Goal: Task Accomplishment & Management: Manage account settings

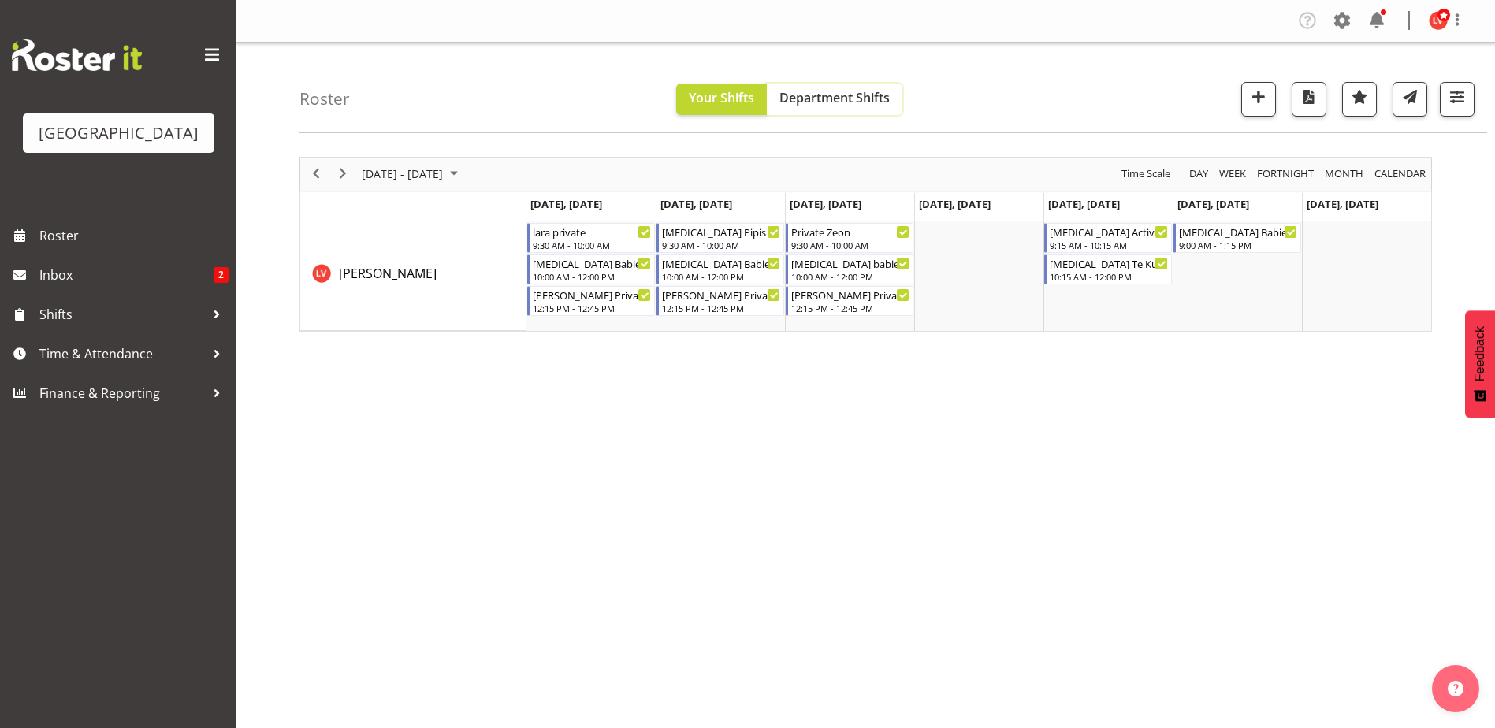
drag, startPoint x: 829, startPoint y: 91, endPoint x: 534, endPoint y: 129, distance: 297.2
click at [828, 91] on span "Department Shifts" at bounding box center [834, 97] width 110 height 17
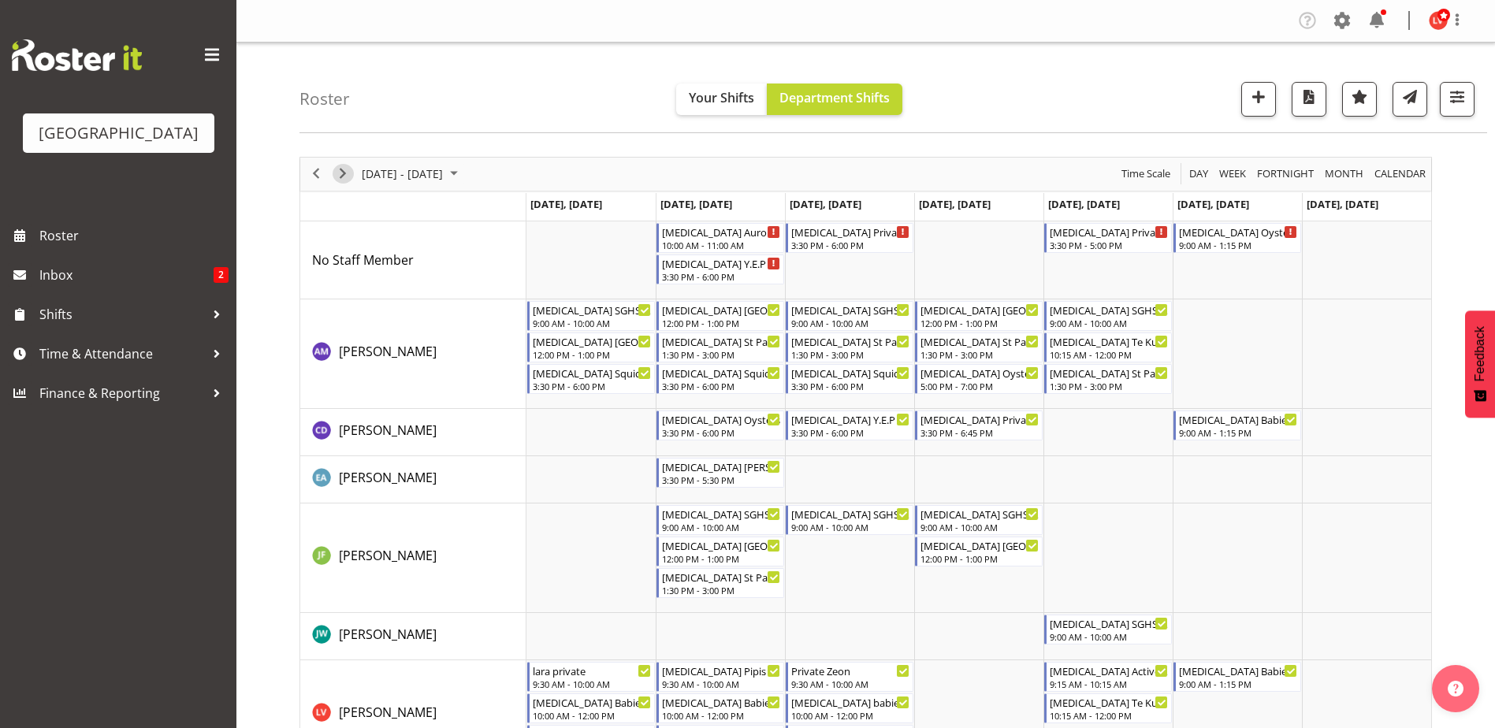
click at [340, 172] on span "Next" at bounding box center [342, 174] width 19 height 20
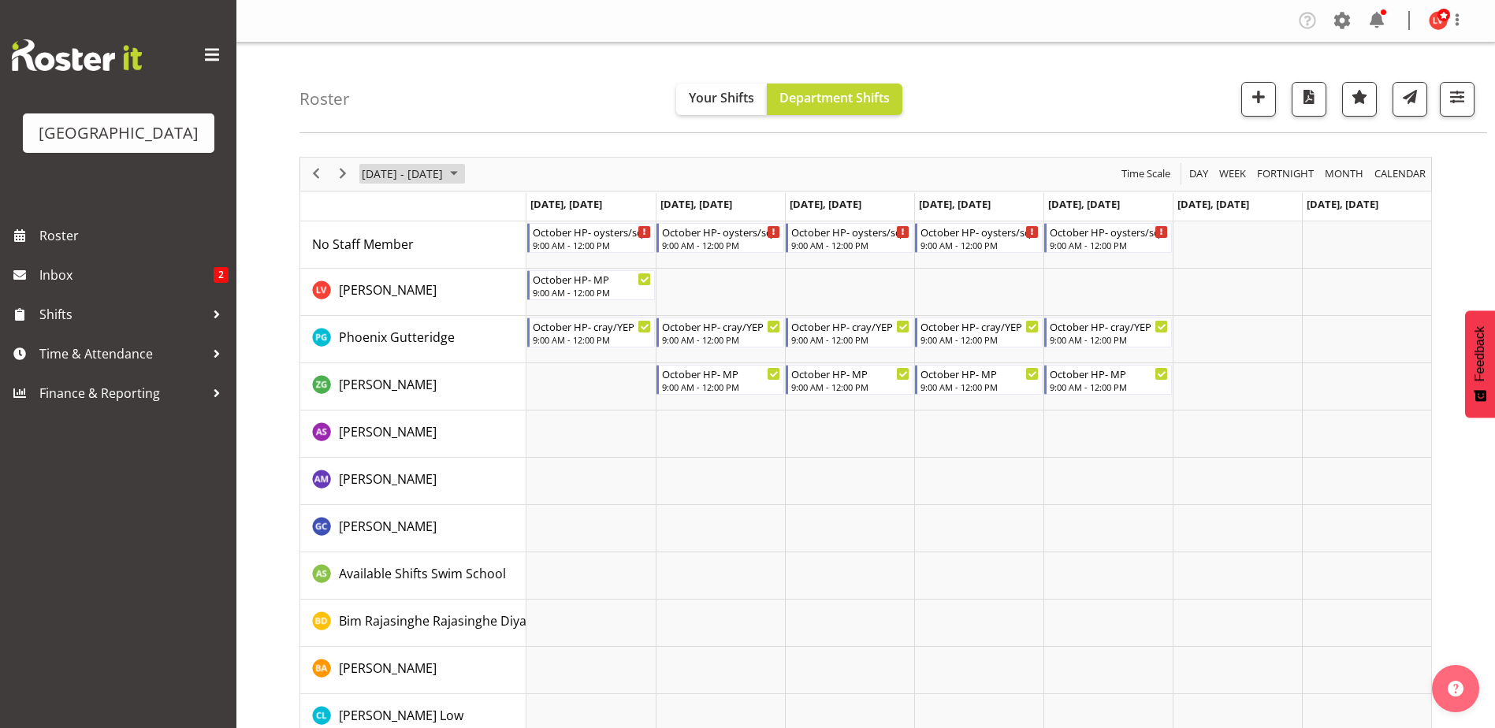
click at [463, 174] on span "September 2024" at bounding box center [453, 174] width 19 height 20
click at [772, 502] on td "Timeline Week of September 30, 2024" at bounding box center [720, 481] width 129 height 47
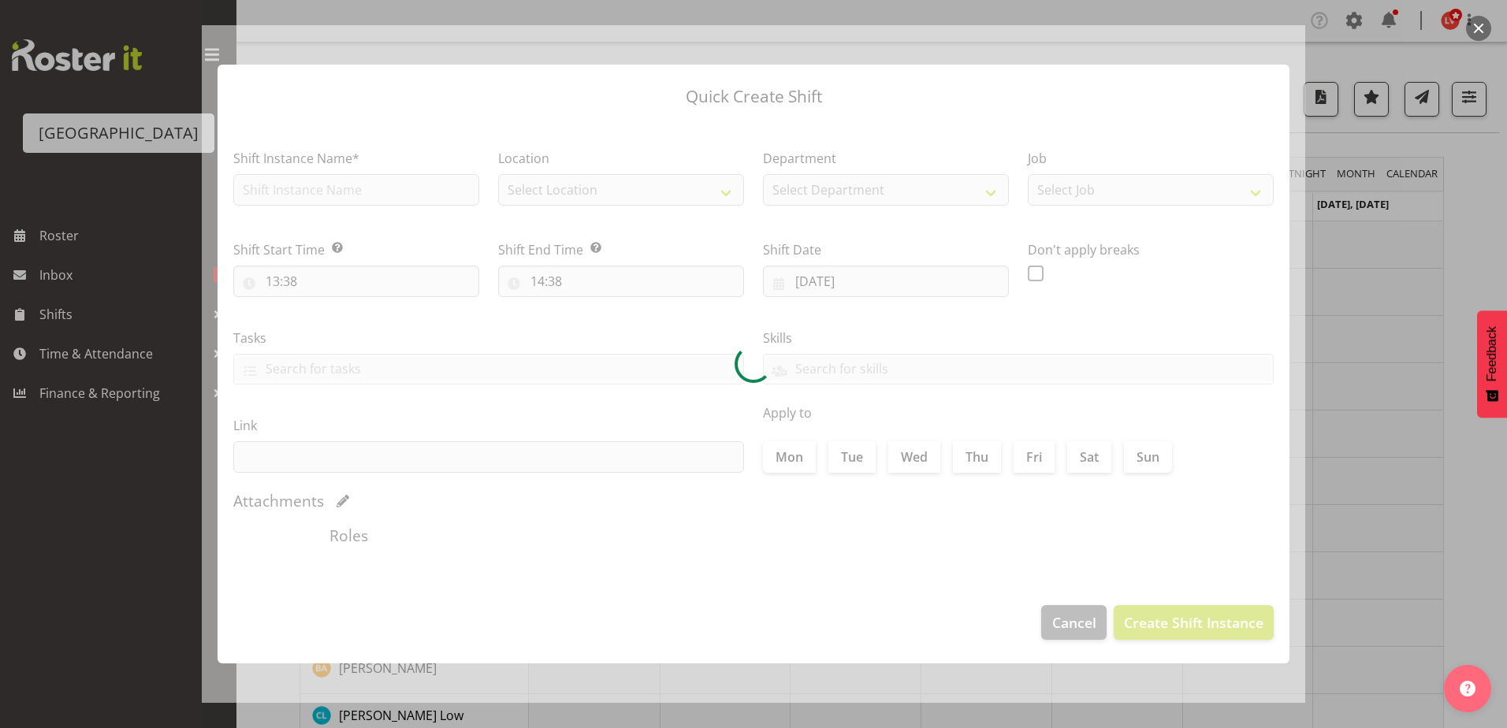
type input "01/10/2024"
checkbox input "true"
click at [1360, 448] on div at bounding box center [753, 364] width 1507 height 728
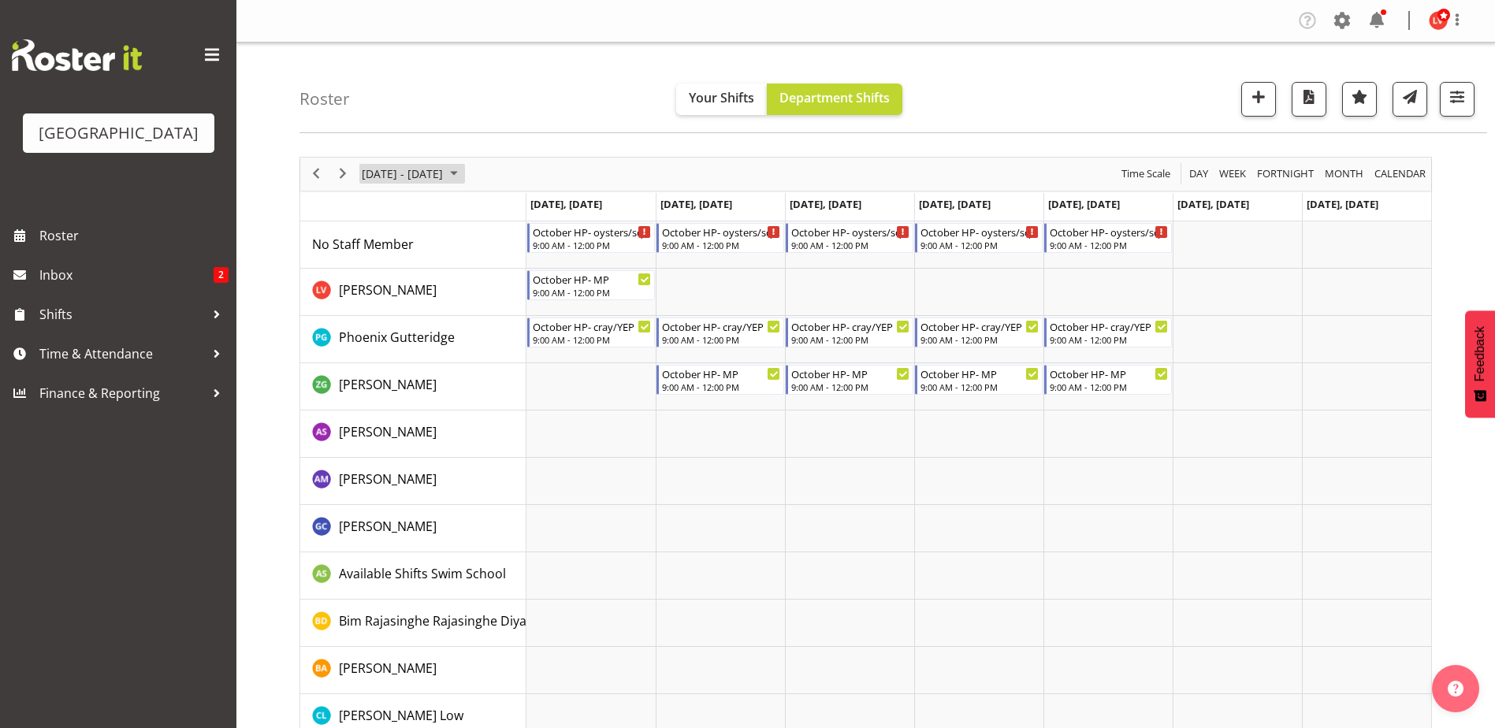
click at [463, 167] on span "September 2024" at bounding box center [453, 174] width 19 height 20
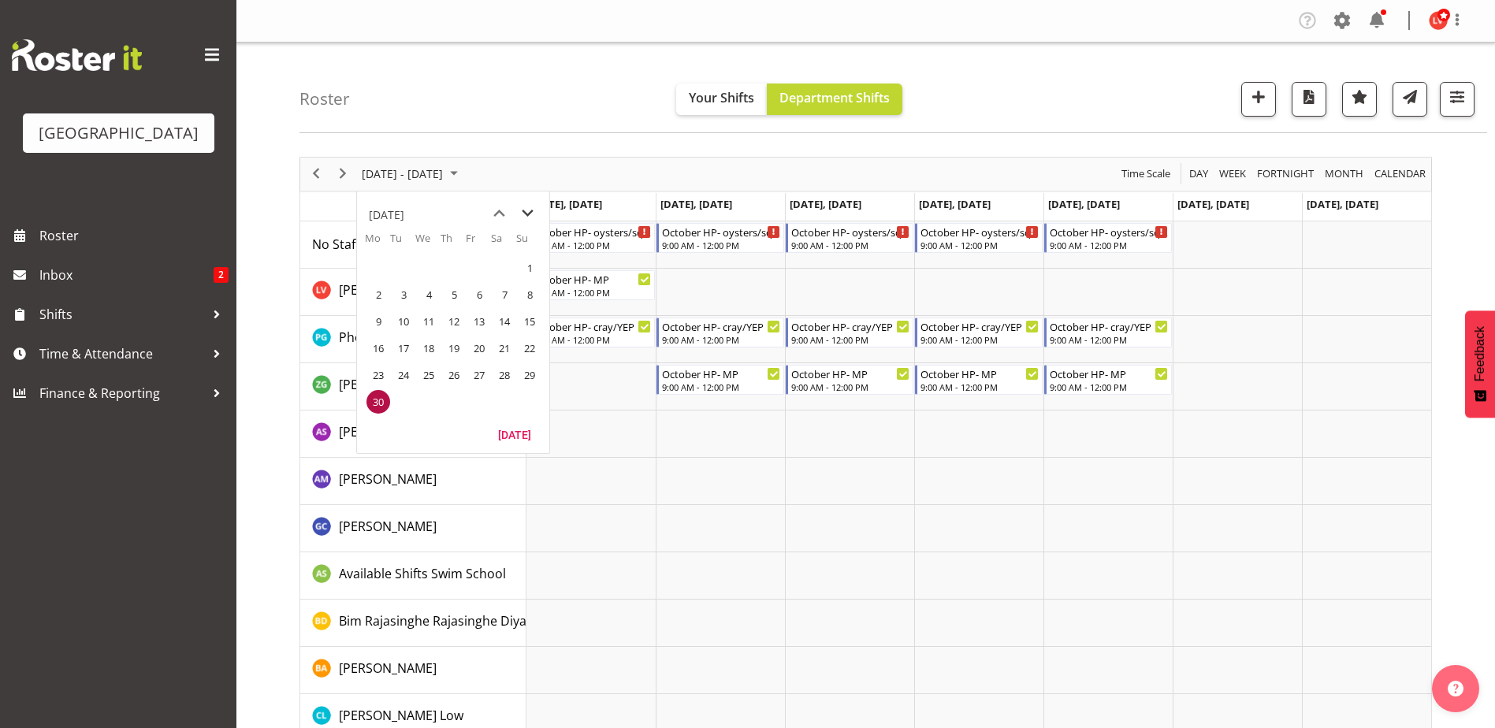
click at [529, 214] on span "next month" at bounding box center [528, 213] width 28 height 28
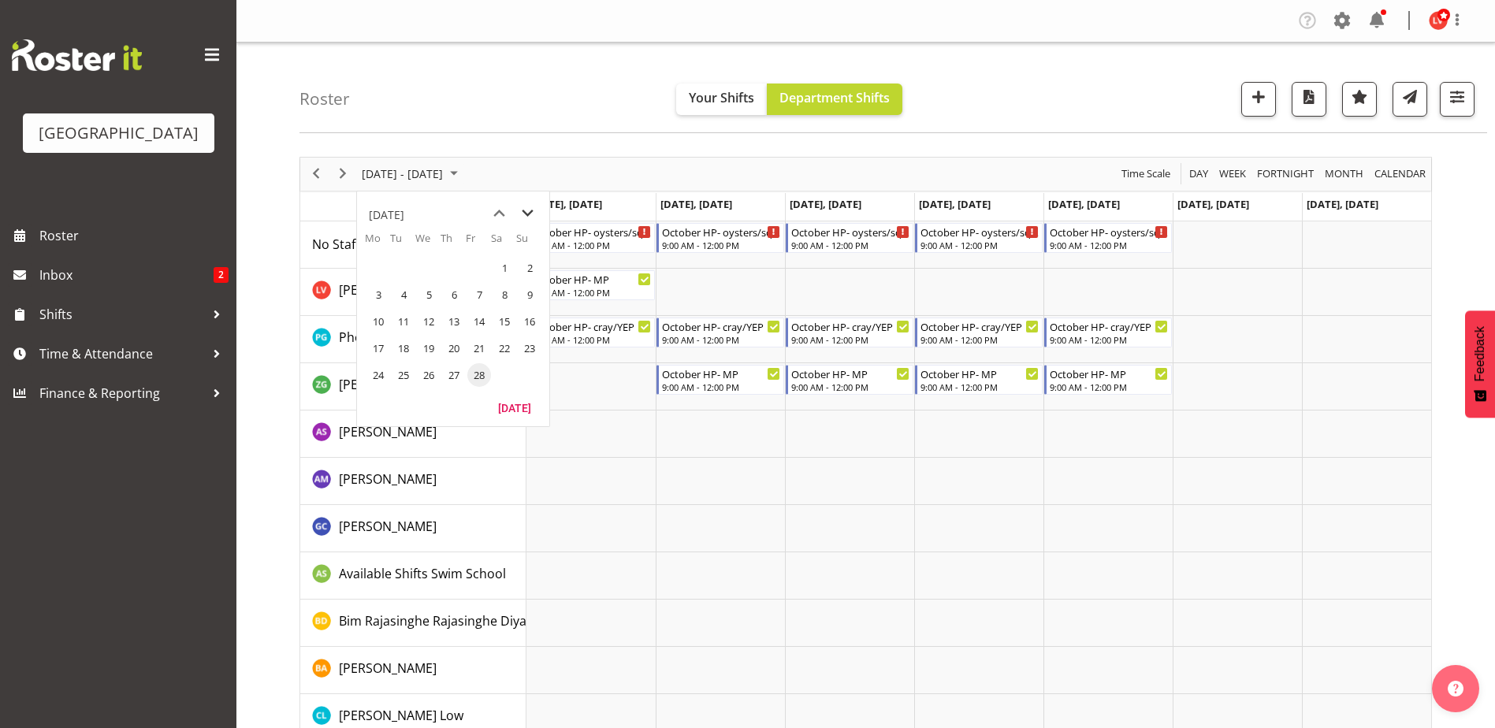
click at [529, 214] on span "next month" at bounding box center [528, 213] width 28 height 28
click at [536, 217] on span "next month" at bounding box center [528, 213] width 28 height 28
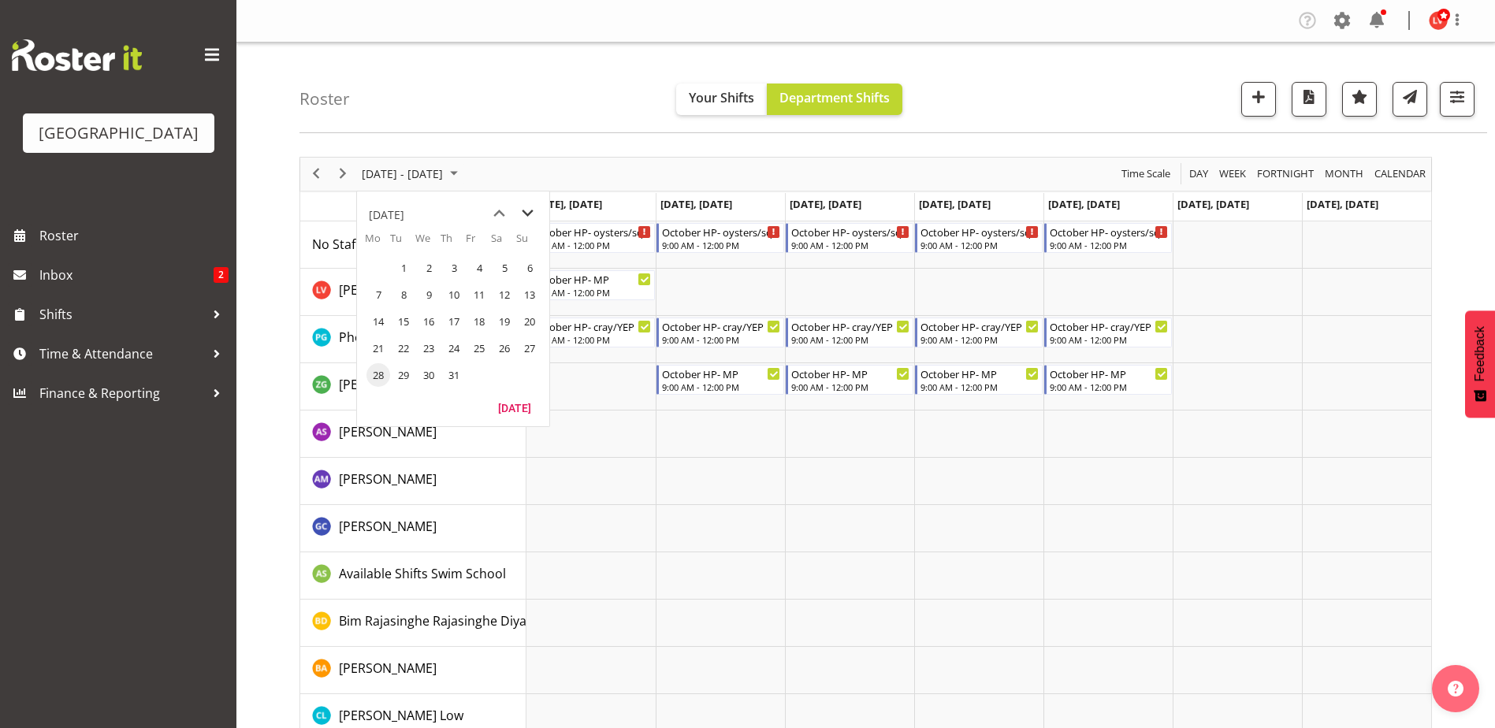
click at [536, 217] on span "next month" at bounding box center [528, 213] width 28 height 28
click at [378, 319] on span "15" at bounding box center [378, 322] width 24 height 24
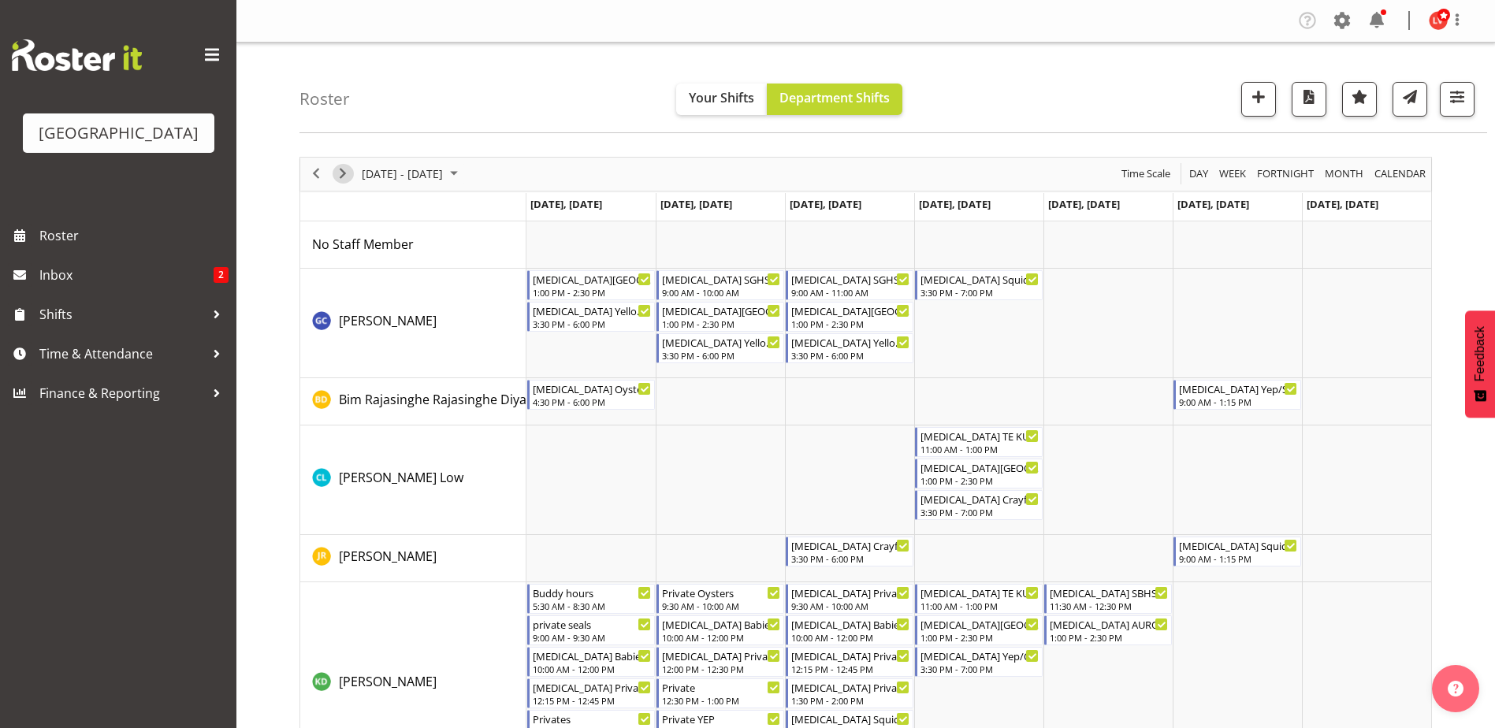
click at [346, 171] on span "Next" at bounding box center [342, 174] width 19 height 20
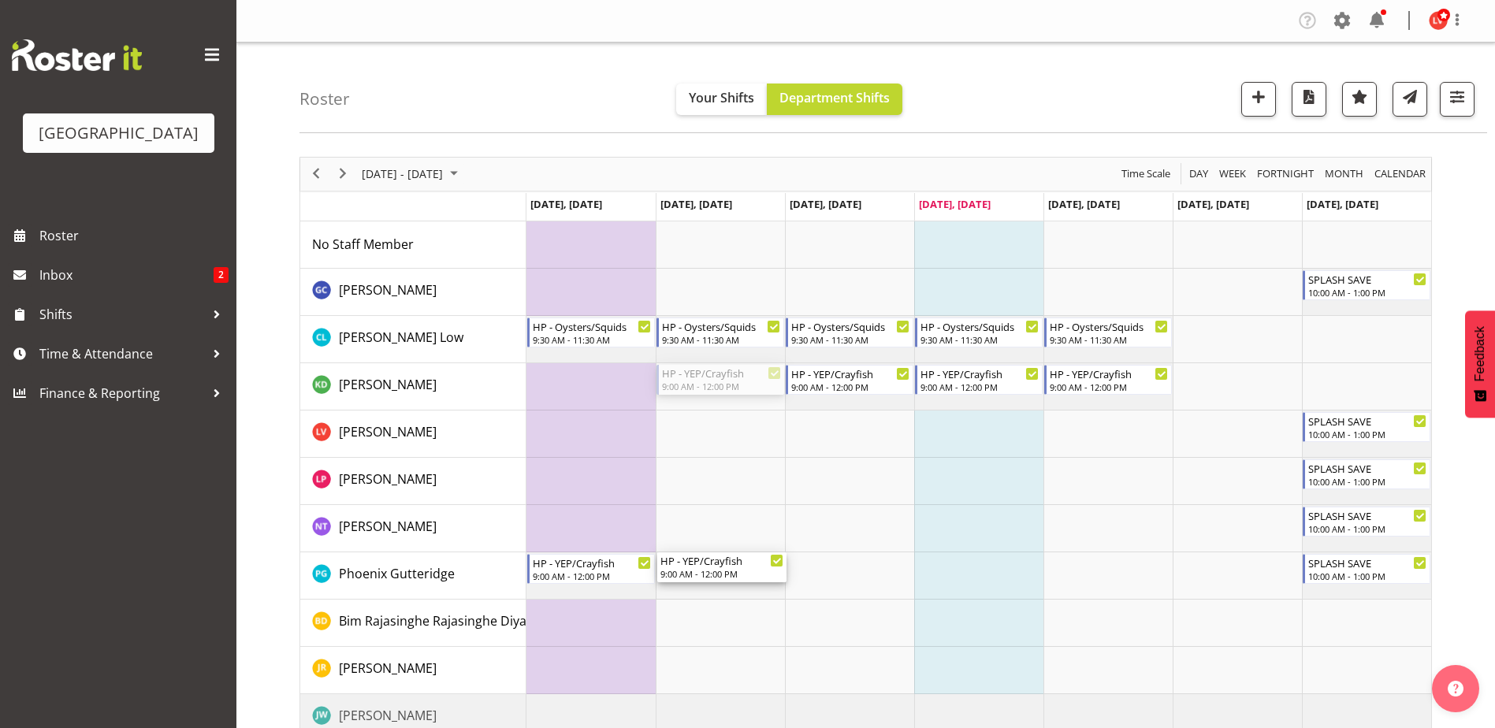
drag, startPoint x: 730, startPoint y: 381, endPoint x: 752, endPoint y: 552, distance: 172.4
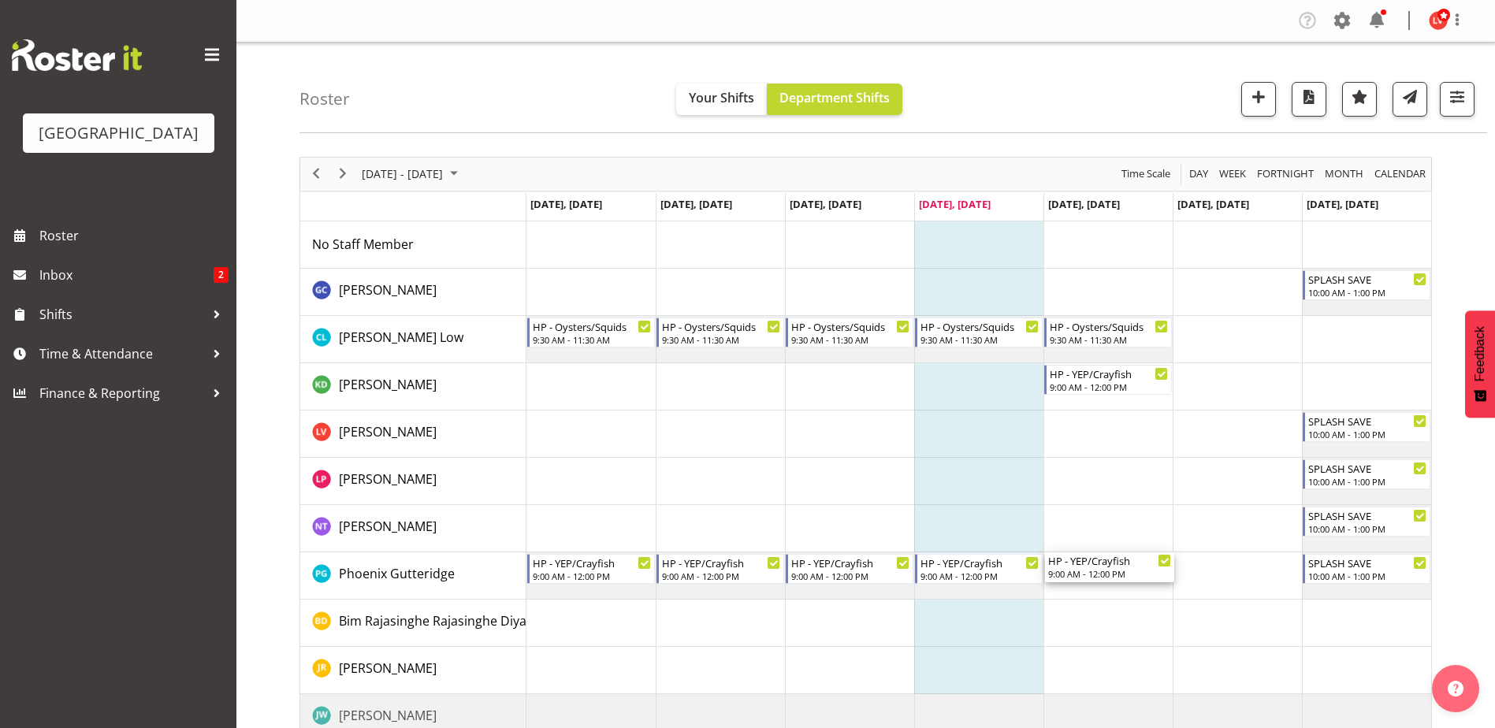
drag, startPoint x: 1092, startPoint y: 376, endPoint x: 1093, endPoint y: 557, distance: 181.2
drag, startPoint x: 1109, startPoint y: 522, endPoint x: 1109, endPoint y: 445, distance: 77.2
drag, startPoint x: 616, startPoint y: 573, endPoint x: 642, endPoint y: 478, distance: 98.1
click at [584, 387] on div "9:00 AM - 12:00 PM" at bounding box center [592, 384] width 123 height 13
click at [602, 559] on div "HP - YEP/Crayfish" at bounding box center [592, 562] width 123 height 16
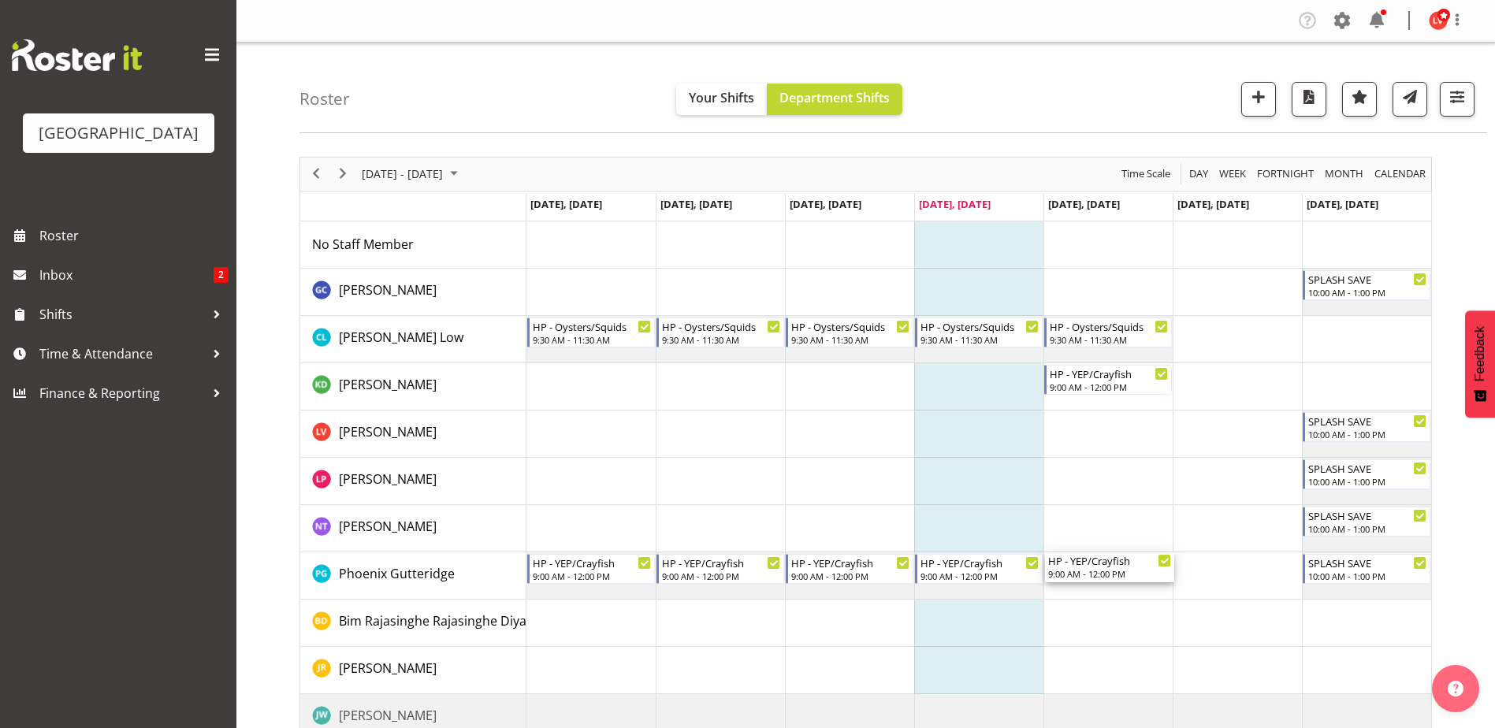
click at [1077, 570] on div "9:00 AM - 12:00 PM" at bounding box center [1109, 573] width 123 height 13
click at [1084, 585] on td "Timeline Week of September 22, 2025" at bounding box center [1107, 575] width 129 height 47
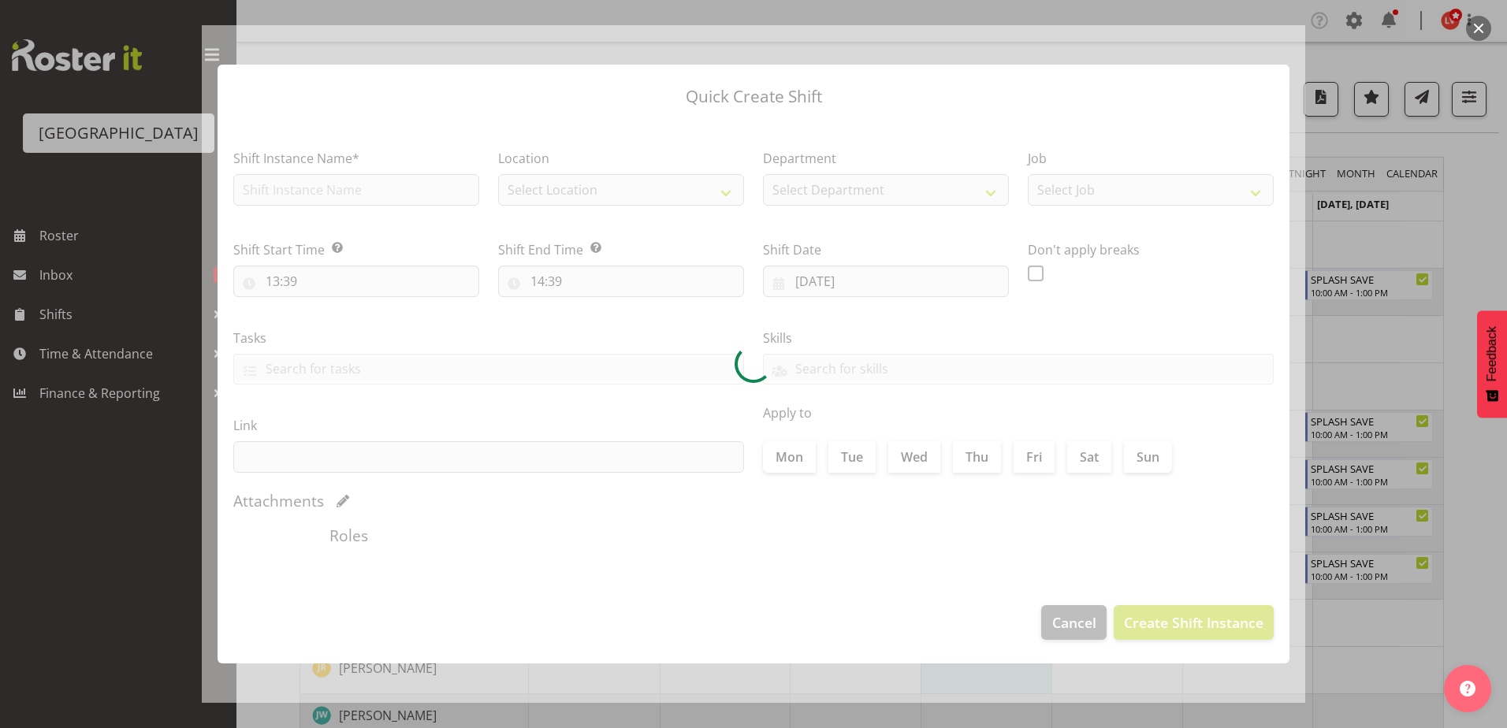
type input "[DATE]"
checkbox input "true"
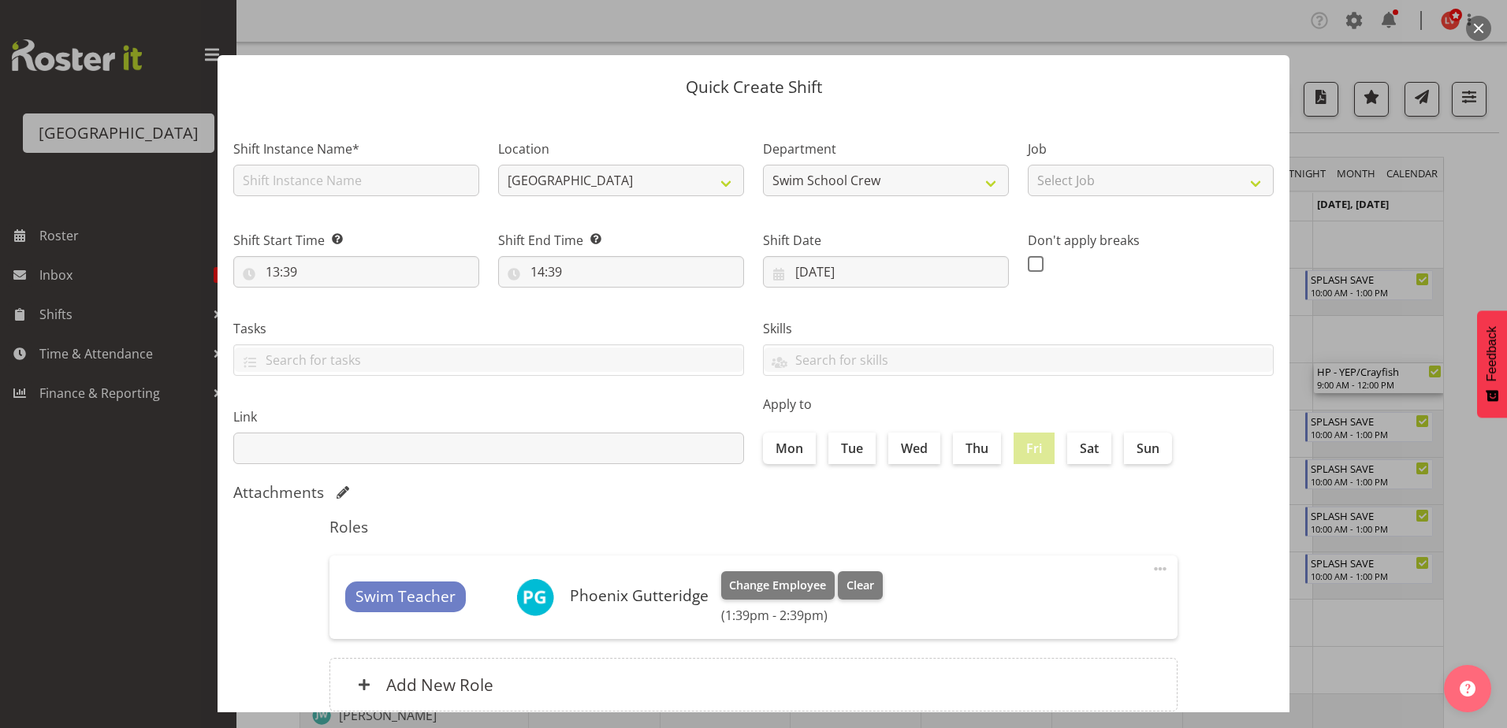
click at [1367, 335] on div at bounding box center [753, 364] width 1507 height 728
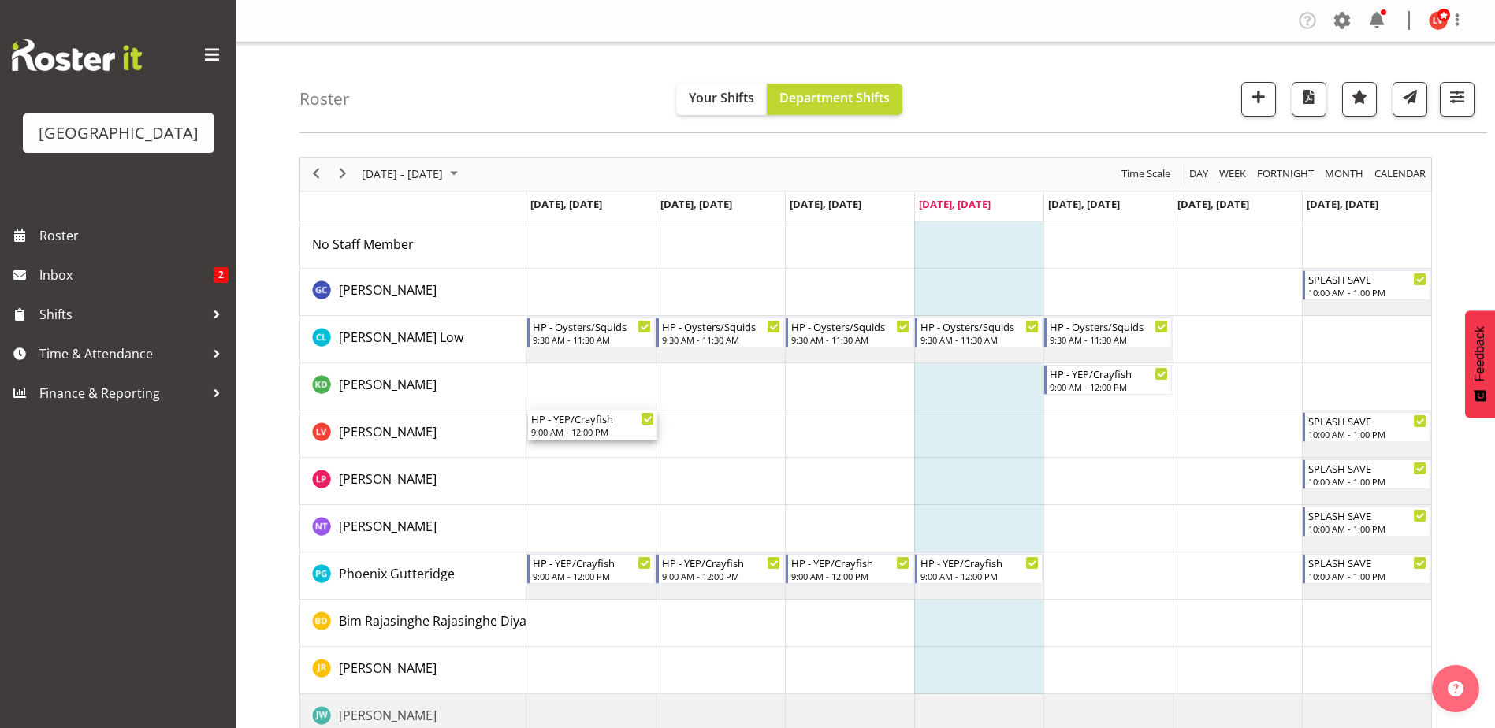
click at [619, 438] on div "SPLASH SAVE 10:00 AM - 1:00 PM HP - Oysters/Squids 9:30 AM - 11:30 AM HP - Oyst…" at bounding box center [978, 646] width 905 height 851
click at [728, 433] on td "Timeline Week of September 22, 2025" at bounding box center [720, 434] width 129 height 47
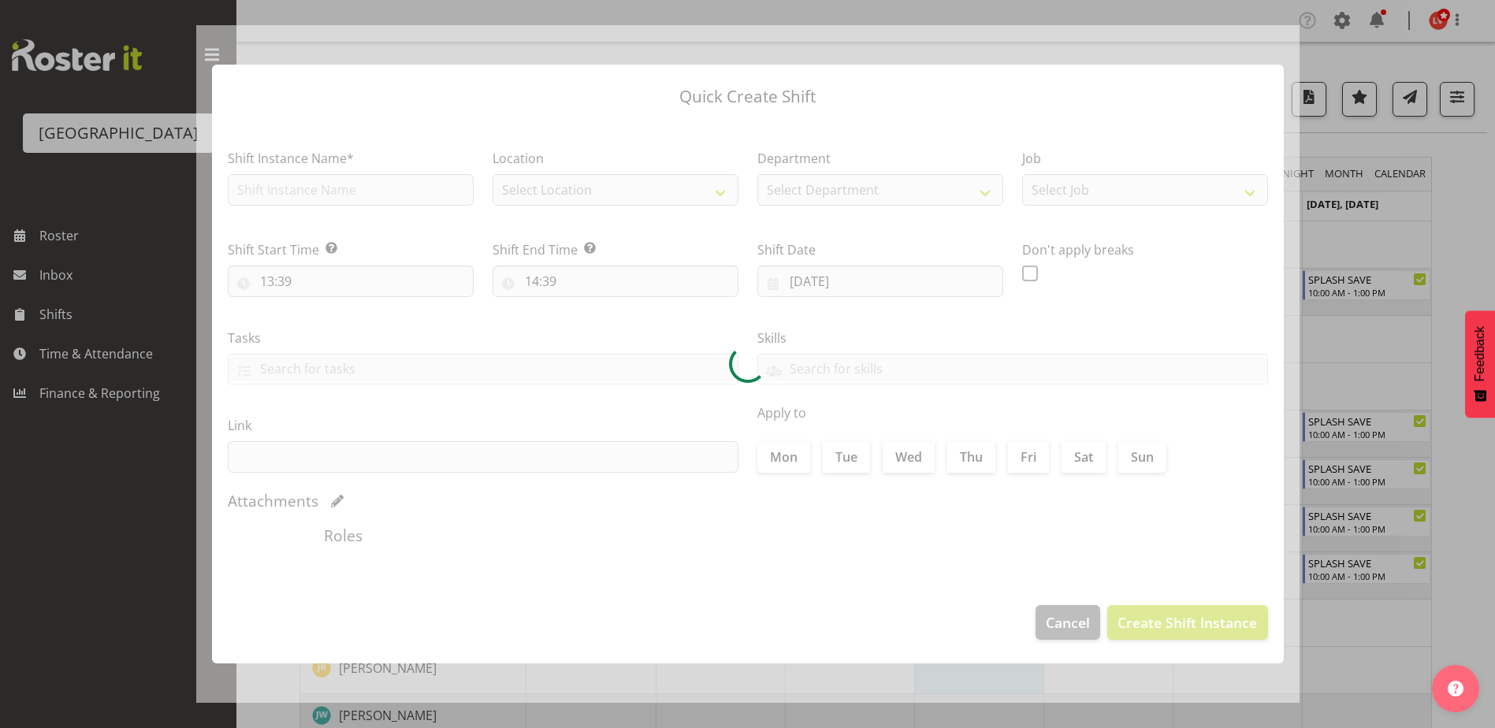
click at [728, 433] on div at bounding box center [747, 364] width 1103 height 678
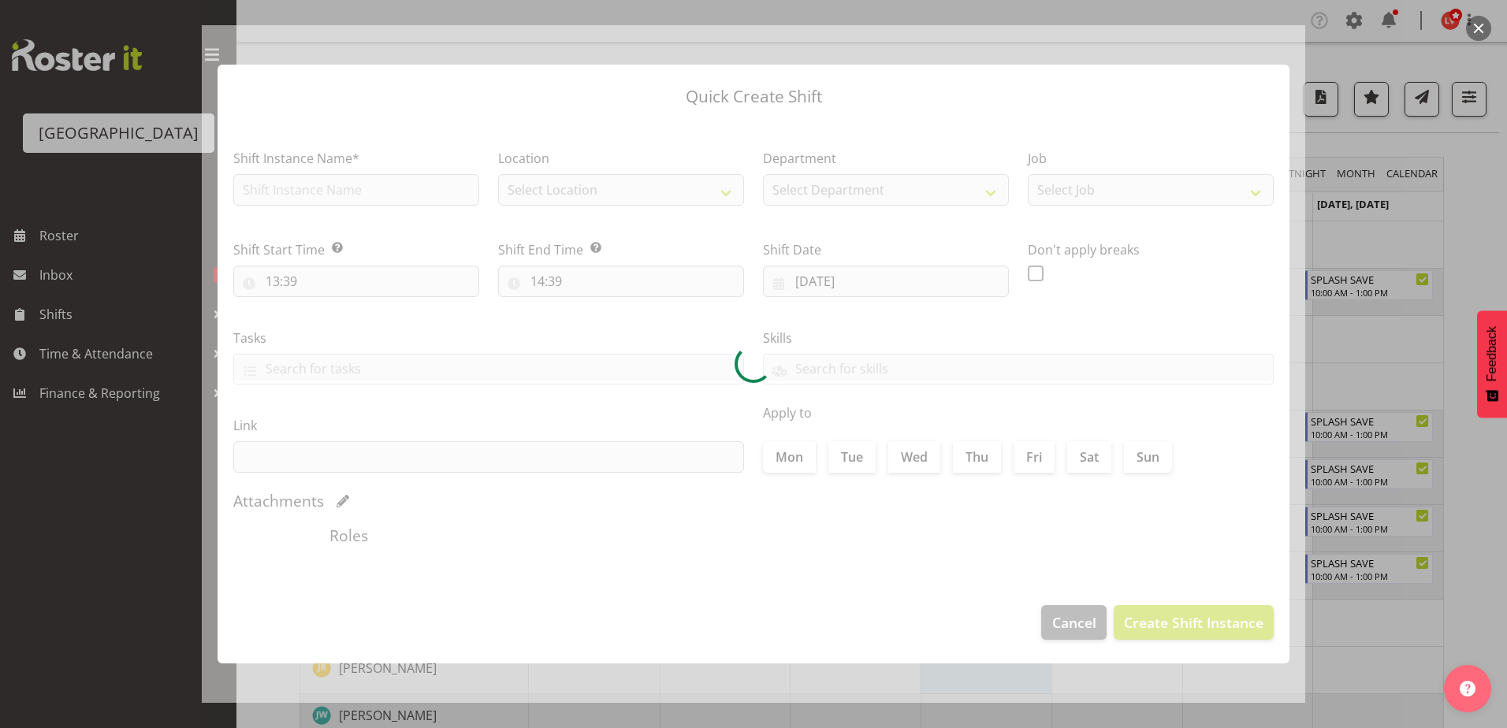
type input "[DATE]"
checkbox input "true"
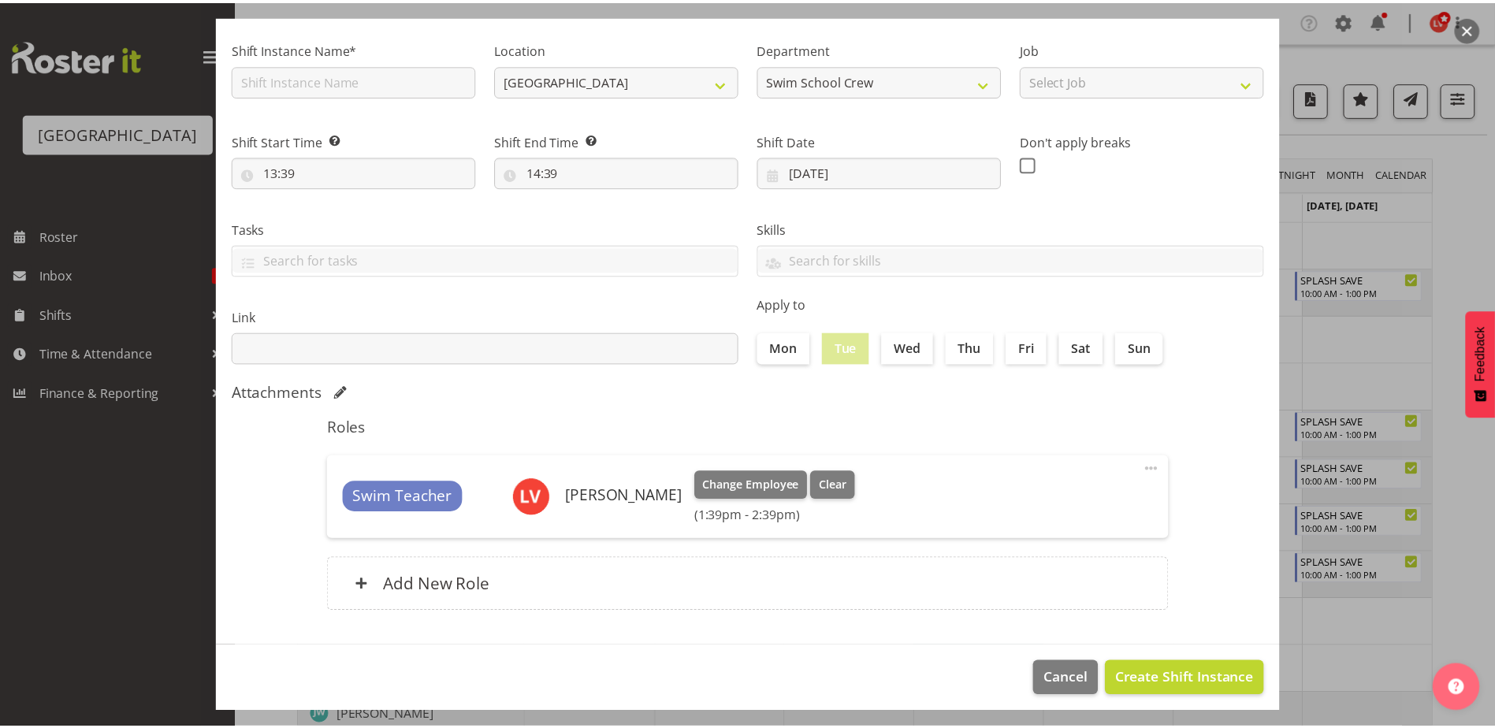
scroll to position [108, 0]
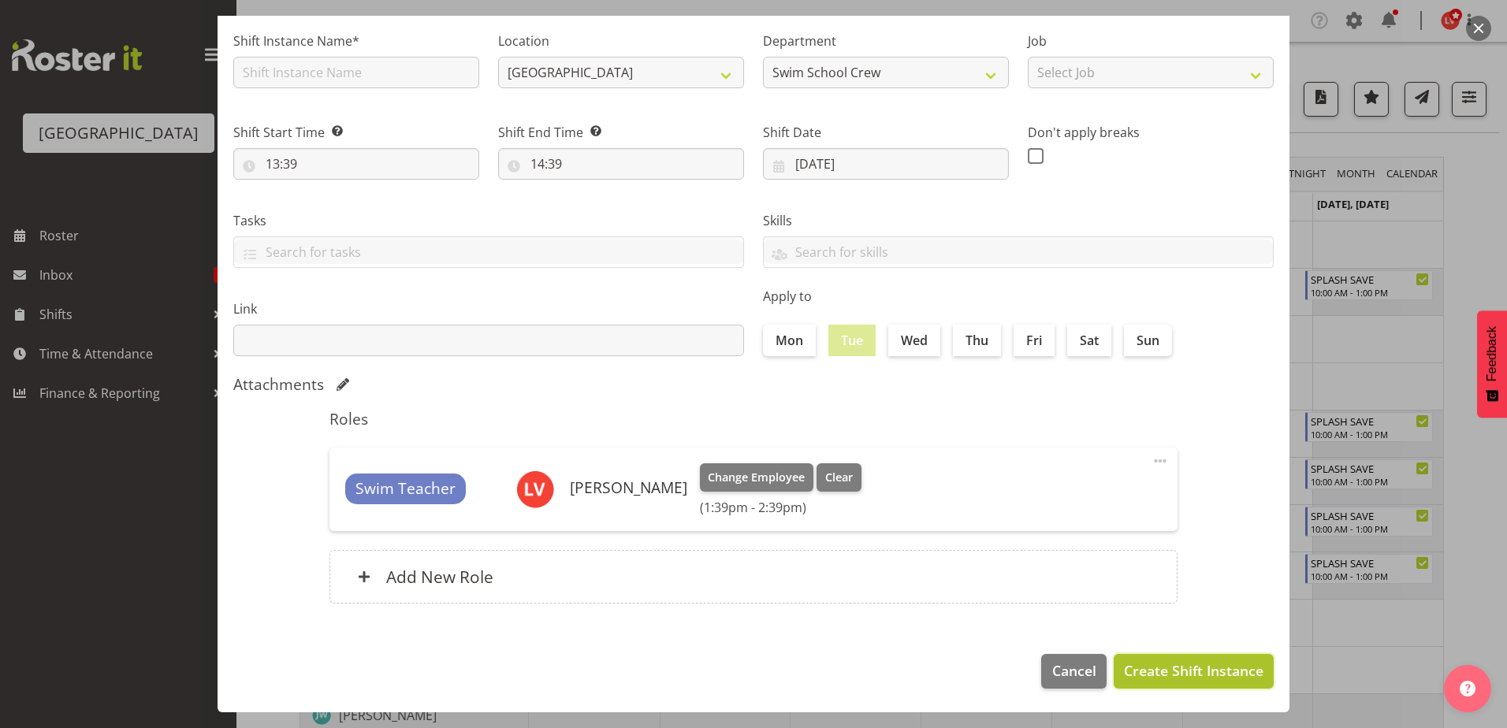
click at [1133, 666] on span "Create Shift Instance" at bounding box center [1193, 670] width 139 height 20
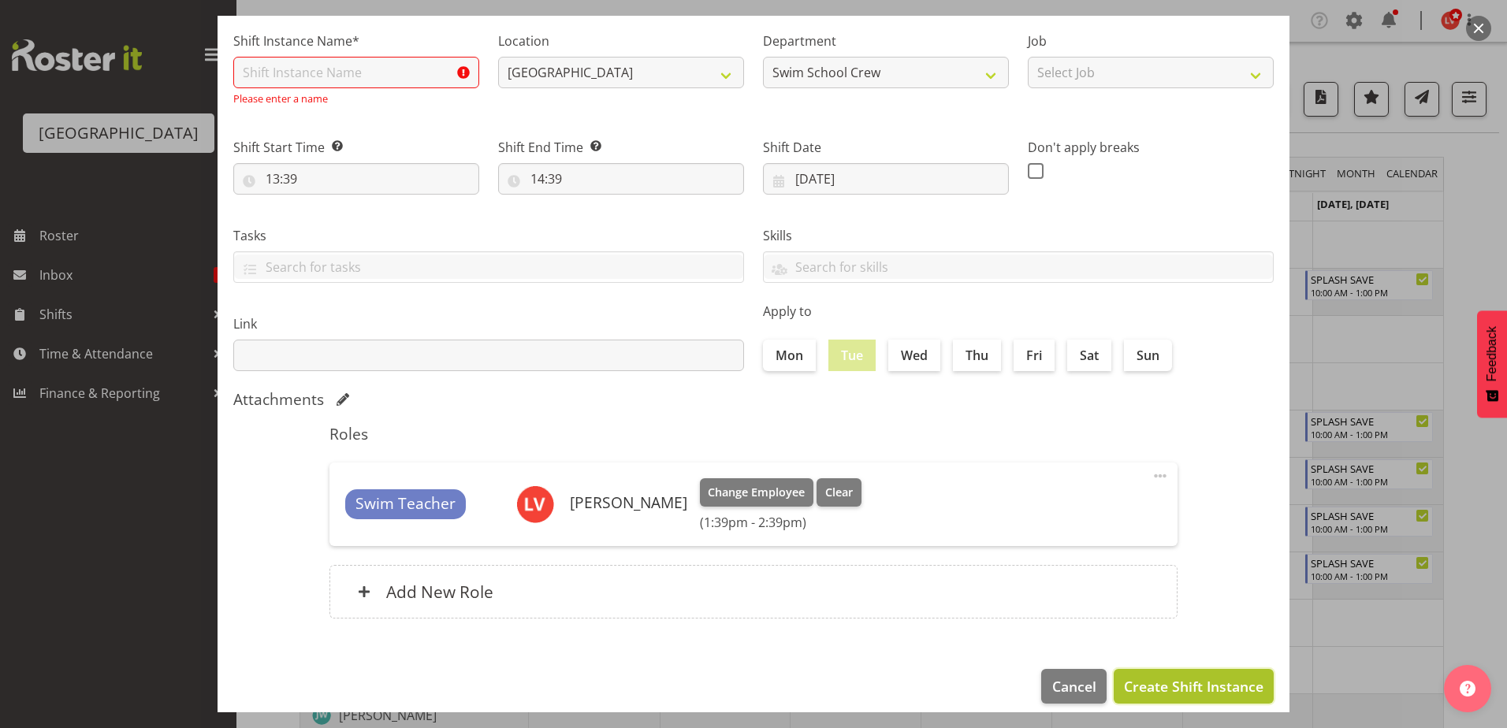
click at [1139, 690] on span "Create Shift Instance" at bounding box center [1193, 686] width 139 height 20
click at [344, 65] on input "text" at bounding box center [356, 73] width 246 height 32
click at [1390, 185] on div at bounding box center [753, 364] width 1507 height 728
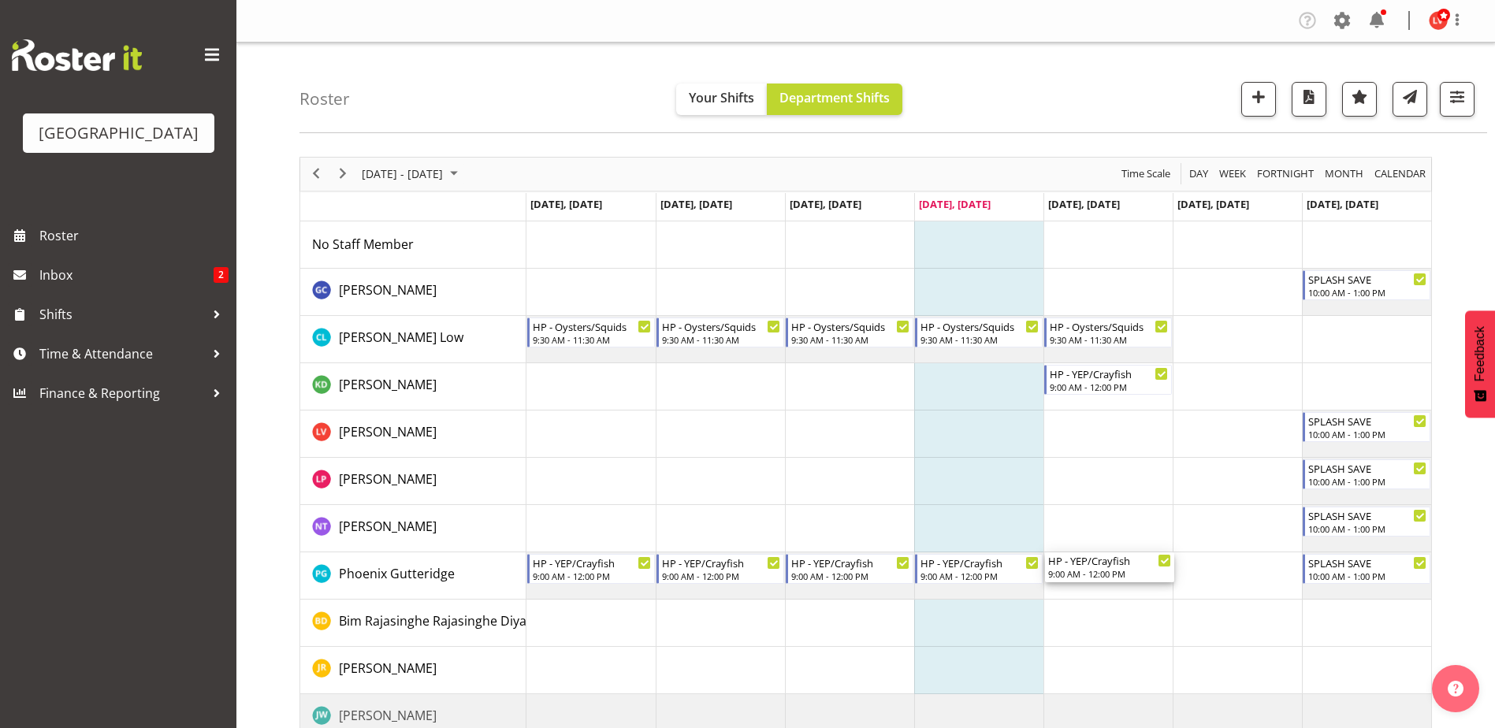
click at [1072, 563] on div "HP - YEP/Crayfish" at bounding box center [1109, 560] width 123 height 16
click at [1090, 568] on div "9:00 AM - 12:00 PM" at bounding box center [1109, 573] width 123 height 13
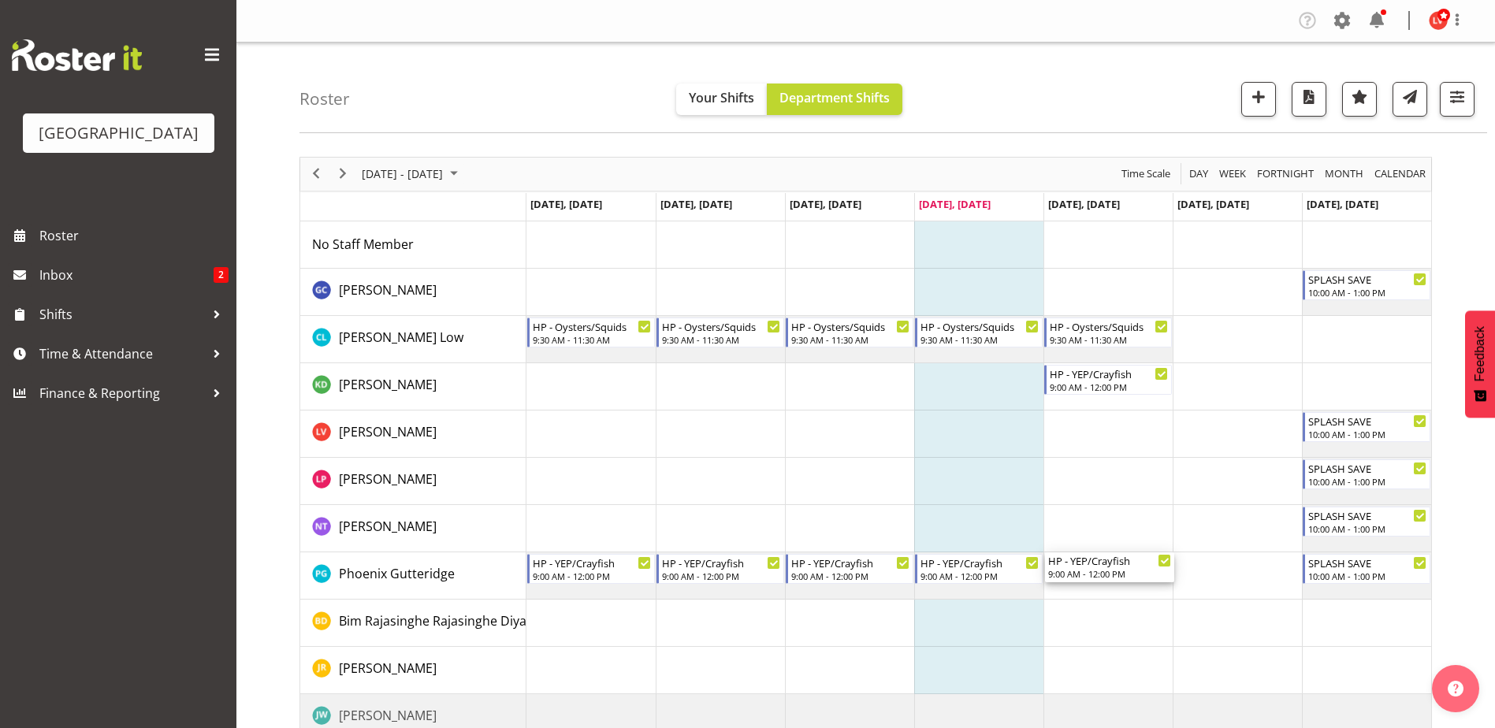
click at [1090, 568] on div "9:00 AM - 12:00 PM" at bounding box center [1109, 573] width 123 height 13
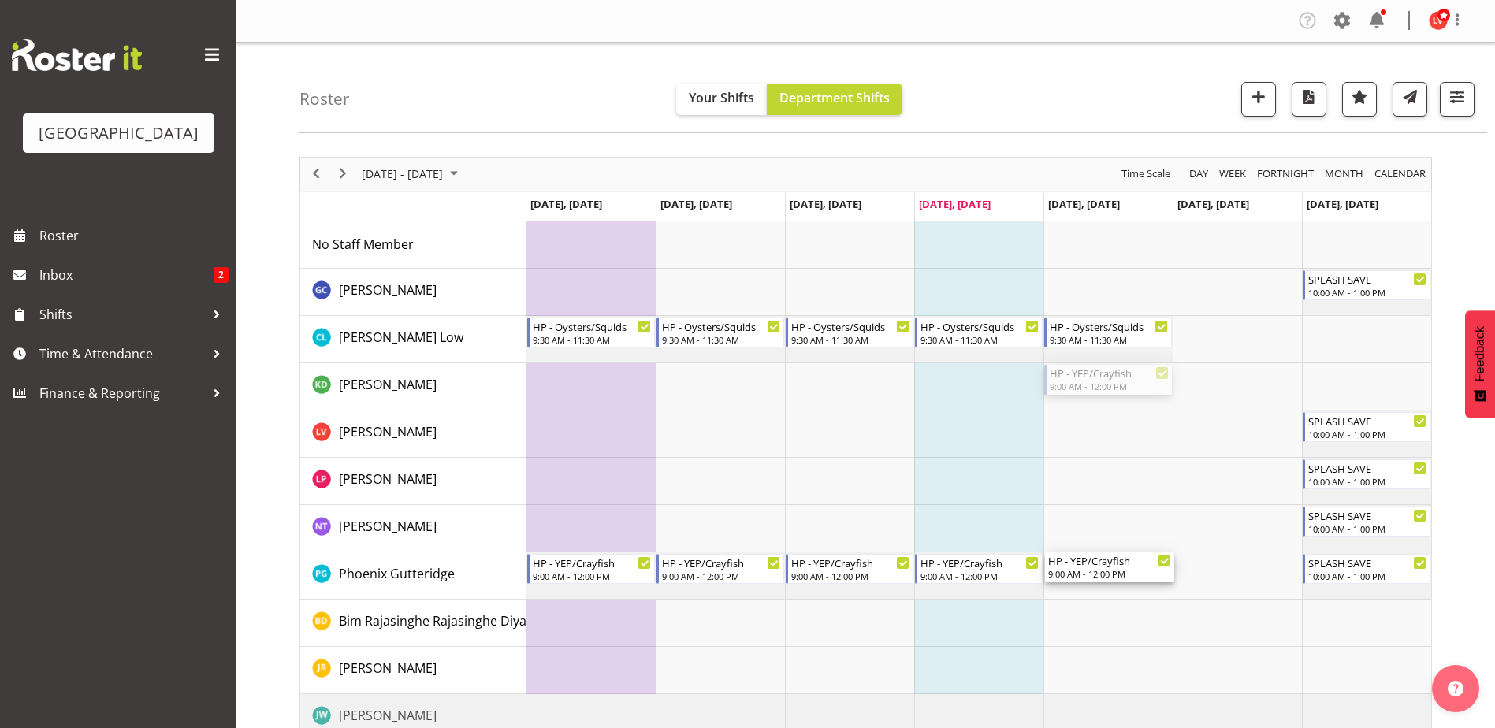
drag, startPoint x: 1093, startPoint y: 383, endPoint x: 1128, endPoint y: 561, distance: 181.4
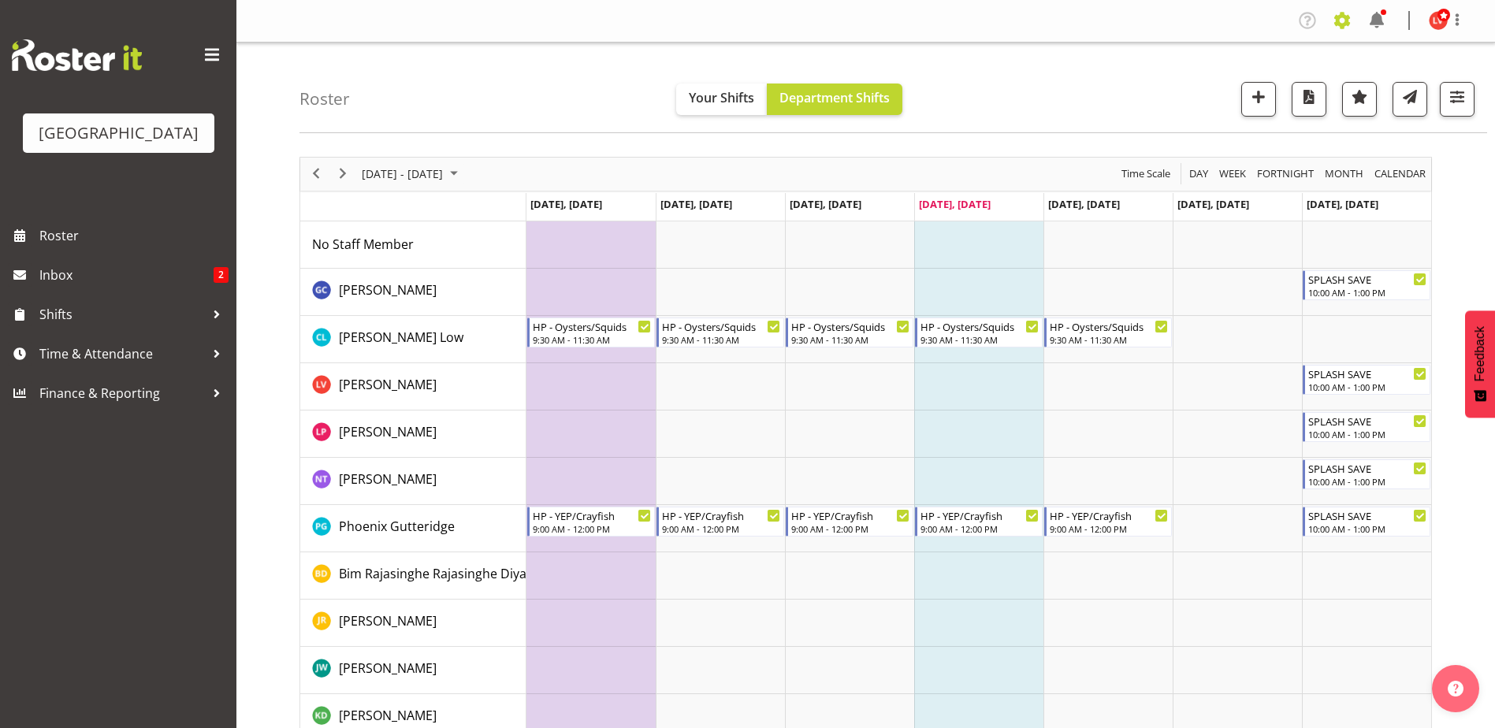
click at [1339, 21] on span at bounding box center [1341, 20] width 25 height 25
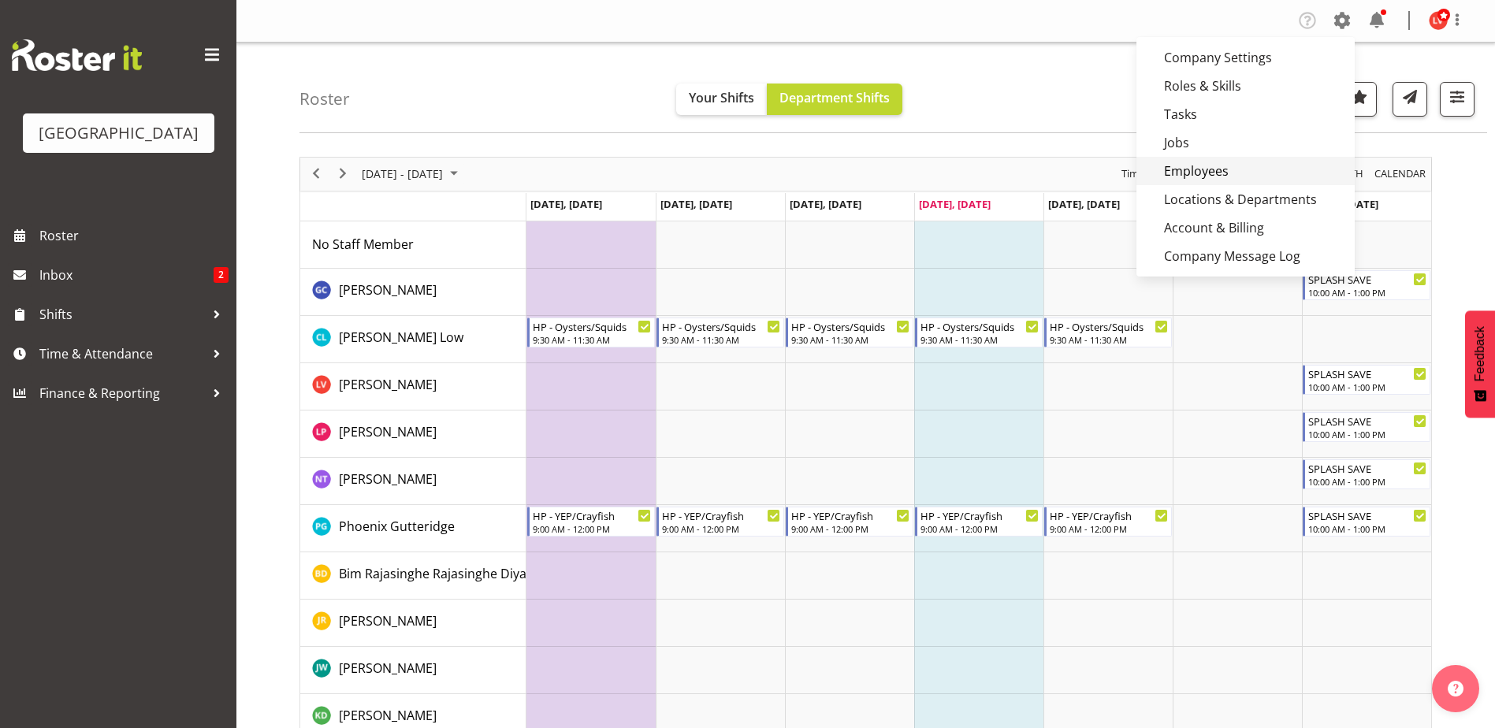
click at [1239, 162] on link "Employees" at bounding box center [1245, 171] width 218 height 28
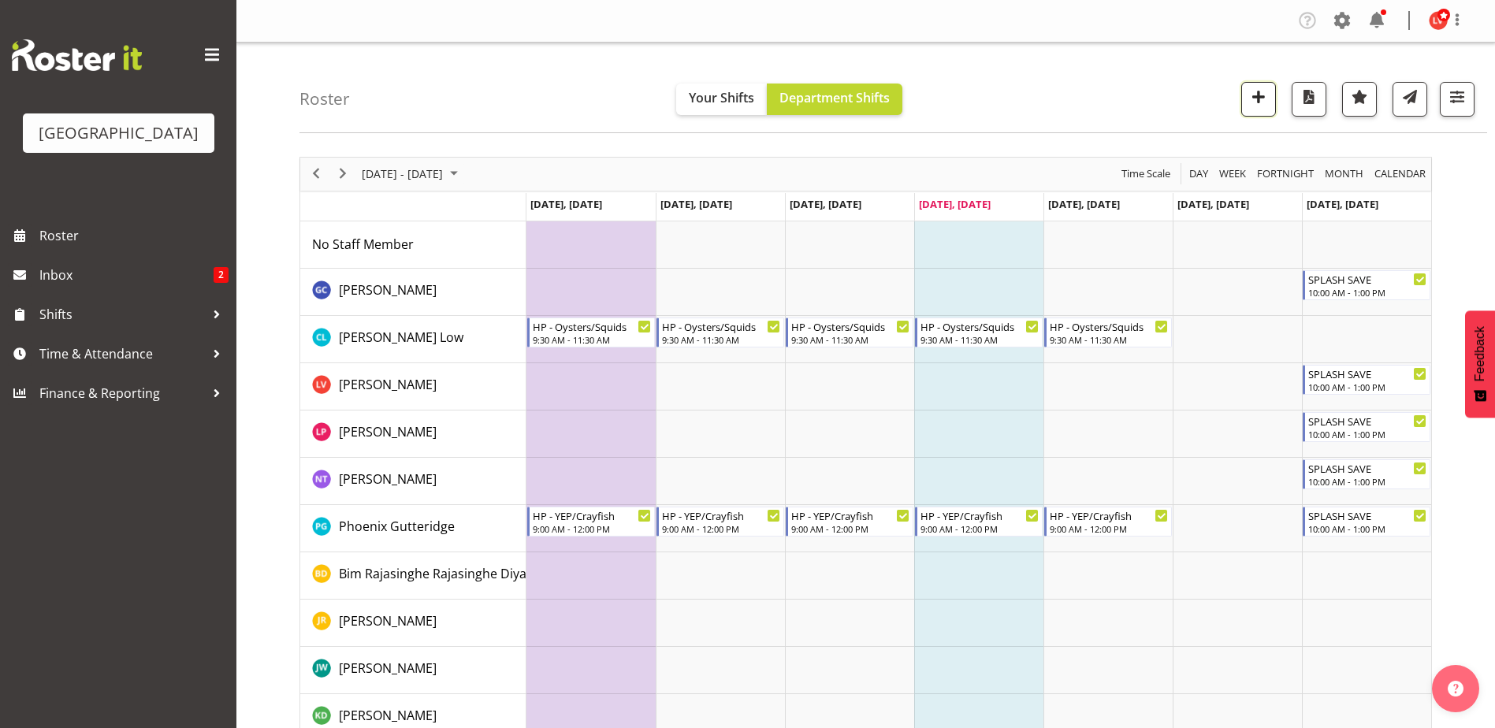
click at [1264, 95] on span "button" at bounding box center [1258, 97] width 20 height 20
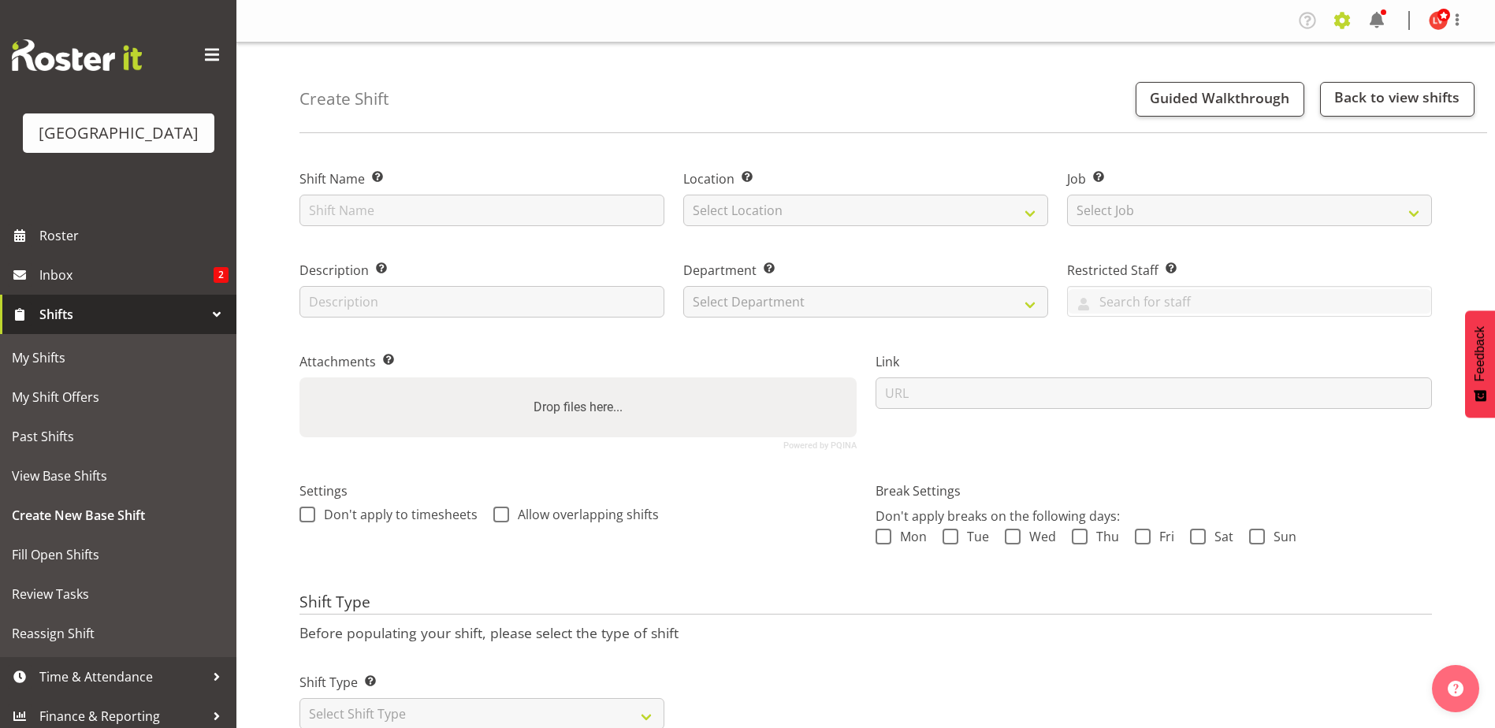
click at [1334, 19] on span at bounding box center [1341, 20] width 25 height 25
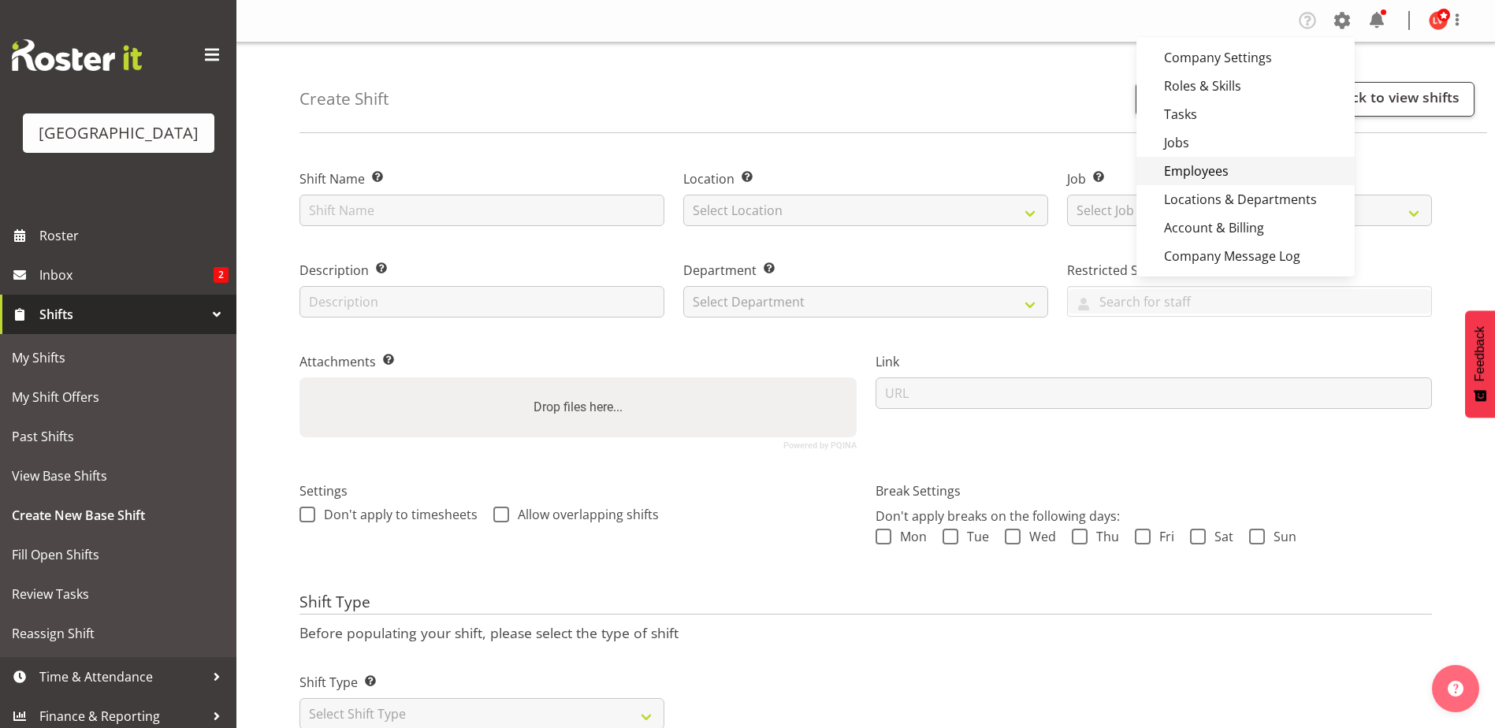
click at [1228, 163] on link "Employees" at bounding box center [1245, 171] width 218 height 28
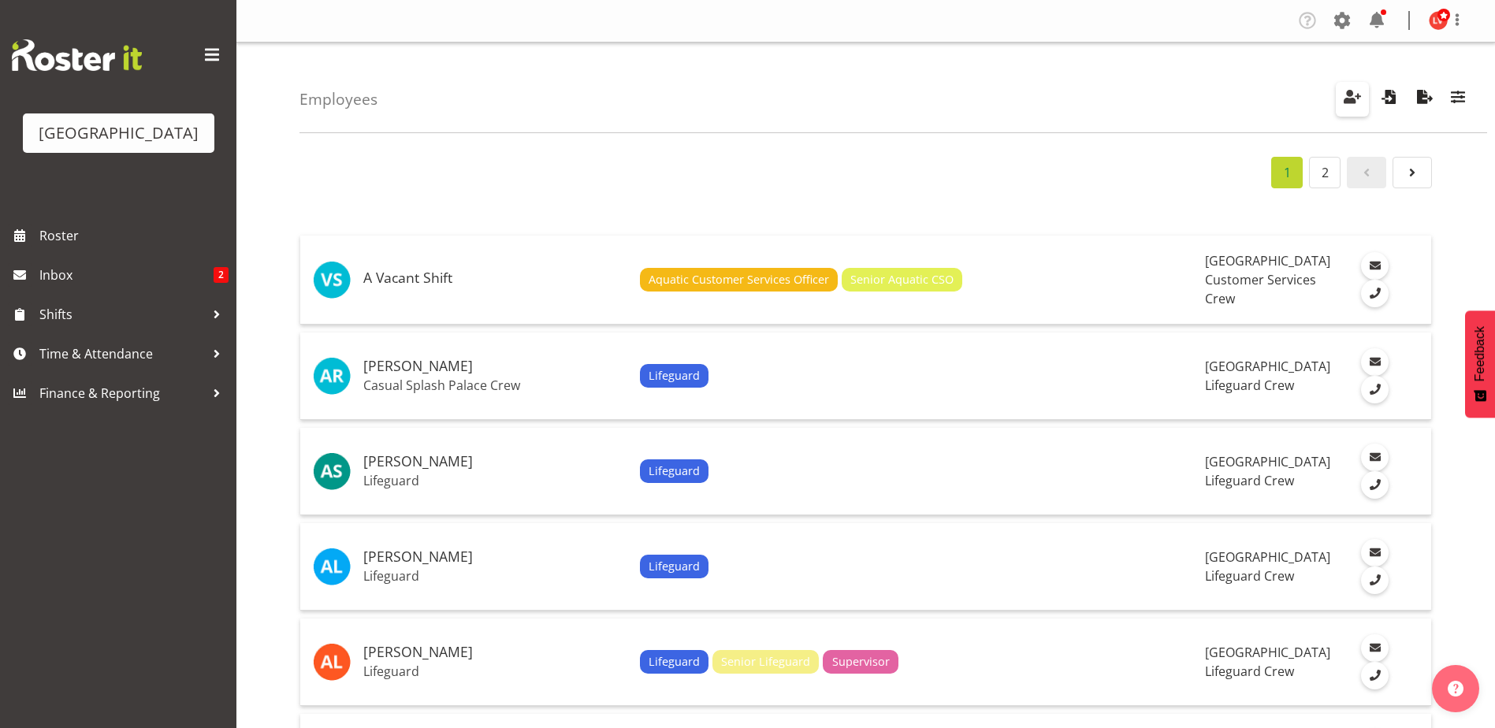
click at [1352, 101] on span "button" at bounding box center [1352, 97] width 20 height 20
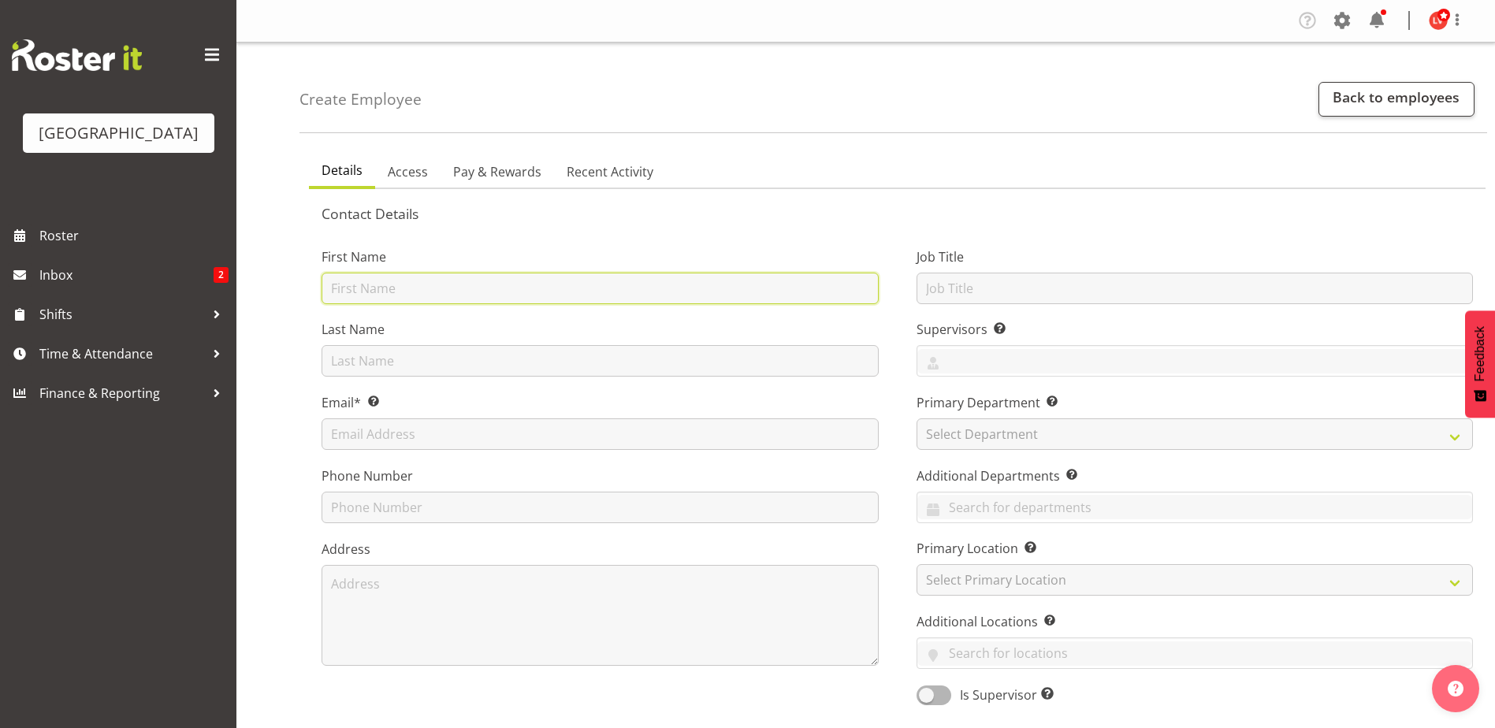
click at [394, 285] on input "text" at bounding box center [600, 289] width 557 height 32
type input "m"
type input "Maia Garett"
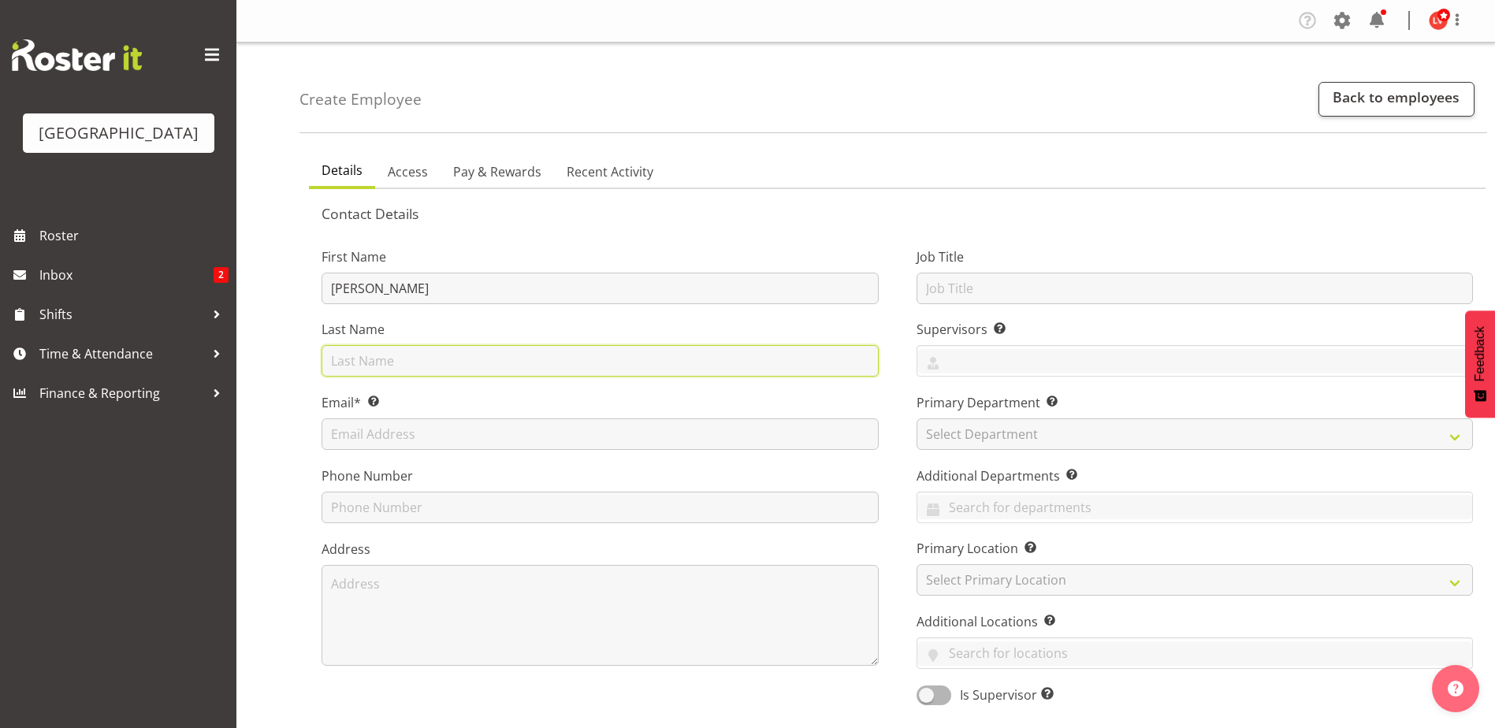
click at [381, 363] on input "text" at bounding box center [600, 361] width 557 height 32
type input "Garrett"
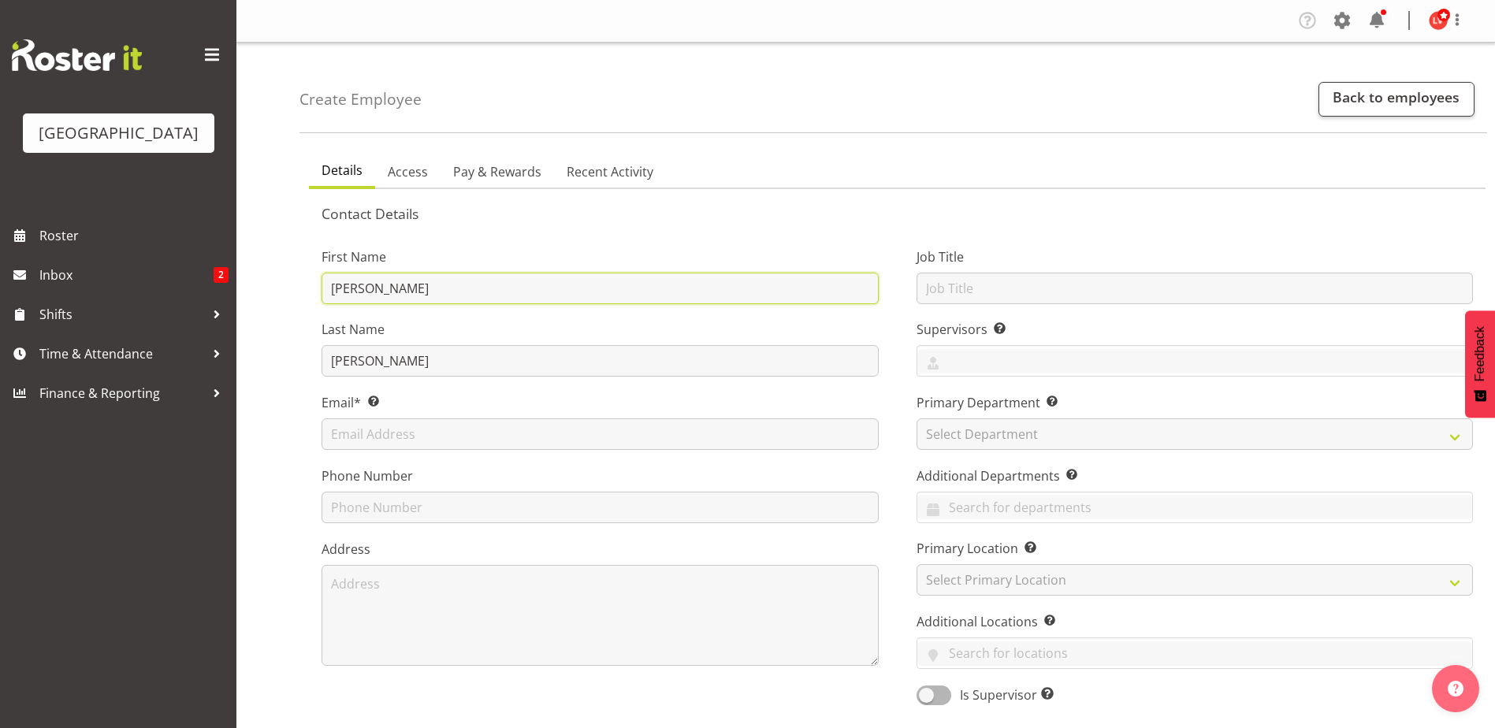
click at [412, 281] on input "Maia Garett" at bounding box center [600, 289] width 557 height 32
type input "Maia"
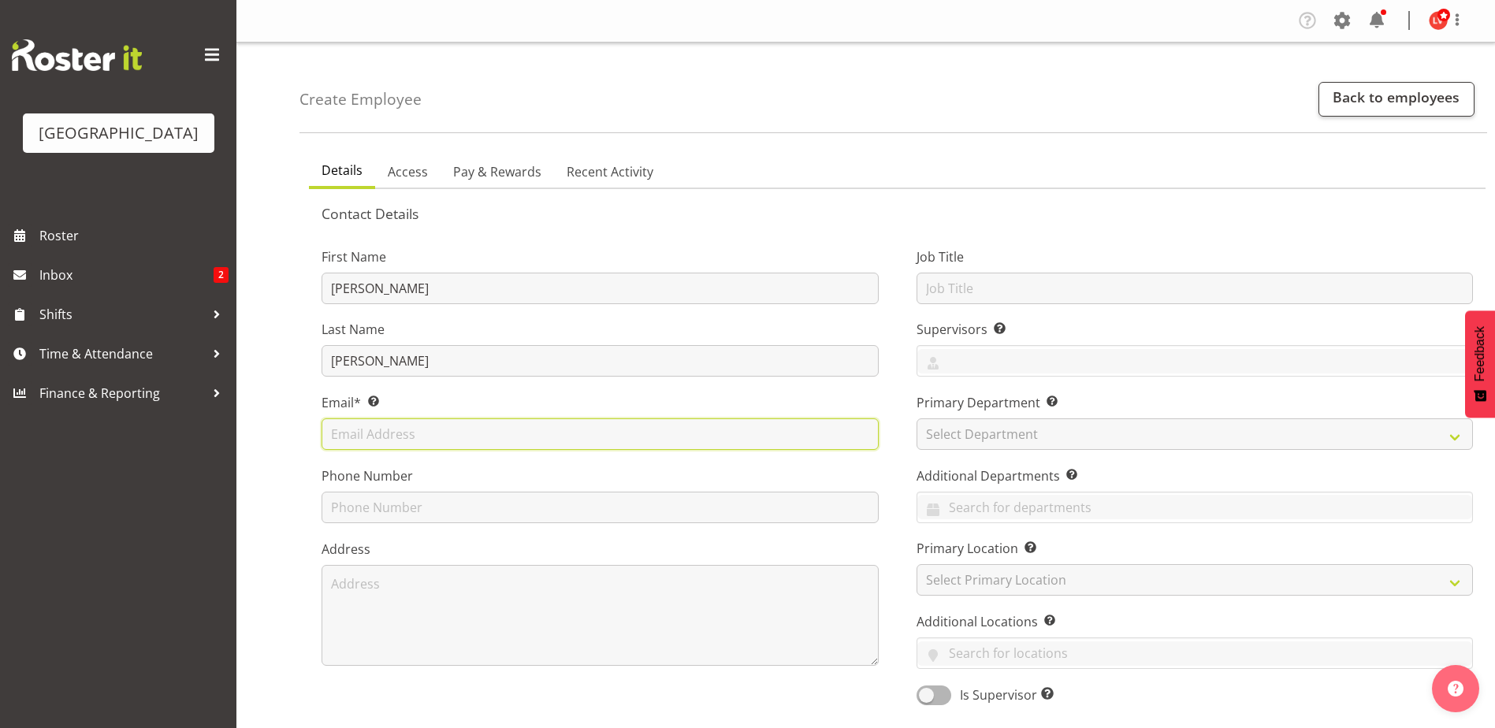
click at [355, 435] on input "text" at bounding box center [600, 434] width 557 height 32
paste input "maia.garrett2008@gmail.com"
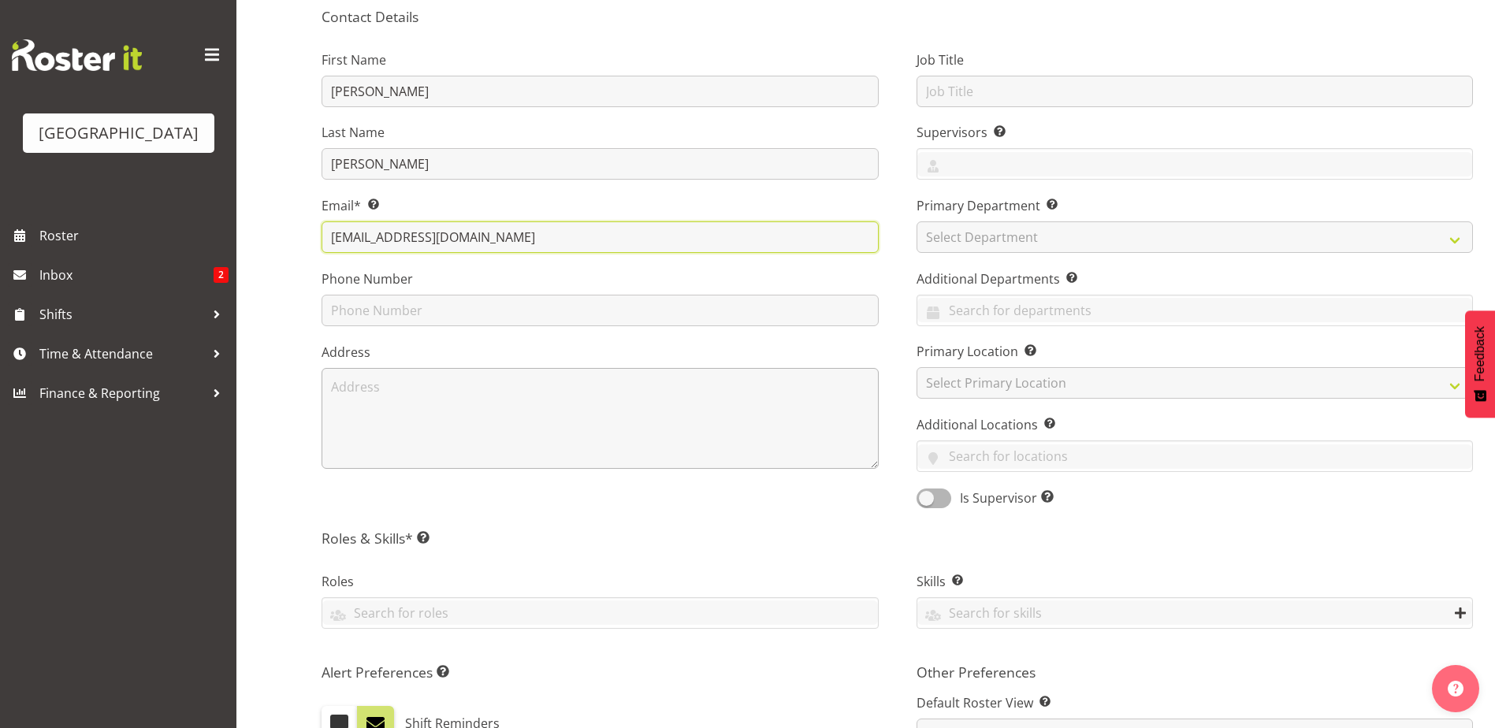
scroll to position [236, 0]
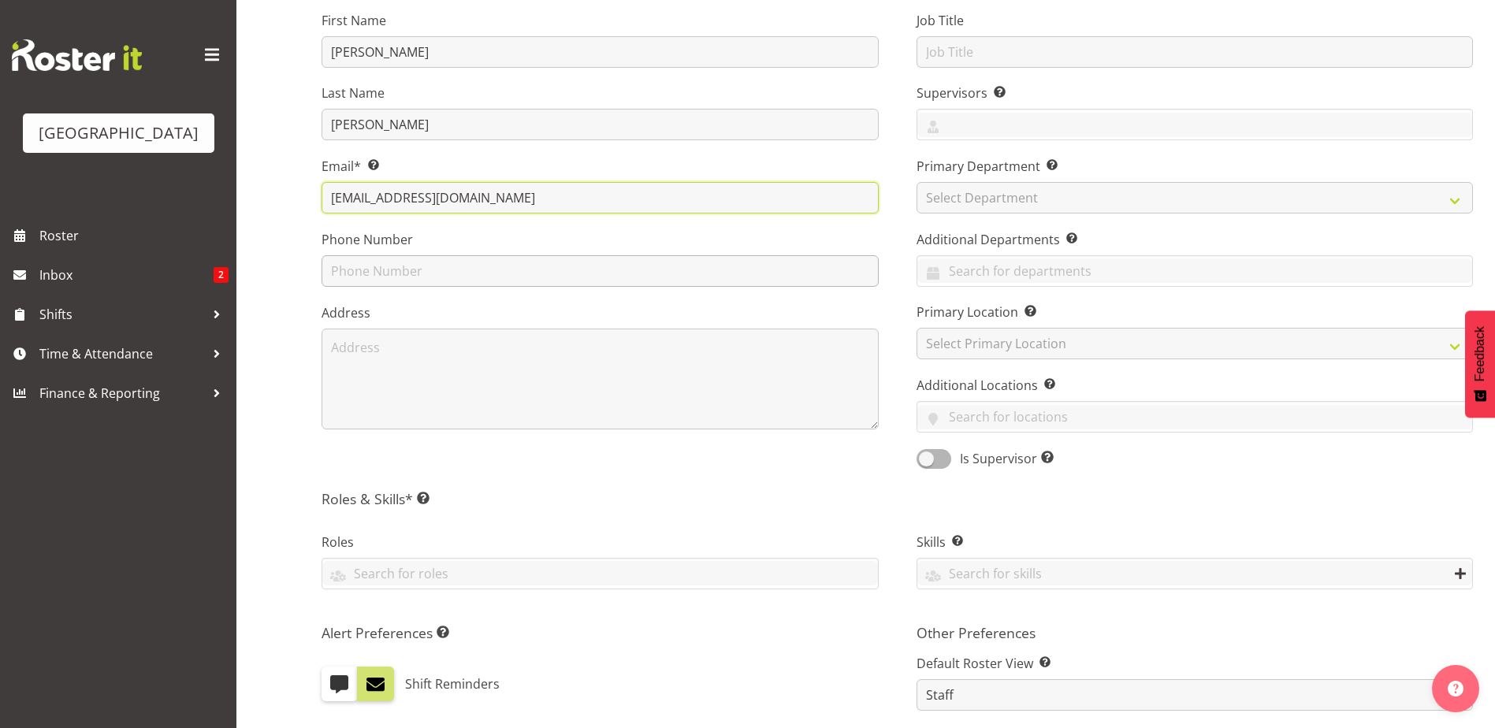
type input "maia.garrett2008@gmail.com"
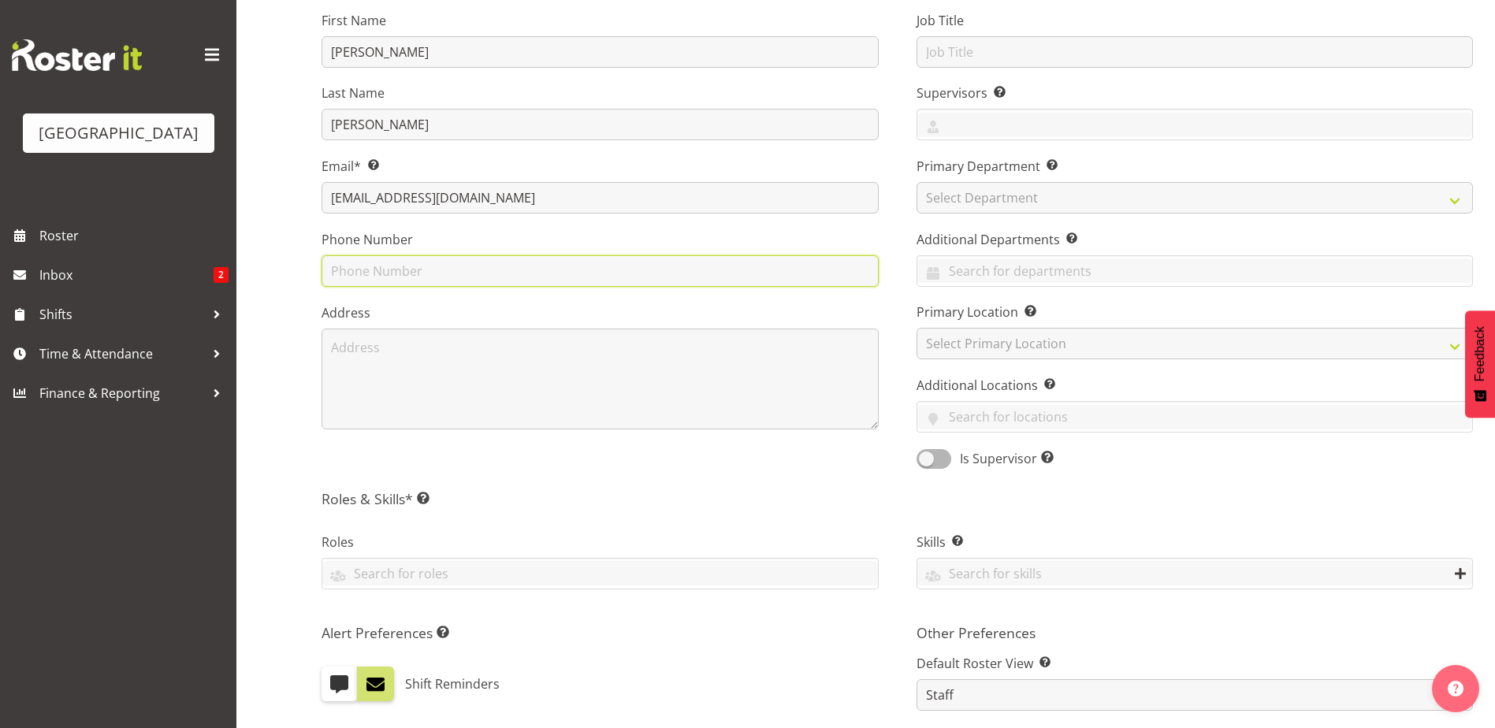
click at [377, 267] on input "text" at bounding box center [600, 271] width 557 height 32
click at [400, 276] on input "text" at bounding box center [600, 271] width 557 height 32
paste input "021 225 5554"
type input "021 225 5554"
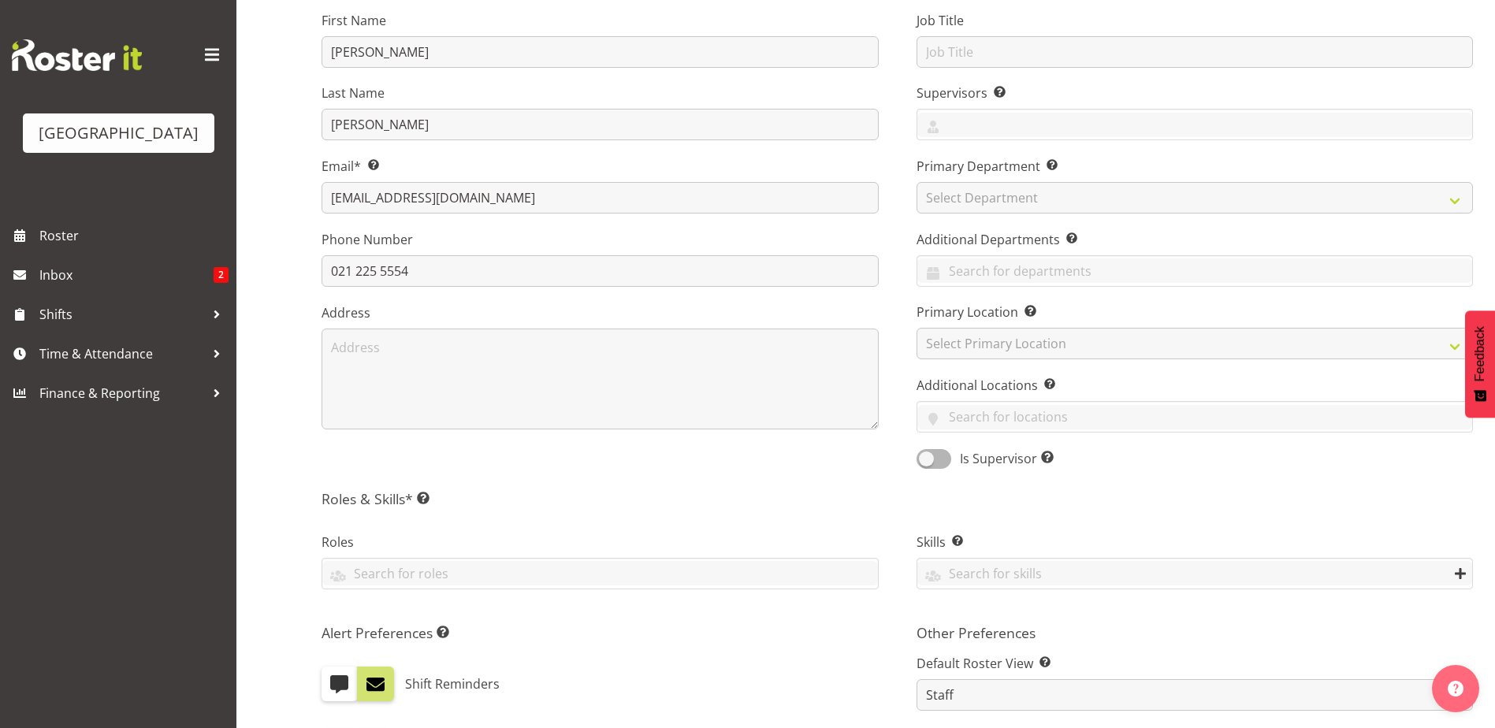
click at [550, 289] on div "First Name Maia Last Name Garrett Email* This is a required field. maia.garrett…" at bounding box center [600, 235] width 595 height 492
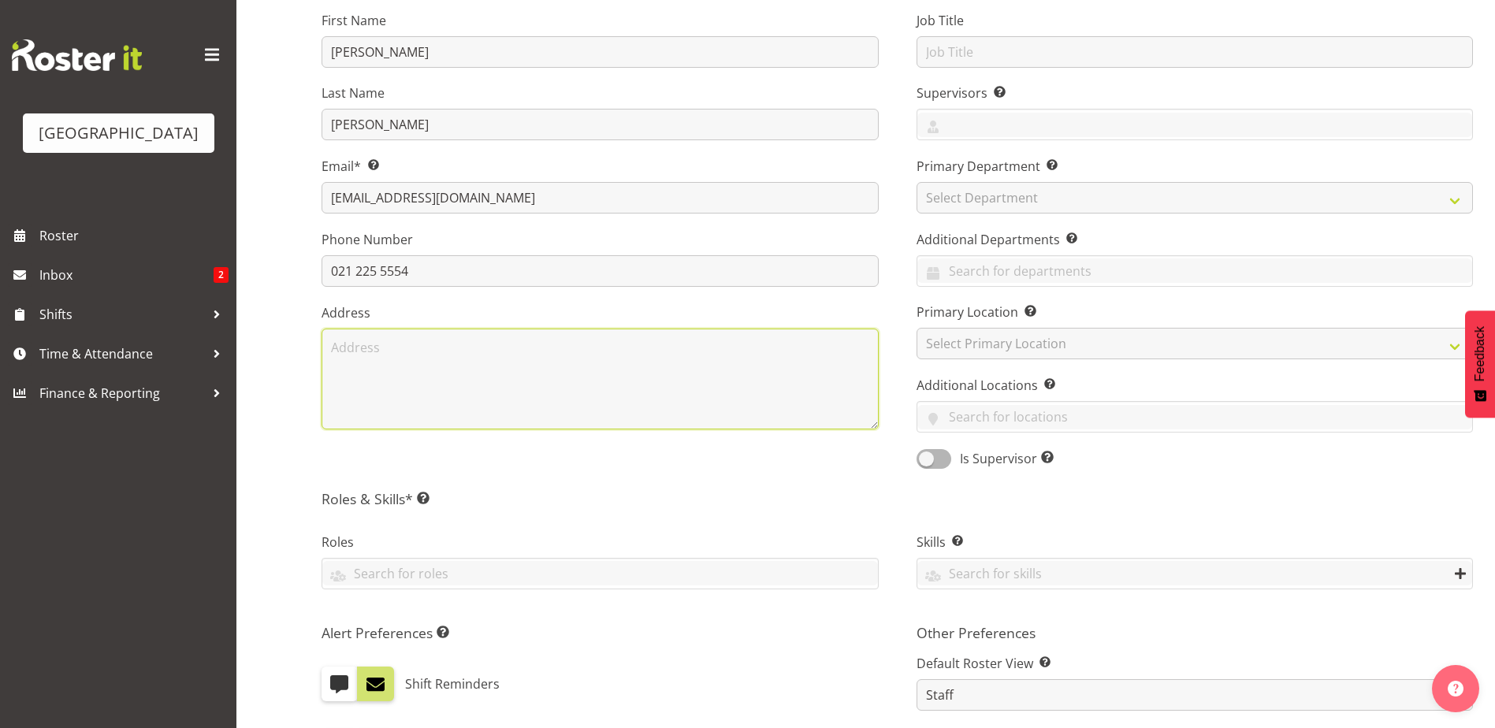
click at [502, 357] on textarea at bounding box center [600, 379] width 557 height 101
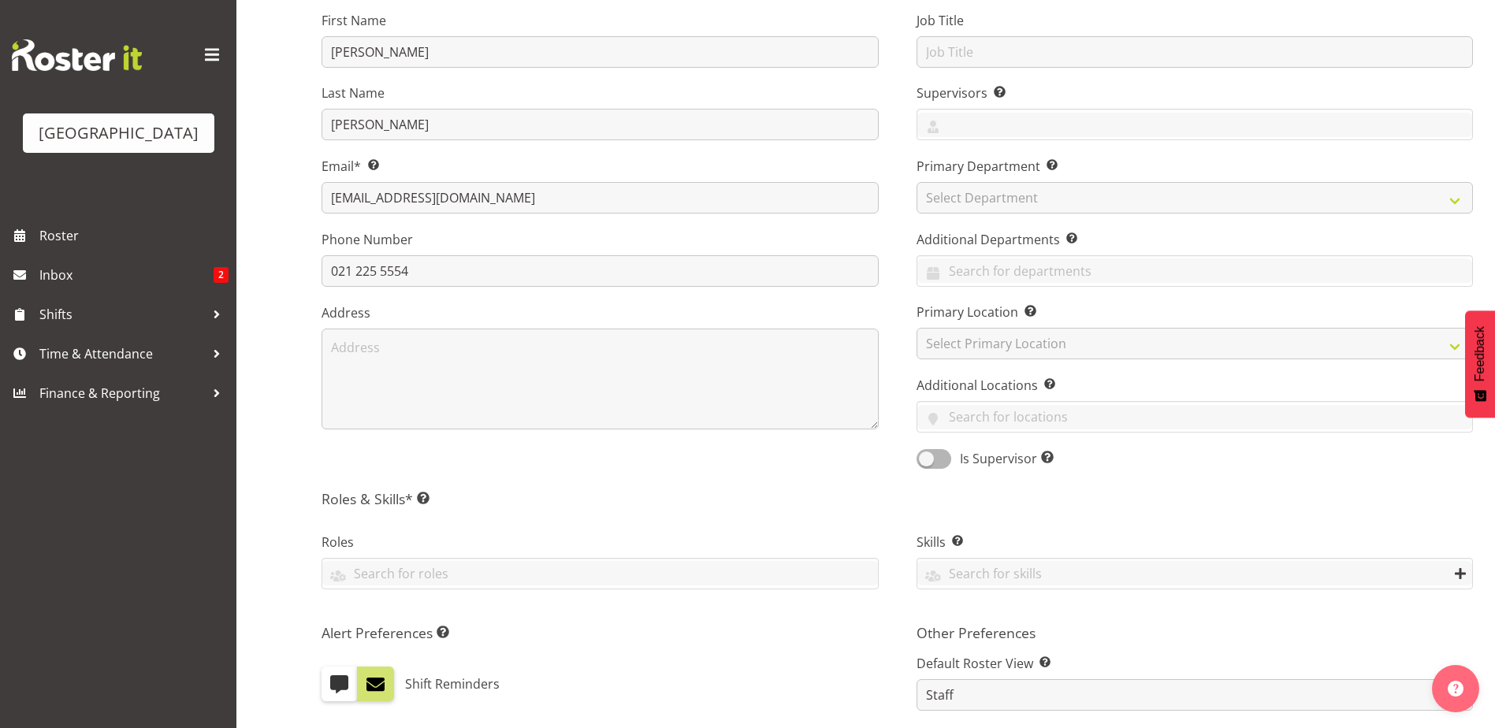
click at [881, 491] on h5 "Roles & Skills* This is a required field. Add as many roles and skills as requi…" at bounding box center [897, 498] width 1151 height 17
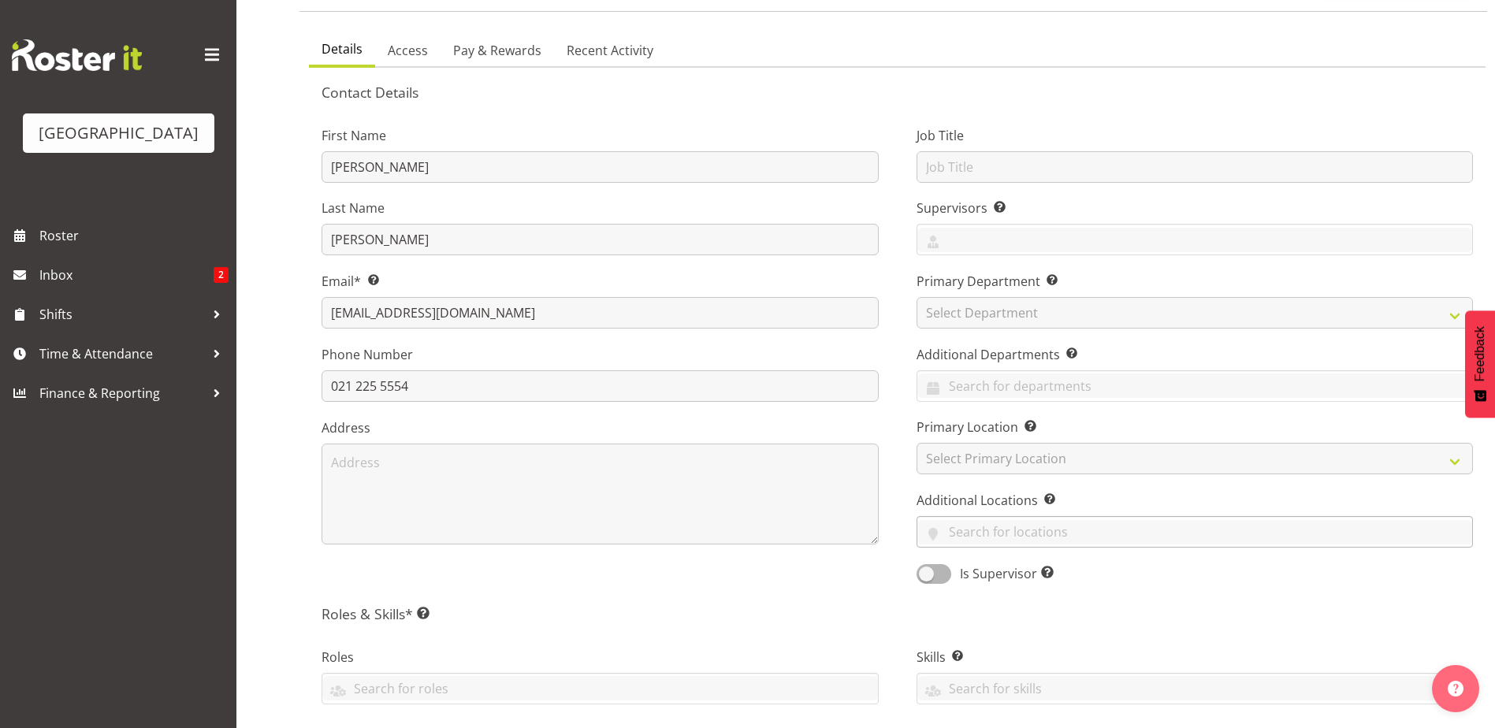
scroll to position [0, 0]
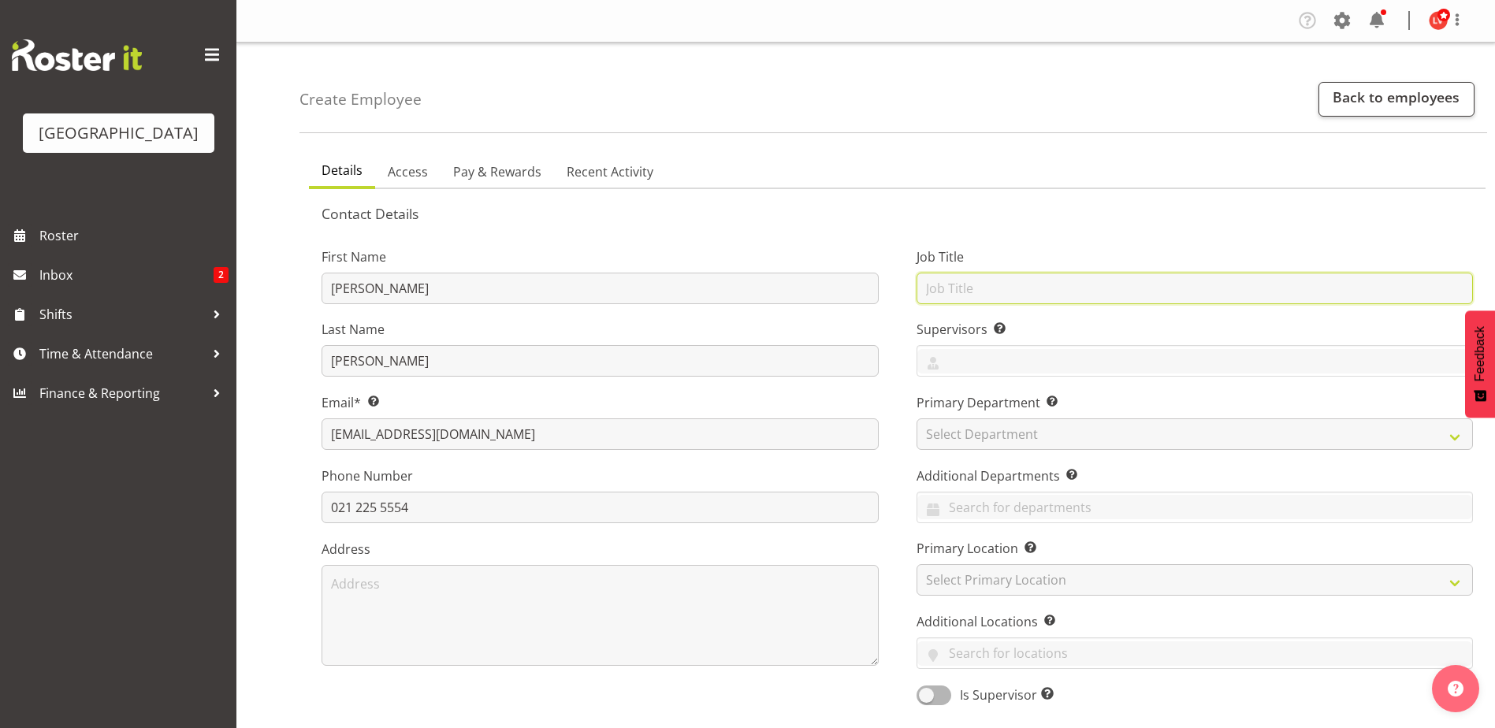
click at [942, 293] on input "text" at bounding box center [1194, 289] width 557 height 32
type input "Swim Teacher"
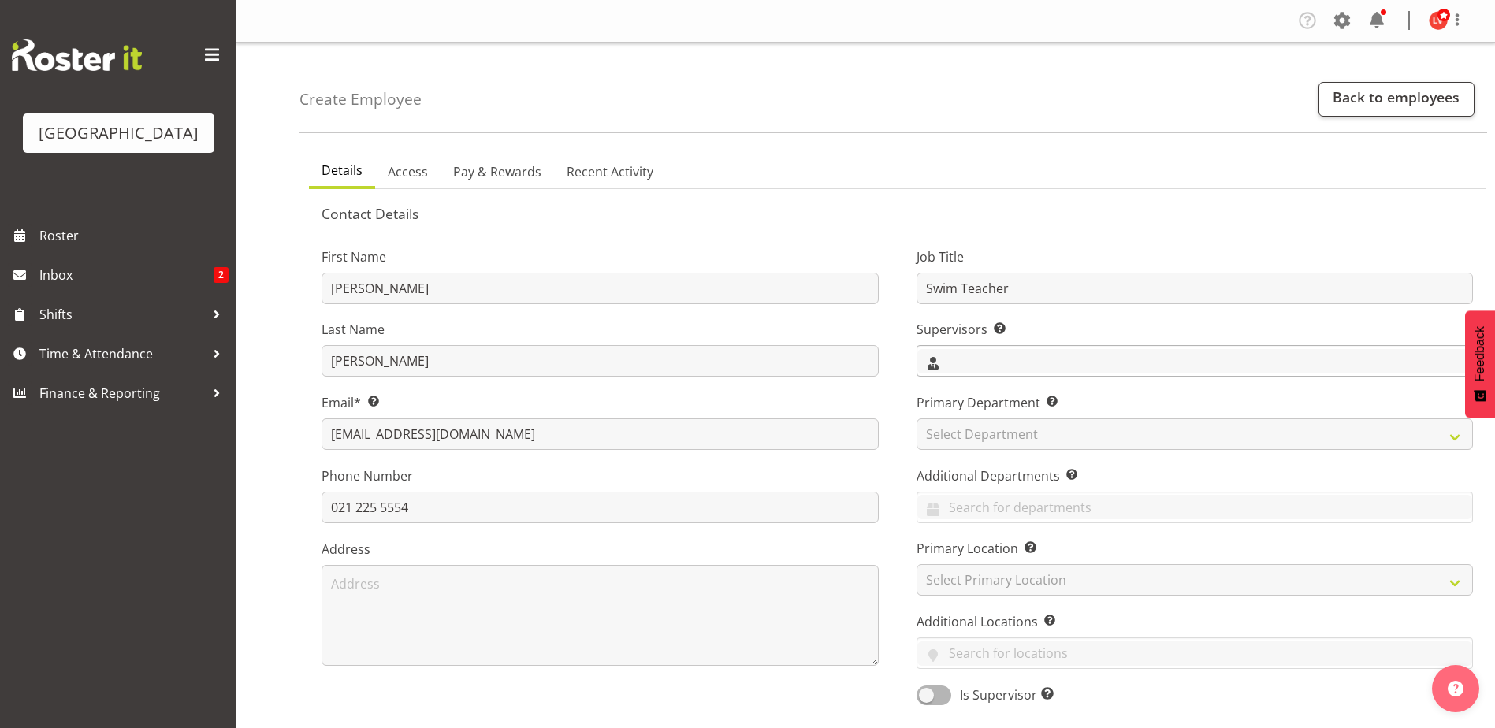
click at [955, 363] on input "text" at bounding box center [1195, 361] width 556 height 24
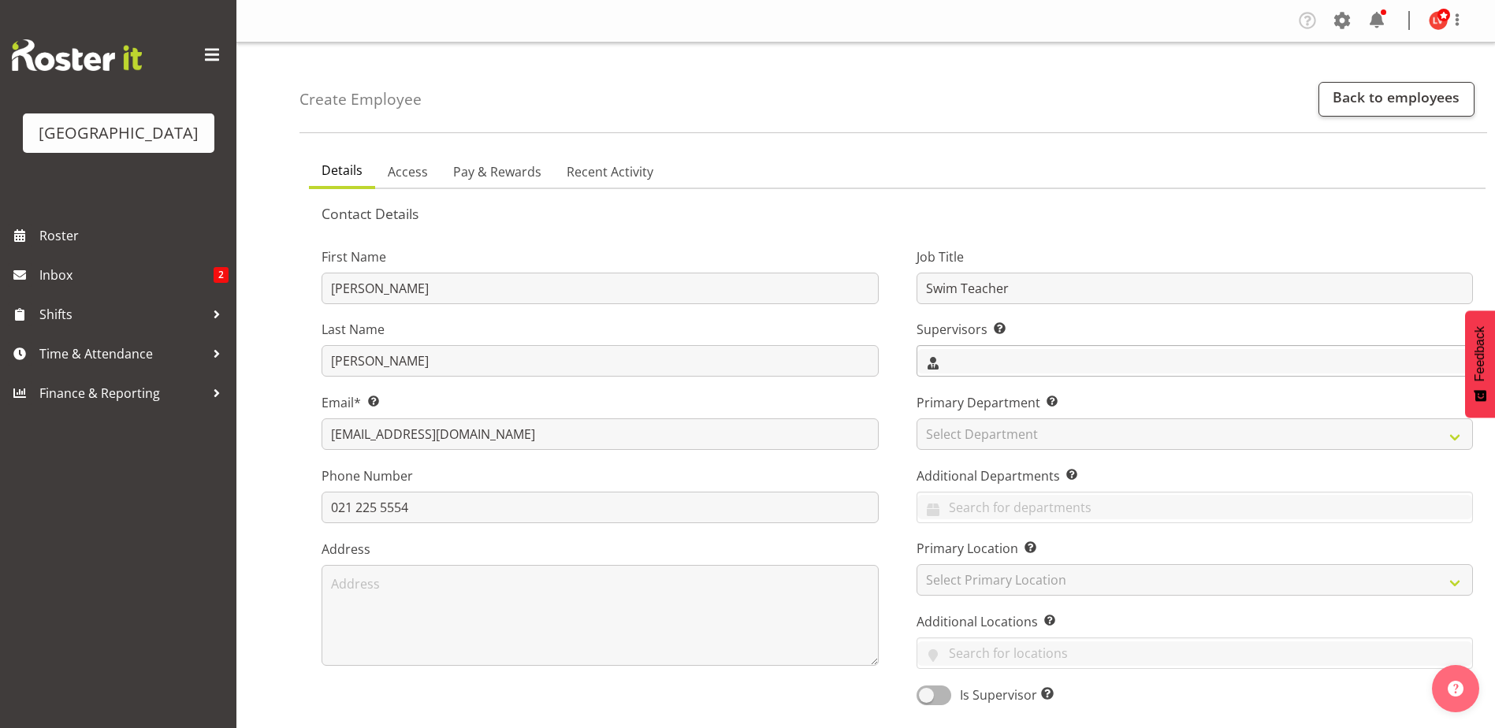
click at [1006, 355] on input "text" at bounding box center [1195, 361] width 556 height 24
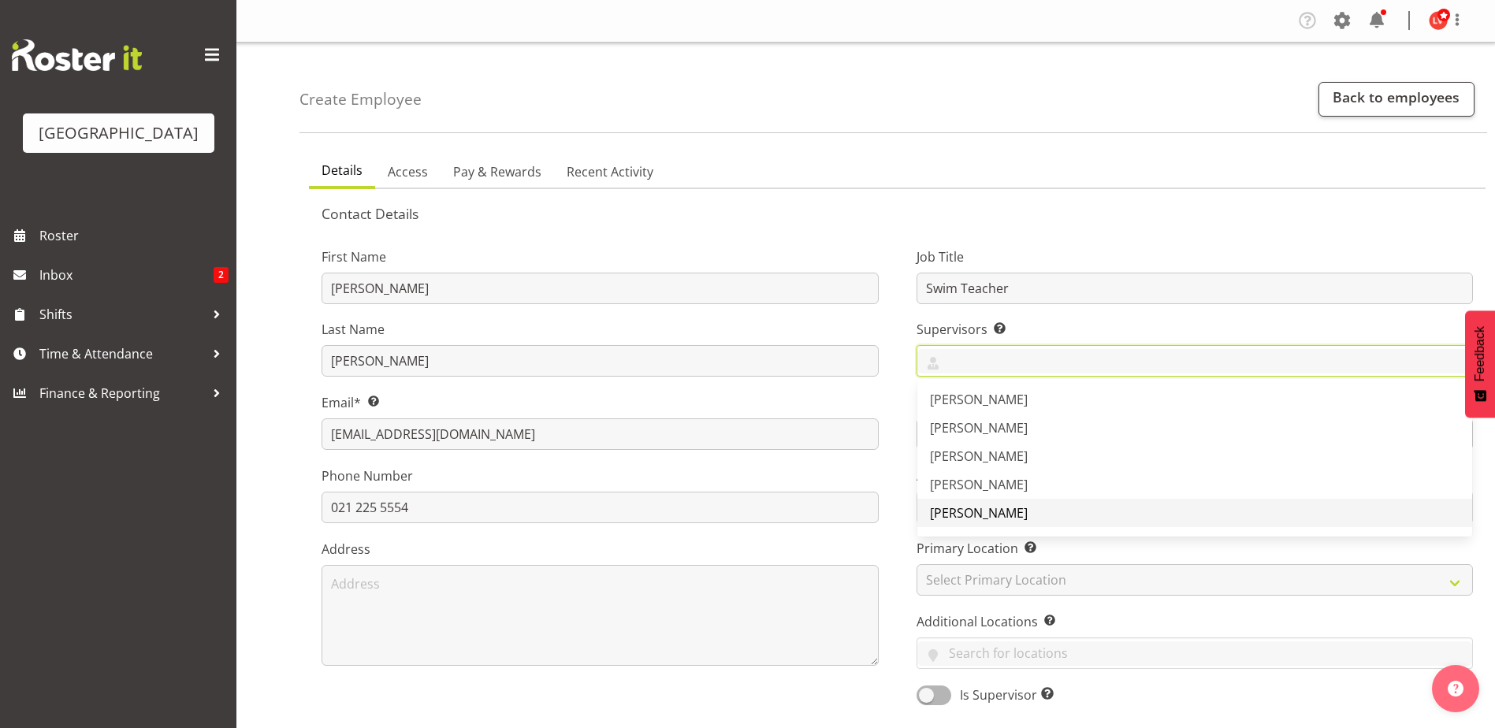
click at [986, 515] on span "Laurie Cook" at bounding box center [979, 512] width 98 height 17
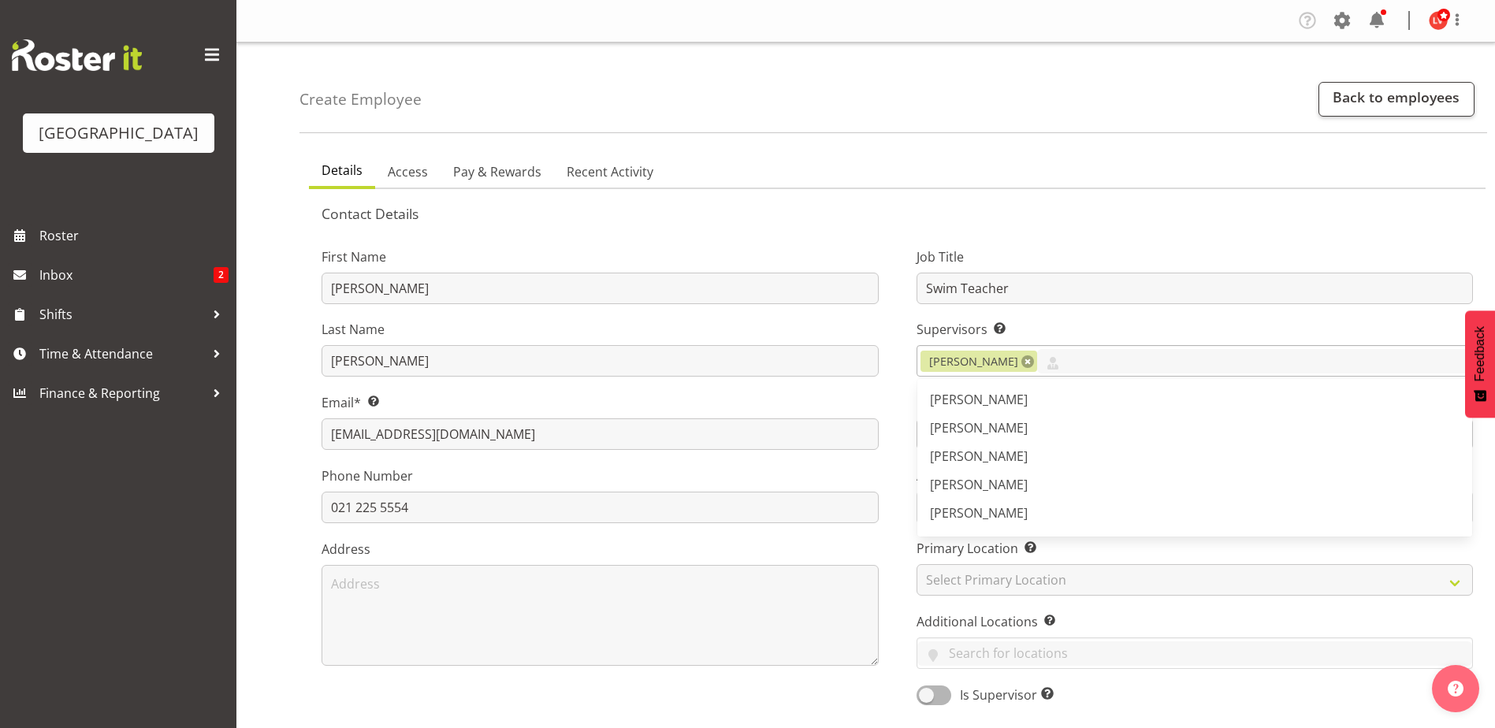
click at [1021, 362] on link at bounding box center [1027, 361] width 13 height 13
click at [961, 359] on input "text" at bounding box center [1195, 361] width 556 height 24
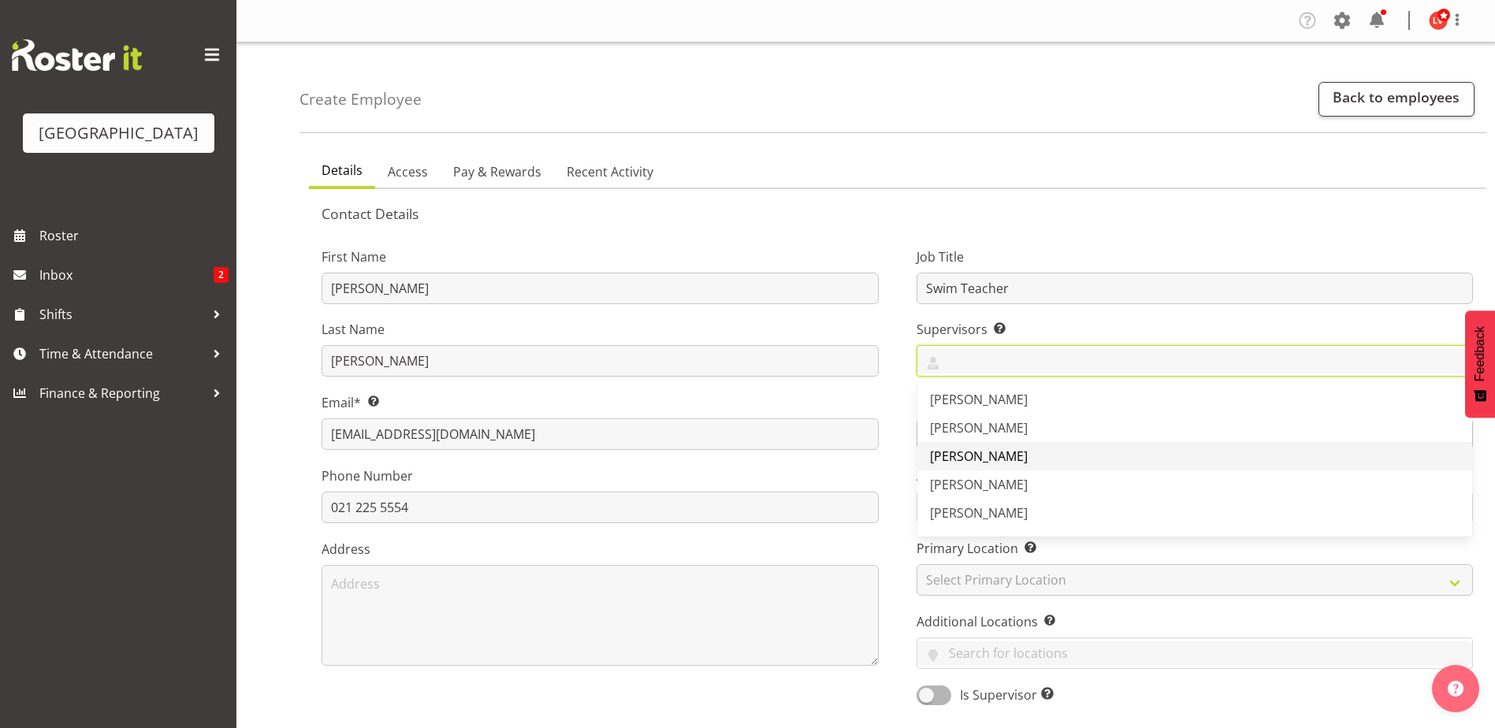
click at [965, 474] on link "Lara Von Fintel" at bounding box center [1195, 484] width 556 height 28
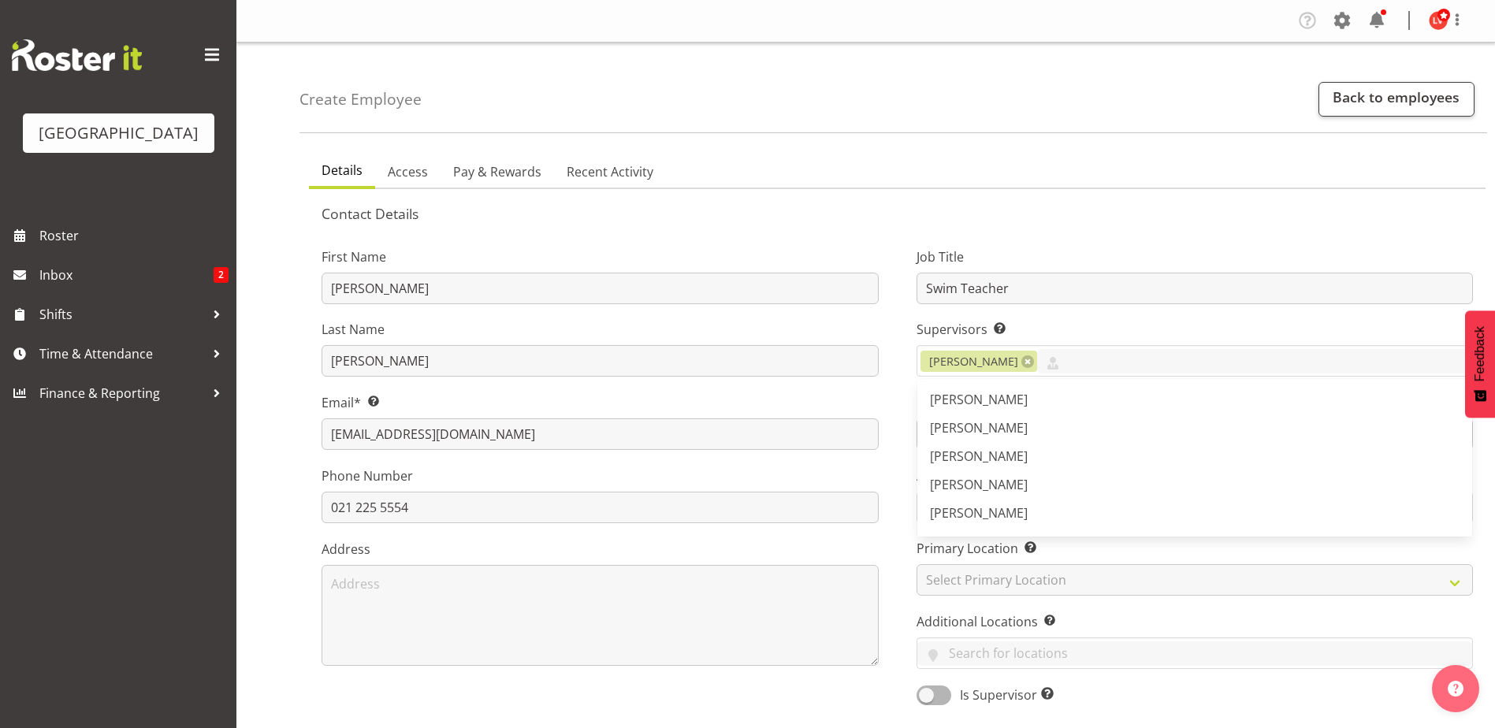
click at [1103, 188] on ul "Details Access Pay & Rewards Recent Activity" at bounding box center [897, 171] width 1176 height 35
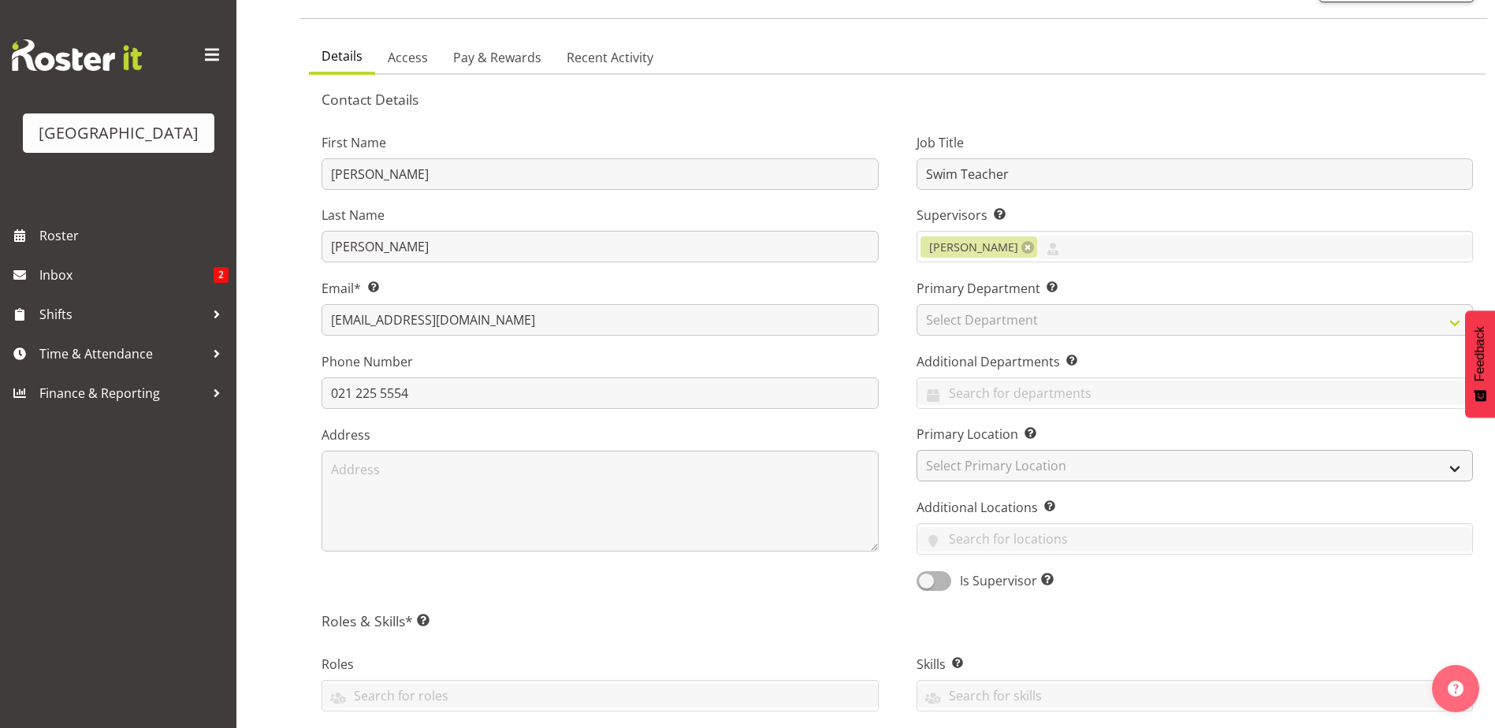
scroll to position [315, 0]
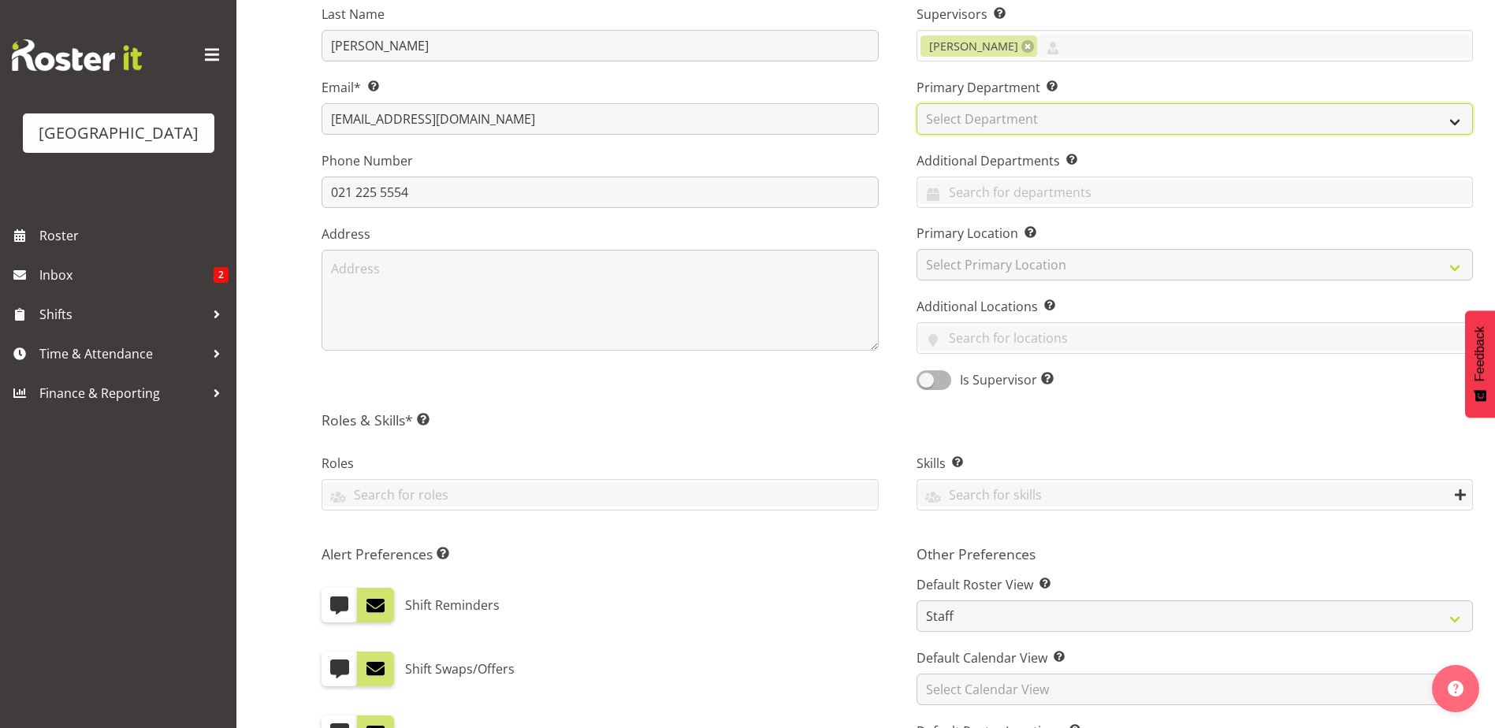
click at [991, 111] on select "Select Department Cleaning Crew Customer Services Crew Lifeguard Crew Maintenan…" at bounding box center [1194, 119] width 557 height 32
select select "113"
click at [916, 103] on select "Select Department Cleaning Crew Customer Services Crew Lifeguard Crew Maintenan…" at bounding box center [1194, 119] width 557 height 32
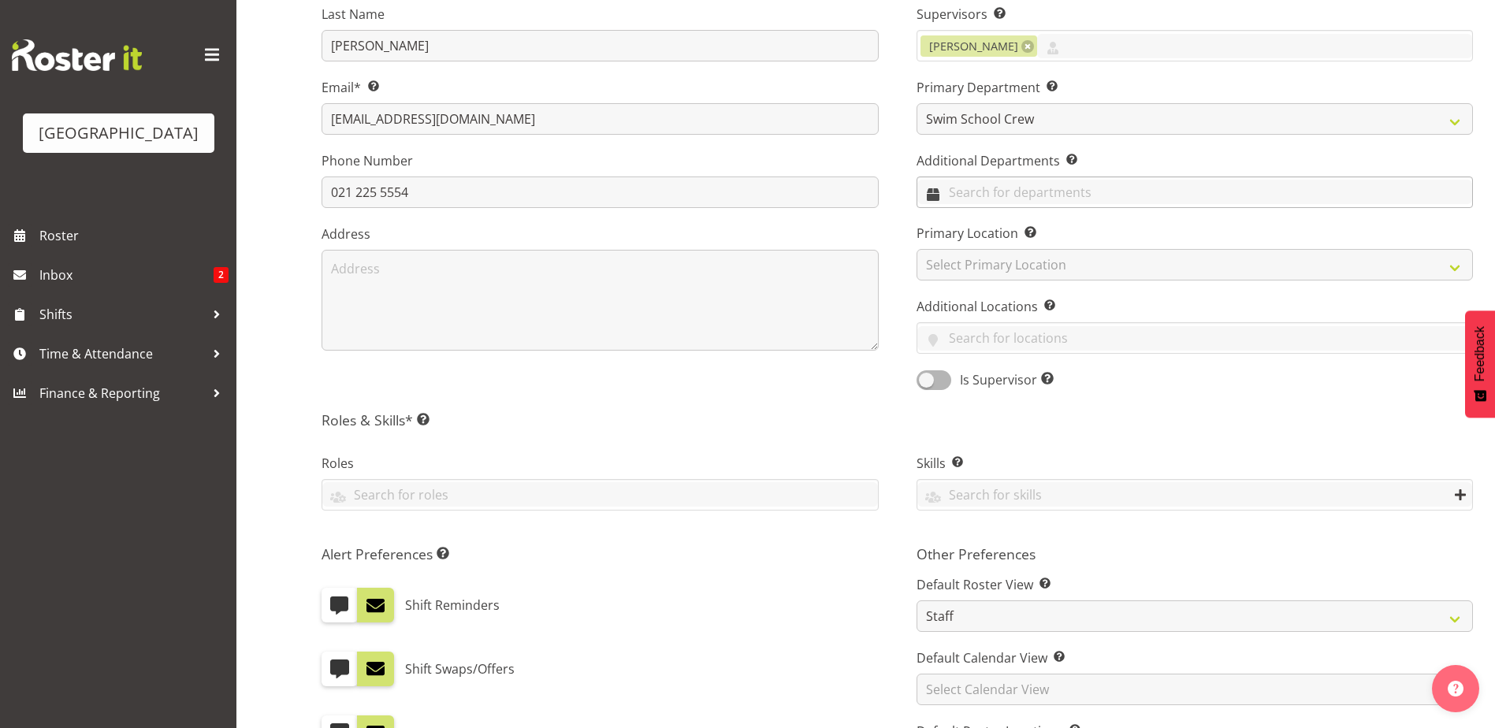
click at [953, 194] on input "text" at bounding box center [1195, 192] width 556 height 24
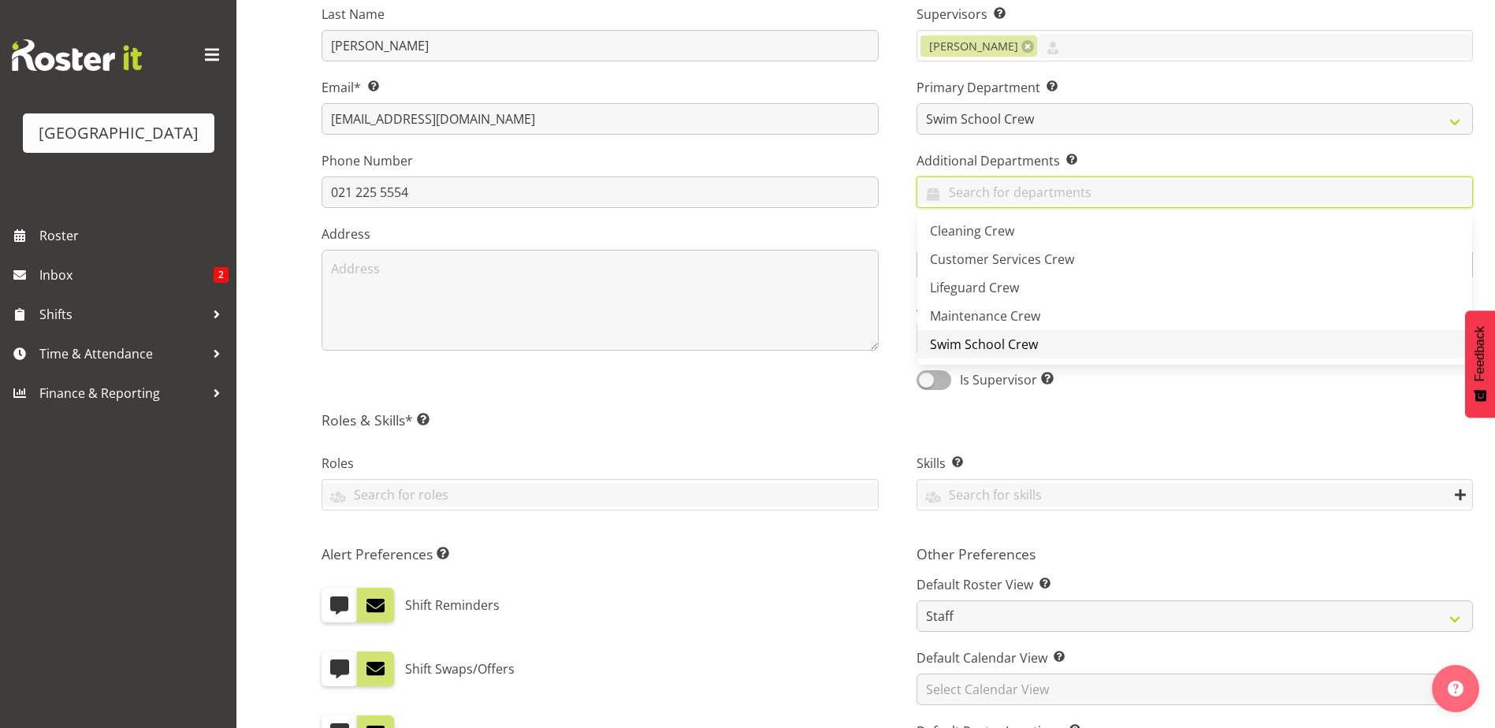
click at [957, 336] on span "Swim School Crew" at bounding box center [984, 344] width 108 height 17
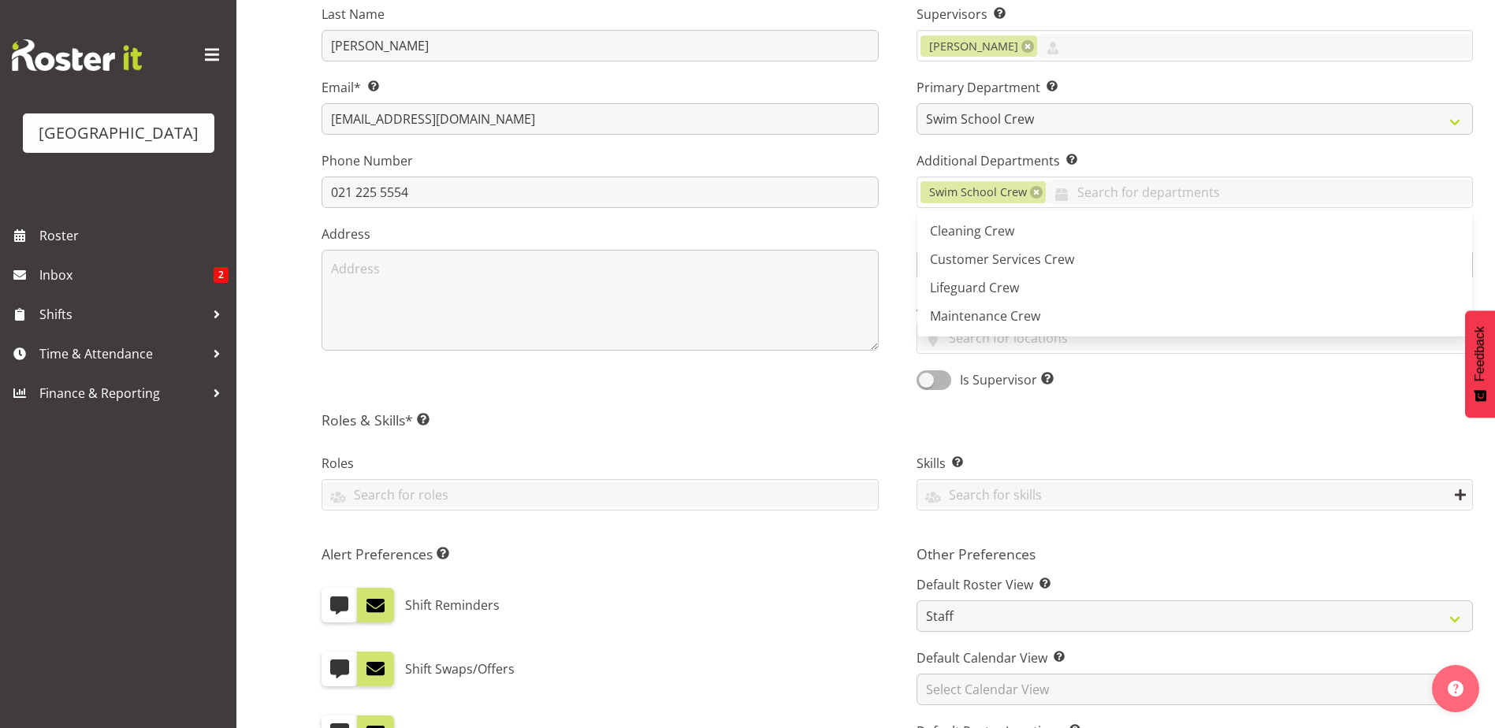
click at [806, 432] on div "Roles Aquatic Customer Services Officer Cleaner - Splash Palace Facilties Maint…" at bounding box center [600, 484] width 595 height 105
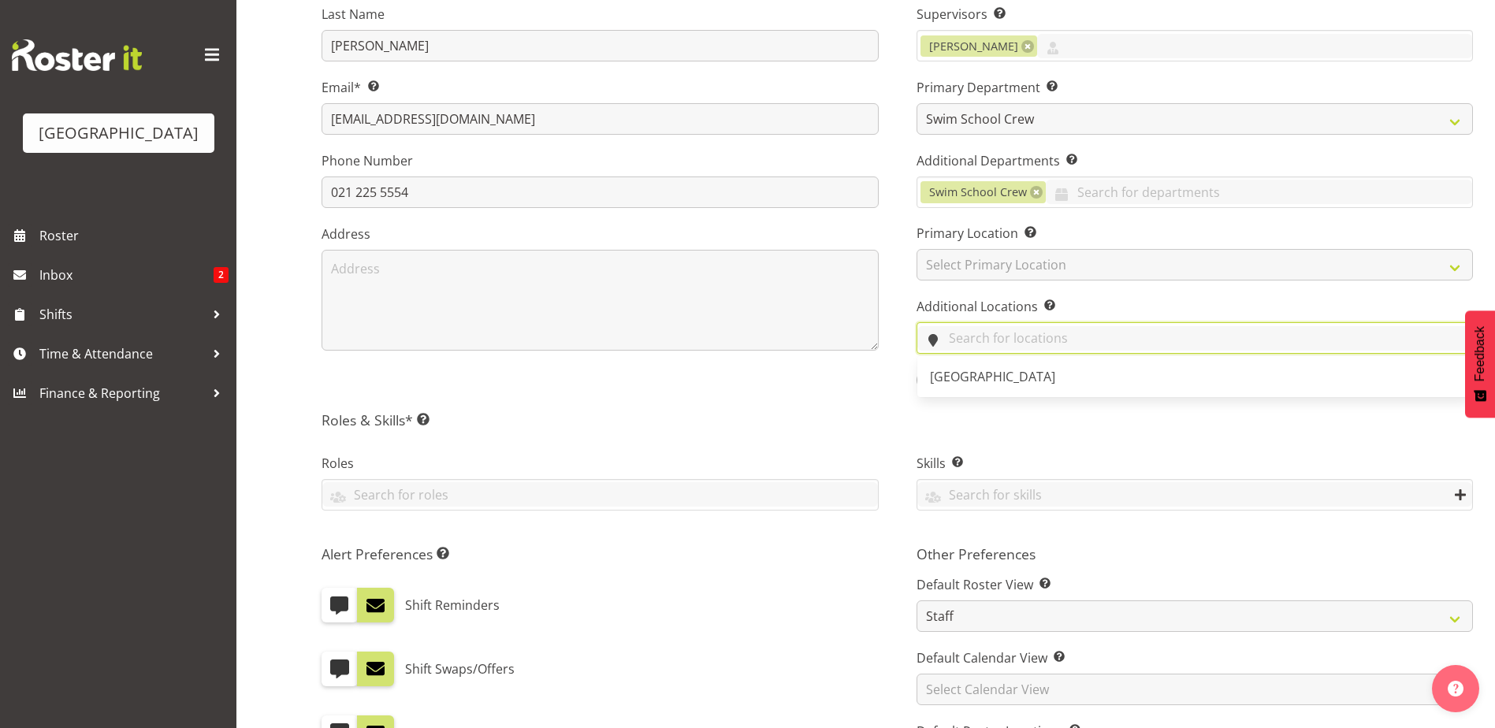
click at [984, 341] on input "text" at bounding box center [1195, 338] width 556 height 24
click at [989, 375] on span "[GEOGRAPHIC_DATA]" at bounding box center [992, 376] width 125 height 17
click at [799, 397] on div "First Name Maia Last Name Garrett Email* This is a required field. maia.garrett…" at bounding box center [600, 156] width 595 height 492
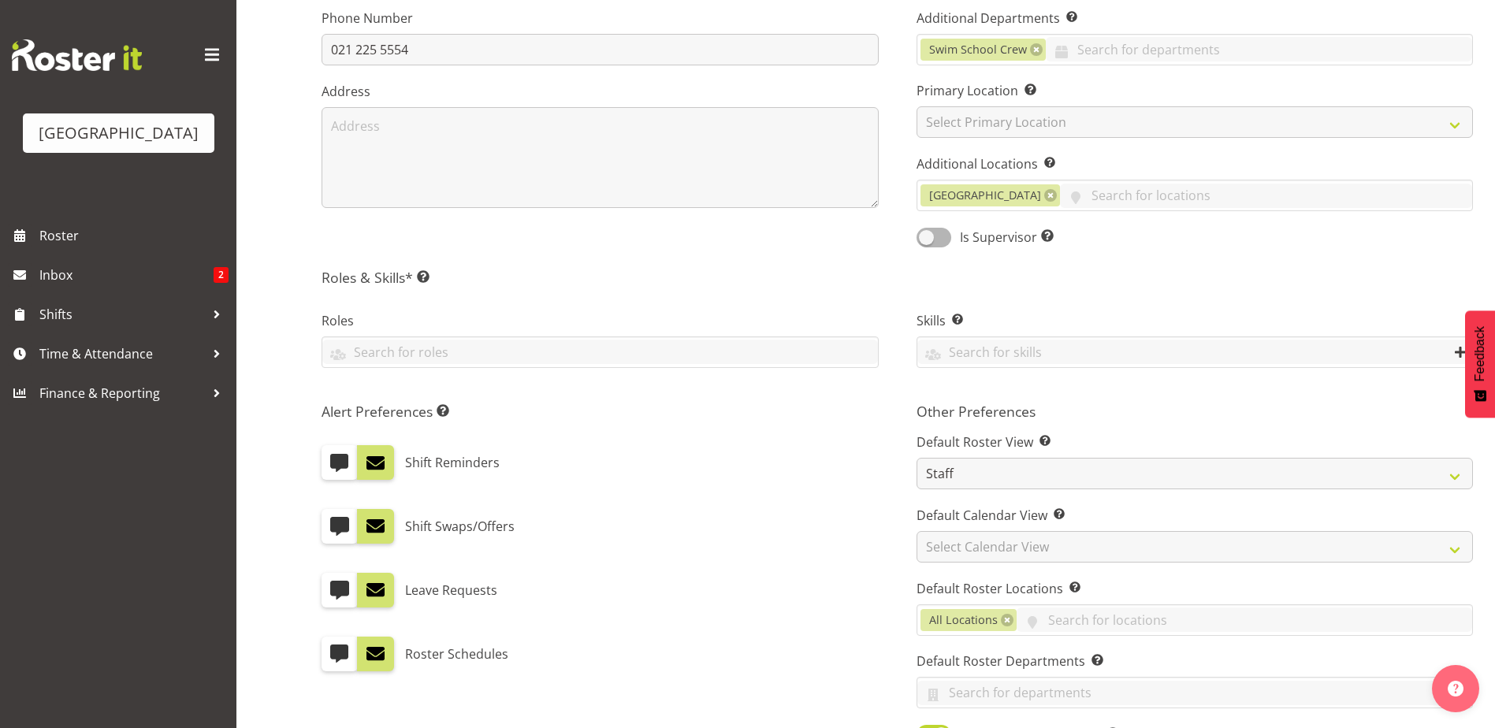
scroll to position [473, 0]
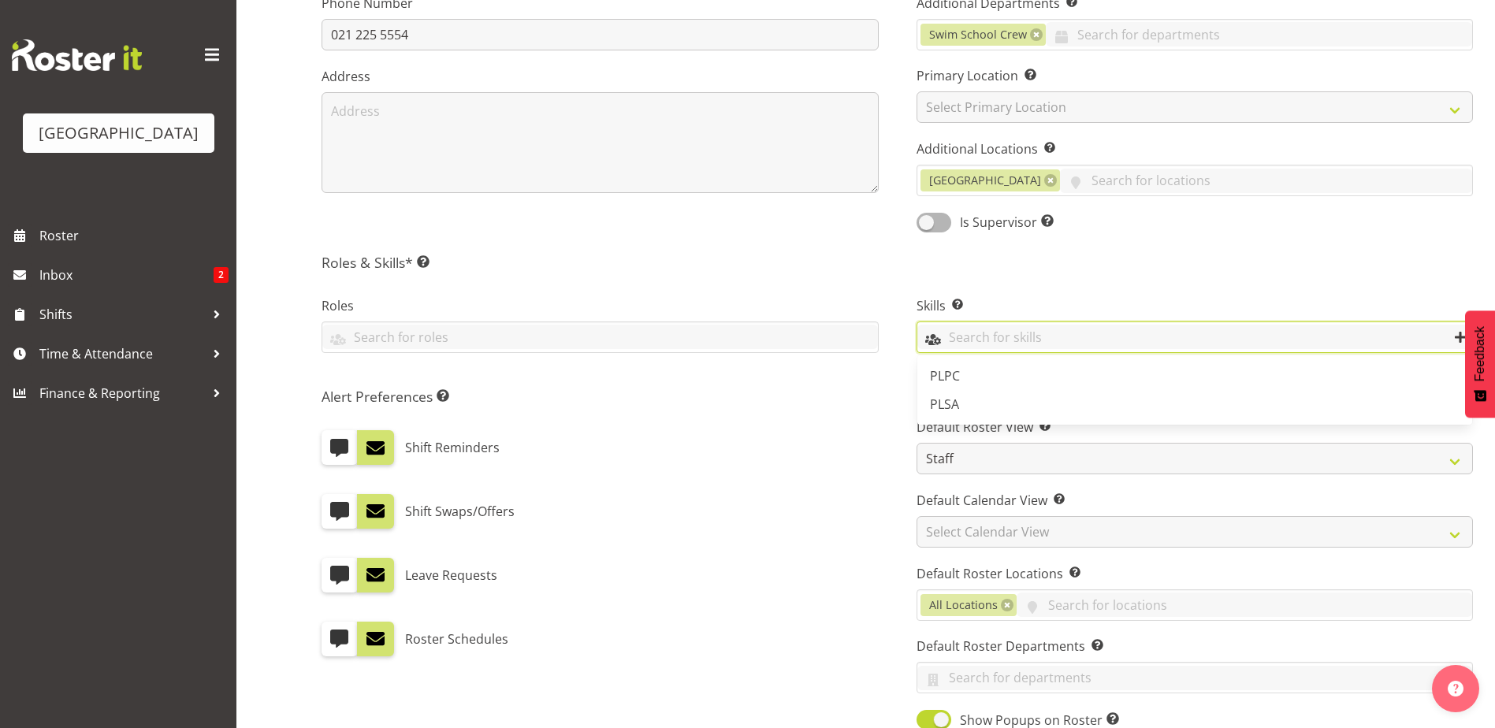
drag, startPoint x: 962, startPoint y: 341, endPoint x: 946, endPoint y: 348, distance: 17.7
click at [958, 342] on input "text" at bounding box center [1195, 337] width 556 height 24
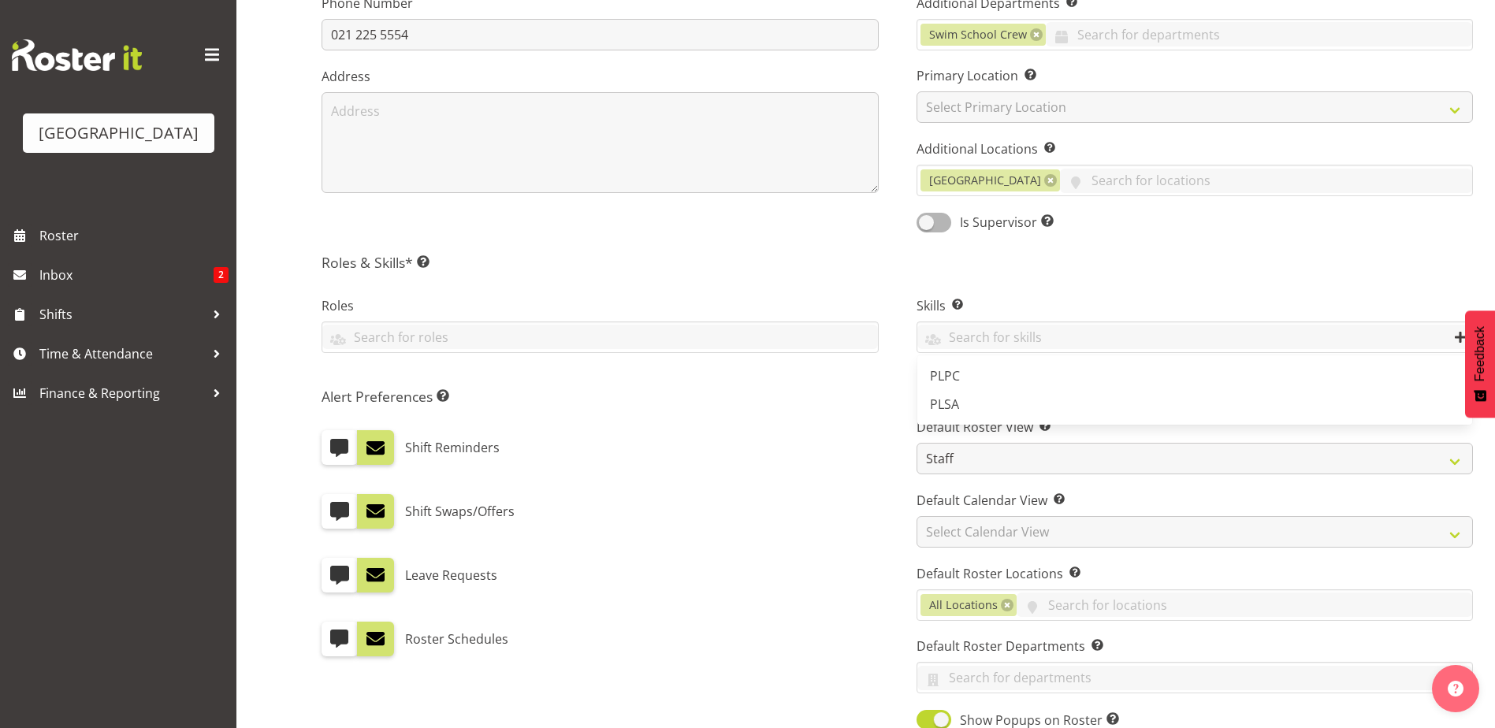
click at [798, 252] on div "Contact Details First Name Maia Last Name Garrett Email* This is a required fie…" at bounding box center [897, 265] width 1151 height 1067
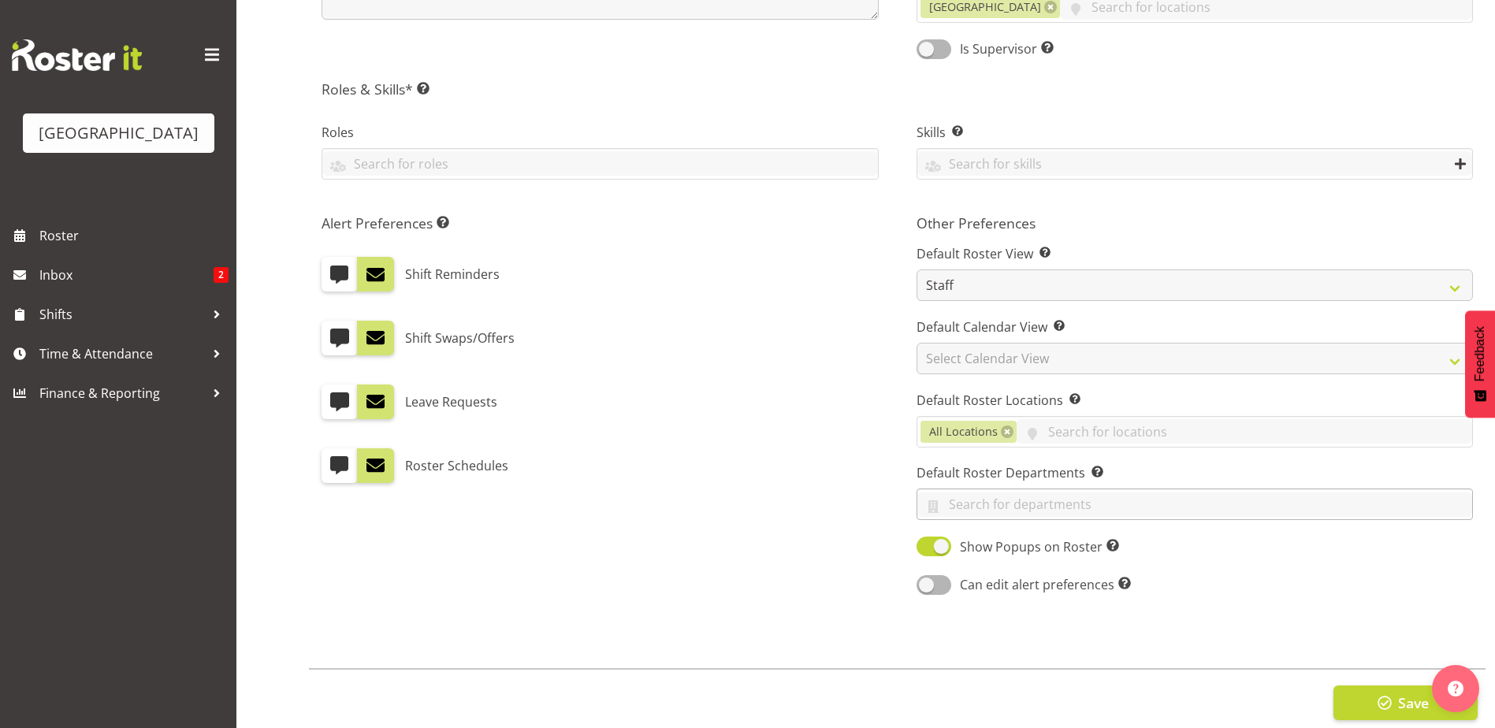
scroll to position [675, 0]
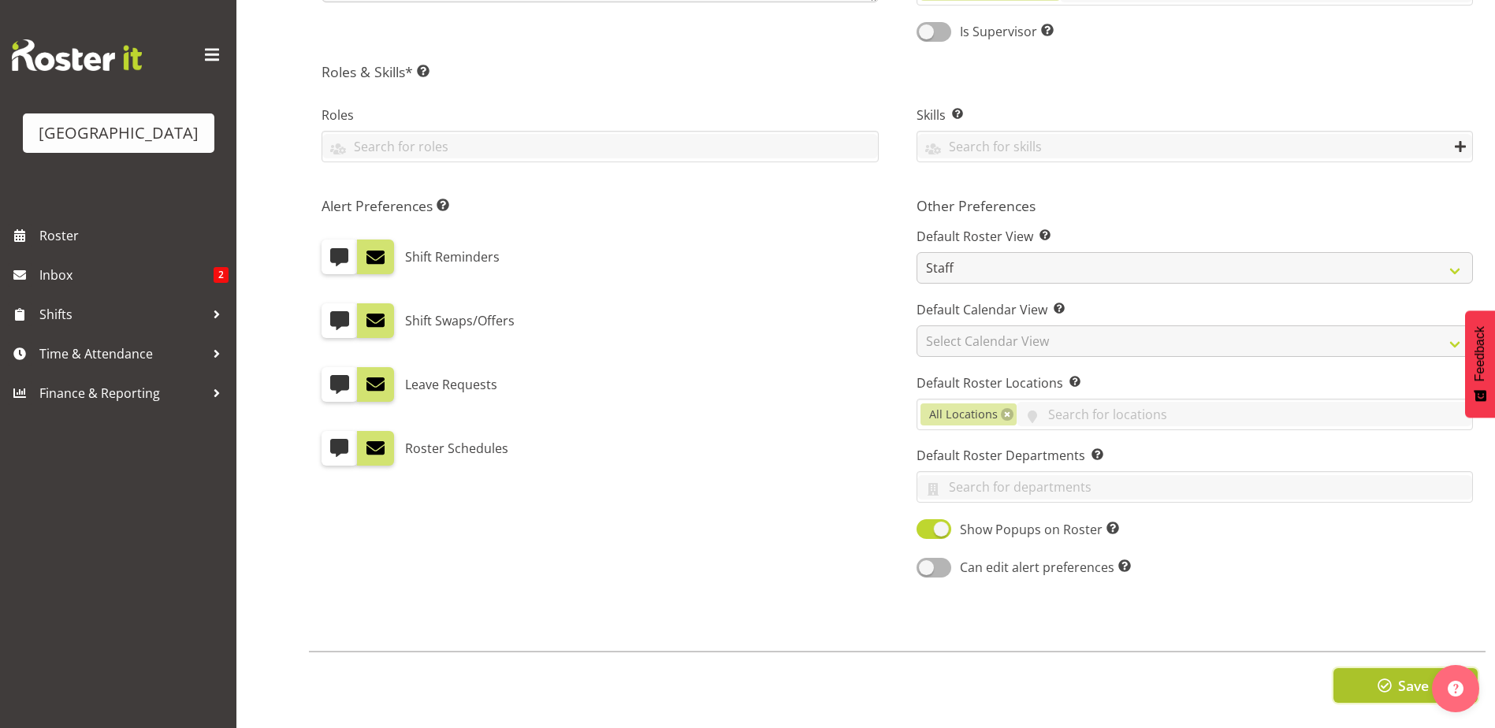
click at [1378, 678] on span "button" at bounding box center [1384, 685] width 20 height 20
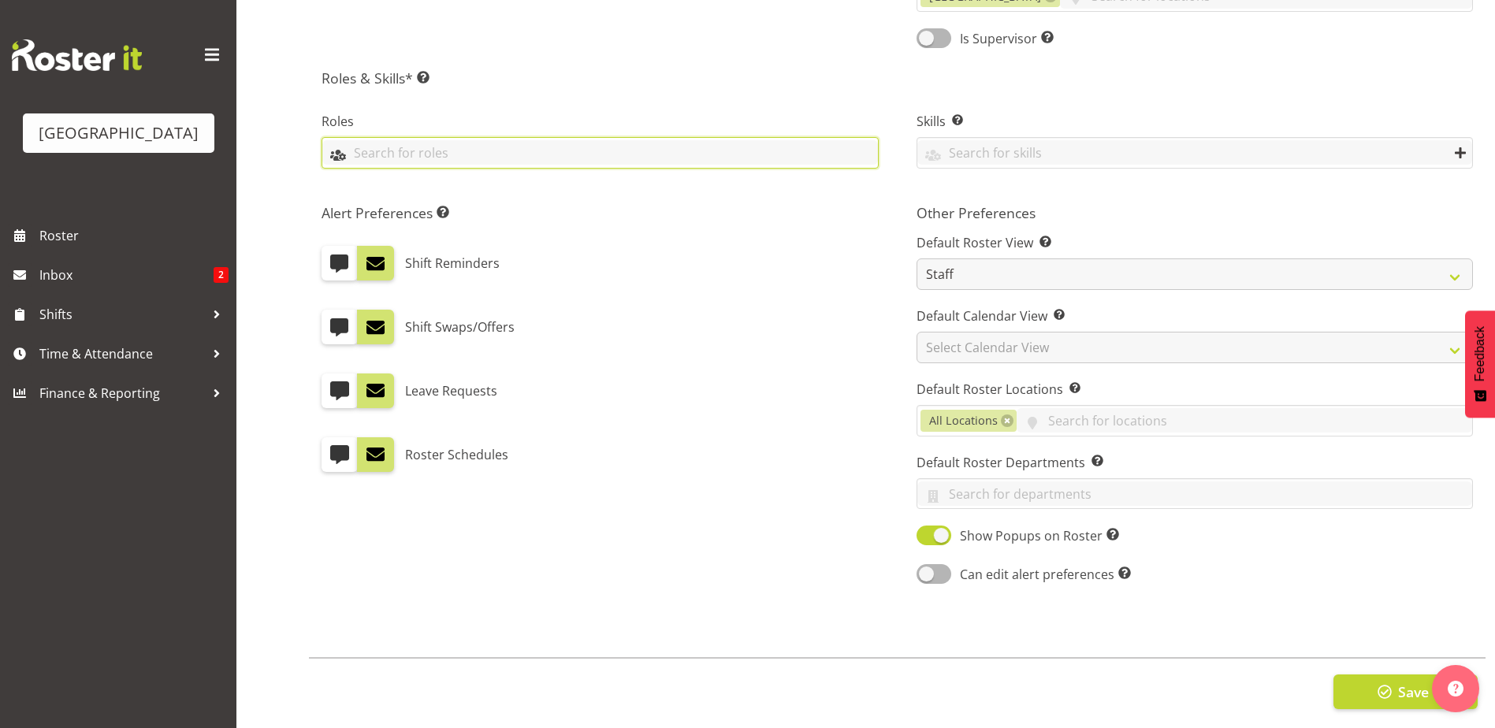
click at [396, 150] on input "text" at bounding box center [600, 152] width 556 height 24
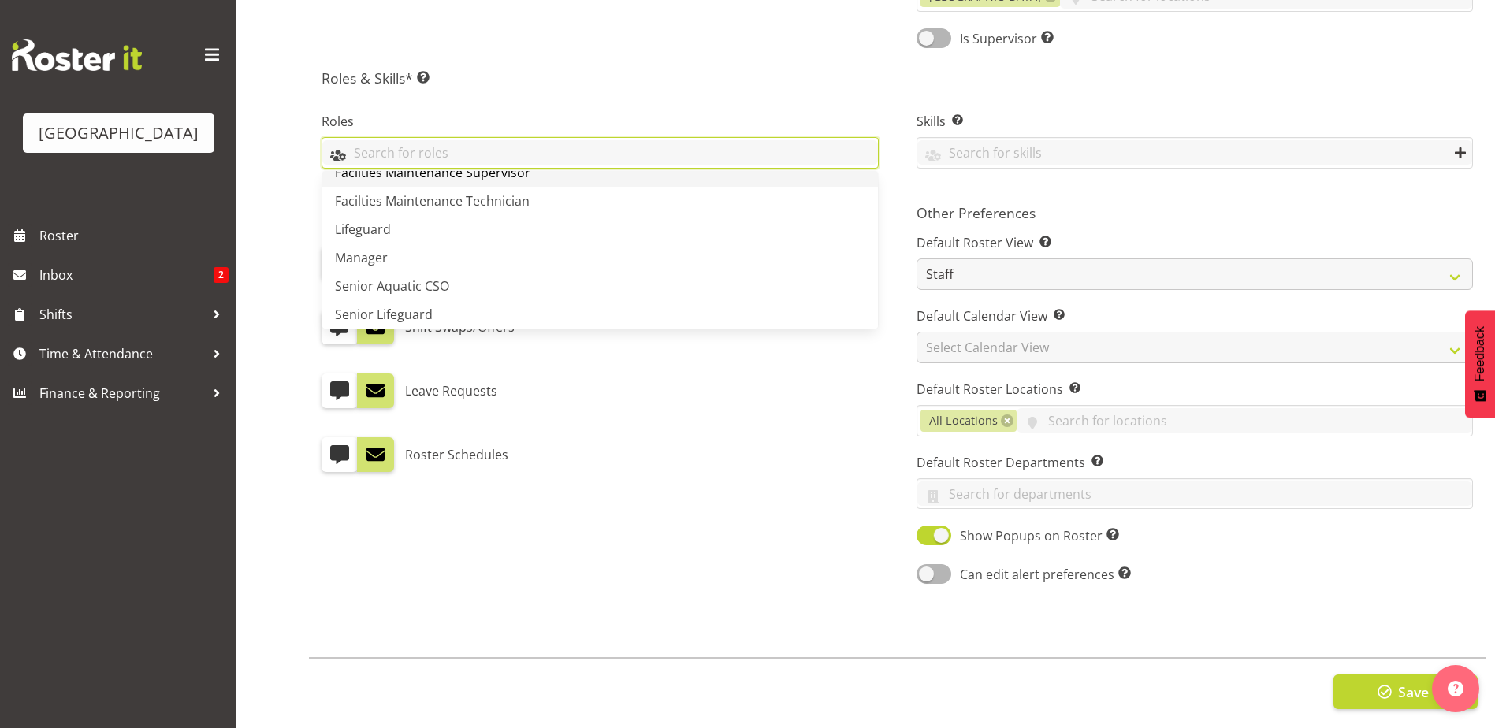
scroll to position [139, 0]
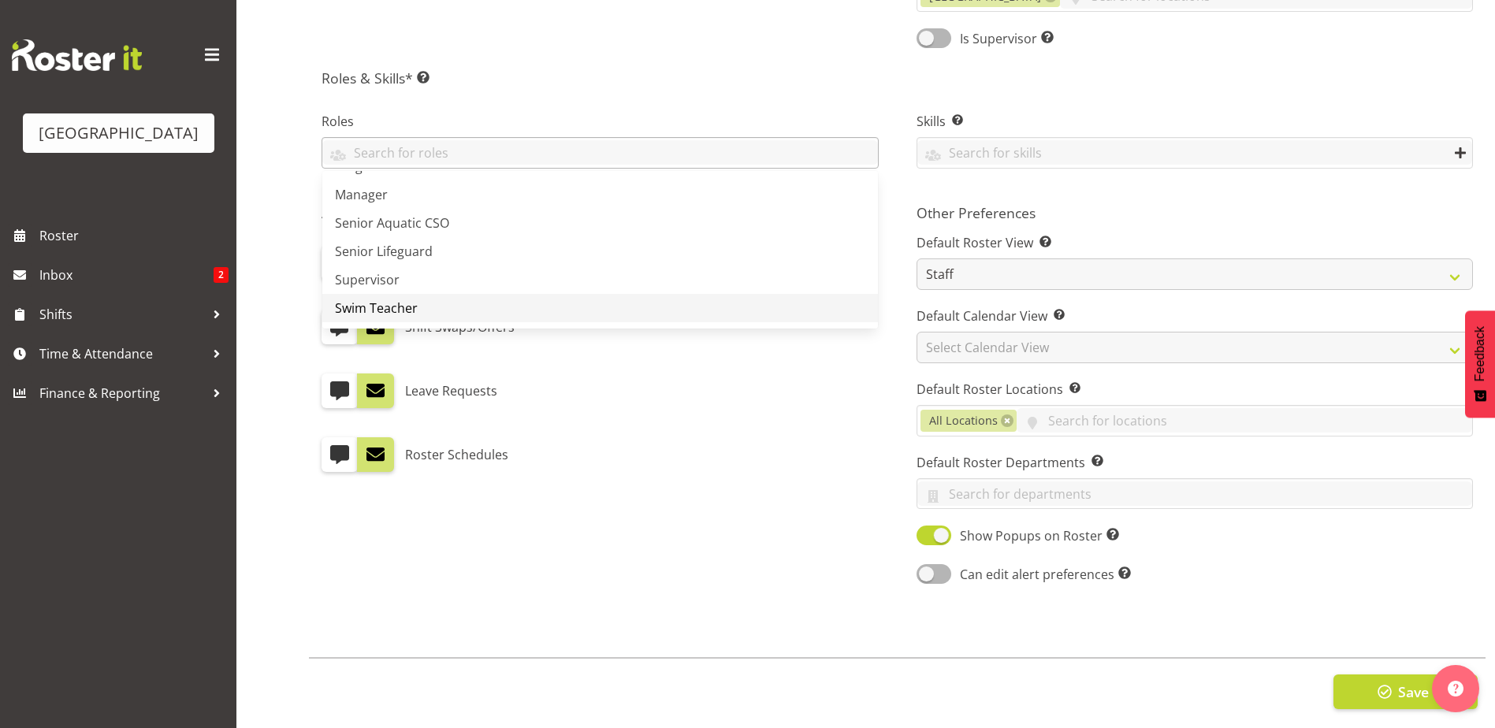
click at [402, 306] on span "Swim Teacher" at bounding box center [376, 307] width 83 height 17
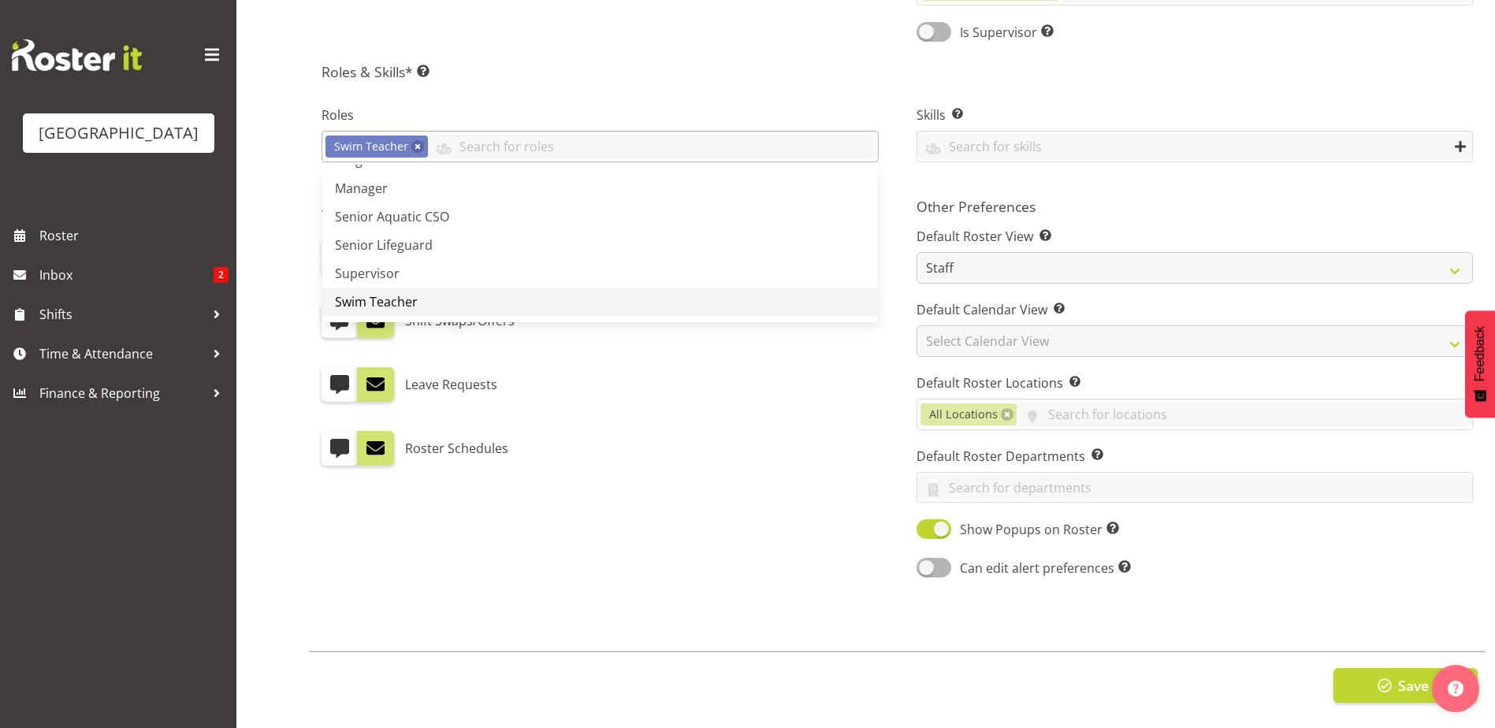
scroll to position [693, 0]
click at [1359, 671] on button "Save" at bounding box center [1405, 685] width 144 height 35
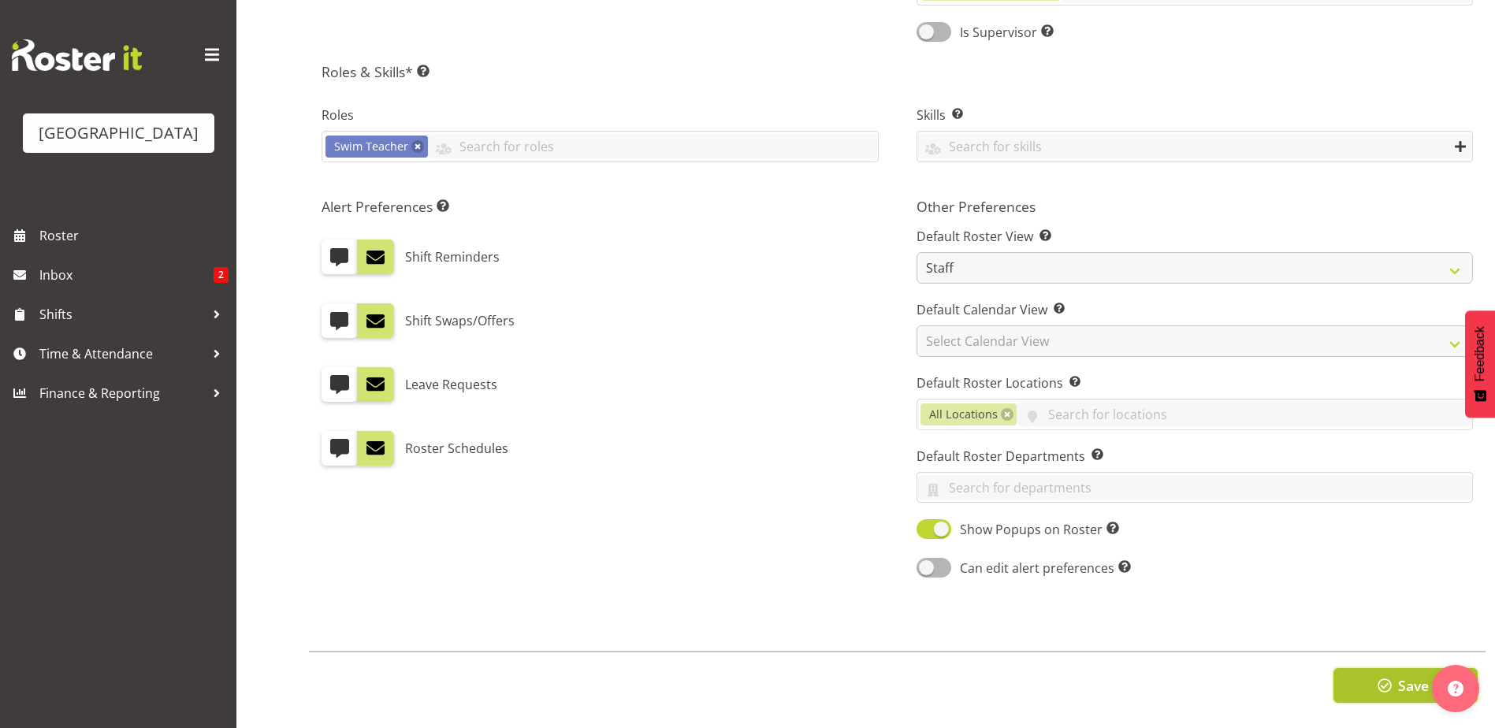
click at [1385, 675] on span "button" at bounding box center [1384, 685] width 20 height 20
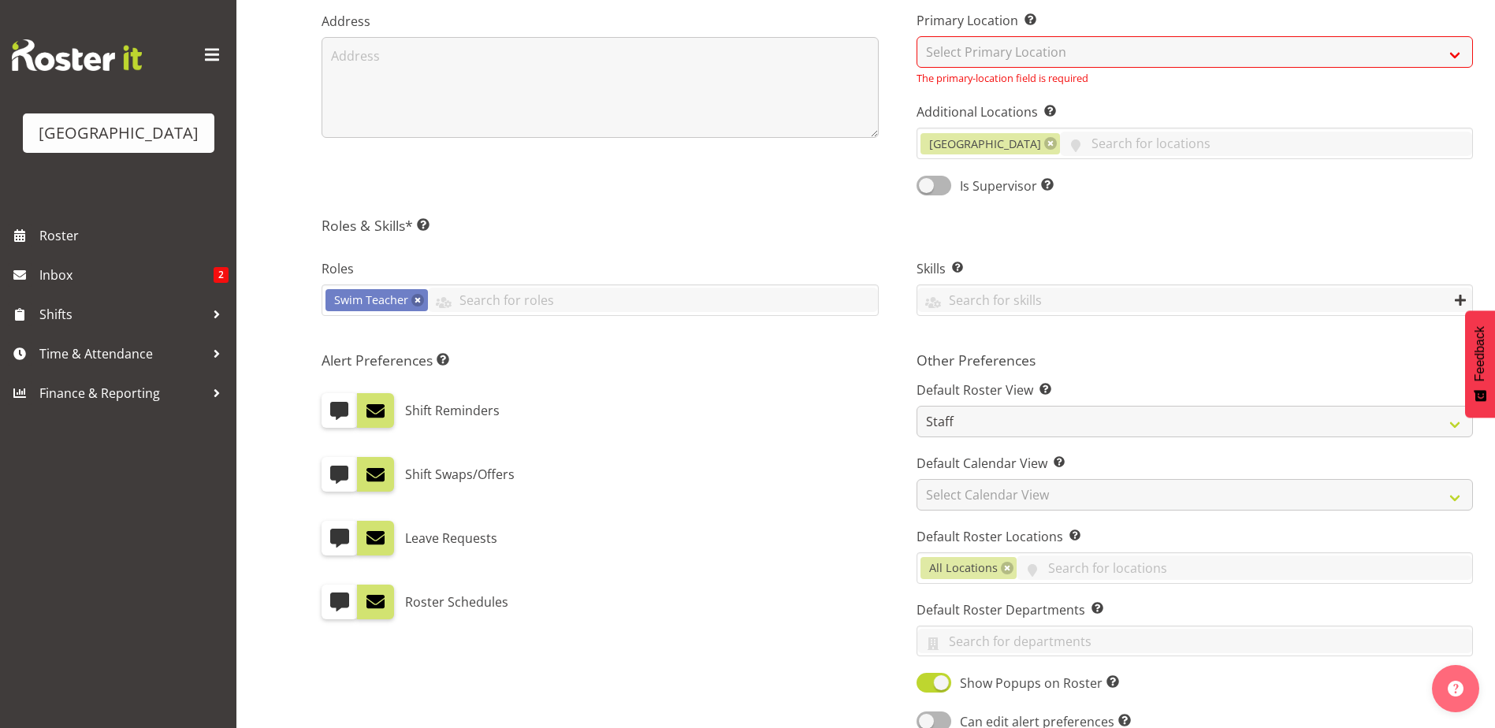
scroll to position [221, 0]
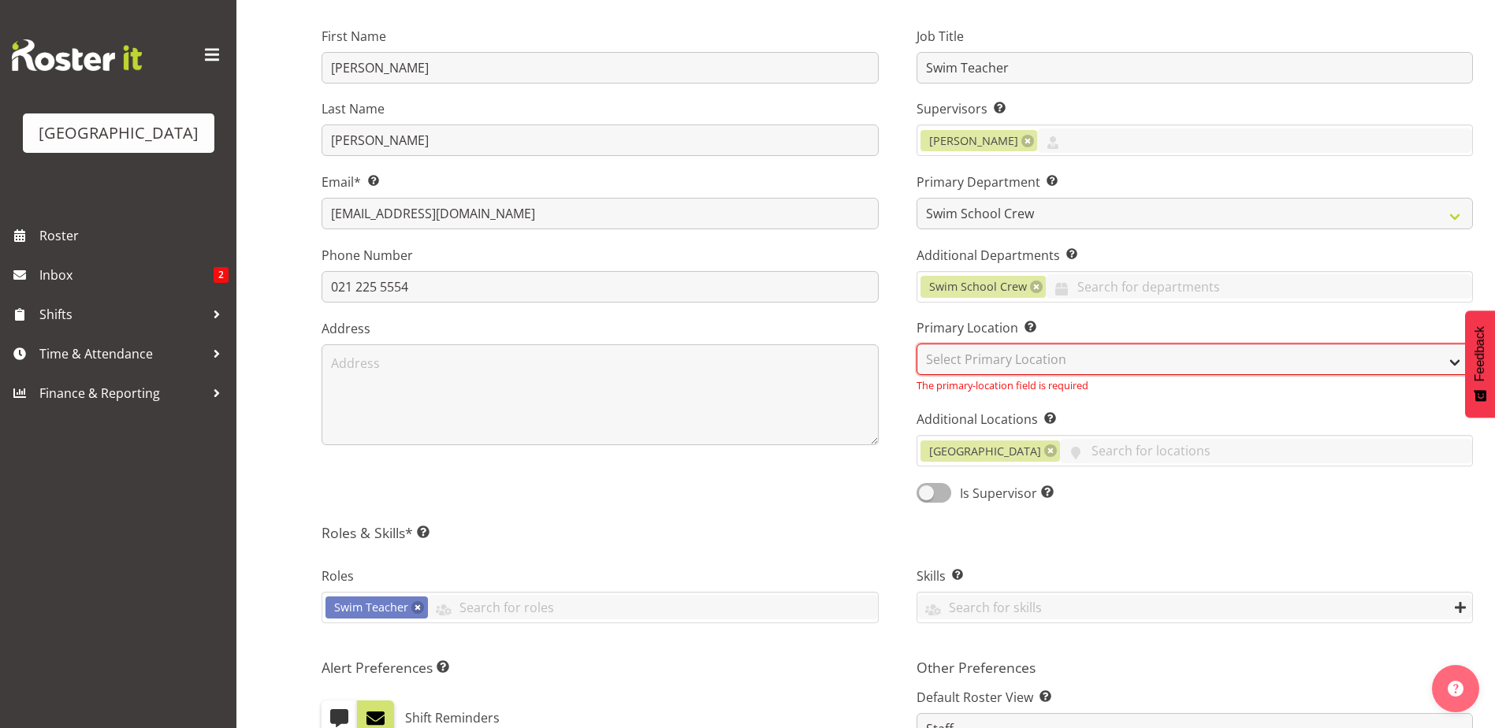
click at [989, 349] on select "Select Primary Location Splash Palace" at bounding box center [1194, 360] width 557 height 32
select select "83"
click at [916, 344] on select "Select Primary Location Splash Palace" at bounding box center [1194, 360] width 557 height 32
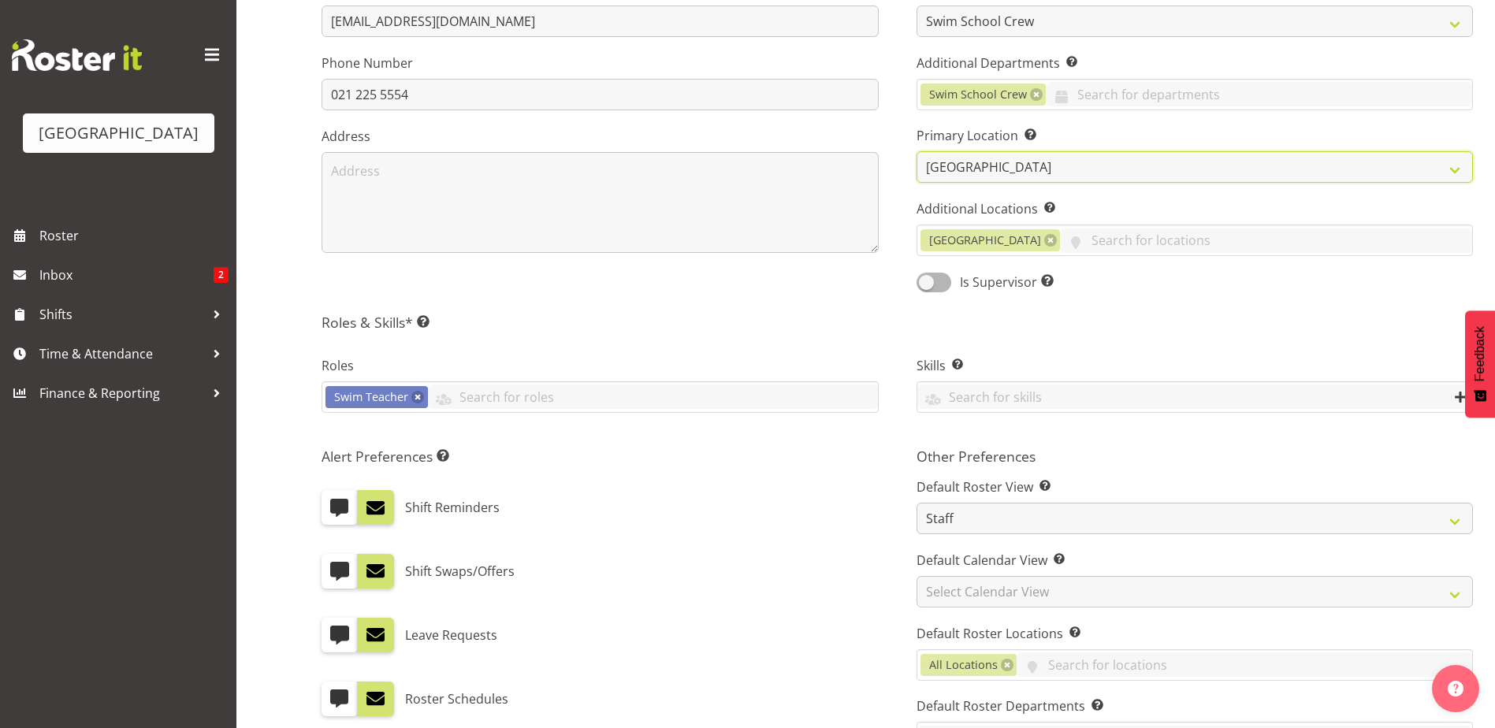
scroll to position [675, 0]
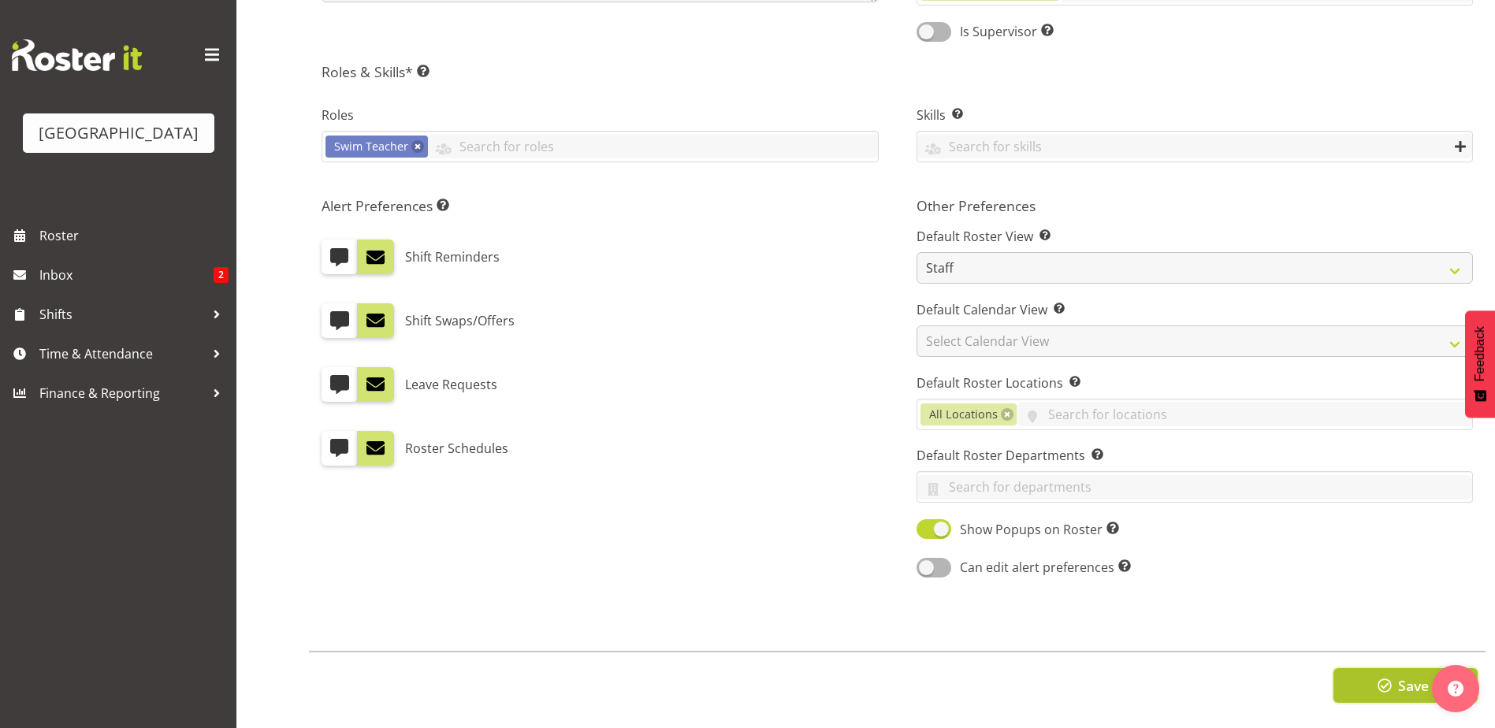
click at [1371, 668] on button "Save" at bounding box center [1405, 685] width 144 height 35
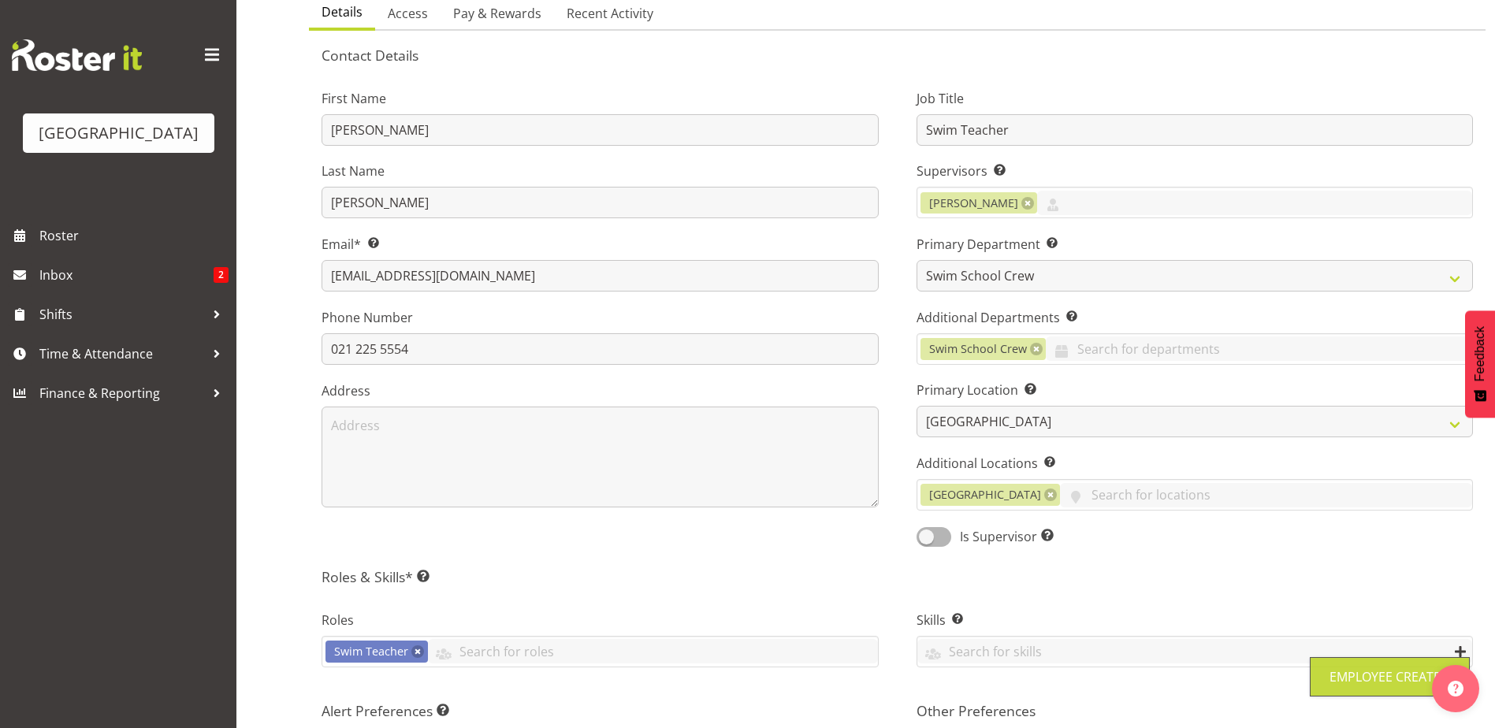
scroll to position [124, 0]
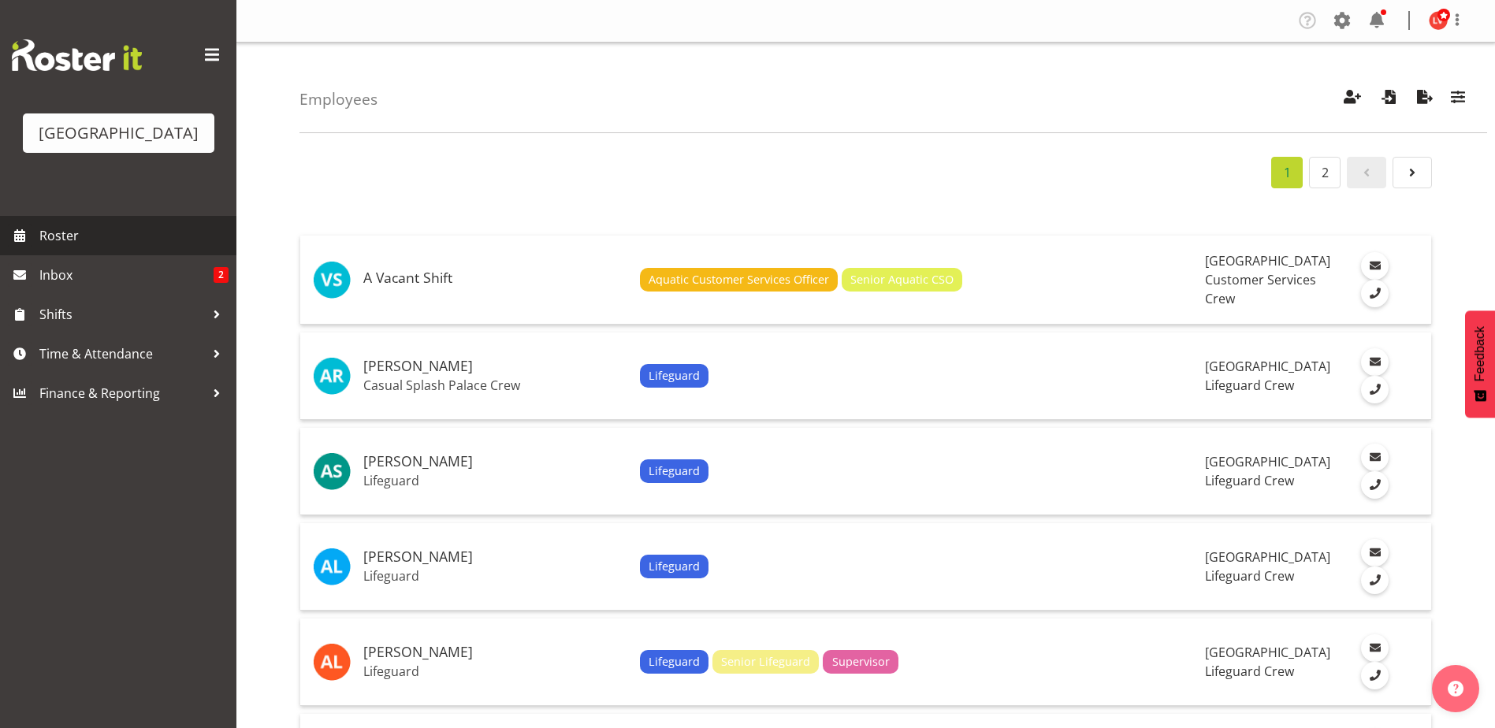
click at [68, 238] on span "Roster" at bounding box center [133, 236] width 189 height 24
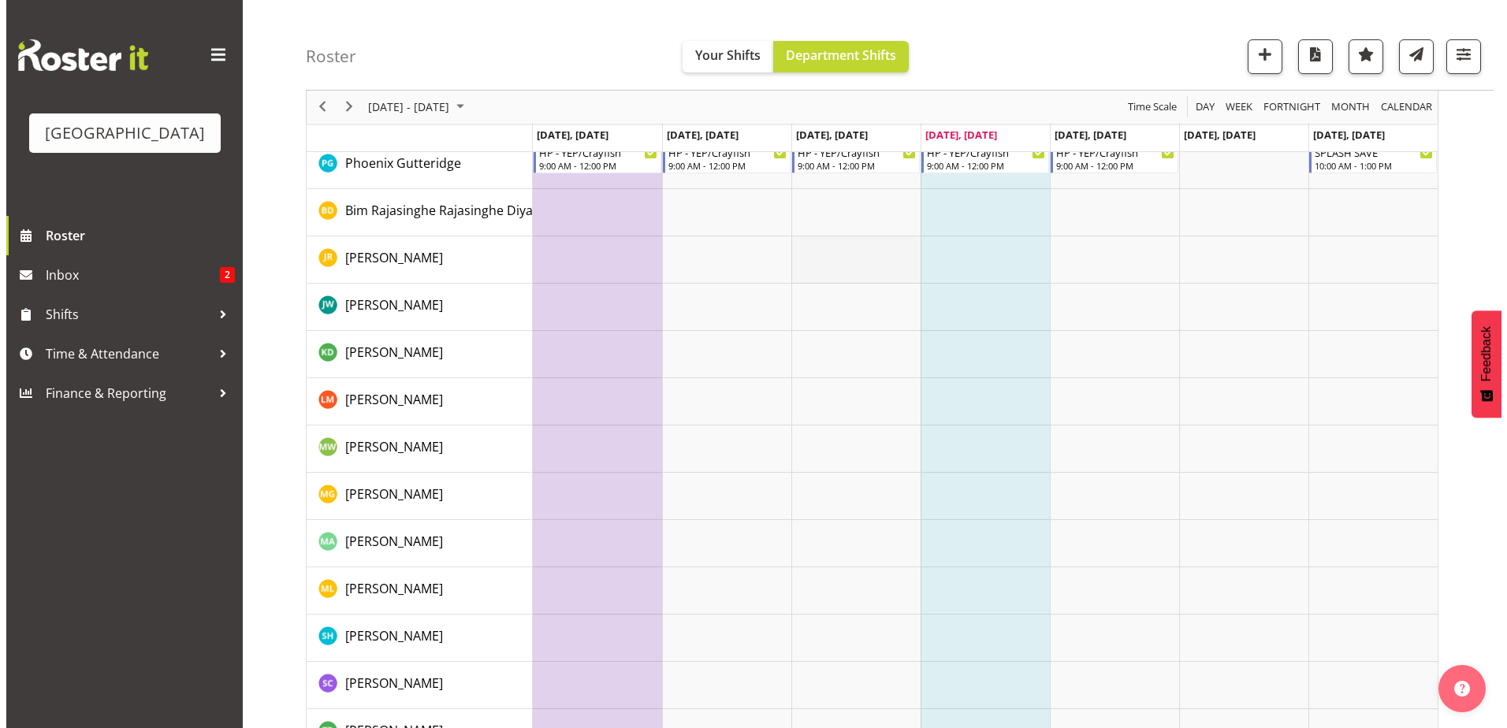
scroll to position [404, 0]
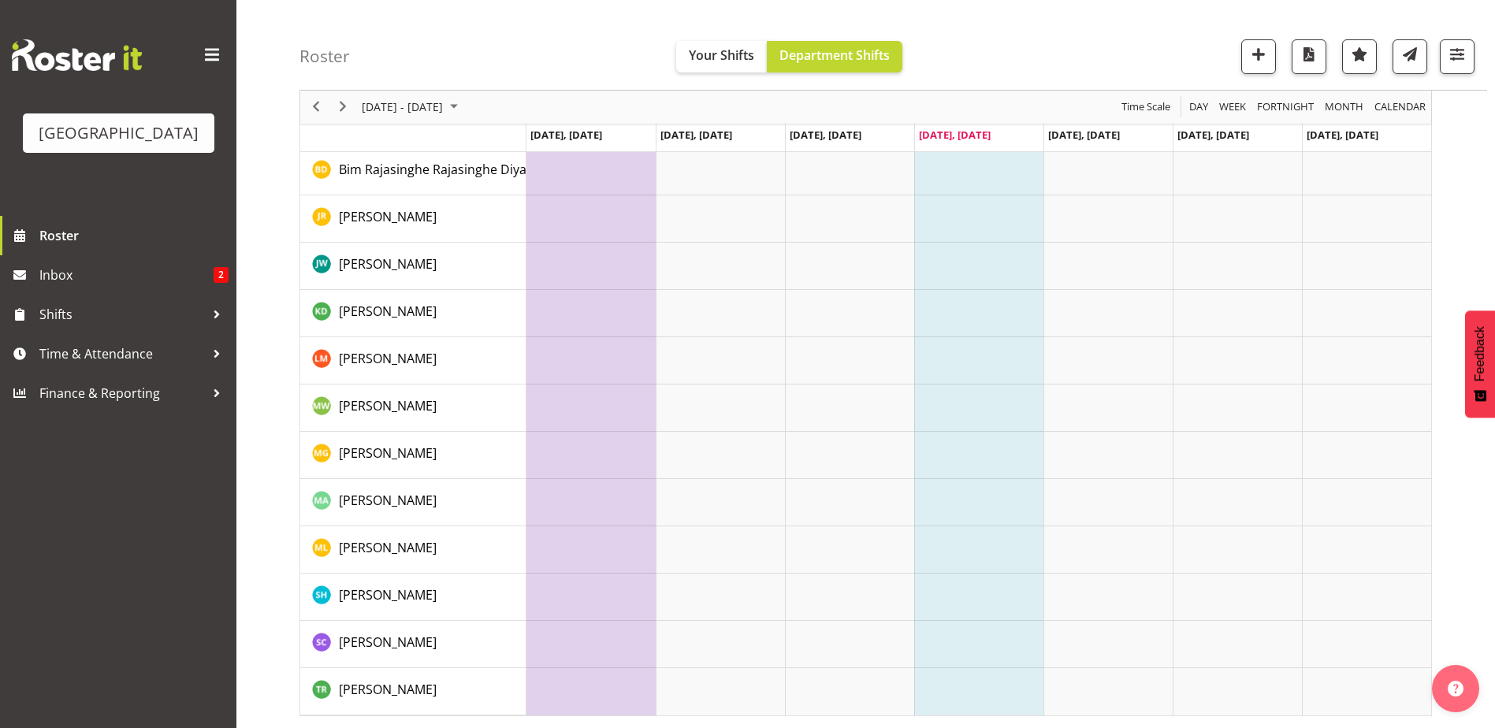
click at [582, 459] on td "Timeline Week of September 25, 2025" at bounding box center [590, 455] width 129 height 47
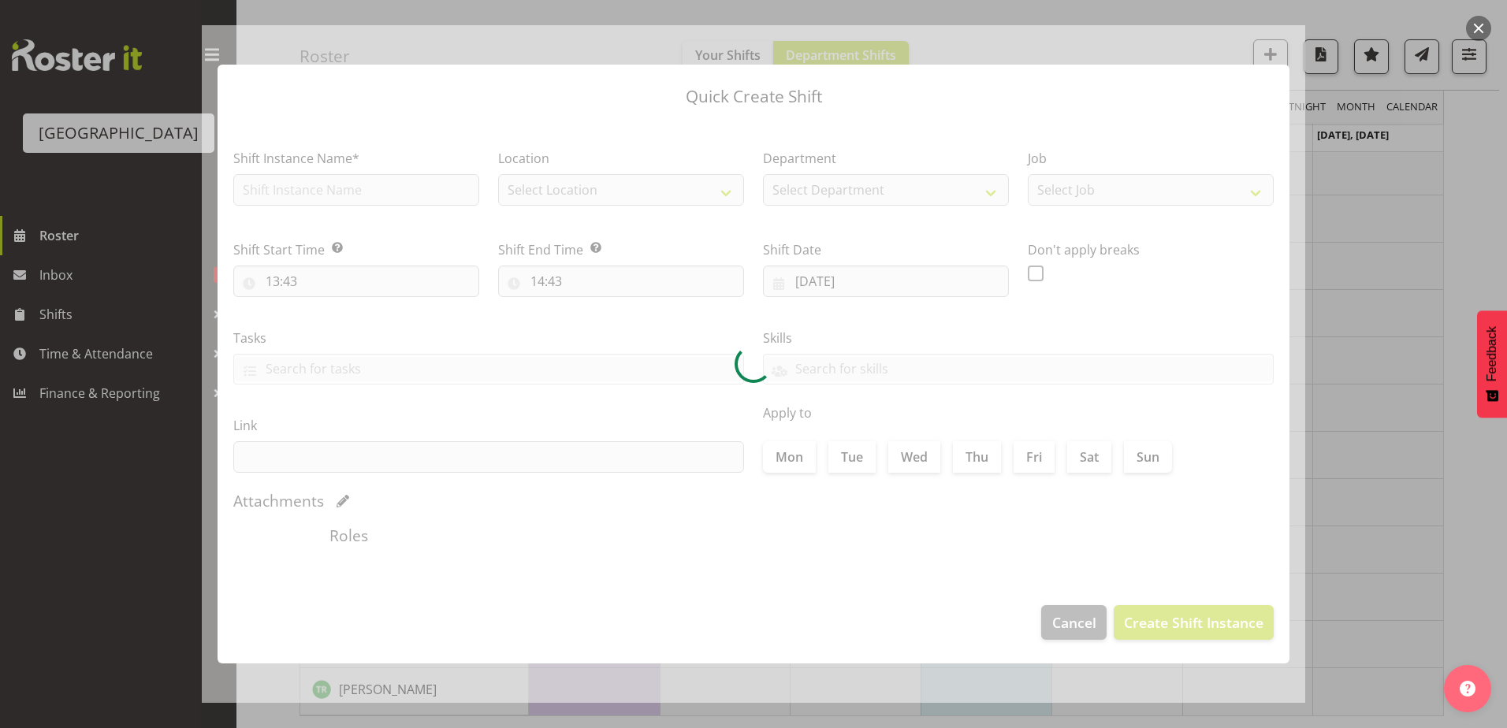
type input "22/09/2025"
checkbox input "true"
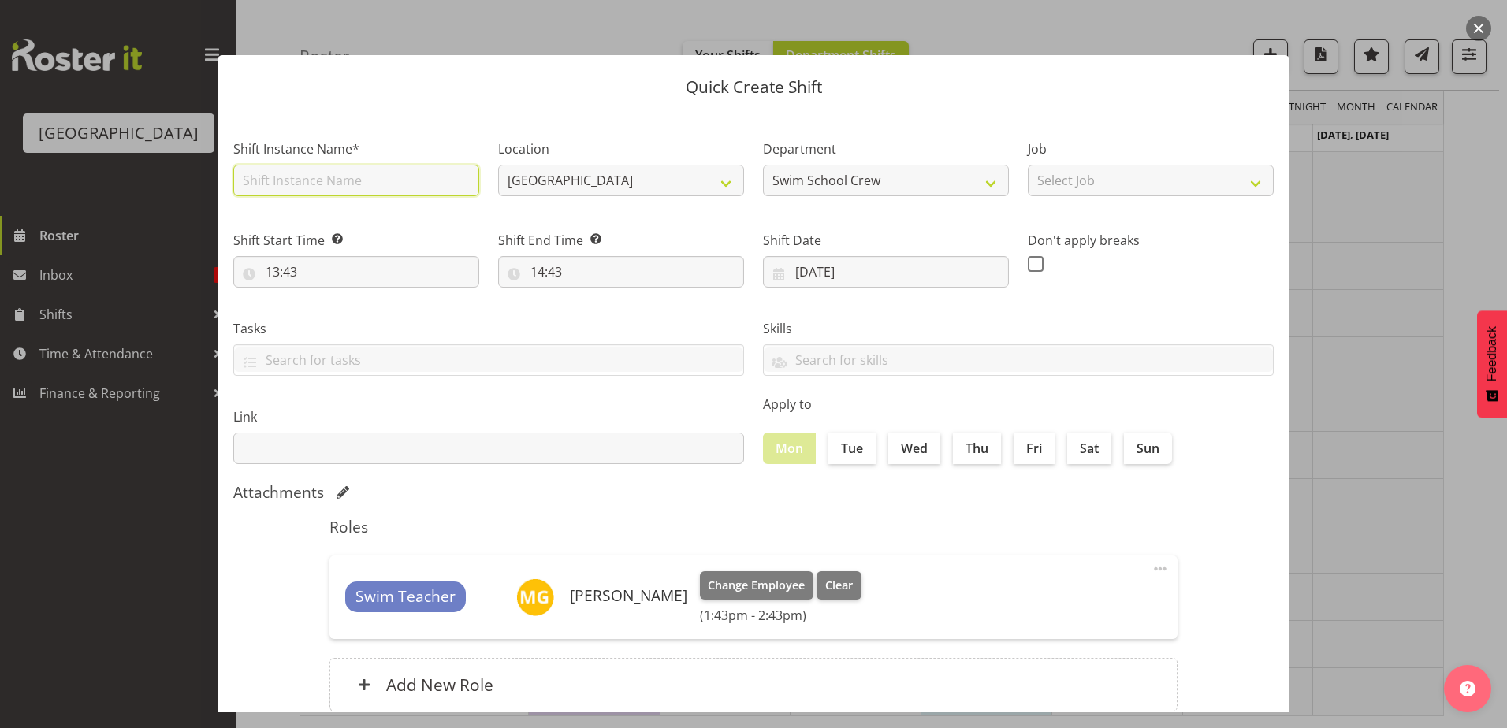
click at [389, 173] on input "text" at bounding box center [356, 181] width 246 height 32
type input "b"
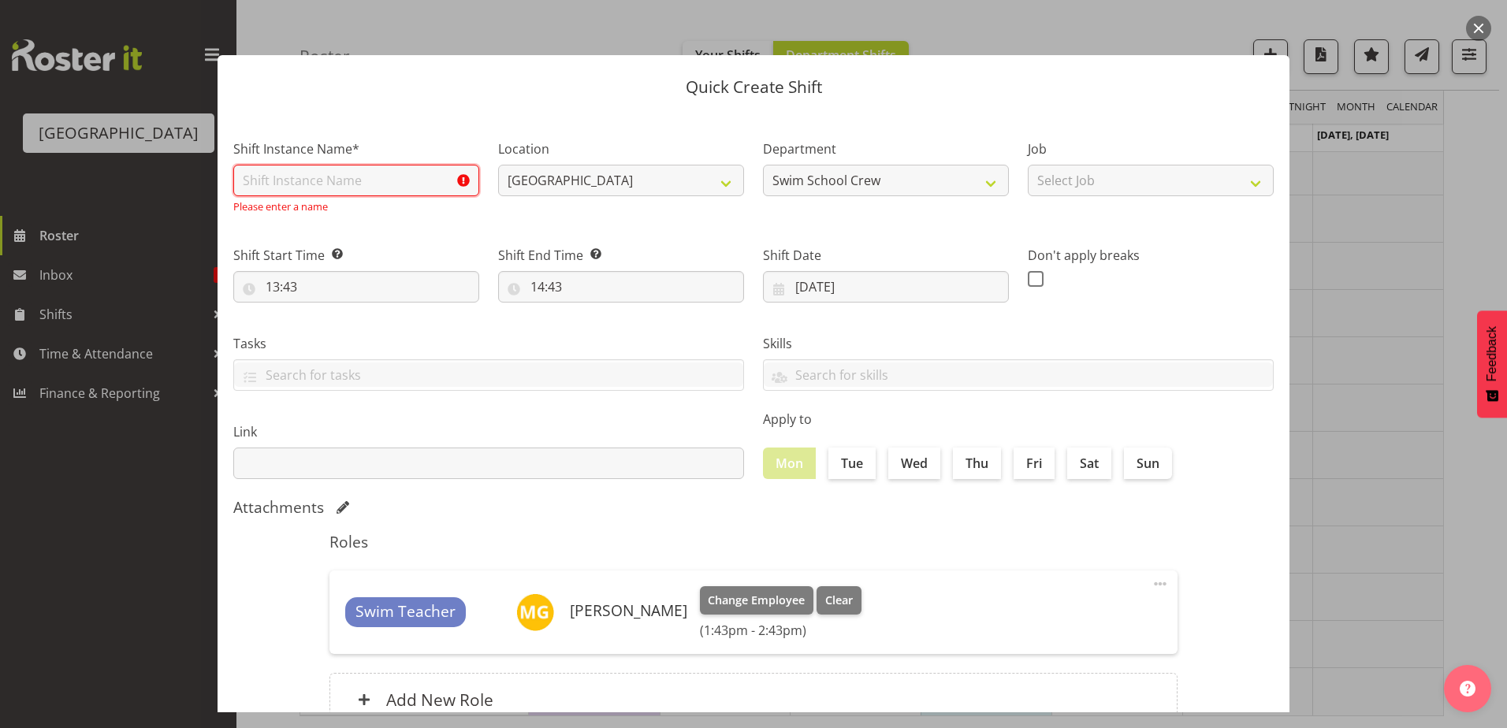
type input "B"
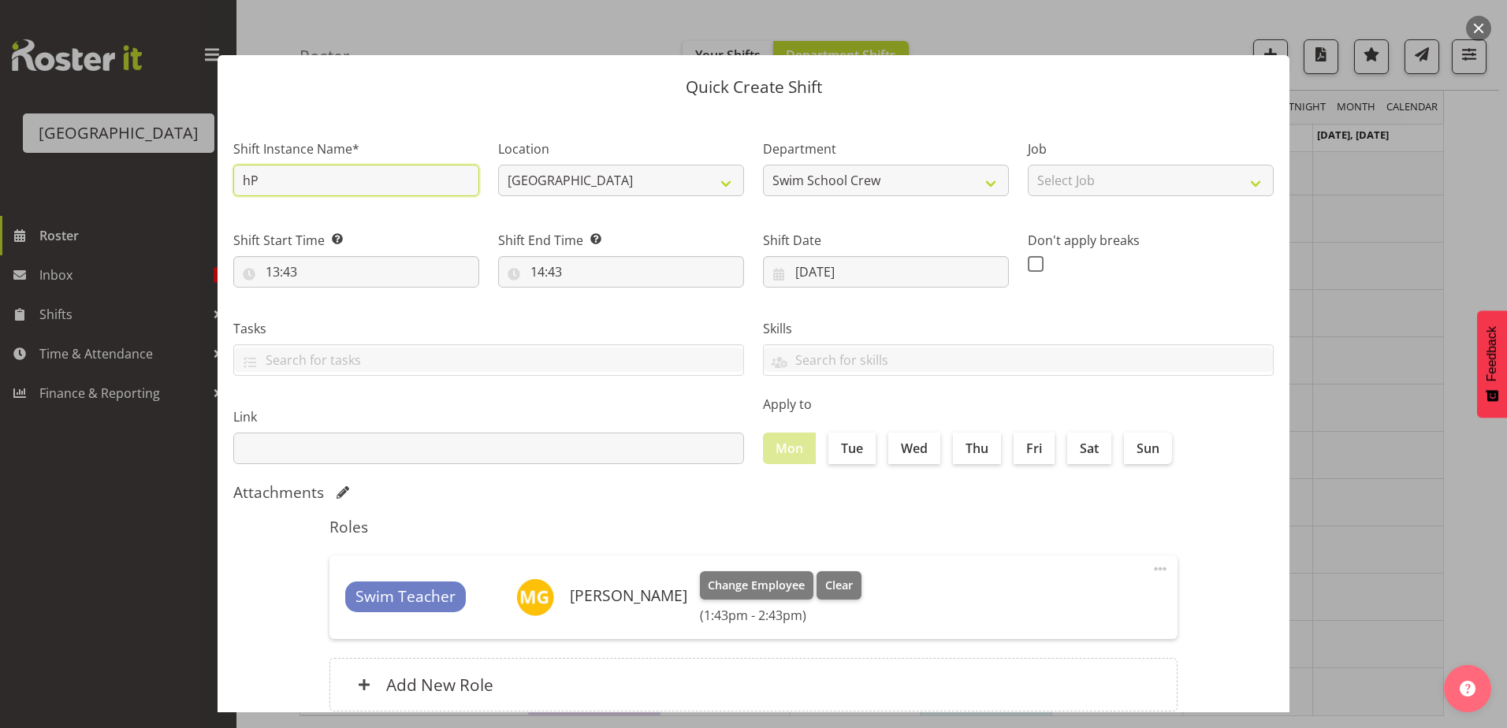
type input "h"
type input "HP - Training Hours"
click at [280, 278] on input "13:43" at bounding box center [356, 272] width 246 height 32
click at [280, 268] on input "13:43" at bounding box center [356, 272] width 246 height 32
click at [276, 272] on input "13:43" at bounding box center [356, 272] width 246 height 32
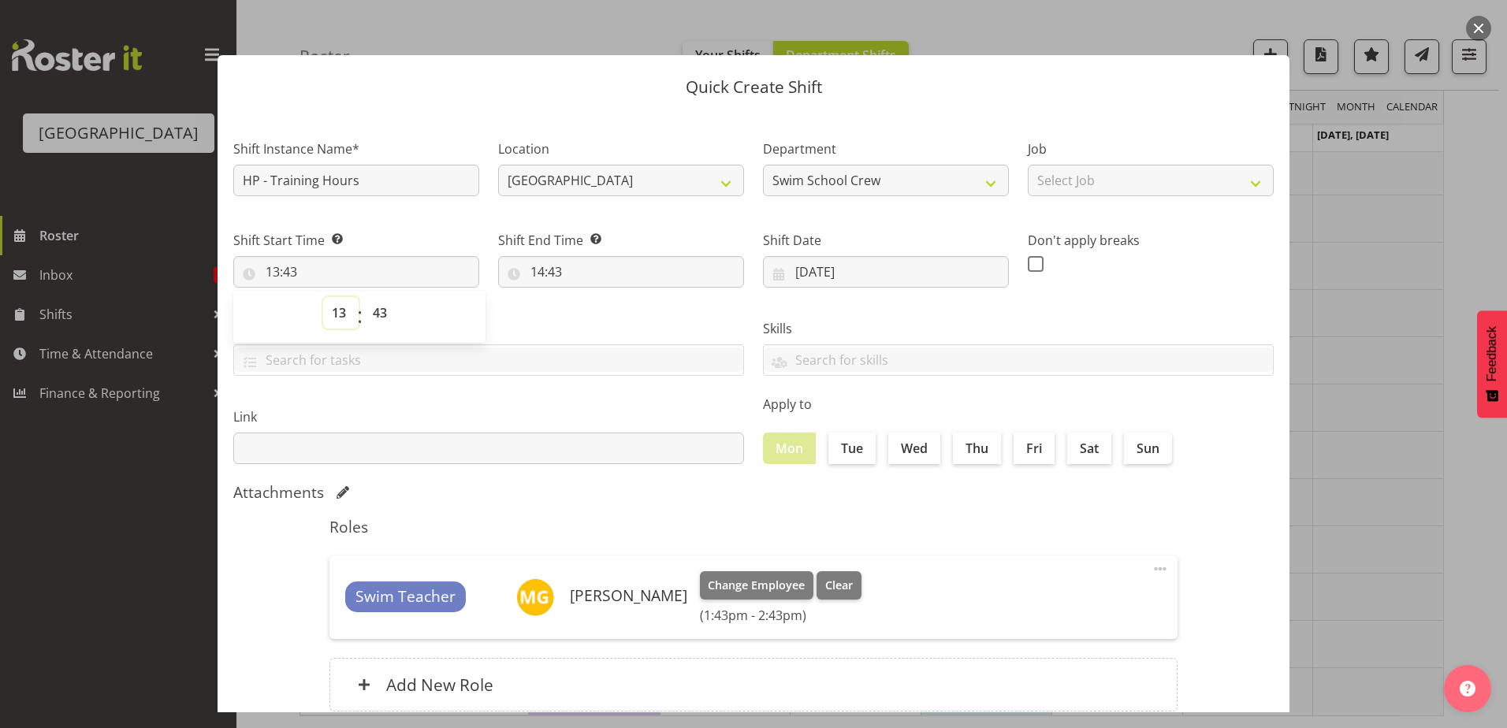
drag, startPoint x: 340, startPoint y: 307, endPoint x: 329, endPoint y: 305, distance: 11.1
click at [336, 307] on select "00 01 02 03 04 05 06 07 08 09 10 11 12 13 14 15 16 17 18 19 20 21 22 23" at bounding box center [340, 313] width 35 height 32
select select "9"
type input "09:43"
click at [373, 325] on select "00 01 02 03 04 05 06 07 08 09 10 11 12 13 14 15 16 17 18 19 20 21 22 23 24 25 2…" at bounding box center [381, 313] width 35 height 32
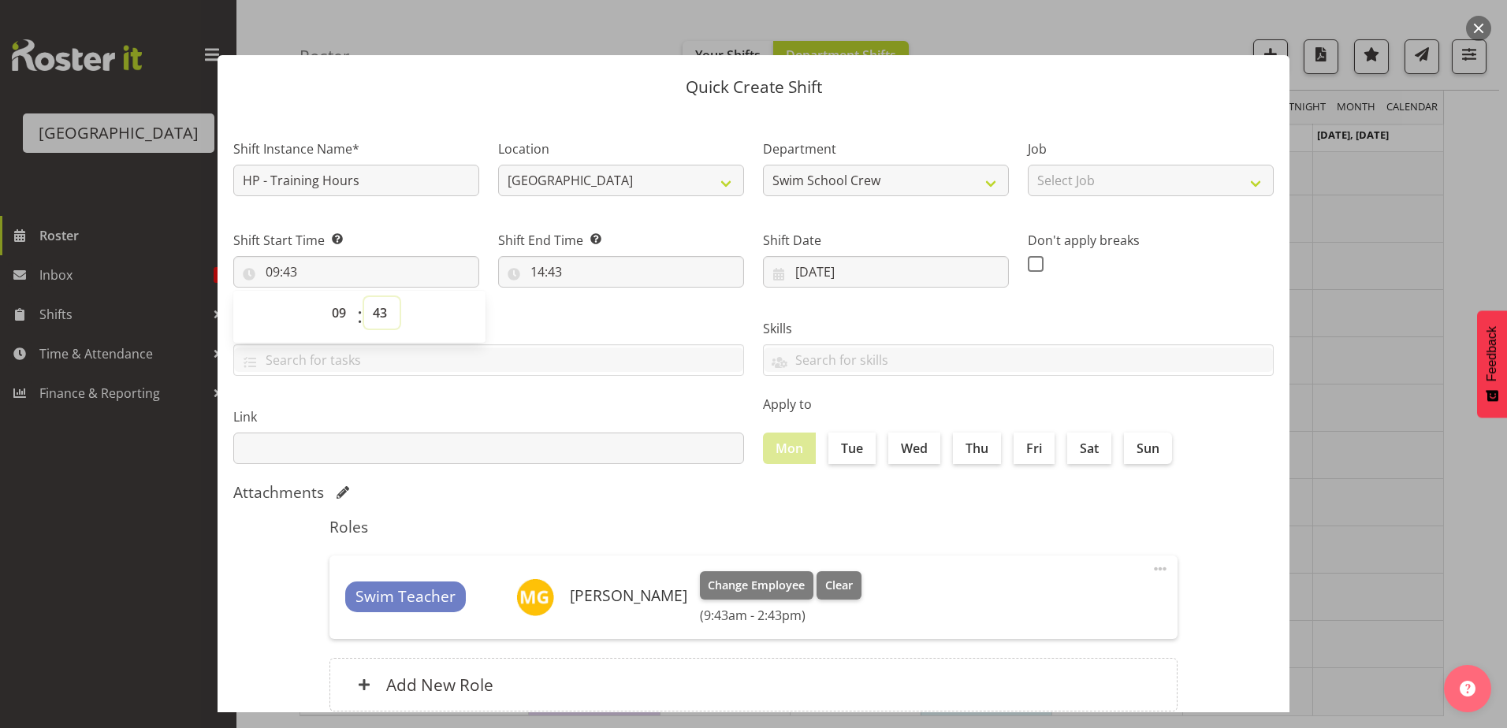
select select "12"
type input "09:12"
click at [386, 310] on select "00 01 02 03 04 05 06 07 08 09 10 11 12 13 14 15 16 17 18 19 20 21 22 23 24 25 2…" at bounding box center [381, 313] width 35 height 32
click at [370, 312] on select "00 01 02 03 04 05 06 07 08 09 10 11 12 13 14 15 16 17 18 19 20 21 22 23 24 25 2…" at bounding box center [381, 313] width 35 height 32
select select "0"
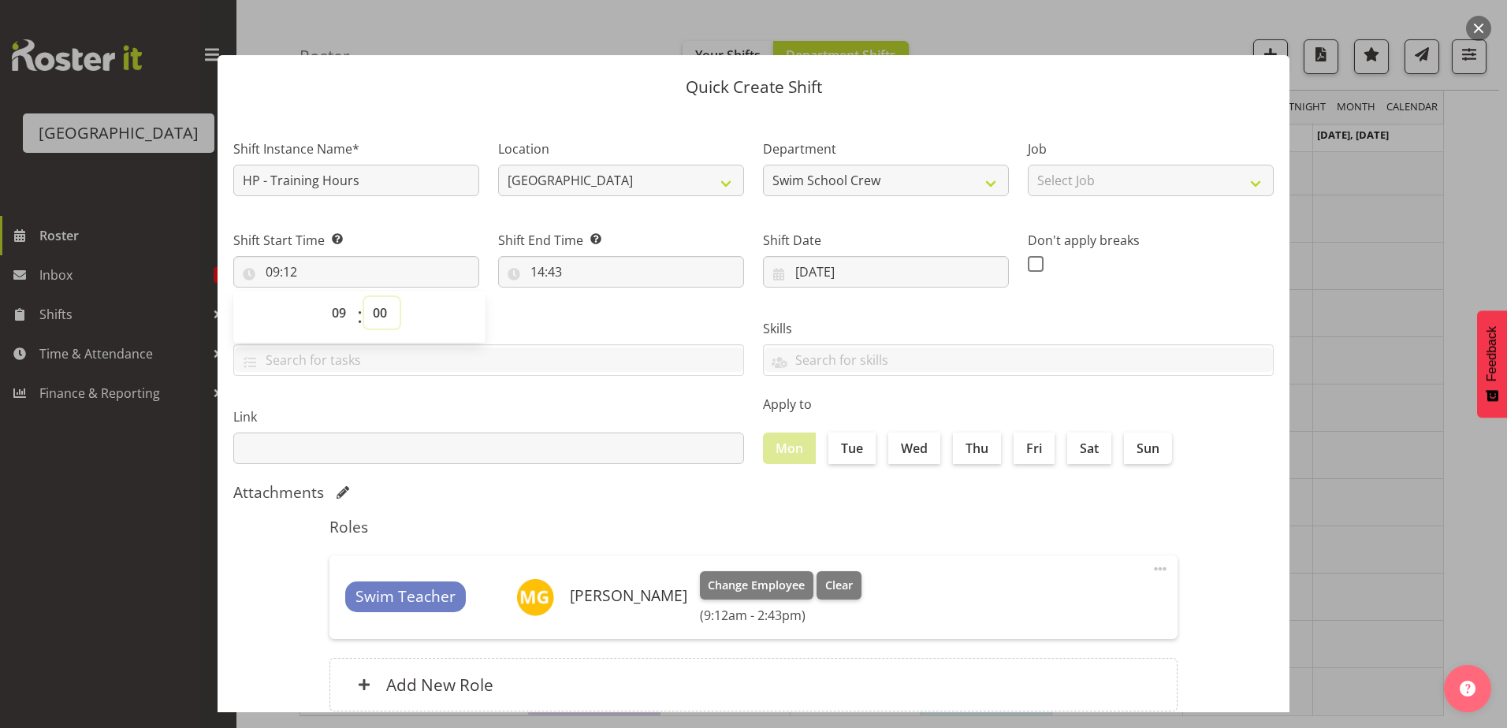
click at [364, 297] on select "00 01 02 03 04 05 06 07 08 09 10 11 12 13 14 15 16 17 18 19 20 21 22 23 24 25 2…" at bounding box center [381, 313] width 35 height 32
type input "09:00"
click at [540, 314] on div "Tasks TEST123" at bounding box center [489, 341] width 530 height 88
click at [536, 276] on input "14:43" at bounding box center [621, 272] width 246 height 32
click at [600, 312] on select "00 01 02 03 04 05 06 07 08 09 10 11 12 13 14 15 16 17 18 19 20 21 22 23" at bounding box center [605, 313] width 35 height 32
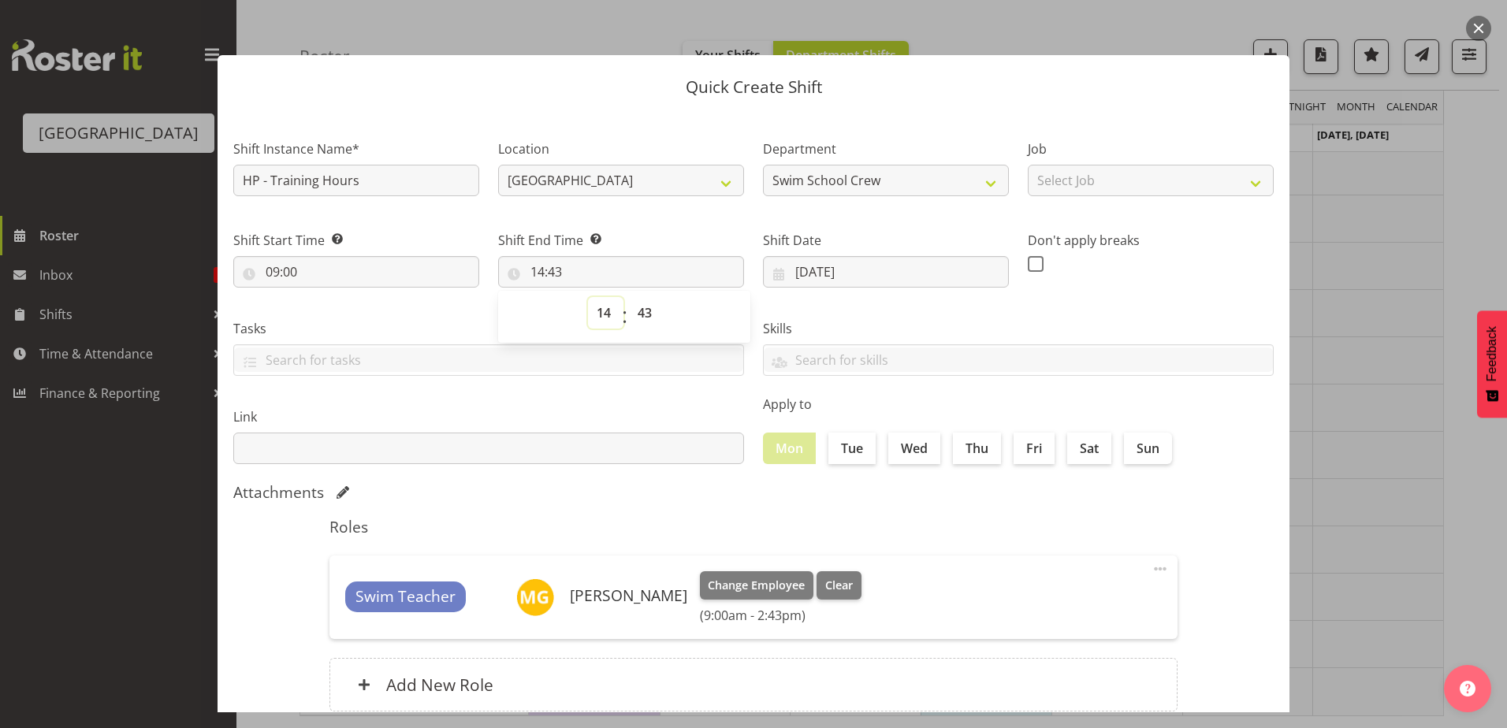
select select "12"
click at [588, 297] on select "00 01 02 03 04 05 06 07 08 09 10 11 12 13 14 15 16 17 18 19 20 21 22 23" at bounding box center [605, 313] width 35 height 32
type input "12:43"
click at [644, 311] on select "00 01 02 03 04 05 06 07 08 09 10 11 12 13 14 15 16 17 18 19 20 21 22 23 24 25 2…" at bounding box center [646, 313] width 35 height 32
select select "0"
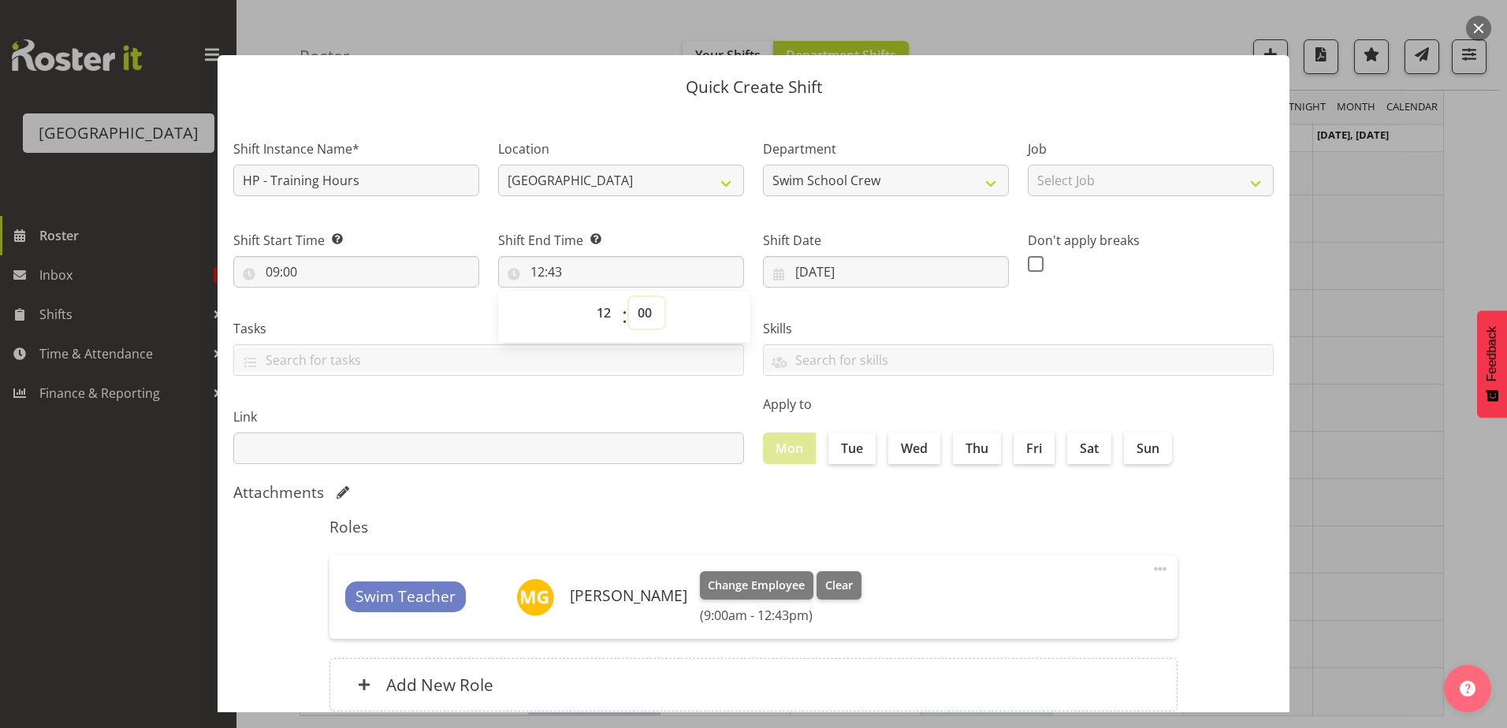
click at [629, 297] on select "00 01 02 03 04 05 06 07 08 09 10 11 12 13 14 15 16 17 18 19 20 21 22 23 24 25 2…" at bounding box center [646, 313] width 35 height 32
type input "12:00"
click at [917, 330] on label "Skills" at bounding box center [1018, 328] width 511 height 19
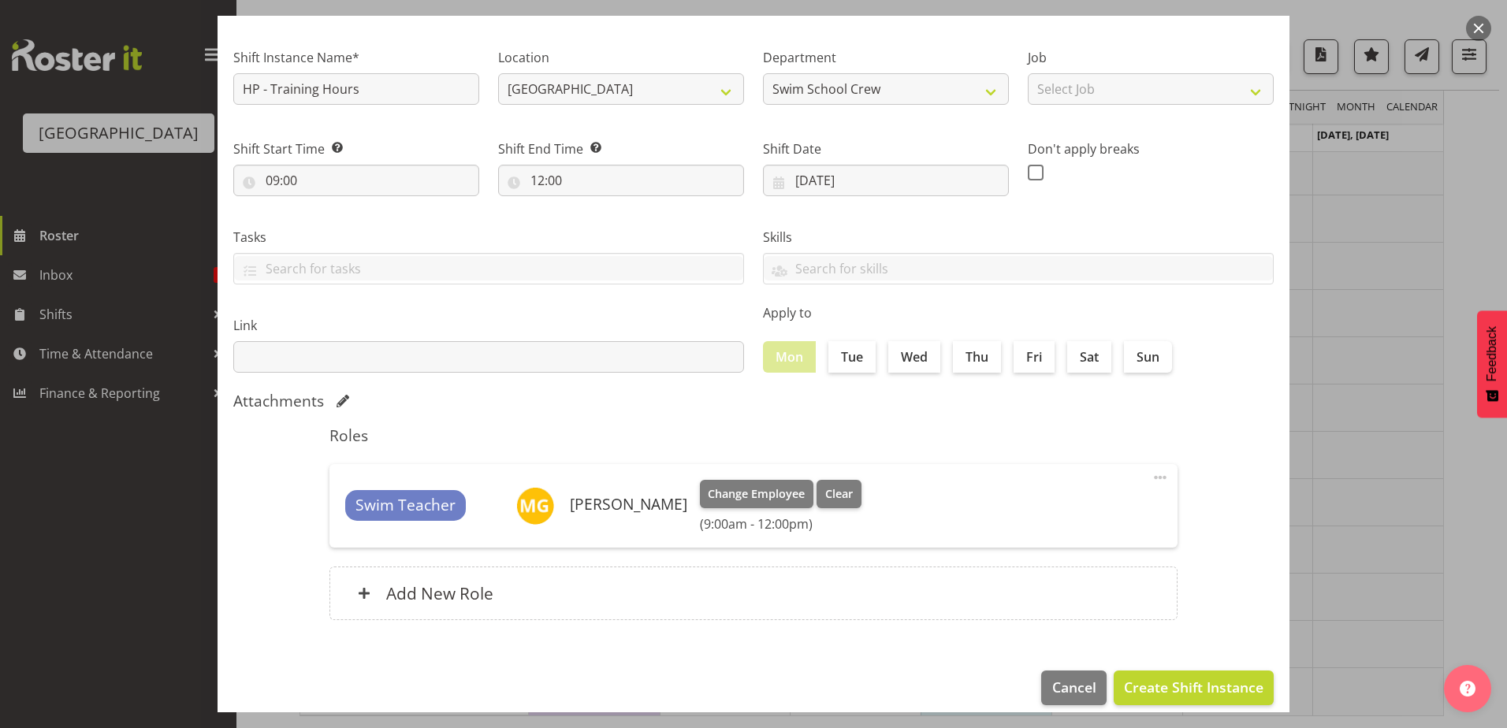
scroll to position [108, 0]
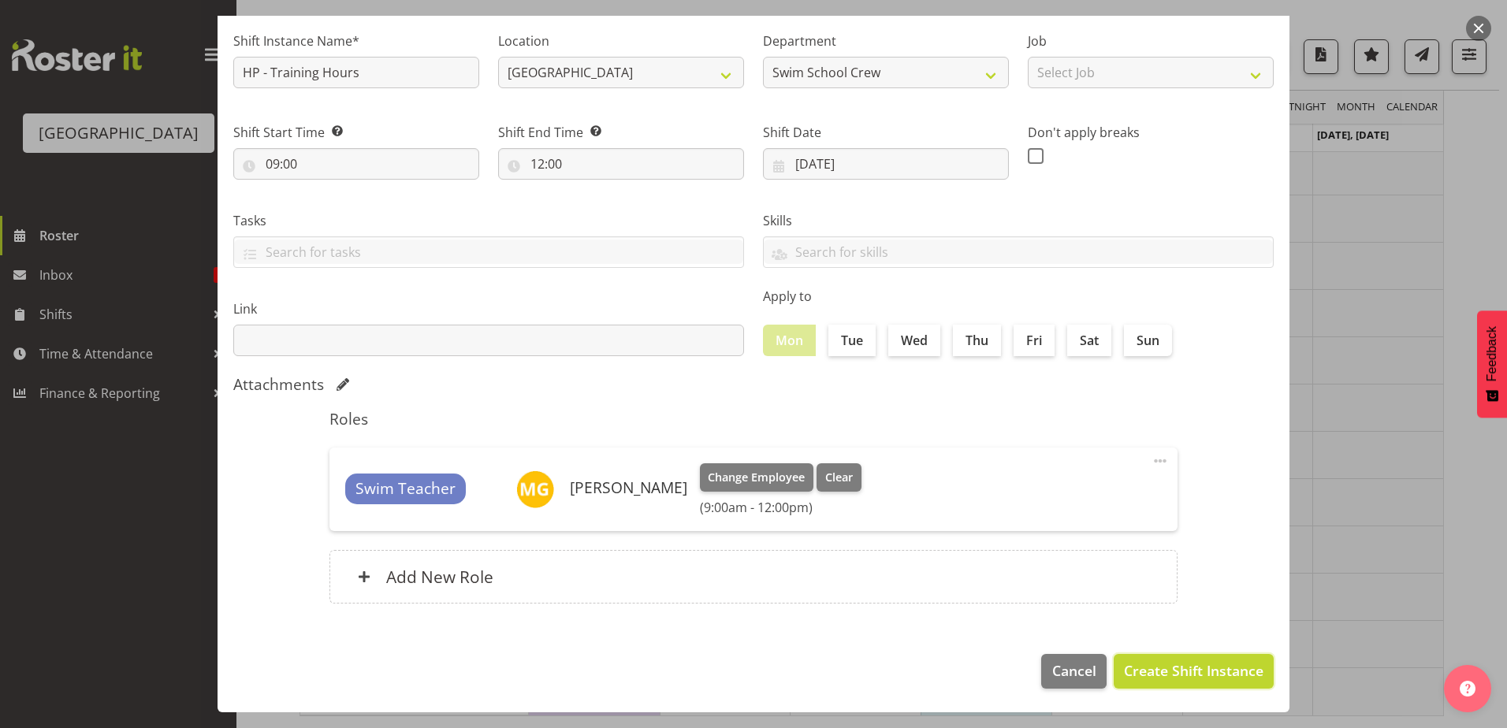
drag, startPoint x: 1135, startPoint y: 665, endPoint x: 1132, endPoint y: 676, distance: 11.3
click at [1135, 669] on span "Create Shift Instance" at bounding box center [1193, 670] width 139 height 20
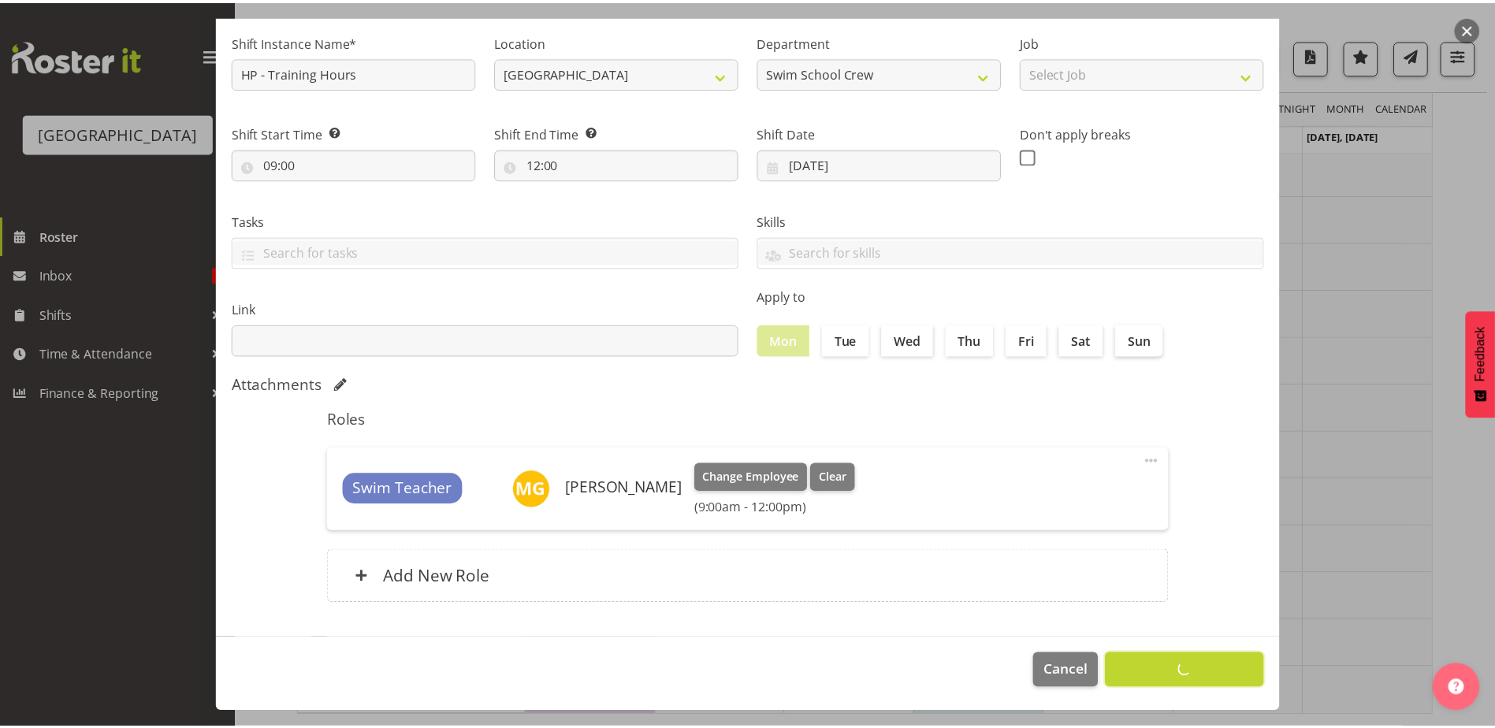
scroll to position [0, 0]
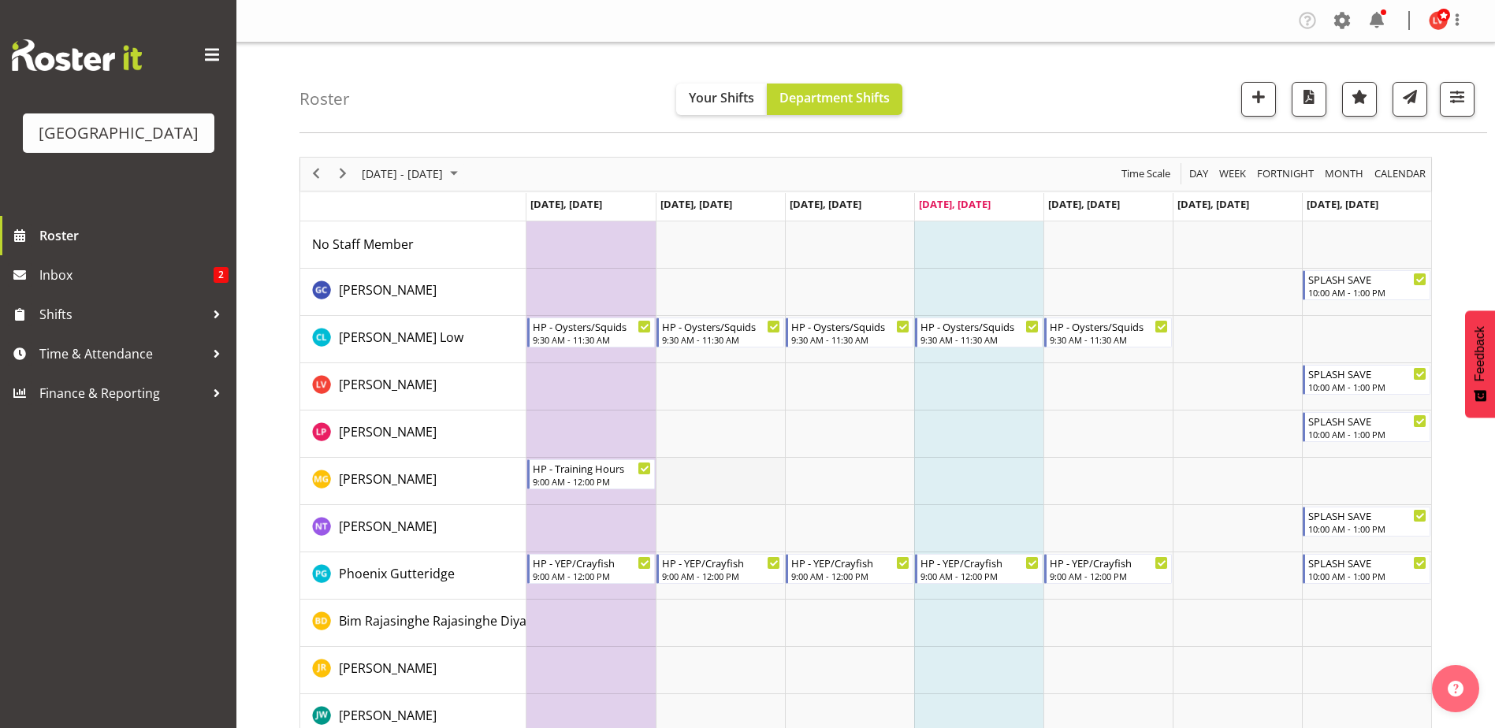
click at [711, 476] on td "Timeline Week of September 25, 2025" at bounding box center [720, 481] width 129 height 47
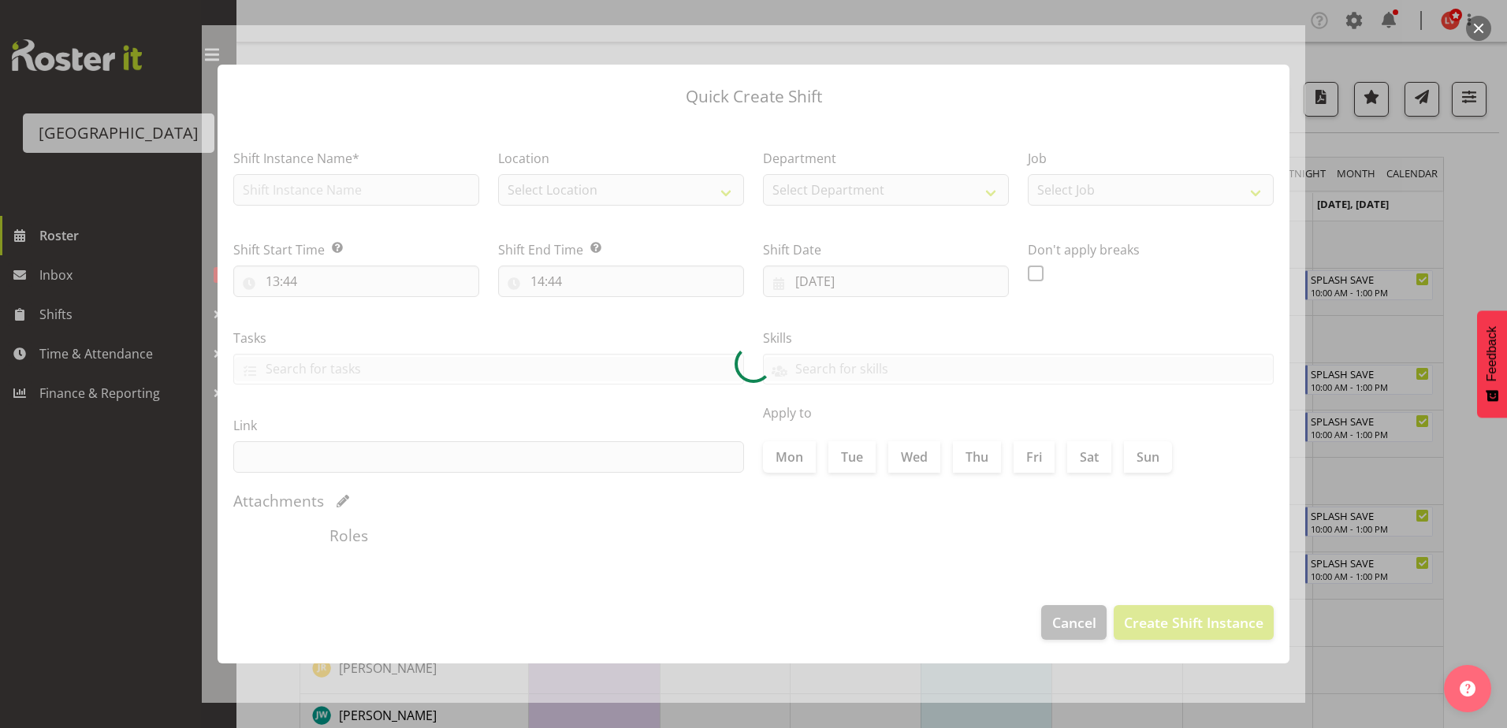
type input "23/09/2025"
checkbox input "true"
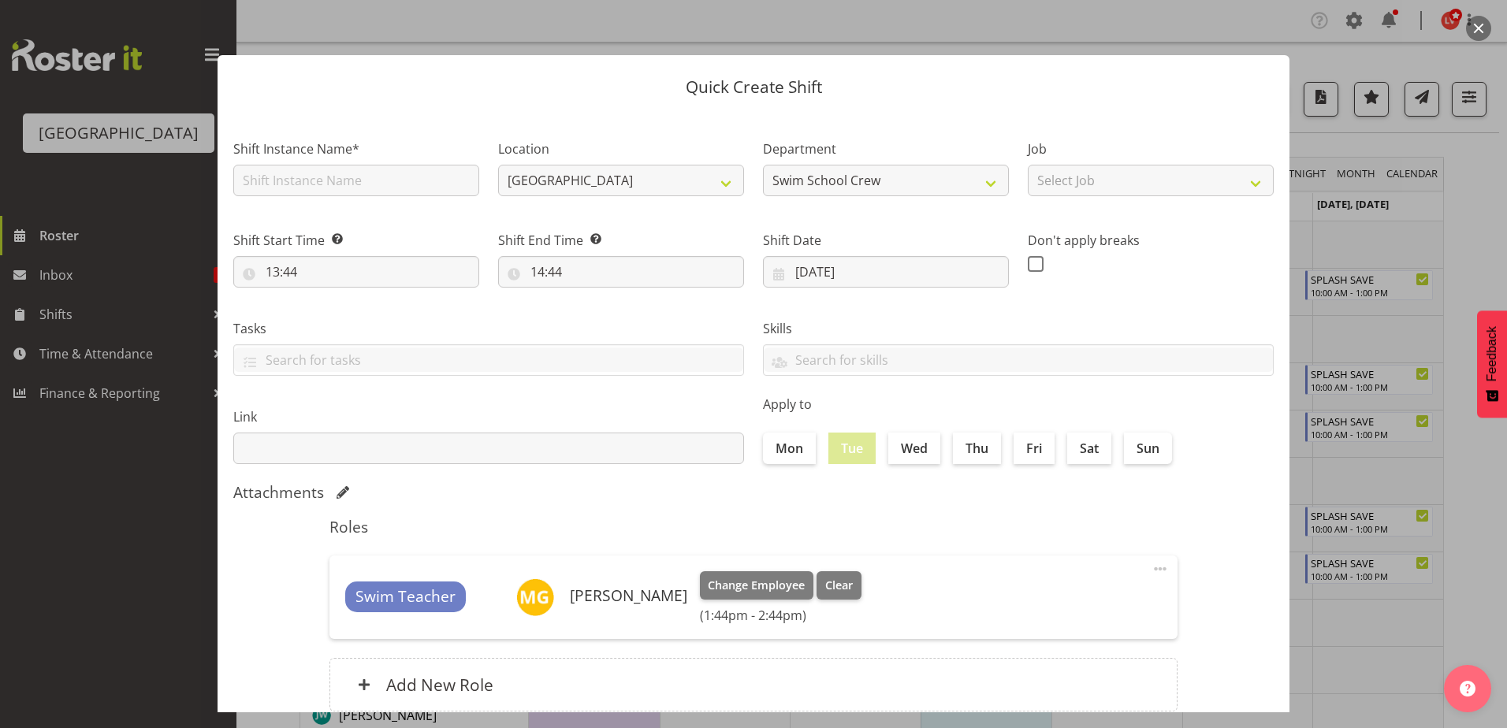
click at [1470, 29] on button "button" at bounding box center [1478, 28] width 25 height 25
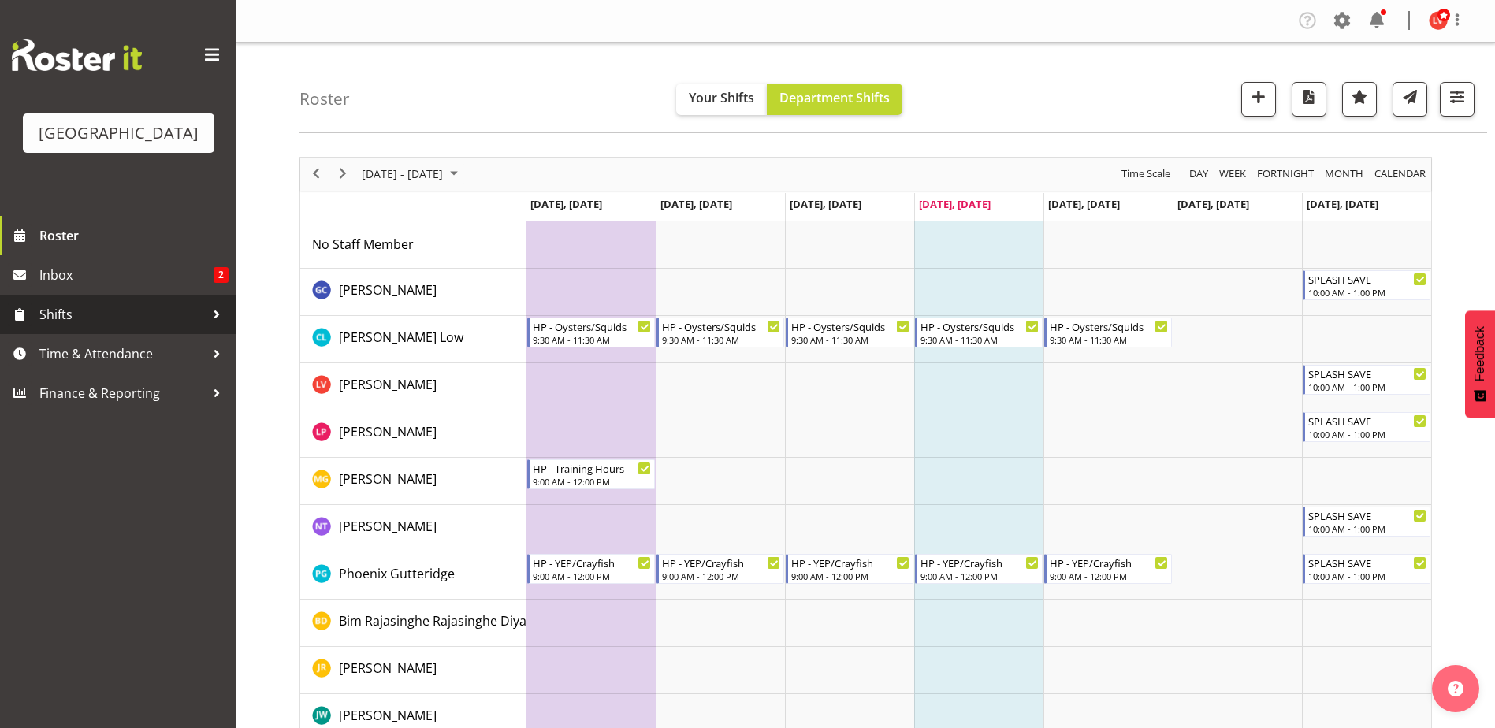
click at [84, 319] on span "Shifts" at bounding box center [121, 315] width 165 height 24
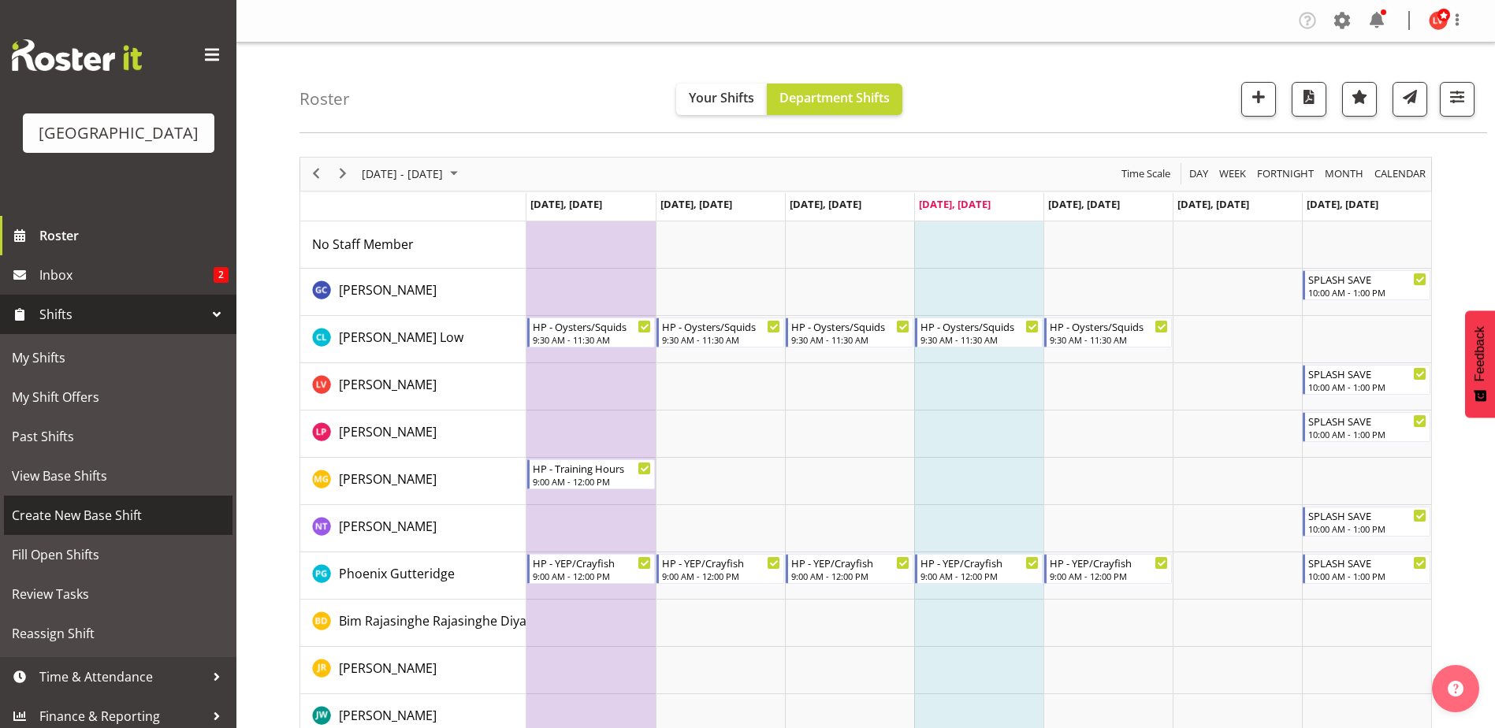
click at [85, 518] on span "Create New Base Shift" at bounding box center [118, 516] width 213 height 24
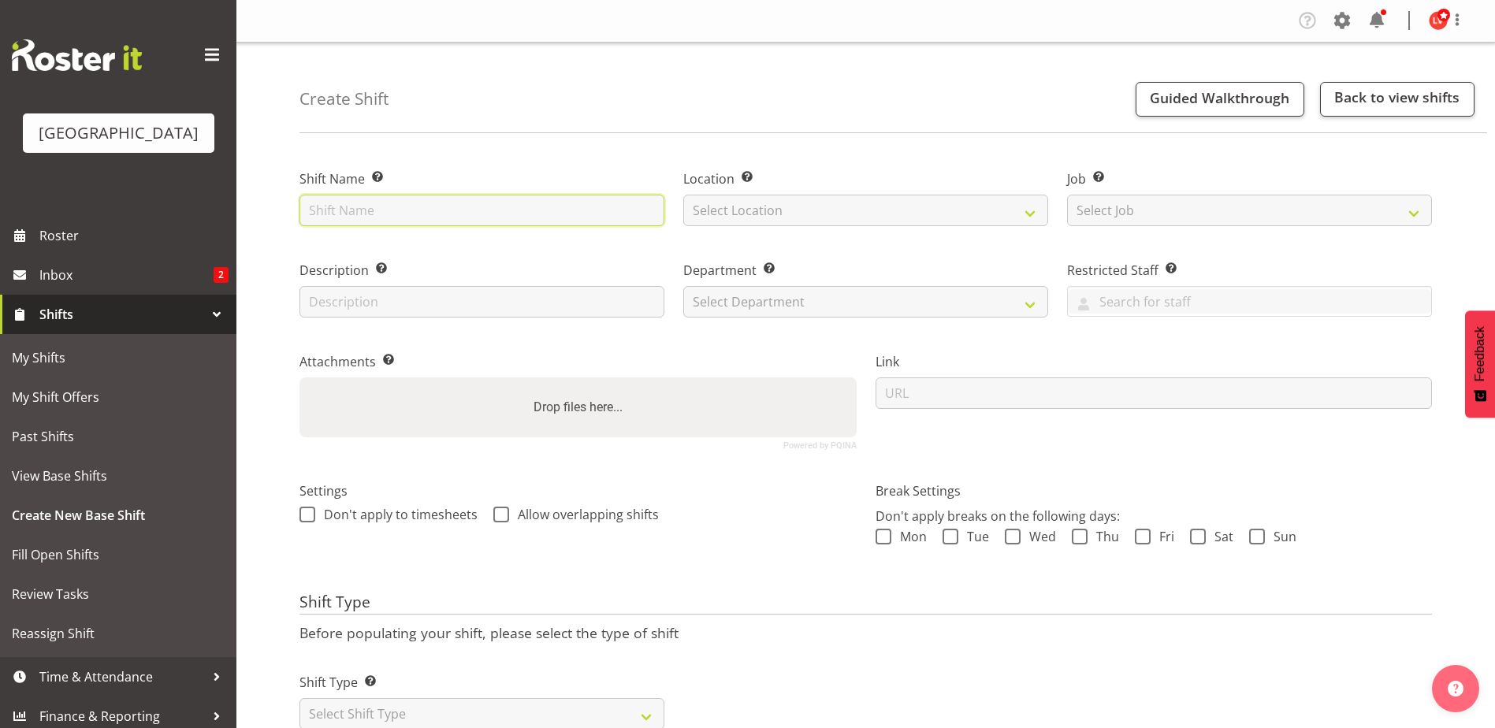
click at [351, 208] on input "text" at bounding box center [481, 211] width 365 height 32
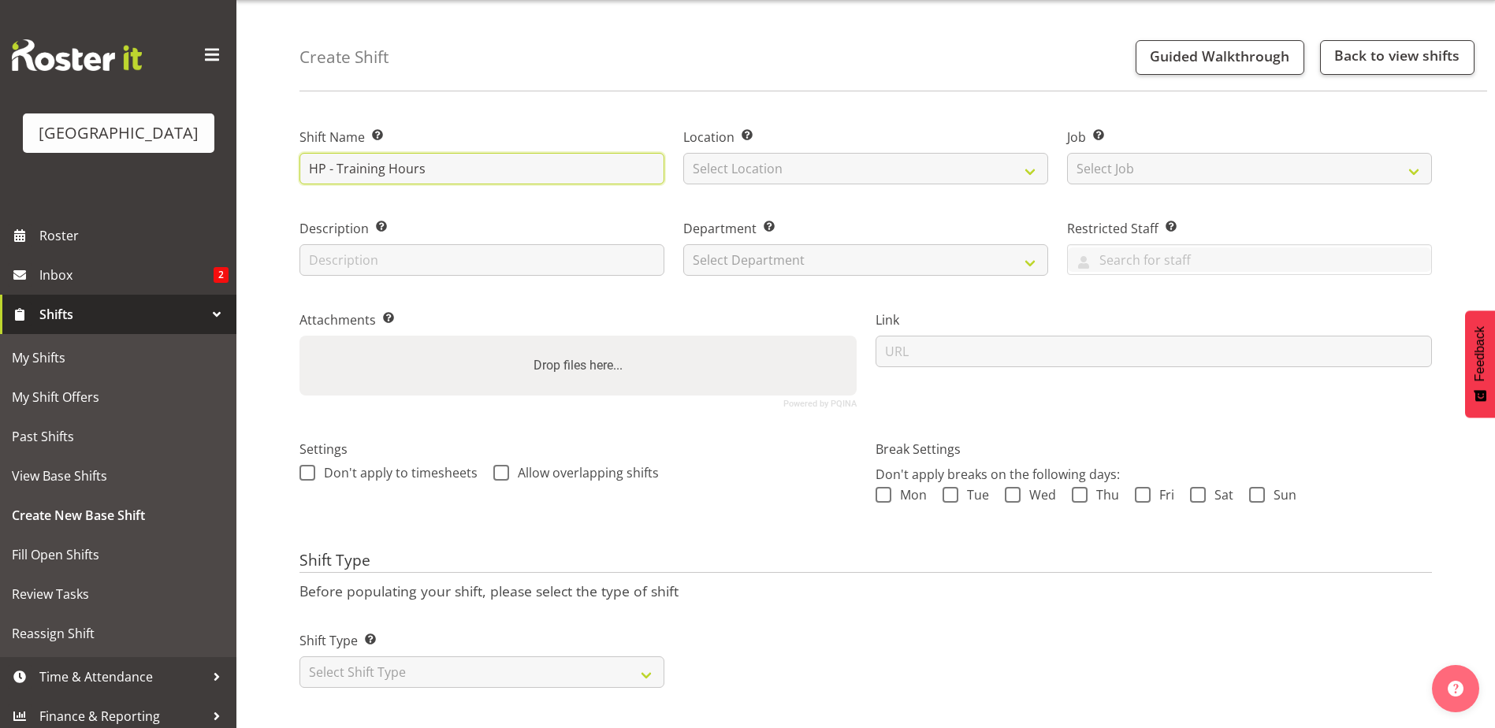
scroll to position [59, 0]
type input "HP - Training Hours"
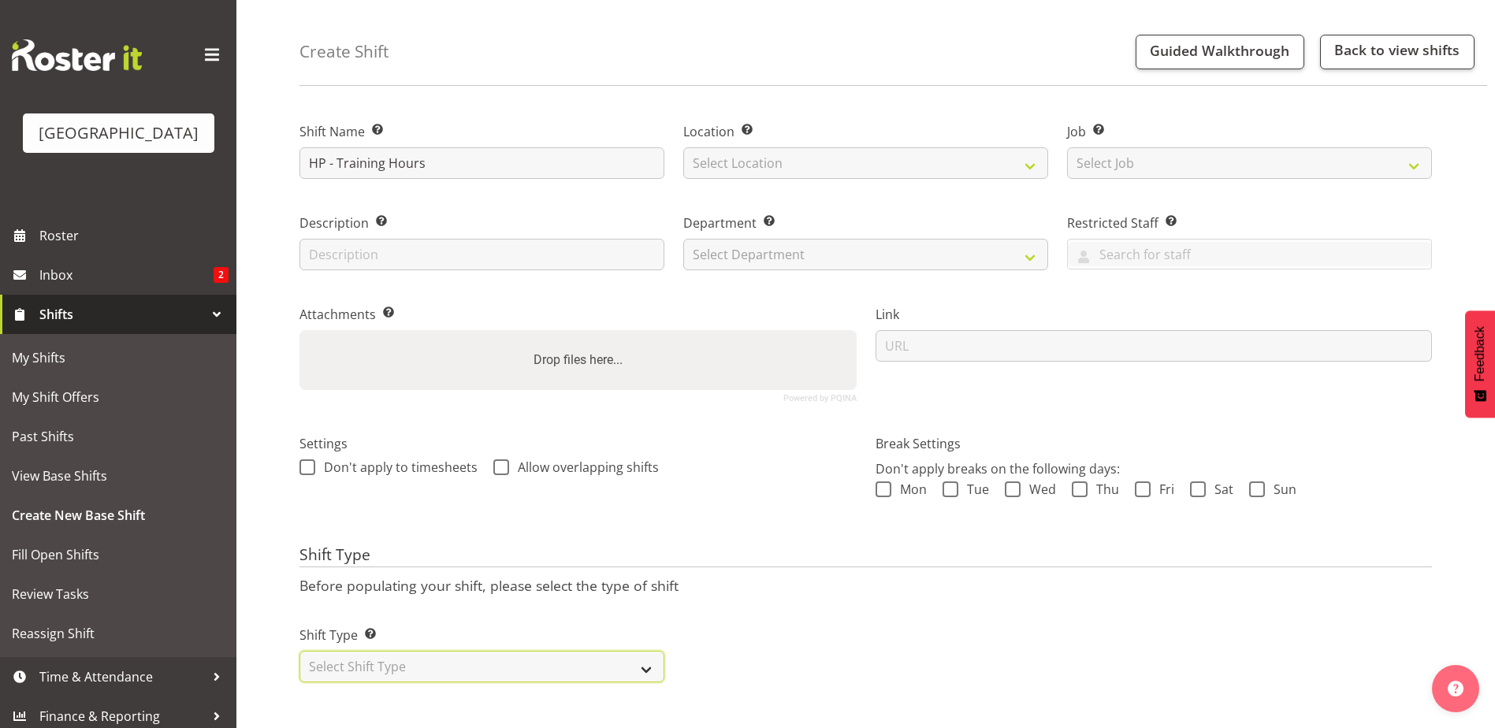
click at [379, 651] on select "Select Shift Type One Off Shift Recurring Shift Rotating Shift" at bounding box center [481, 667] width 365 height 32
select select "recurring"
click at [299, 651] on select "Select Shift Type One Off Shift Recurring Shift Rotating Shift" at bounding box center [481, 667] width 365 height 32
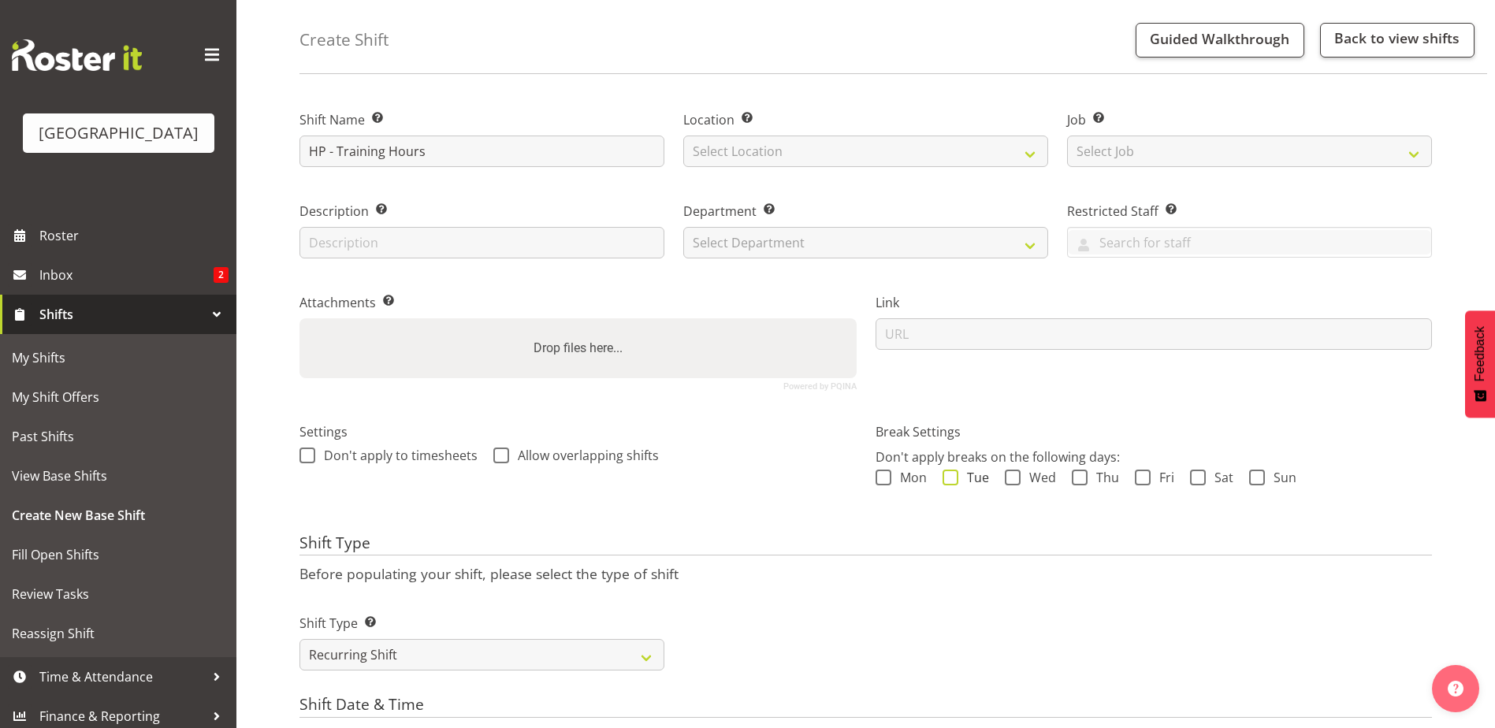
drag, startPoint x: 955, startPoint y: 479, endPoint x: 979, endPoint y: 482, distance: 24.6
click at [957, 479] on label "Tue" at bounding box center [965, 478] width 46 height 16
click at [953, 479] on input "Tue" at bounding box center [947, 477] width 10 height 10
checkbox input "true"
drag, startPoint x: 1009, startPoint y: 473, endPoint x: 1012, endPoint y: 485, distance: 12.1
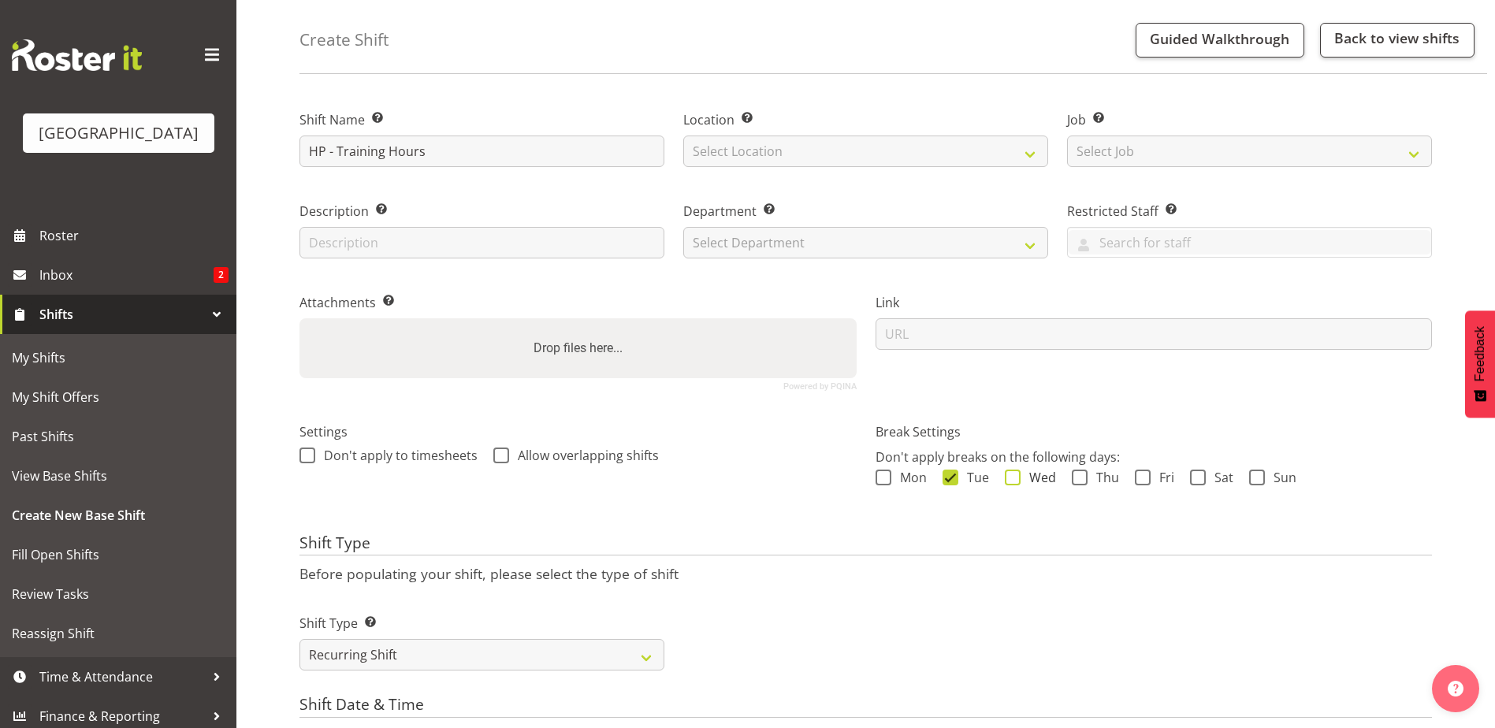
click at [1010, 473] on span at bounding box center [1013, 478] width 16 height 16
click at [1010, 473] on input "Wed" at bounding box center [1010, 477] width 10 height 10
checkbox input "true"
click at [1076, 479] on span at bounding box center [1080, 478] width 16 height 16
click at [1076, 479] on input "Thu" at bounding box center [1077, 477] width 10 height 10
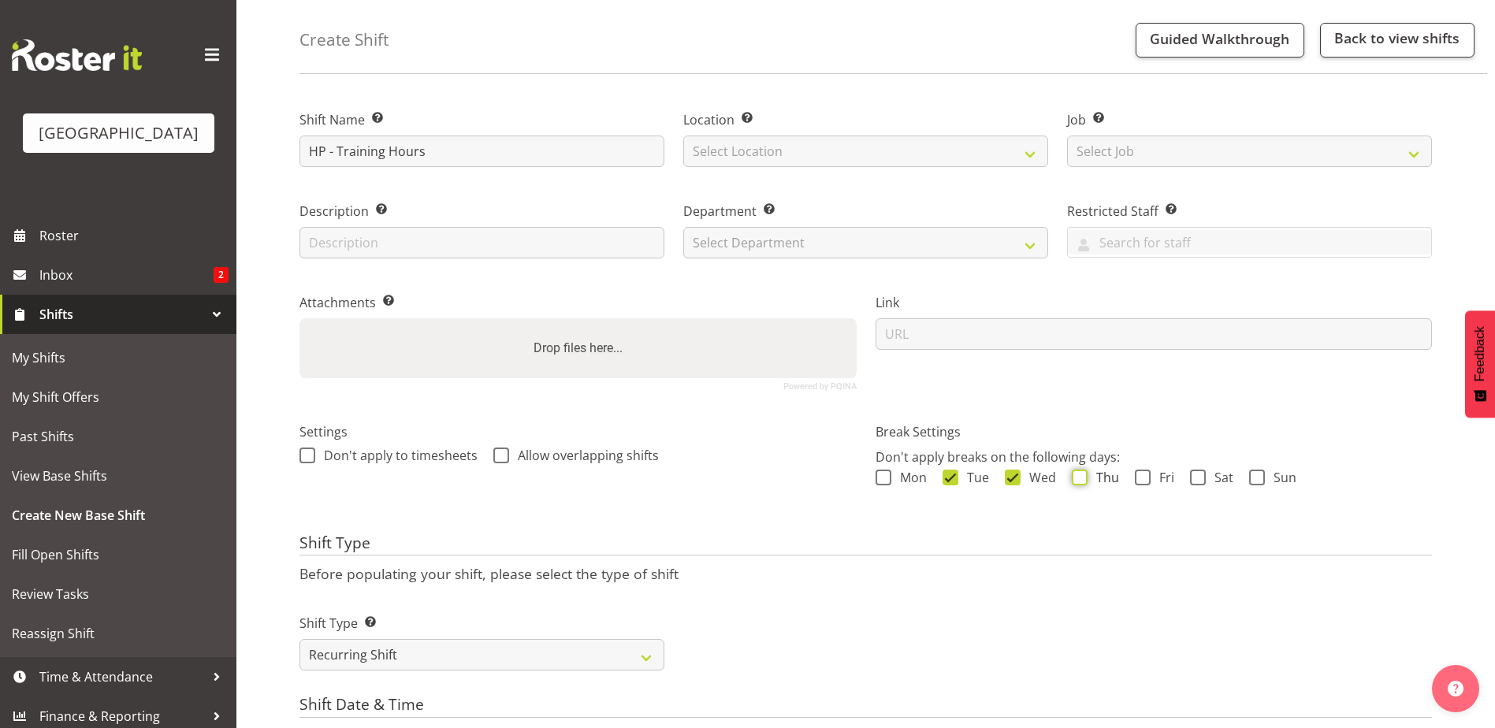
checkbox input "true"
click at [1144, 478] on span at bounding box center [1143, 478] width 16 height 16
click at [1144, 478] on input "Fri" at bounding box center [1140, 477] width 10 height 10
checkbox input "true"
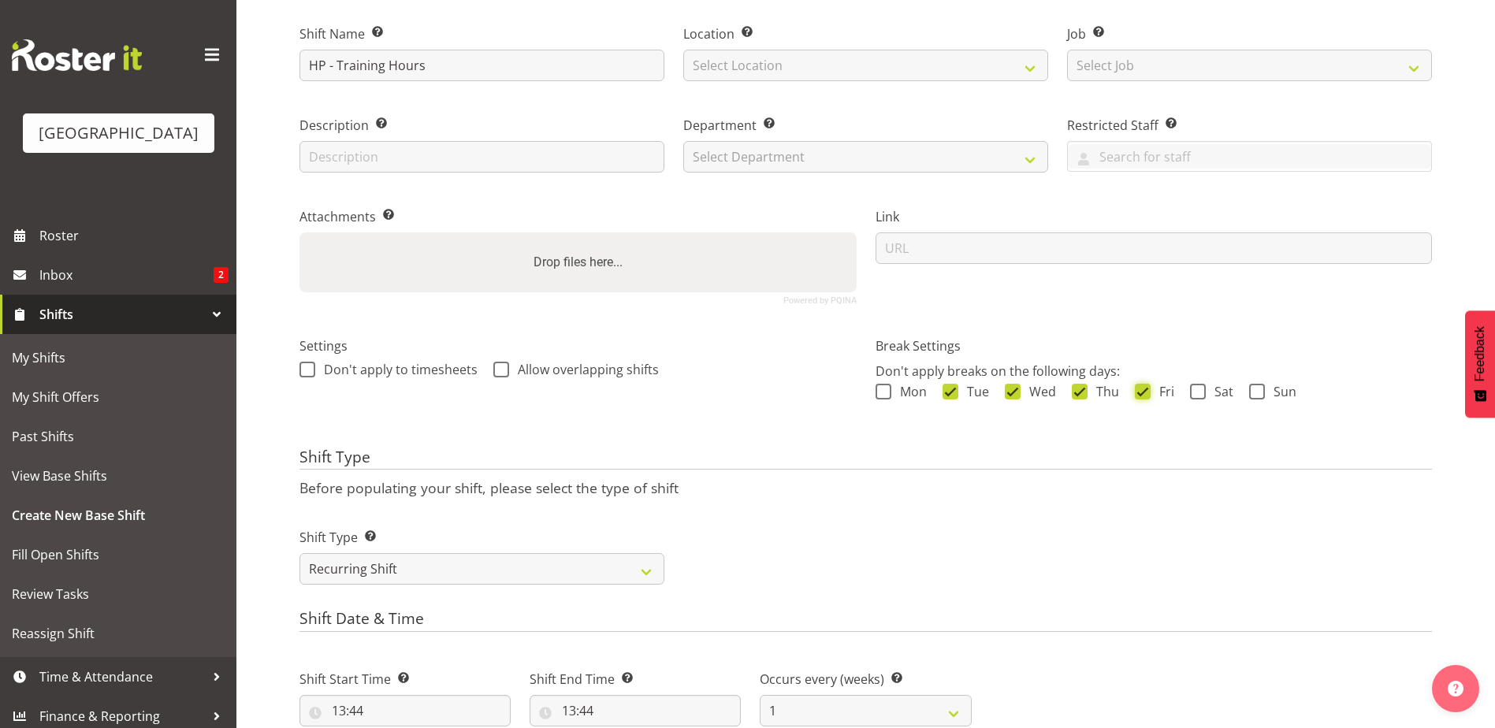
scroll to position [138, 0]
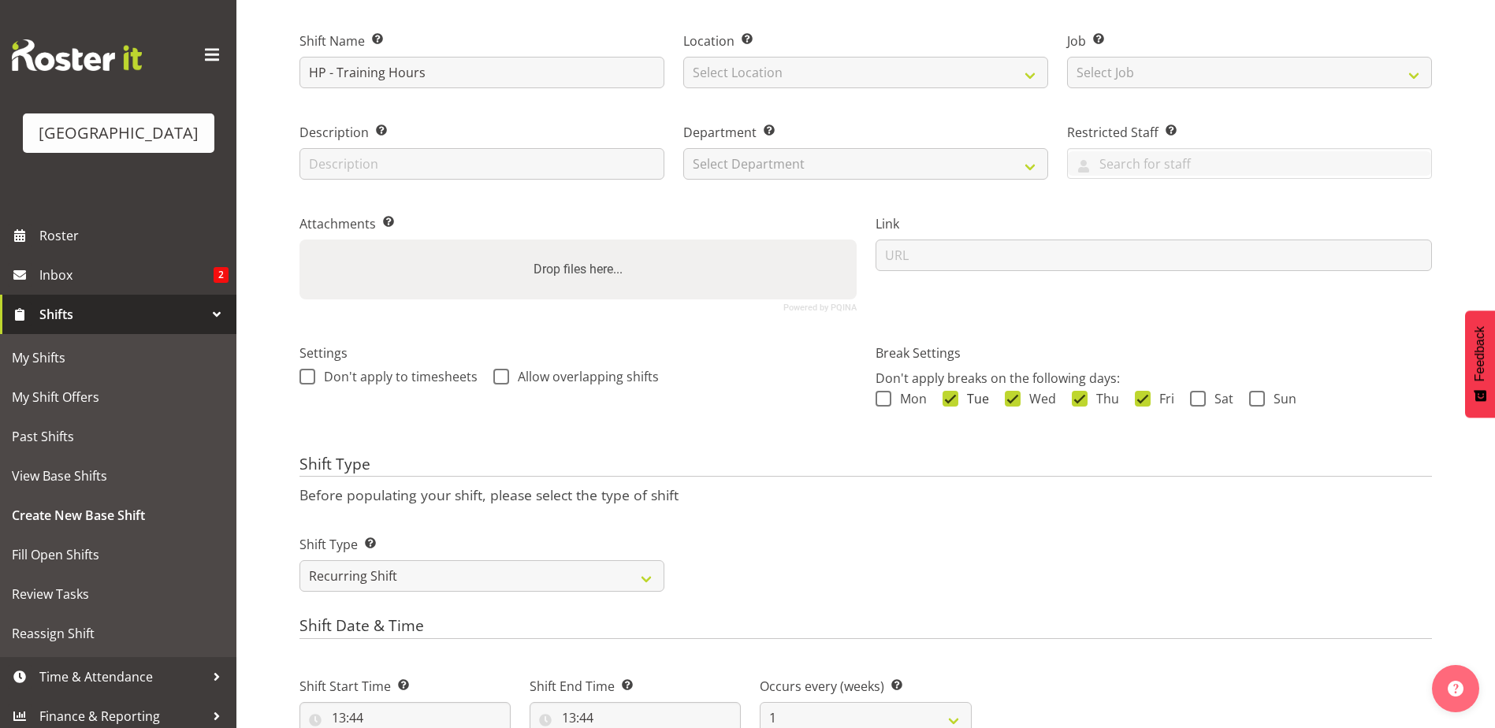
drag, startPoint x: 949, startPoint y: 396, endPoint x: 994, endPoint y: 409, distance: 46.7
click at [953, 396] on span at bounding box center [950, 399] width 16 height 16
click at [953, 396] on input "Tue" at bounding box center [947, 398] width 10 height 10
checkbox input "false"
click at [1016, 400] on span at bounding box center [1013, 399] width 16 height 16
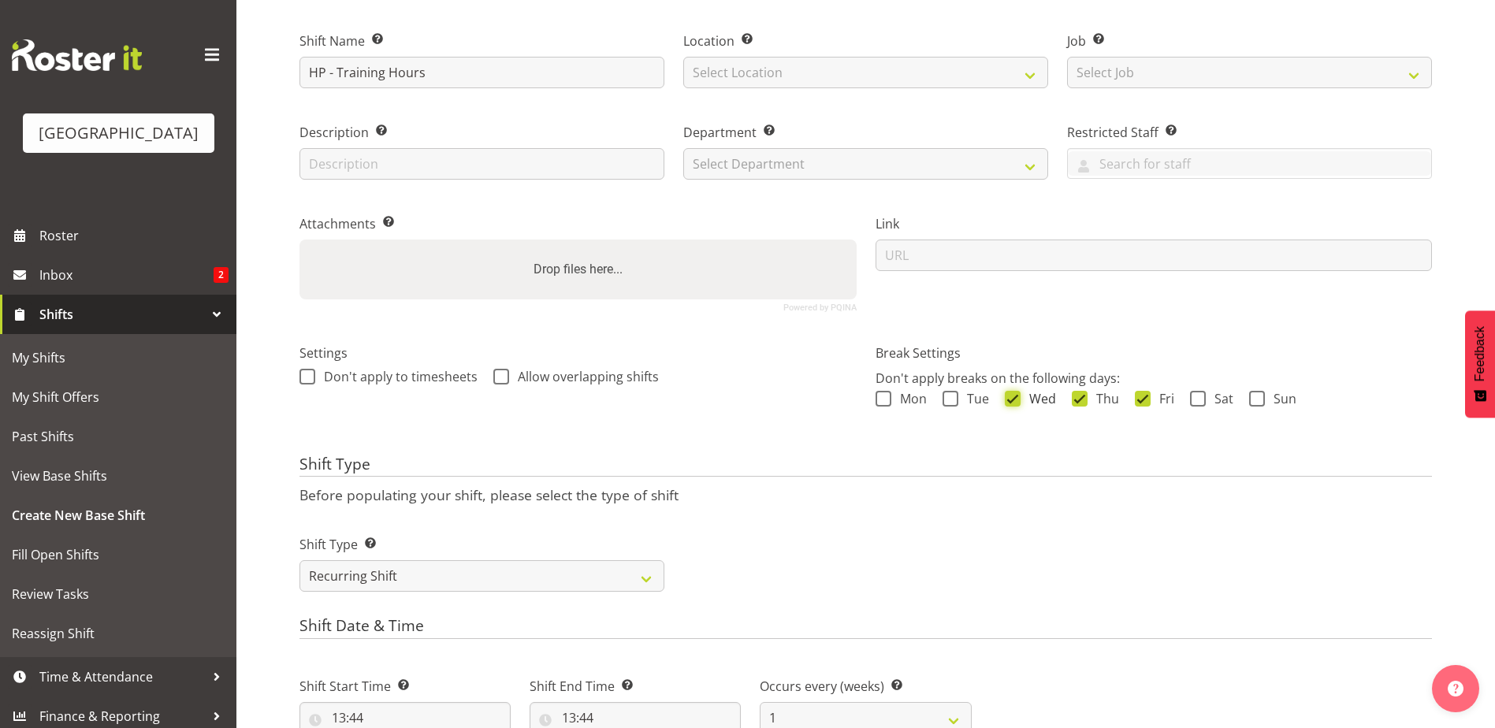
click at [1015, 400] on input "Wed" at bounding box center [1010, 398] width 10 height 10
checkbox input "false"
click at [1082, 398] on span at bounding box center [1080, 399] width 16 height 16
click at [1082, 398] on input "Thu" at bounding box center [1077, 398] width 10 height 10
checkbox input "false"
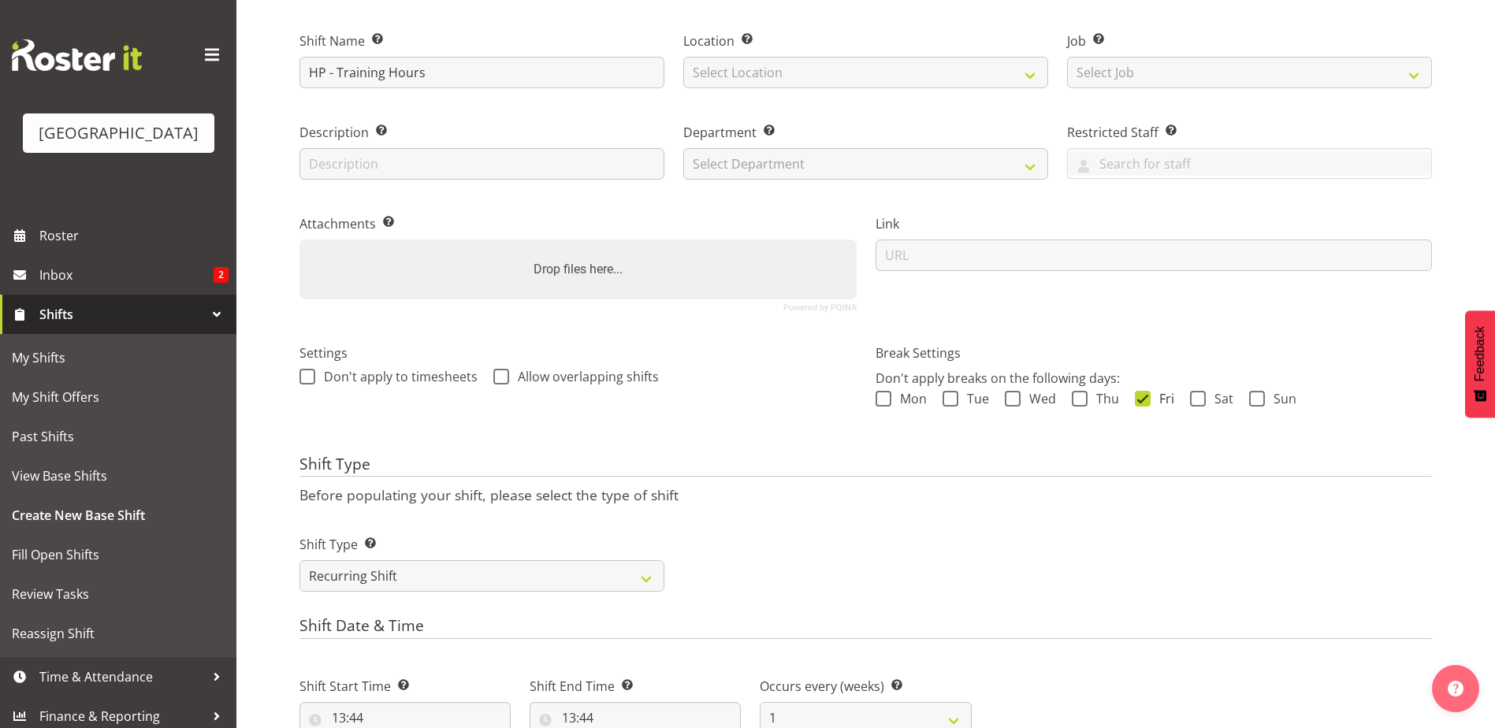
drag, startPoint x: 1134, startPoint y: 396, endPoint x: 1116, endPoint y: 399, distance: 18.3
click at [1132, 395] on div "Mon Tue Wed Thu Fri Sat Sun" at bounding box center [1153, 401] width 557 height 20
click at [1135, 401] on span at bounding box center [1143, 399] width 16 height 16
click at [1135, 401] on input "Fri" at bounding box center [1140, 398] width 10 height 10
checkbox input "false"
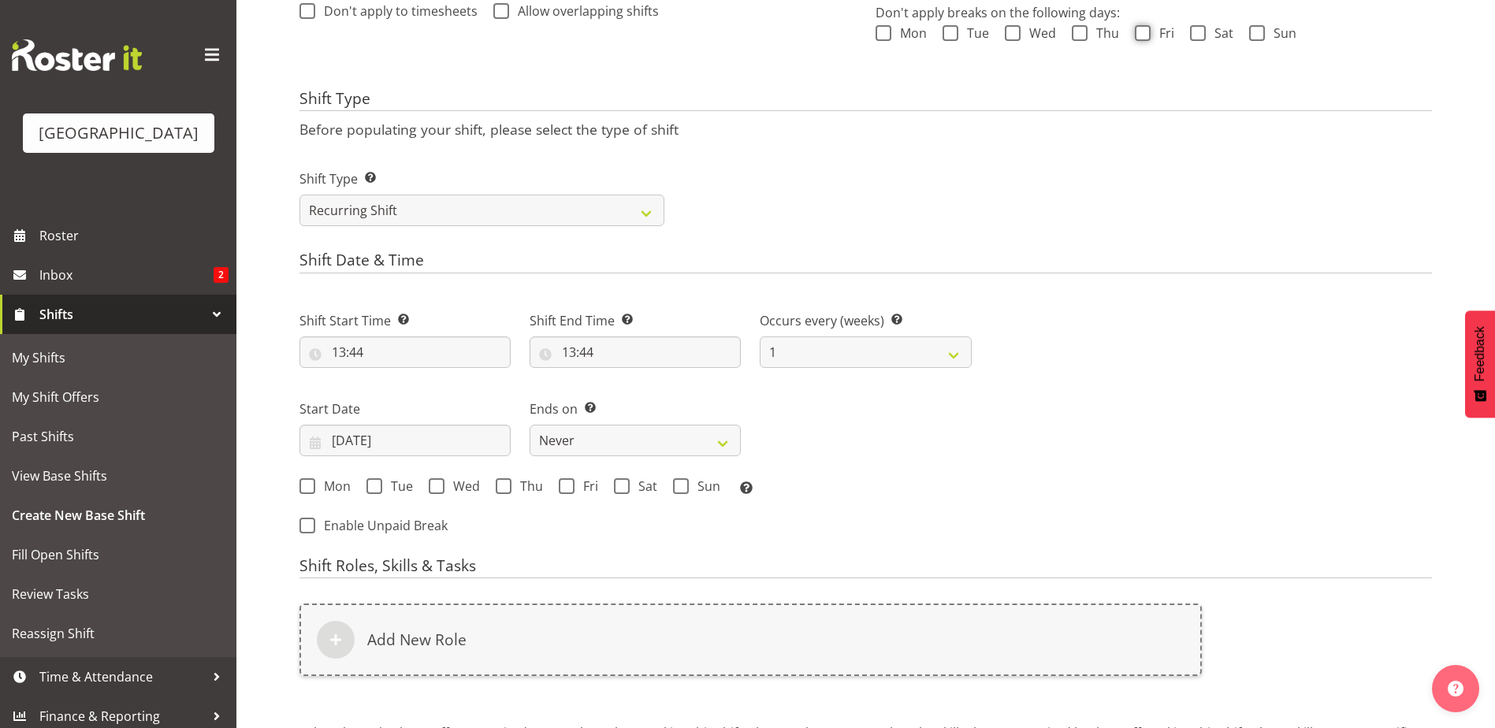
scroll to position [532, 0]
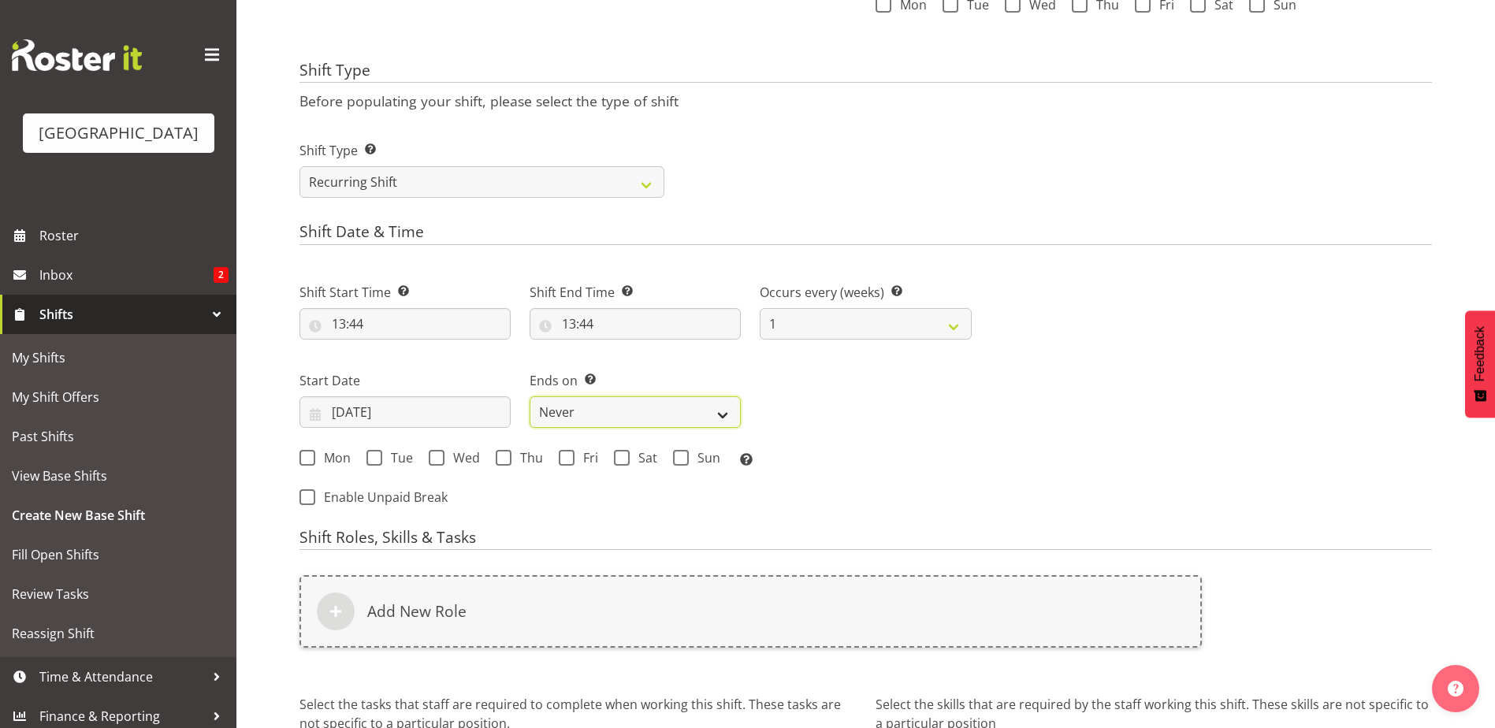
click at [723, 410] on select "Never On Date" at bounding box center [635, 412] width 211 height 32
select select "date"
click at [530, 396] on select "Never On Date" at bounding box center [635, 412] width 211 height 32
click at [308, 459] on span at bounding box center [307, 458] width 16 height 16
click at [308, 459] on input "Mon" at bounding box center [304, 457] width 10 height 10
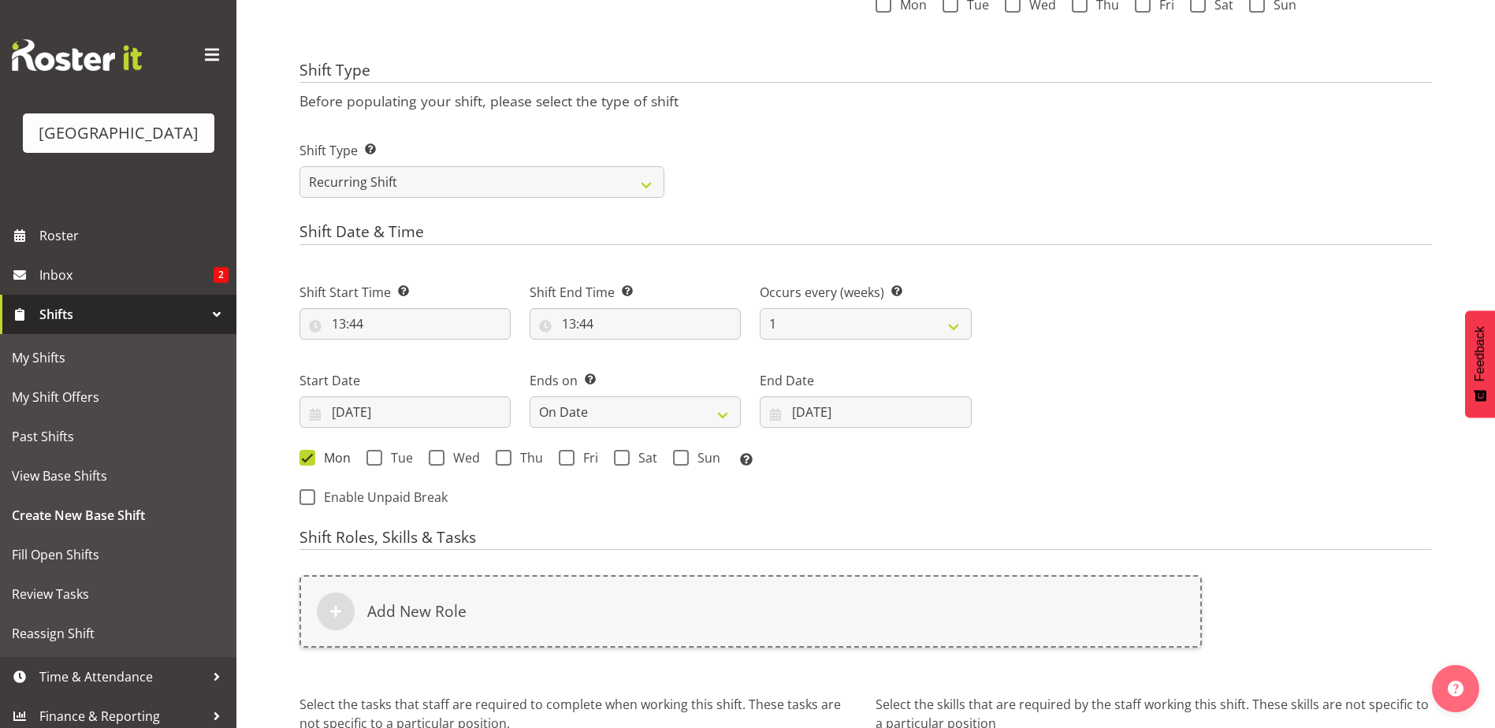
drag, startPoint x: 307, startPoint y: 455, endPoint x: 362, endPoint y: 465, distance: 56.1
click at [309, 456] on span at bounding box center [307, 458] width 16 height 16
click at [309, 456] on input "Mon" at bounding box center [304, 457] width 10 height 10
checkbox input "false"
click at [373, 463] on span at bounding box center [374, 458] width 16 height 16
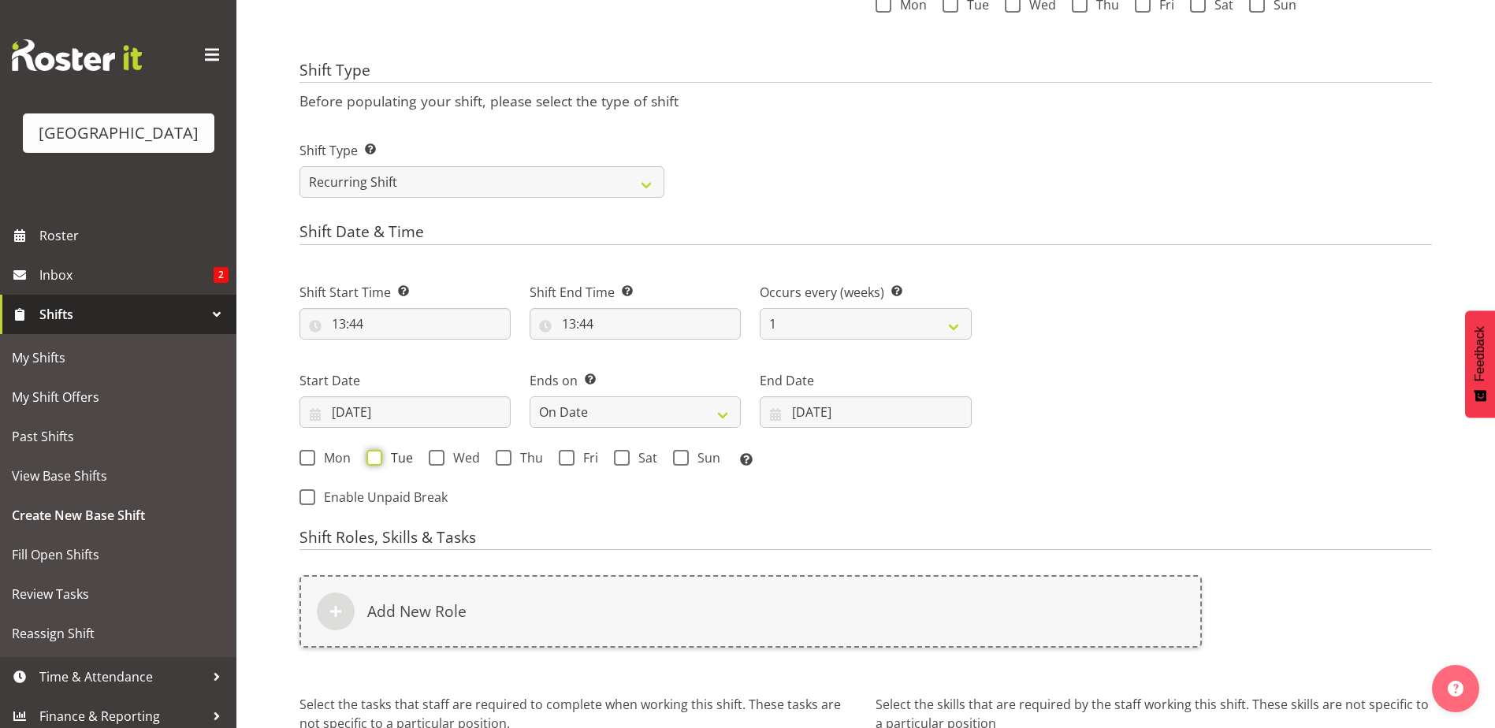
click at [373, 463] on input "Tue" at bounding box center [371, 457] width 10 height 10
checkbox input "true"
click at [382, 411] on input "25/09/2025" at bounding box center [404, 412] width 211 height 32
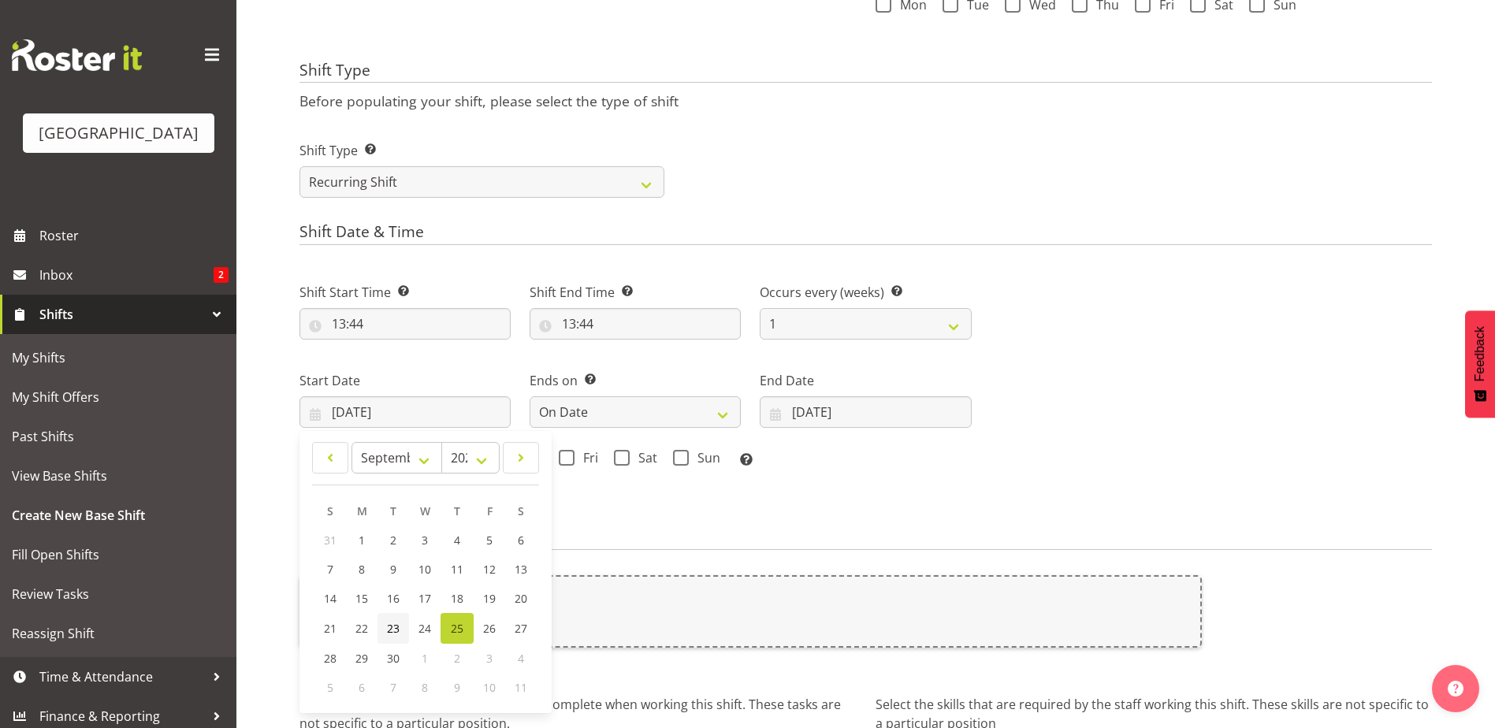
click at [394, 627] on span "23" at bounding box center [393, 628] width 13 height 15
type input "23/09/2025"
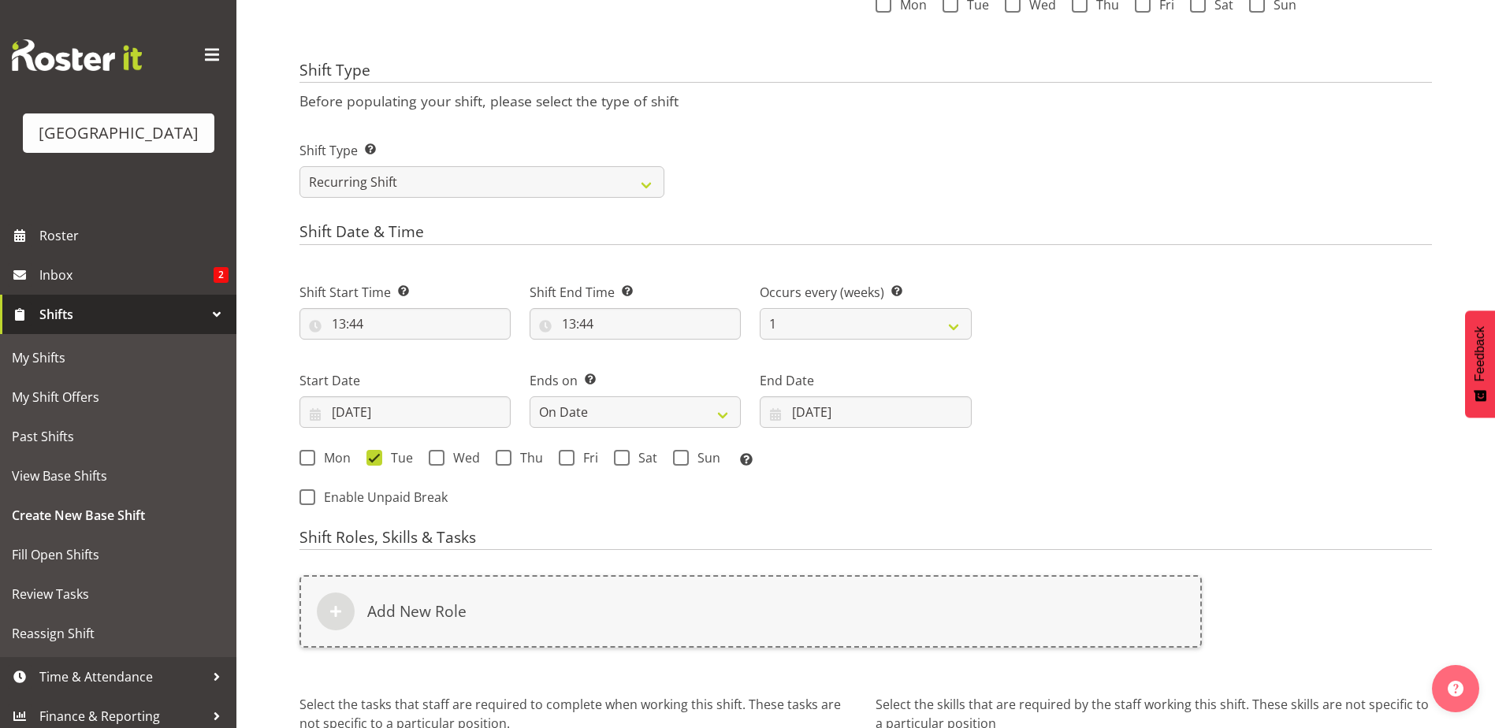
drag, startPoint x: 439, startPoint y: 455, endPoint x: 477, endPoint y: 472, distance: 41.3
click at [442, 460] on span at bounding box center [437, 458] width 16 height 16
click at [439, 460] on input "Wed" at bounding box center [434, 457] width 10 height 10
checkbox input "true"
drag, startPoint x: 501, startPoint y: 459, endPoint x: 522, endPoint y: 459, distance: 21.3
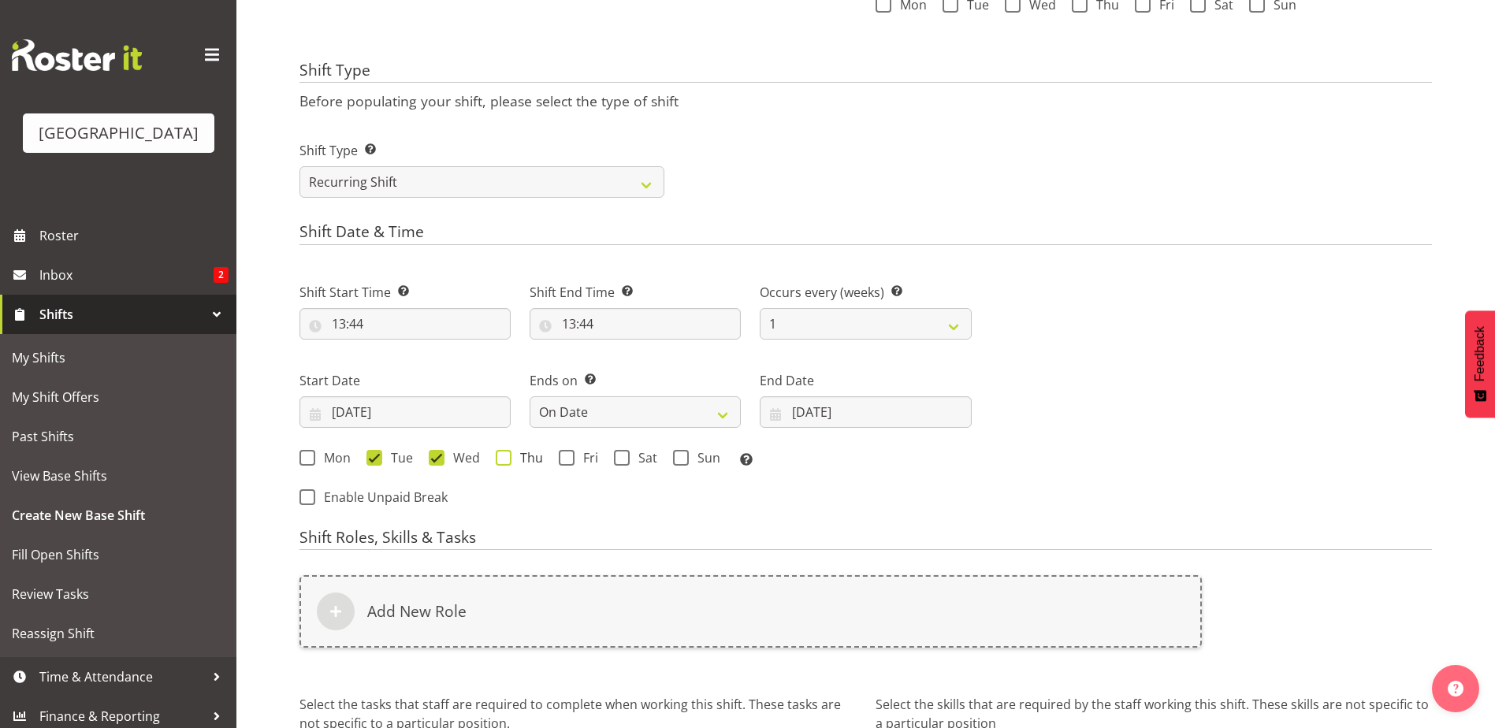
click at [507, 459] on span at bounding box center [504, 458] width 16 height 16
click at [506, 459] on input "Thu" at bounding box center [501, 457] width 10 height 10
checkbox input "true"
click at [572, 455] on span at bounding box center [567, 458] width 16 height 16
click at [569, 455] on input "Fri" at bounding box center [564, 457] width 10 height 10
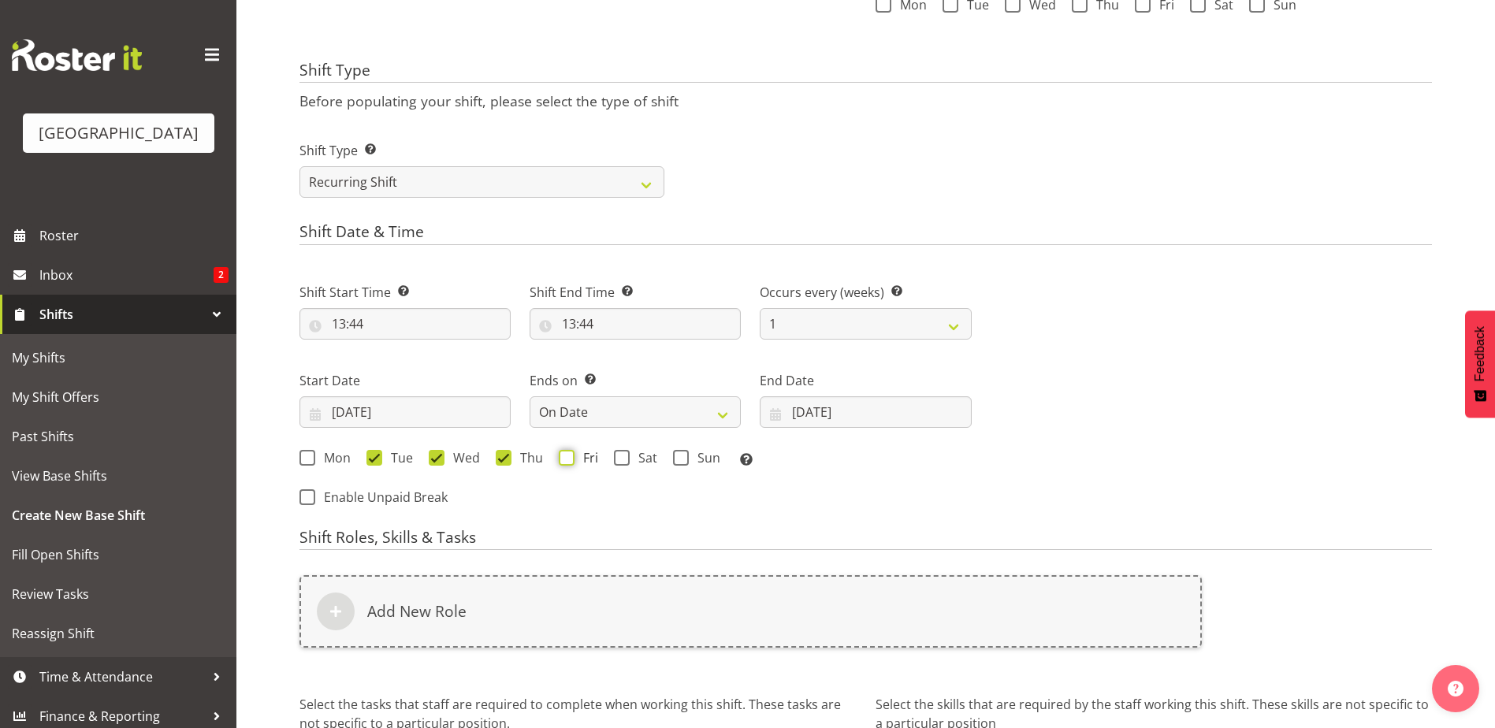
checkbox input "true"
click at [614, 455] on span at bounding box center [622, 458] width 16 height 16
click at [614, 455] on input "Sat" at bounding box center [619, 457] width 10 height 10
checkbox input "true"
drag, startPoint x: 685, startPoint y: 452, endPoint x: 766, endPoint y: 444, distance: 81.5
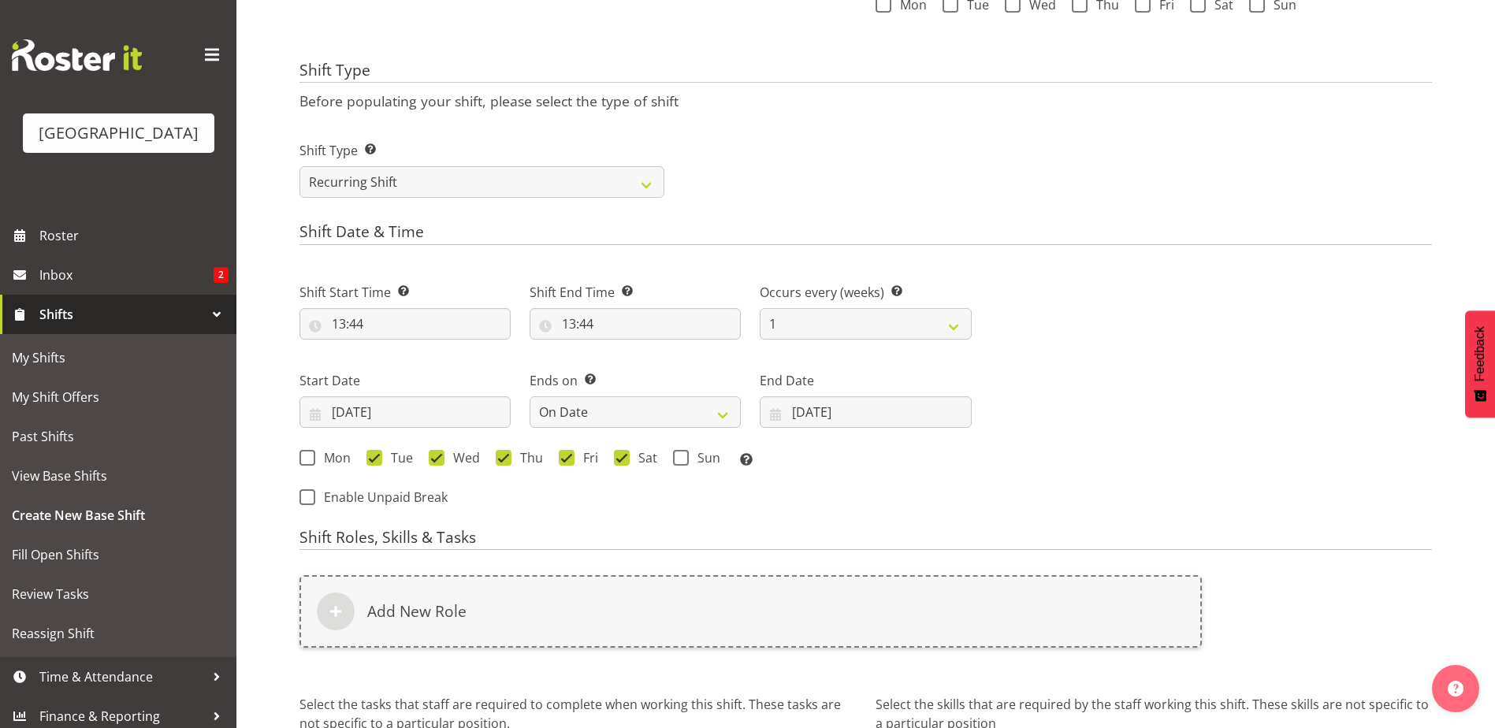
click at [686, 452] on span at bounding box center [681, 458] width 16 height 16
click at [683, 452] on input "Sun" at bounding box center [678, 457] width 10 height 10
checkbox input "true"
click at [808, 421] on input "25/09/2025" at bounding box center [865, 412] width 211 height 32
click at [911, 624] on span "26" at bounding box center [909, 628] width 13 height 15
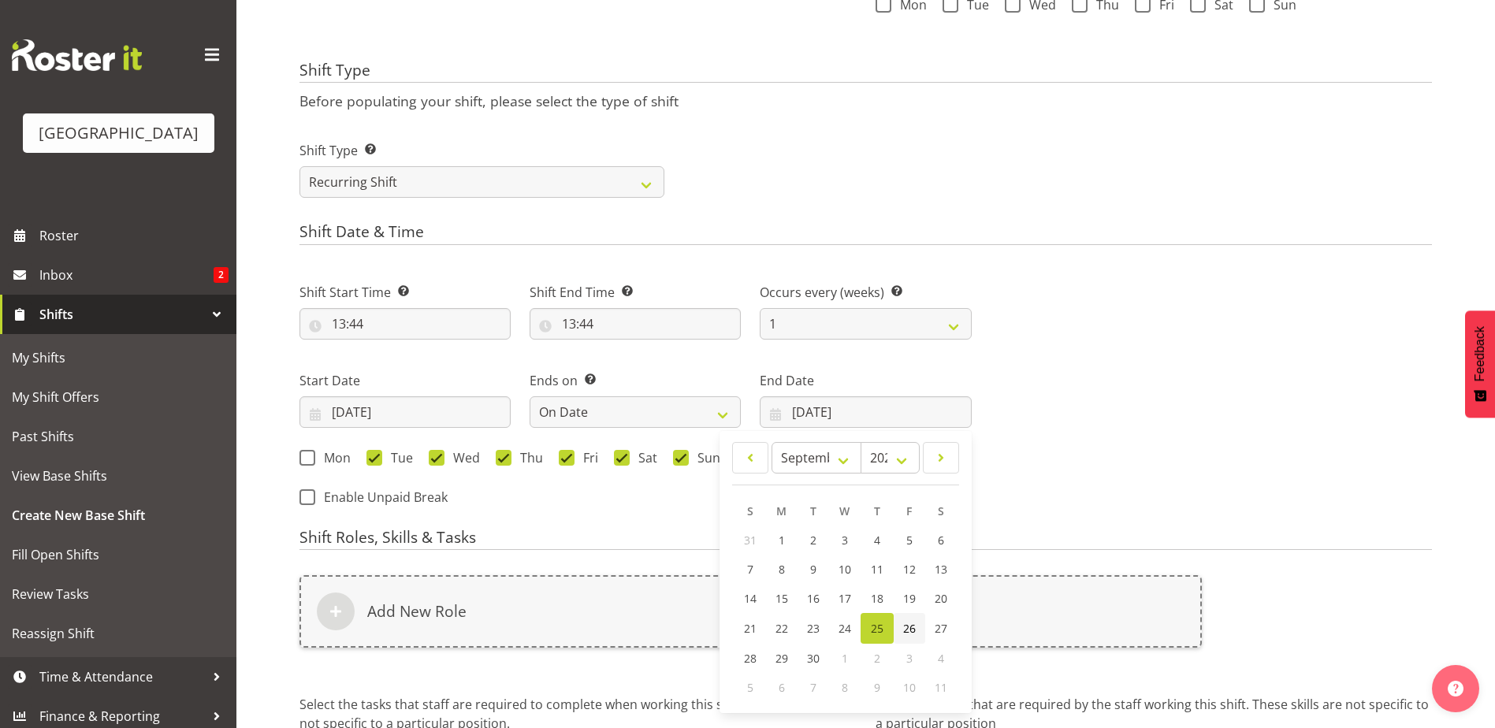
type input "[DATE]"
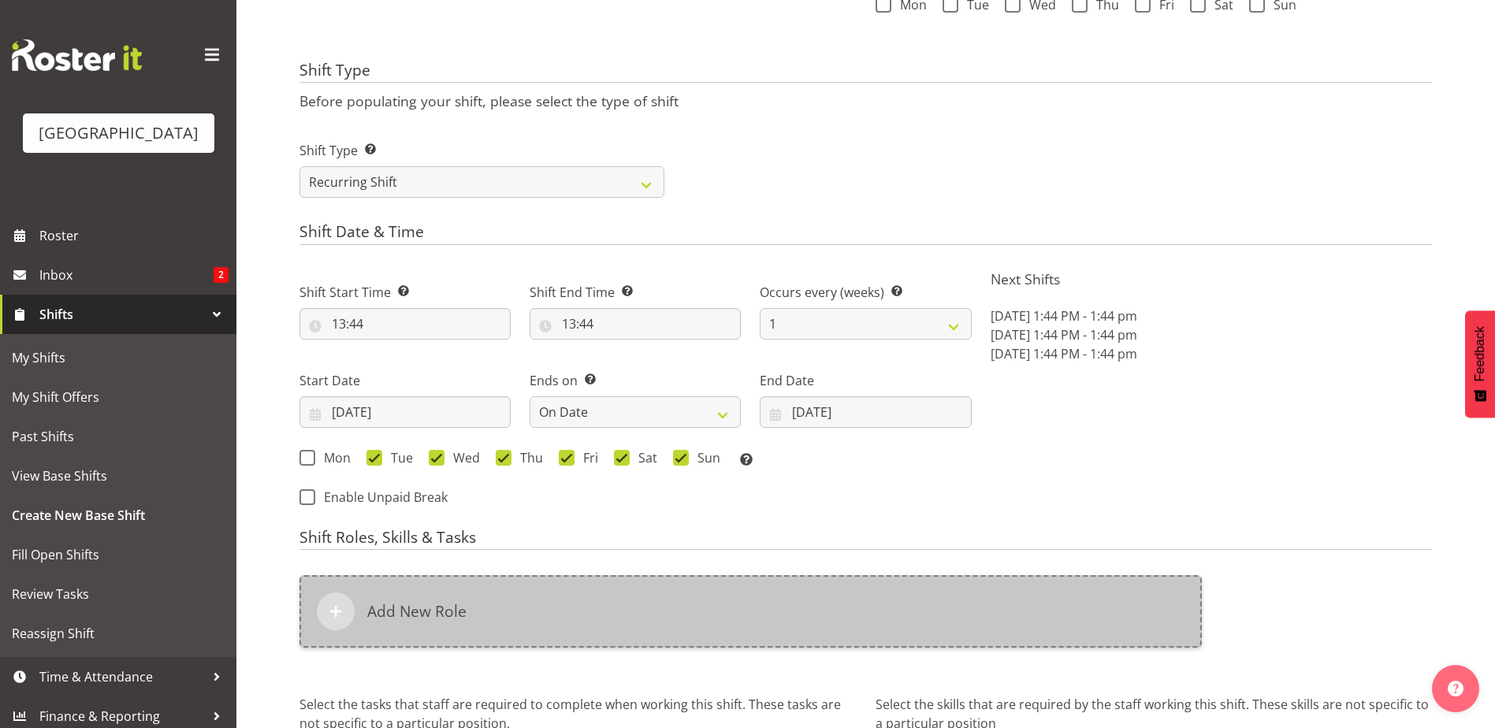
click at [347, 606] on div at bounding box center [336, 612] width 38 height 38
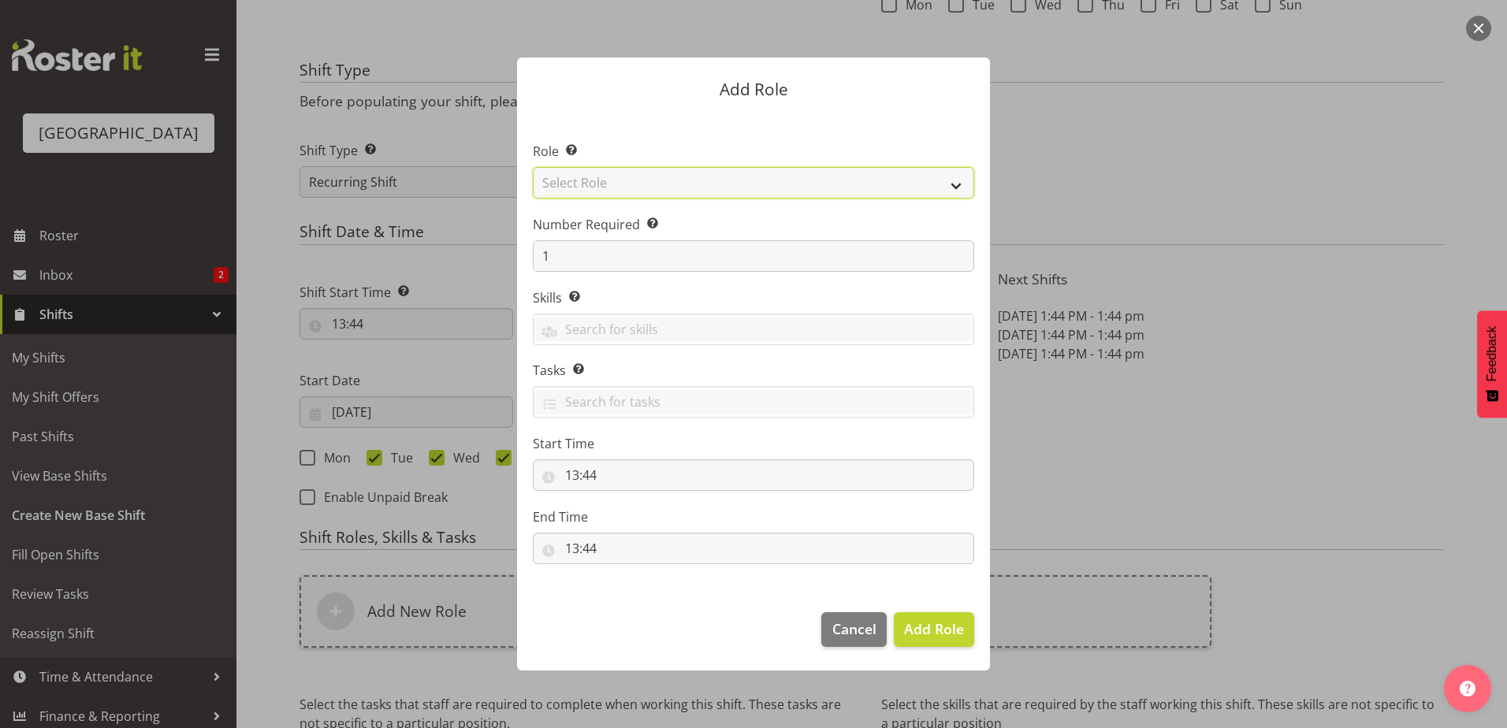
drag, startPoint x: 590, startPoint y: 184, endPoint x: 589, endPoint y: 192, distance: 8.8
click at [590, 184] on select "Select Role Aquatic Customer Services Officer Cleaner - Splash Palace Facilties…" at bounding box center [753, 183] width 441 height 32
select select "98"
click at [533, 167] on select "Select Role Aquatic Customer Services Officer Cleaner - Splash Palace Facilties…" at bounding box center [753, 183] width 441 height 32
click at [576, 473] on input "13:44" at bounding box center [753, 475] width 441 height 32
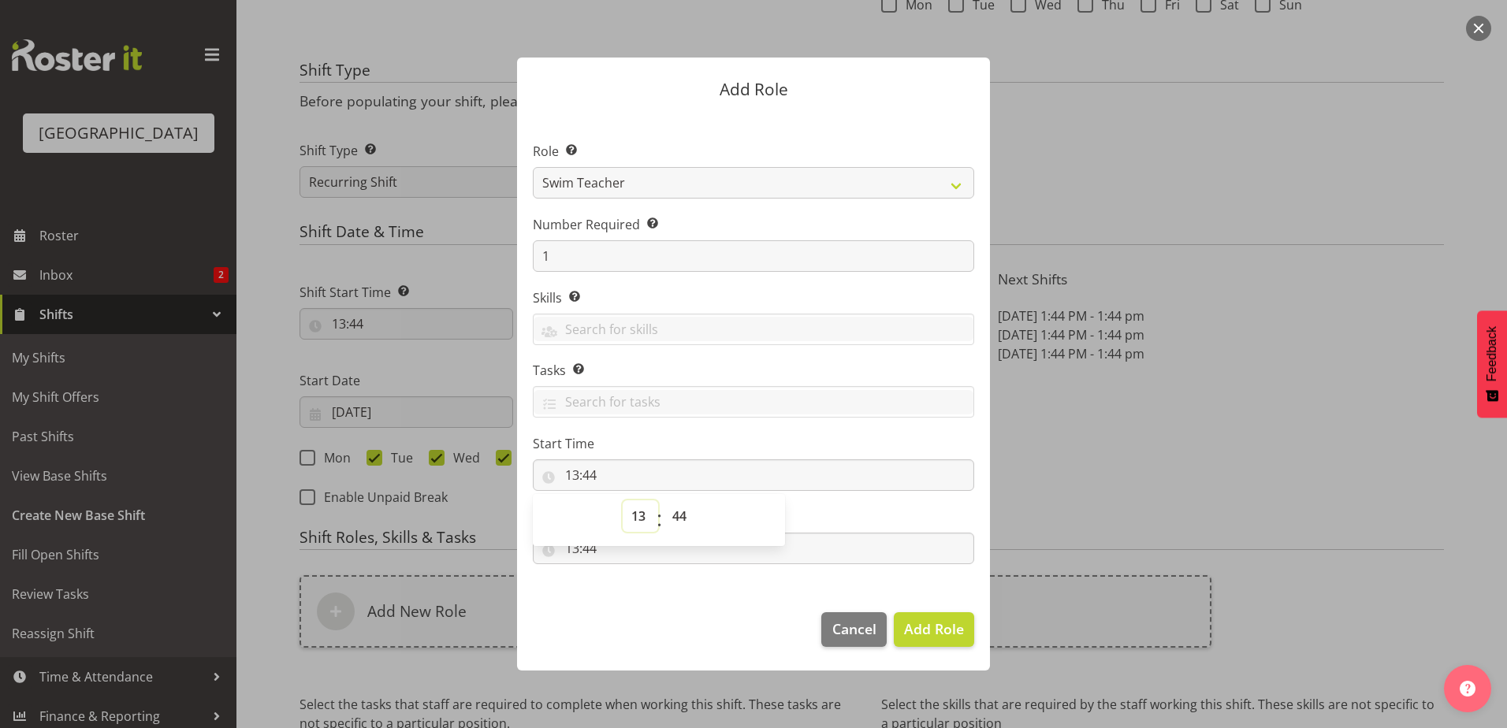
click at [633, 510] on select "00 01 02 03 04 05 06 07 08 09 10 11 12 13 14 15 16 17 18 19 20 21 22 23" at bounding box center [640, 516] width 35 height 32
select select "10"
click at [623, 500] on select "00 01 02 03 04 05 06 07 08 09 10 11 12 13 14 15 16 17 18 19 20 21 22 23" at bounding box center [640, 516] width 35 height 32
type input "10:44"
click at [637, 515] on select "00 01 02 03 04 05 06 07 08 09 10 11 12 13 14 15 16 17 18 19 20 21 22 23" at bounding box center [640, 516] width 35 height 32
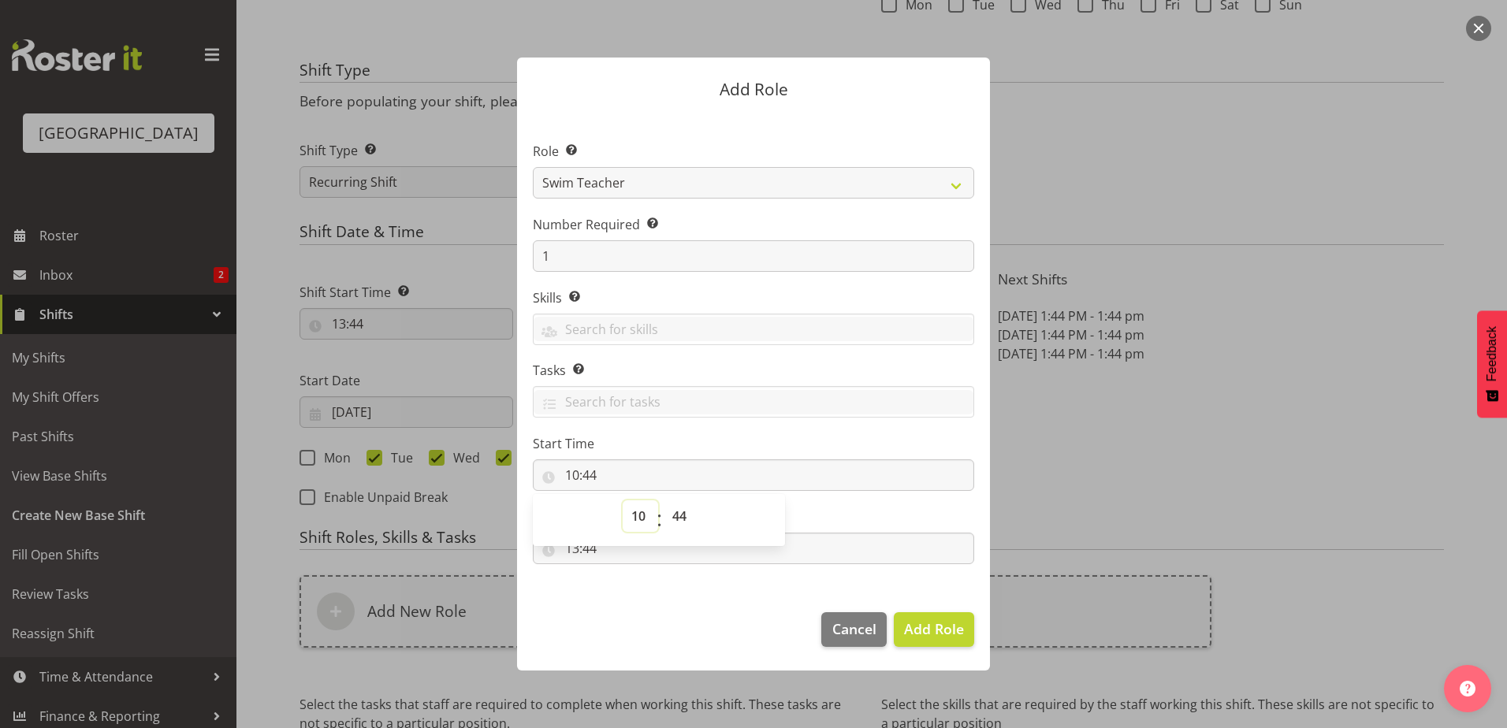
select select "9"
click at [623, 500] on select "00 01 02 03 04 05 06 07 08 09 10 11 12 13 14 15 16 17 18 19 20 21 22 23" at bounding box center [640, 516] width 35 height 32
type input "09:44"
click at [676, 517] on select "00 01 02 03 04 05 06 07 08 09 10 11 12 13 14 15 16 17 18 19 20 21 22 23 24 25 2…" at bounding box center [681, 516] width 35 height 32
select select "0"
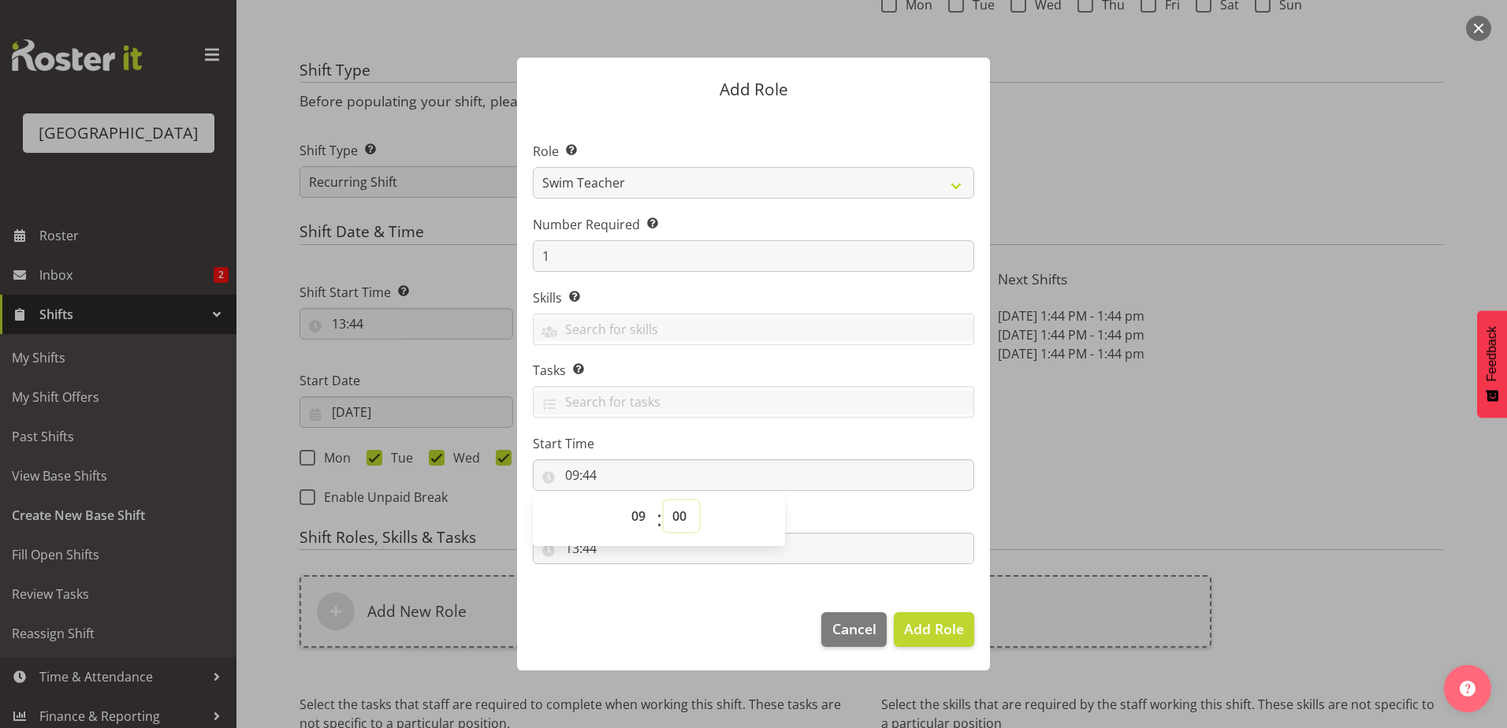
click at [664, 500] on select "00 01 02 03 04 05 06 07 08 09 10 11 12 13 14 15 16 17 18 19 20 21 22 23 24 25 2…" at bounding box center [681, 516] width 35 height 32
type input "09:00"
click at [704, 556] on input "13:44" at bounding box center [753, 549] width 441 height 32
click at [637, 588] on select "00 01 02 03 04 05 06 07 08 09 10 11 12 13 14 15 16 17 18 19 20 21 22 23" at bounding box center [640, 590] width 35 height 32
select select "12"
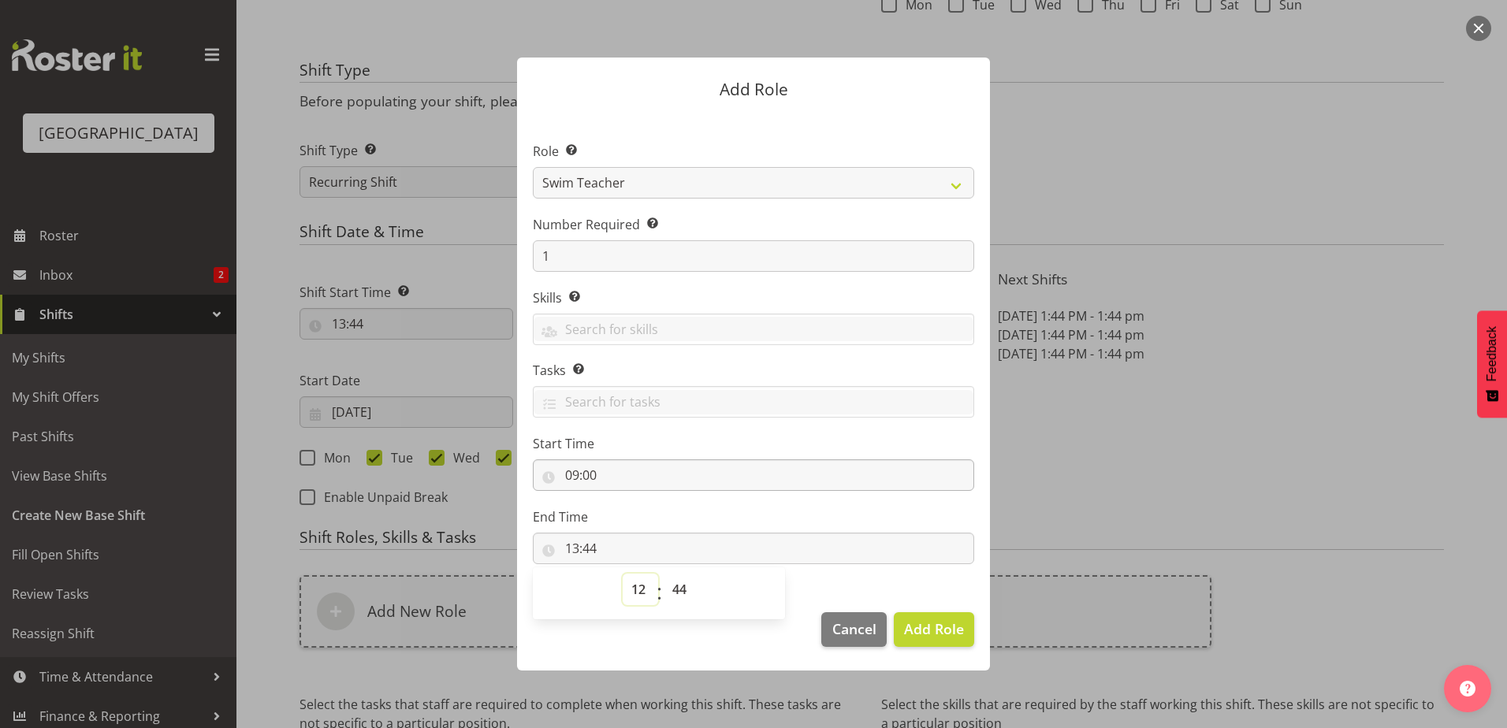
click at [623, 574] on select "00 01 02 03 04 05 06 07 08 09 10 11 12 13 14 15 16 17 18 19 20 21 22 23" at bounding box center [640, 590] width 35 height 32
type input "12:44"
click at [679, 589] on select "00 01 02 03 04 05 06 07 08 09 10 11 12 13 14 15 16 17 18 19 20 21 22 23 24 25 2…" at bounding box center [681, 590] width 35 height 32
select select "0"
click at [664, 574] on select "00 01 02 03 04 05 06 07 08 09 10 11 12 13 14 15 16 17 18 19 20 21 22 23 24 25 2…" at bounding box center [681, 590] width 35 height 32
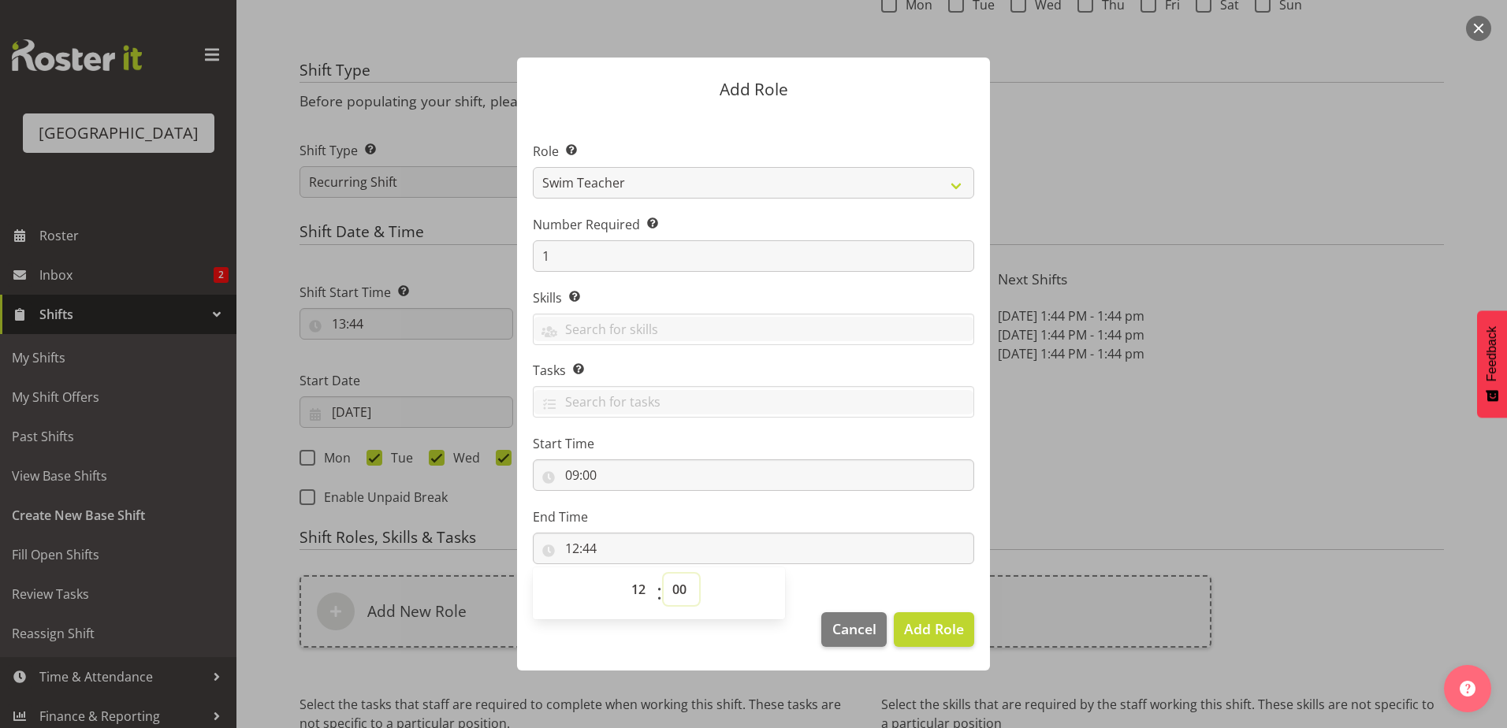
type input "12:00"
click at [930, 634] on span "Add Role" at bounding box center [934, 628] width 60 height 19
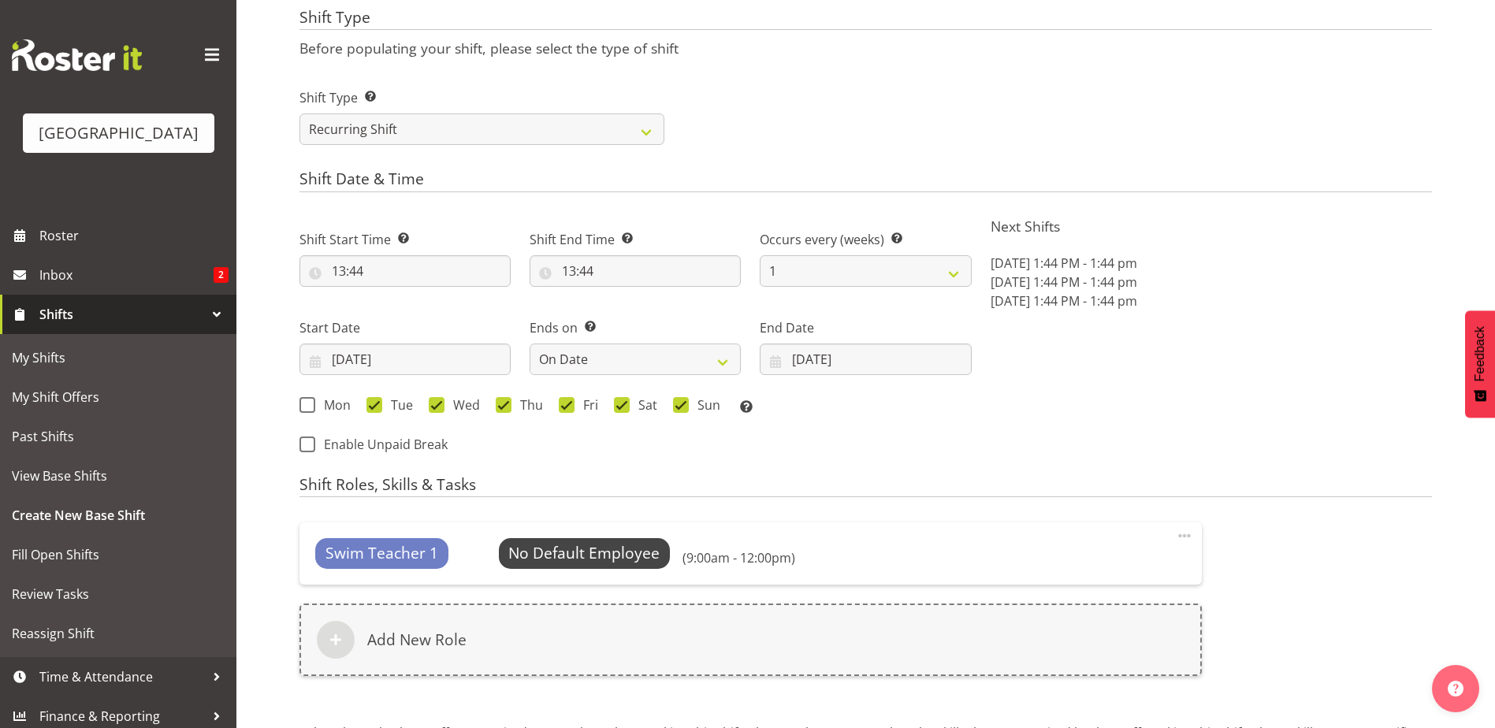
scroll to position [768, 0]
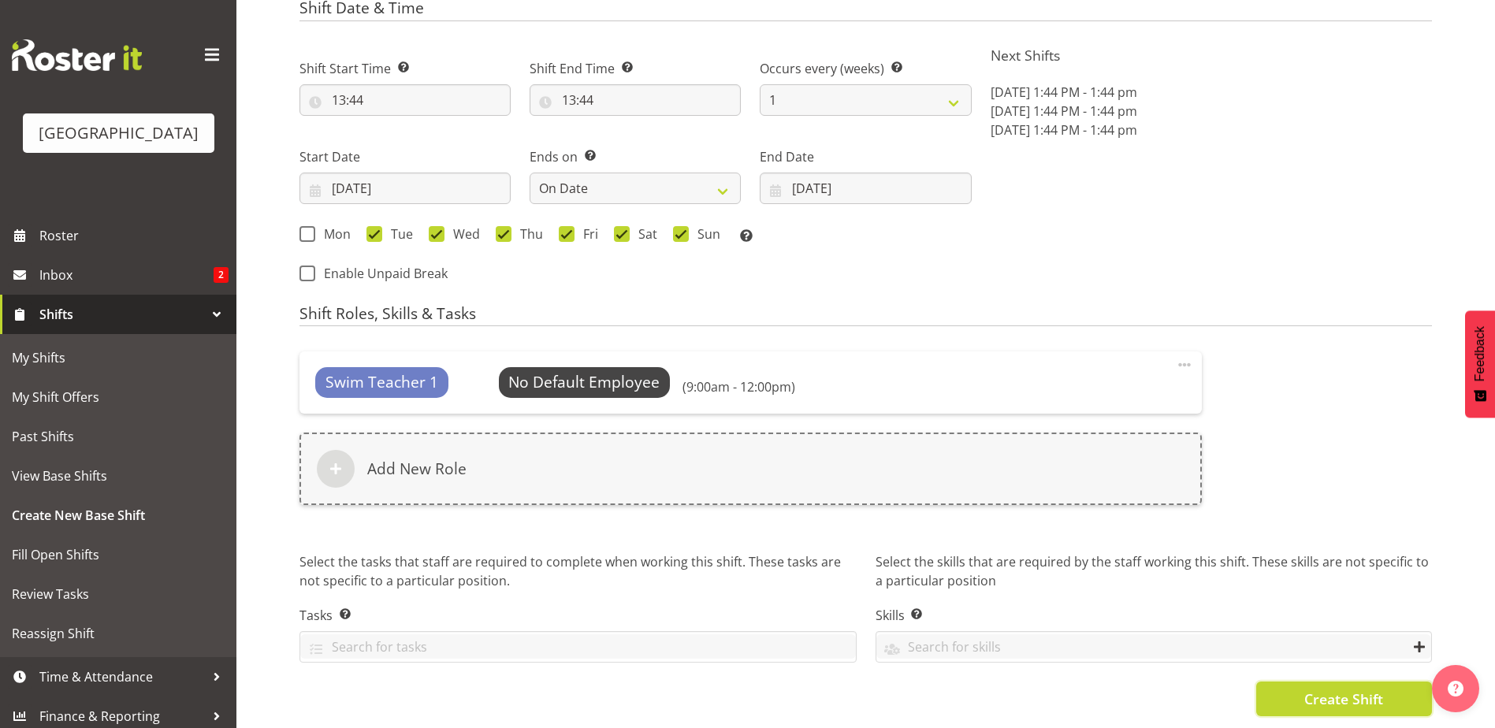
click at [1281, 687] on button "Create Shift" at bounding box center [1344, 699] width 176 height 35
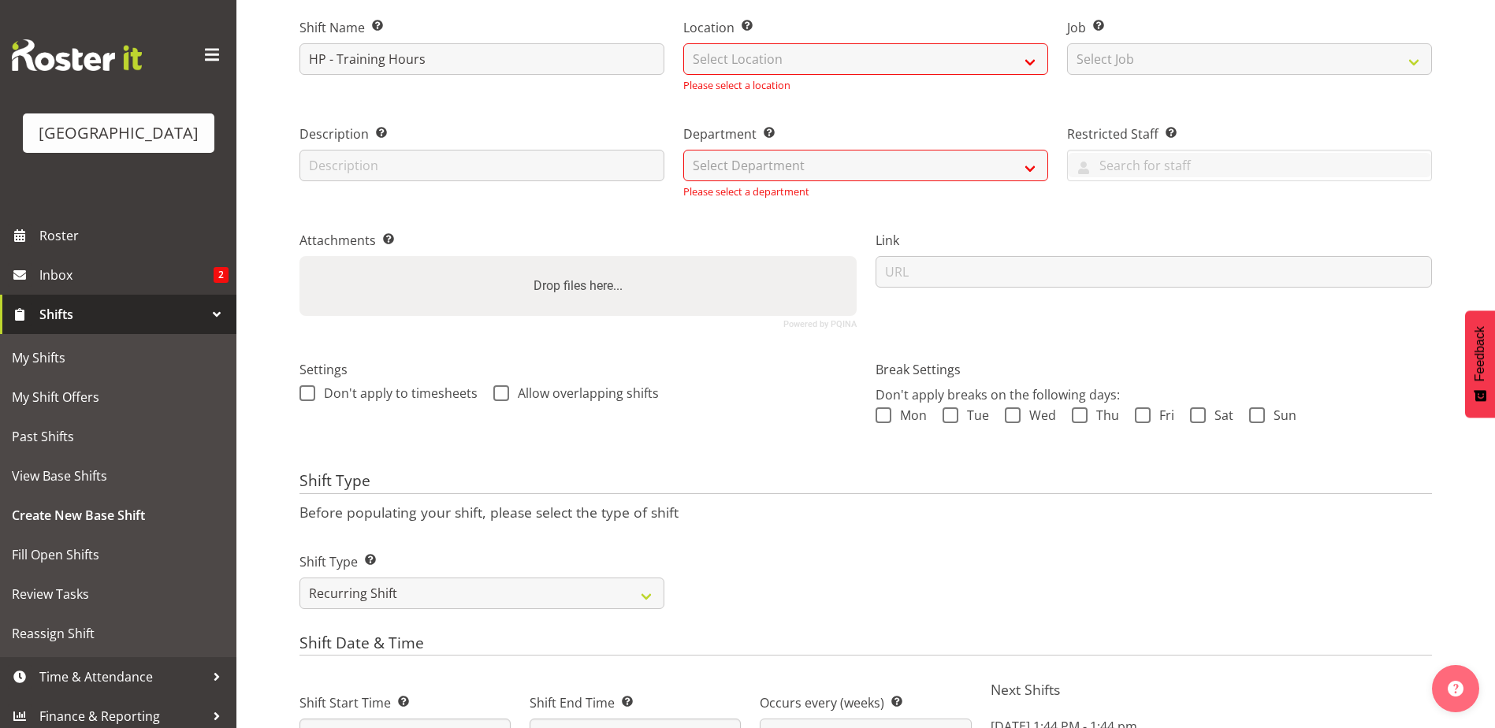
scroll to position [0, 0]
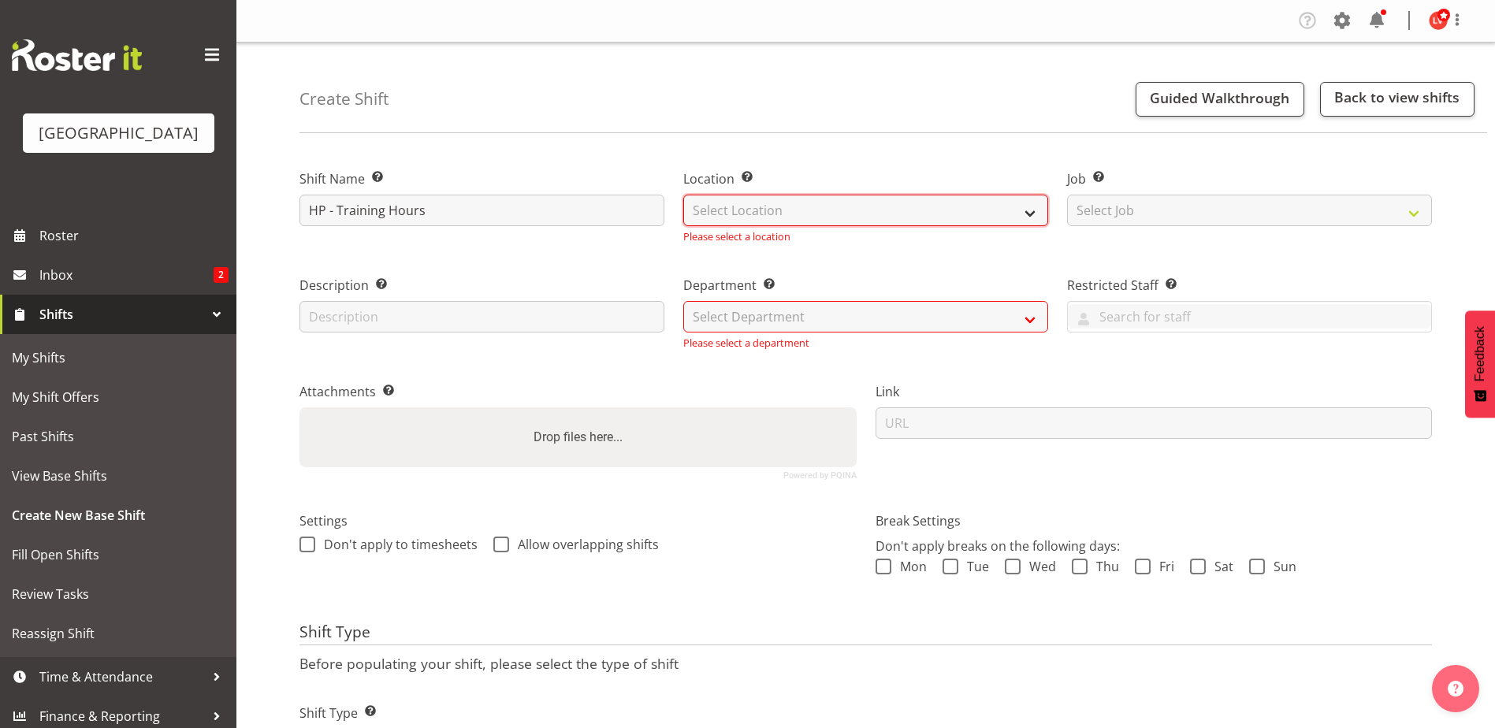
drag, startPoint x: 742, startPoint y: 206, endPoint x: 740, endPoint y: 215, distance: 9.6
click at [742, 207] on select "Select Location Splash Palace" at bounding box center [865, 211] width 365 height 32
select select "83"
click at [683, 195] on select "Select Location Splash Palace" at bounding box center [865, 211] width 365 height 32
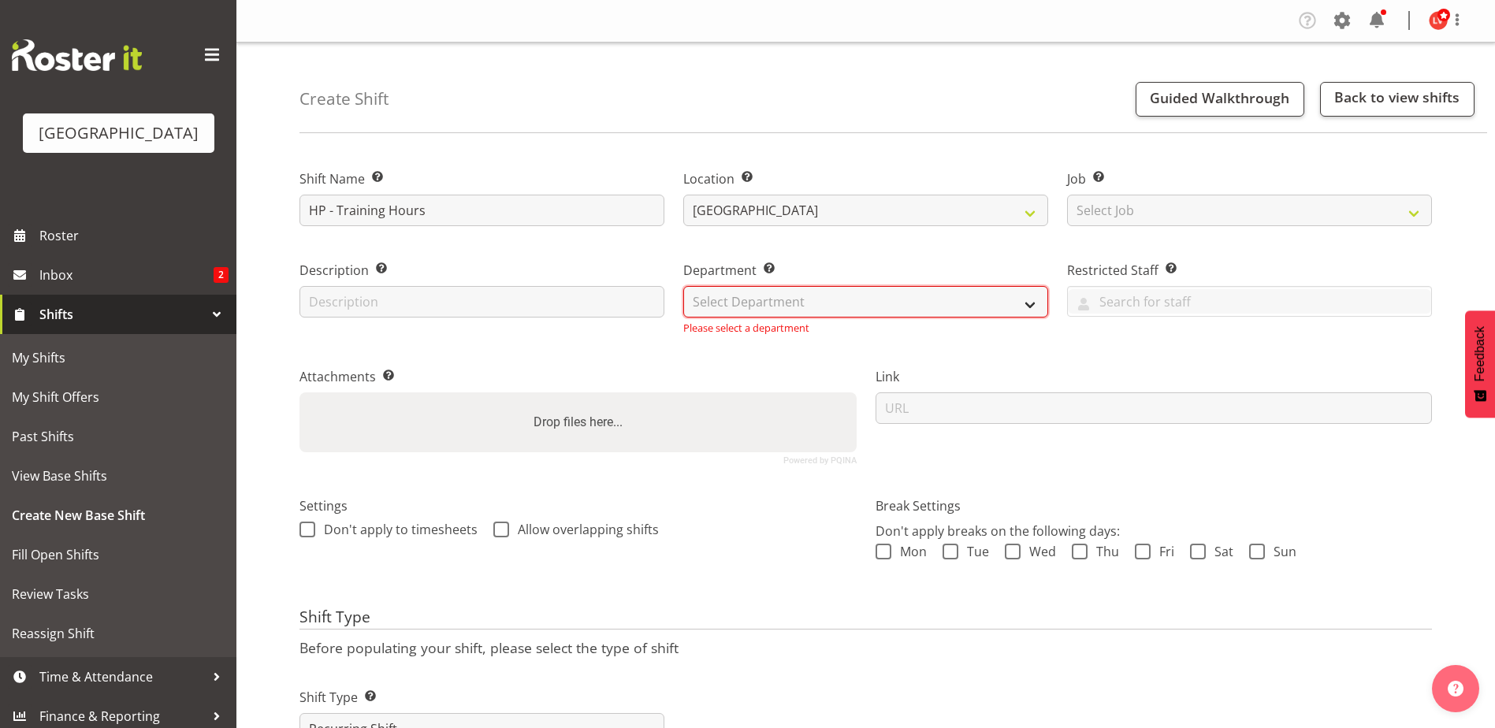
click at [754, 303] on select "Select Department Cleaning Crew Customer Services Crew Lifeguard Crew Maintenan…" at bounding box center [865, 302] width 365 height 32
select select "113"
click at [683, 286] on select "Select Department Cleaning Crew Customer Services Crew Lifeguard Crew Maintenan…" at bounding box center [865, 302] width 365 height 32
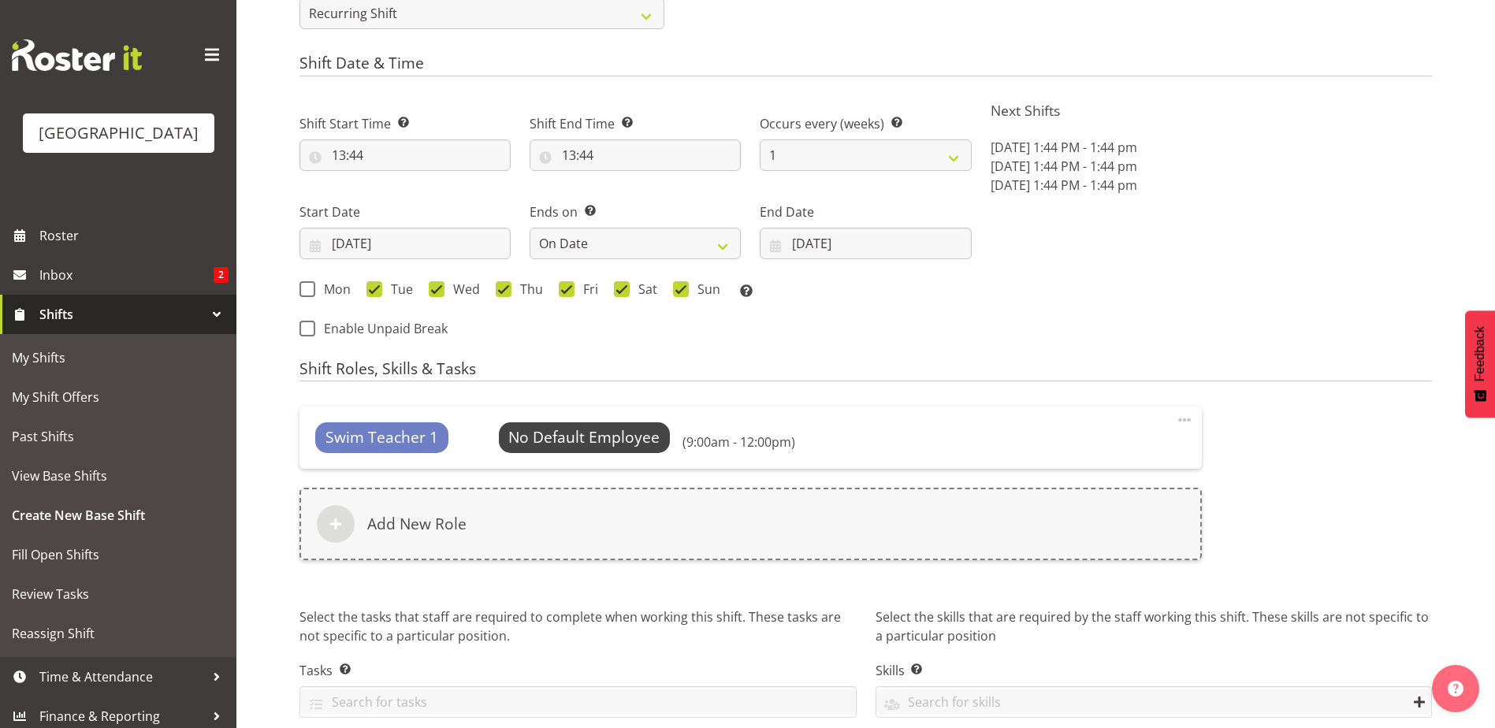
scroll to position [768, 0]
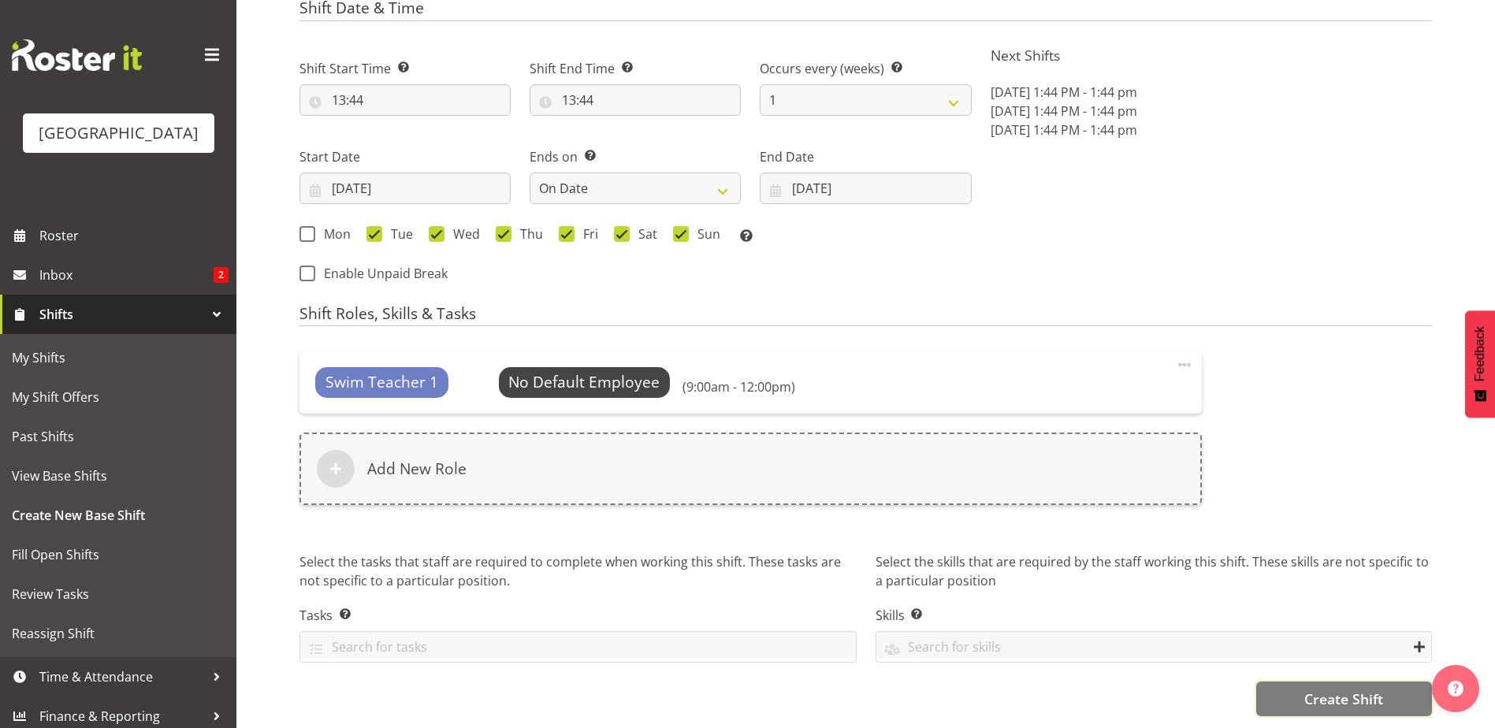
click at [1286, 688] on button "Create Shift" at bounding box center [1344, 699] width 176 height 35
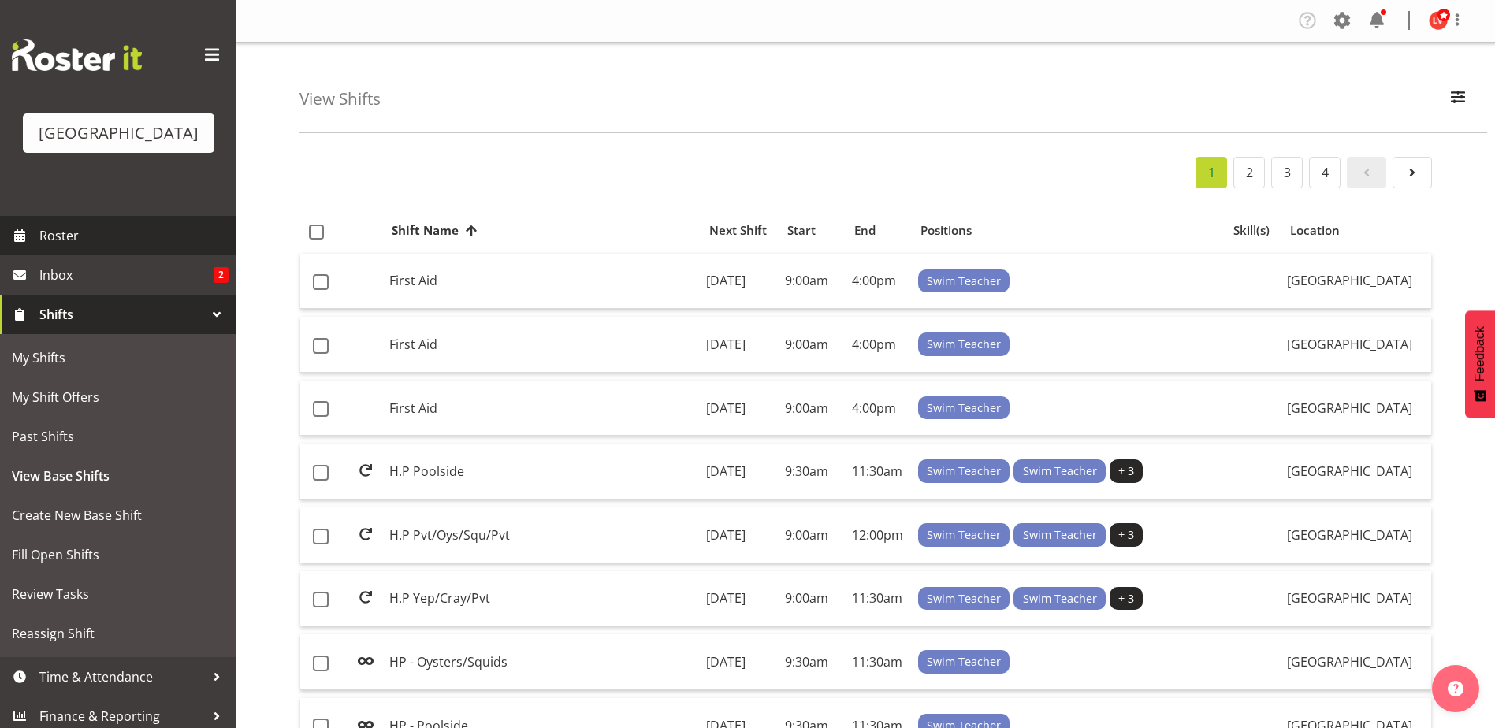
click at [73, 230] on span "Roster" at bounding box center [133, 236] width 189 height 24
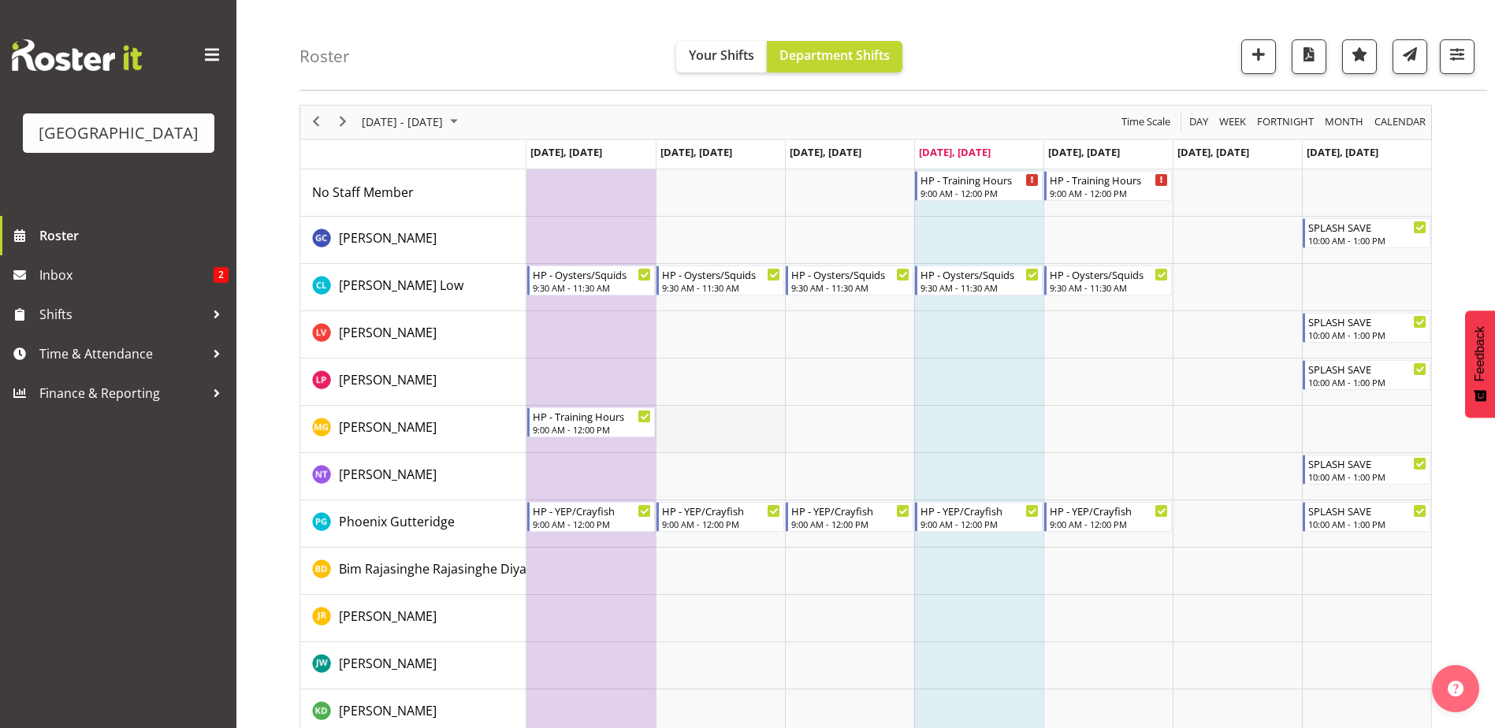
scroll to position [79, 0]
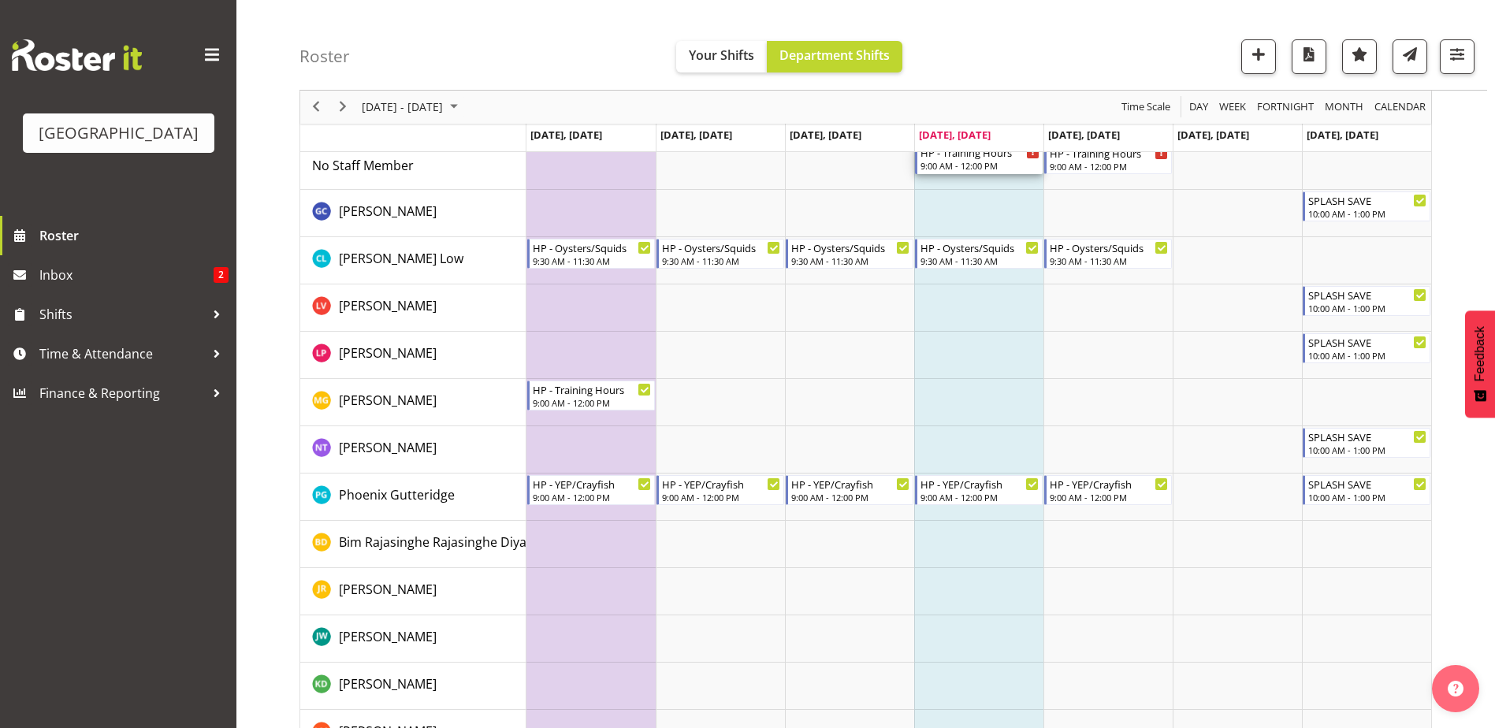
click at [954, 165] on div "9:00 AM - 12:00 PM" at bounding box center [979, 165] width 119 height 13
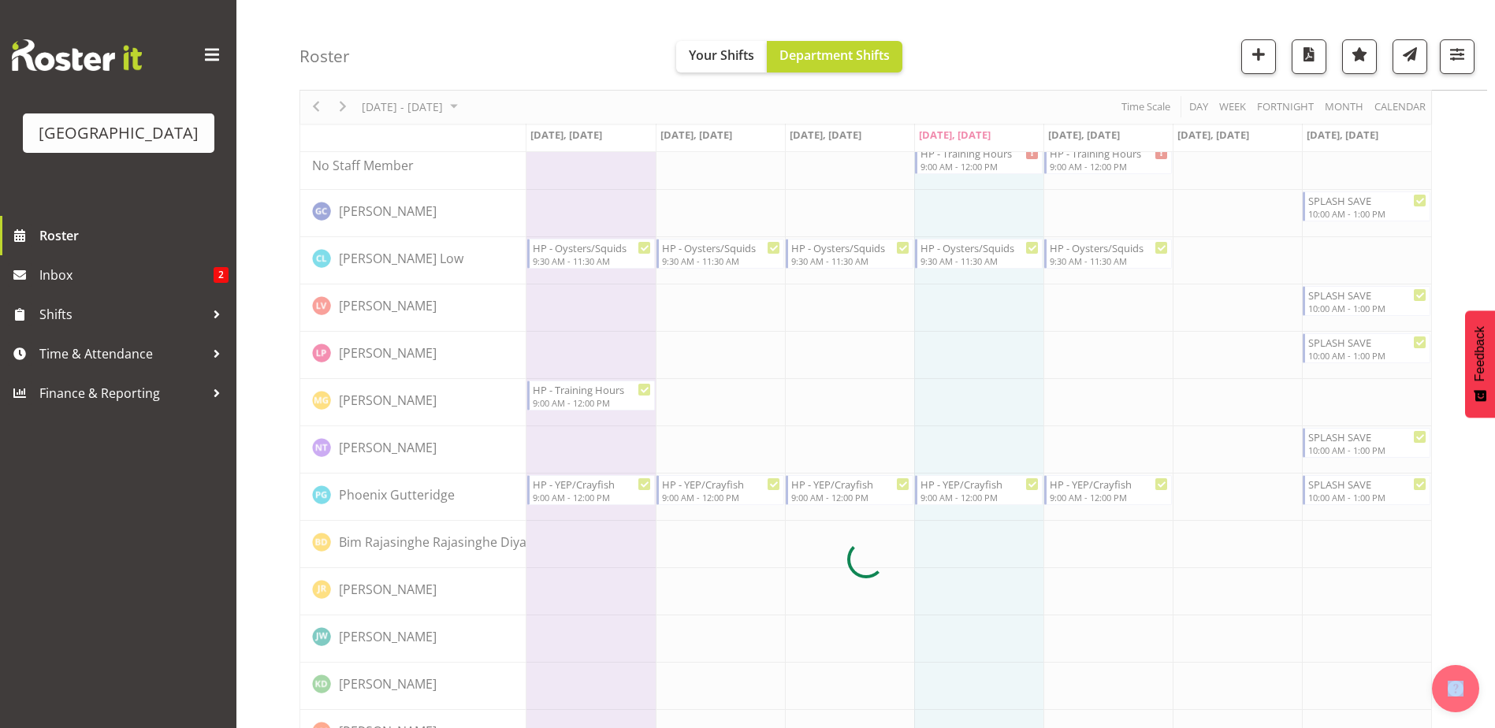
click at [954, 165] on div at bounding box center [865, 560] width 1132 height 964
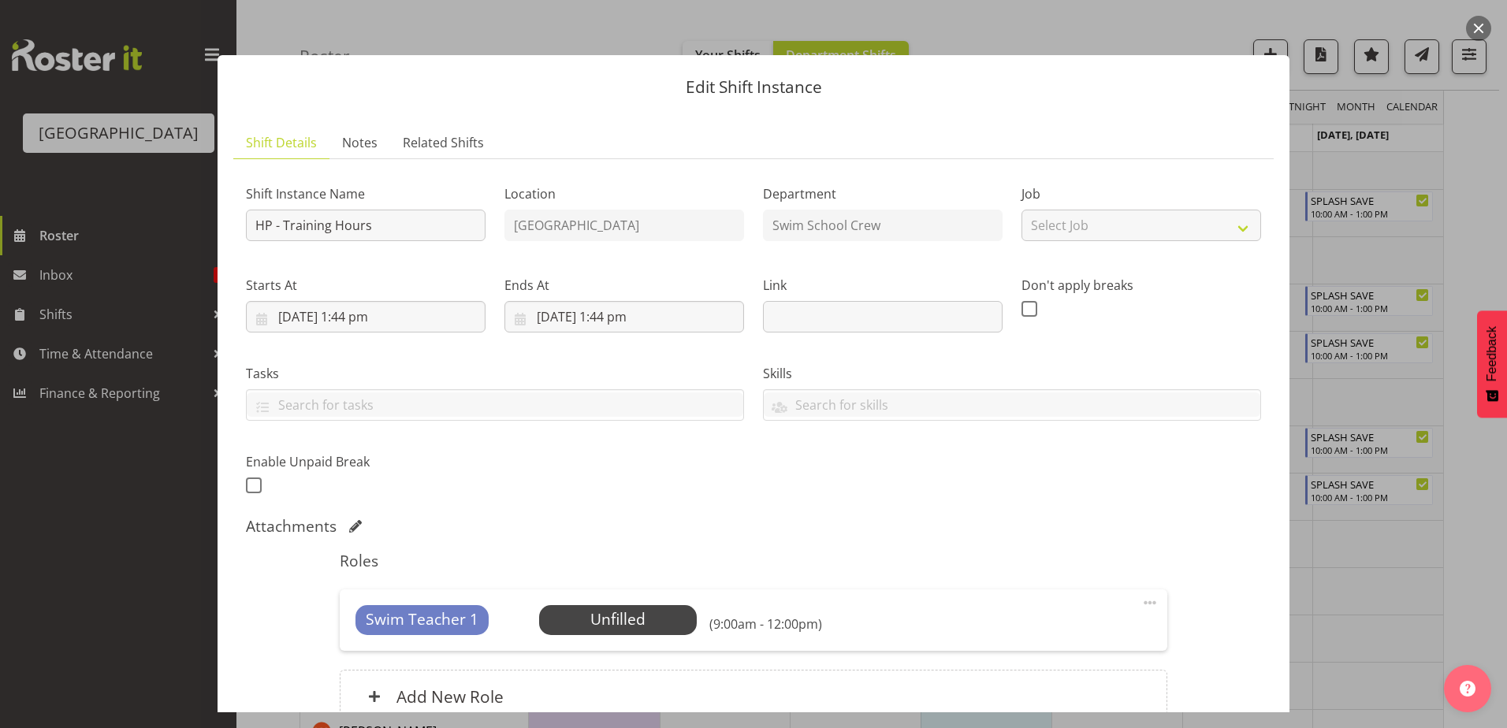
click at [1418, 198] on div at bounding box center [753, 364] width 1507 height 728
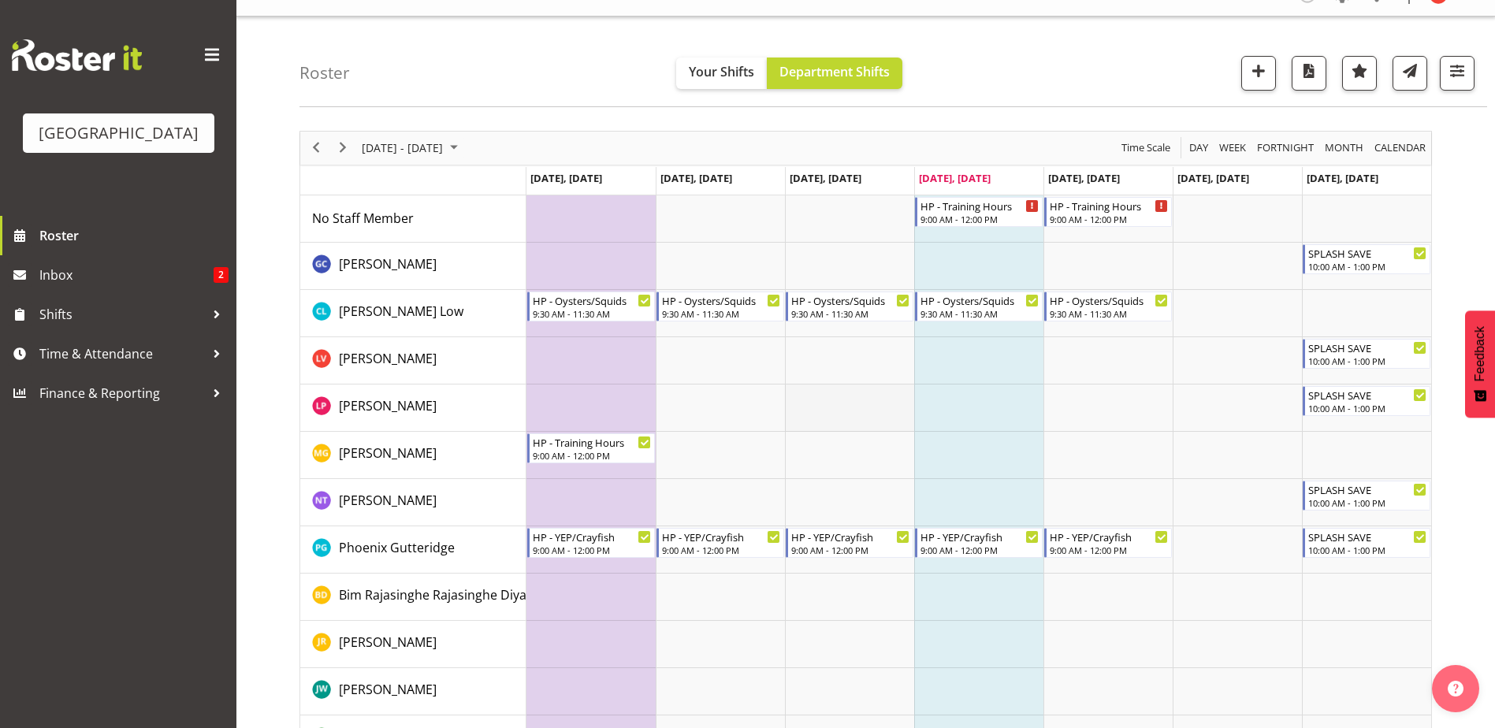
scroll to position [0, 0]
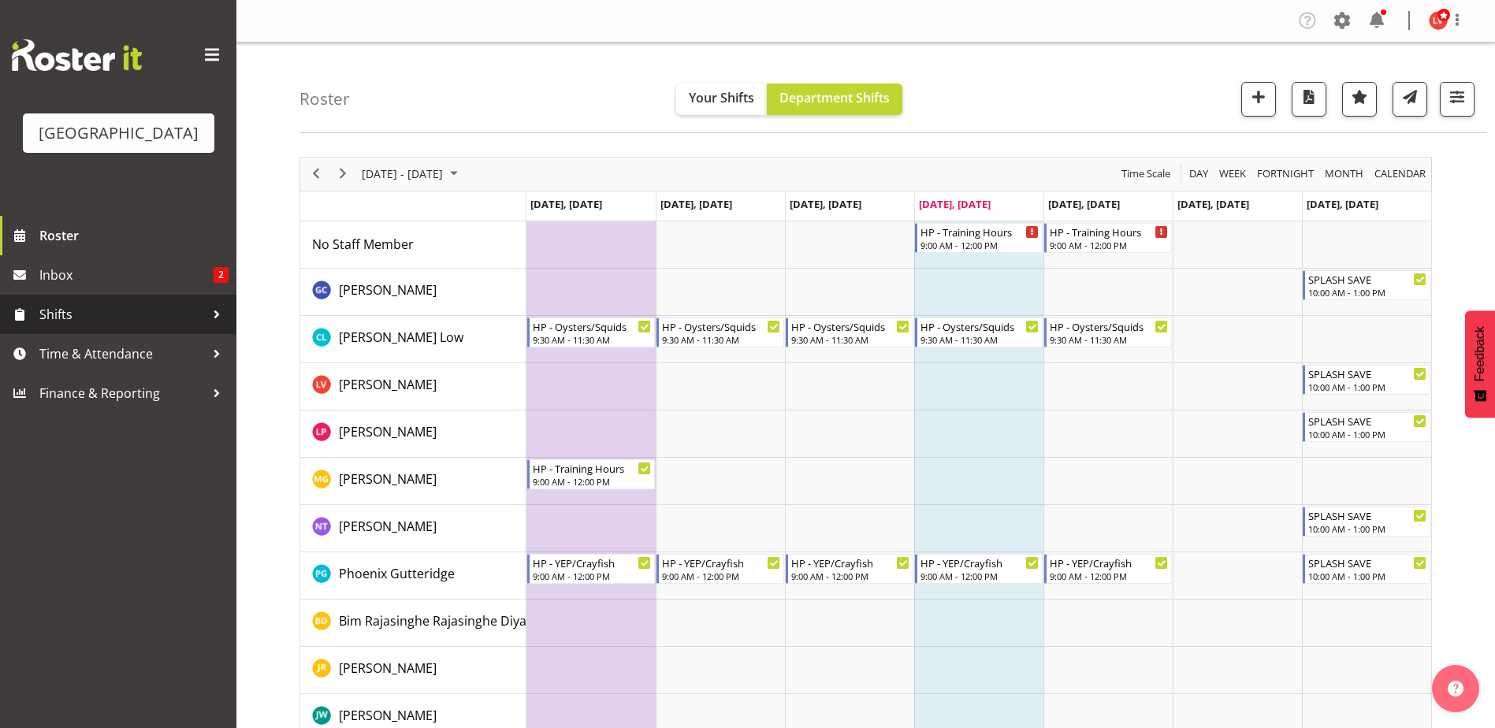
click at [85, 315] on span "Shifts" at bounding box center [121, 315] width 165 height 24
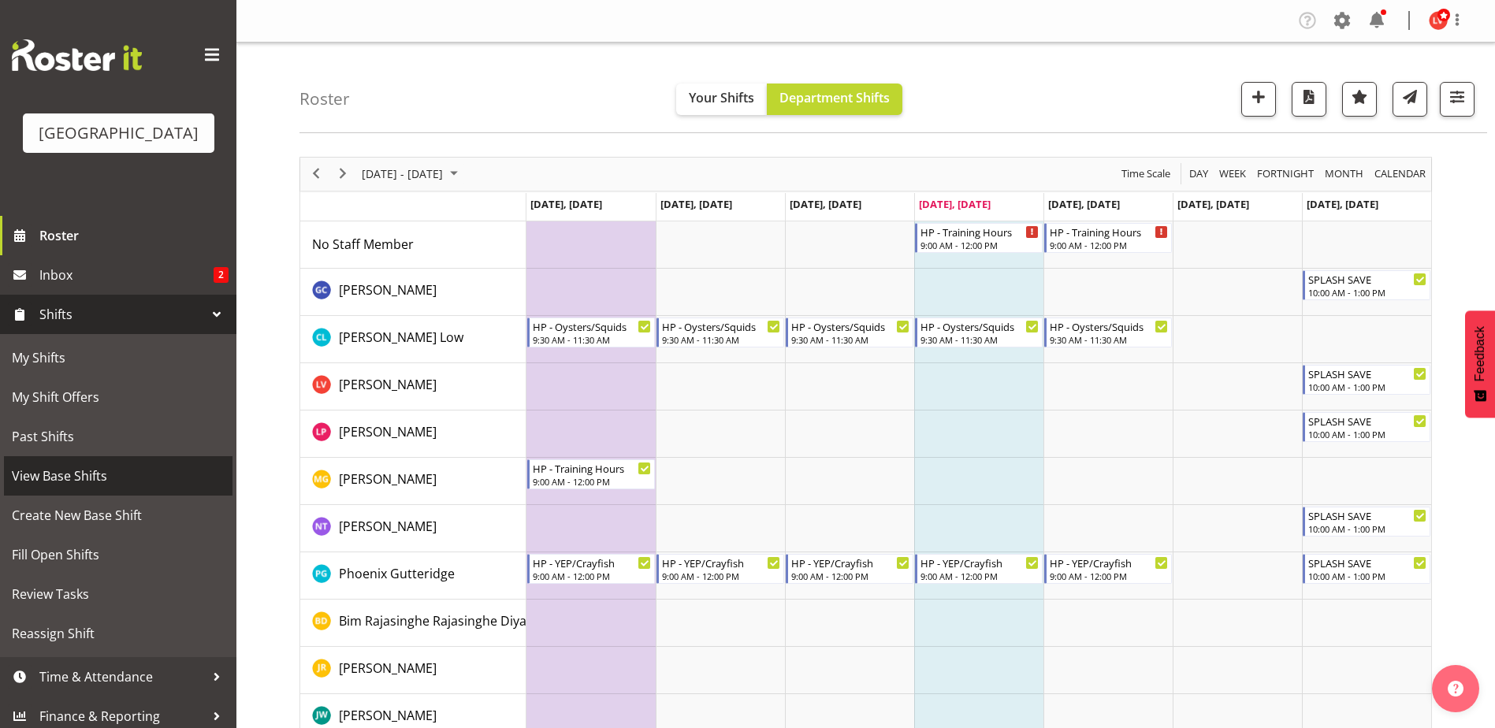
click at [57, 465] on span "View Base Shifts" at bounding box center [118, 476] width 213 height 24
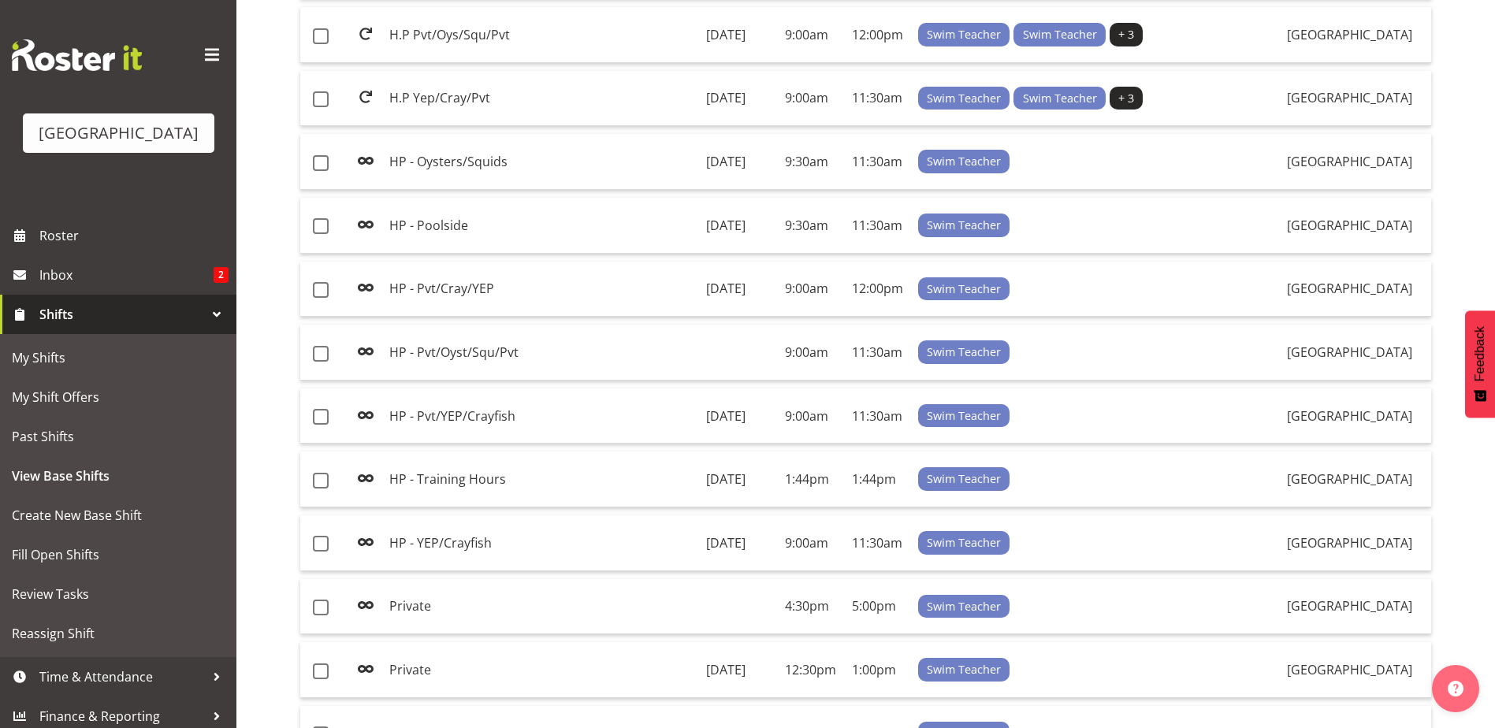
scroll to position [552, 0]
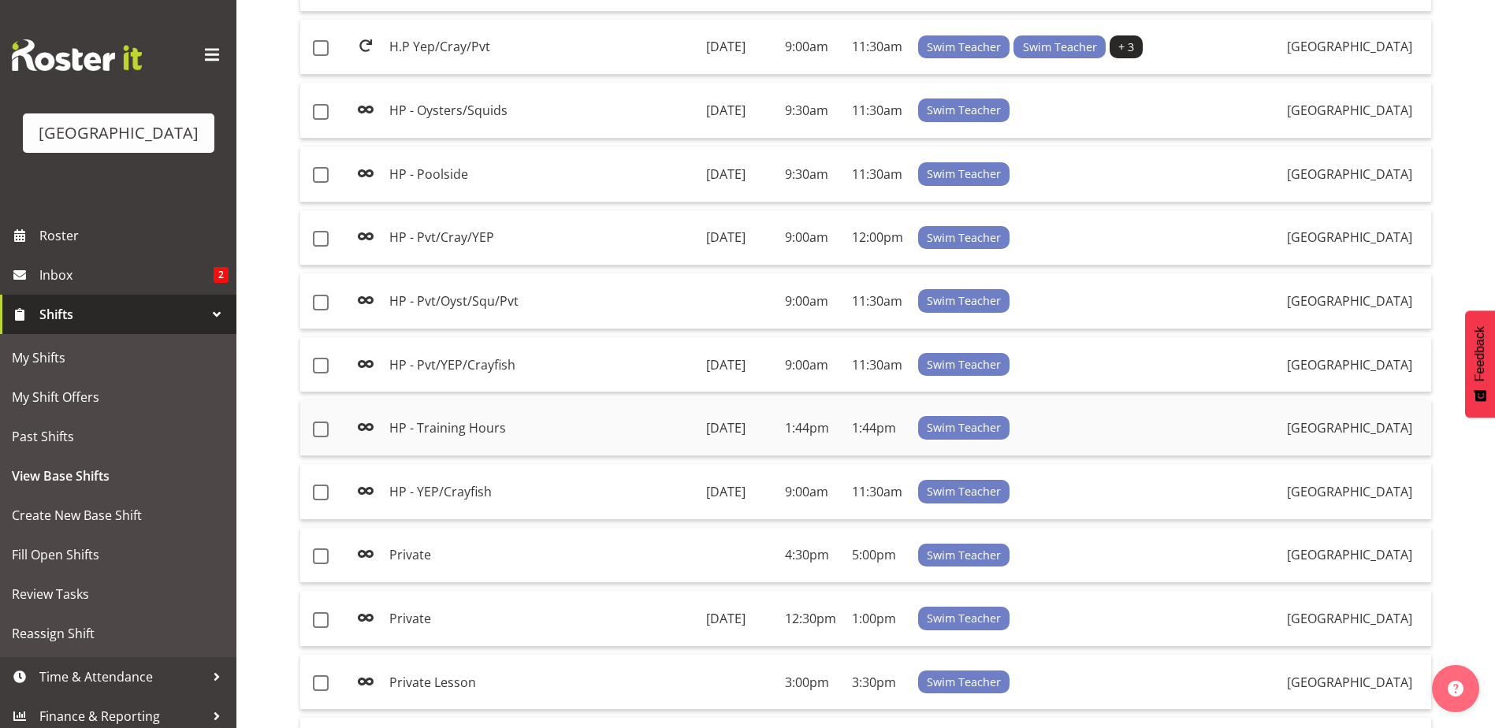
click at [442, 434] on td "HP - Training Hours" at bounding box center [542, 428] width 318 height 56
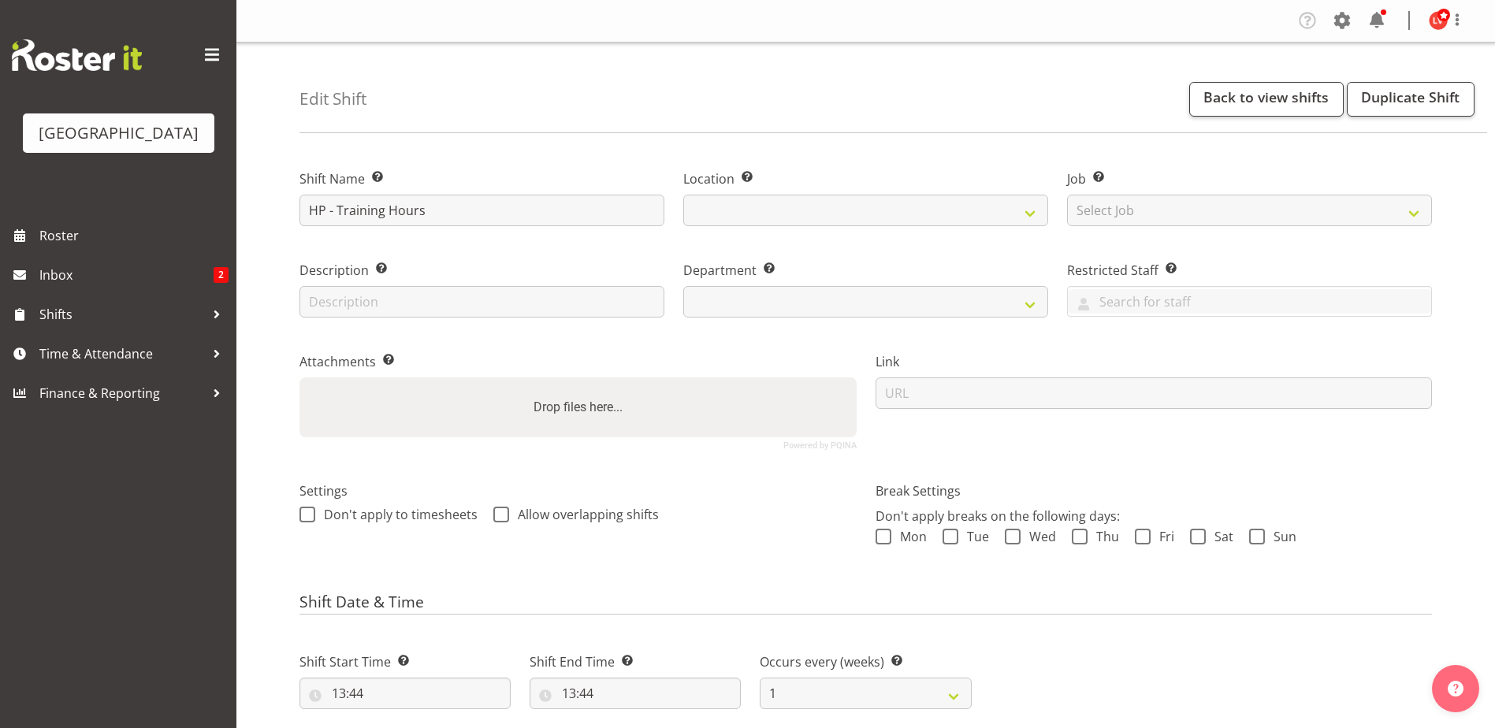
select select "date"
select select
select select "113"
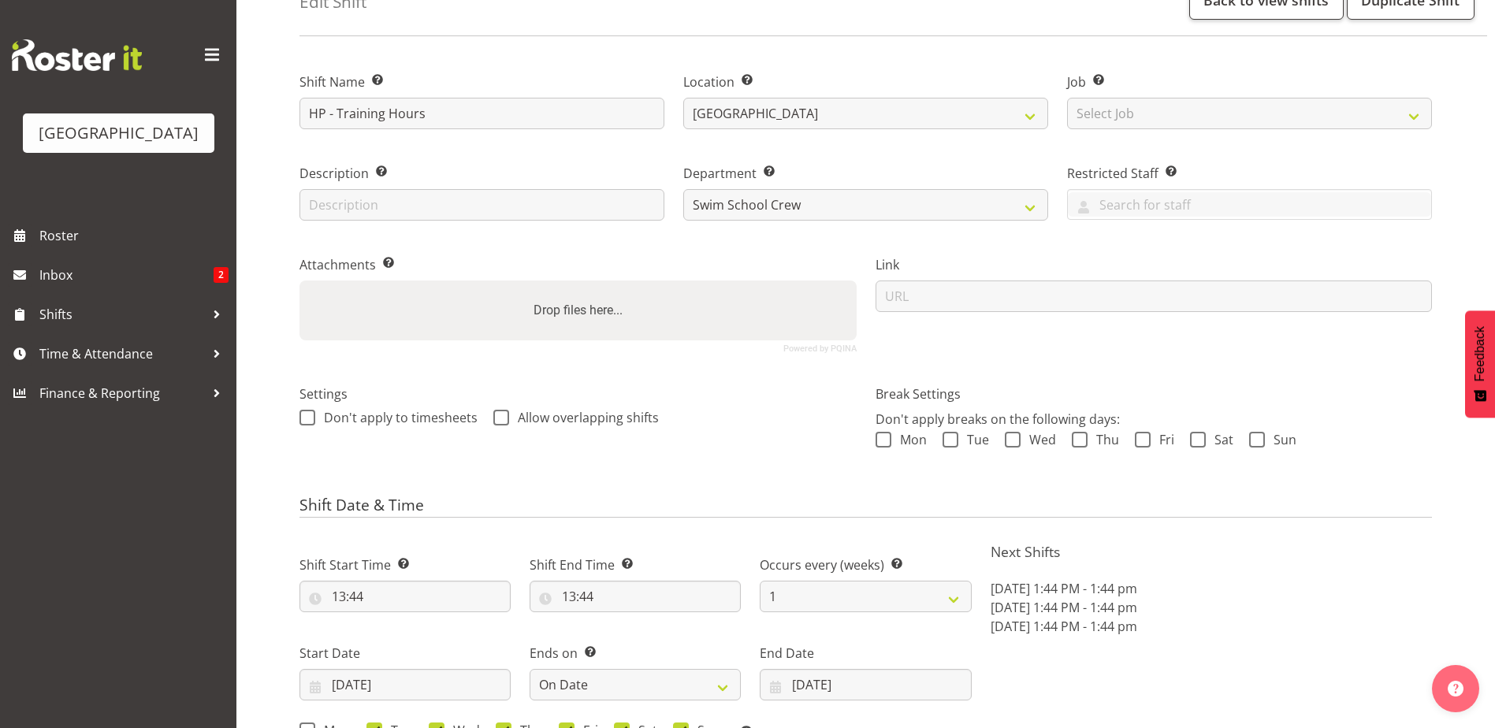
scroll to position [473, 0]
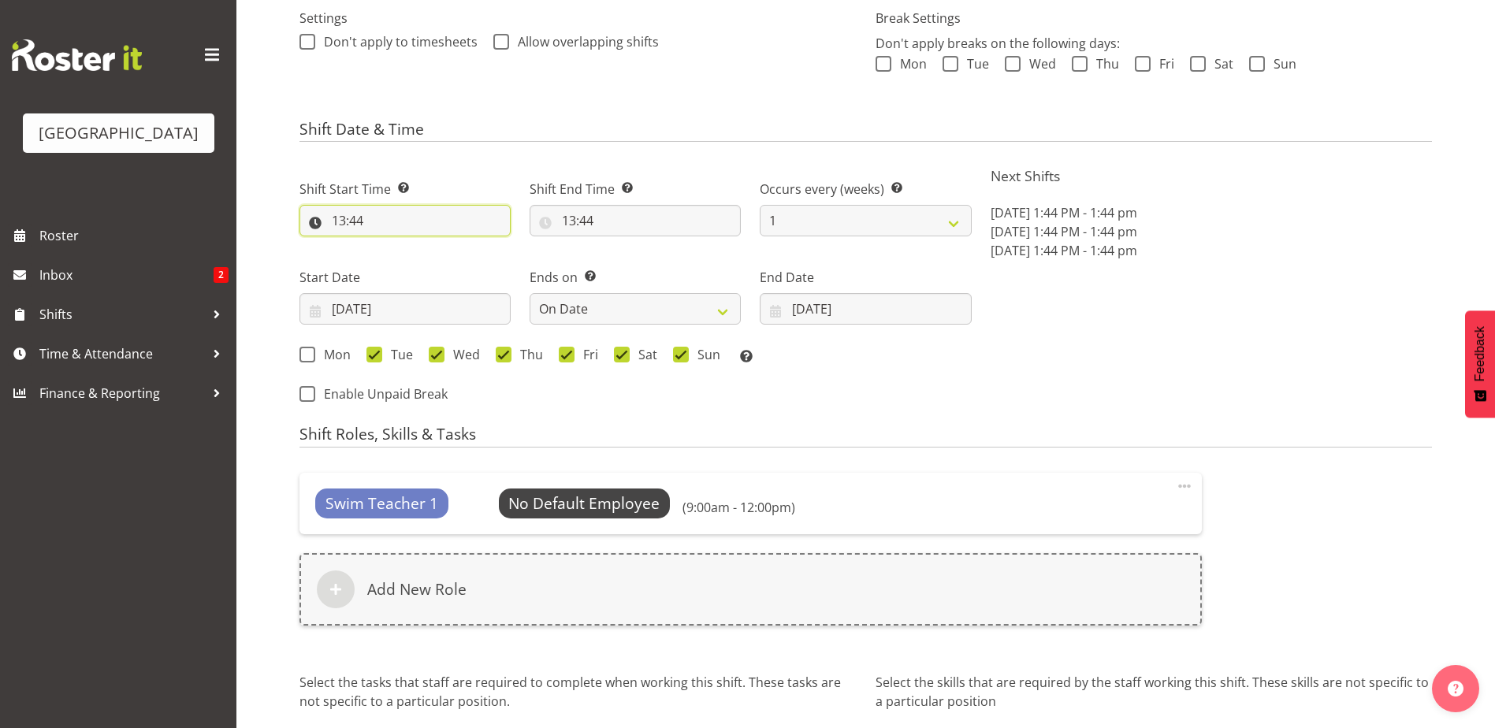
click at [341, 218] on input "13:44" at bounding box center [404, 221] width 211 height 32
click at [402, 261] on select "00 01 02 03 04 05 06 07 08 09 10 11 12 13 14 15 16 17 18 19 20 21 22 23" at bounding box center [406, 262] width 35 height 32
select select "8"
click at [389, 246] on select "00 01 02 03 04 05 06 07 08 09 10 11 12 13 14 15 16 17 18 19 20 21 22 23" at bounding box center [406, 262] width 35 height 32
type input "08:44"
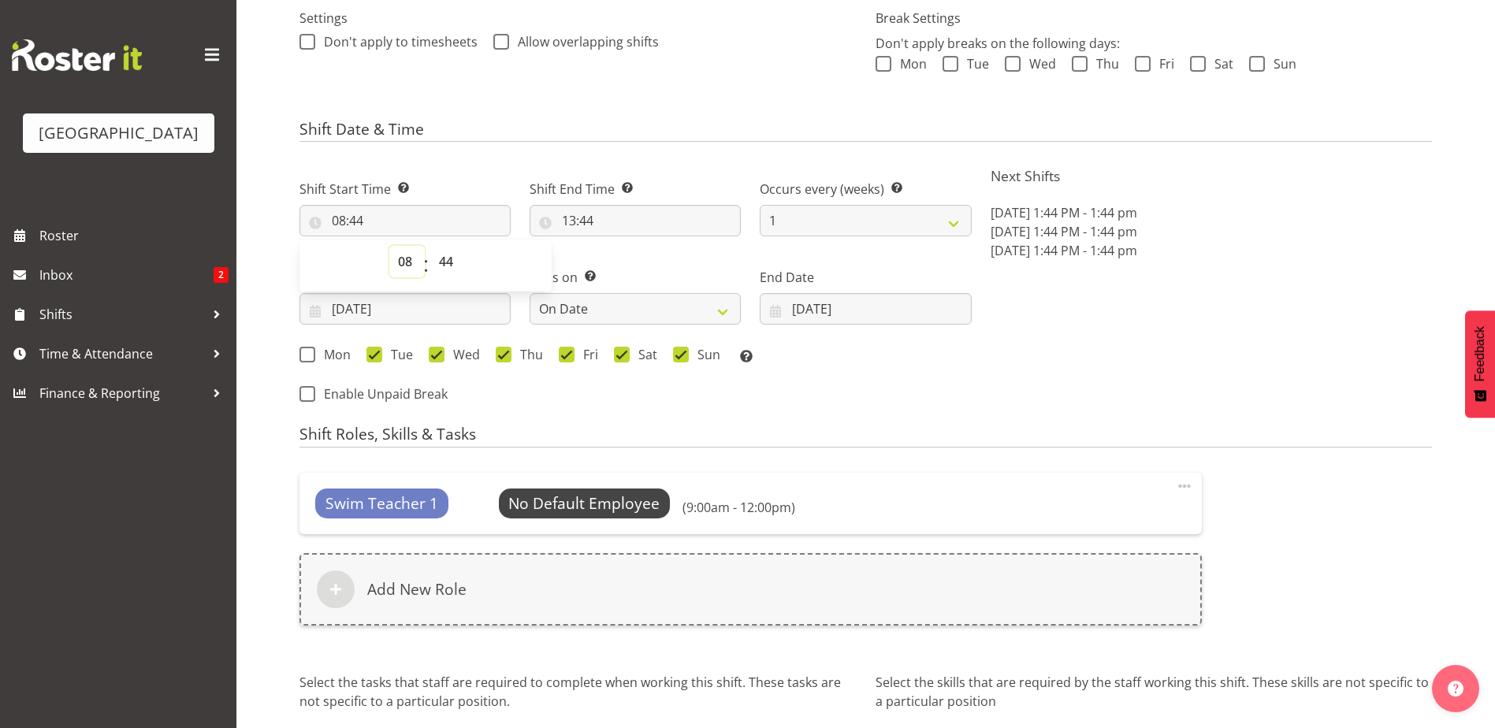
click at [389, 261] on select "00 01 02 03 04 05 06 07 08 09 10 11 12 13 14 15 16 17 18 19 20 21 22 23" at bounding box center [406, 262] width 35 height 32
click at [389, 246] on select "00 01 02 03 04 05 06 07 08 09 10 11 12 13 14 15 16 17 18 19 20 21 22 23" at bounding box center [406, 262] width 35 height 32
click at [400, 258] on select "00 01 02 03 04 05 06 07 08 09 10 11 12 13 14 15 16 17 18 19 20 21 22 23" at bounding box center [406, 262] width 35 height 32
select select "9"
click at [389, 246] on select "00 01 02 03 04 05 06 07 08 09 10 11 12 13 14 15 16 17 18 19 20 21 22 23" at bounding box center [406, 262] width 35 height 32
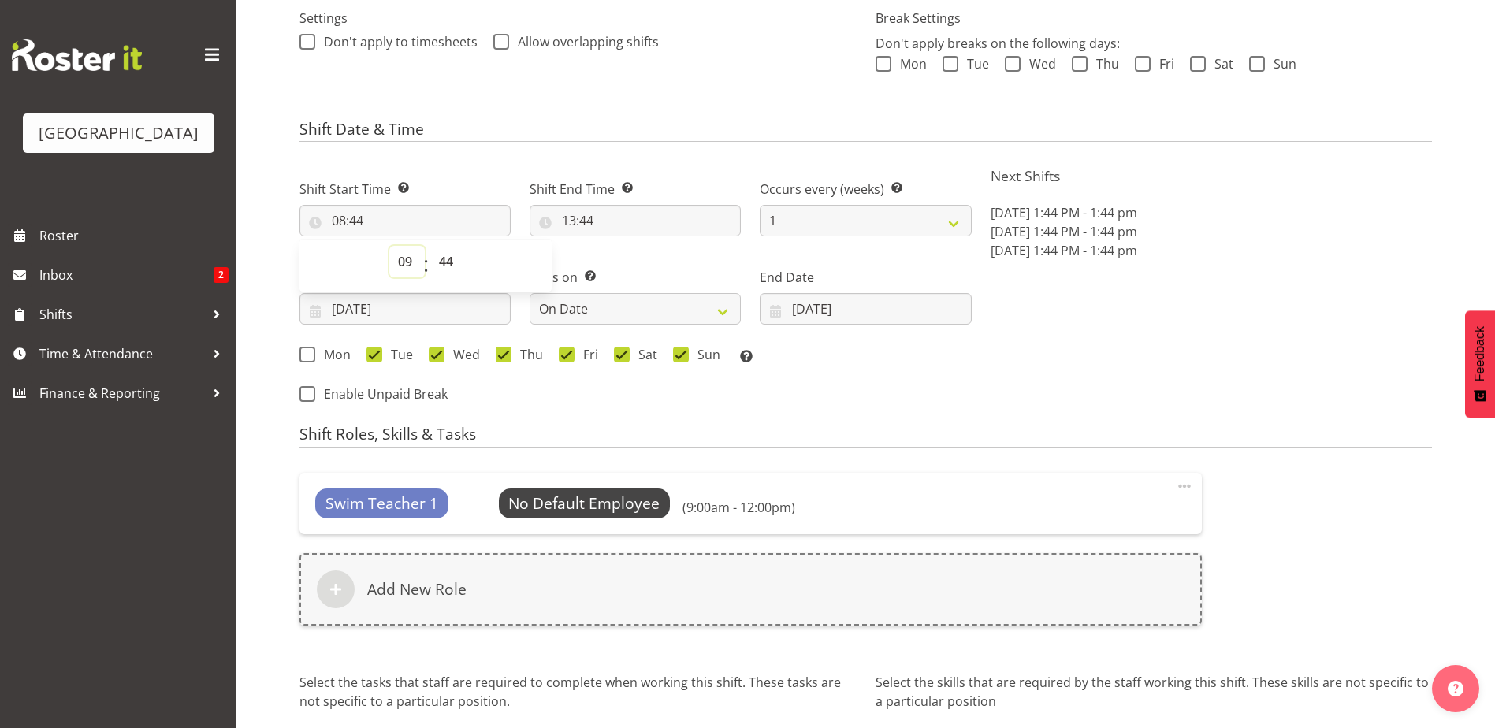
type input "09:44"
drag, startPoint x: 442, startPoint y: 266, endPoint x: 439, endPoint y: 275, distance: 10.0
click at [442, 266] on select "00 01 02 03 04 05 06 07 08 09 10 11 12 13 14 15 16 17 18 19 20 21 22 23 24 25 2…" at bounding box center [447, 262] width 35 height 32
select select "11"
click at [430, 246] on select "00 01 02 03 04 05 06 07 08 09 10 11 12 13 14 15 16 17 18 19 20 21 22 23 24 25 2…" at bounding box center [447, 262] width 35 height 32
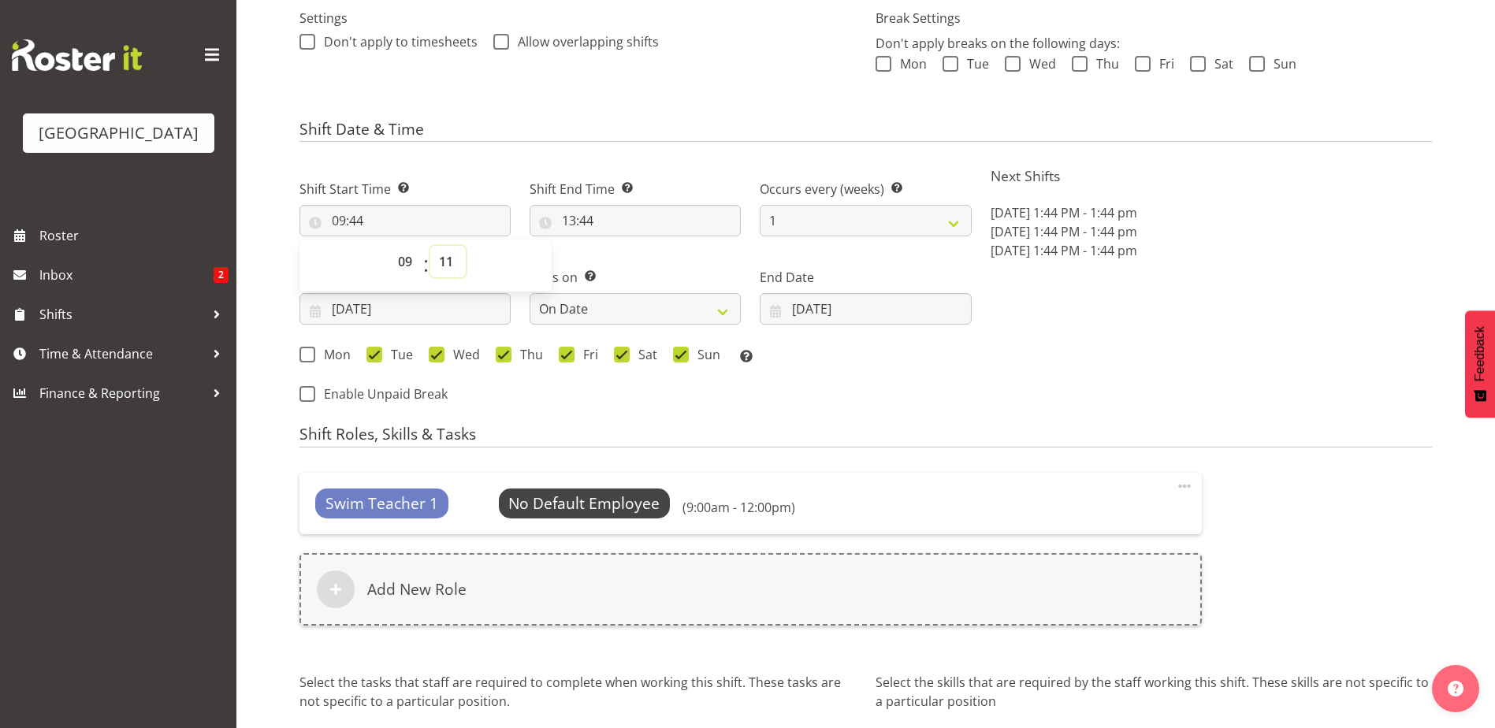
type input "09:11"
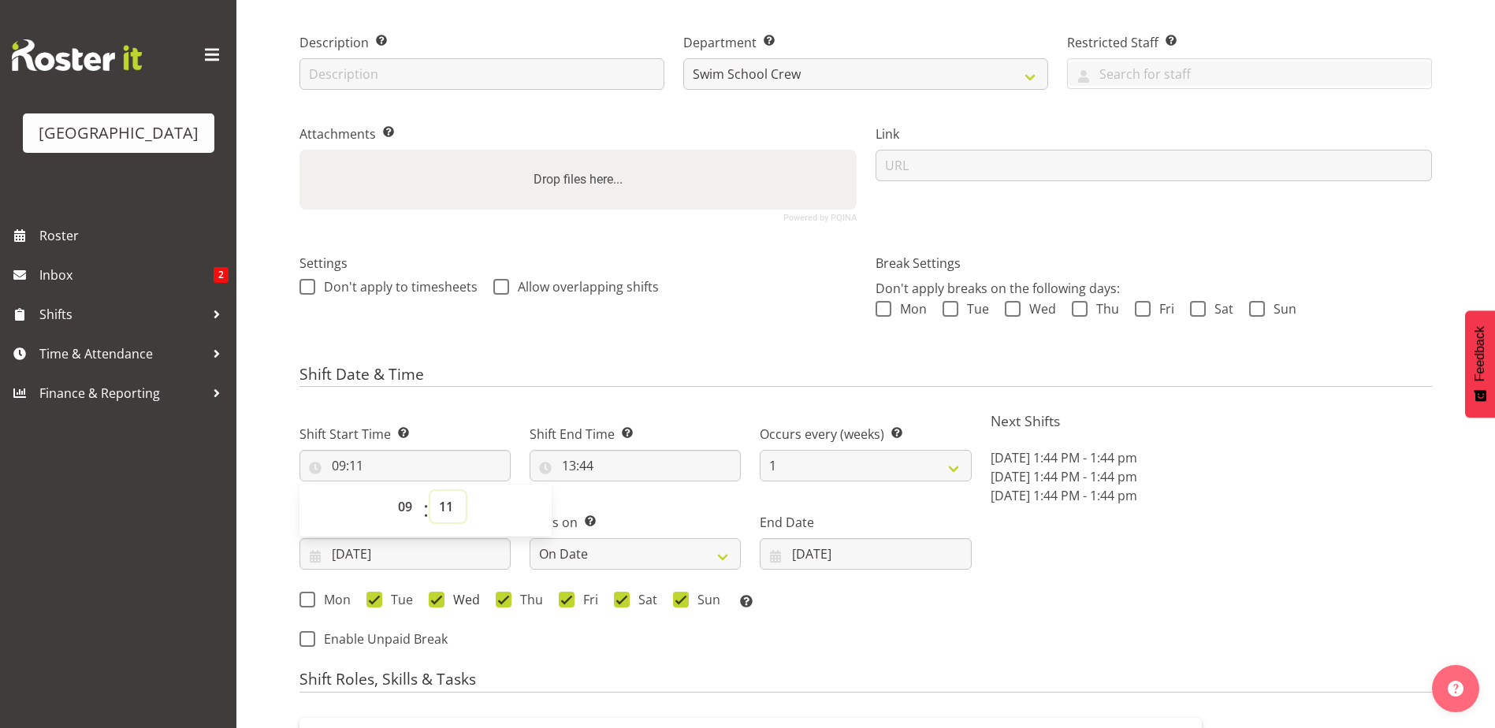
scroll to position [394, 0]
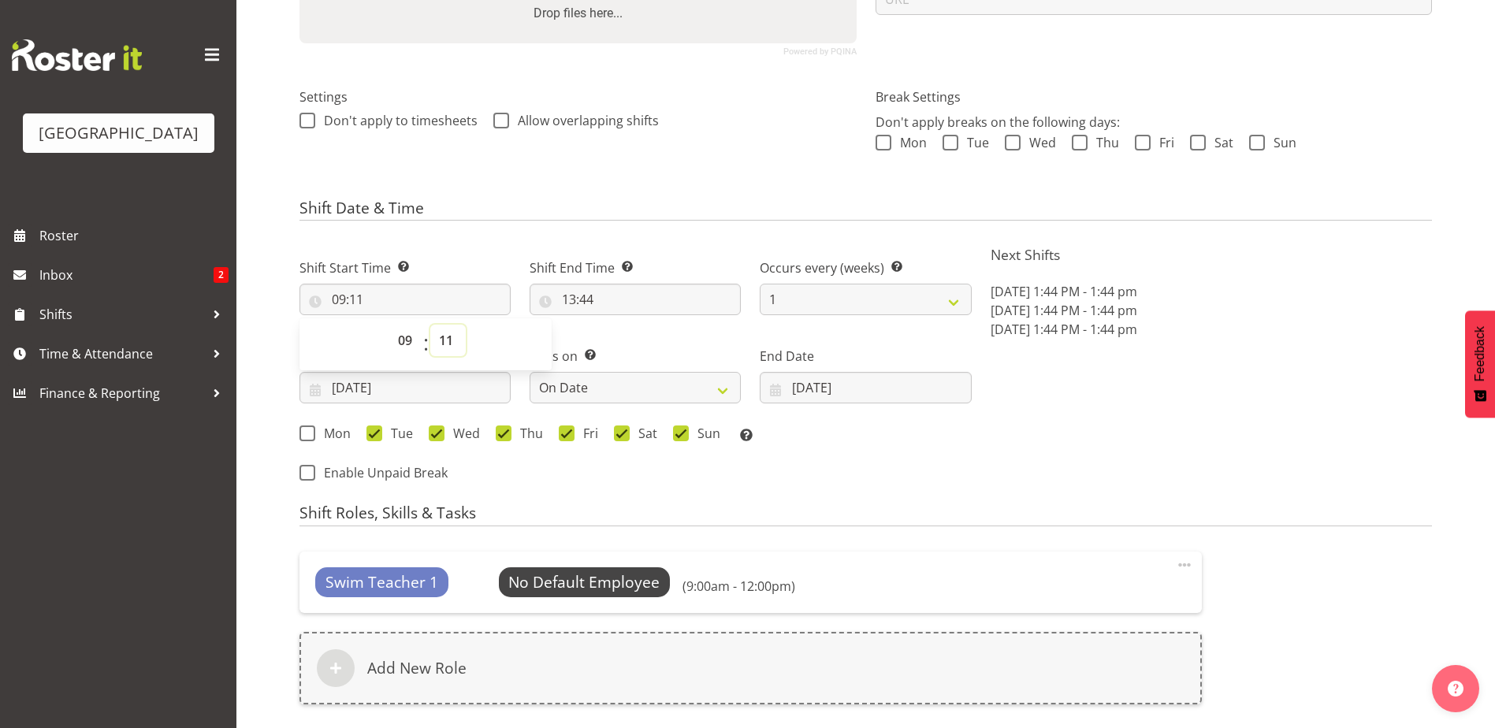
click at [444, 346] on select "00 01 02 03 04 05 06 07 08 09 10 11 12 13 14 15 16 17 18 19 20 21 22 23 24 25 2…" at bounding box center [447, 341] width 35 height 32
select select "0"
click at [430, 325] on select "00 01 02 03 04 05 06 07 08 09 10 11 12 13 14 15 16 17 18 19 20 21 22 23 24 25 2…" at bounding box center [447, 341] width 35 height 32
type input "09:00"
click at [671, 334] on div "Ends on This is the end of the recurring period. Selecting ‘Never’ means that t…" at bounding box center [635, 369] width 230 height 88
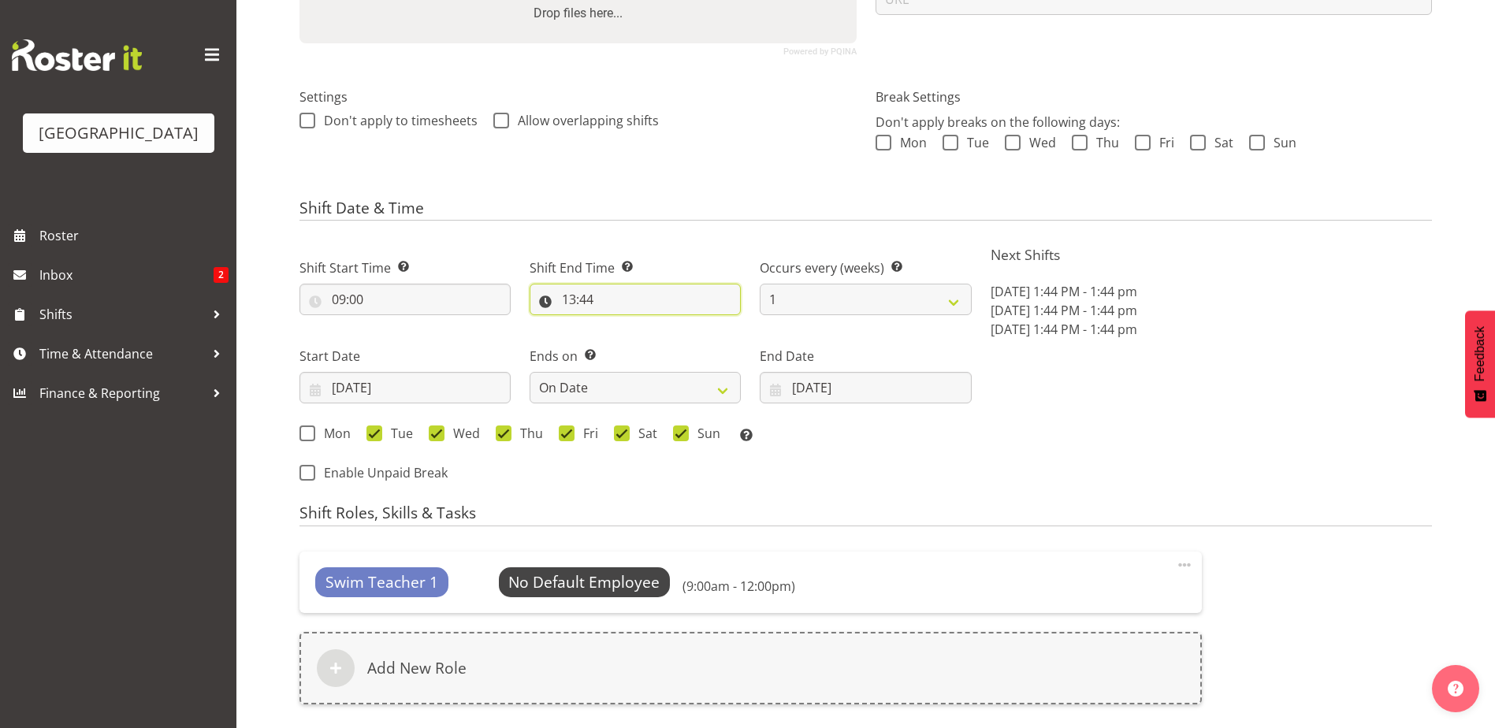
click at [571, 296] on input "13:44" at bounding box center [635, 300] width 211 height 32
click at [634, 340] on select "00 01 02 03 04 05 06 07 08 09 10 11 12 13 14 15 16 17 18 19 20 21 22 23" at bounding box center [636, 341] width 35 height 32
select select "12"
click at [619, 325] on select "00 01 02 03 04 05 06 07 08 09 10 11 12 13 14 15 16 17 18 19 20 21 22 23" at bounding box center [636, 341] width 35 height 32
type input "12:44"
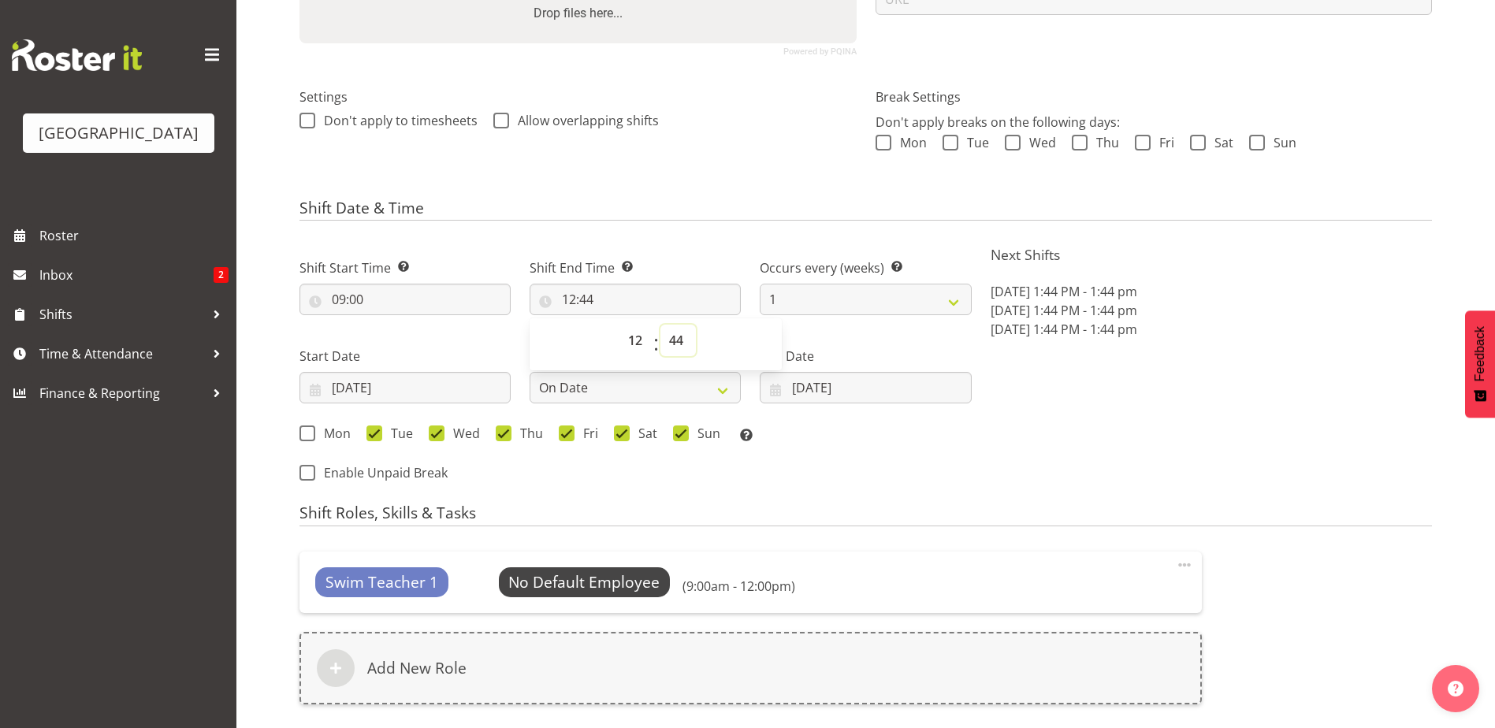
click at [682, 339] on select "00 01 02 03 04 05 06 07 08 09 10 11 12 13 14 15 16 17 18 19 20 21 22 23 24 25 2…" at bounding box center [677, 341] width 35 height 32
select select "0"
click at [660, 325] on select "00 01 02 03 04 05 06 07 08 09 10 11 12 13 14 15 16 17 18 19 20 21 22 23 24 25 2…" at bounding box center [677, 341] width 35 height 32
type input "12:00"
drag, startPoint x: 738, startPoint y: 216, endPoint x: 757, endPoint y: 192, distance: 30.3
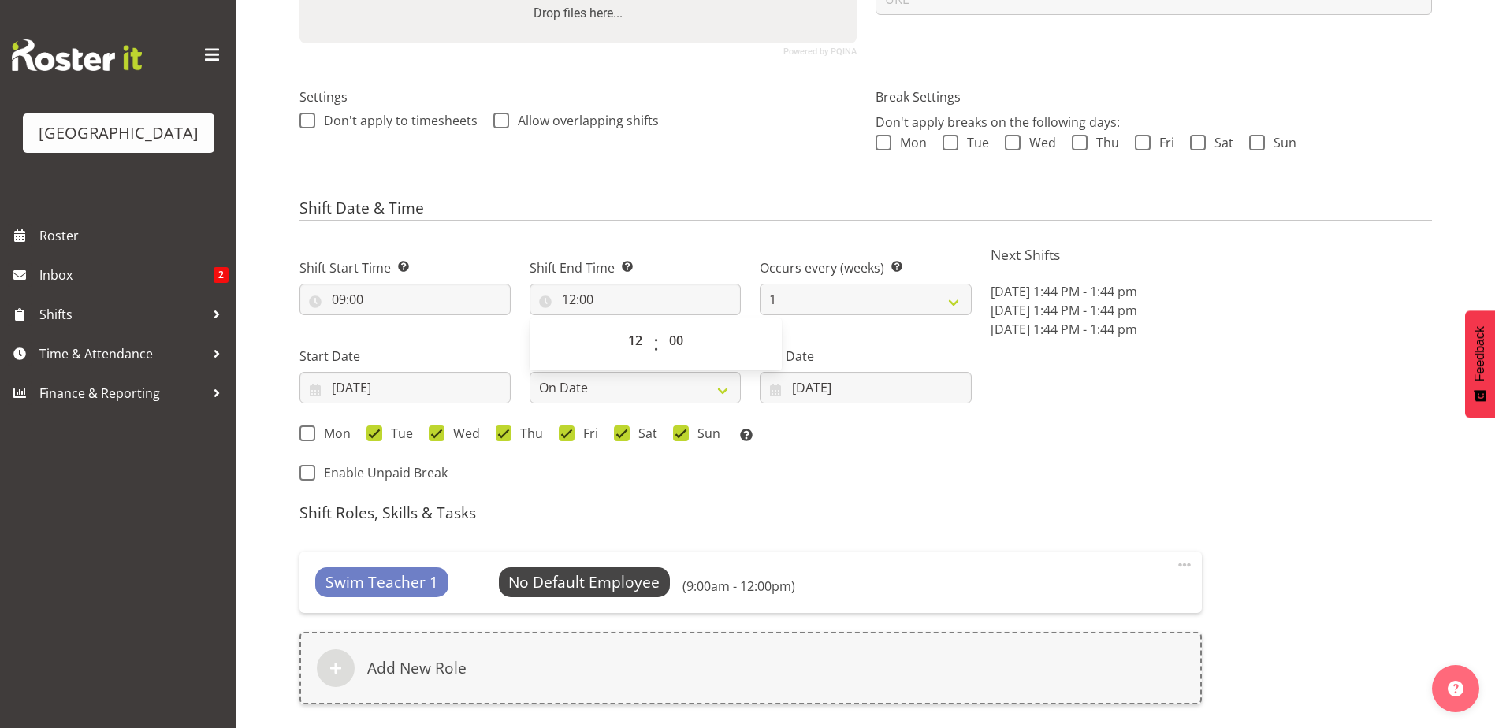
click at [742, 200] on h4 "Shift Date & Time" at bounding box center [865, 210] width 1132 height 22
click at [423, 390] on input "23/09/2025" at bounding box center [404, 388] width 211 height 32
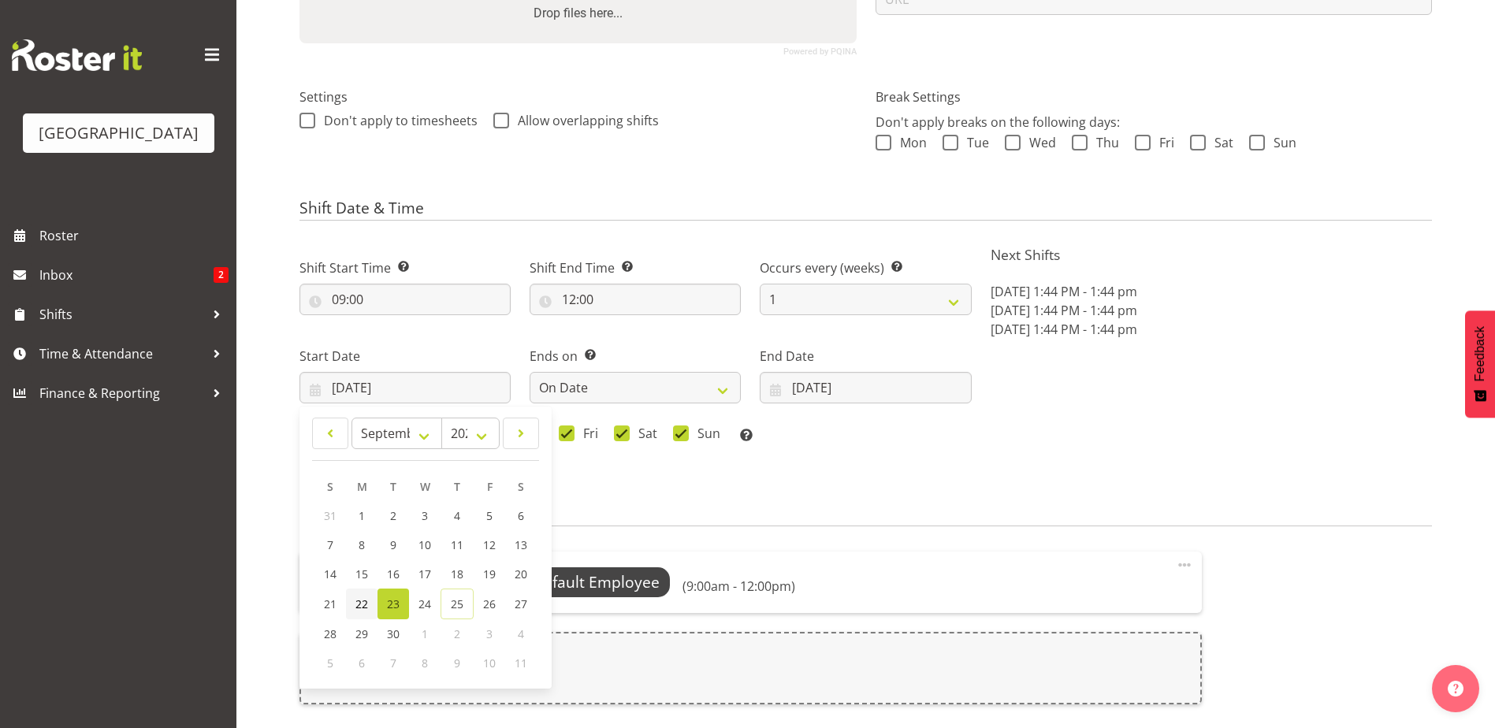
click at [353, 601] on link "22" at bounding box center [362, 604] width 32 height 31
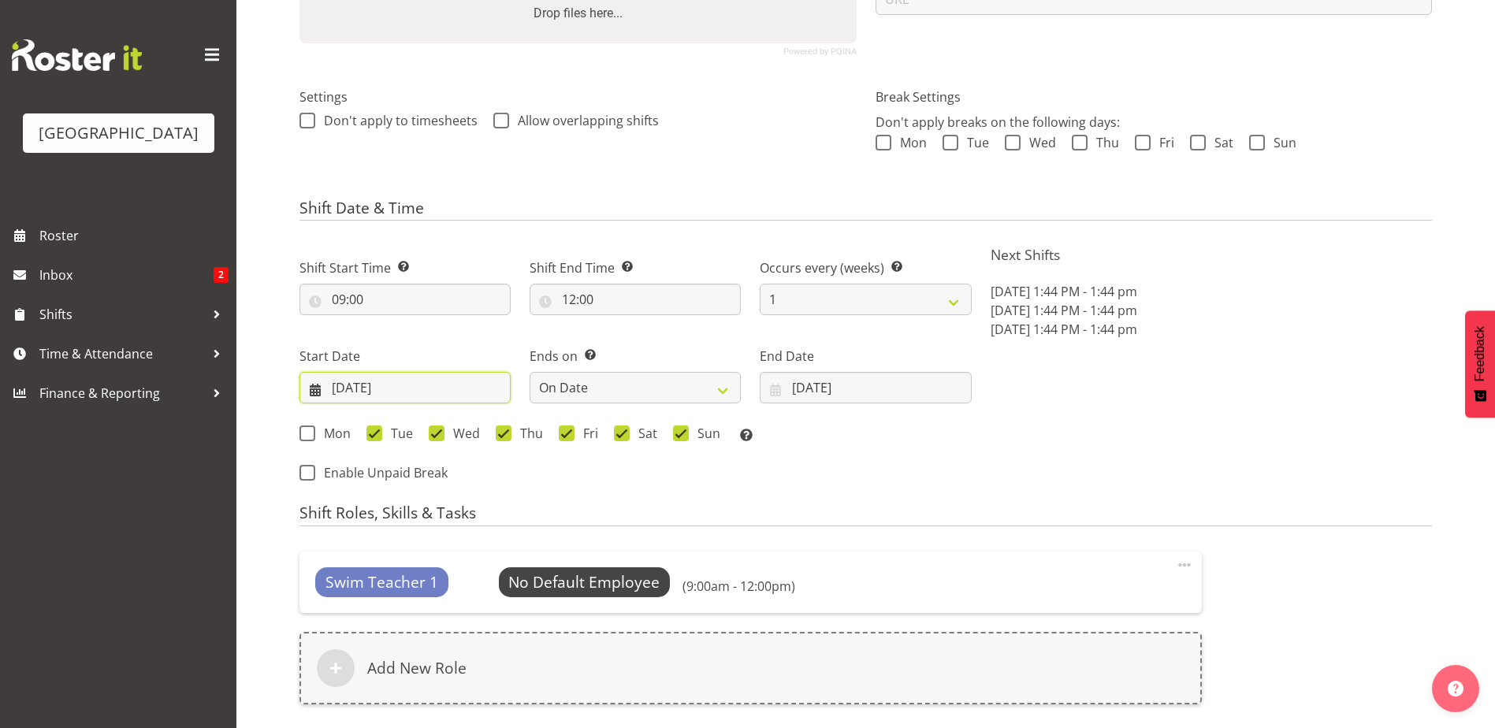
click at [368, 391] on input "22/09/2025" at bounding box center [404, 388] width 211 height 32
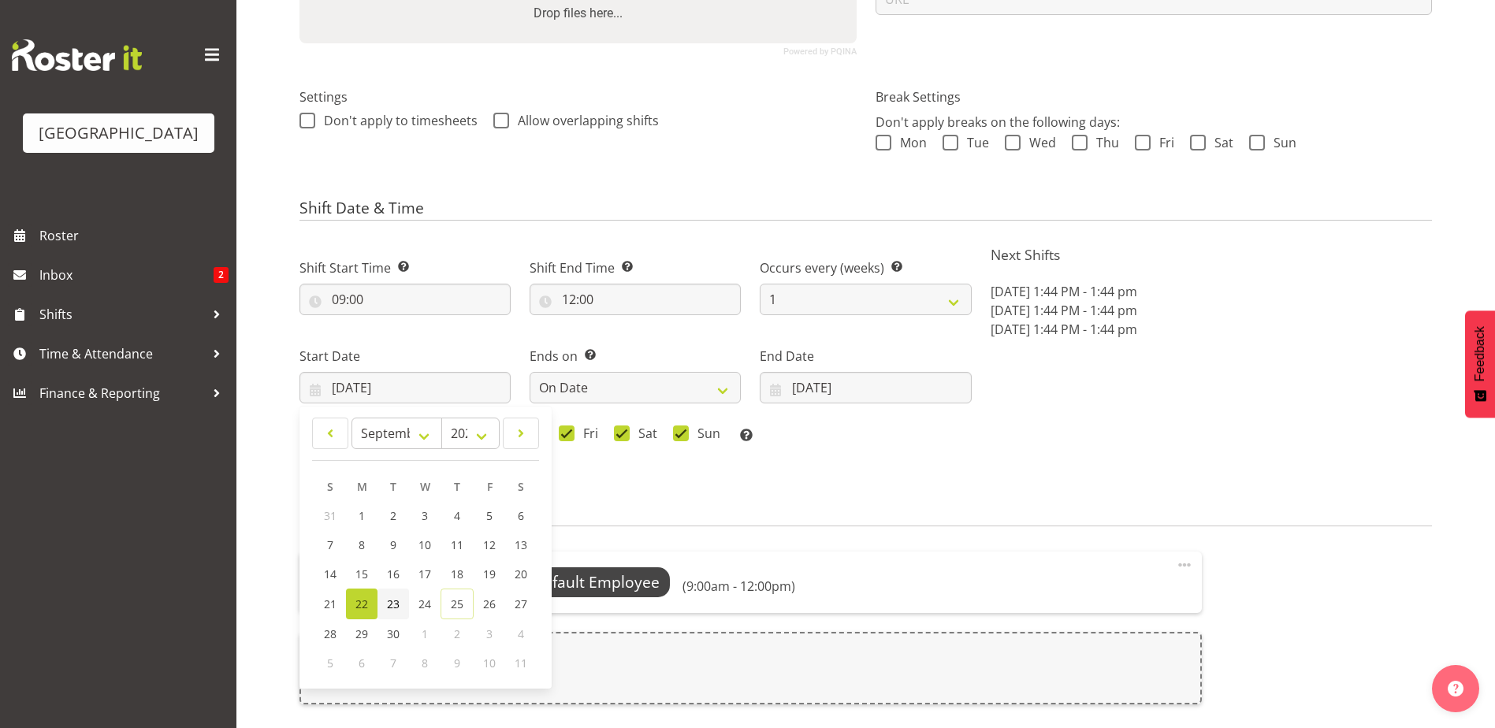
click at [396, 601] on span "23" at bounding box center [393, 604] width 13 height 15
type input "23/09/2025"
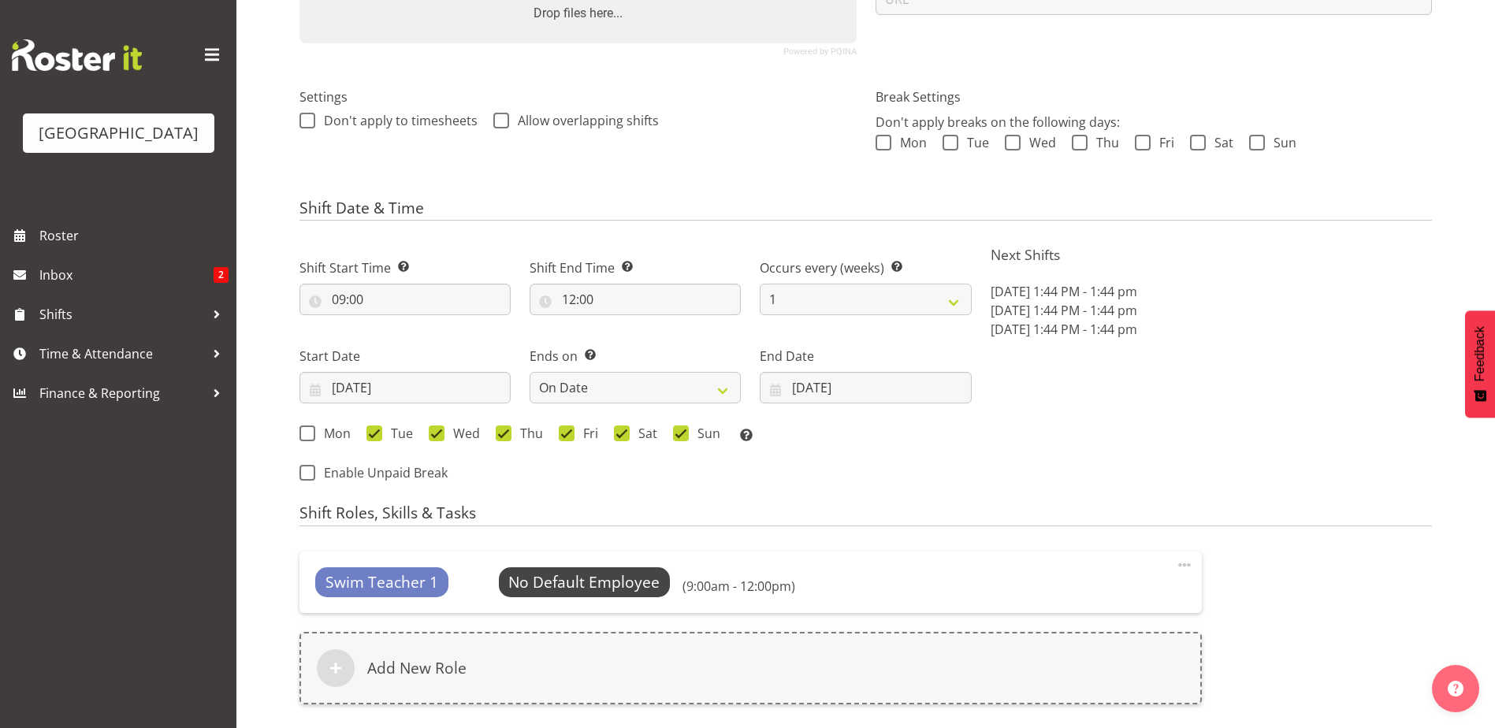
click at [636, 495] on div "Shift Start Time Set the time of the day you wish this shift to start 09:00 00 …" at bounding box center [635, 365] width 691 height 258
click at [801, 385] on input "26/09/2025" at bounding box center [865, 388] width 211 height 32
drag, startPoint x: 893, startPoint y: 602, endPoint x: 866, endPoint y: 578, distance: 35.7
click at [894, 602] on link "26" at bounding box center [910, 604] width 32 height 31
click at [533, 503] on form "Shift Name Enter a name for the shift (e.g. Day Shift). HP - Training Hours Loc…" at bounding box center [865, 334] width 1132 height 1163
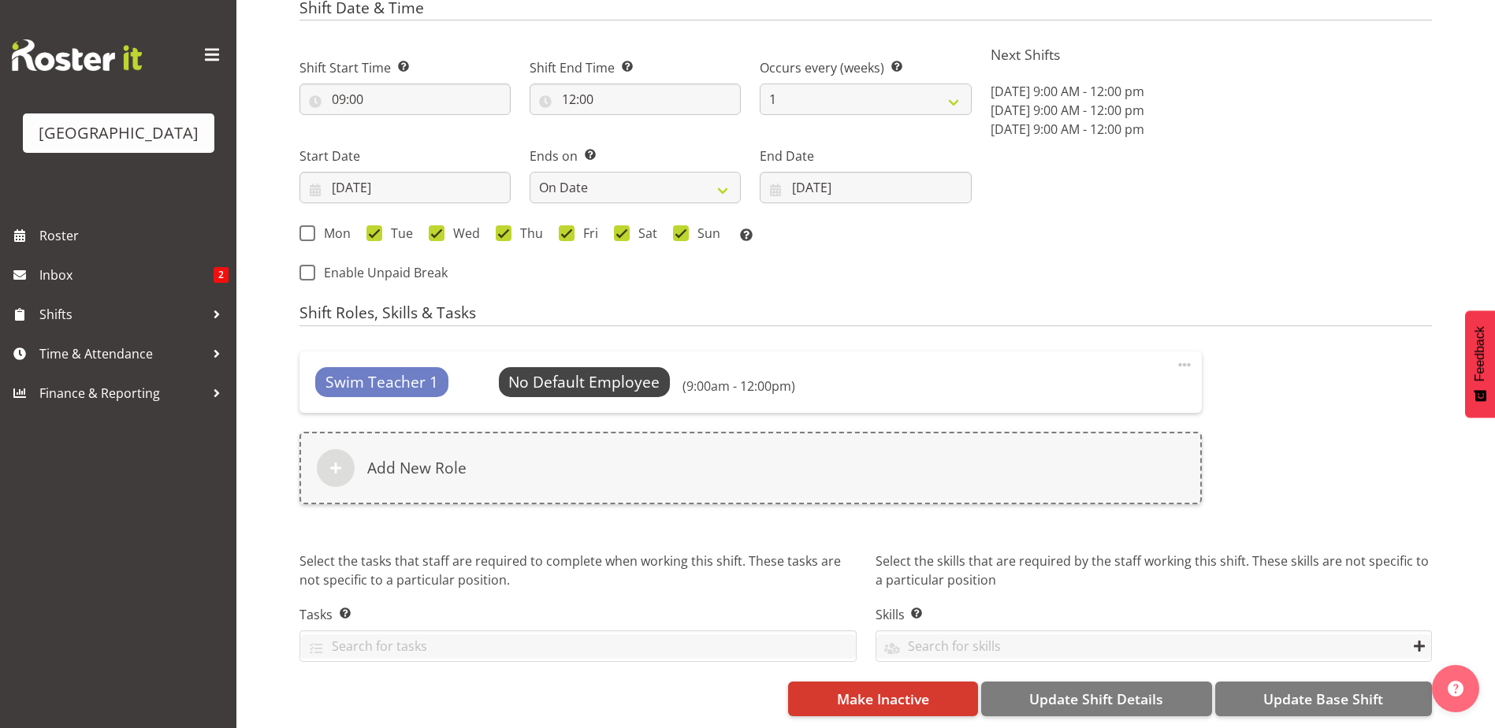
scroll to position [606, 0]
click at [1098, 690] on span "Update Shift Details" at bounding box center [1096, 699] width 134 height 20
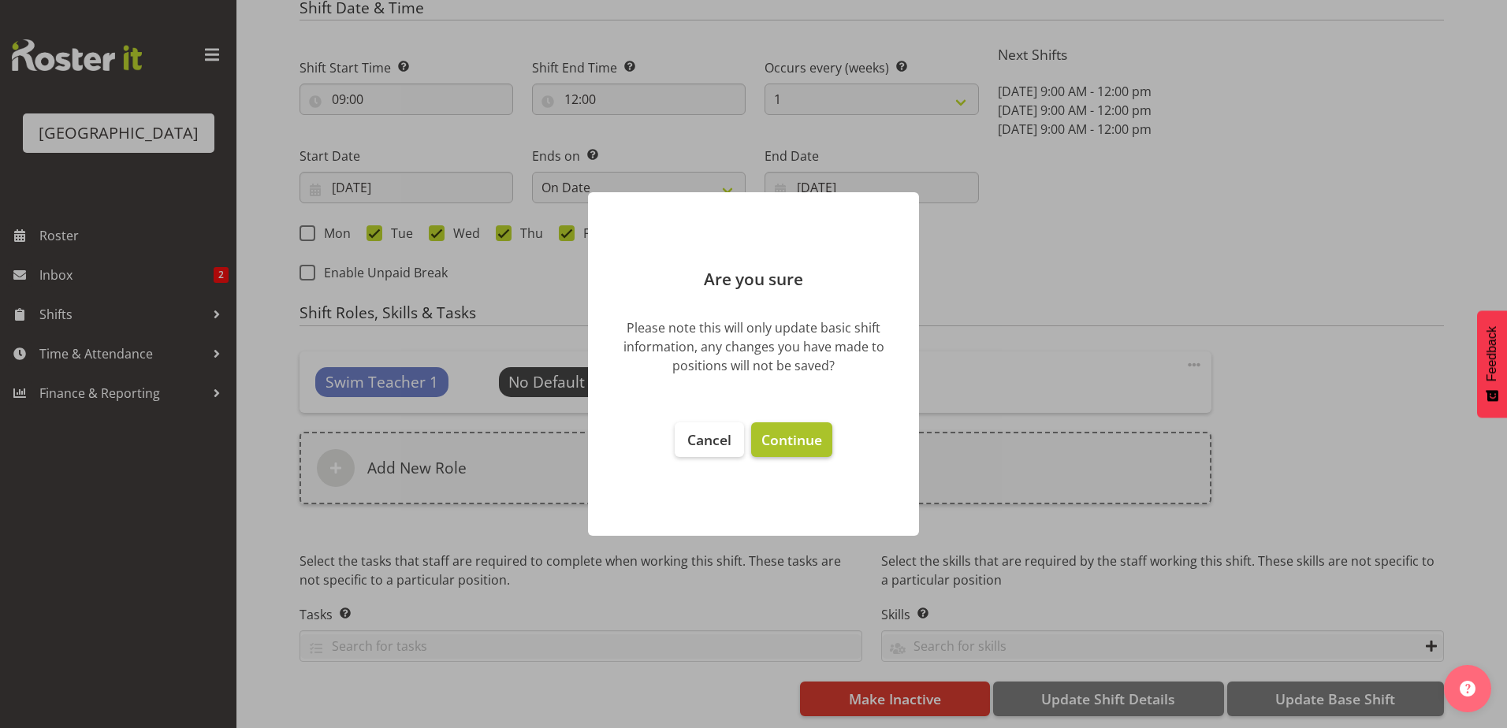
click at [787, 440] on span "Continue" at bounding box center [791, 439] width 61 height 19
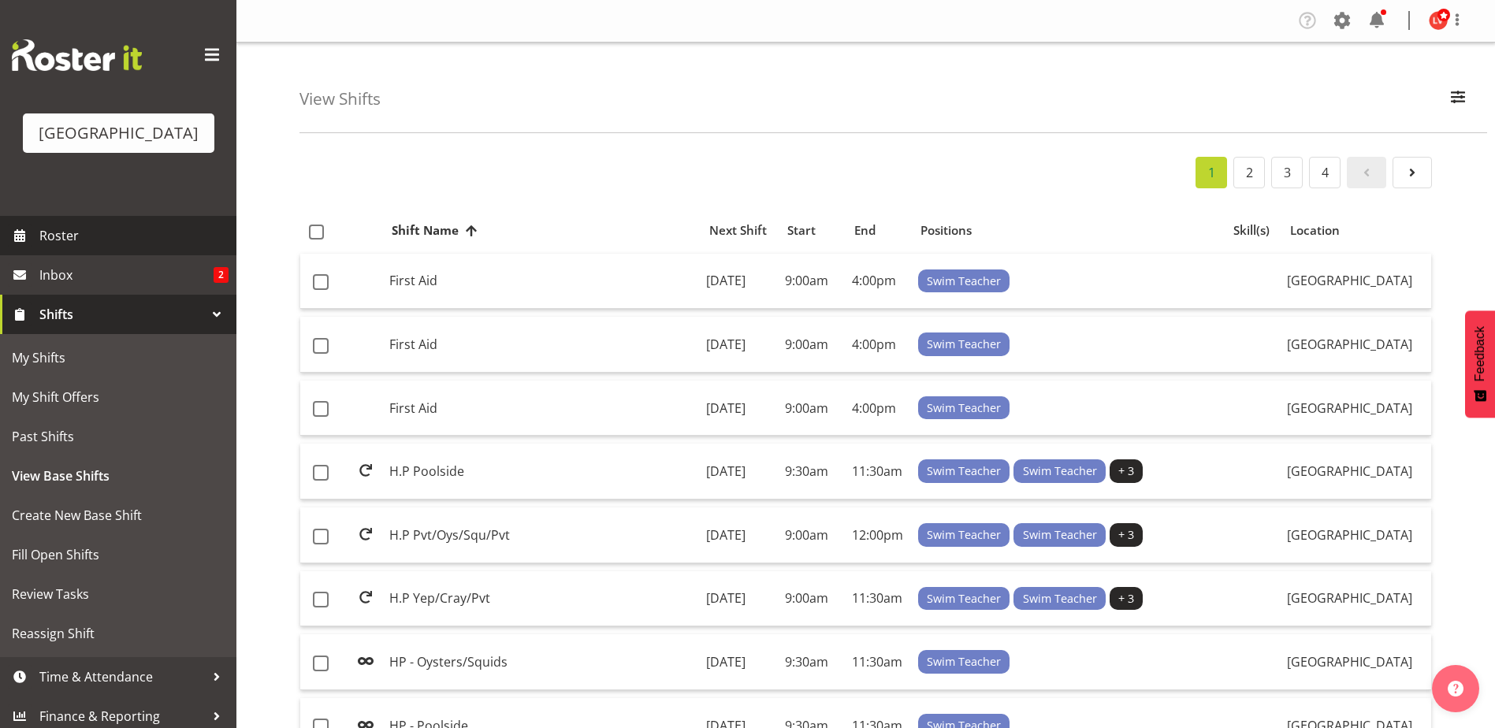
click at [58, 240] on span "Roster" at bounding box center [133, 236] width 189 height 24
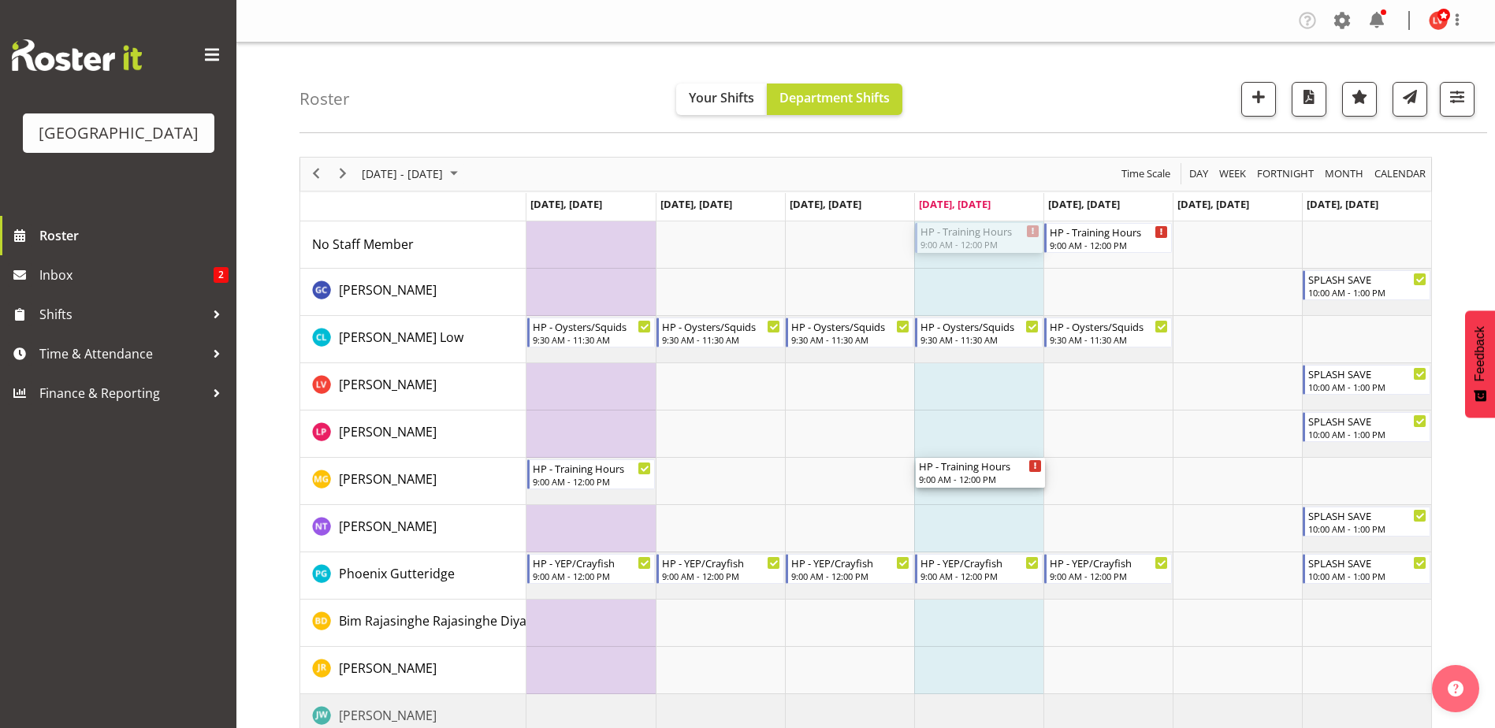
drag, startPoint x: 961, startPoint y: 239, endPoint x: 950, endPoint y: 461, distance: 222.5
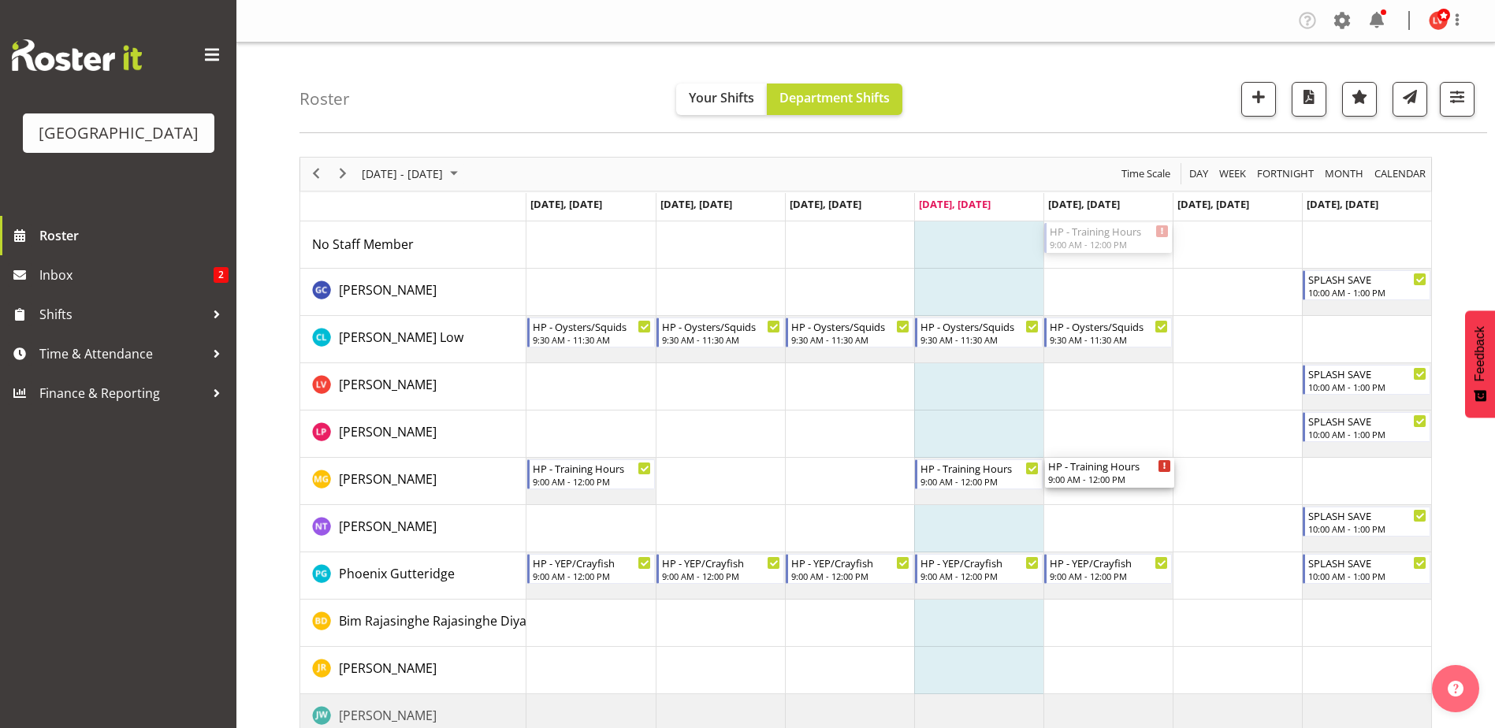
drag, startPoint x: 1062, startPoint y: 234, endPoint x: 1067, endPoint y: 478, distance: 244.3
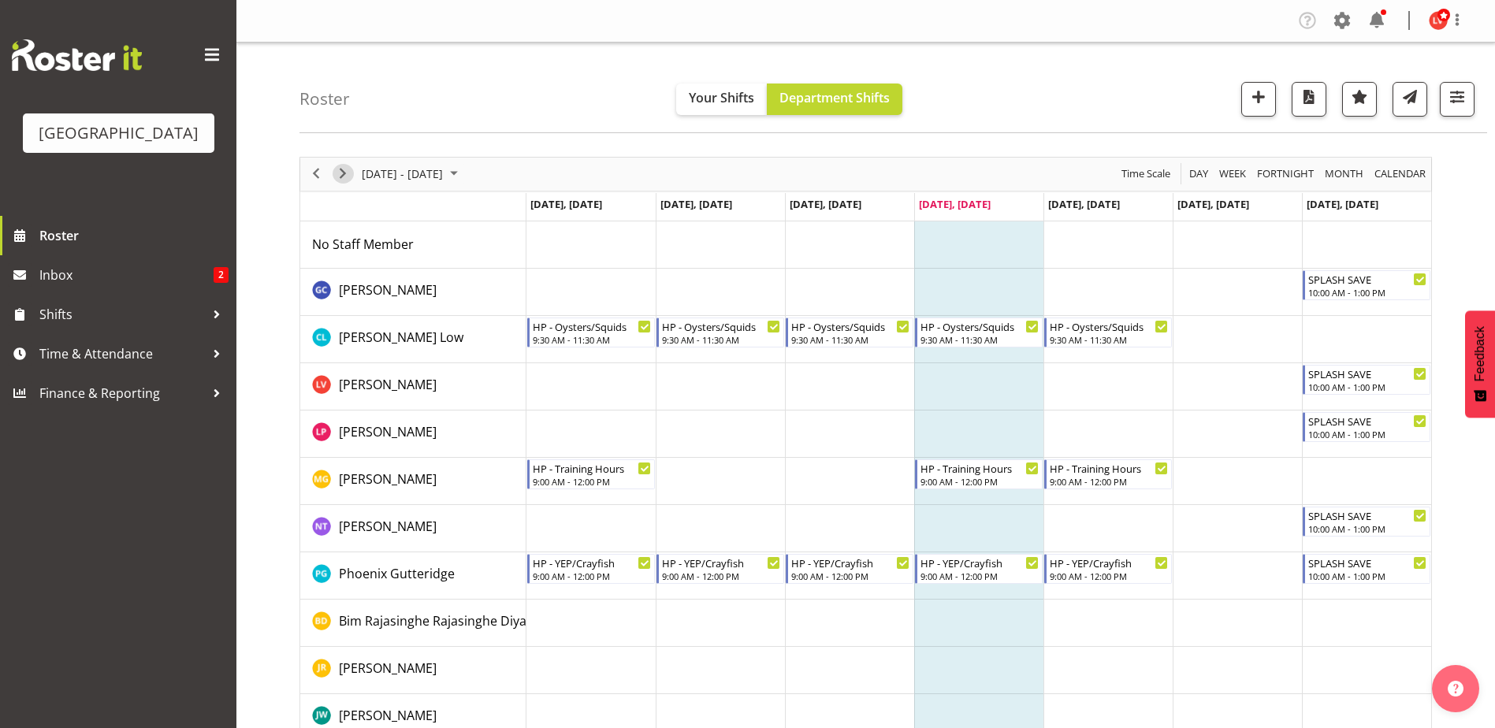
click at [344, 169] on span "Next" at bounding box center [342, 174] width 19 height 20
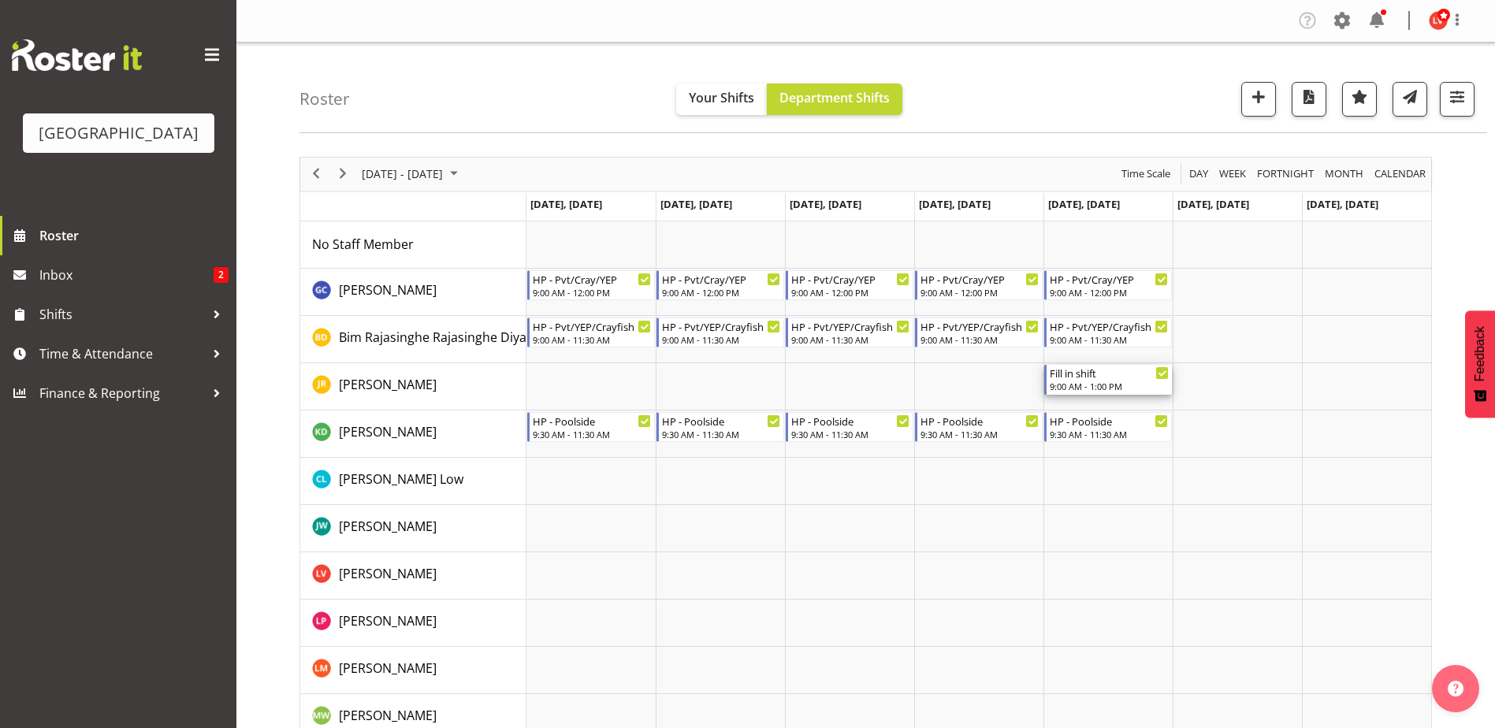
click at [1095, 381] on div "9:00 AM - 1:00 PM" at bounding box center [1109, 386] width 119 height 13
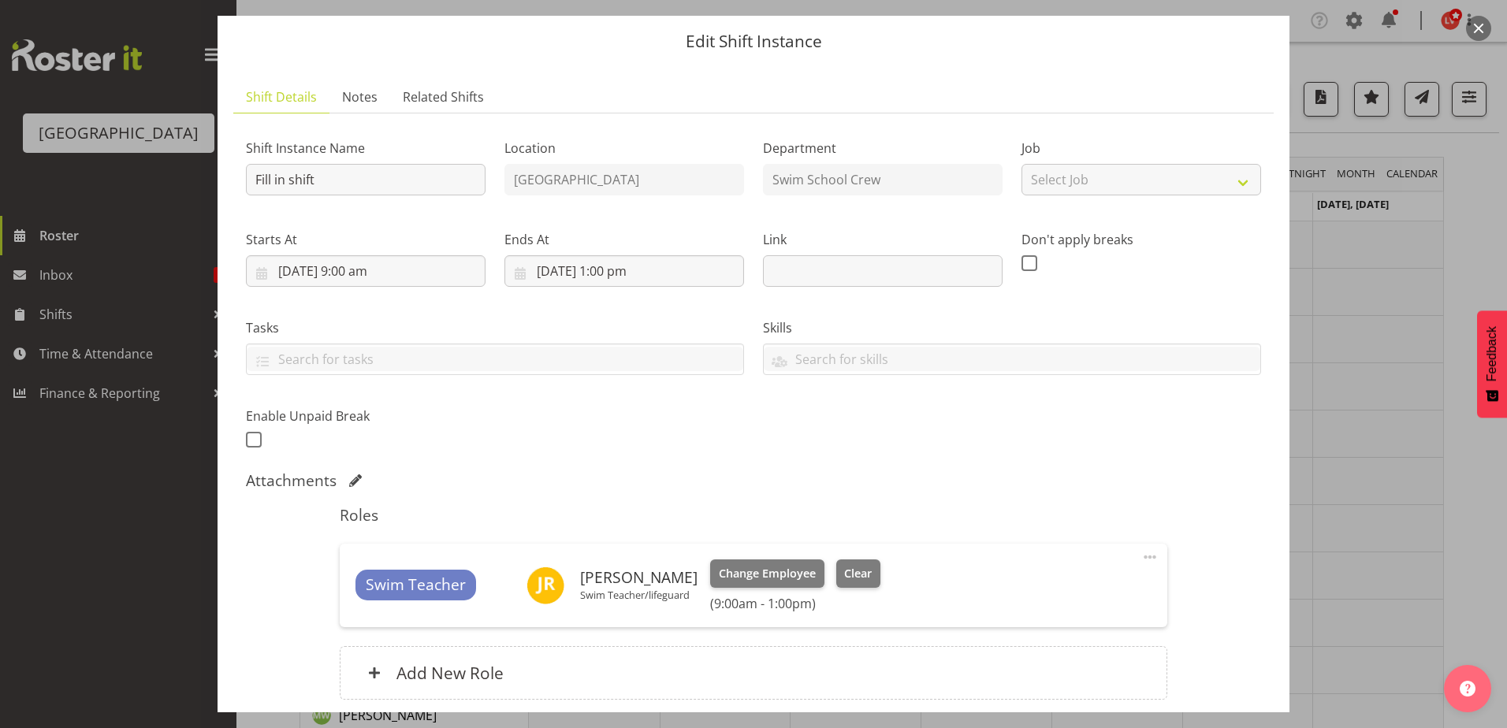
scroll to position [79, 0]
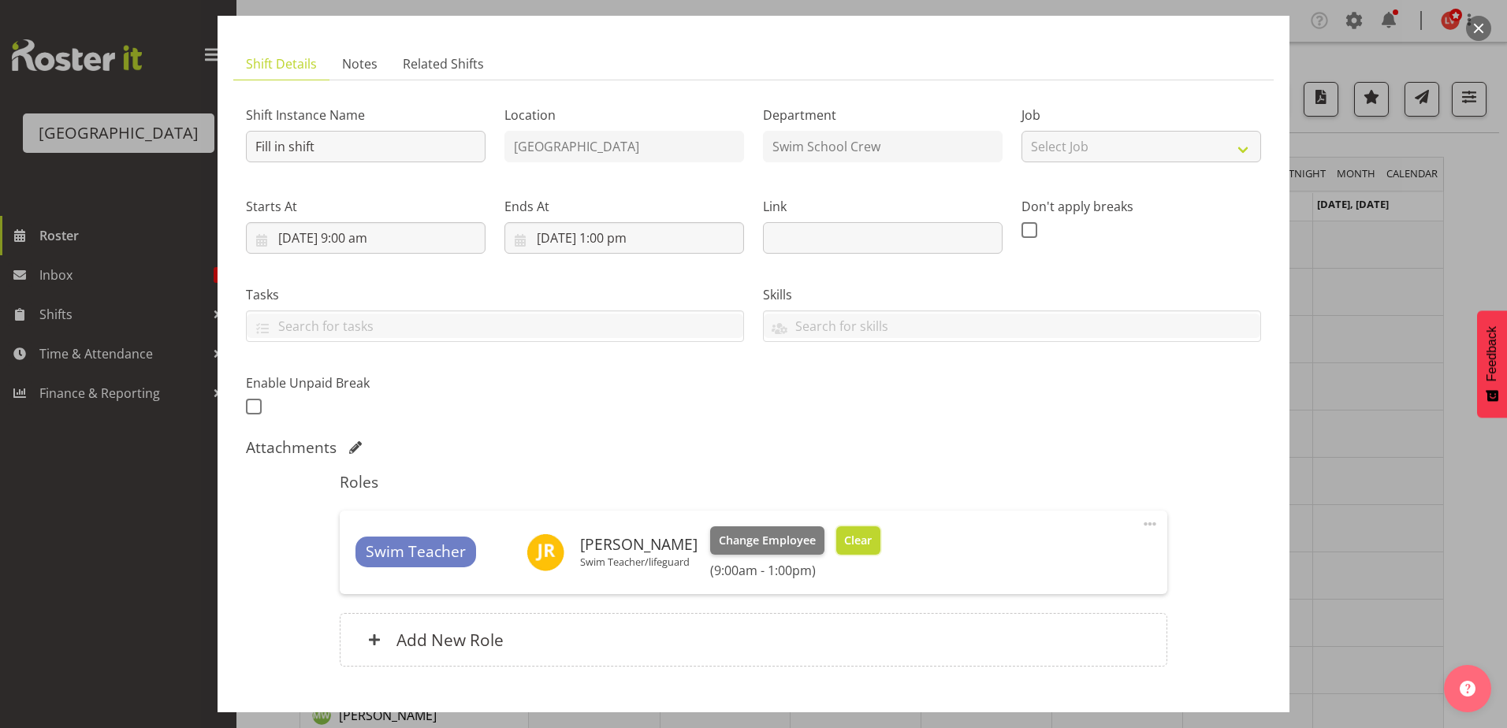
click at [852, 552] on button "Clear" at bounding box center [858, 540] width 45 height 28
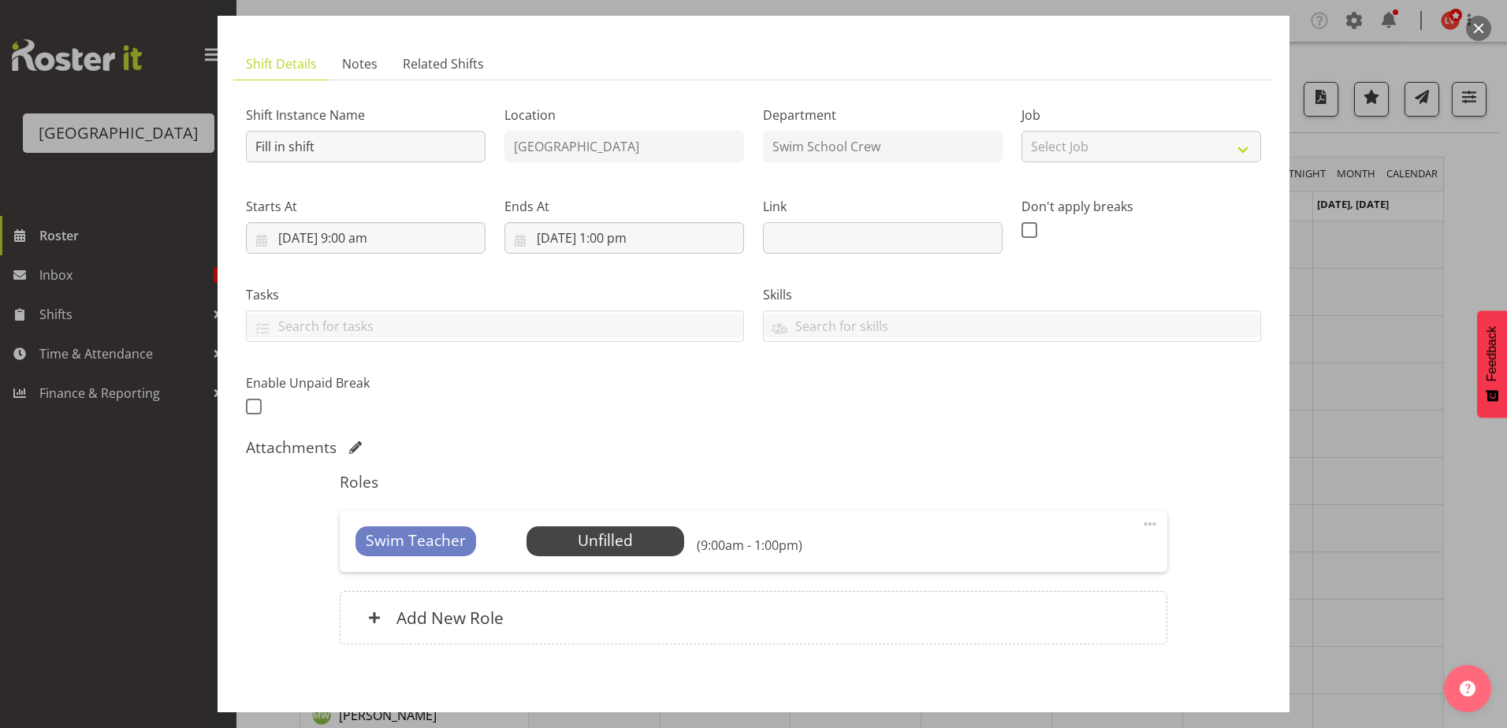
click at [1373, 429] on div at bounding box center [753, 364] width 1507 height 728
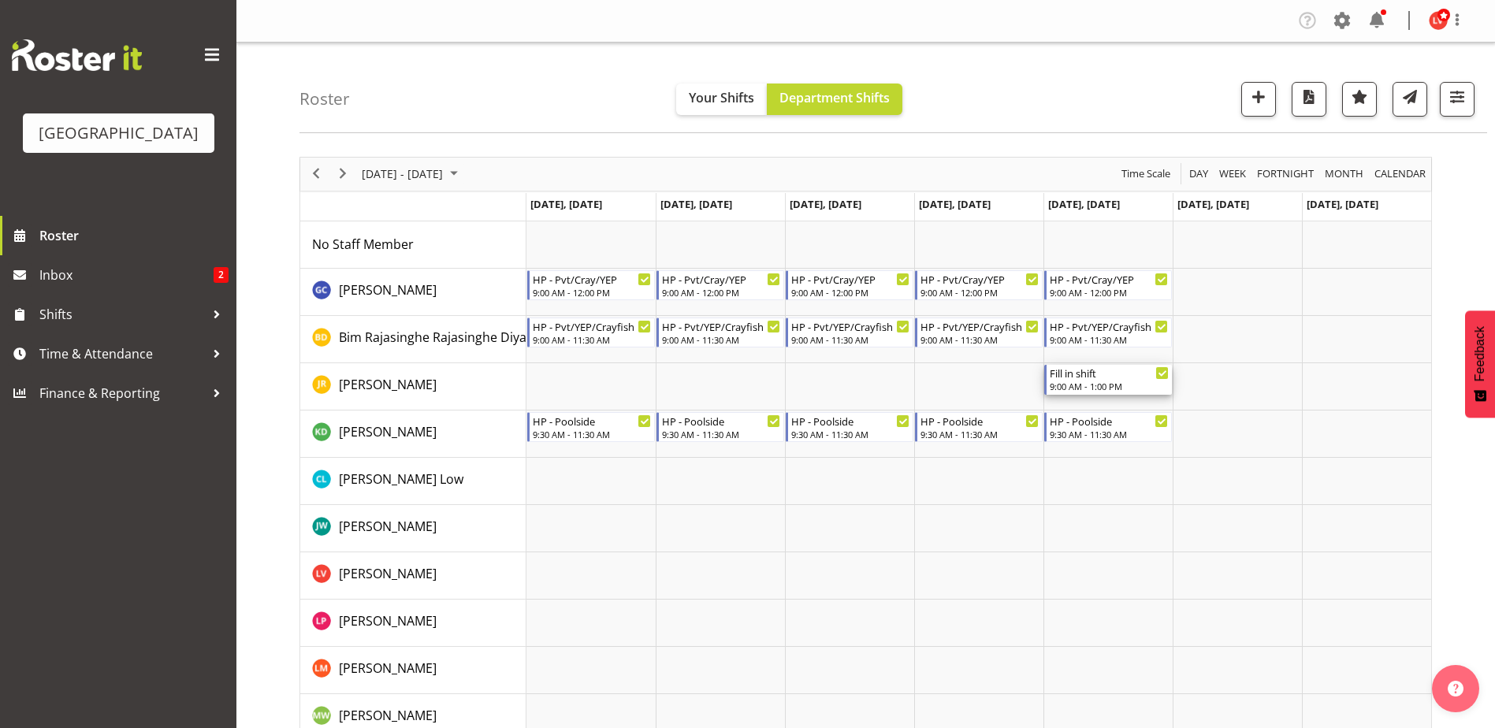
click at [1068, 381] on div "Fill in shift 9:00 AM - 1:00 PM" at bounding box center [1109, 380] width 119 height 30
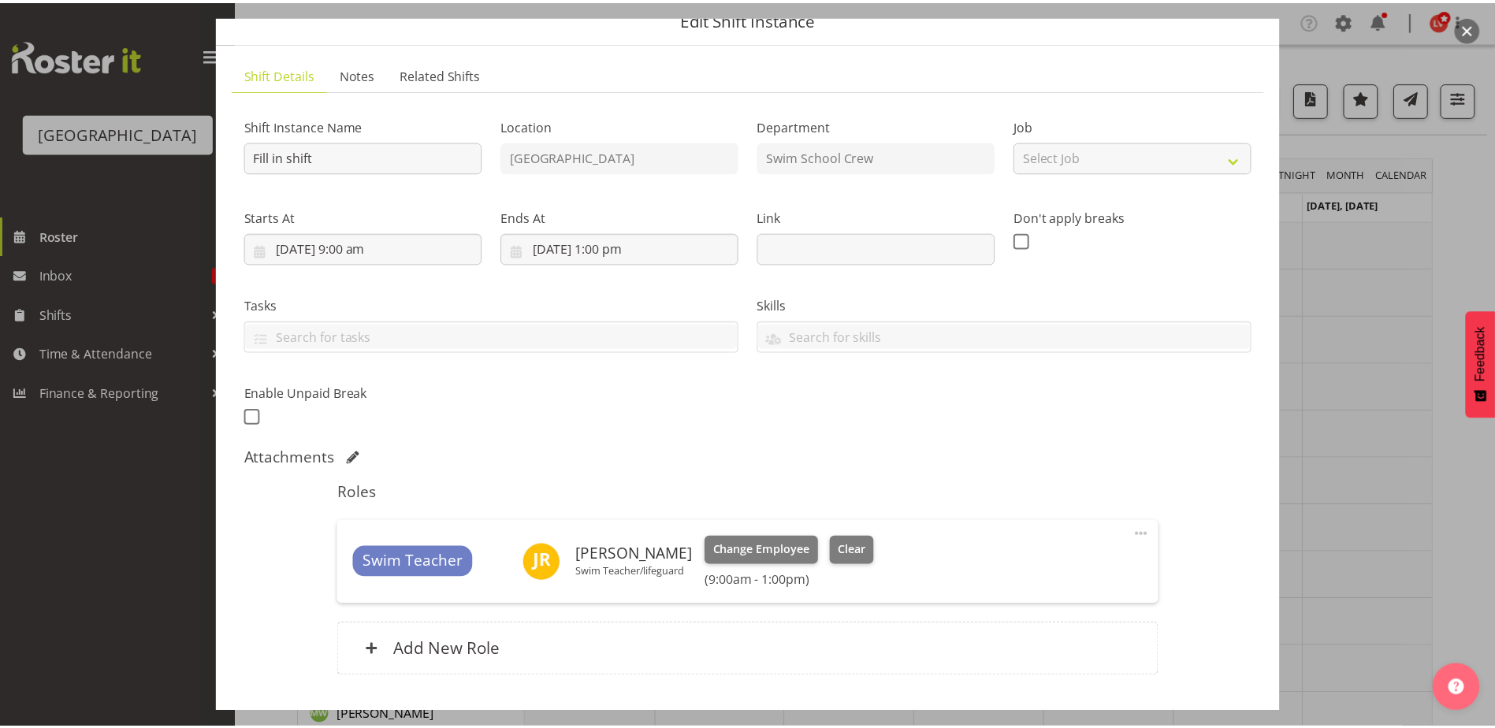
scroll to position [173, 0]
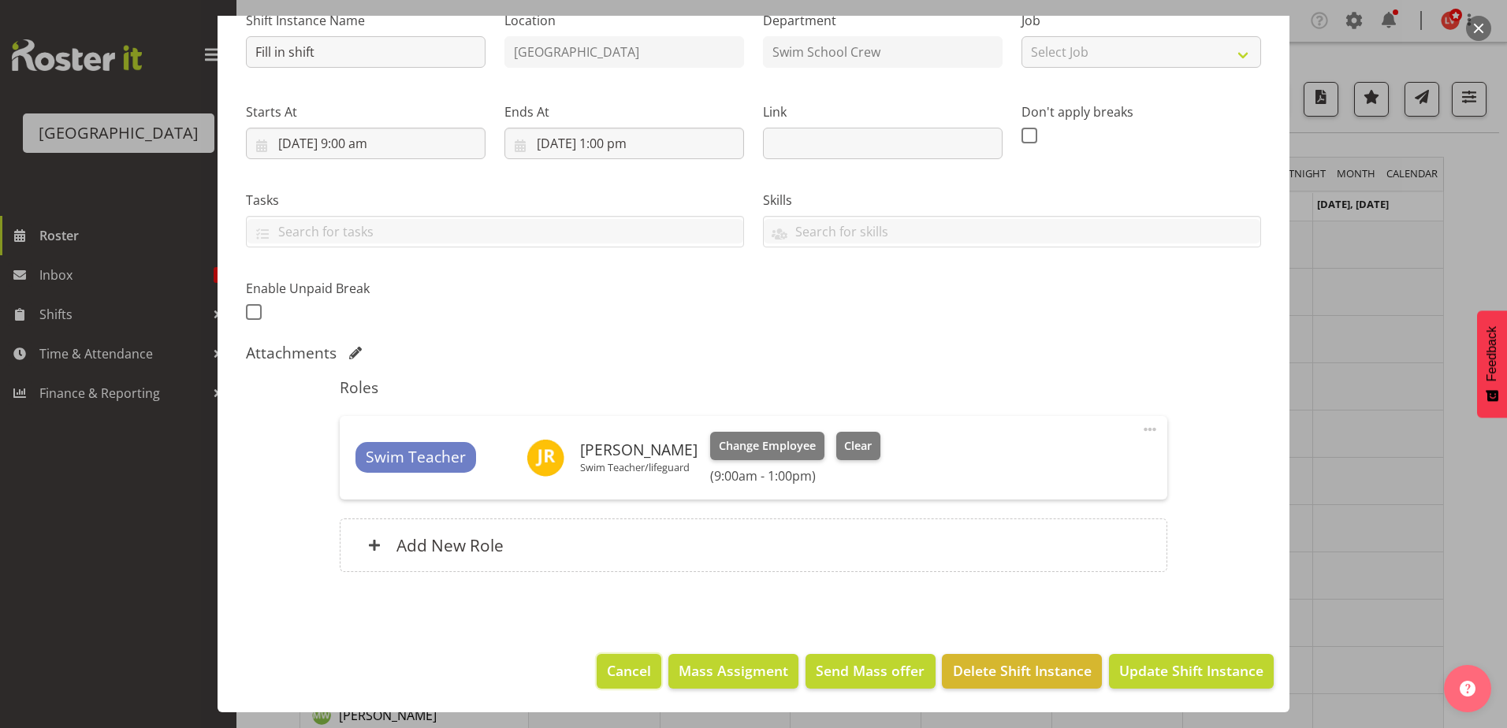
click at [601, 660] on button "Cancel" at bounding box center [629, 671] width 65 height 35
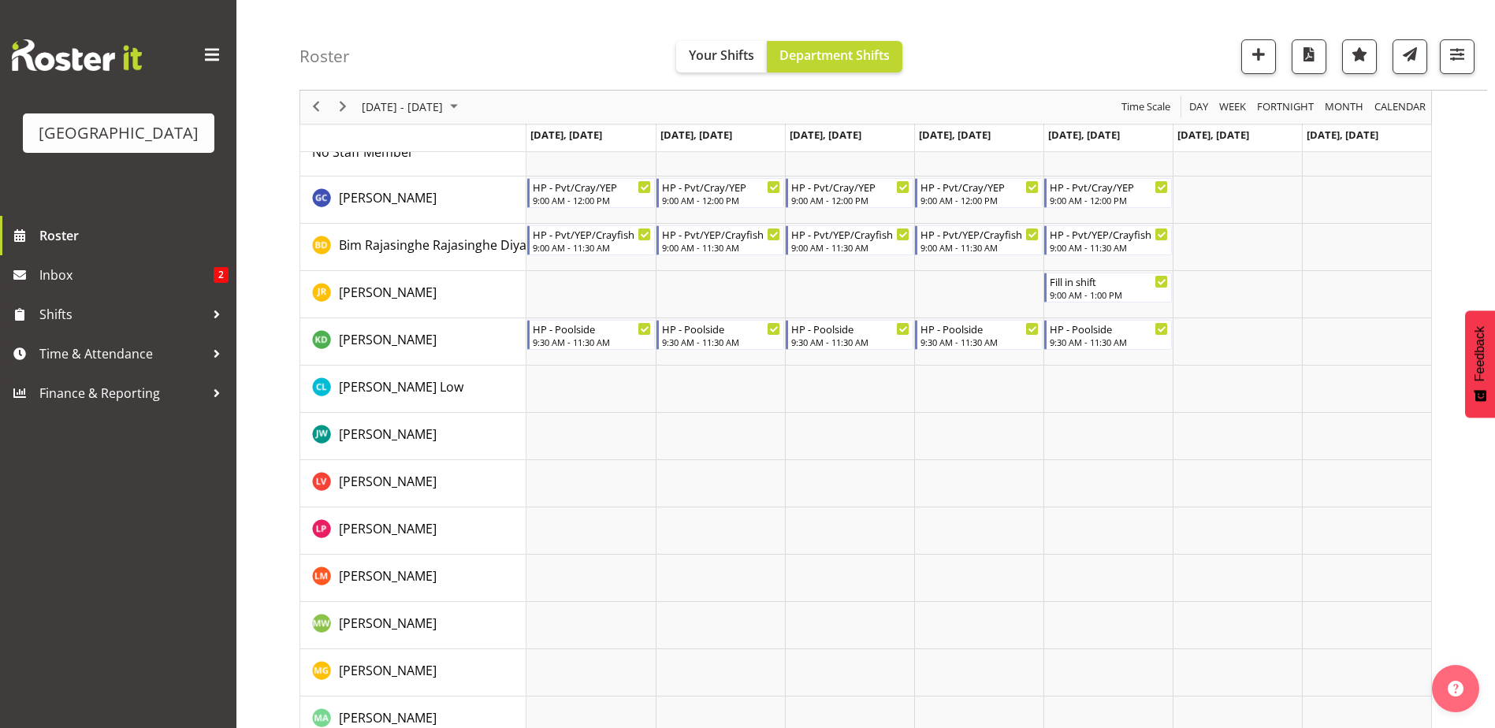
scroll to position [0, 0]
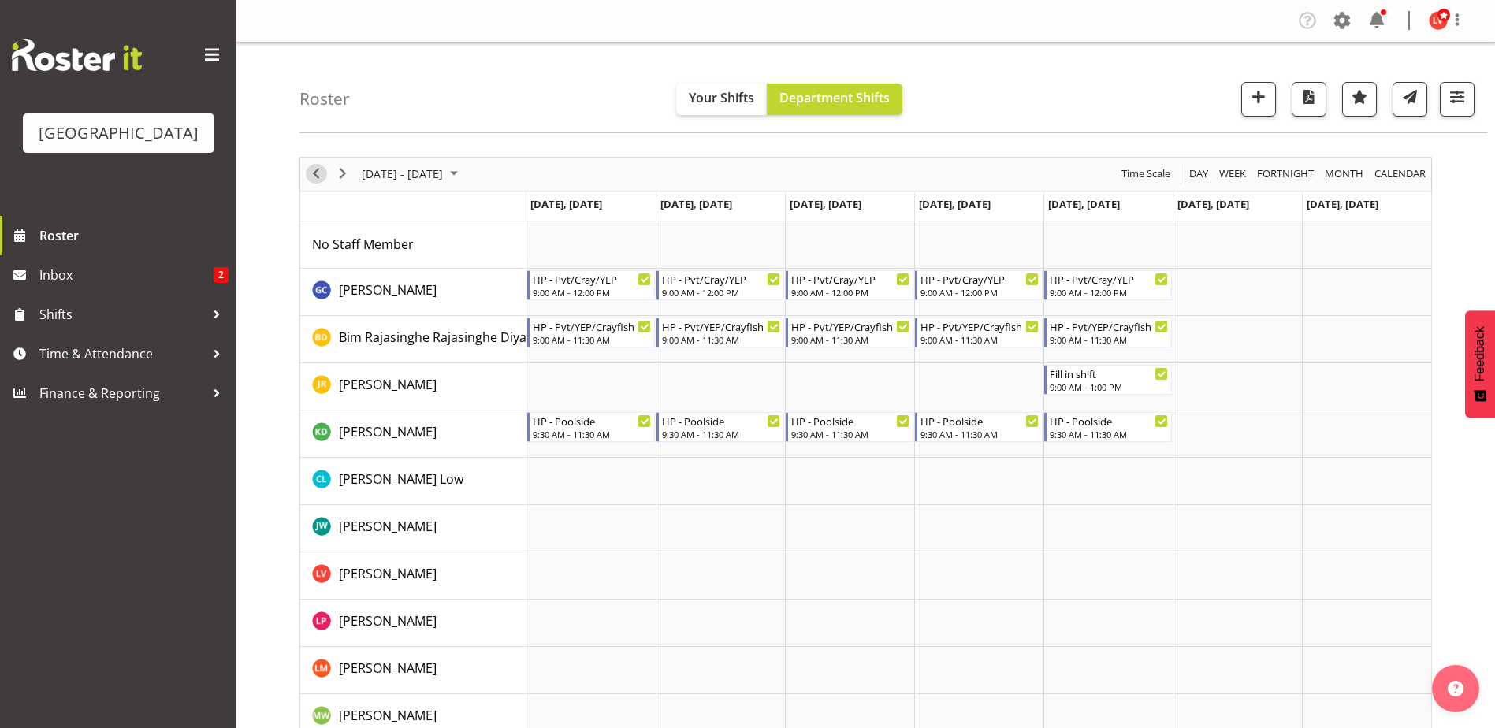
click at [318, 175] on span "Previous" at bounding box center [316, 174] width 19 height 20
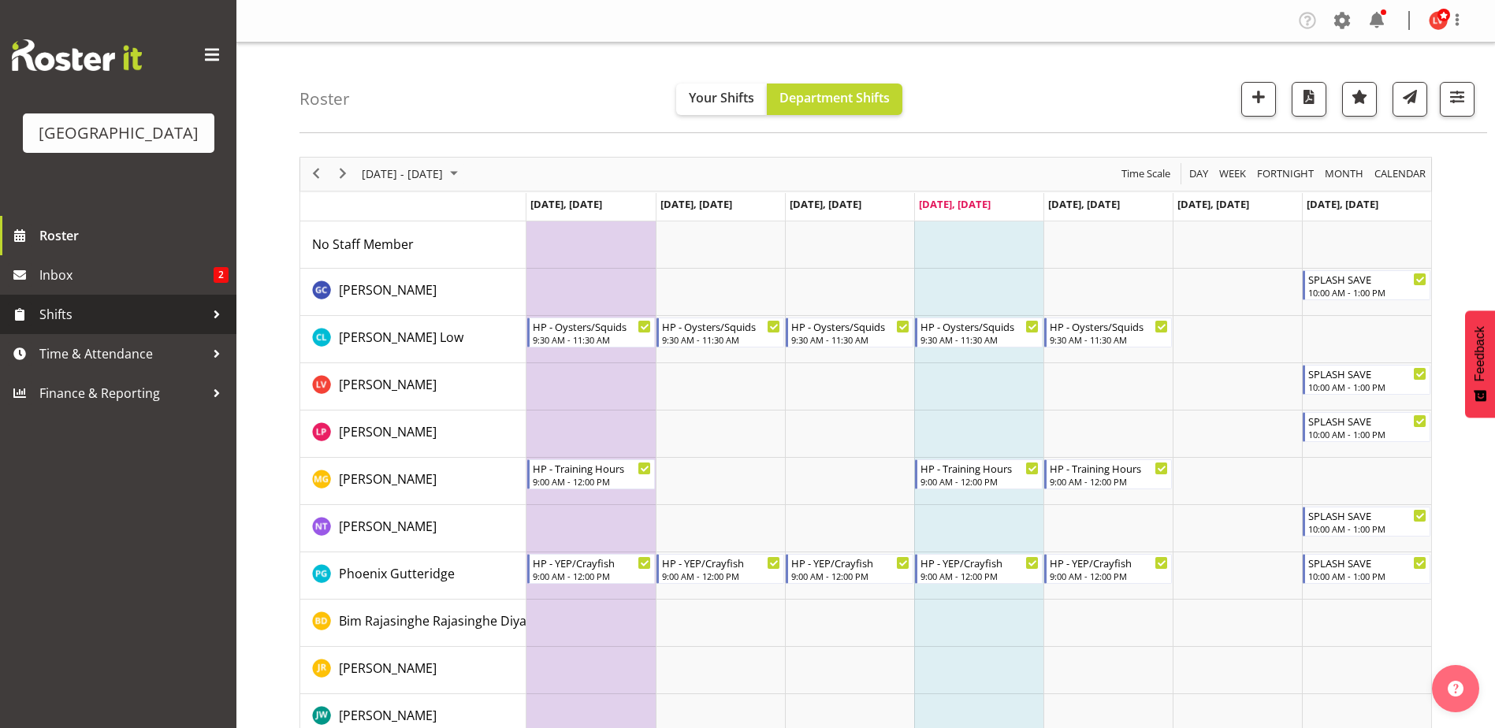
click at [92, 315] on span "Shifts" at bounding box center [121, 315] width 165 height 24
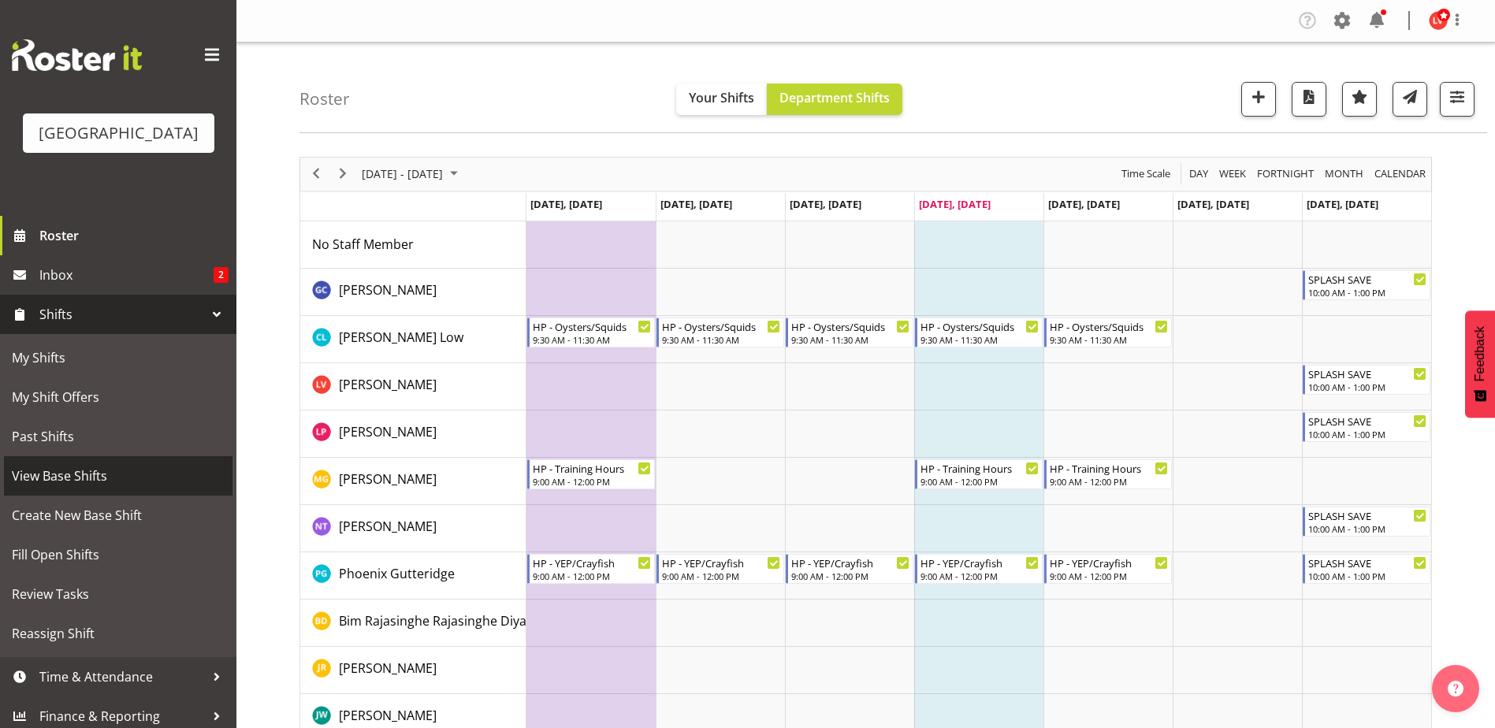
click at [50, 476] on span "View Base Shifts" at bounding box center [118, 476] width 213 height 24
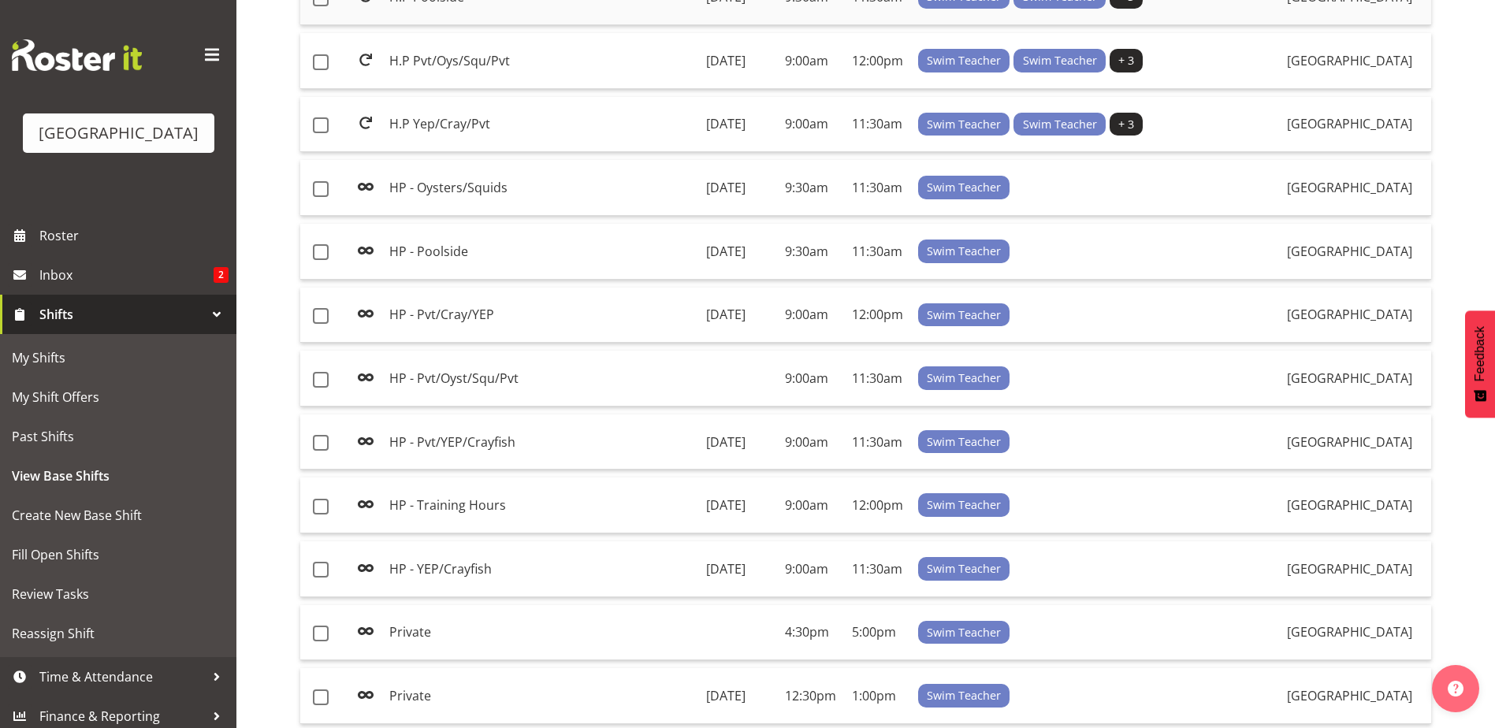
scroll to position [552, 0]
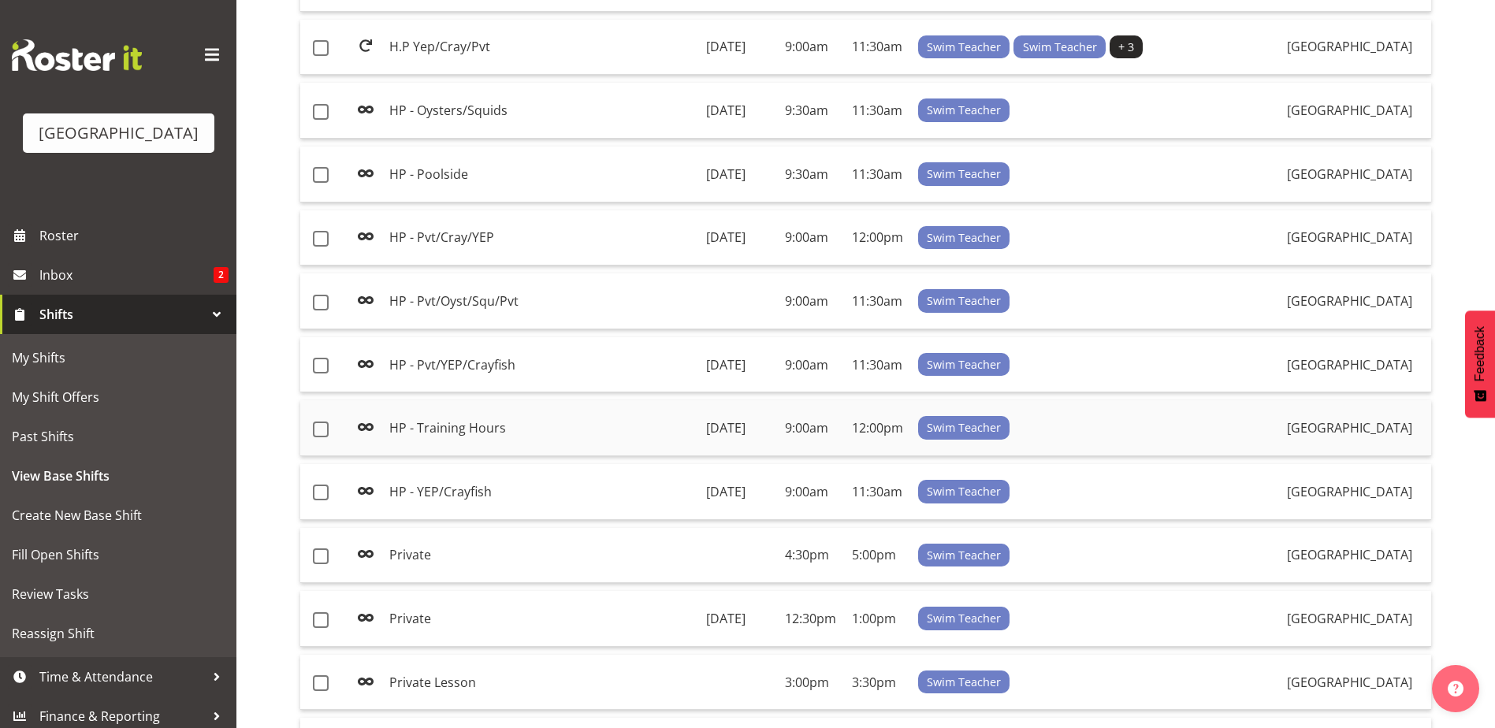
click at [454, 426] on td "HP - Training Hours" at bounding box center [542, 428] width 318 height 56
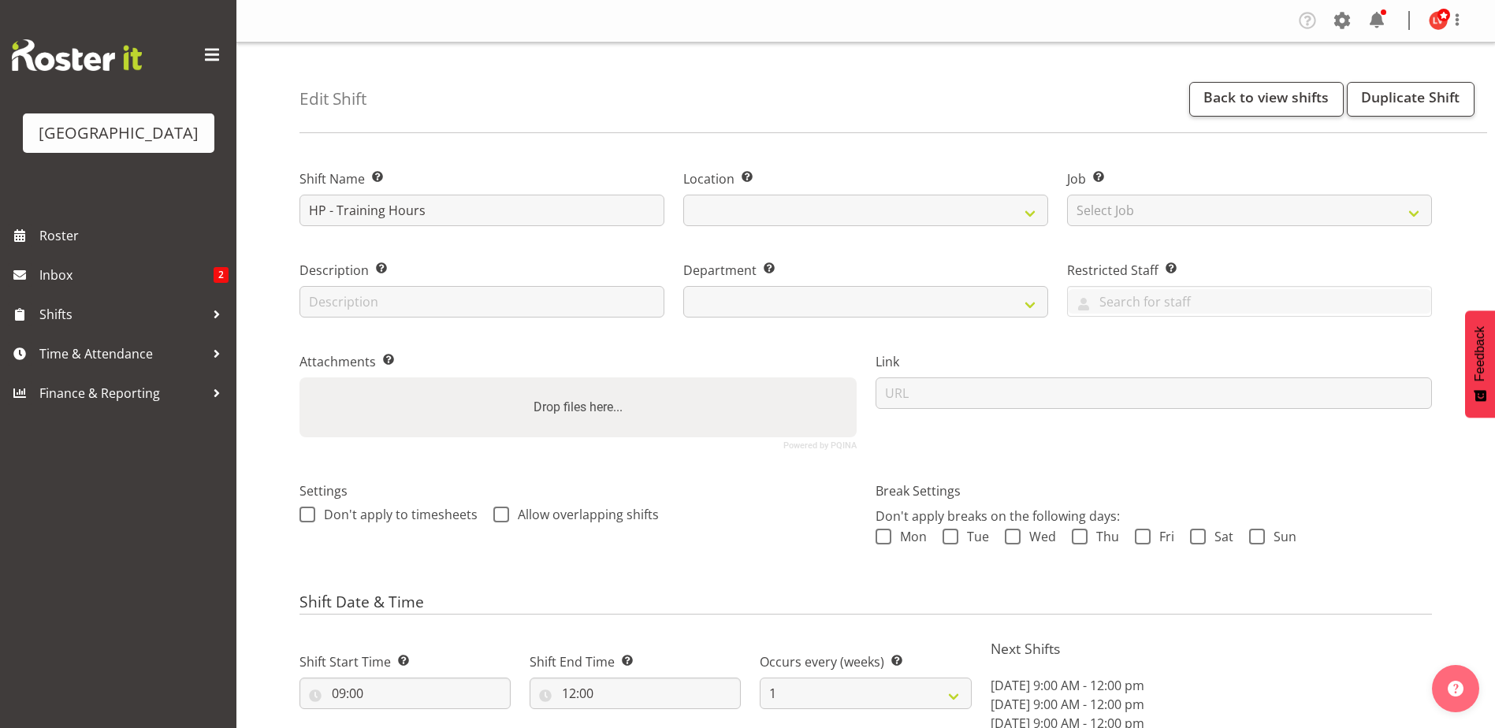
select select "date"
select select
select select "113"
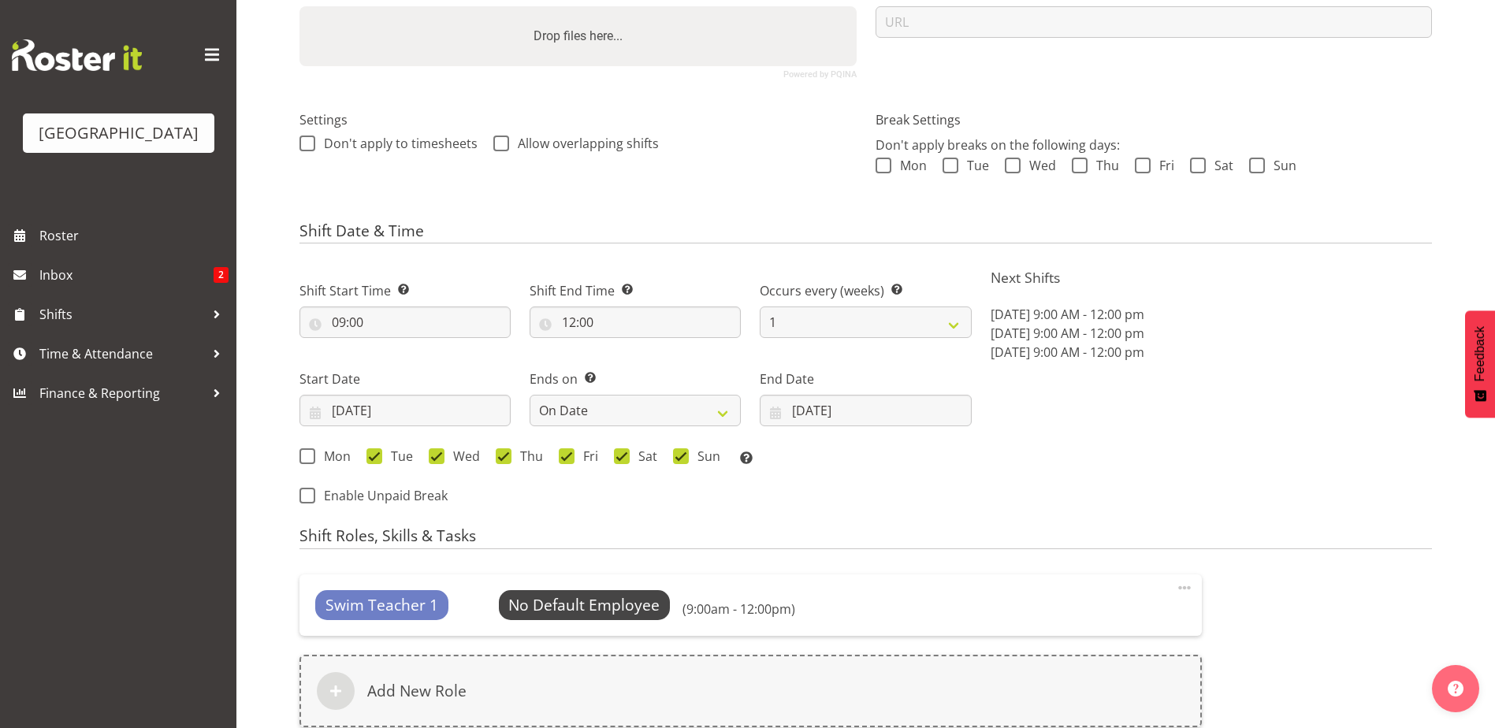
scroll to position [394, 0]
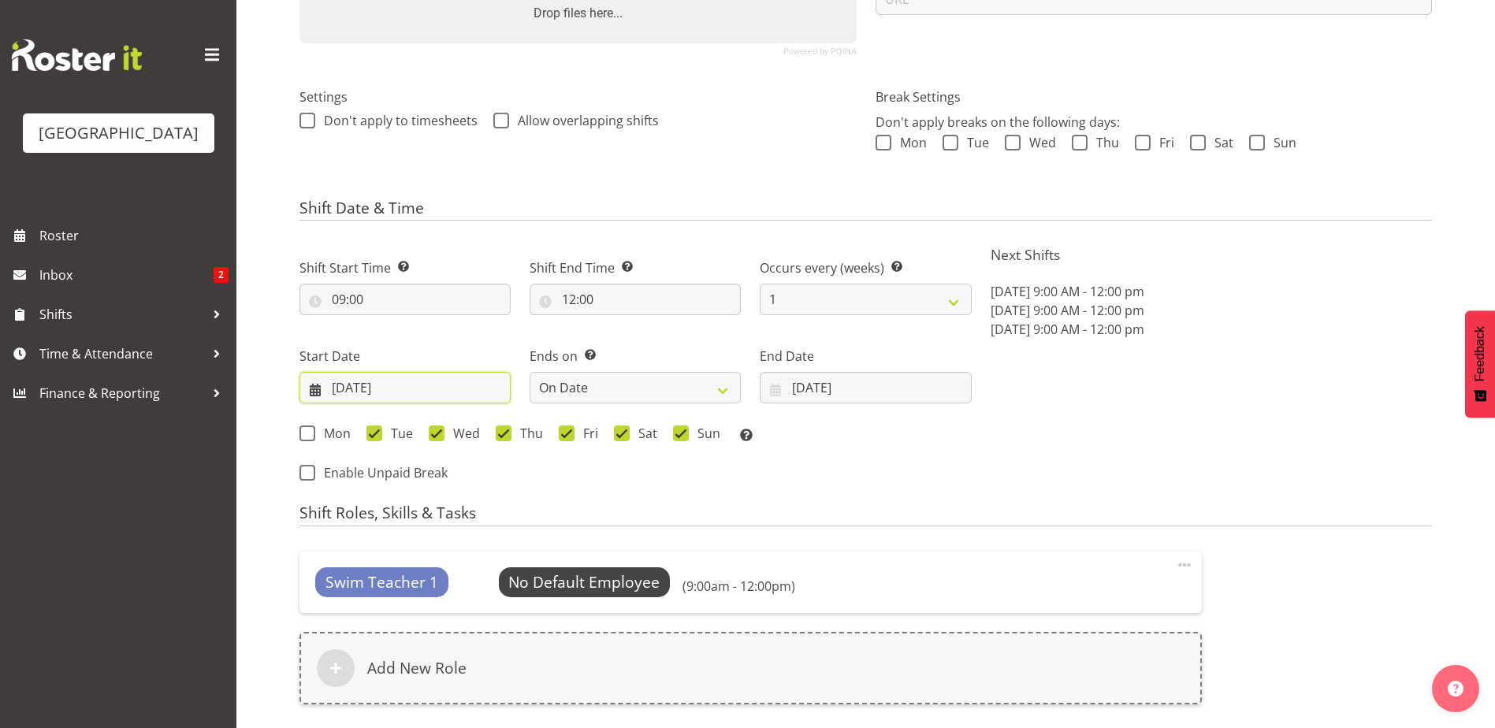
click at [383, 382] on input "[DATE]" at bounding box center [404, 388] width 211 height 32
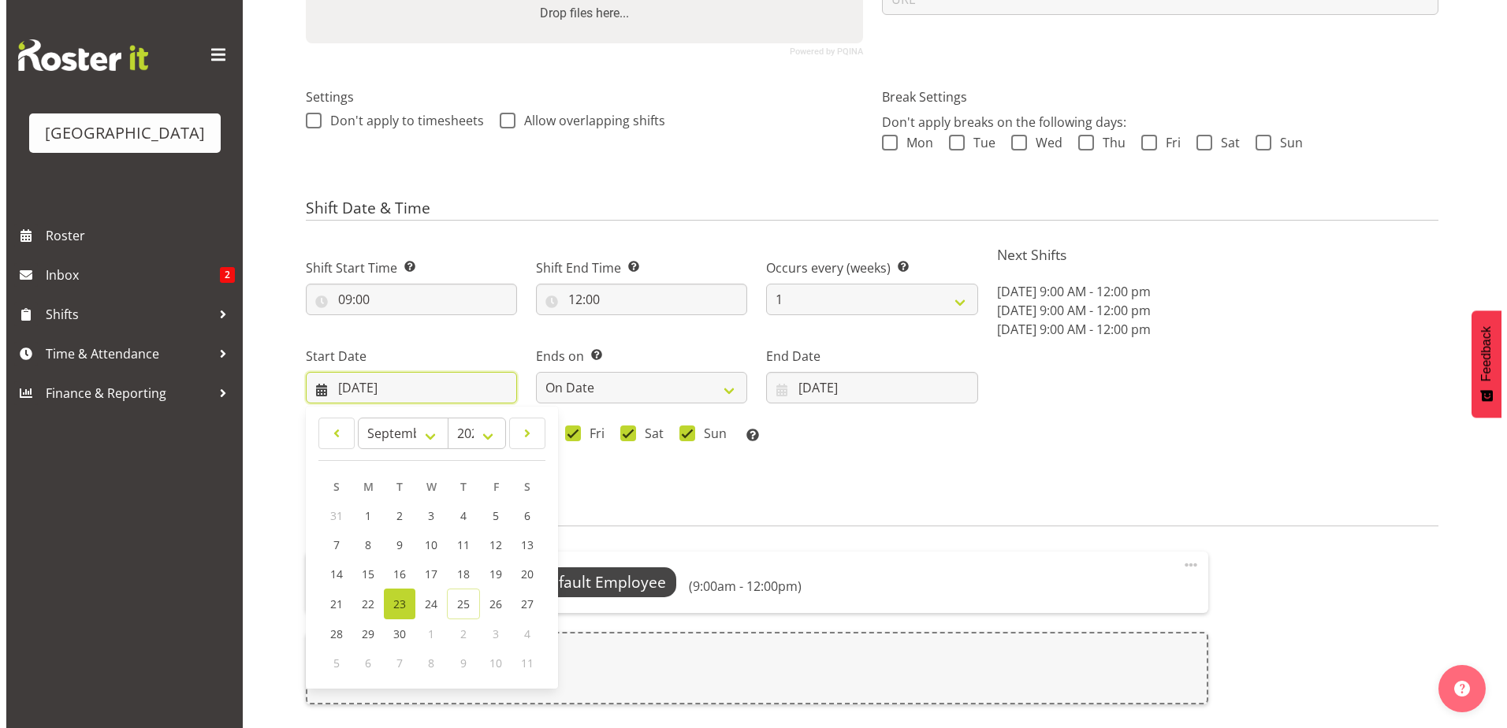
scroll to position [473, 0]
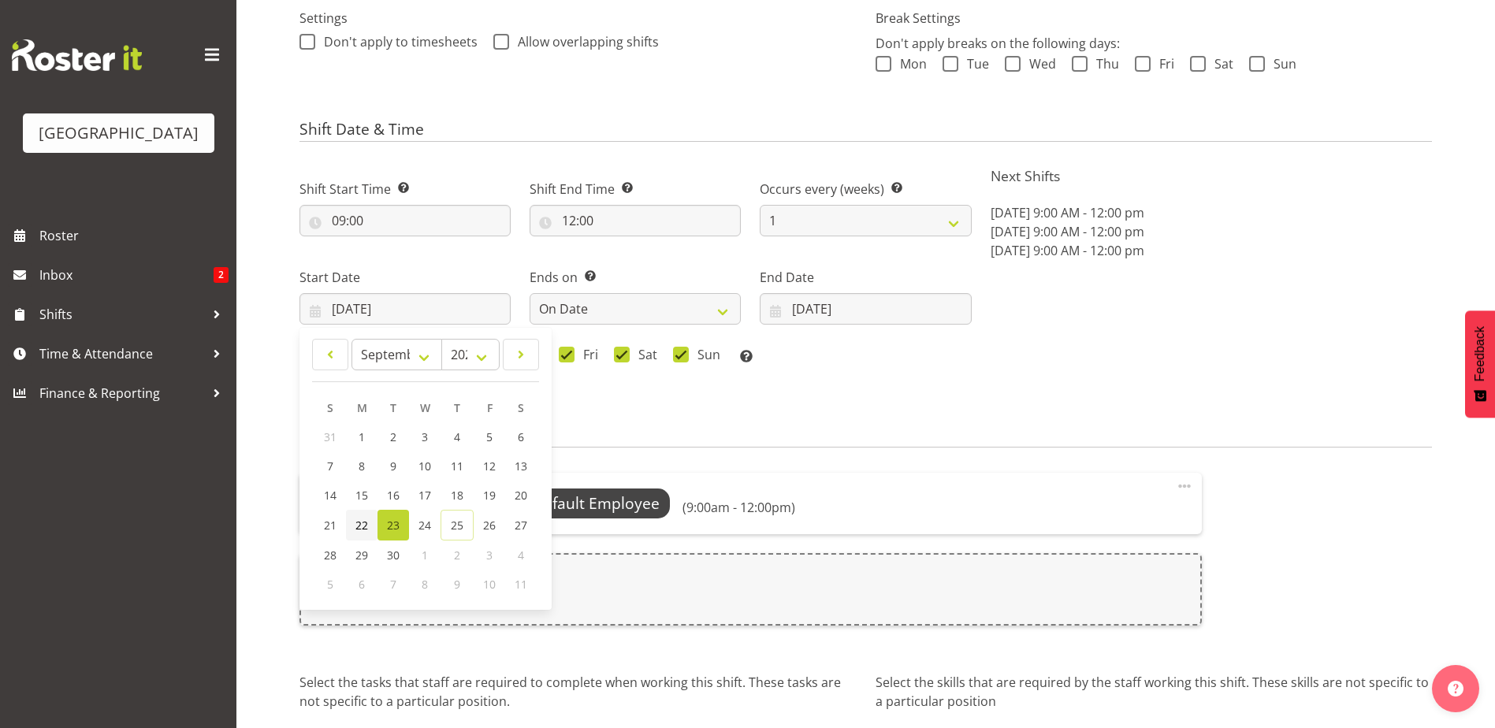
click at [355, 521] on span "22" at bounding box center [361, 525] width 13 height 15
type input "[DATE]"
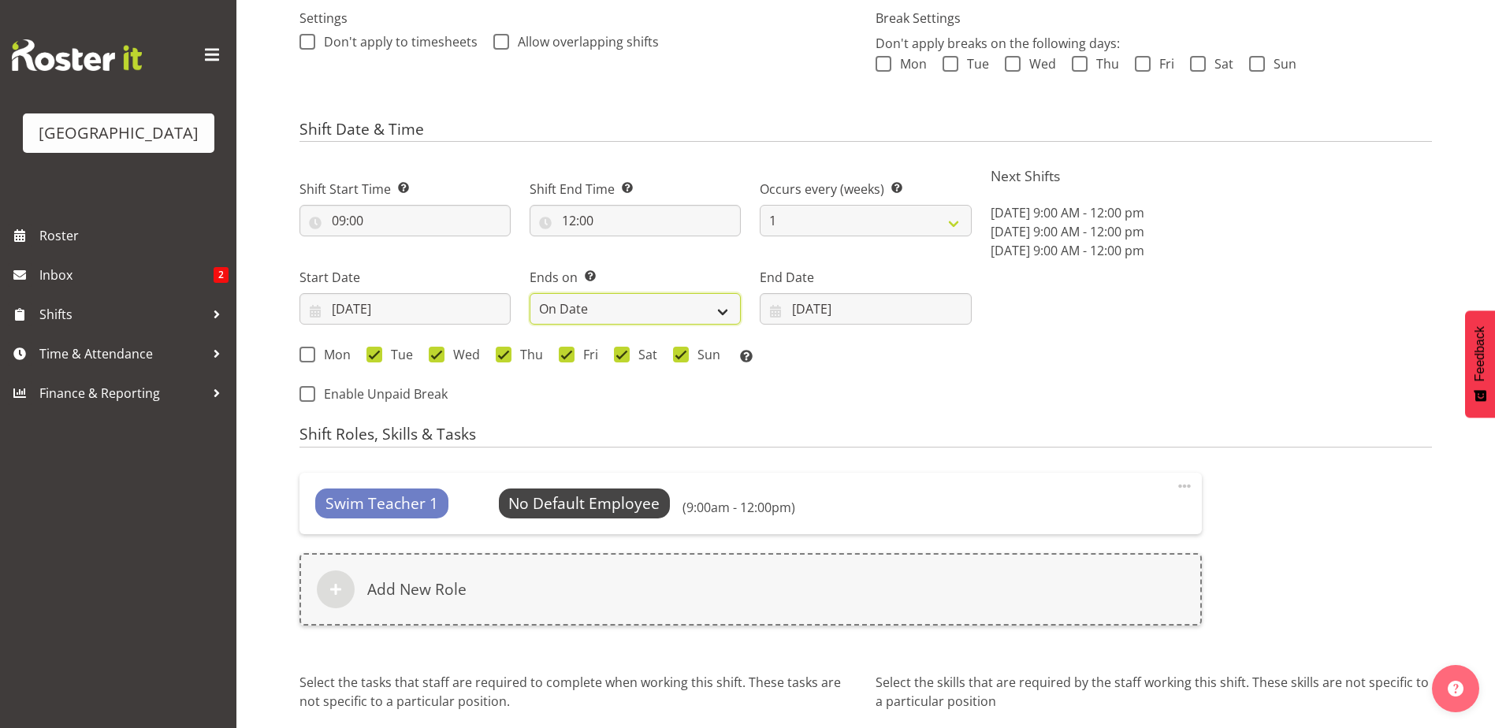
click at [625, 312] on select "Never On Date" at bounding box center [635, 309] width 211 height 32
click at [530, 293] on select "Never On Date" at bounding box center [635, 309] width 211 height 32
click at [841, 310] on input "[DATE]" at bounding box center [865, 309] width 211 height 32
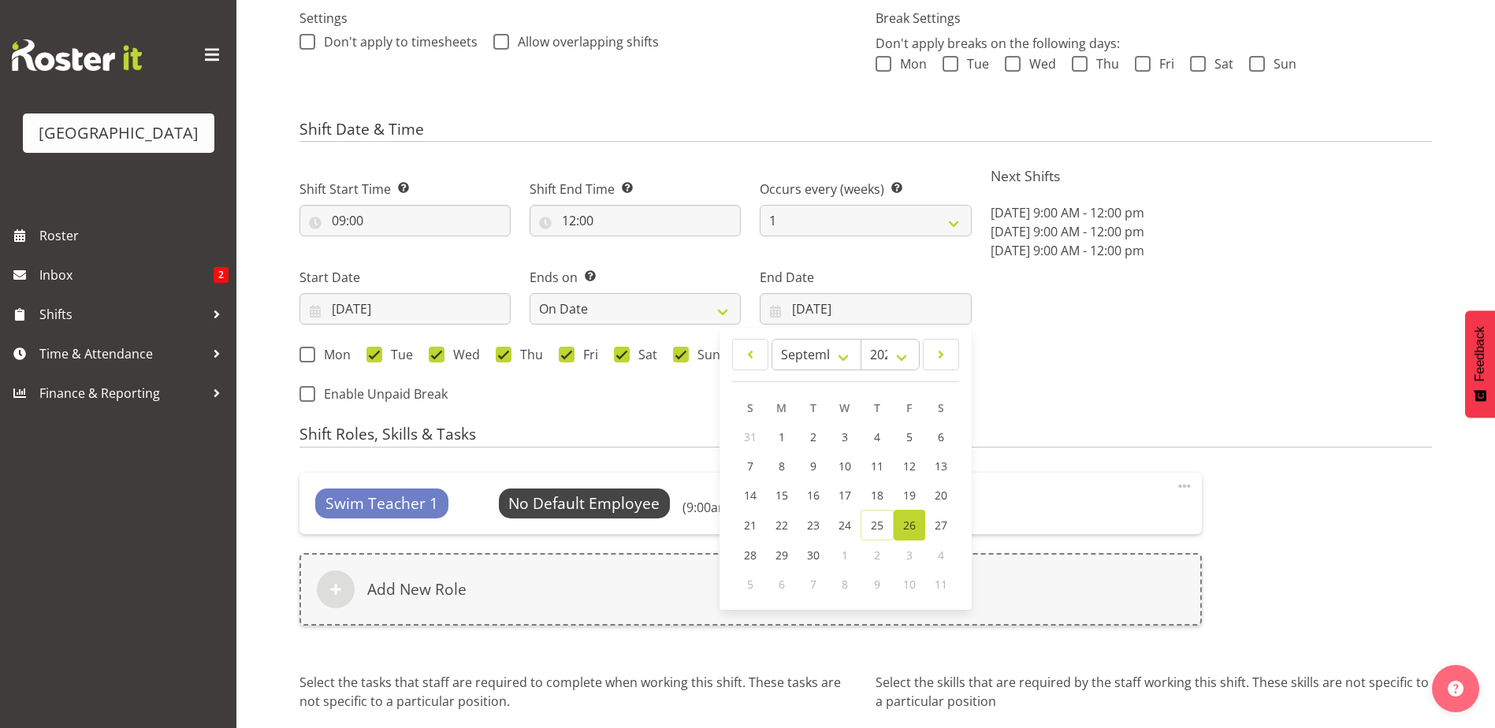
click at [907, 520] on span "26" at bounding box center [909, 525] width 13 height 15
click at [565, 501] on span "Select Employee" at bounding box center [584, 504] width 117 height 23
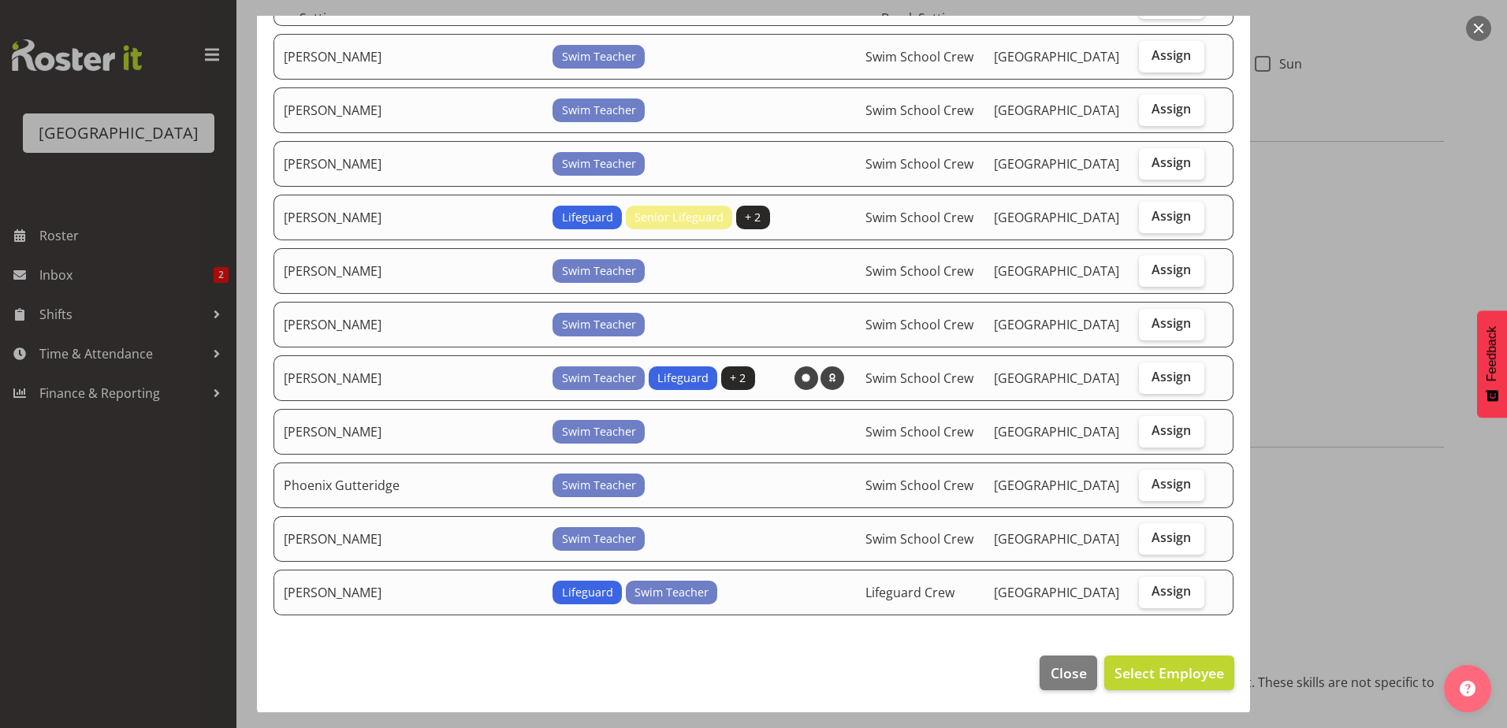
scroll to position [412, 0]
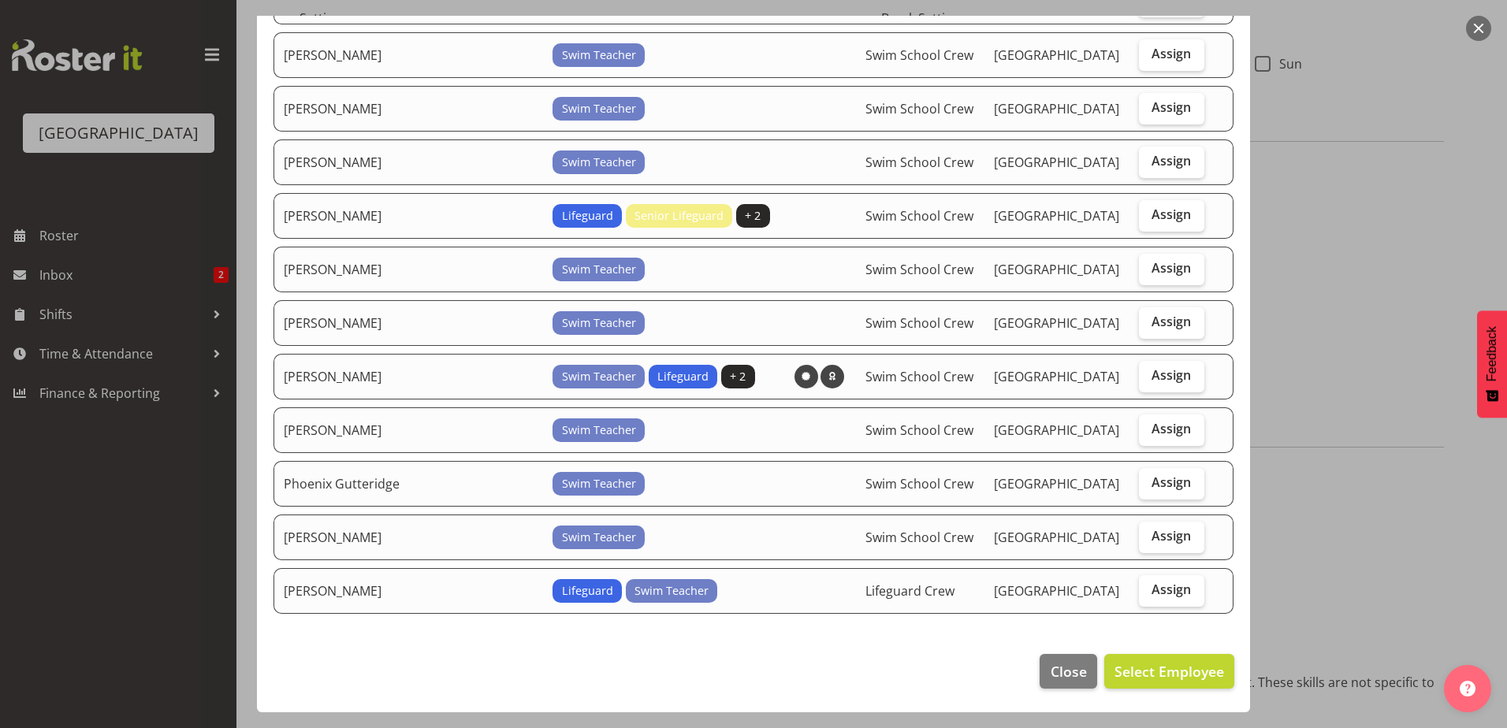
drag, startPoint x: 1148, startPoint y: 324, endPoint x: 1158, endPoint y: 340, distance: 19.1
click at [1151, 329] on span "Assign" at bounding box center [1170, 322] width 39 height 16
click at [1149, 327] on input "Assign" at bounding box center [1144, 322] width 10 height 10
checkbox input "true"
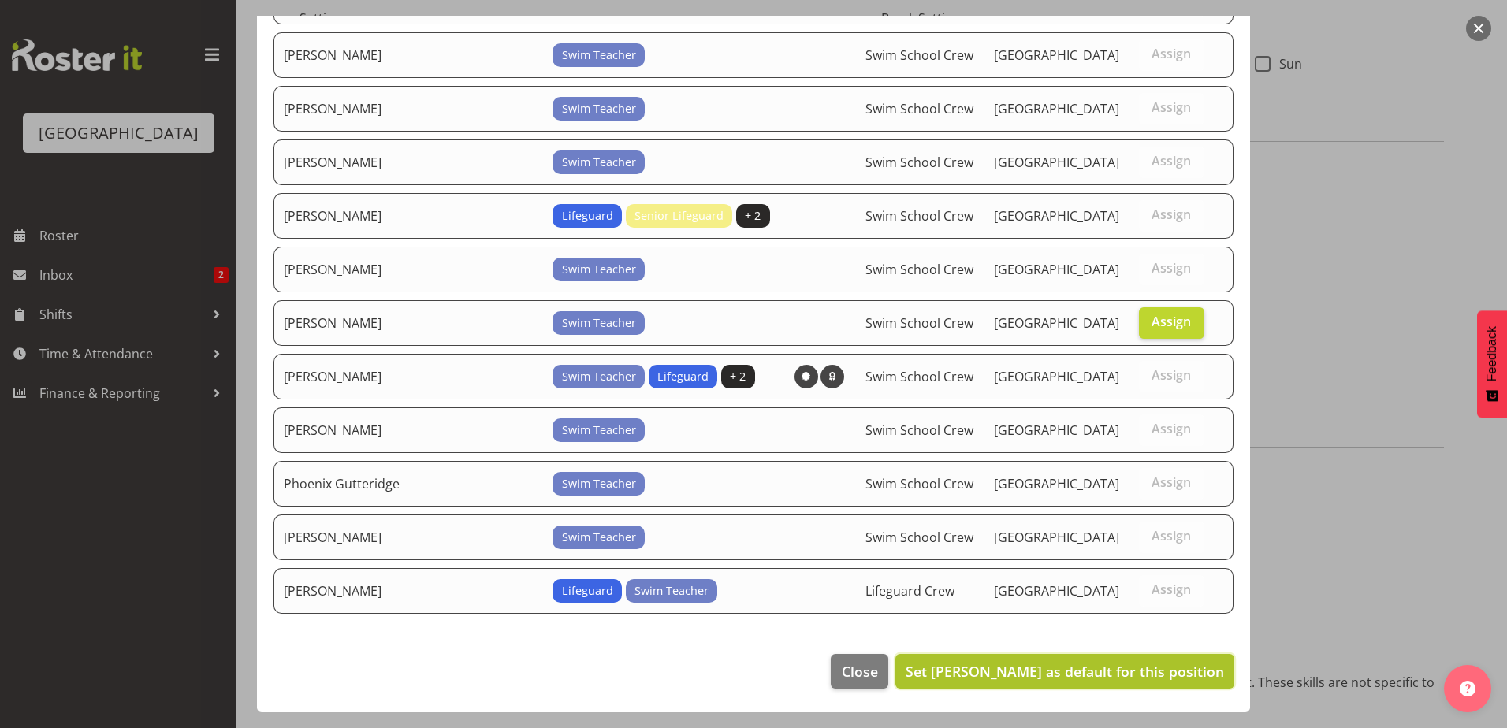
click at [1058, 677] on span "Set Maree Ayto as default for this position" at bounding box center [1064, 671] width 318 height 19
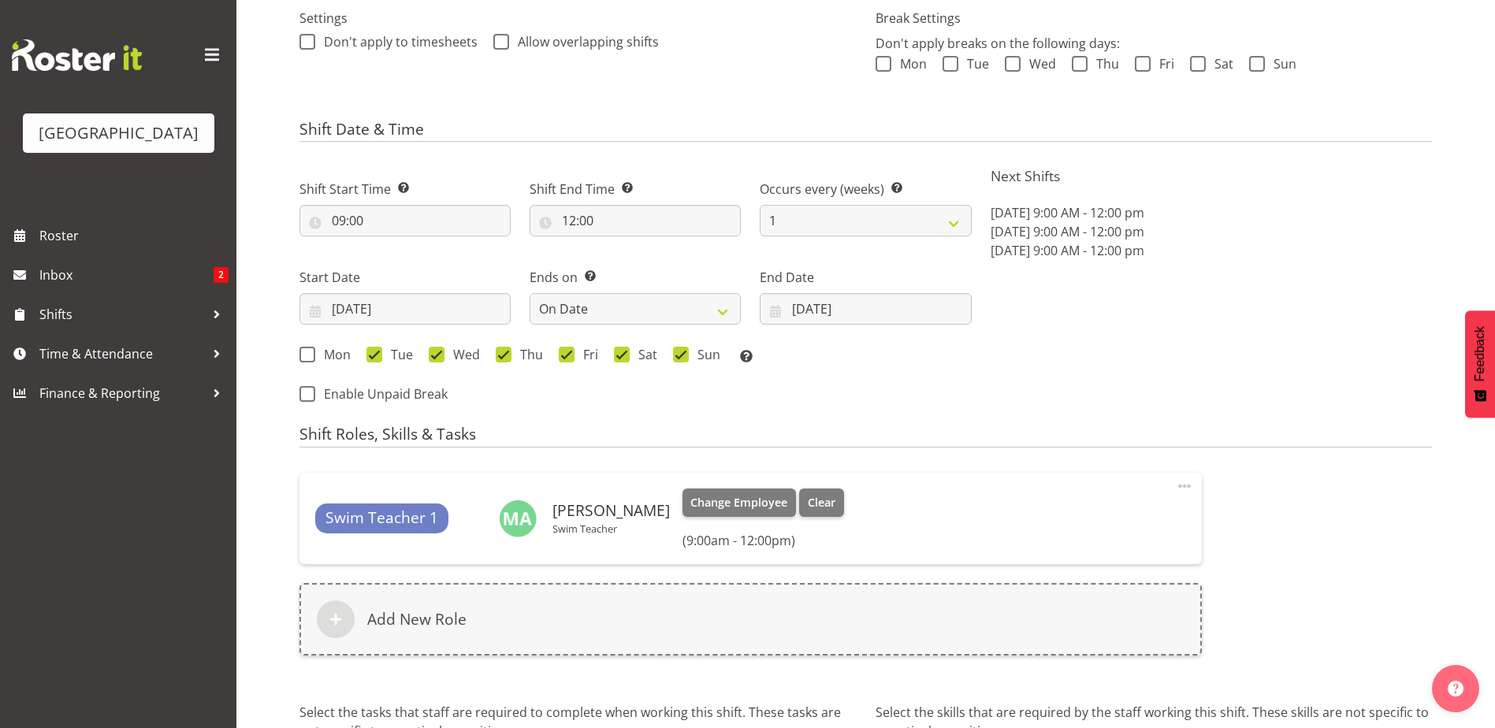
click at [1173, 485] on div "Swim Teacher 1 Maree Ayto Swim Teacher Change Employee Clear (9:00am - 12:00pm)…" at bounding box center [750, 518] width 902 height 91
drag, startPoint x: 787, startPoint y: 499, endPoint x: 805, endPoint y: 499, distance: 17.3
click at [808, 499] on span "Clear" at bounding box center [822, 502] width 28 height 17
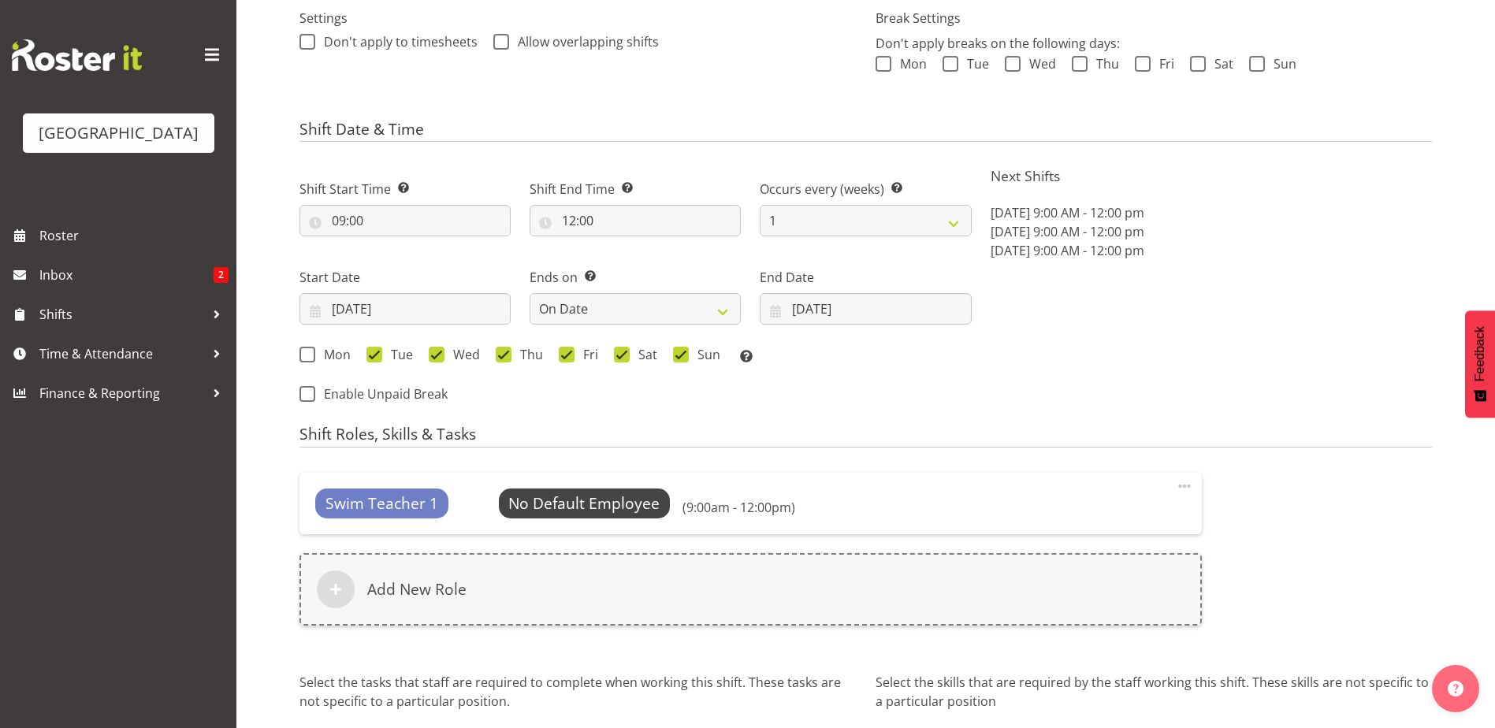
click at [1183, 484] on span at bounding box center [1184, 486] width 19 height 19
click at [1064, 523] on link "Edit" at bounding box center [1118, 521] width 151 height 28
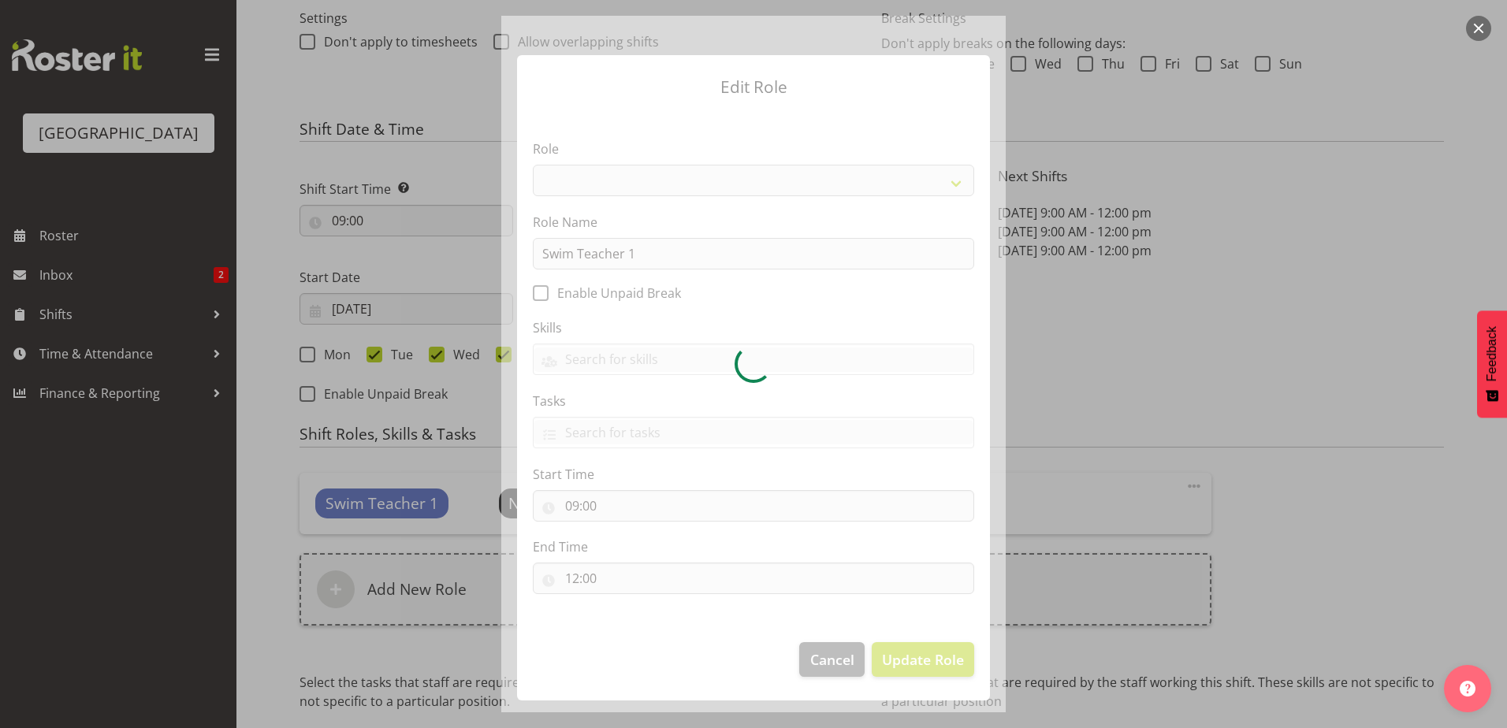
select select "98"
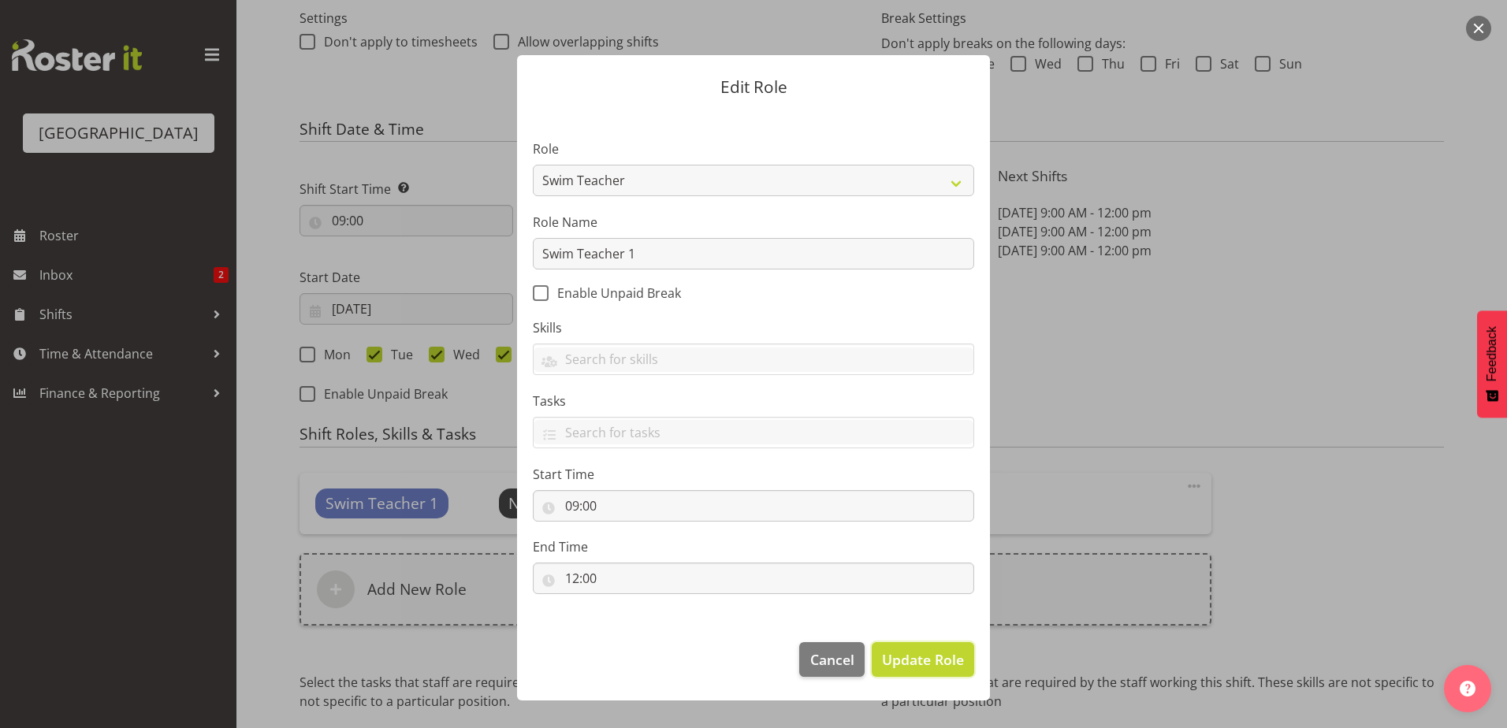
click at [919, 657] on span "Update Role" at bounding box center [923, 659] width 82 height 20
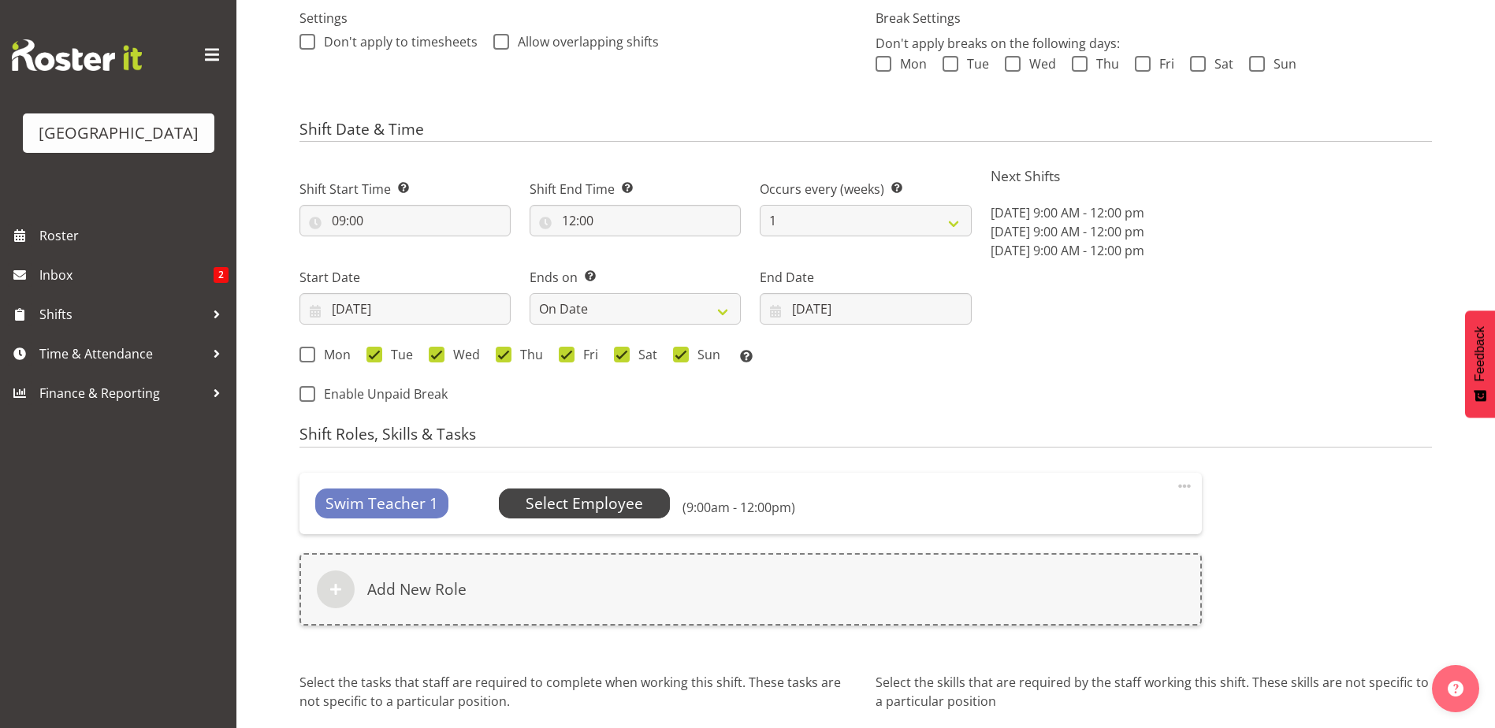
click at [647, 503] on span "Select Employee" at bounding box center [585, 504] width 172 height 30
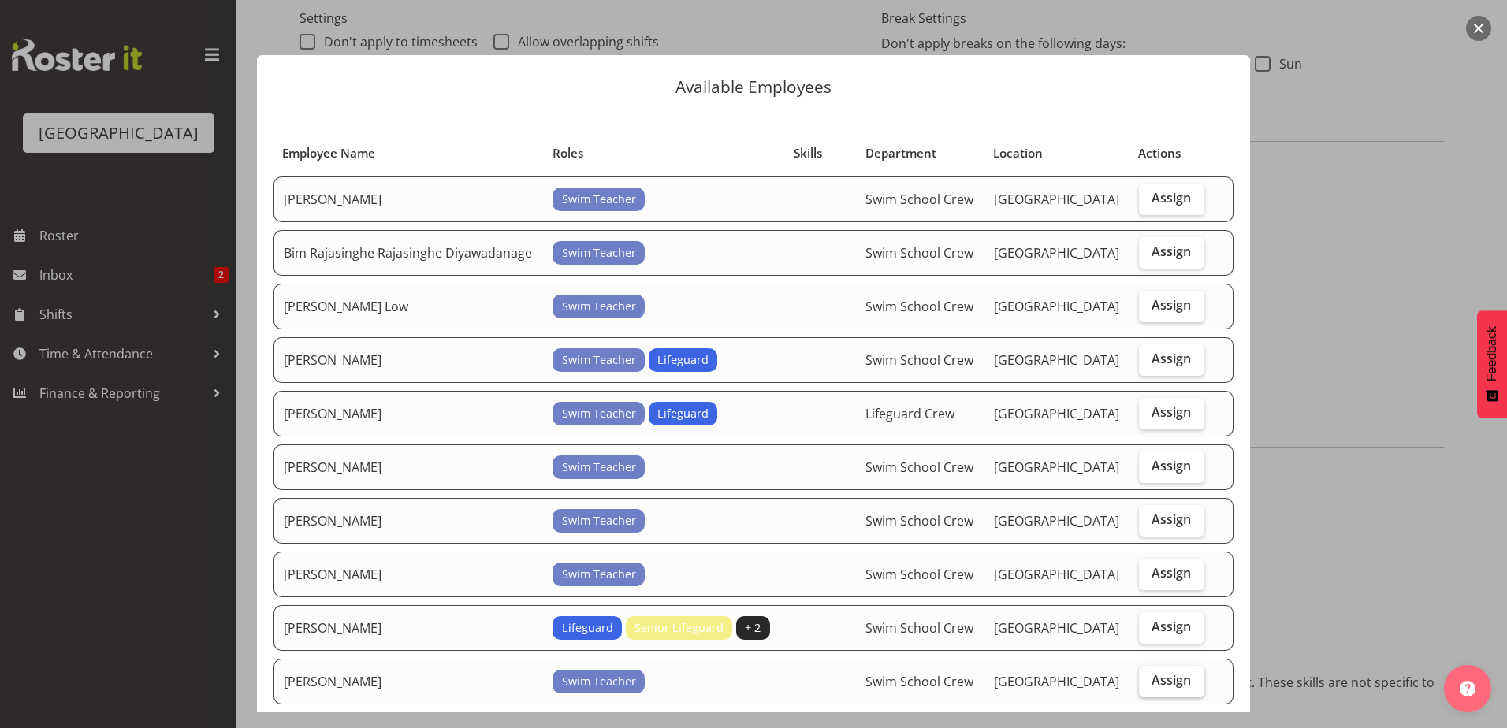
click at [1151, 674] on span "Assign" at bounding box center [1170, 680] width 39 height 16
click at [1149, 675] on input "Assign" at bounding box center [1144, 680] width 10 height 10
checkbox input "true"
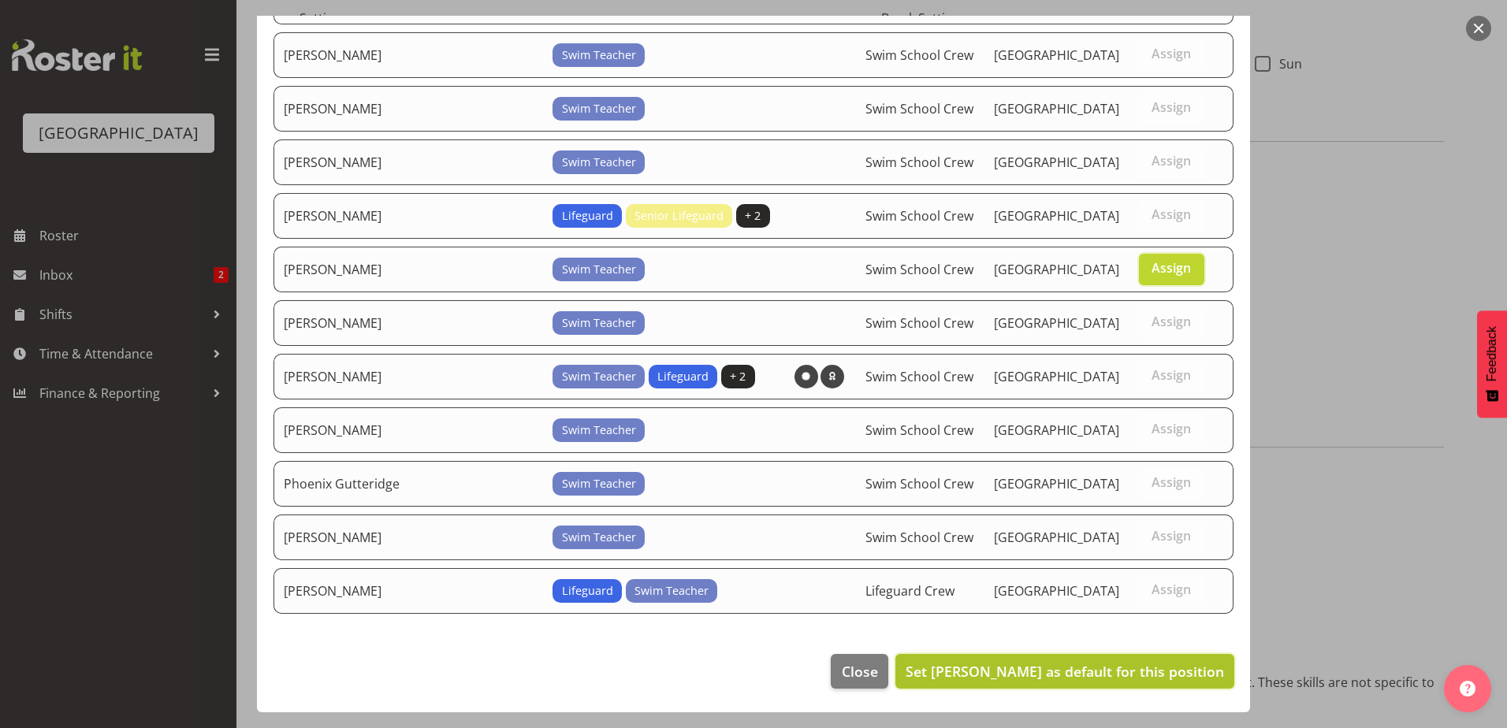
click at [1100, 669] on span "Set Maia Garrett as default for this position" at bounding box center [1064, 671] width 318 height 19
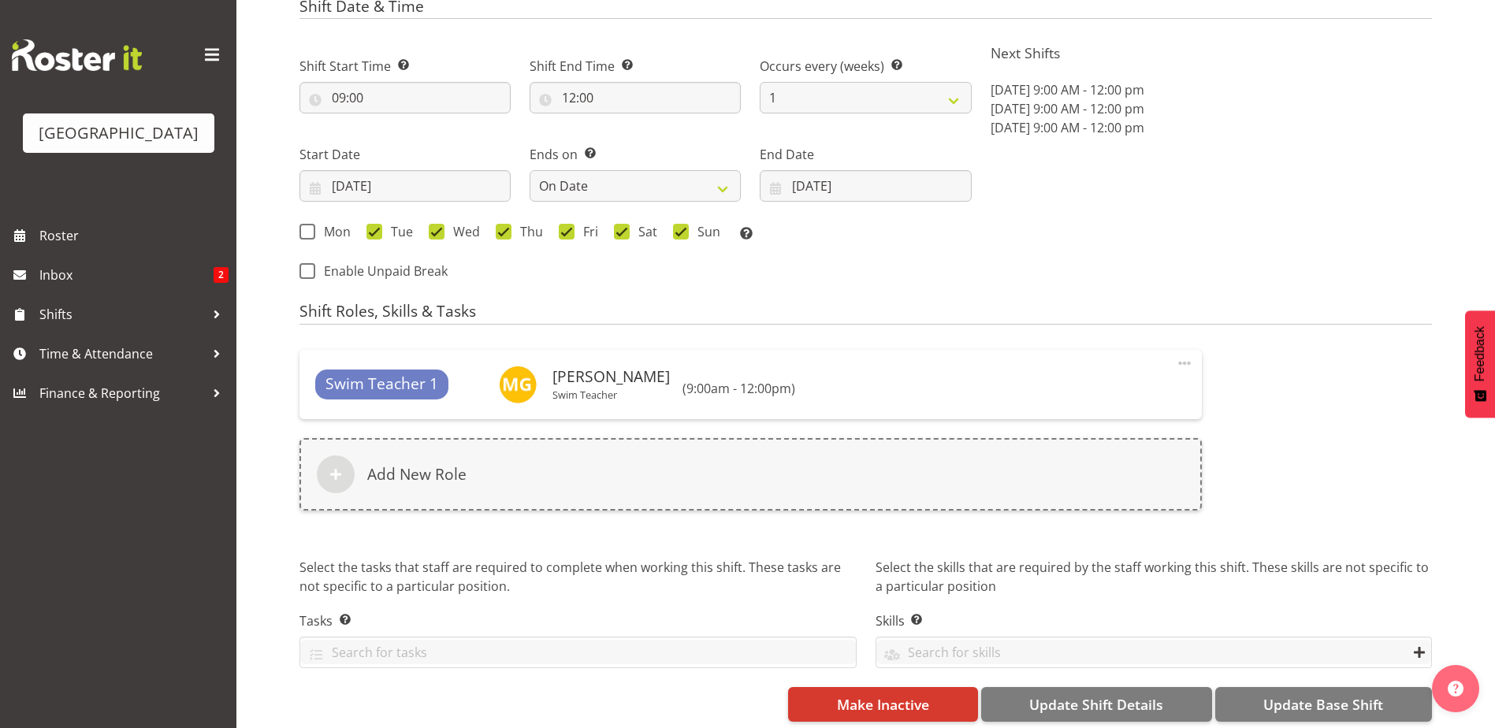
scroll to position [613, 0]
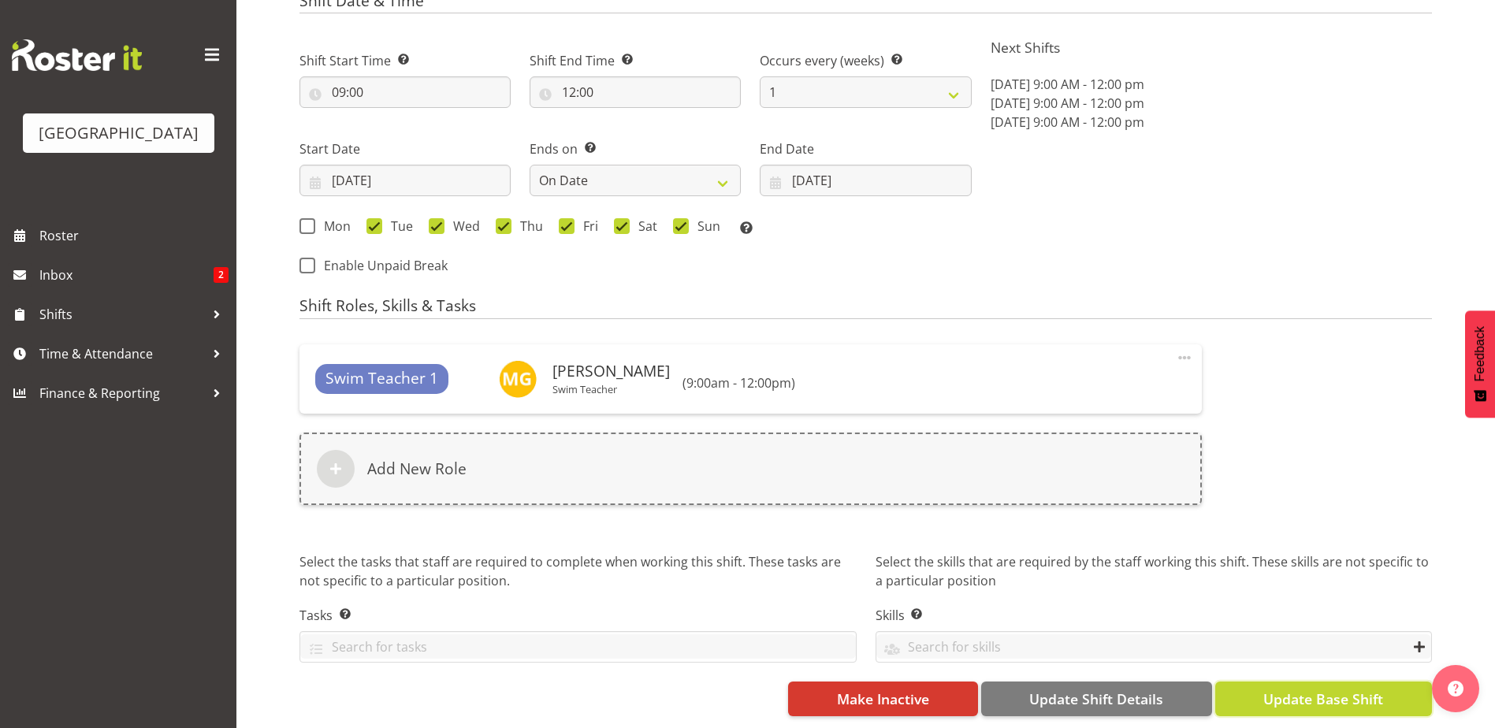
click at [1245, 682] on button "Update Base Shift" at bounding box center [1323, 699] width 217 height 35
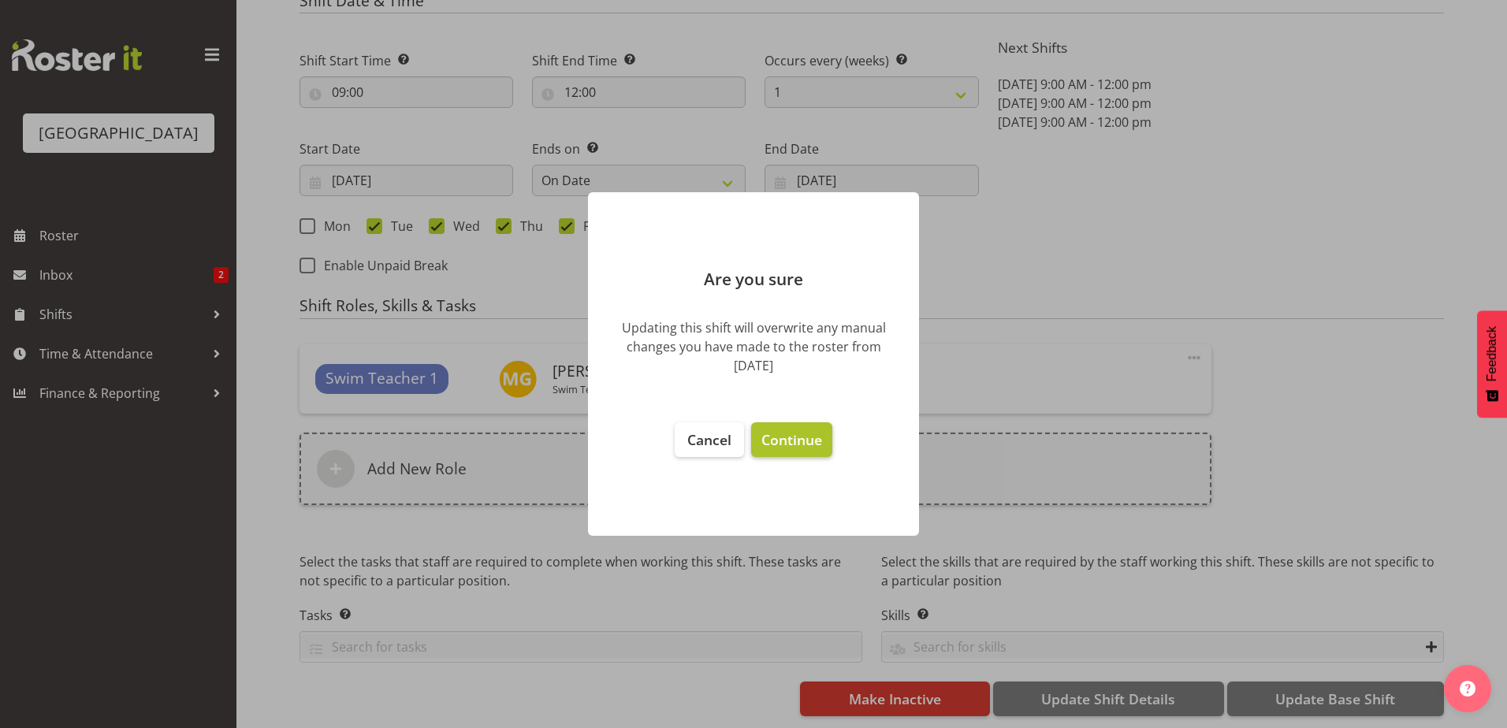
click at [804, 442] on span "Continue" at bounding box center [791, 439] width 61 height 19
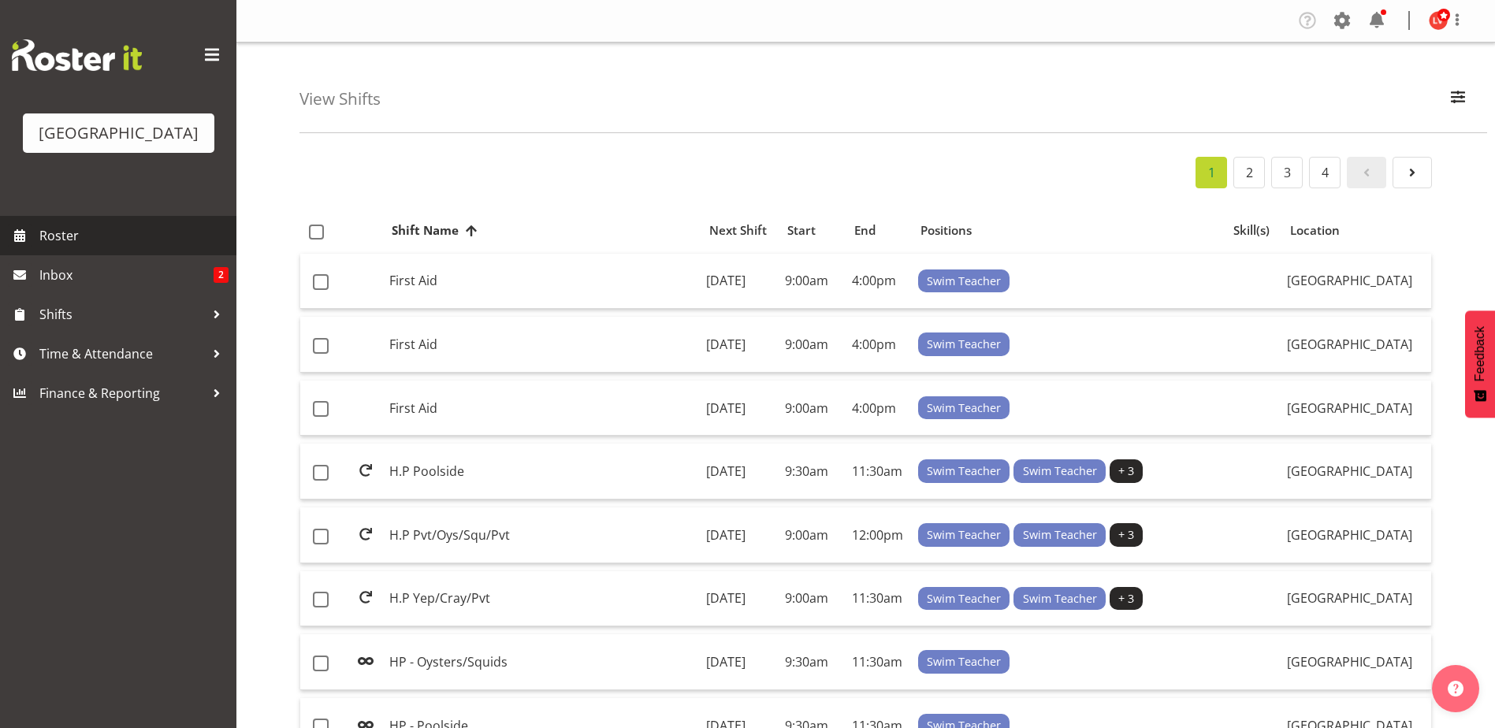
click at [53, 233] on span "Roster" at bounding box center [133, 236] width 189 height 24
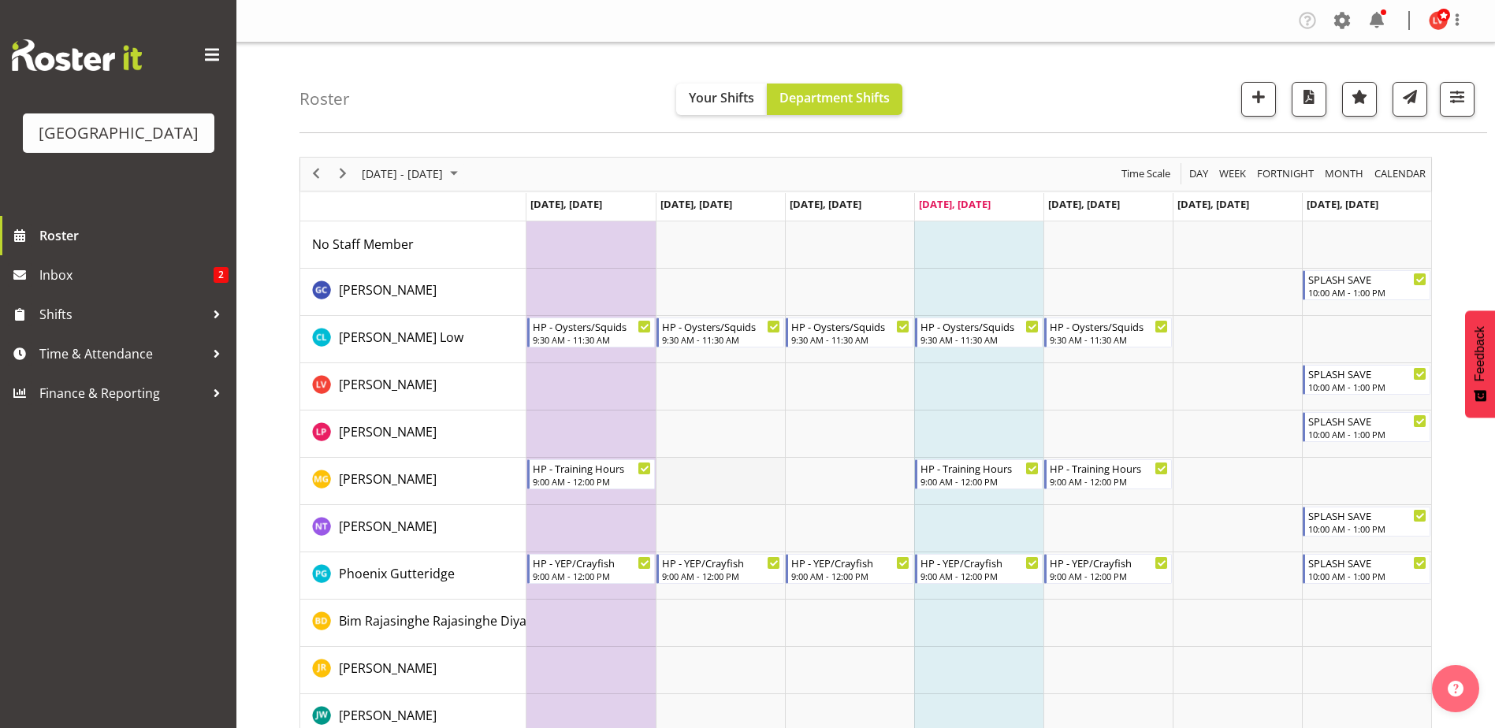
click at [696, 491] on td "Timeline Week of September 25, 2025" at bounding box center [720, 481] width 129 height 47
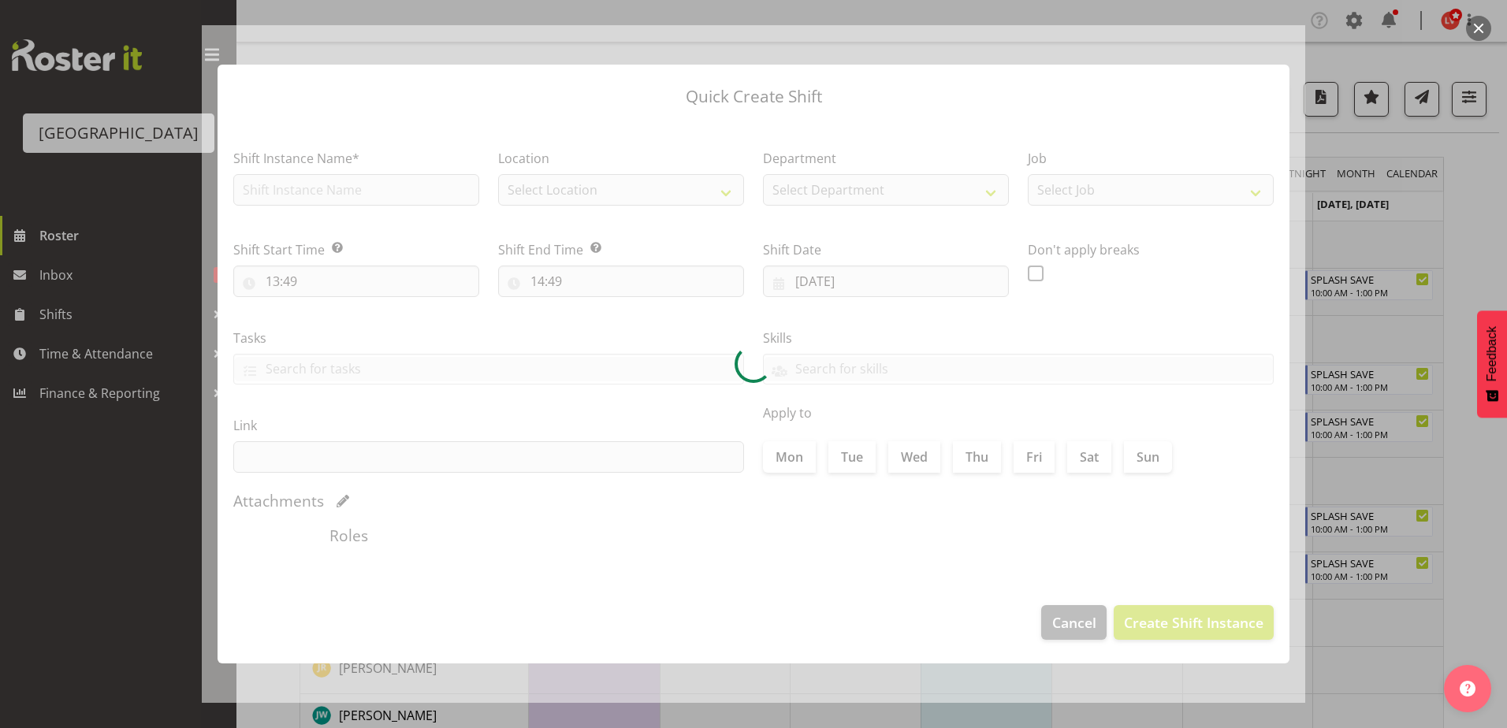
type input "23/09/2025"
checkbox input "true"
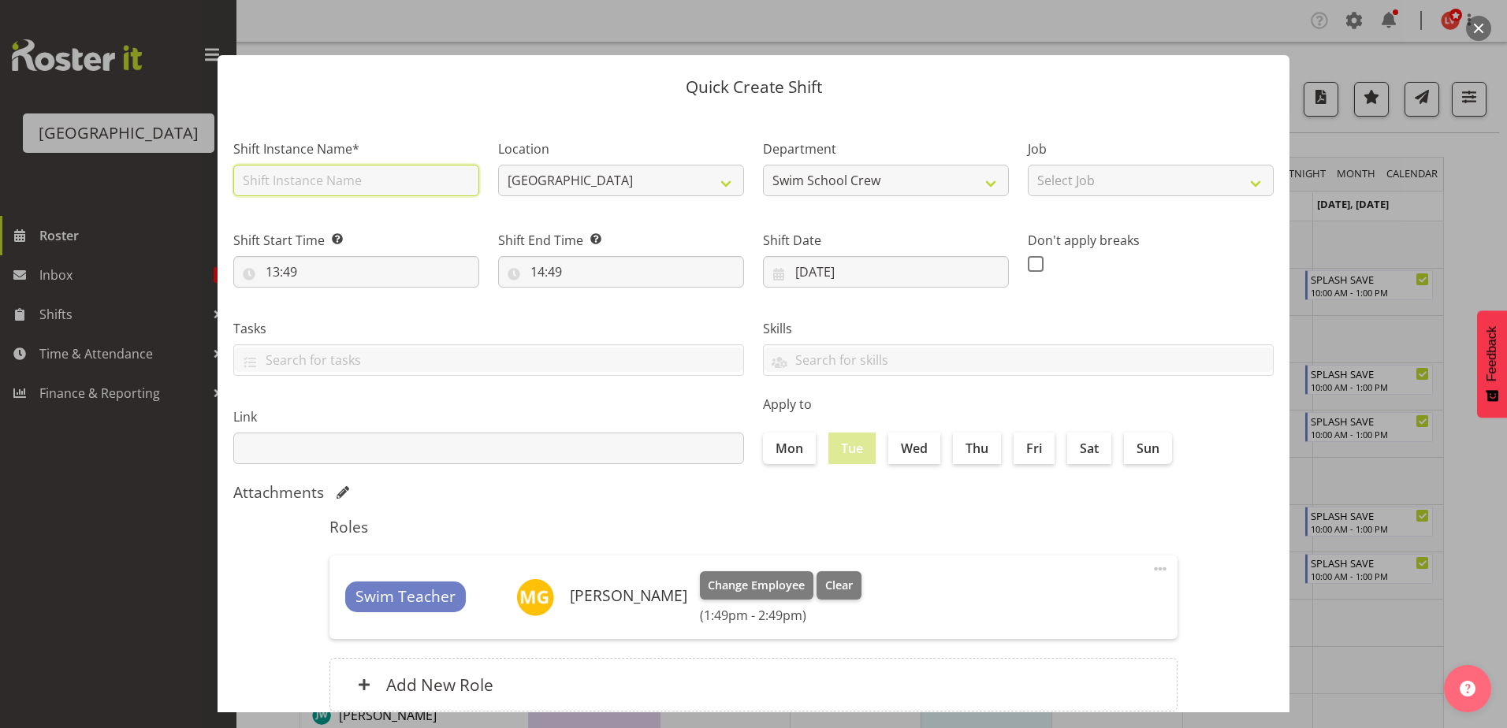
click at [287, 175] on input "text" at bounding box center [356, 181] width 246 height 32
type input "HP - Training Hours"
click at [268, 269] on input "13:49" at bounding box center [356, 272] width 246 height 32
click at [335, 310] on select "00 01 02 03 04 05 06 07 08 09 10 11 12 13 14 15 16 17 18 19 20 21 22 23" at bounding box center [340, 313] width 35 height 32
select select "8"
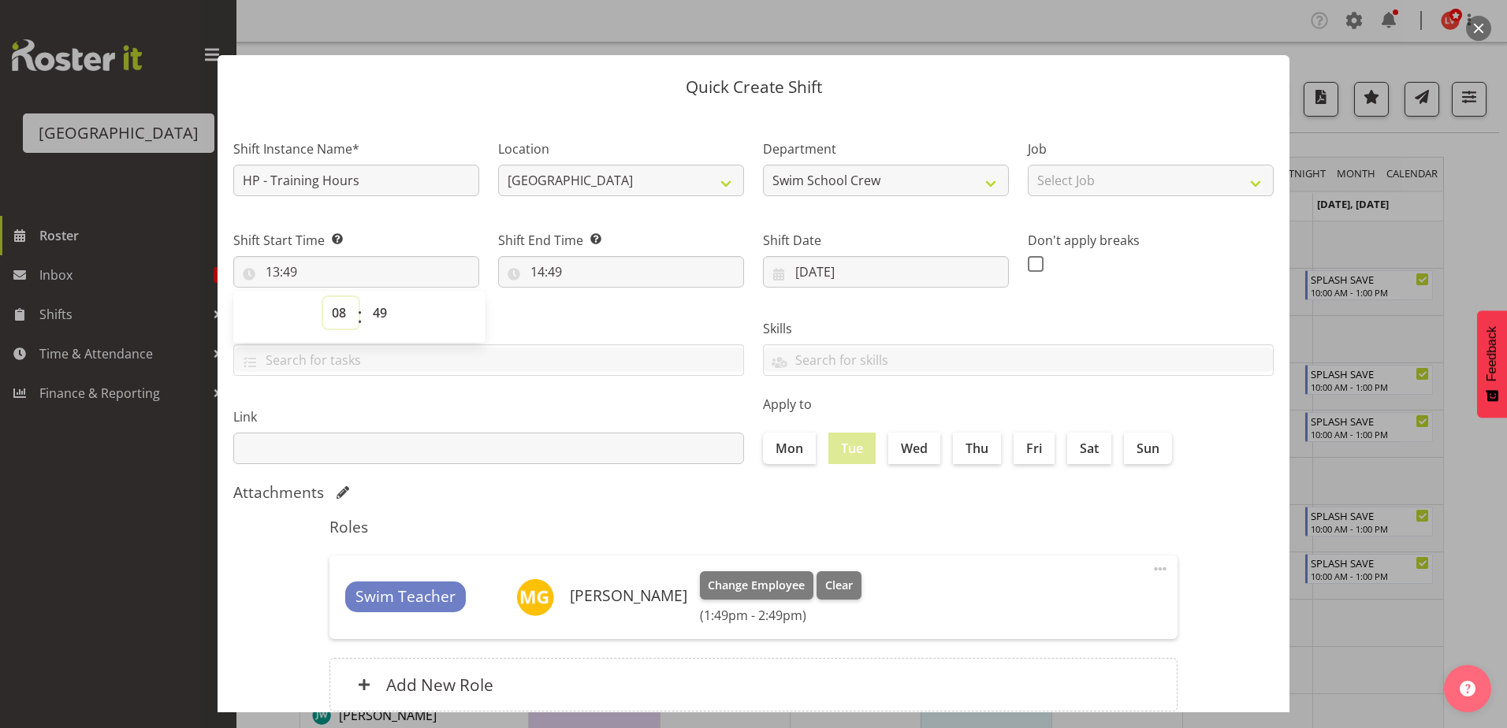
click at [323, 297] on select "00 01 02 03 04 05 06 07 08 09 10 11 12 13 14 15 16 17 18 19 20 21 22 23" at bounding box center [340, 313] width 35 height 32
type input "08:49"
click at [339, 313] on select "00 01 02 03 04 05 06 07 08 09 10 11 12 13 14 15 16 17 18 19 20 21 22 23" at bounding box center [340, 313] width 35 height 32
click at [323, 297] on select "00 01 02 03 04 05 06 07 08 09 10 11 12 13 14 15 16 17 18 19 20 21 22 23" at bounding box center [340, 313] width 35 height 32
drag, startPoint x: 332, startPoint y: 310, endPoint x: 328, endPoint y: 330, distance: 20.9
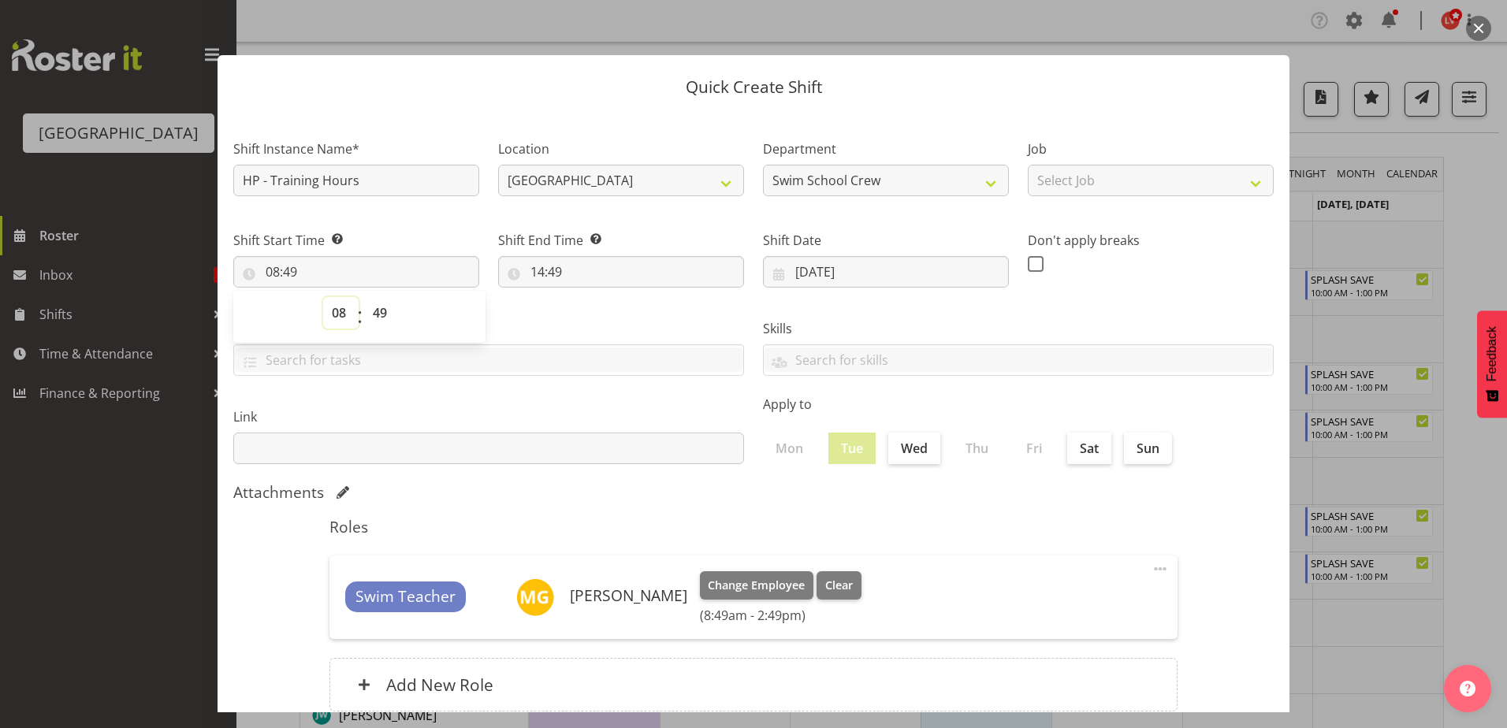
click at [332, 311] on select "00 01 02 03 04 05 06 07 08 09 10 11 12 13 14 15 16 17 18 19 20 21 22 23" at bounding box center [340, 313] width 35 height 32
select select "9"
click at [323, 297] on select "00 01 02 03 04 05 06 07 08 09 10 11 12 13 14 15 16 17 18 19 20 21 22 23" at bounding box center [340, 313] width 35 height 32
type input "09:49"
click at [378, 315] on select "00 01 02 03 04 05 06 07 08 09 10 11 12 13 14 15 16 17 18 19 20 21 22 23 24 25 2…" at bounding box center [381, 313] width 35 height 32
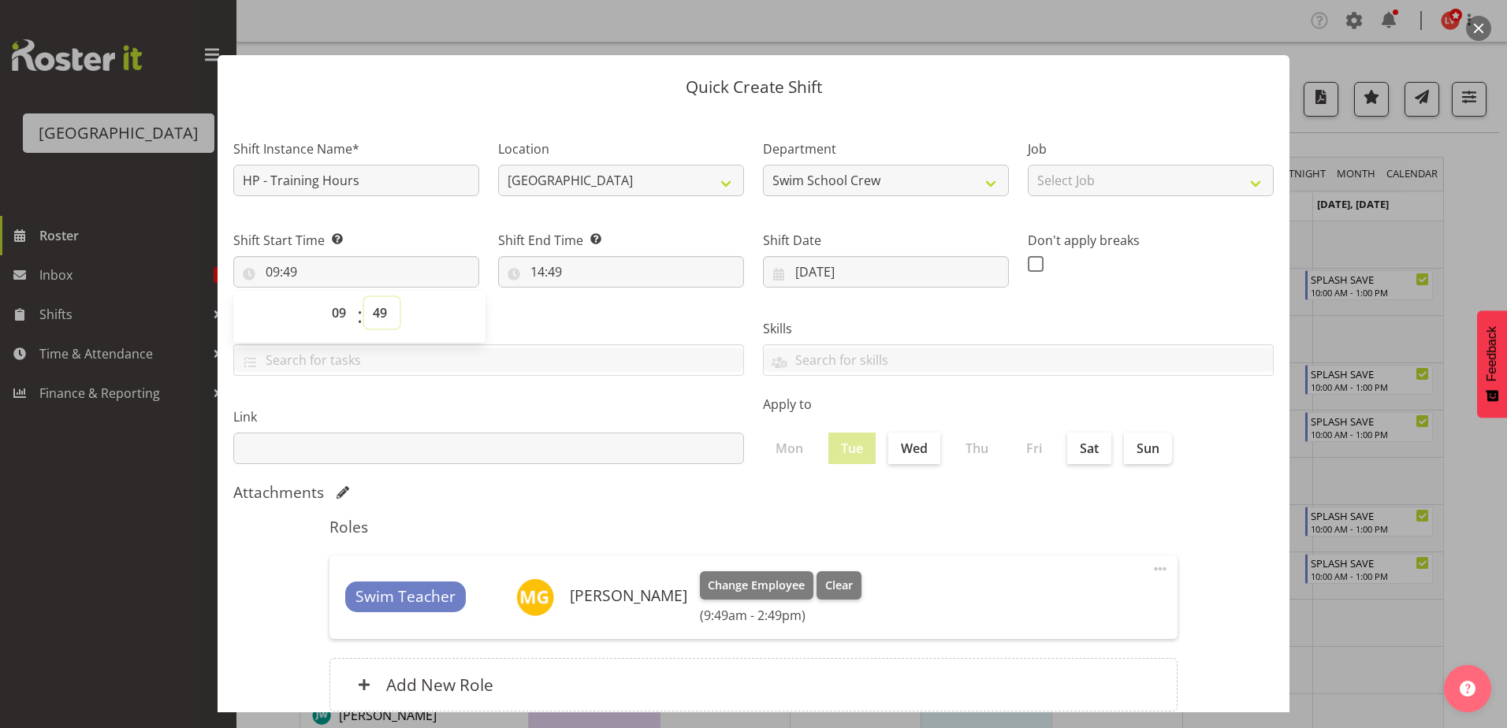
select select "14"
click at [364, 297] on select "00 01 02 03 04 05 06 07 08 09 10 11 12 13 14 15 16 17 18 19 20 21 22 23 24 25 2…" at bounding box center [381, 313] width 35 height 32
type input "09:14"
click at [388, 307] on select "00 01 02 03 04 05 06 07 08 09 10 11 12 13 14 15 16 17 18 19 20 21 22 23 24 25 2…" at bounding box center [381, 313] width 35 height 32
click at [385, 311] on select "00 01 02 03 04 05 06 07 08 09 10 11 12 13 14 15 16 17 18 19 20 21 22 23 24 25 2…" at bounding box center [381, 313] width 35 height 32
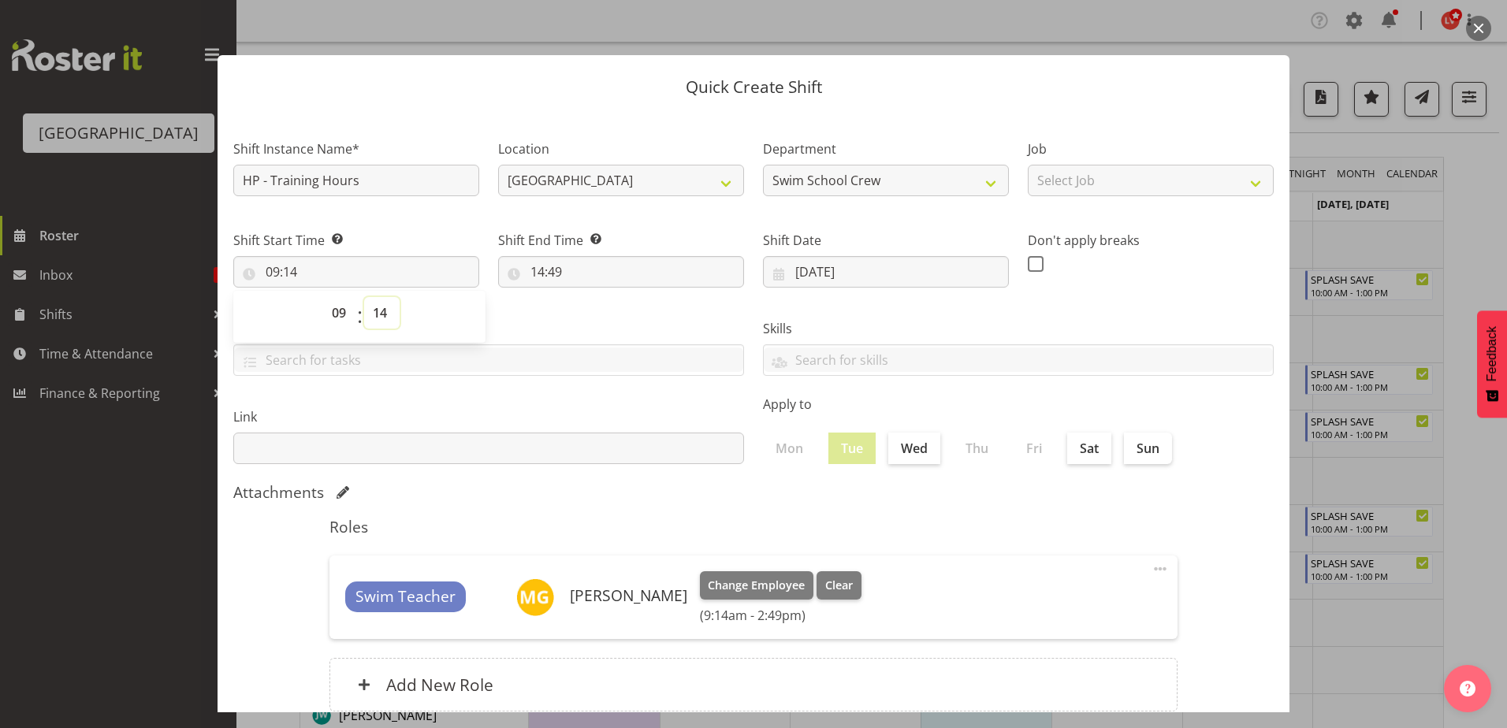
select select "0"
click at [364, 297] on select "00 01 02 03 04 05 06 07 08 09 10 11 12 13 14 15 16 17 18 19 20 21 22 23 24 25 2…" at bounding box center [381, 313] width 35 height 32
type input "09:00"
drag, startPoint x: 504, startPoint y: 307, endPoint x: 537, endPoint y: 277, distance: 44.7
click at [504, 307] on div "Tasks TEST123" at bounding box center [489, 341] width 530 height 88
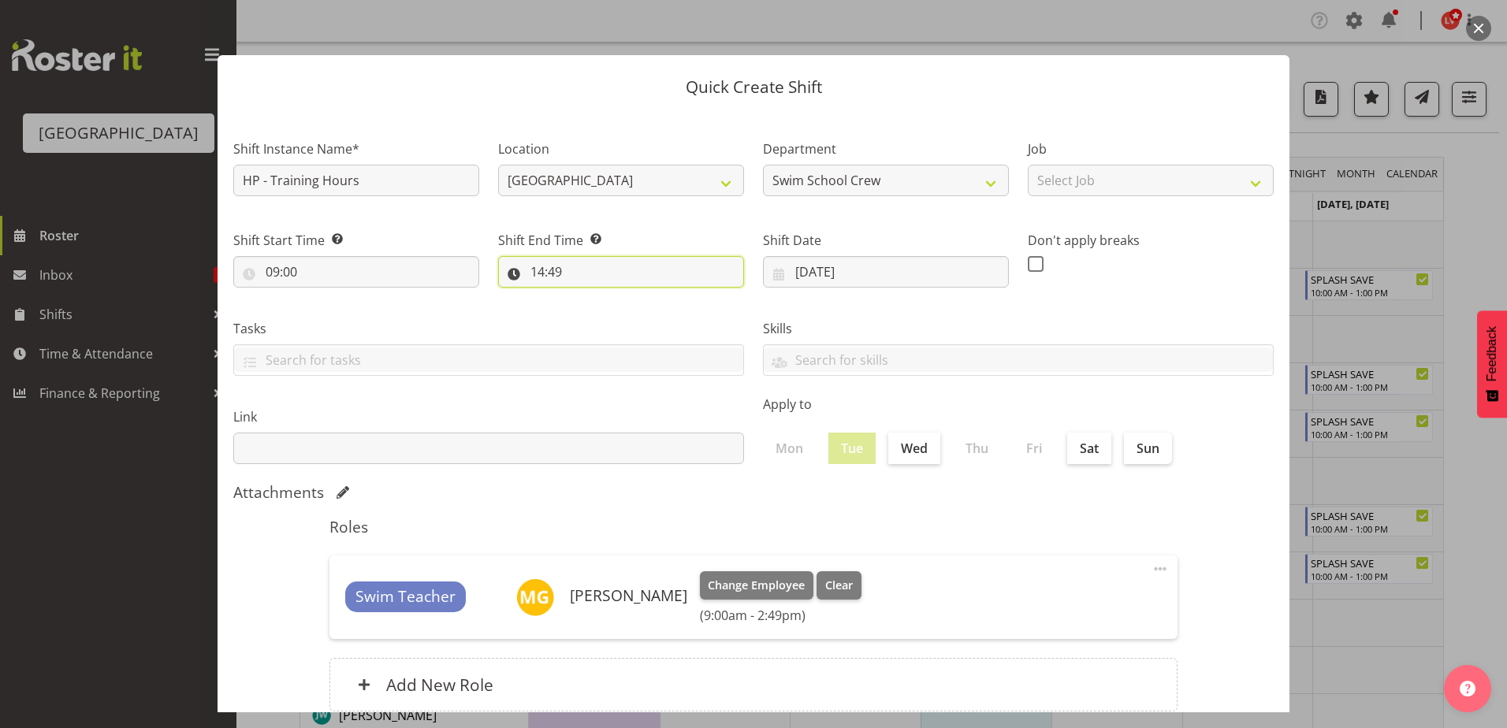
click at [535, 273] on input "14:49" at bounding box center [621, 272] width 246 height 32
click at [593, 310] on select "00 01 02 03 04 05 06 07 08 09 10 11 12 13 14 15 16 17 18 19 20 21 22 23" at bounding box center [605, 313] width 35 height 32
select select "11"
click at [588, 297] on select "00 01 02 03 04 05 06 07 08 09 10 11 12 13 14 15 16 17 18 19 20 21 22 23" at bounding box center [605, 313] width 35 height 32
type input "11:49"
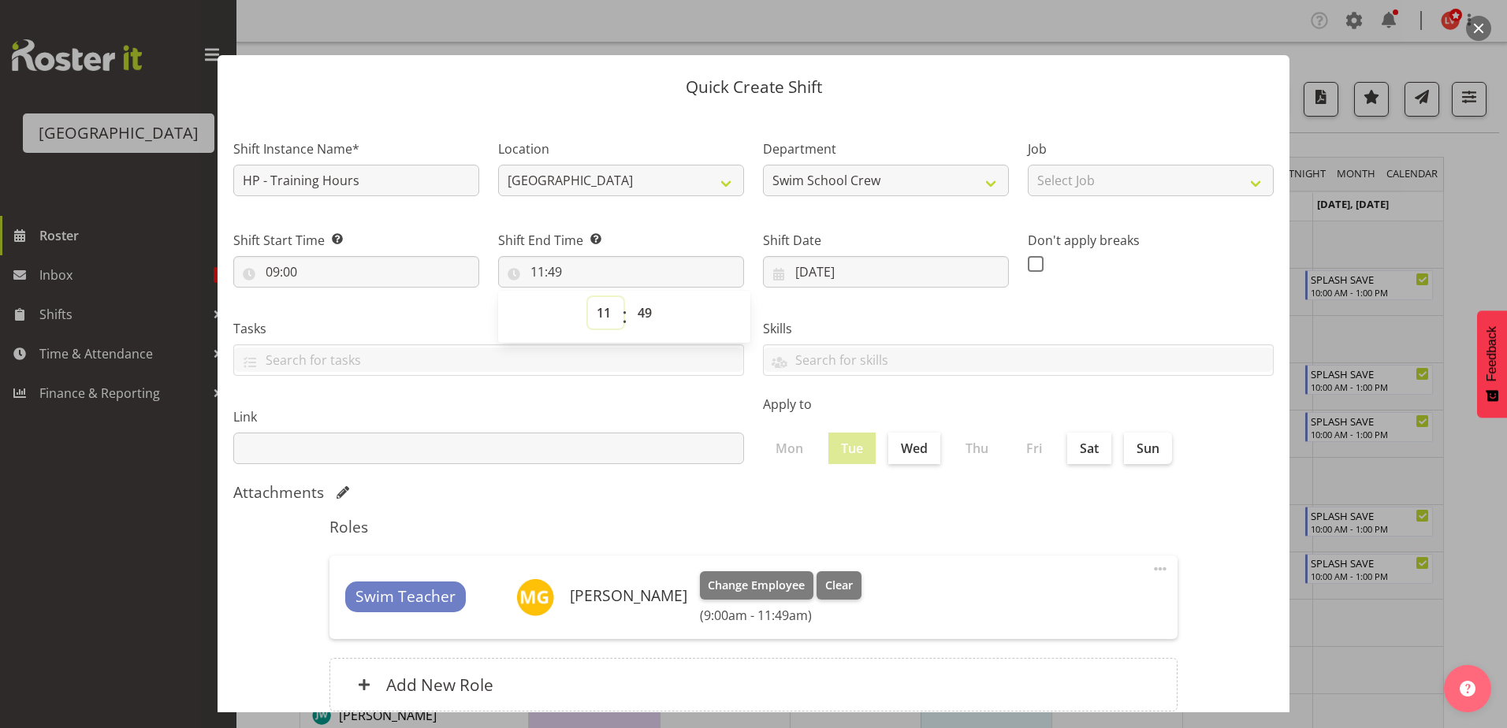
click at [598, 308] on select "00 01 02 03 04 05 06 07 08 09 10 11 12 13 14 15 16 17 18 19 20 21 22 23" at bounding box center [605, 313] width 35 height 32
select select "12"
click at [588, 297] on select "00 01 02 03 04 05 06 07 08 09 10 11 12 13 14 15 16 17 18 19 20 21 22 23" at bounding box center [605, 313] width 35 height 32
type input "12:49"
click at [641, 312] on select "00 01 02 03 04 05 06 07 08 09 10 11 12 13 14 15 16 17 18 19 20 21 22 23 24 25 2…" at bounding box center [646, 313] width 35 height 32
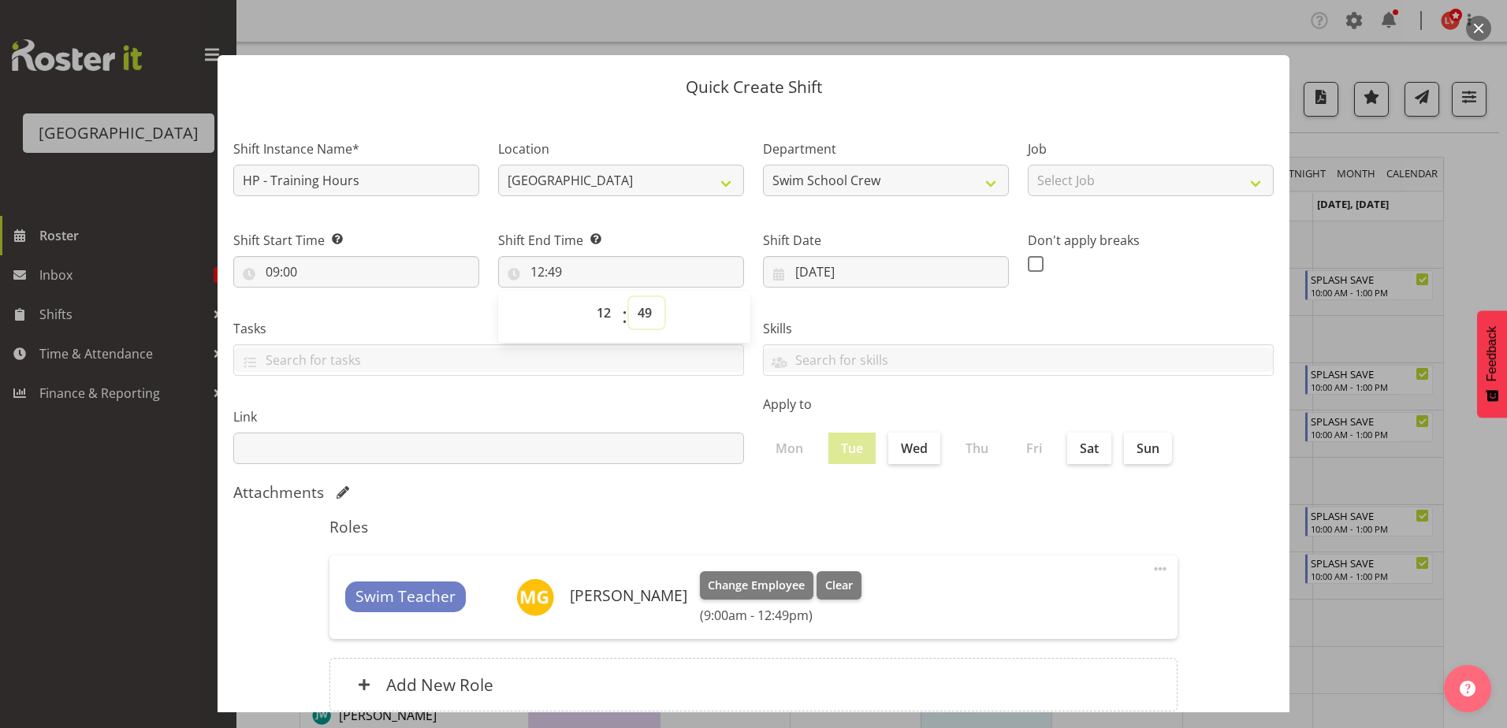
select select "0"
click at [629, 297] on select "00 01 02 03 04 05 06 07 08 09 10 11 12 13 14 15 16 17 18 19 20 21 22 23 24 25 2…" at bounding box center [646, 313] width 35 height 32
type input "12:00"
click at [913, 293] on div "Shift Date 23/09/2025 January February March April May June July August Septemb…" at bounding box center [885, 253] width 265 height 88
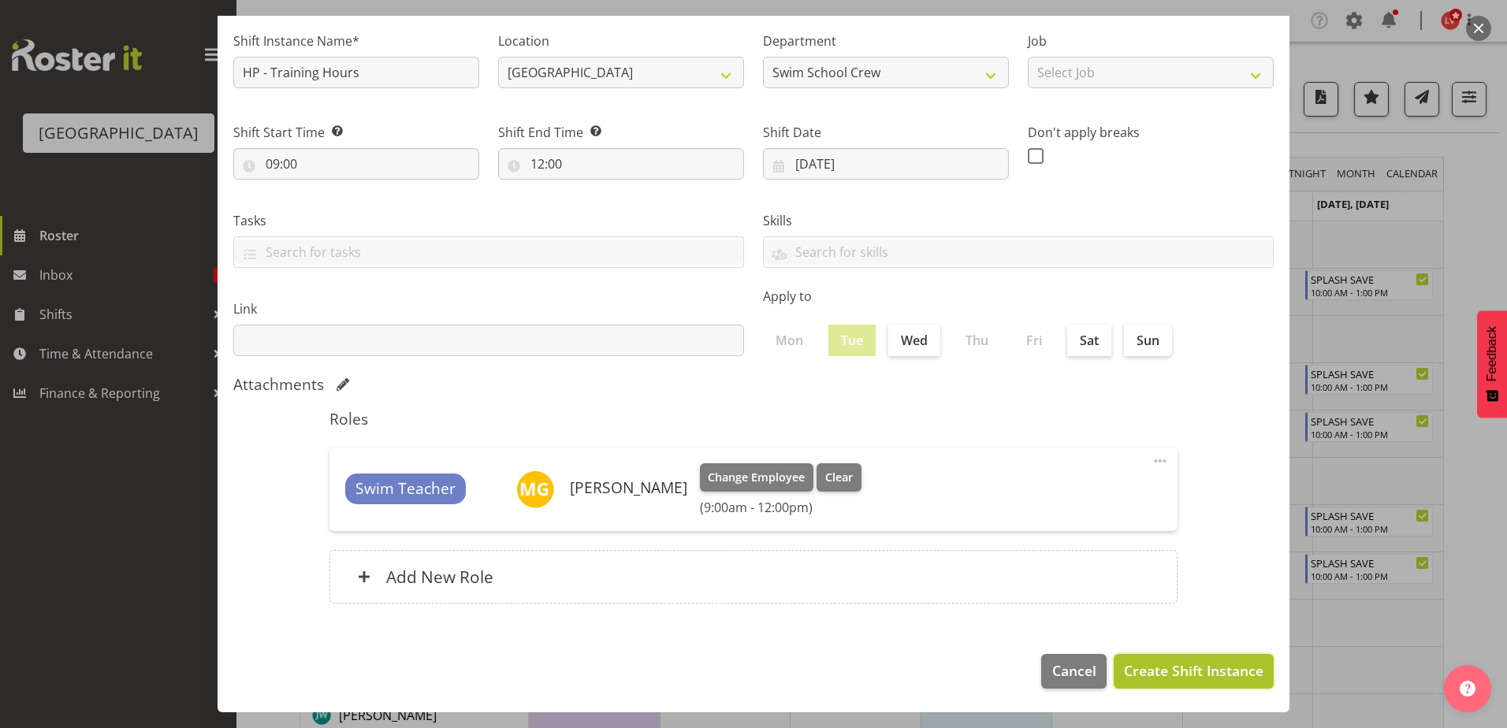
click at [1124, 667] on span "Create Shift Instance" at bounding box center [1193, 670] width 139 height 20
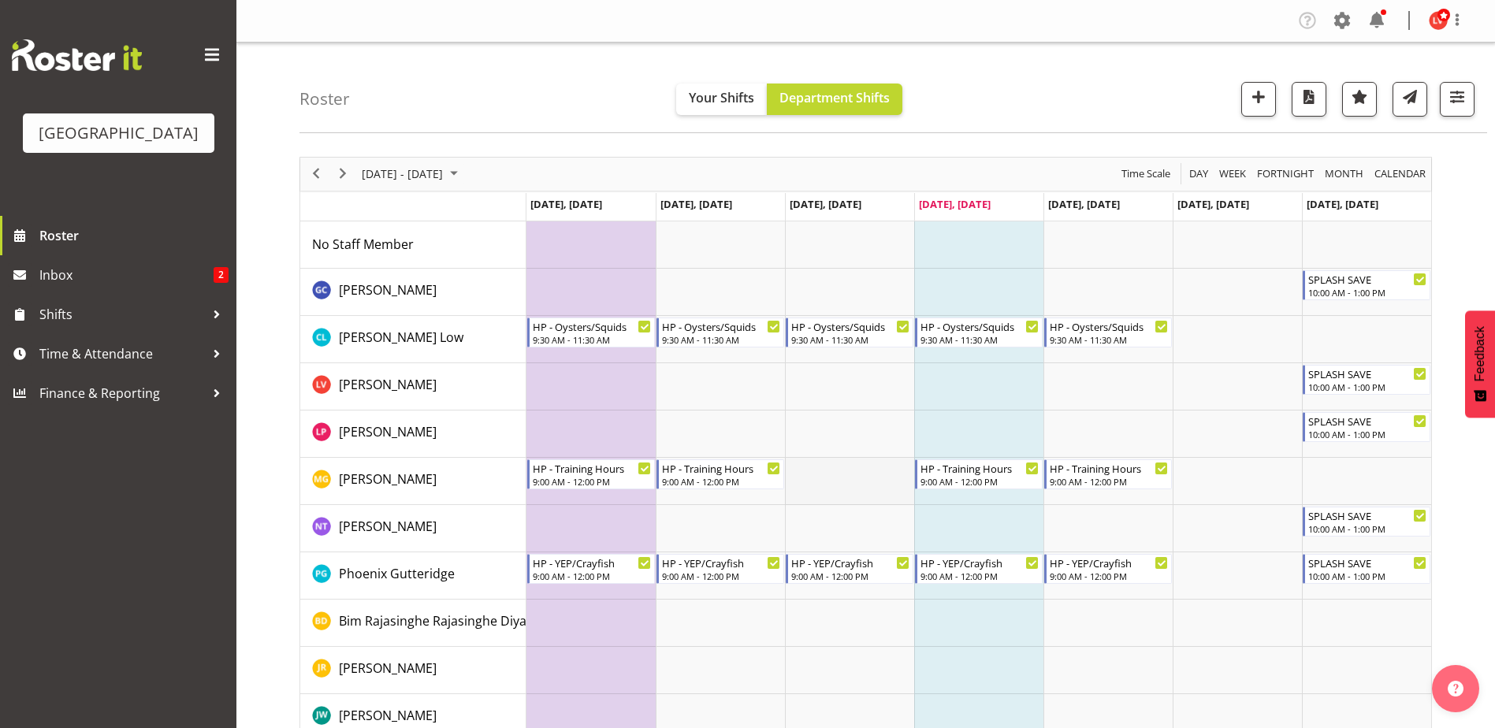
click at [834, 485] on td "Timeline Week of September 25, 2025" at bounding box center [849, 481] width 129 height 47
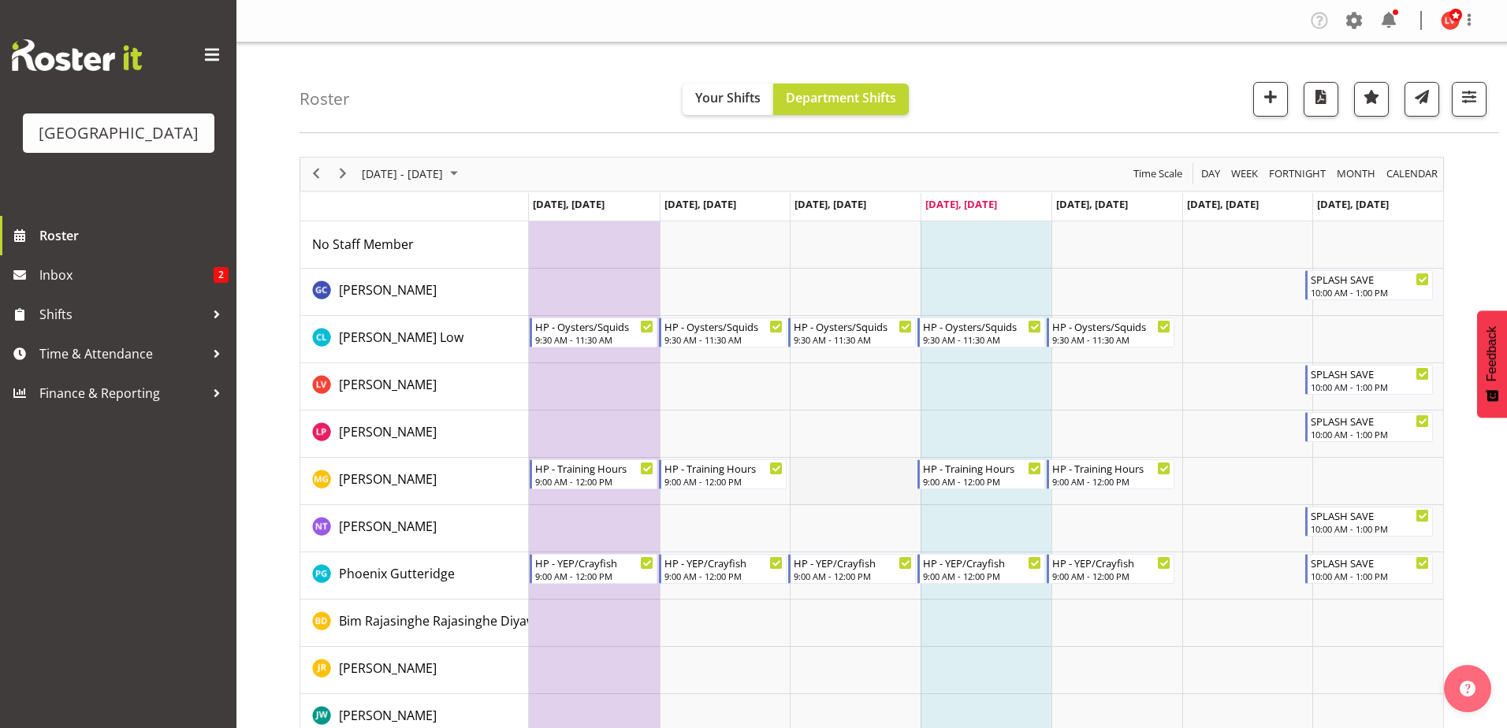
select select "13"
select select "50"
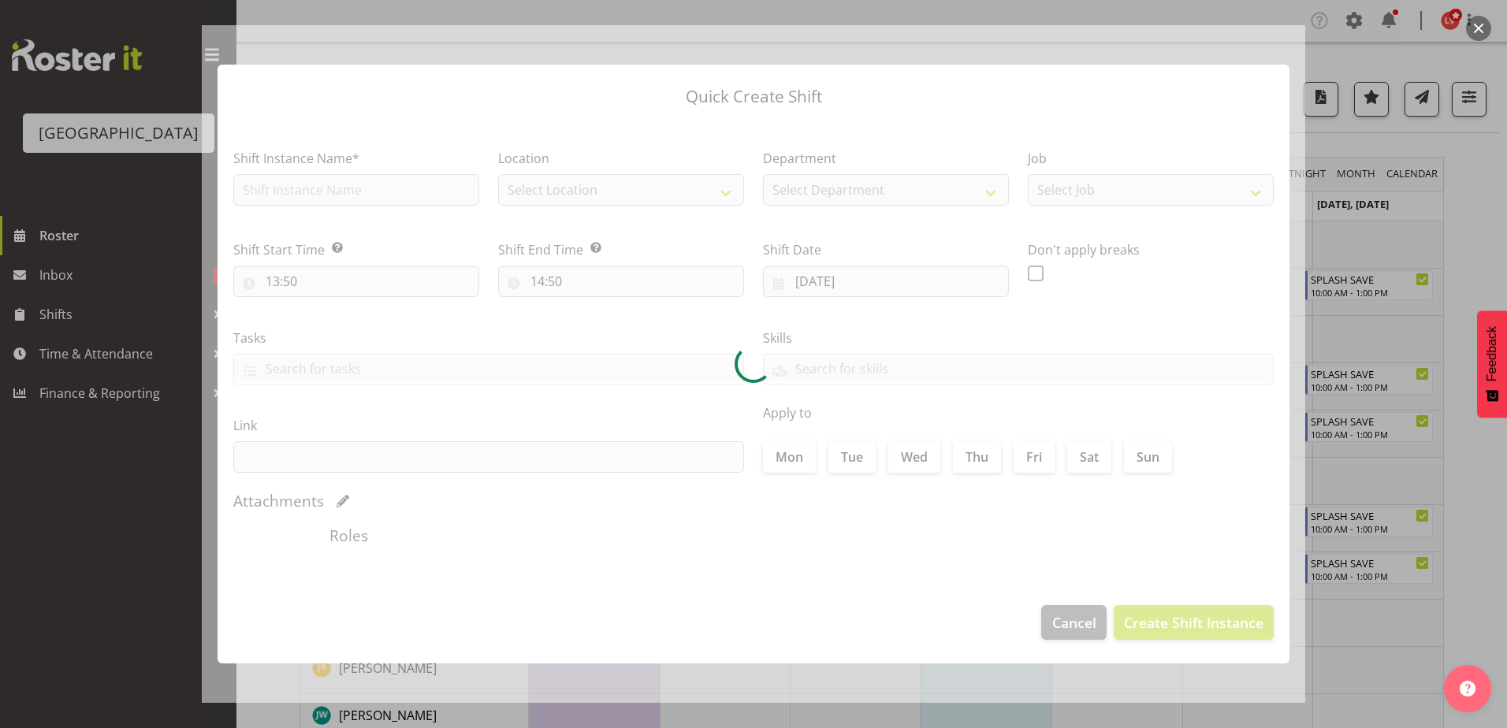
type input "24/09/2025"
checkbox input "true"
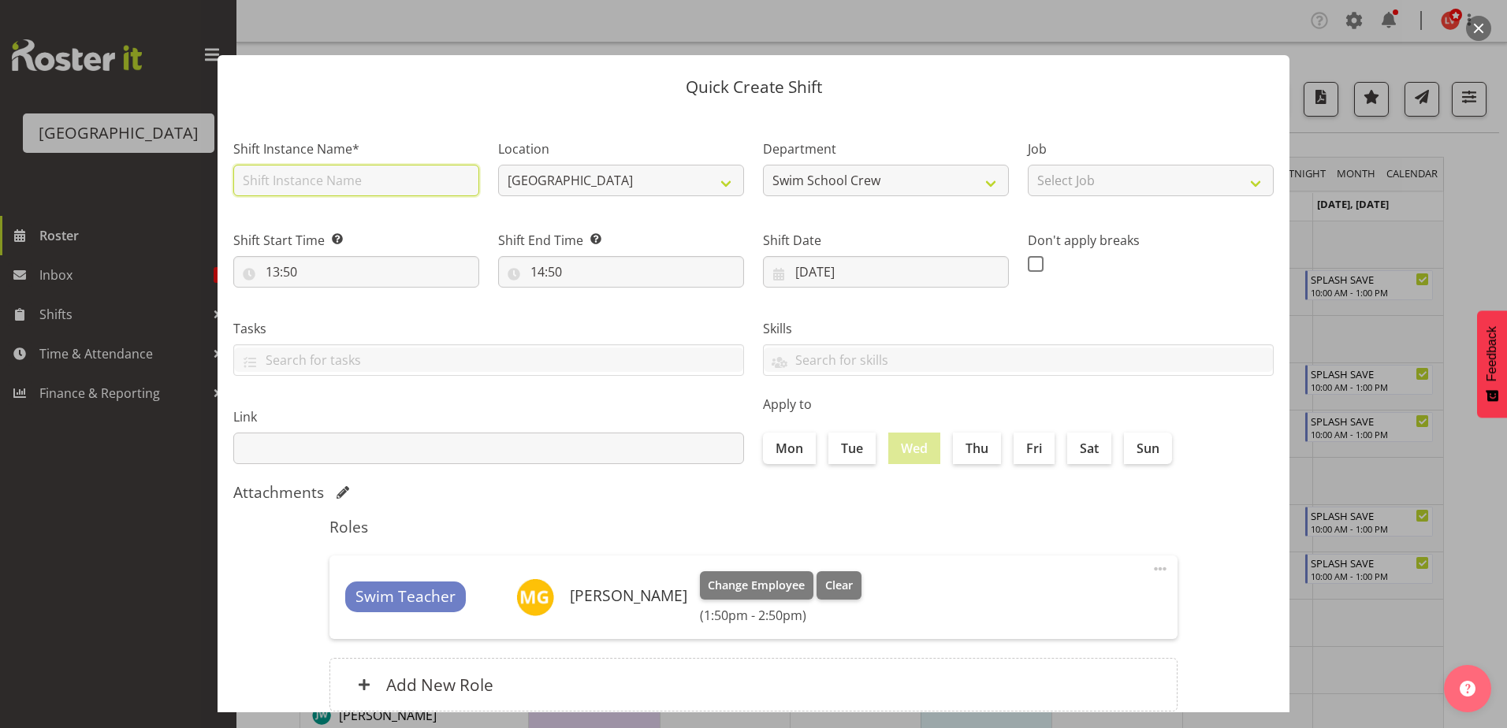
click at [379, 177] on input "text" at bounding box center [356, 181] width 246 height 32
type input "HP - Training Hours"
click at [281, 269] on input "13:50" at bounding box center [356, 272] width 246 height 32
click at [340, 313] on select "00 01 02 03 04 05 06 07 08 09 10 11 12 13 14 15 16 17 18 19 20 21 22 23" at bounding box center [340, 313] width 35 height 32
select select "9"
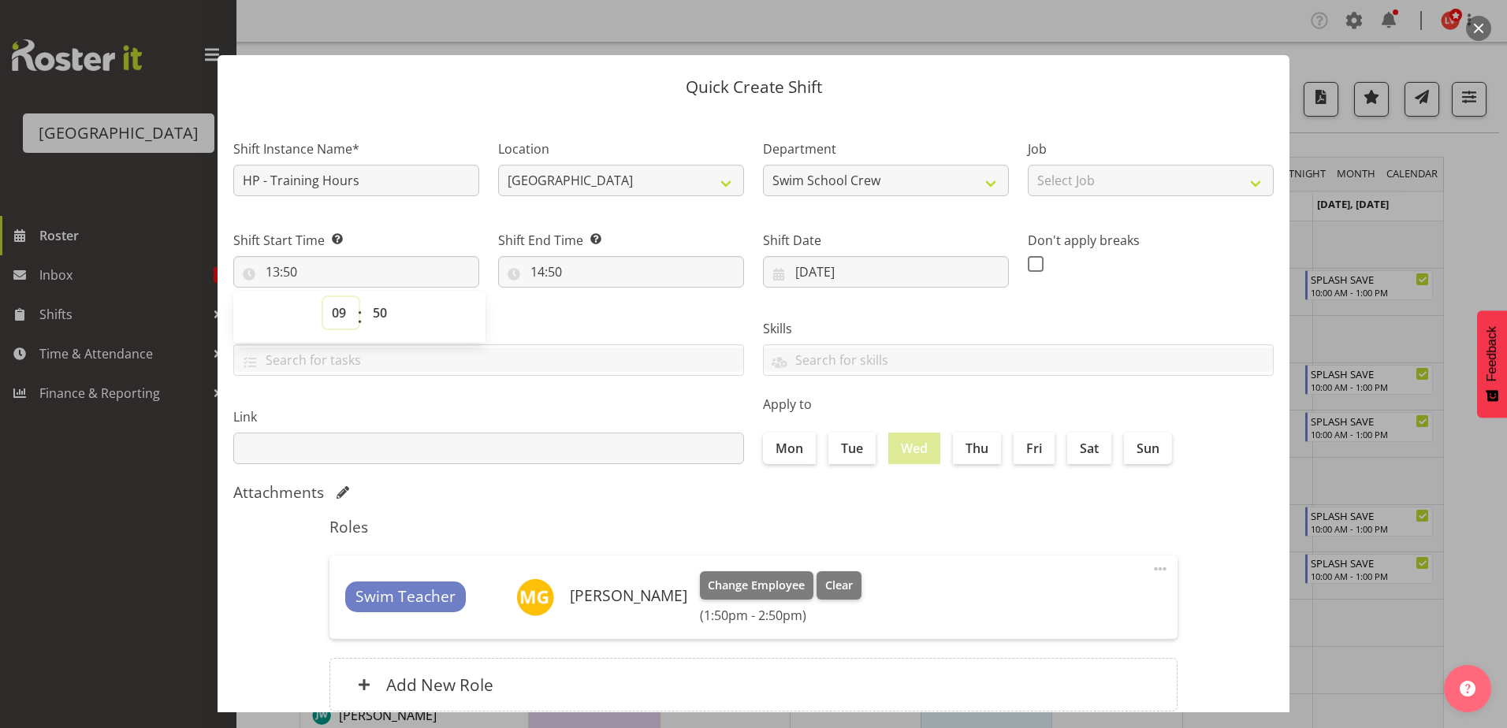
click at [323, 297] on select "00 01 02 03 04 05 06 07 08 09 10 11 12 13 14 15 16 17 18 19 20 21 22 23" at bounding box center [340, 313] width 35 height 32
type input "09:50"
drag, startPoint x: 379, startPoint y: 314, endPoint x: 381, endPoint y: 330, distance: 16.7
click at [381, 321] on select "00 01 02 03 04 05 06 07 08 09 10 11 12 13 14 15 16 17 18 19 20 21 22 23 24 25 2…" at bounding box center [381, 313] width 35 height 32
select select "0"
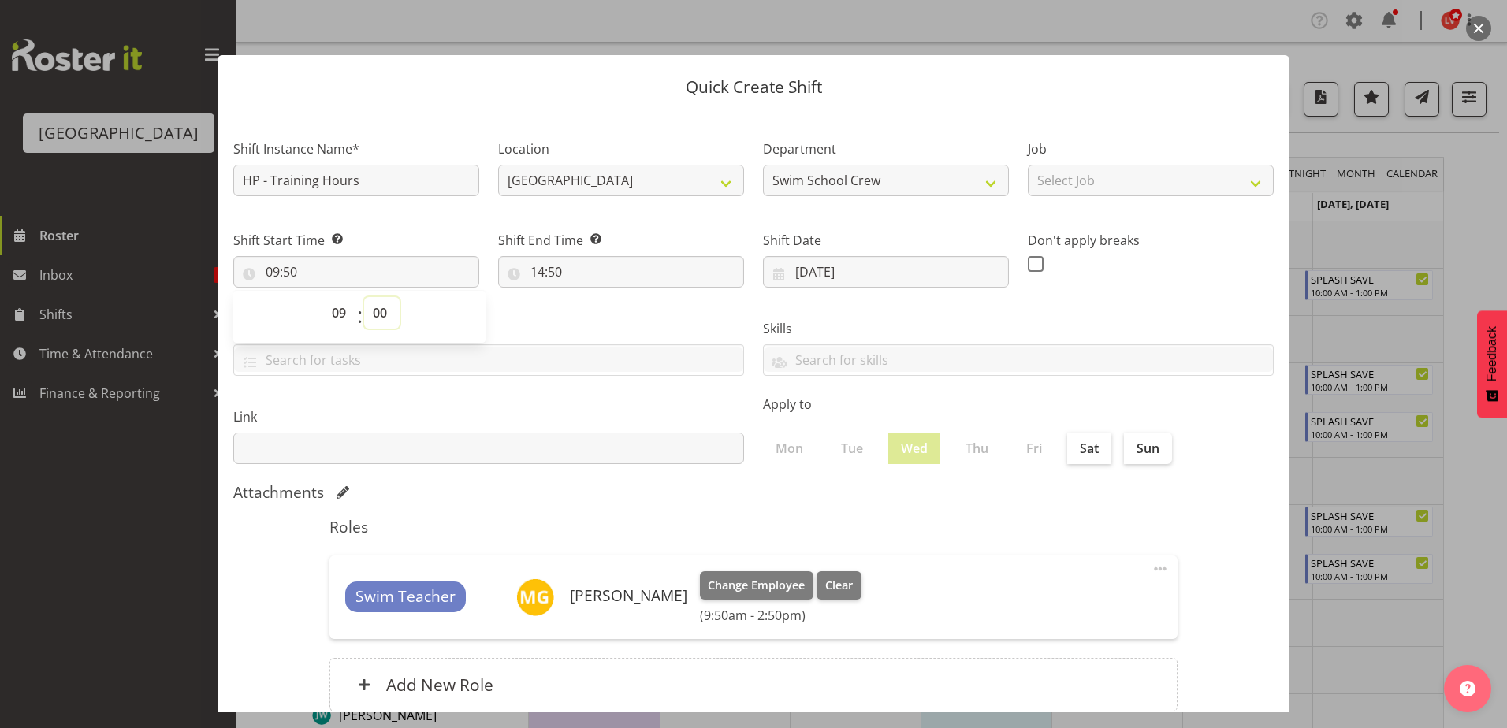
click at [364, 297] on select "00 01 02 03 04 05 06 07 08 09 10 11 12 13 14 15 16 17 18 19 20 21 22 23 24 25 2…" at bounding box center [381, 313] width 35 height 32
type input "09:00"
drag, startPoint x: 551, startPoint y: 303, endPoint x: 531, endPoint y: 277, distance: 32.6
click at [551, 303] on div "Tasks TEST123" at bounding box center [489, 341] width 530 height 88
drag, startPoint x: 531, startPoint y: 267, endPoint x: 529, endPoint y: 291, distance: 23.8
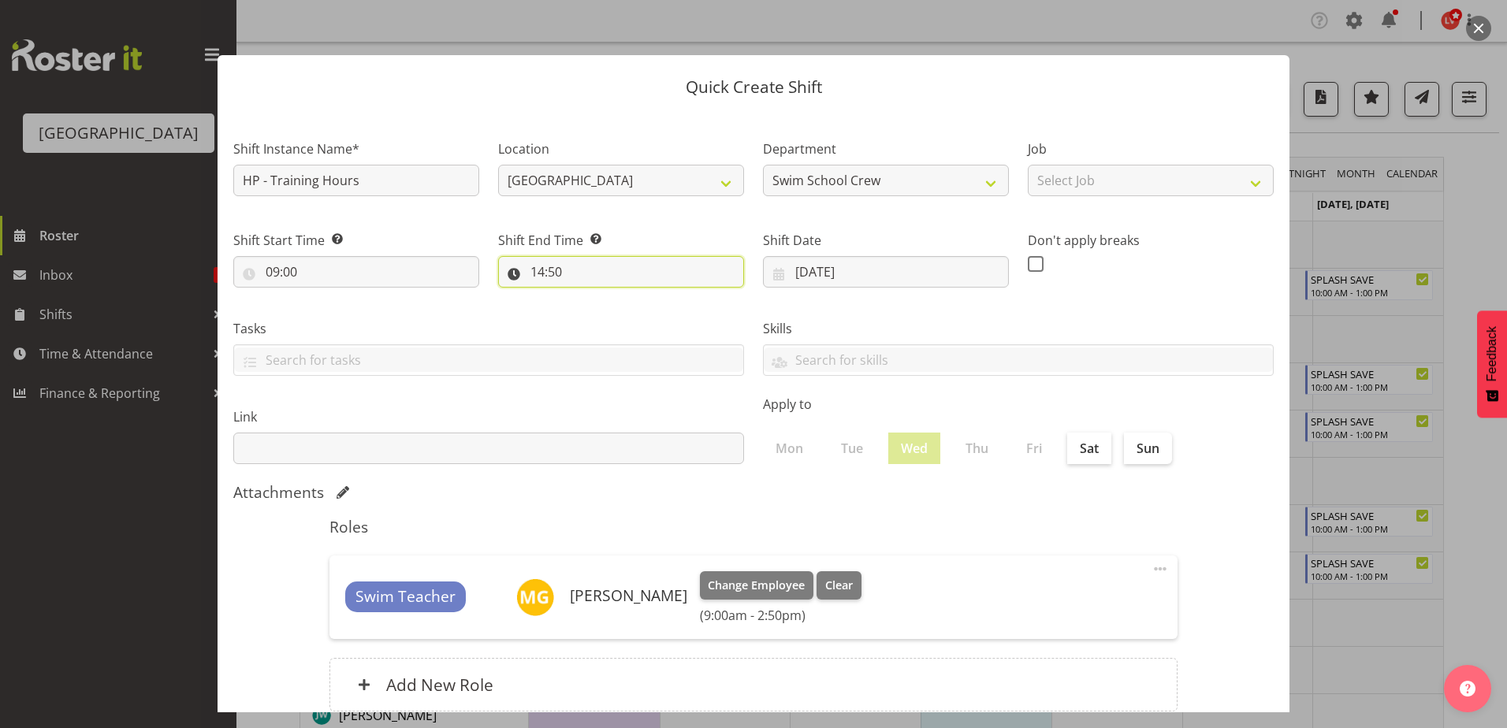
click at [531, 269] on input "14:50" at bounding box center [621, 272] width 246 height 32
click at [597, 312] on select "00 01 02 03 04 05 06 07 08 09 10 11 12 13 14 15 16 17 18 19 20 21 22 23" at bounding box center [605, 313] width 35 height 32
select select "12"
click at [588, 297] on select "00 01 02 03 04 05 06 07 08 09 10 11 12 13 14 15 16 17 18 19 20 21 22 23" at bounding box center [605, 313] width 35 height 32
type input "12:50"
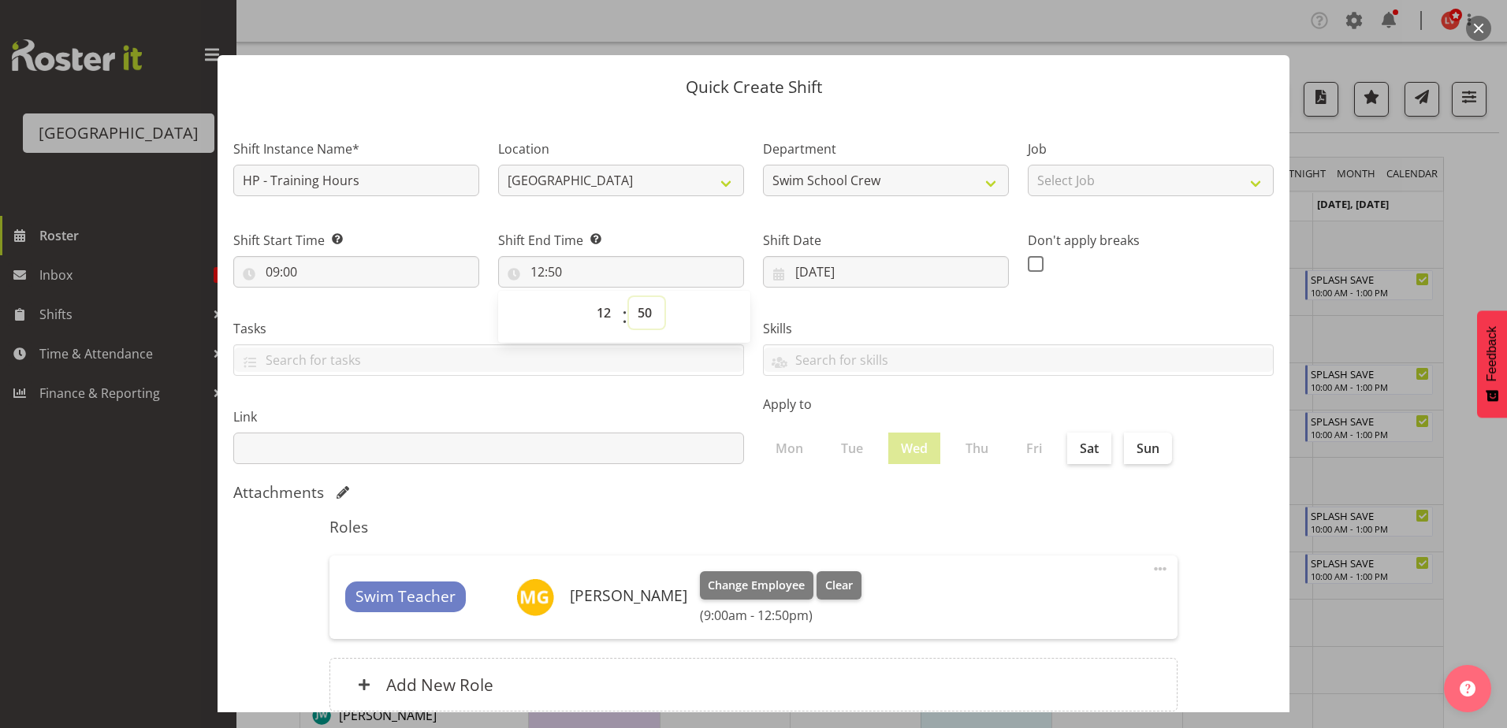
drag, startPoint x: 632, startPoint y: 320, endPoint x: 645, endPoint y: 311, distance: 16.0
click at [643, 312] on select "00 01 02 03 04 05 06 07 08 09 10 11 12 13 14 15 16 17 18 19 20 21 22 23 24 25 2…" at bounding box center [646, 313] width 35 height 32
select select "0"
click at [629, 297] on select "00 01 02 03 04 05 06 07 08 09 10 11 12 13 14 15 16 17 18 19 20 21 22 23 24 25 2…" at bounding box center [646, 313] width 35 height 32
type input "12:00"
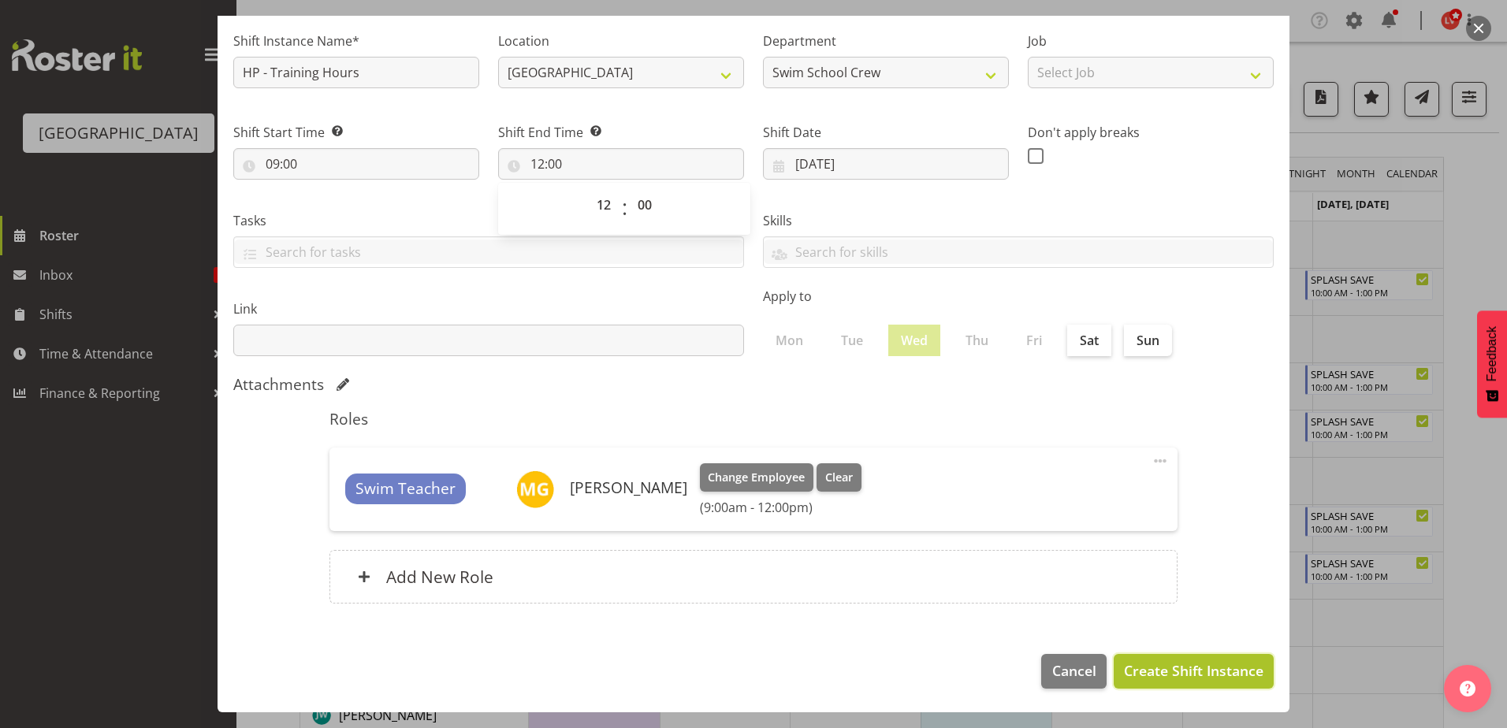
click at [1162, 671] on span "Create Shift Instance" at bounding box center [1193, 670] width 139 height 20
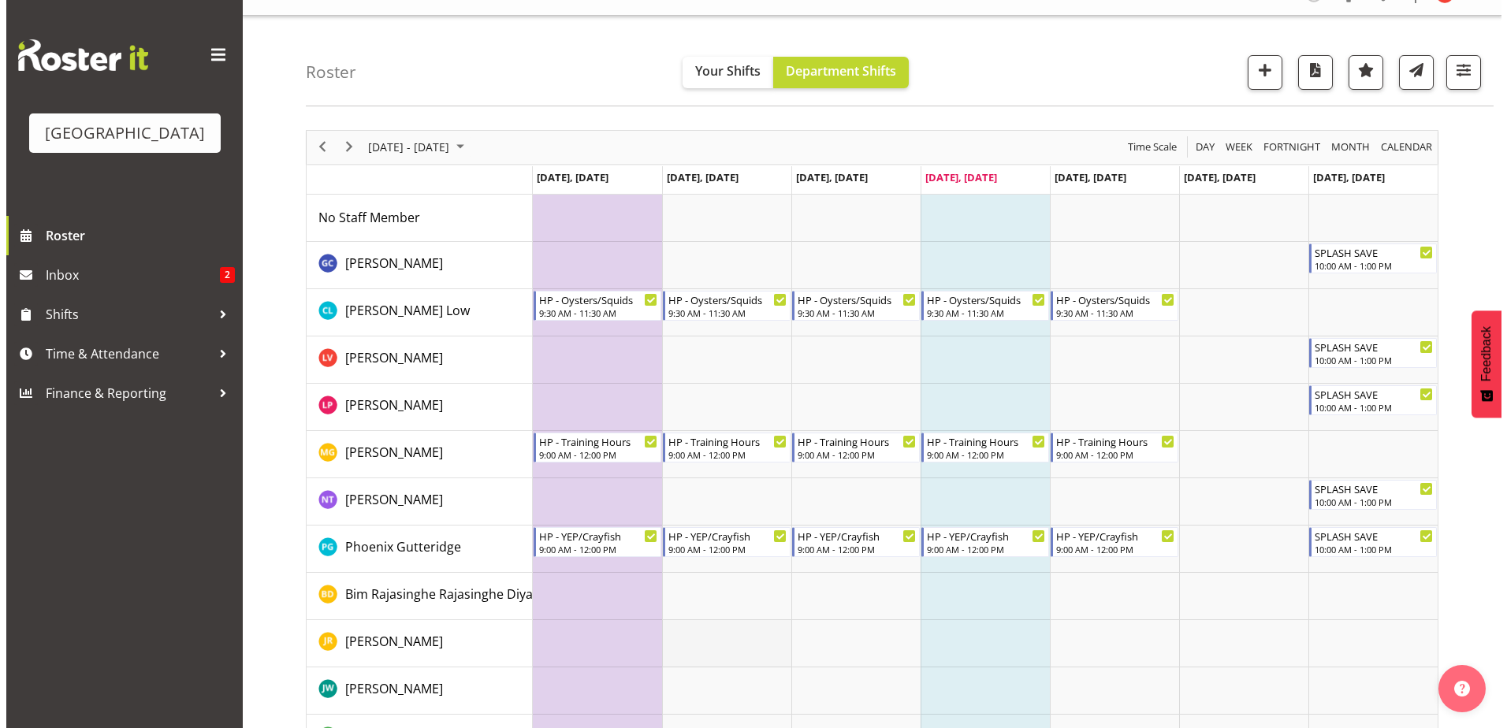
scroll to position [0, 0]
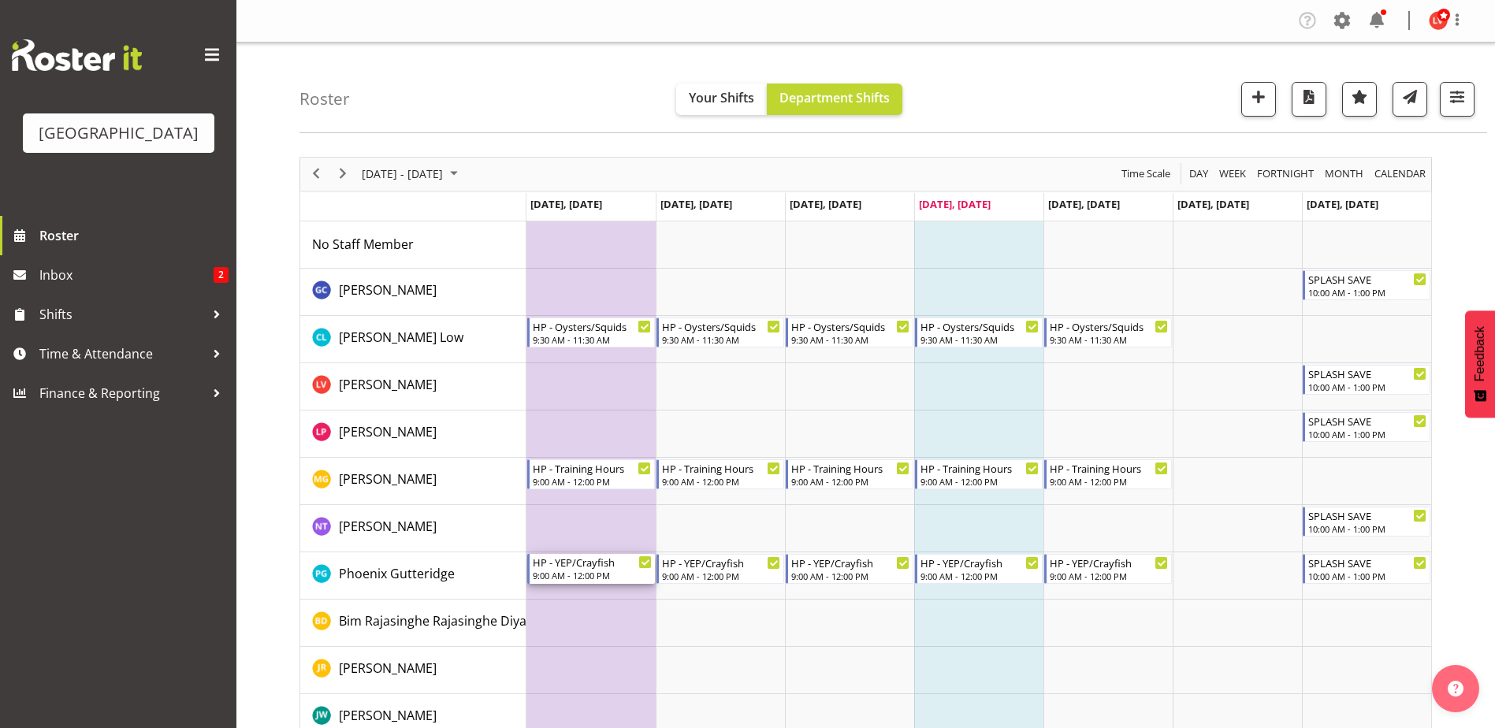
click at [590, 562] on div "HP - YEP/Crayfish" at bounding box center [592, 562] width 119 height 16
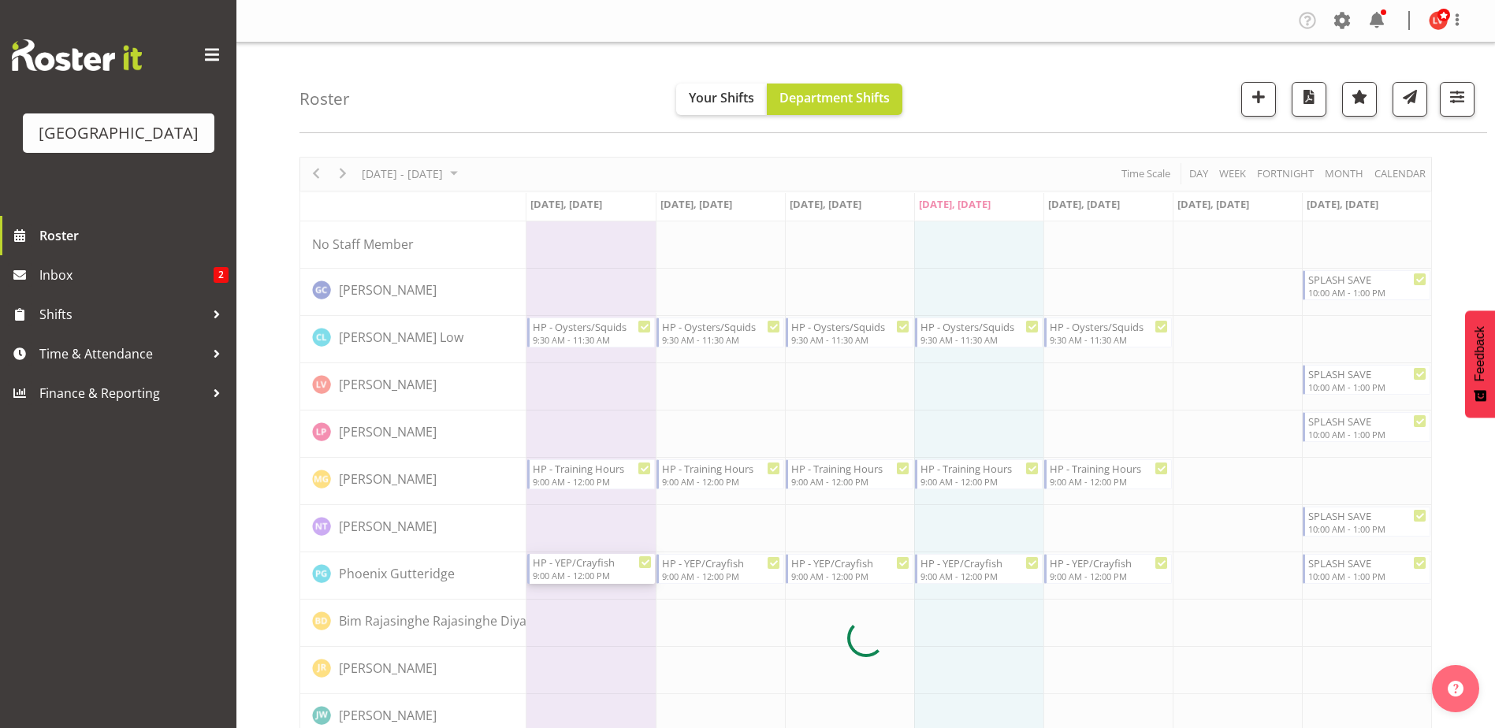
select select "8"
select select "2025"
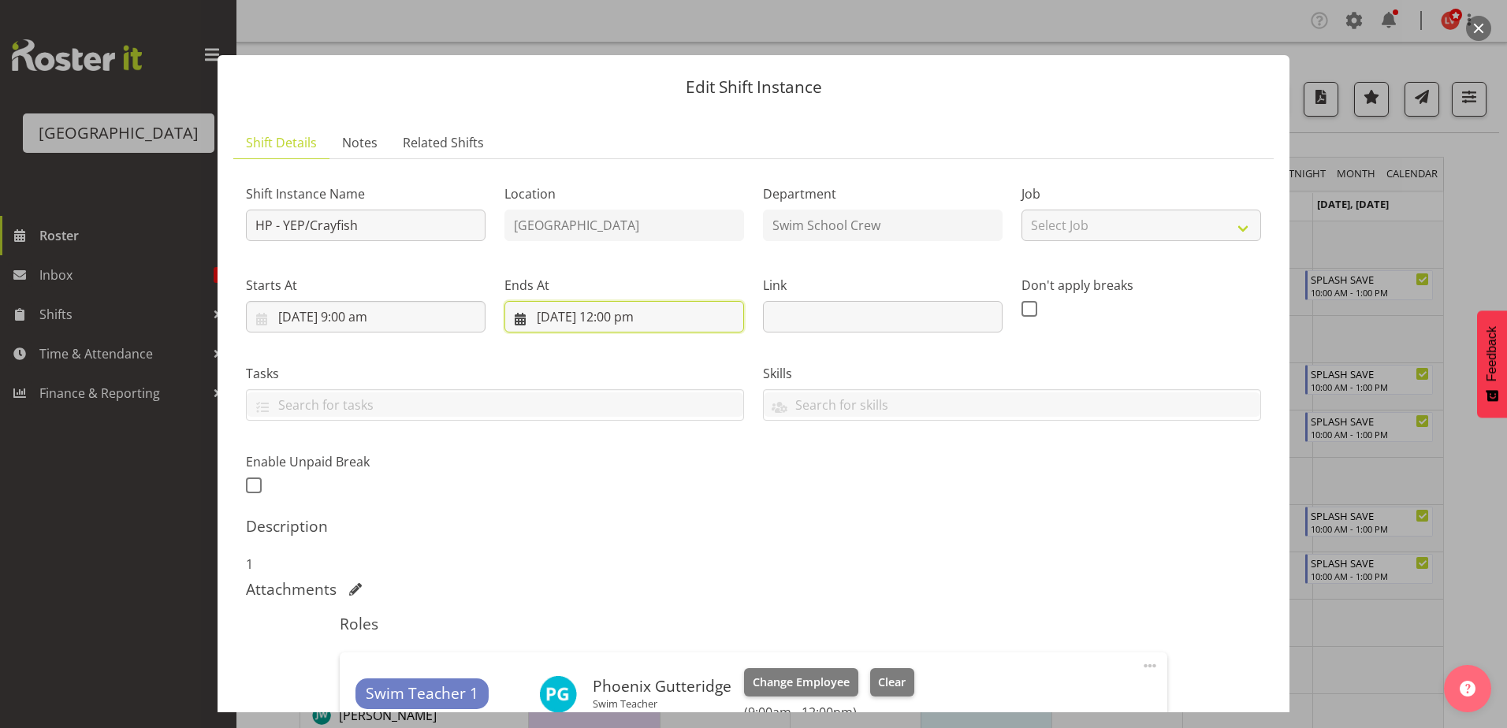
click at [626, 315] on input "22/09/2025, 12:00 pm" at bounding box center [624, 317] width 240 height 32
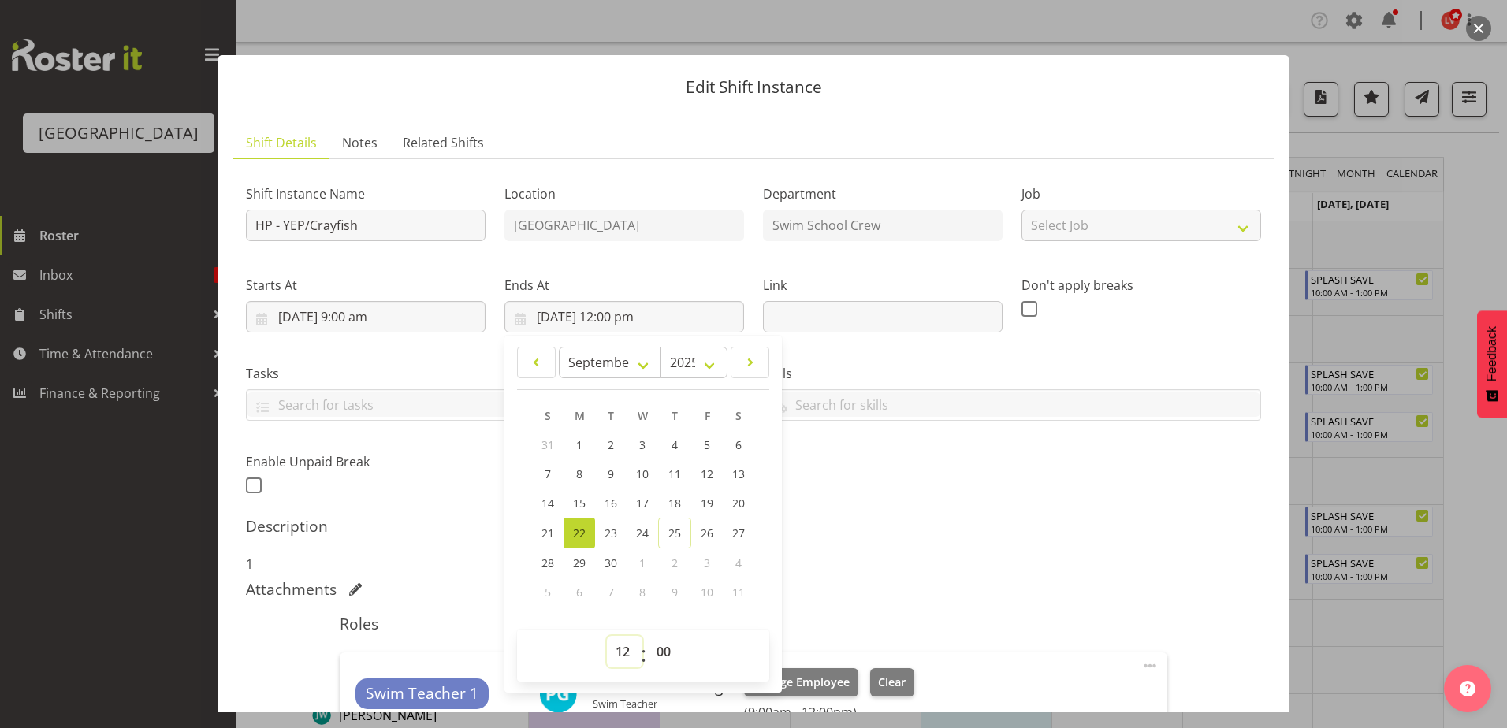
click at [623, 649] on select "00 01 02 03 04 05 06 07 08 09 10 11 12 13 14 15 16 17 18 19 20 21 22 23" at bounding box center [624, 652] width 35 height 32
select select "11"
click at [607, 636] on select "00 01 02 03 04 05 06 07 08 09 10 11 12 13 14 15 16 17 18 19 20 21 22 23" at bounding box center [624, 652] width 35 height 32
type input "22/09/2025, 11:00 am"
click at [671, 644] on select "00 01 02 03 04 05 06 07 08 09 10 11 12 13 14 15 16 17 18 19 20 21 22 23 24 25 2…" at bounding box center [665, 652] width 35 height 32
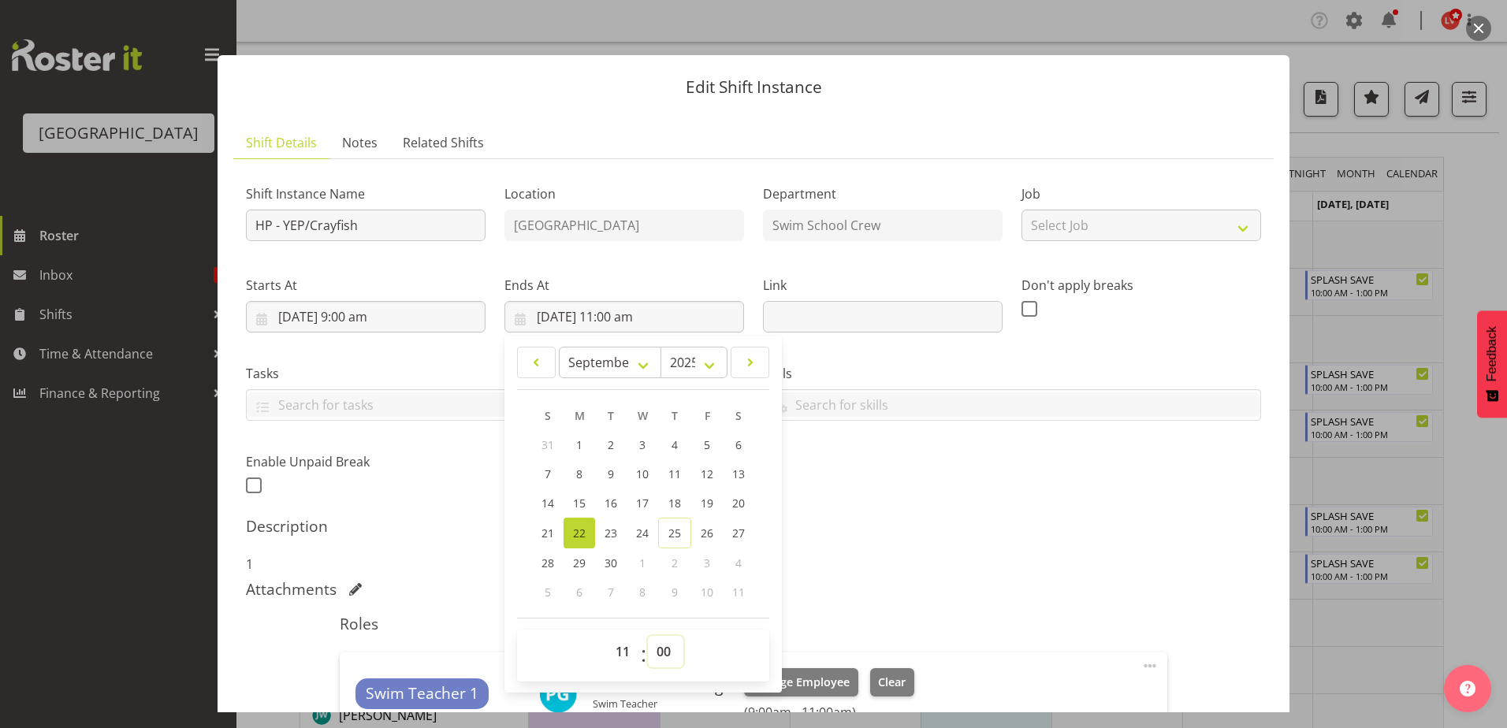
select select "30"
click at [648, 636] on select "00 01 02 03 04 05 06 07 08 09 10 11 12 13 14 15 16 17 18 19 20 21 22 23 24 25 2…" at bounding box center [665, 652] width 35 height 32
type input "22/09/2025, 11:30 am"
click at [1019, 514] on div "Shift Instance Name HP - YEP/Crayfish Location Splash Palace Department Swim Sc…" at bounding box center [753, 500] width 1015 height 656
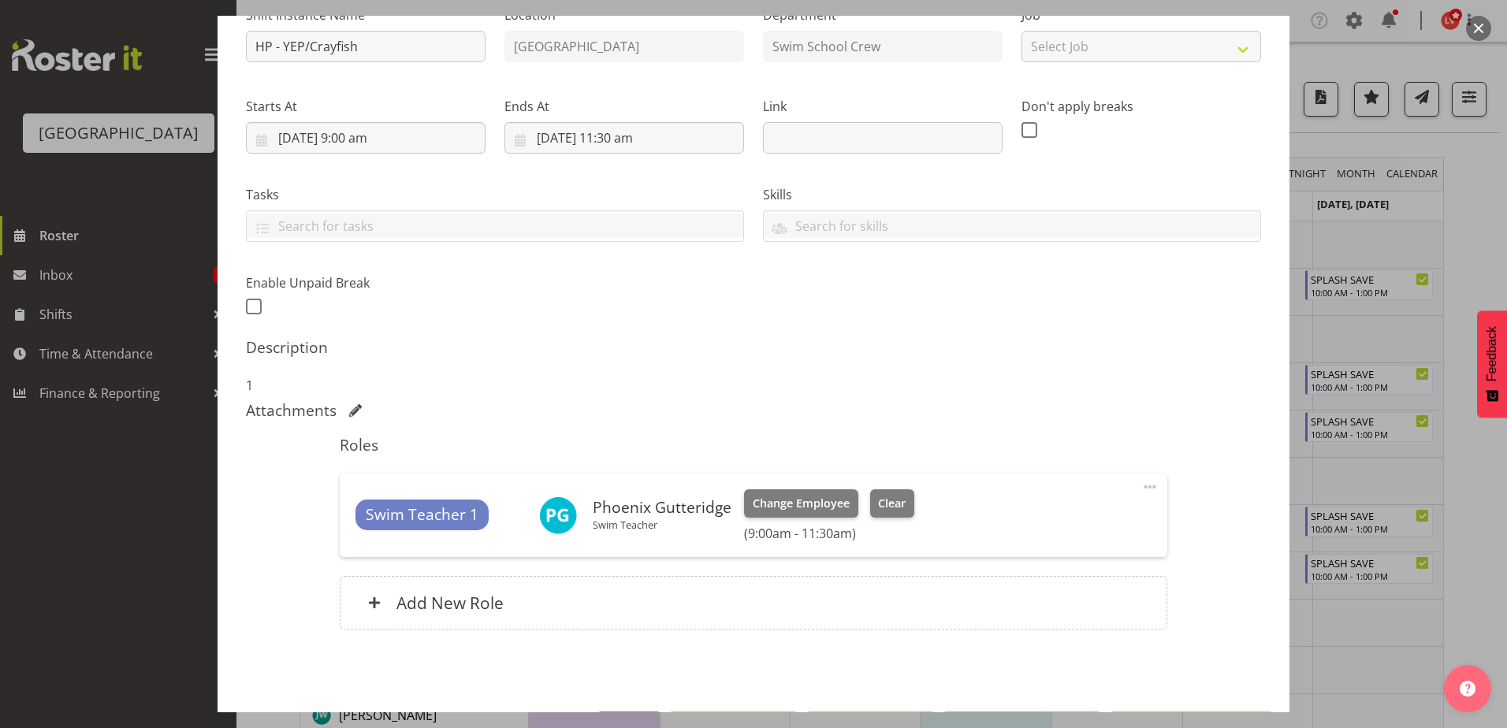
scroll to position [236, 0]
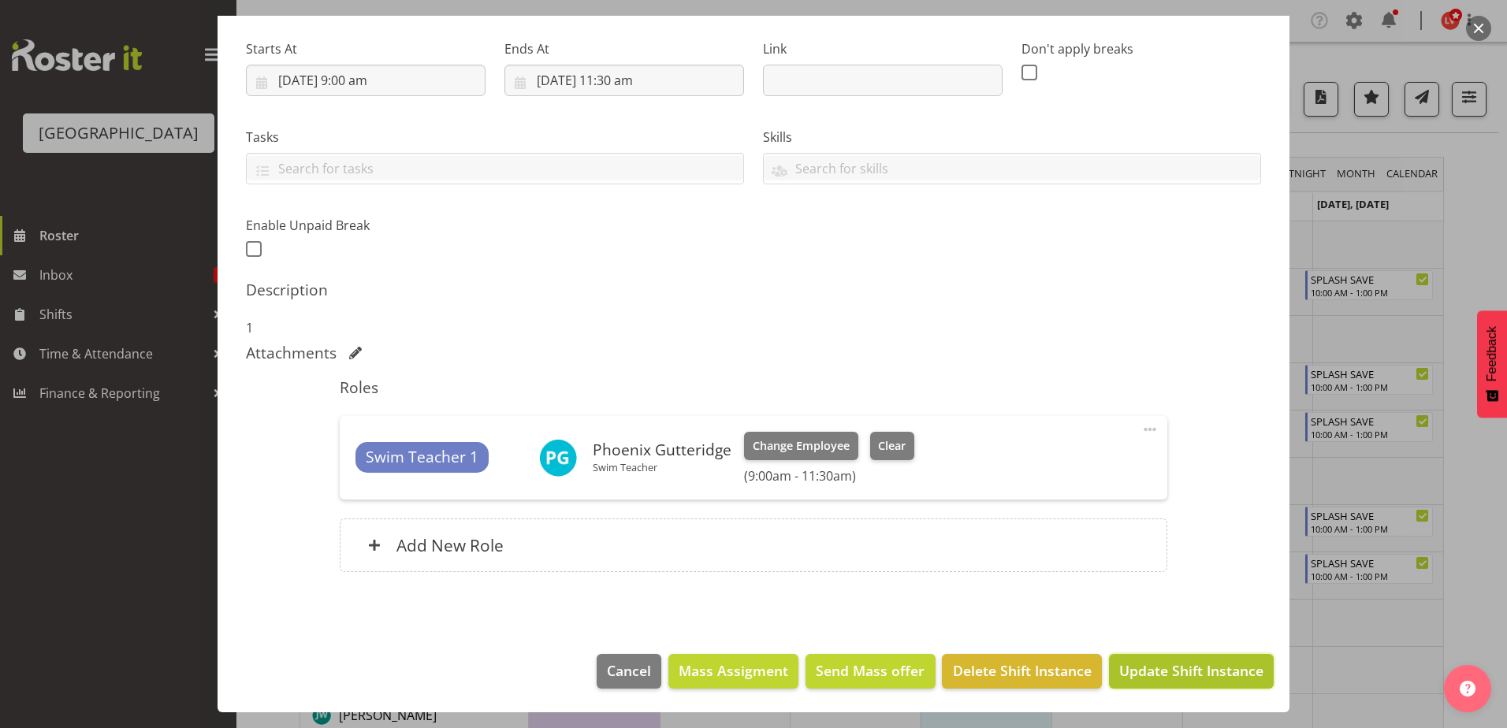
click at [1128, 661] on span "Update Shift Instance" at bounding box center [1191, 670] width 144 height 20
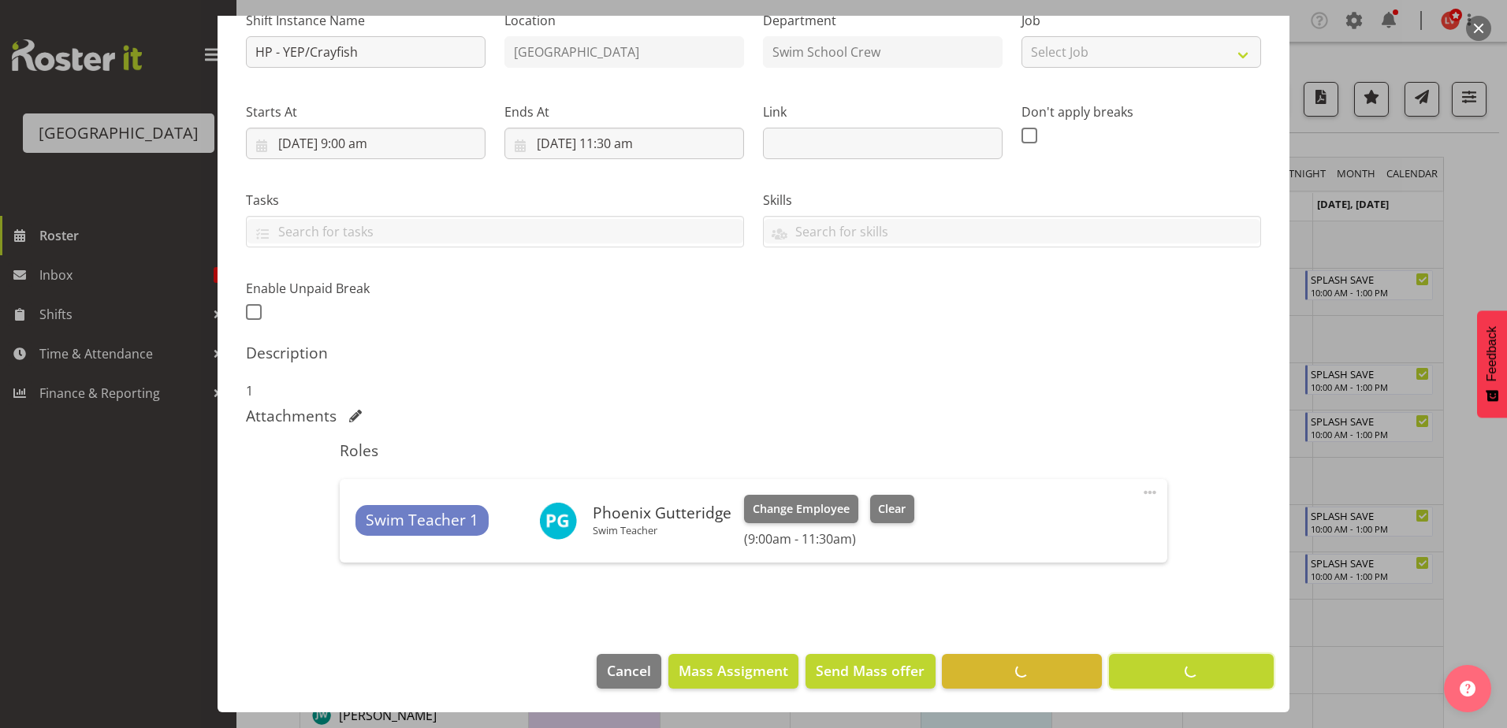
scroll to position [173, 0]
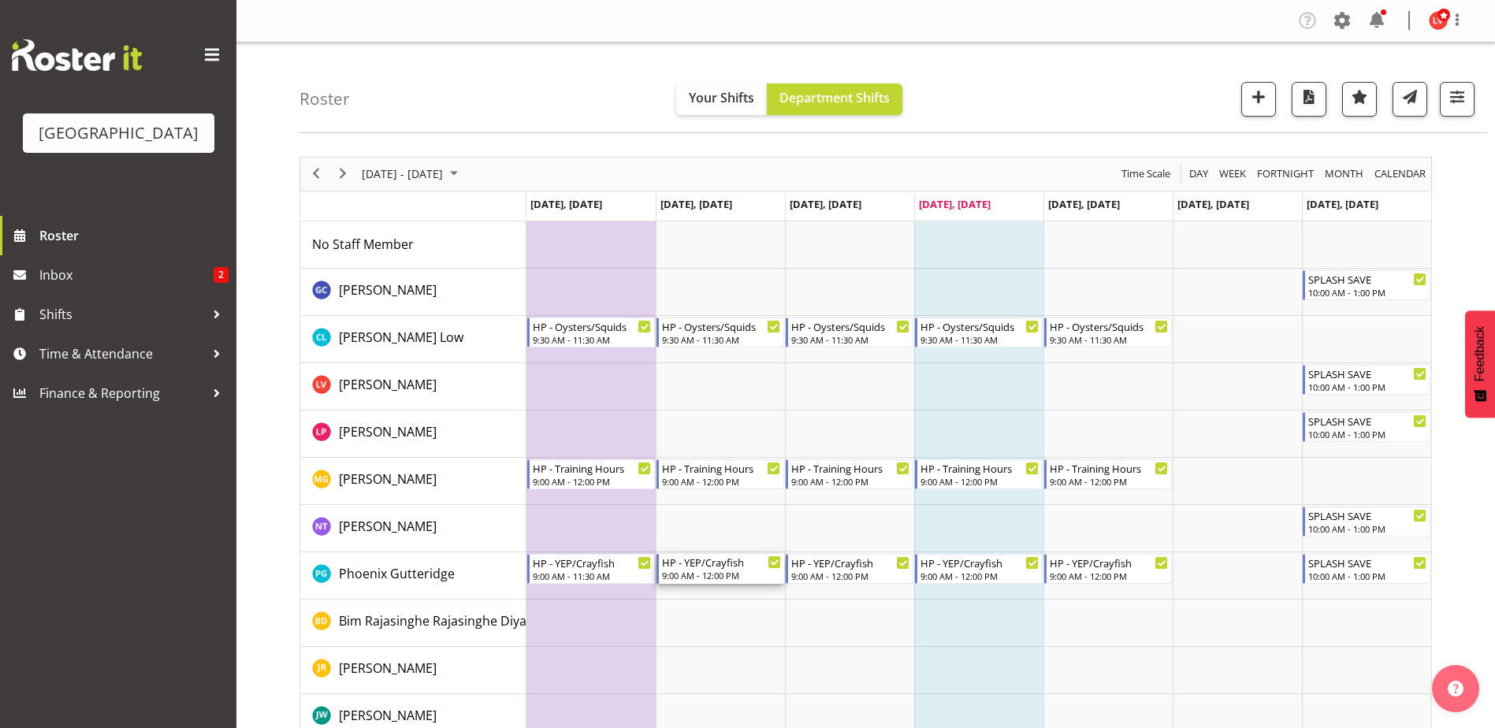
click at [711, 567] on div "HP - YEP/Crayfish" at bounding box center [721, 562] width 119 height 16
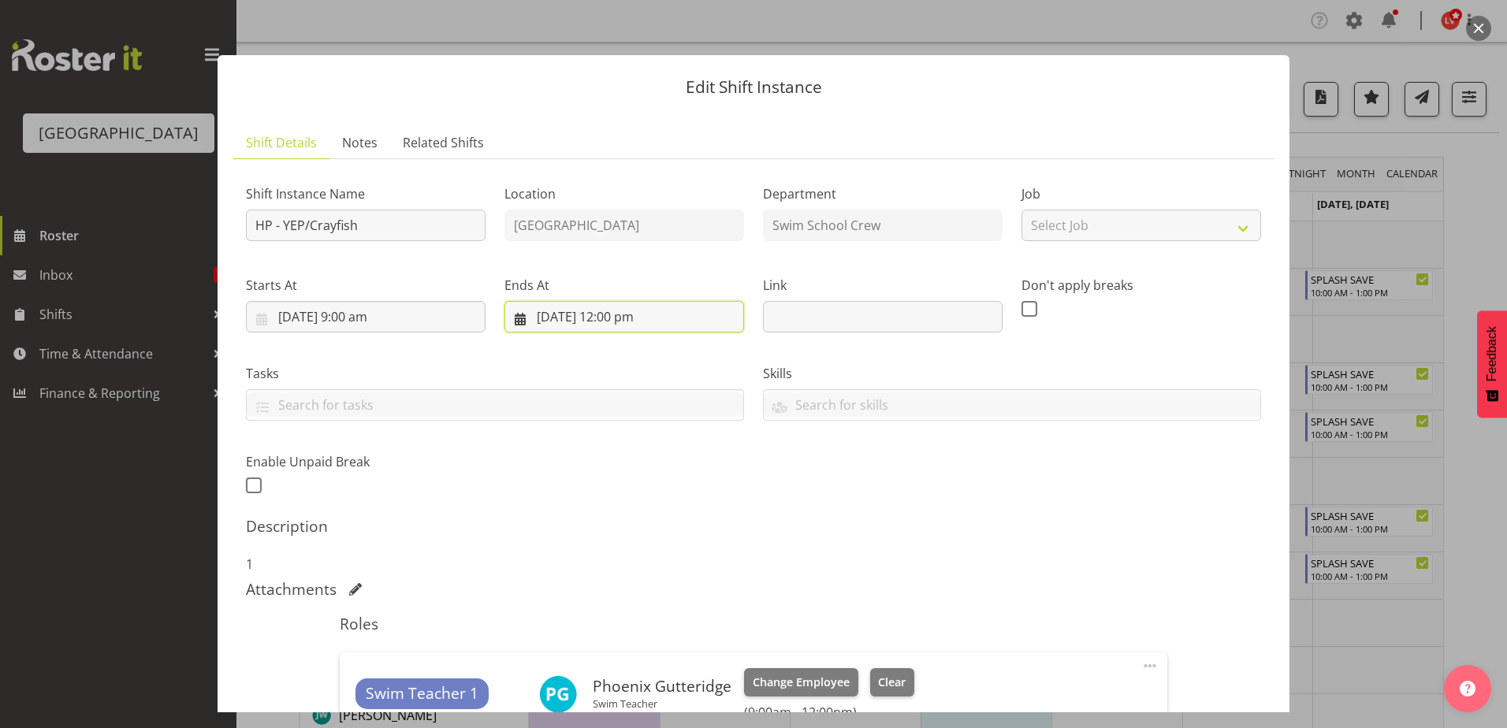
click at [624, 314] on input "23/09/2025, 12:00 pm" at bounding box center [624, 317] width 240 height 32
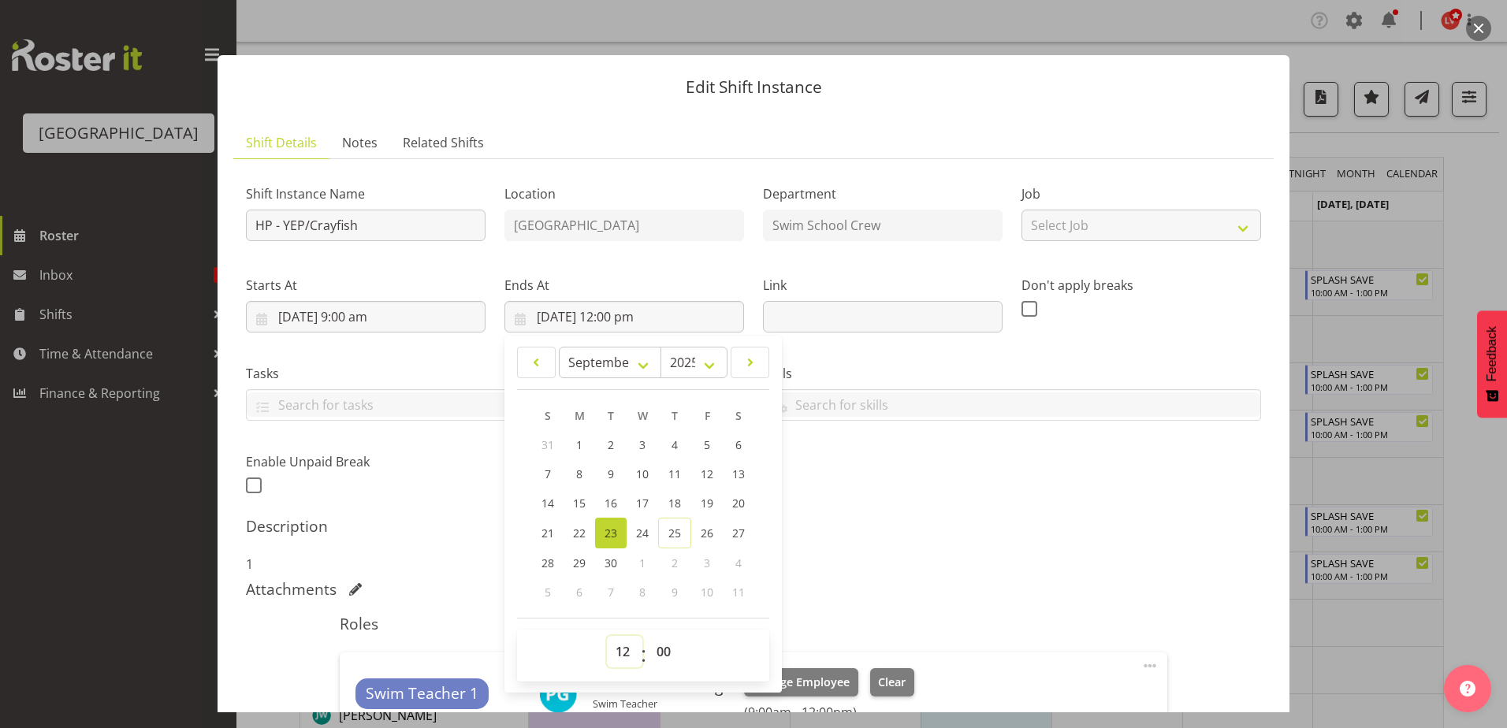
click at [626, 650] on select "00 01 02 03 04 05 06 07 08 09 10 11 12 13 14 15 16 17 18 19 20 21 22 23" at bounding box center [624, 652] width 35 height 32
select select "11"
click at [607, 636] on select "00 01 02 03 04 05 06 07 08 09 10 11 12 13 14 15 16 17 18 19 20 21 22 23" at bounding box center [624, 652] width 35 height 32
type input "23/09/2025, 11:00 am"
click at [665, 651] on select "00 01 02 03 04 05 06 07 08 09 10 11 12 13 14 15 16 17 18 19 20 21 22 23 24 25 2…" at bounding box center [665, 652] width 35 height 32
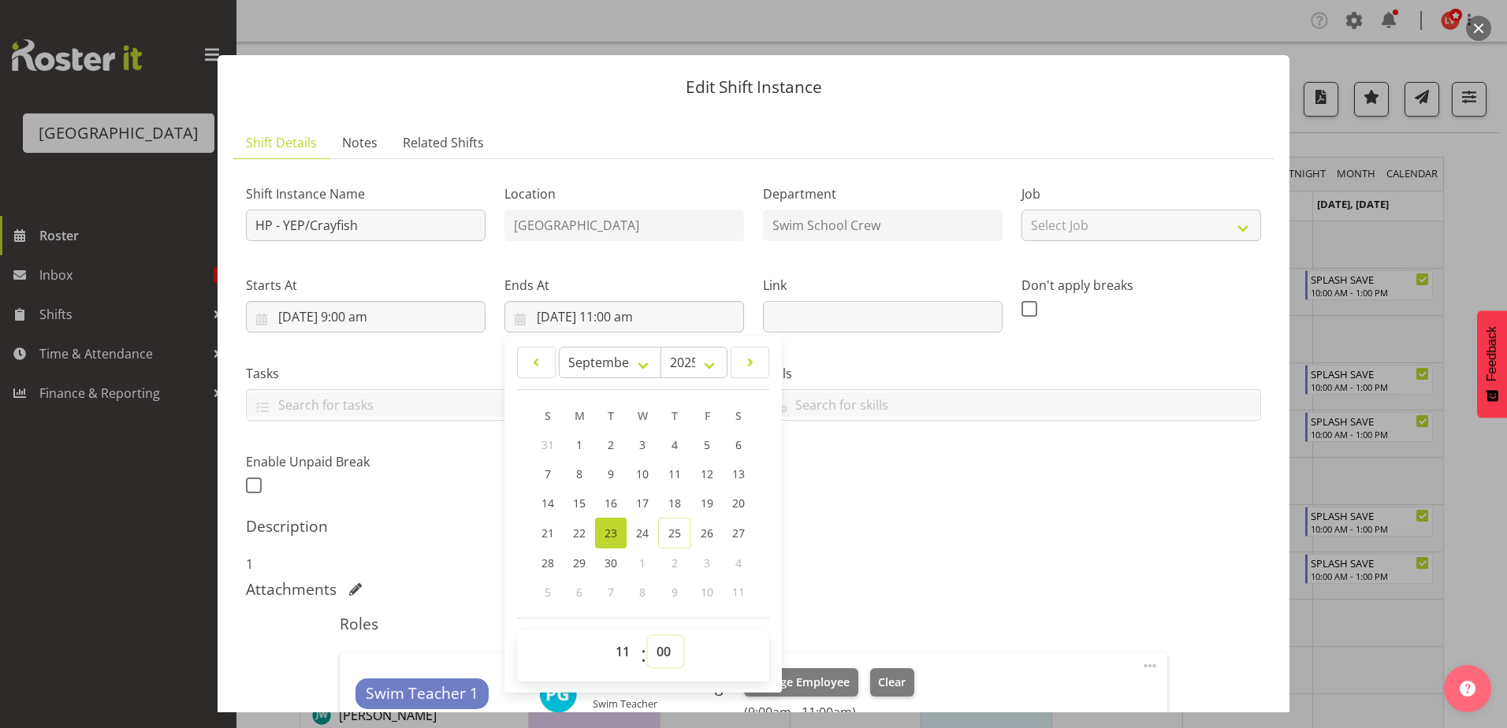
select select "30"
click at [648, 636] on select "00 01 02 03 04 05 06 07 08 09 10 11 12 13 14 15 16 17 18 19 20 21 22 23 24 25 2…" at bounding box center [665, 652] width 35 height 32
type input "23/09/2025, 11:30 am"
click at [923, 557] on p "1" at bounding box center [753, 564] width 1015 height 19
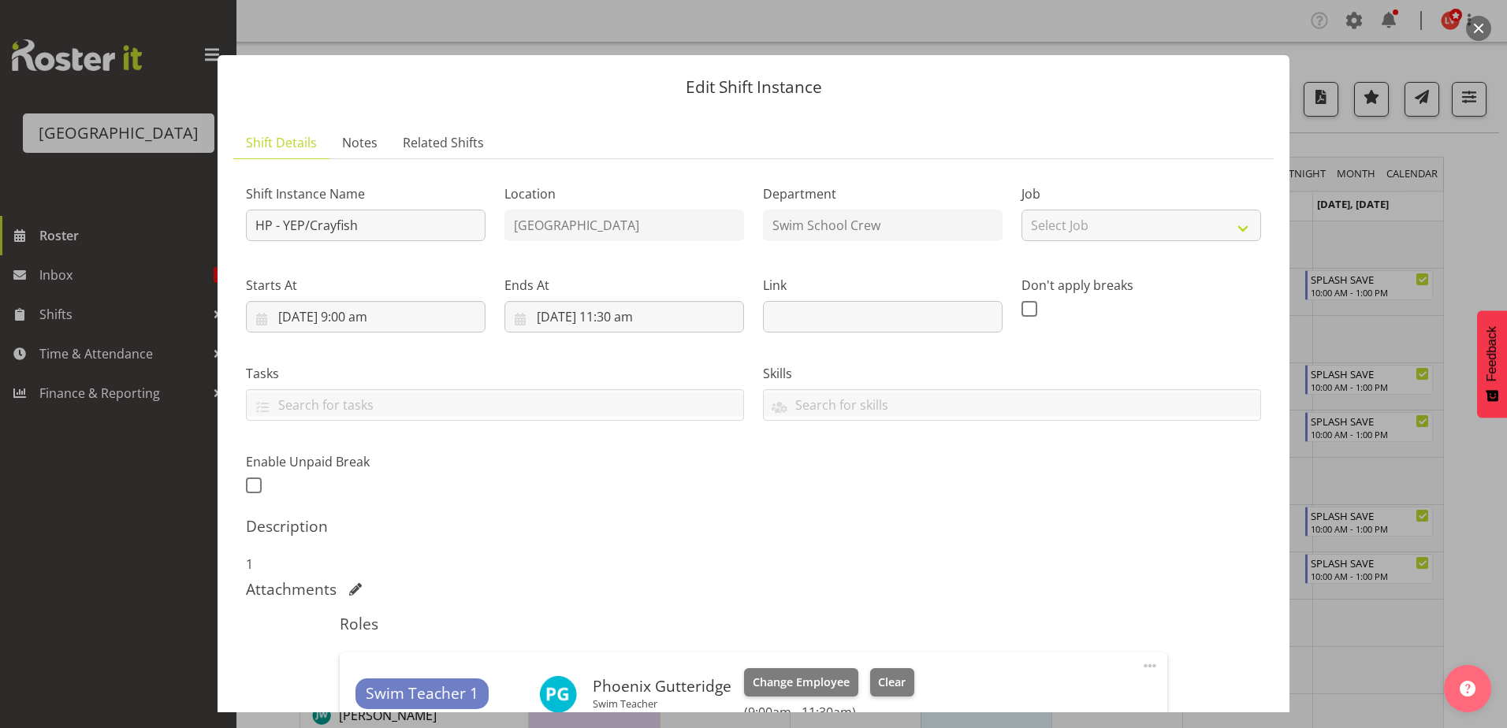
scroll to position [236, 0]
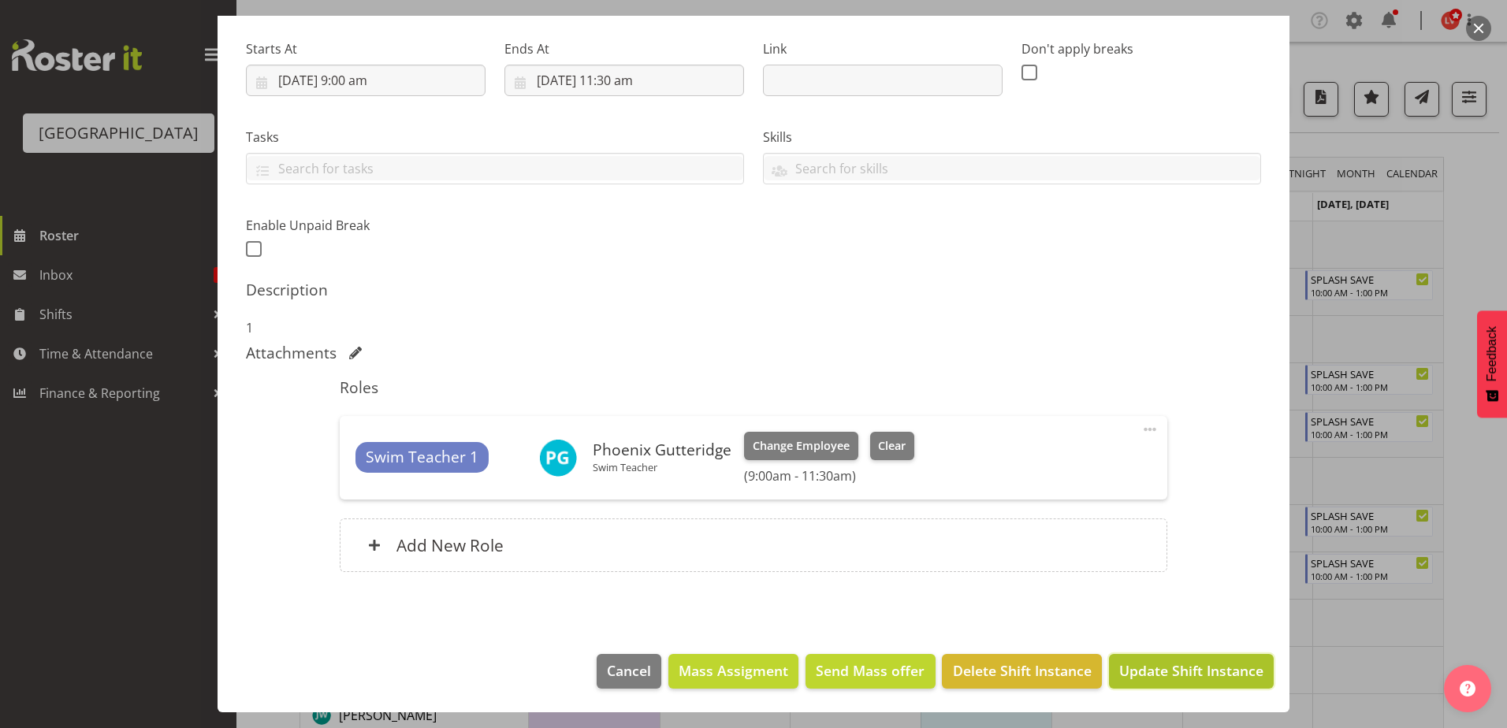
click at [1137, 664] on span "Update Shift Instance" at bounding box center [1191, 670] width 144 height 20
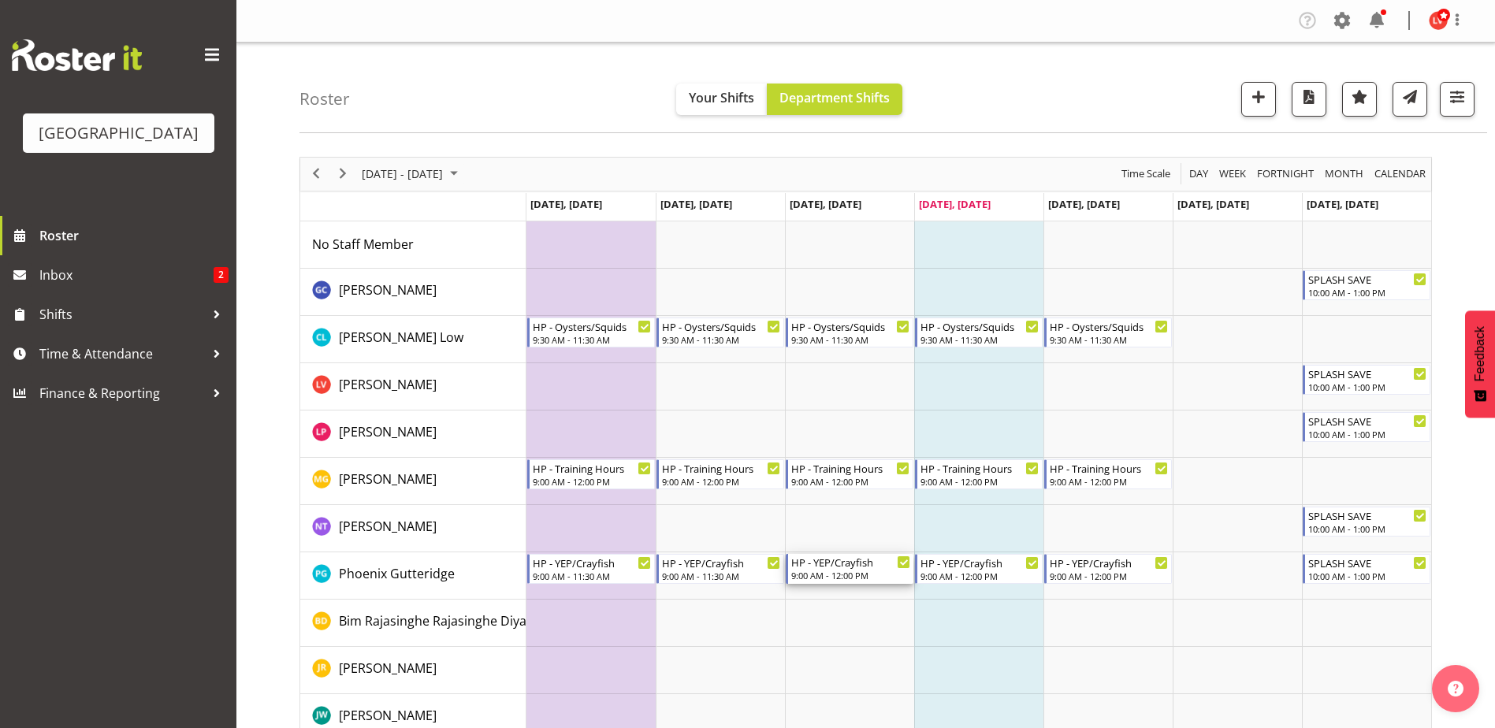
click at [831, 566] on div "HP - YEP/Crayfish" at bounding box center [850, 562] width 119 height 16
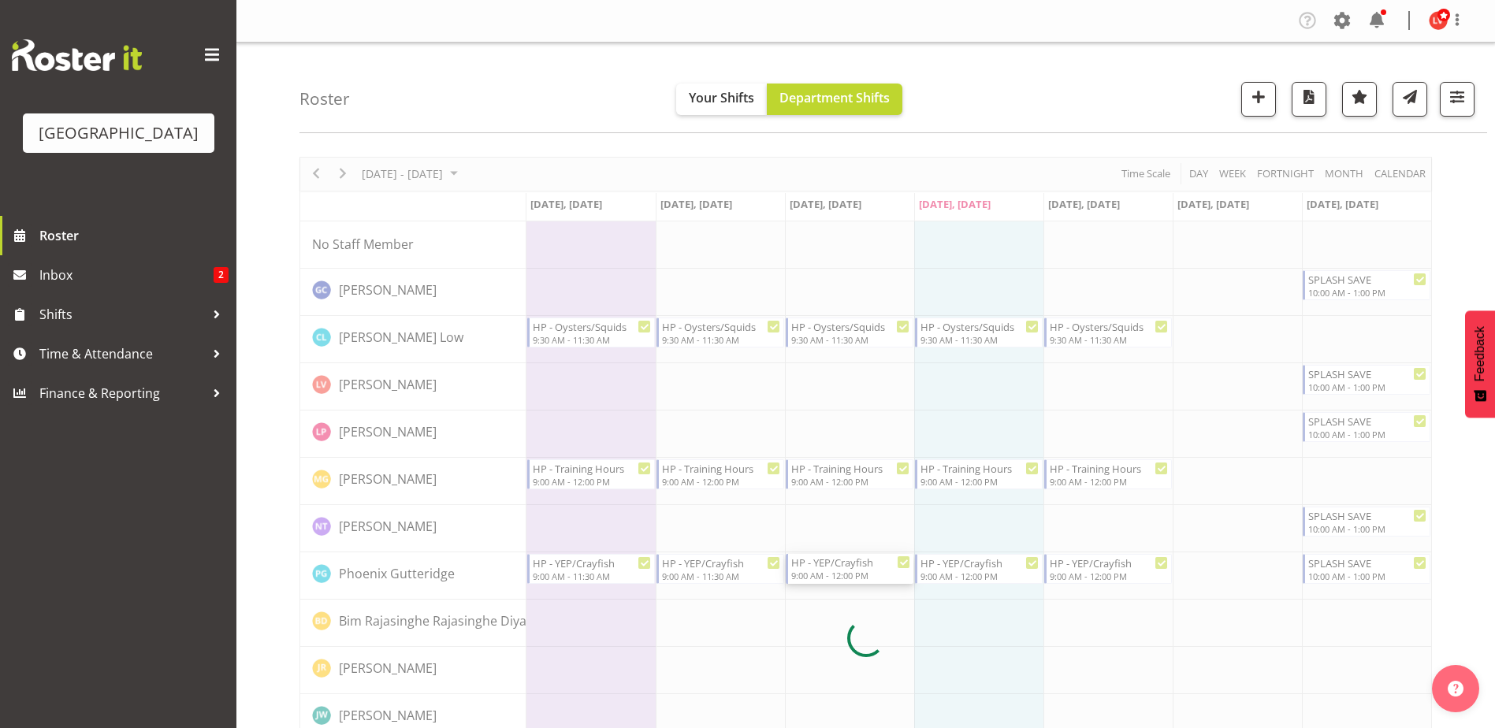
select select "8"
select select "2025"
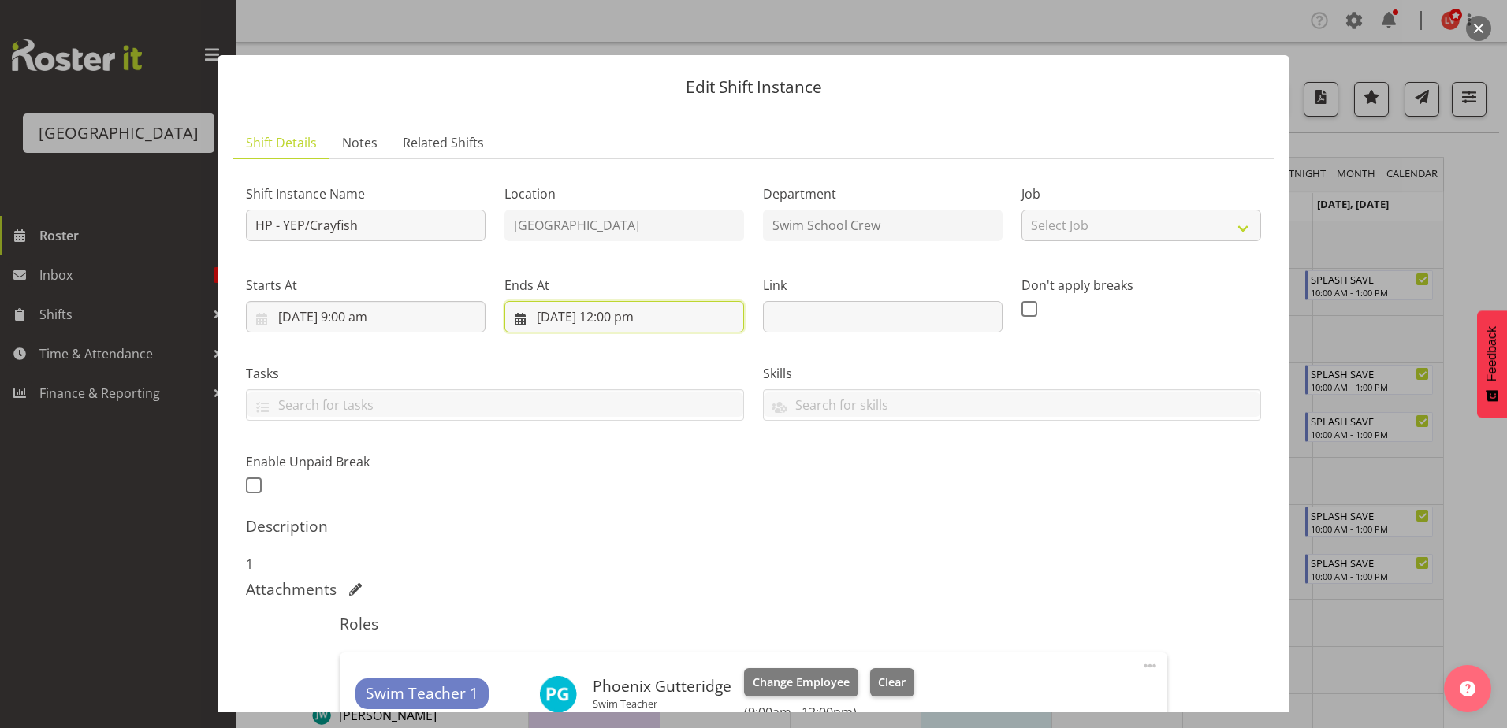
drag, startPoint x: 613, startPoint y: 316, endPoint x: 623, endPoint y: 320, distance: 10.2
click at [615, 316] on input "24/09/2025, 12:00 pm" at bounding box center [624, 317] width 240 height 32
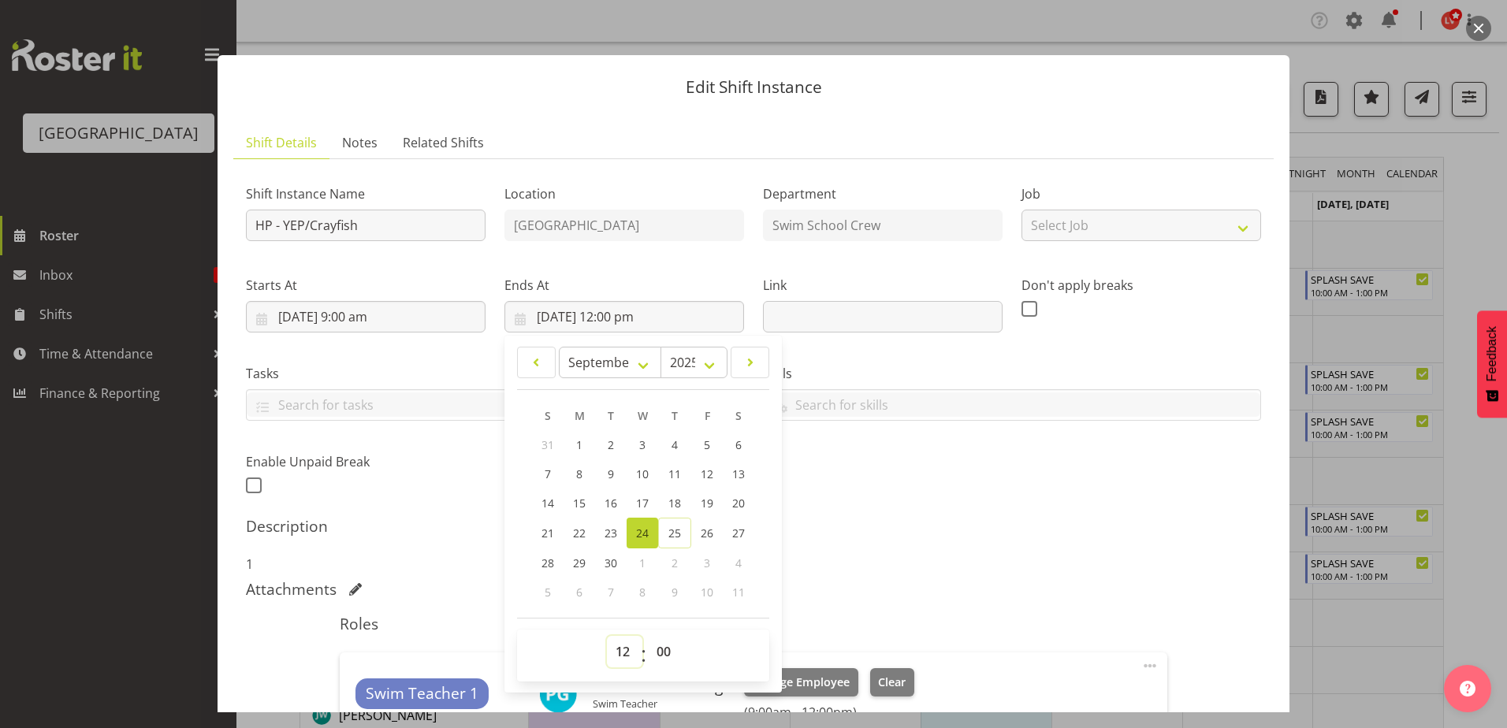
click at [618, 657] on select "00 01 02 03 04 05 06 07 08 09 10 11 12 13 14 15 16 17 18 19 20 21 22 23" at bounding box center [624, 652] width 35 height 32
select select "11"
click at [607, 636] on select "00 01 02 03 04 05 06 07 08 09 10 11 12 13 14 15 16 17 18 19 20 21 22 23" at bounding box center [624, 652] width 35 height 32
type input "24/09/2025, 11:00 am"
click at [663, 647] on select "00 01 02 03 04 05 06 07 08 09 10 11 12 13 14 15 16 17 18 19 20 21 22 23 24 25 2…" at bounding box center [665, 652] width 35 height 32
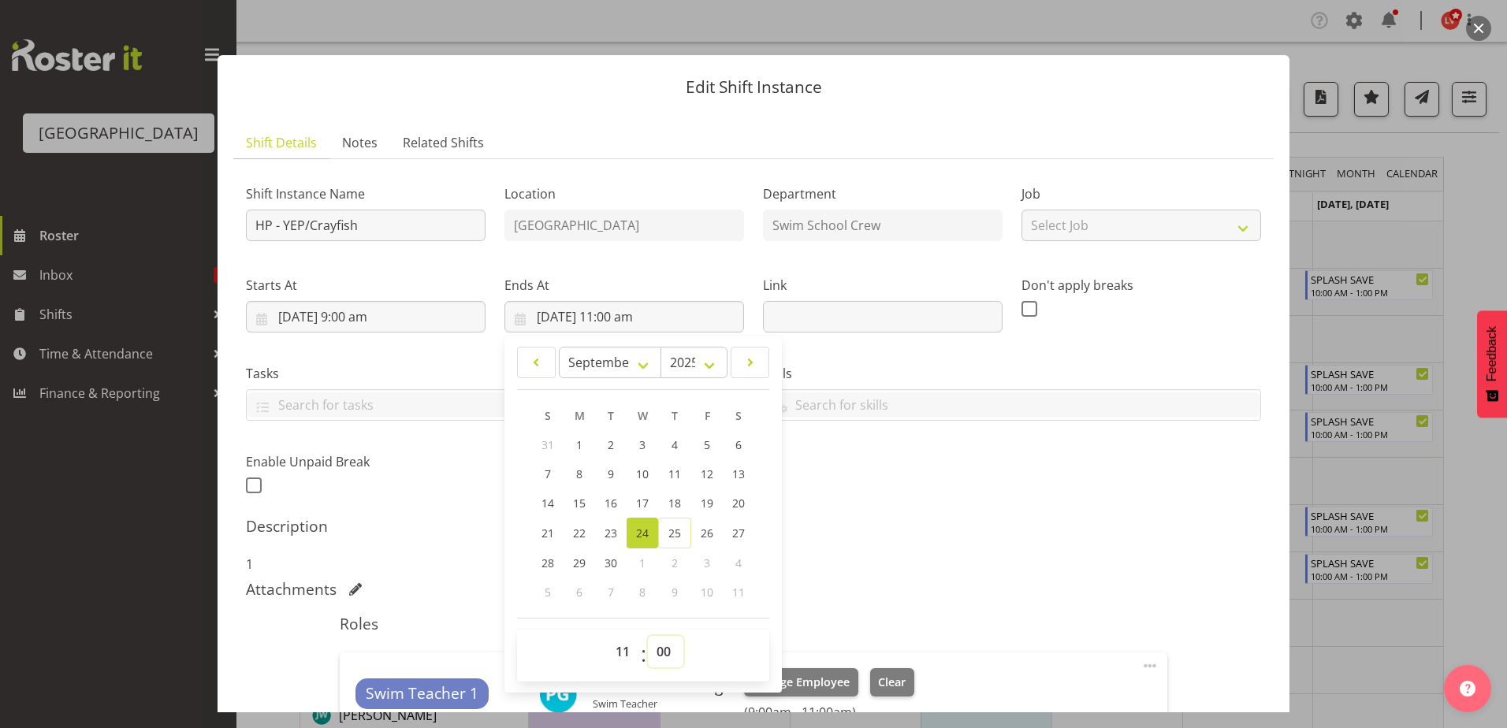
select select "30"
click at [648, 636] on select "00 01 02 03 04 05 06 07 08 09 10 11 12 13 14 15 16 17 18 19 20 21 22 23 24 25 2…" at bounding box center [665, 652] width 35 height 32
type input "24/09/2025, 11:30 am"
click at [994, 459] on div "Shift Instance Name HP - YEP/Crayfish Location Splash Palace Department Swim Sc…" at bounding box center [753, 334] width 1034 height 345
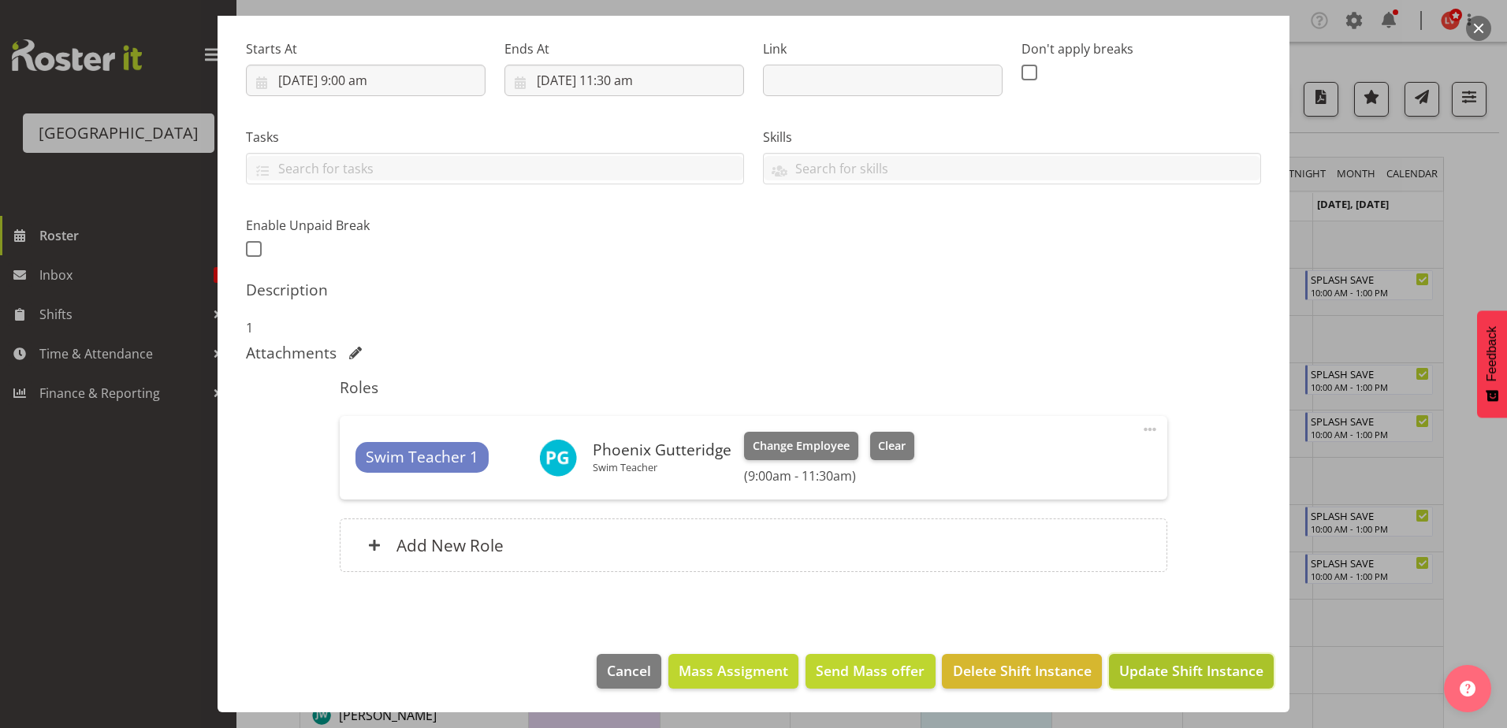
click at [1133, 664] on span "Update Shift Instance" at bounding box center [1191, 670] width 144 height 20
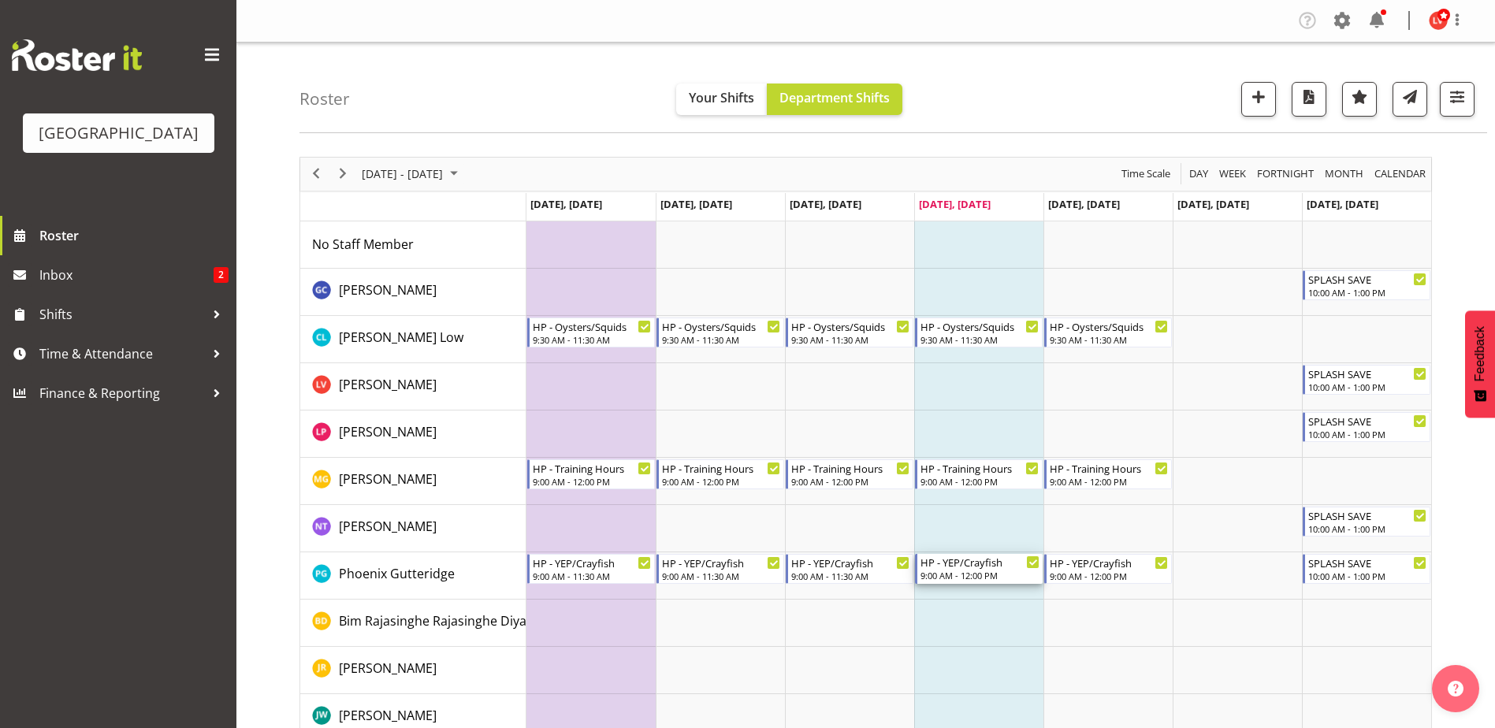
click at [959, 569] on div "HP - YEP/Crayfish" at bounding box center [979, 562] width 119 height 16
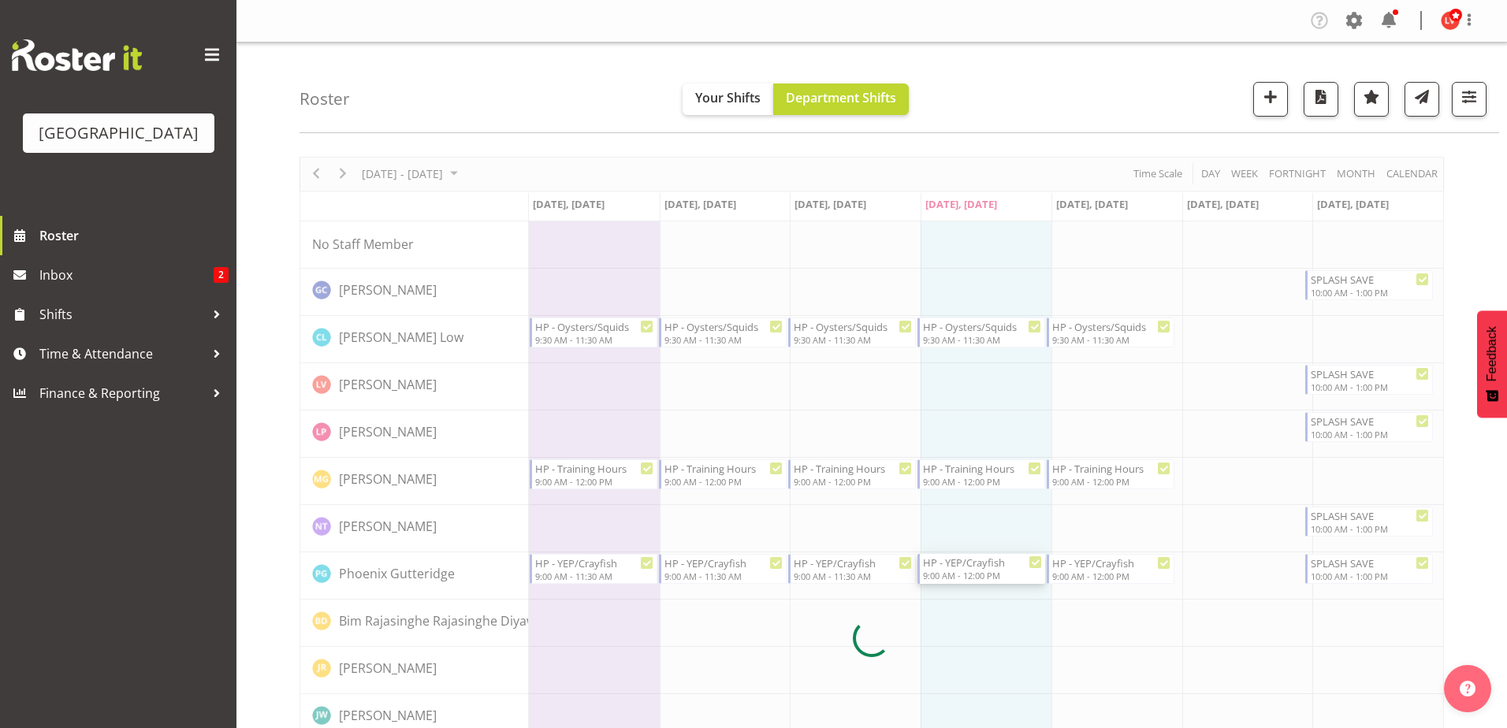
select select "8"
select select "2025"
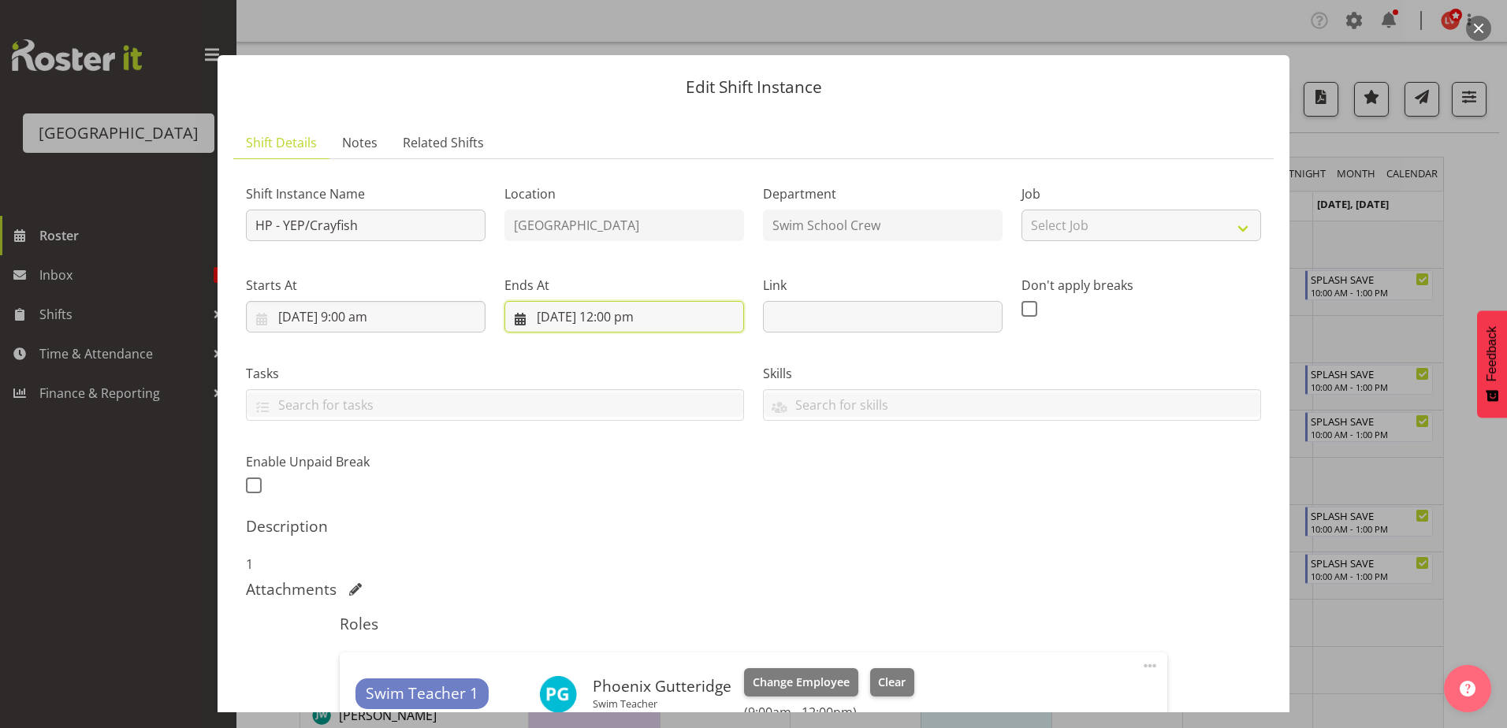
click at [626, 308] on input "25/09/2025, 12:00 pm" at bounding box center [624, 317] width 240 height 32
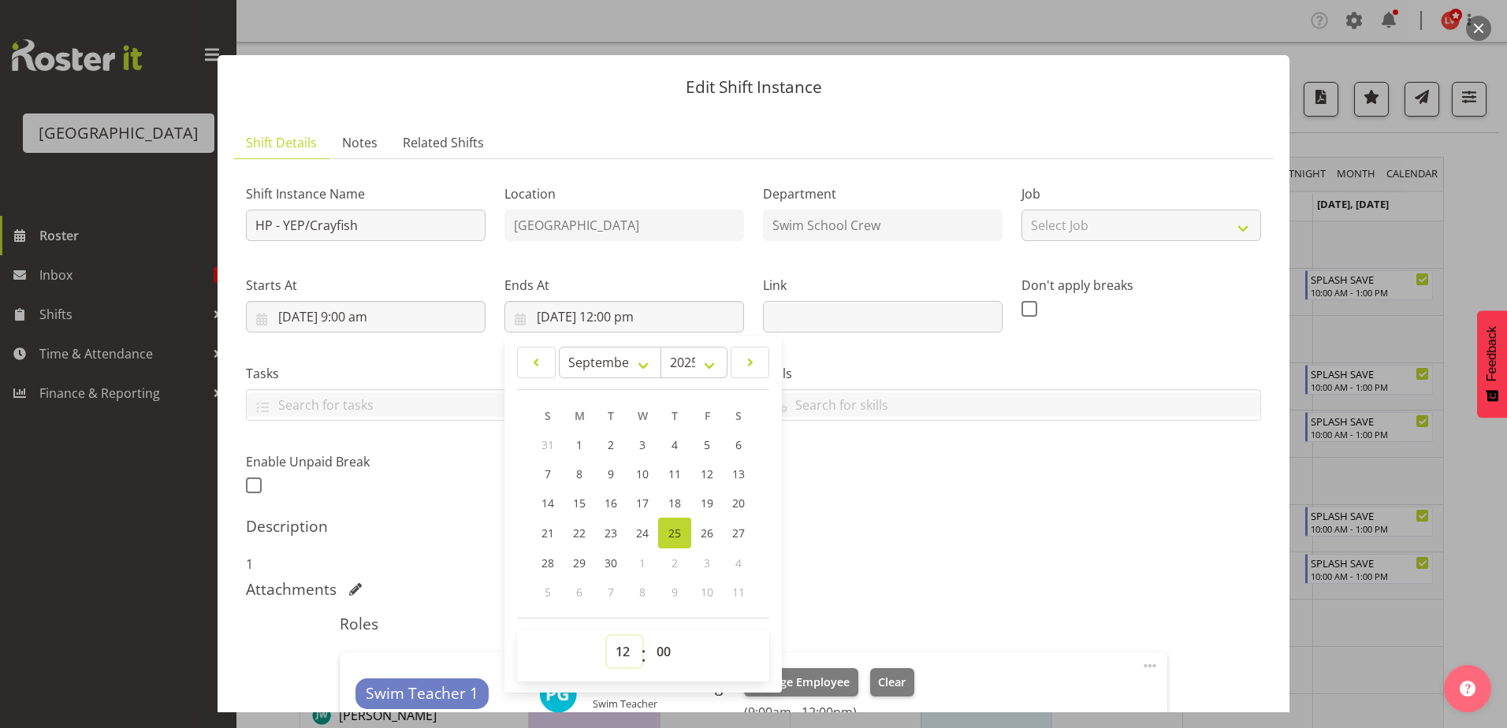
drag, startPoint x: 618, startPoint y: 648, endPoint x: 619, endPoint y: 636, distance: 11.8
click at [621, 648] on select "00 01 02 03 04 05 06 07 08 09 10 11 12 13 14 15 16 17 18 19 20 21 22 23" at bounding box center [624, 652] width 35 height 32
select select "11"
click at [607, 636] on select "00 01 02 03 04 05 06 07 08 09 10 11 12 13 14 15 16 17 18 19 20 21 22 23" at bounding box center [624, 652] width 35 height 32
type input "25/09/2025, 11:00 am"
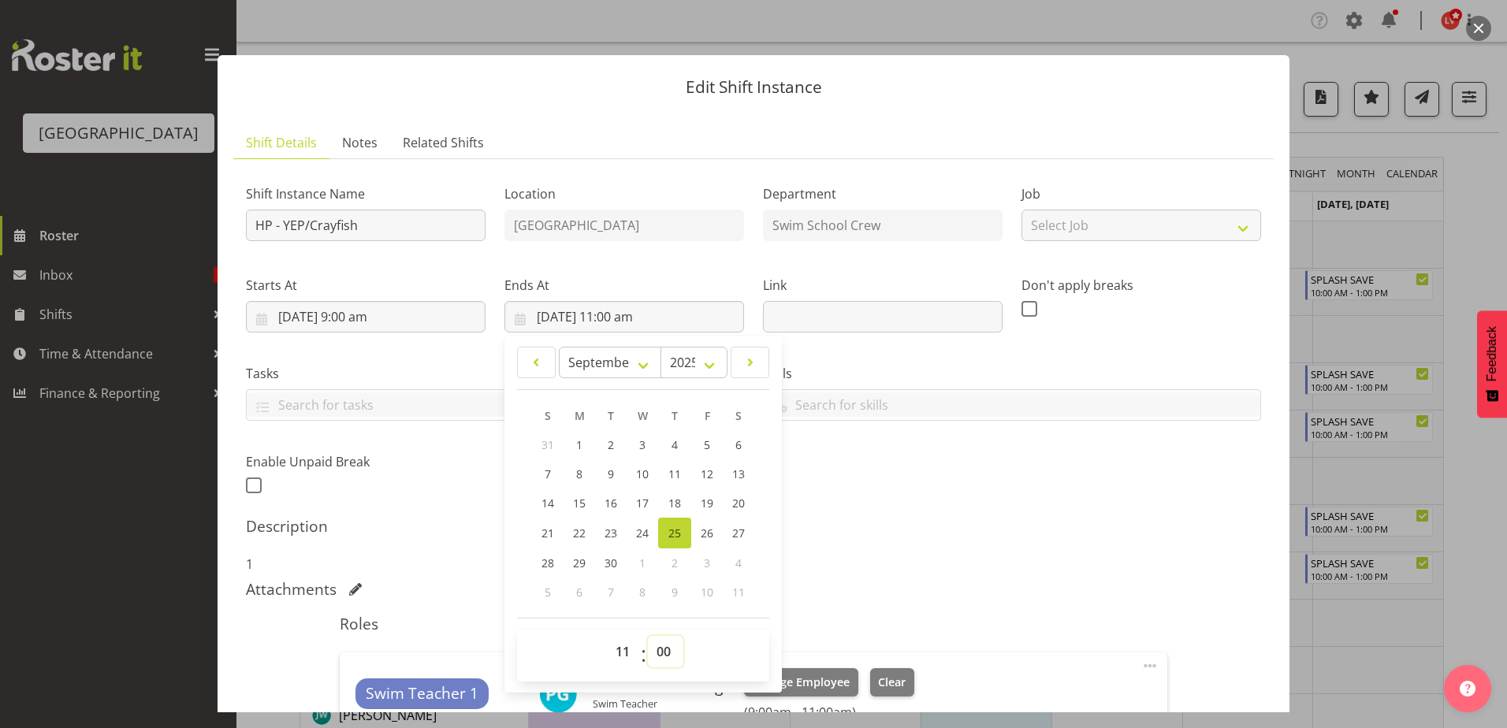
drag, startPoint x: 655, startPoint y: 652, endPoint x: 661, endPoint y: 636, distance: 17.0
click at [658, 652] on select "00 01 02 03 04 05 06 07 08 09 10 11 12 13 14 15 16 17 18 19 20 21 22 23 24 25 2…" at bounding box center [665, 652] width 35 height 32
select select "30"
click at [648, 636] on select "00 01 02 03 04 05 06 07 08 09 10 11 12 13 14 15 16 17 18 19 20 21 22 23 24 25 2…" at bounding box center [665, 652] width 35 height 32
type input "25/09/2025, 11:30 am"
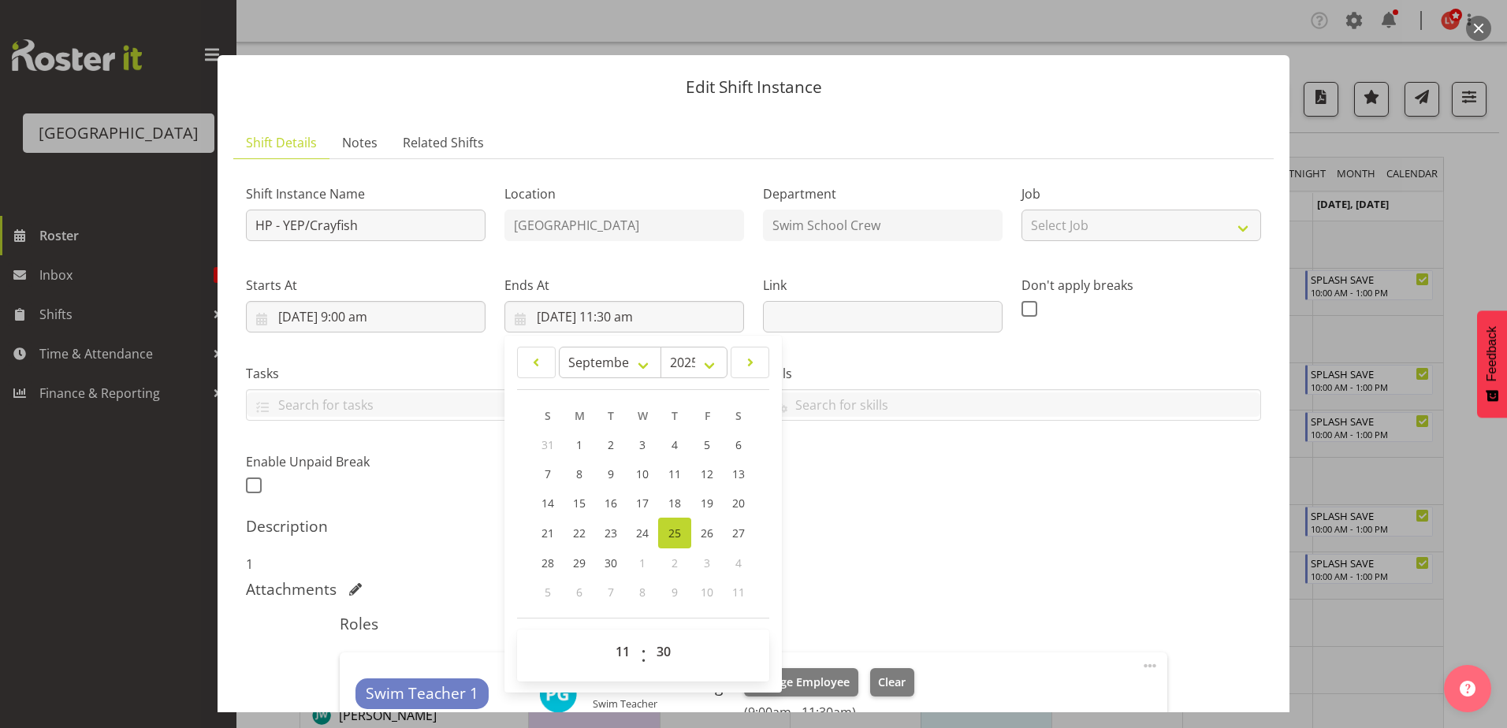
click at [987, 582] on div "Attachments" at bounding box center [753, 589] width 1015 height 19
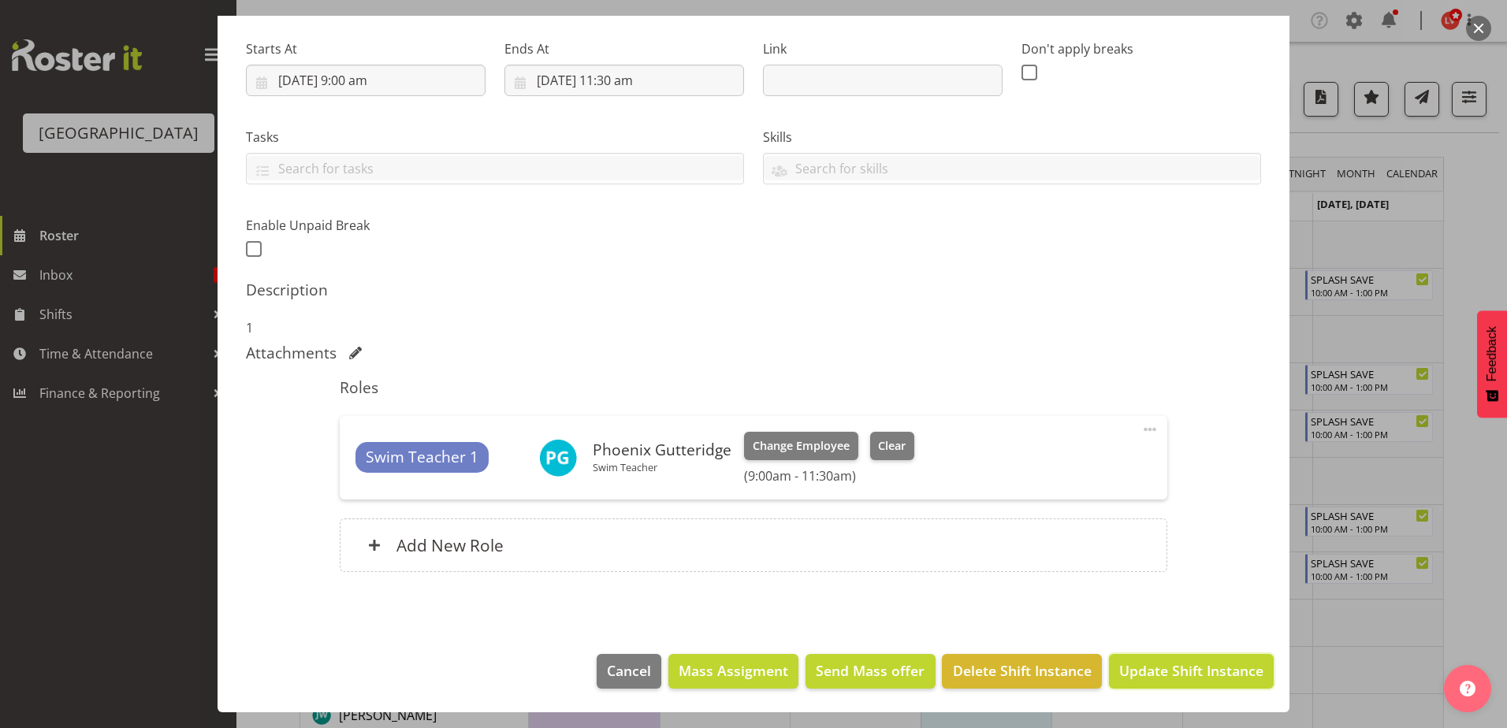
click at [1137, 669] on span "Update Shift Instance" at bounding box center [1191, 670] width 144 height 20
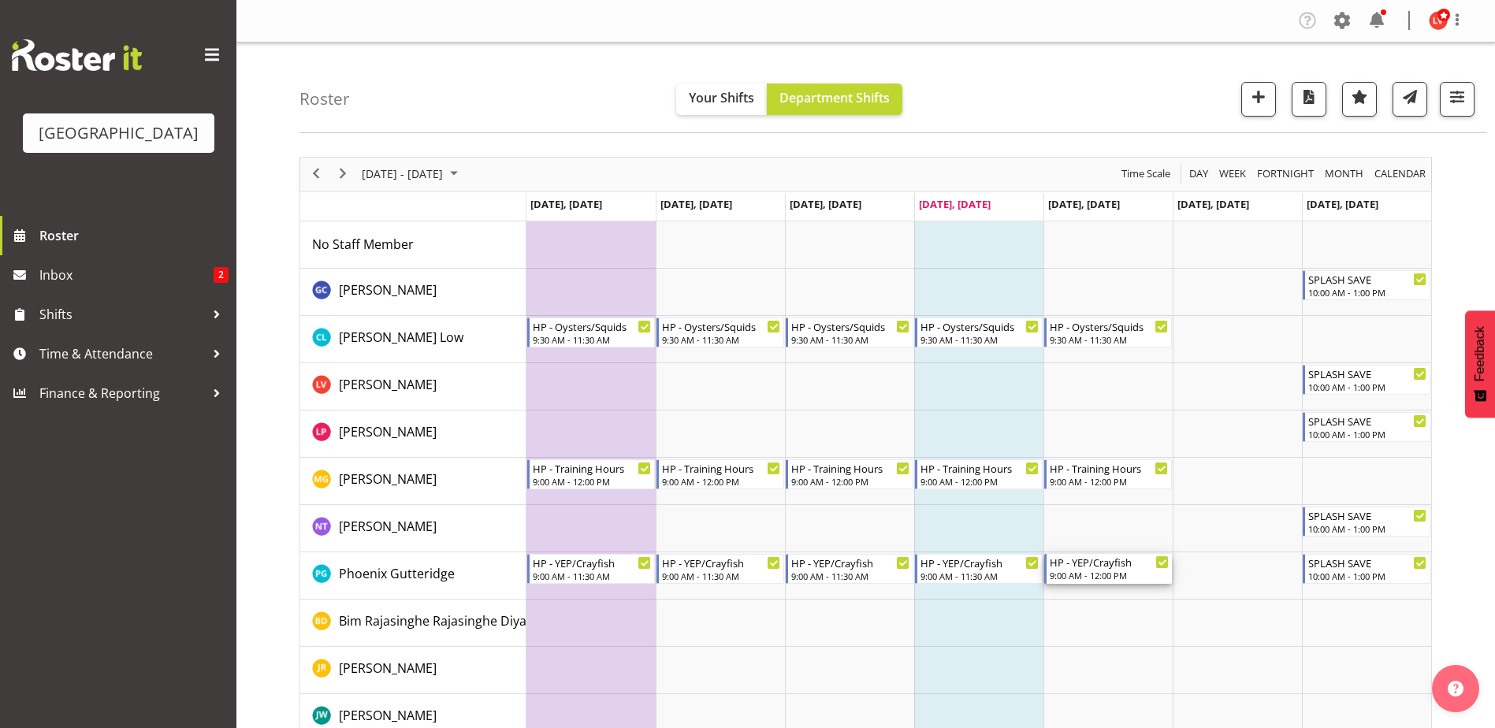
click at [1110, 569] on div "HP - YEP/Crayfish" at bounding box center [1109, 562] width 119 height 16
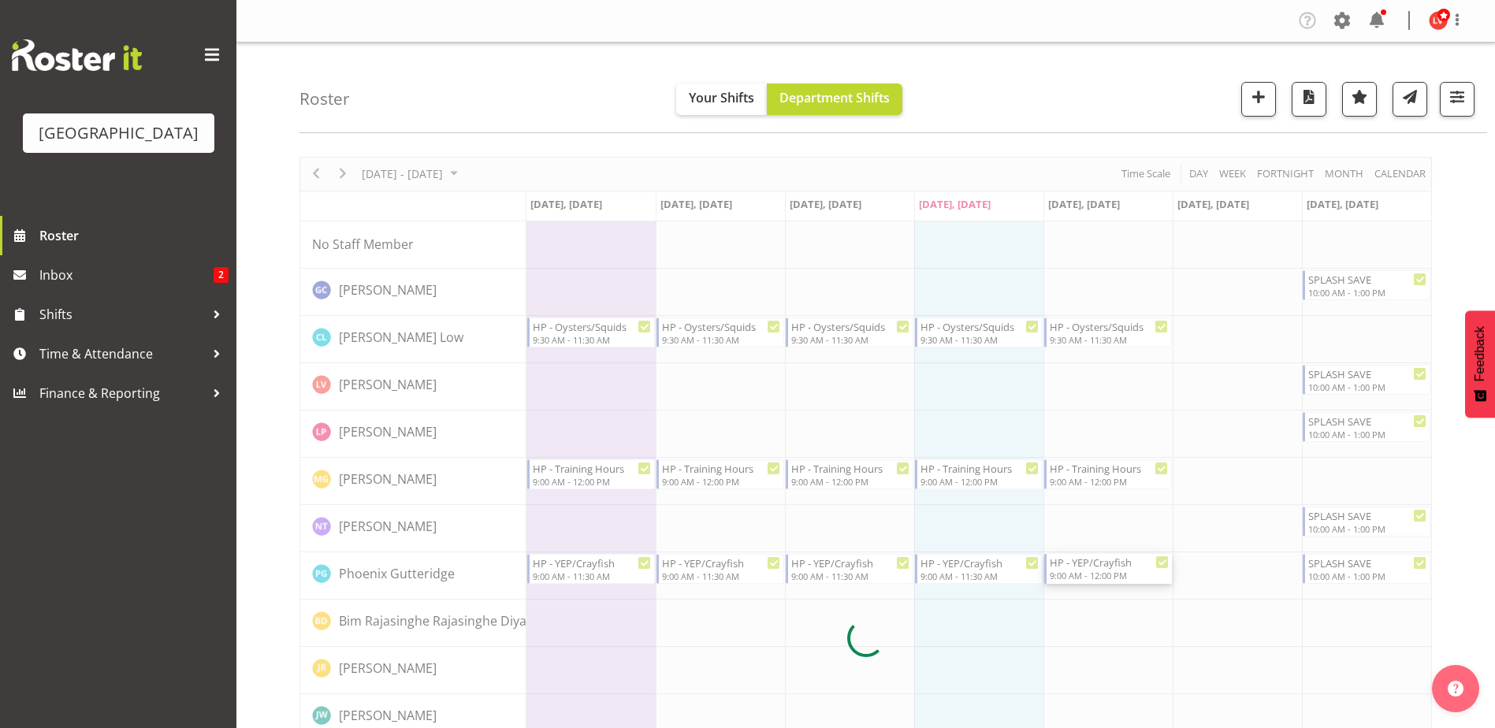
select select "8"
select select "2025"
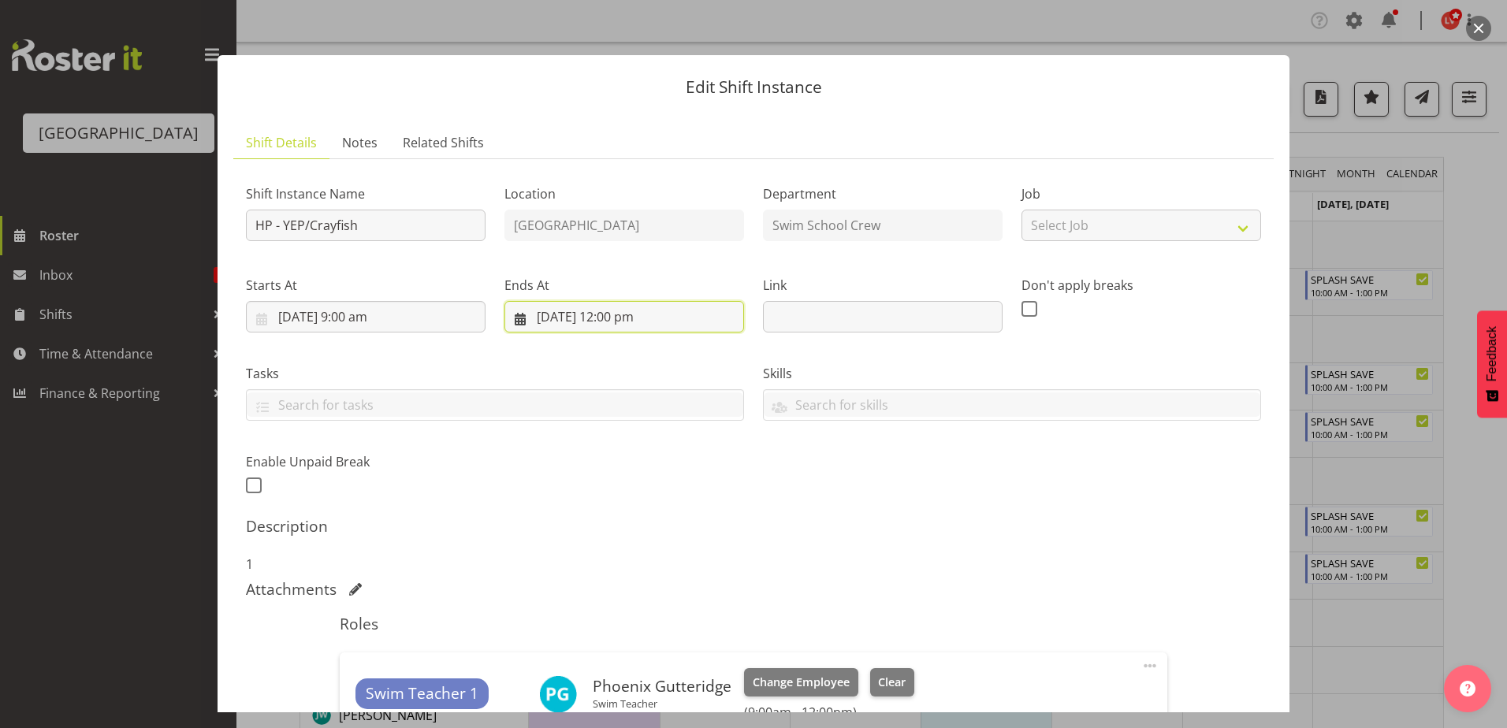
click at [621, 314] on input "26/09/2025, 12:00 pm" at bounding box center [624, 317] width 240 height 32
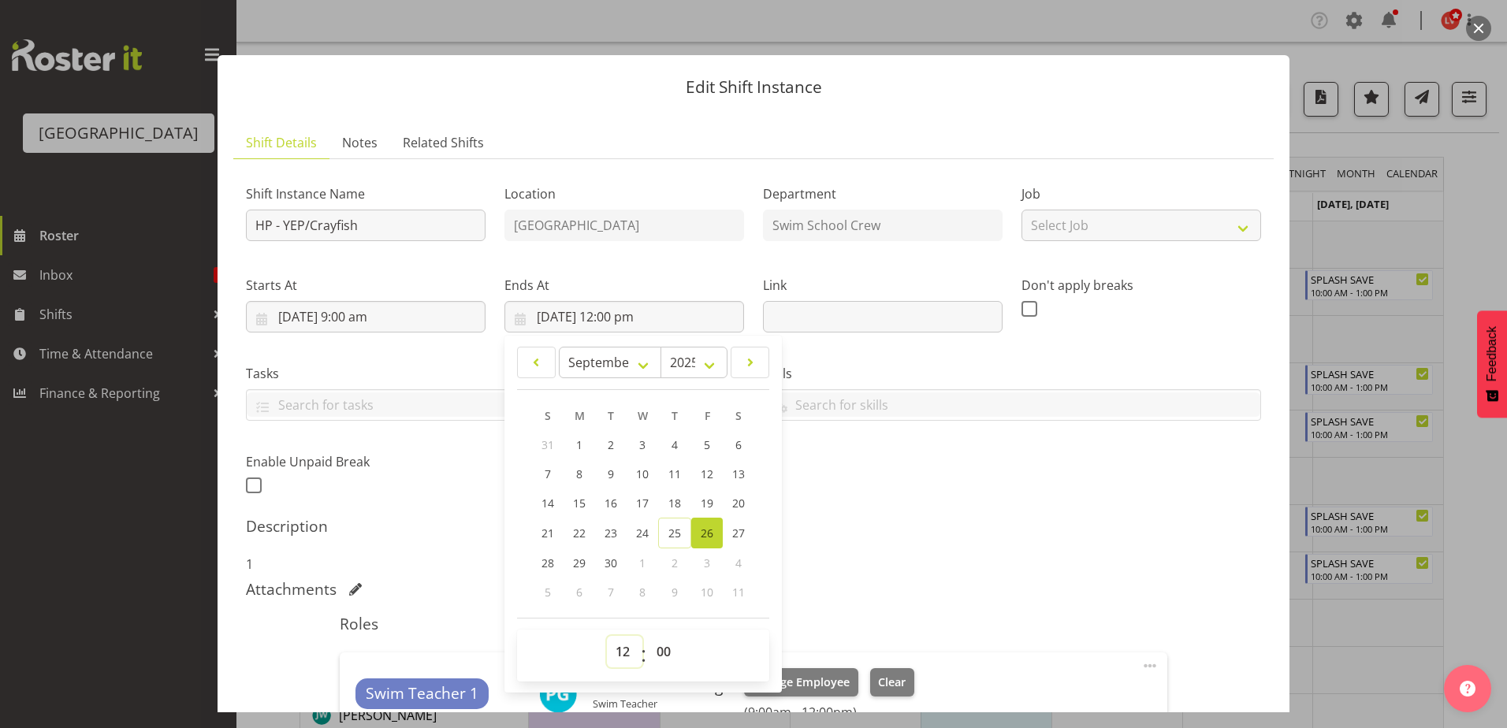
click at [623, 651] on select "00 01 02 03 04 05 06 07 08 09 10 11 12 13 14 15 16 17 18 19 20 21 22 23" at bounding box center [624, 652] width 35 height 32
select select "11"
click at [607, 636] on select "00 01 02 03 04 05 06 07 08 09 10 11 12 13 14 15 16 17 18 19 20 21 22 23" at bounding box center [624, 652] width 35 height 32
type input "26/09/2025, 11:00 am"
click at [650, 657] on select "00 01 02 03 04 05 06 07 08 09 10 11 12 13 14 15 16 17 18 19 20 21 22 23 24 25 2…" at bounding box center [665, 652] width 35 height 32
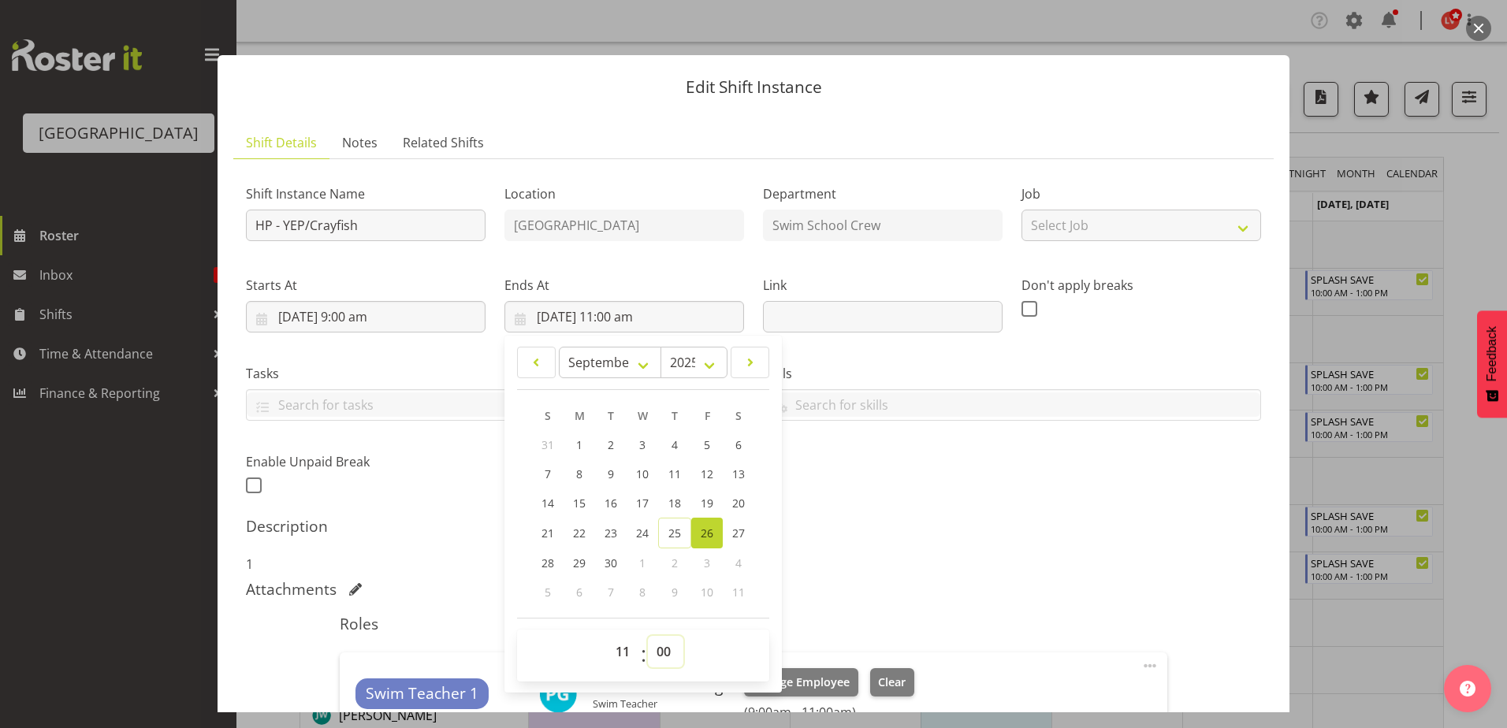
select select "30"
click at [648, 636] on select "00 01 02 03 04 05 06 07 08 09 10 11 12 13 14 15 16 17 18 19 20 21 22 23 24 25 2…" at bounding box center [665, 652] width 35 height 32
type input "26/09/2025, 11:30 am"
click at [931, 534] on h5 "Description" at bounding box center [753, 526] width 1015 height 19
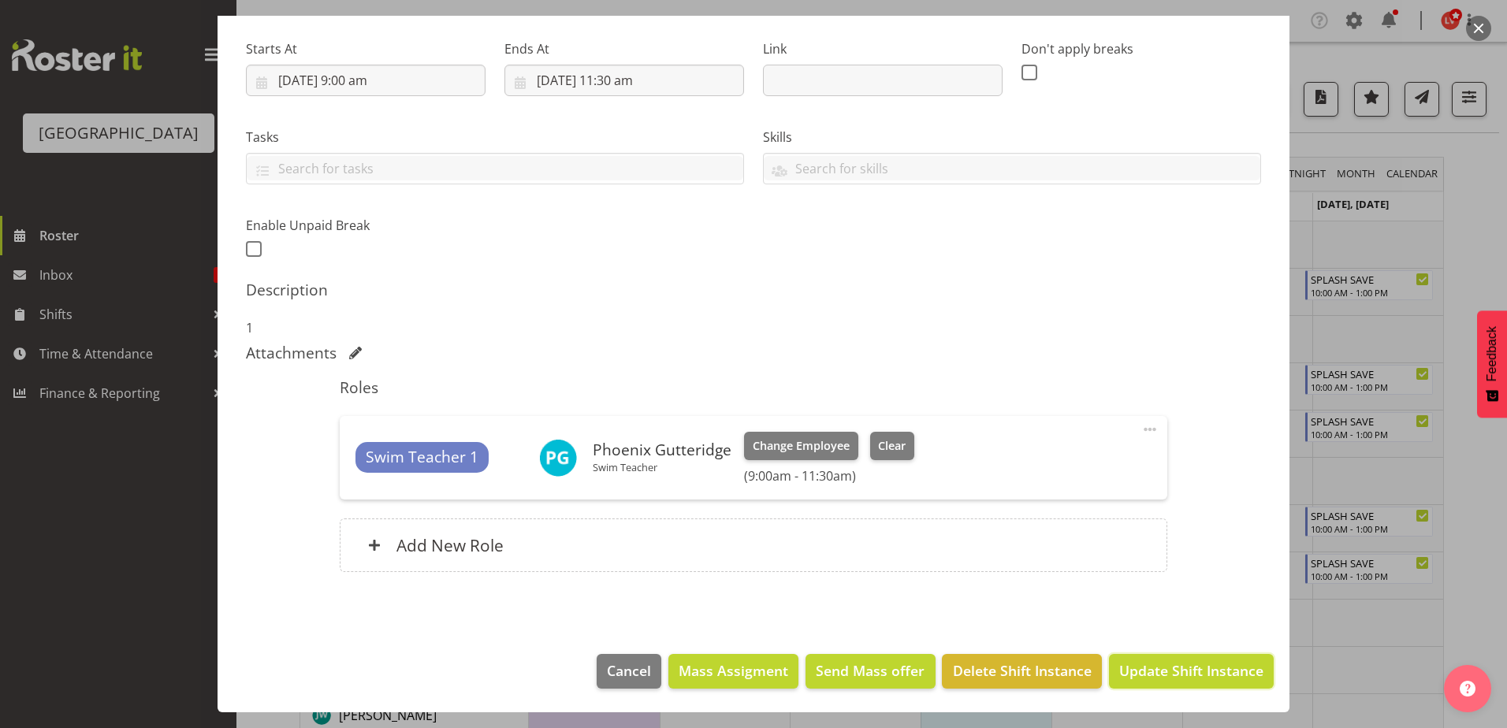
click at [1121, 670] on span "Update Shift Instance" at bounding box center [1191, 670] width 144 height 20
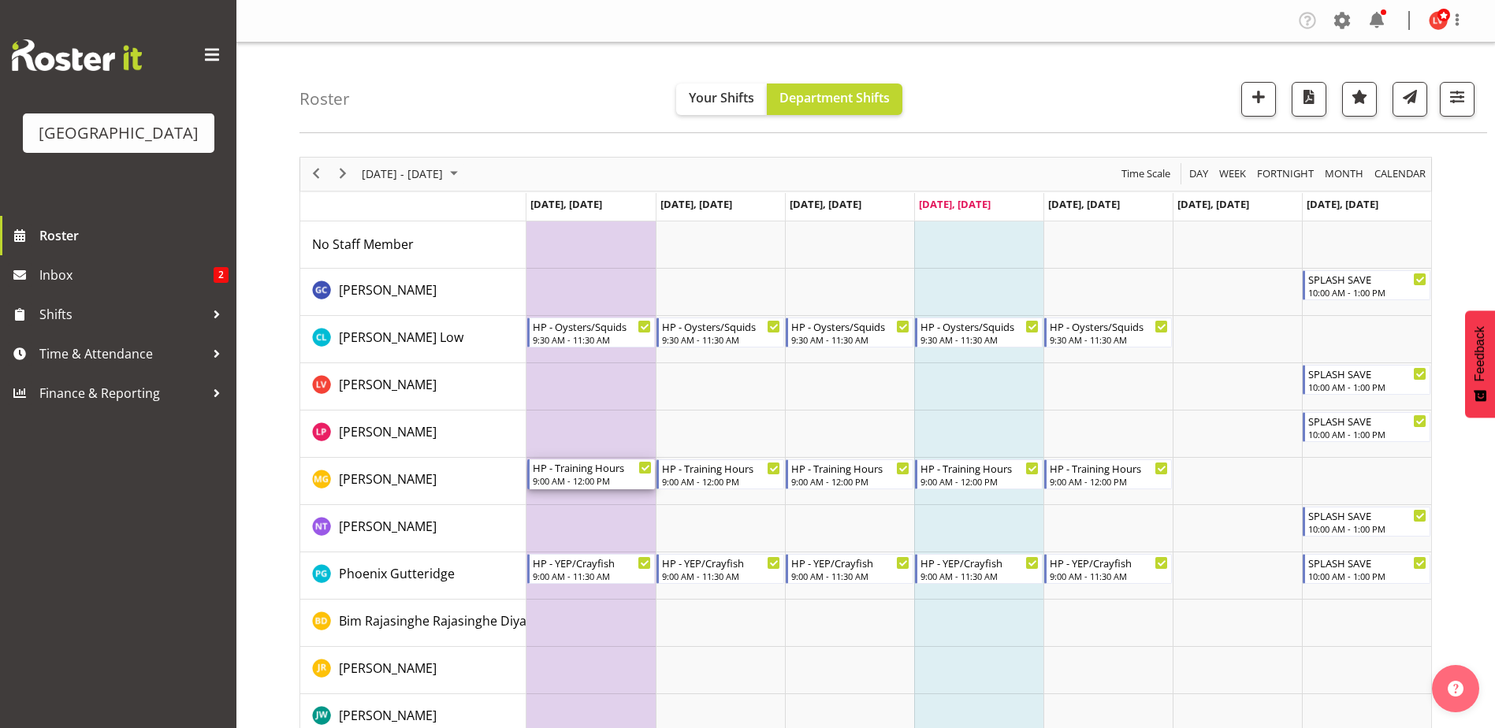
click at [613, 470] on div "HP - Training Hours" at bounding box center [592, 467] width 119 height 16
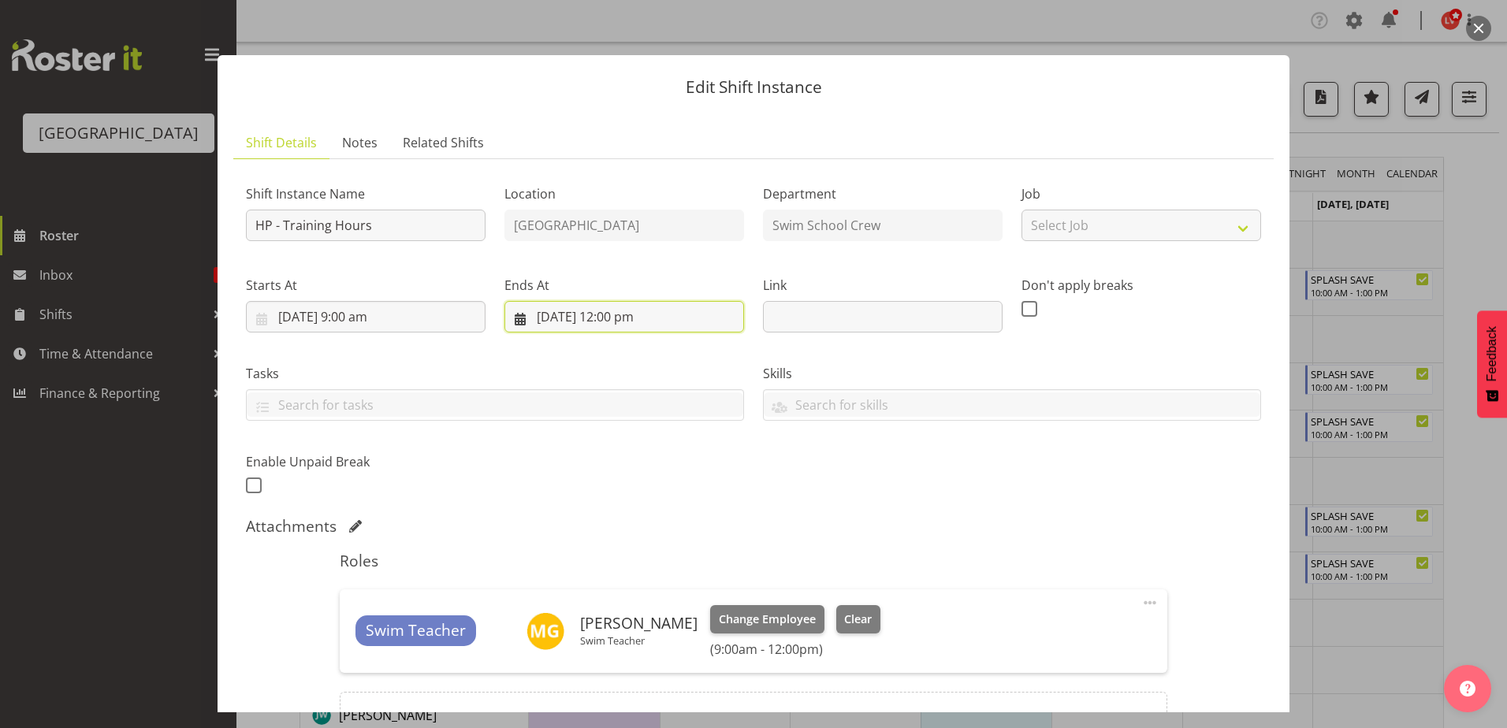
click at [597, 314] on input "22/09/2025, 12:00 pm" at bounding box center [624, 317] width 240 height 32
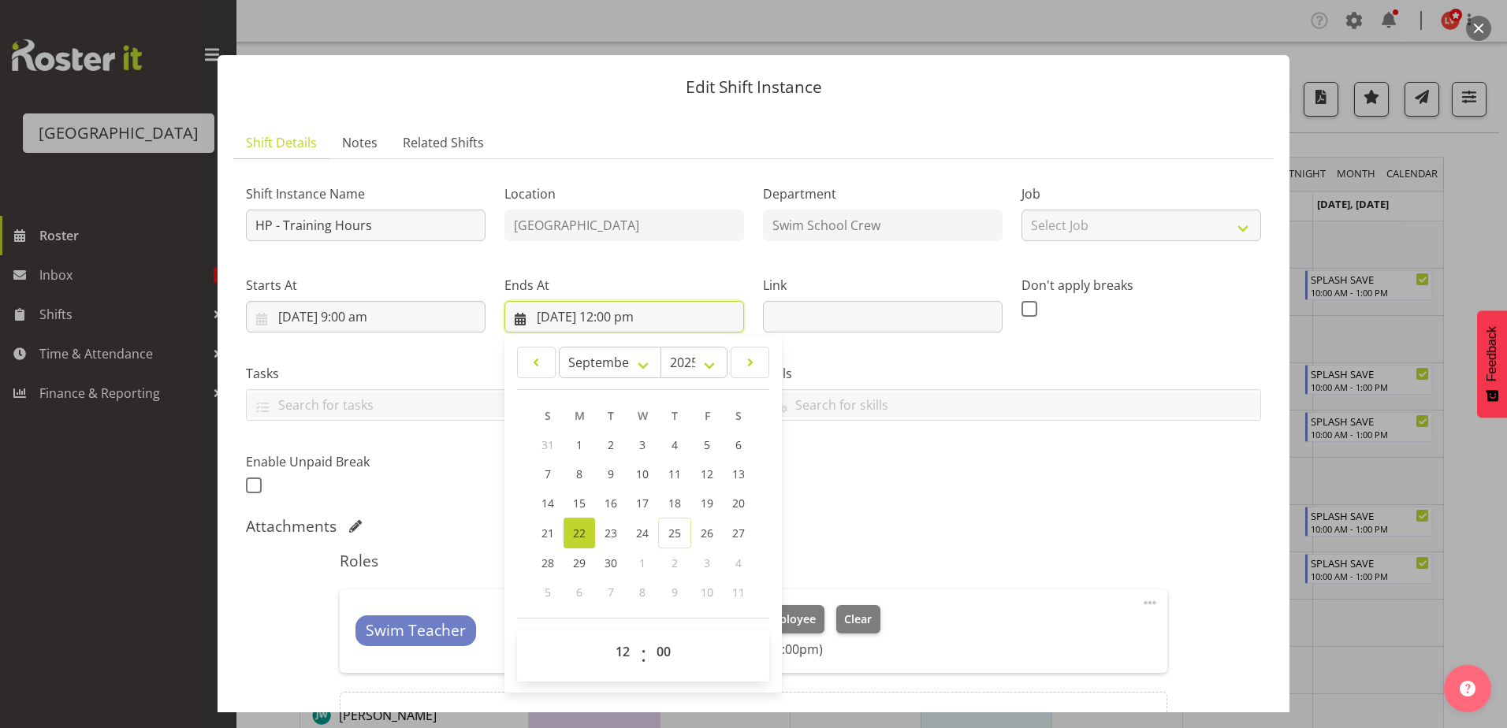
click at [615, 318] on input "22/09/2025, 12:00 pm" at bounding box center [624, 317] width 240 height 32
drag, startPoint x: 986, startPoint y: 471, endPoint x: 890, endPoint y: 412, distance: 112.2
click at [986, 471] on div "Shift Instance Name HP - Training Hours Location Splash Palace Department Swim …" at bounding box center [753, 334] width 1034 height 345
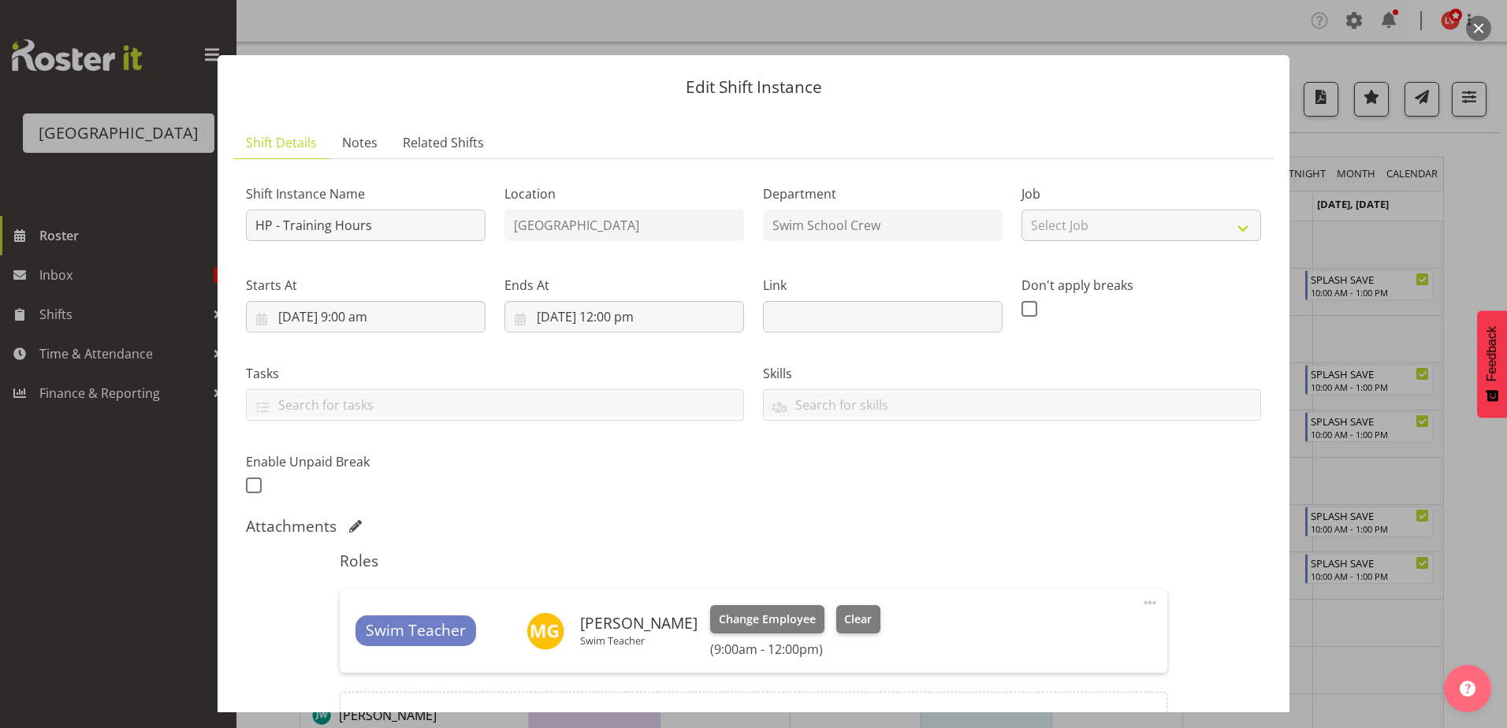
click at [1455, 181] on div at bounding box center [753, 364] width 1507 height 728
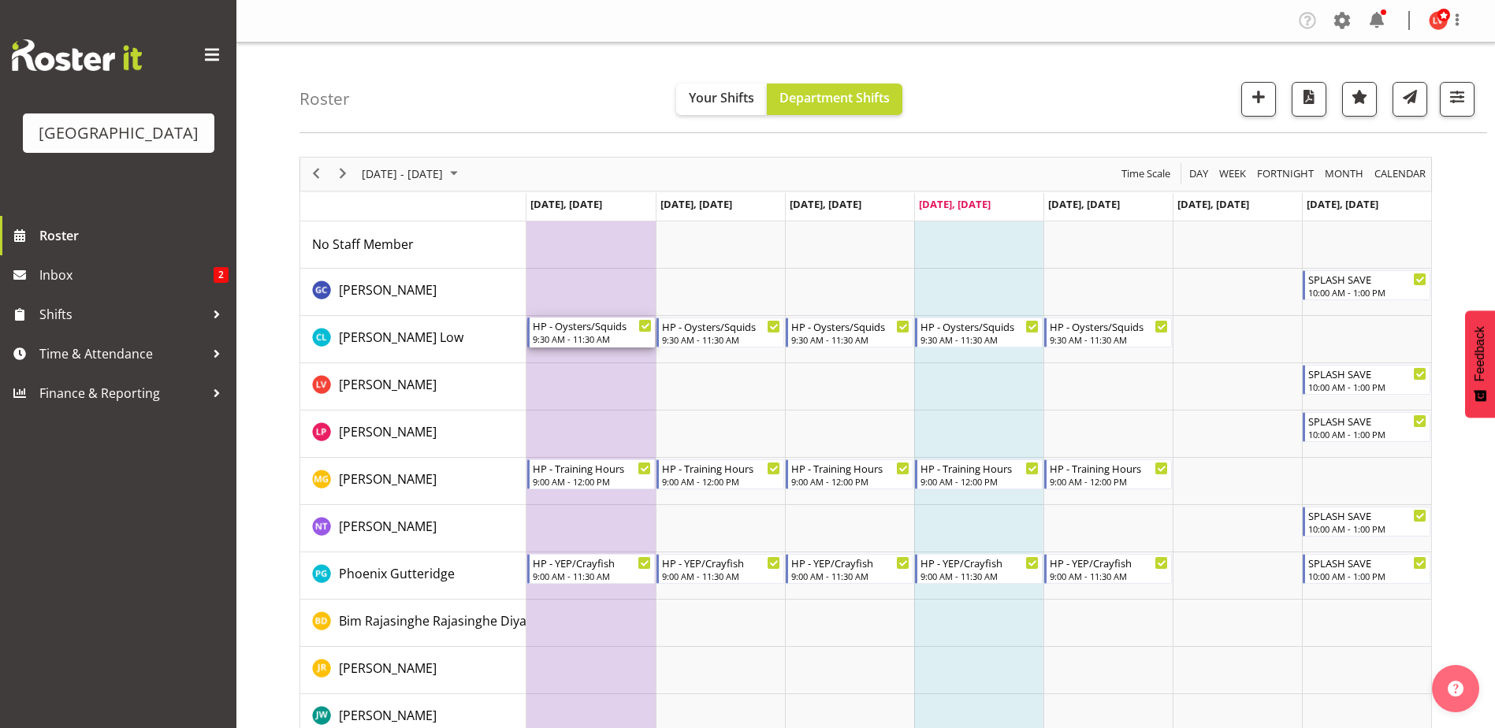
click at [609, 336] on div "9:30 AM - 11:30 AM" at bounding box center [592, 339] width 119 height 13
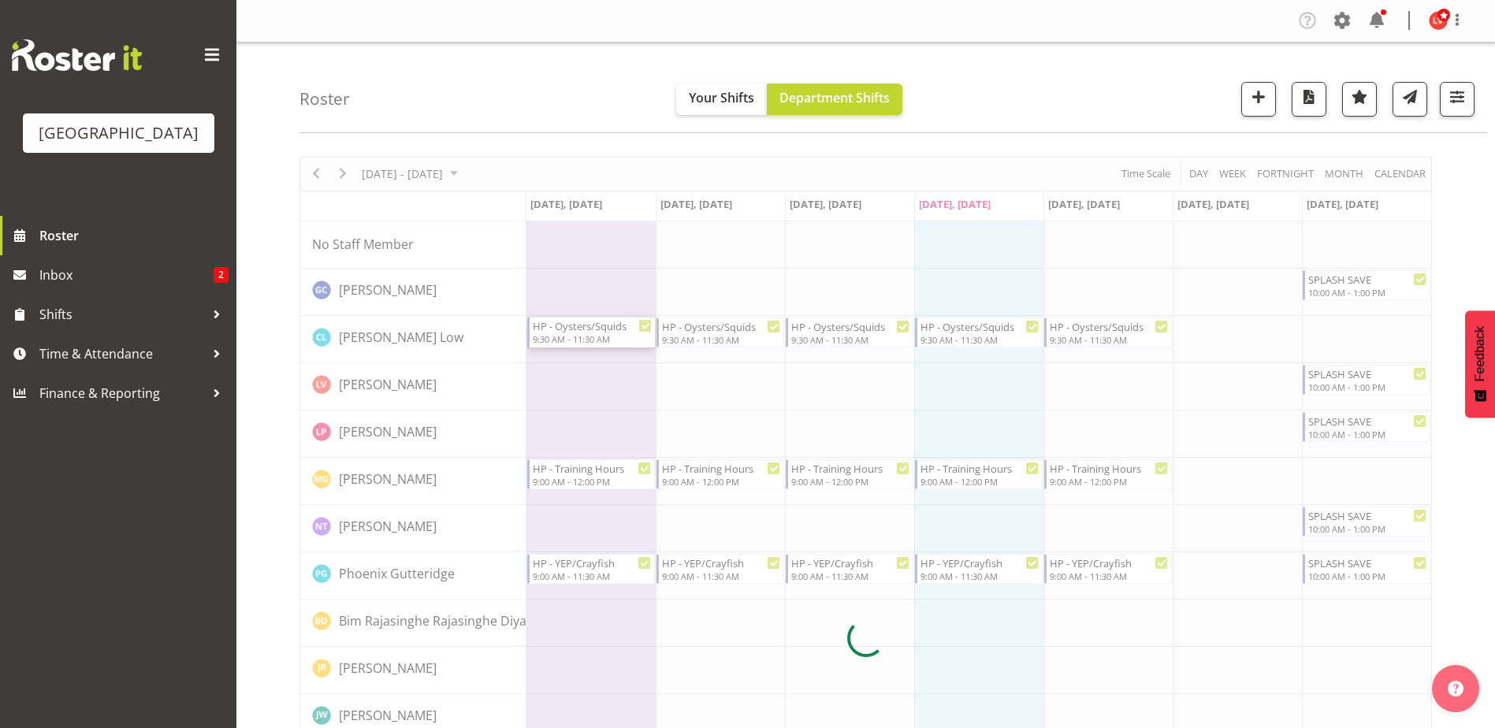
select select "8"
select select "2025"
select select "11"
select select "30"
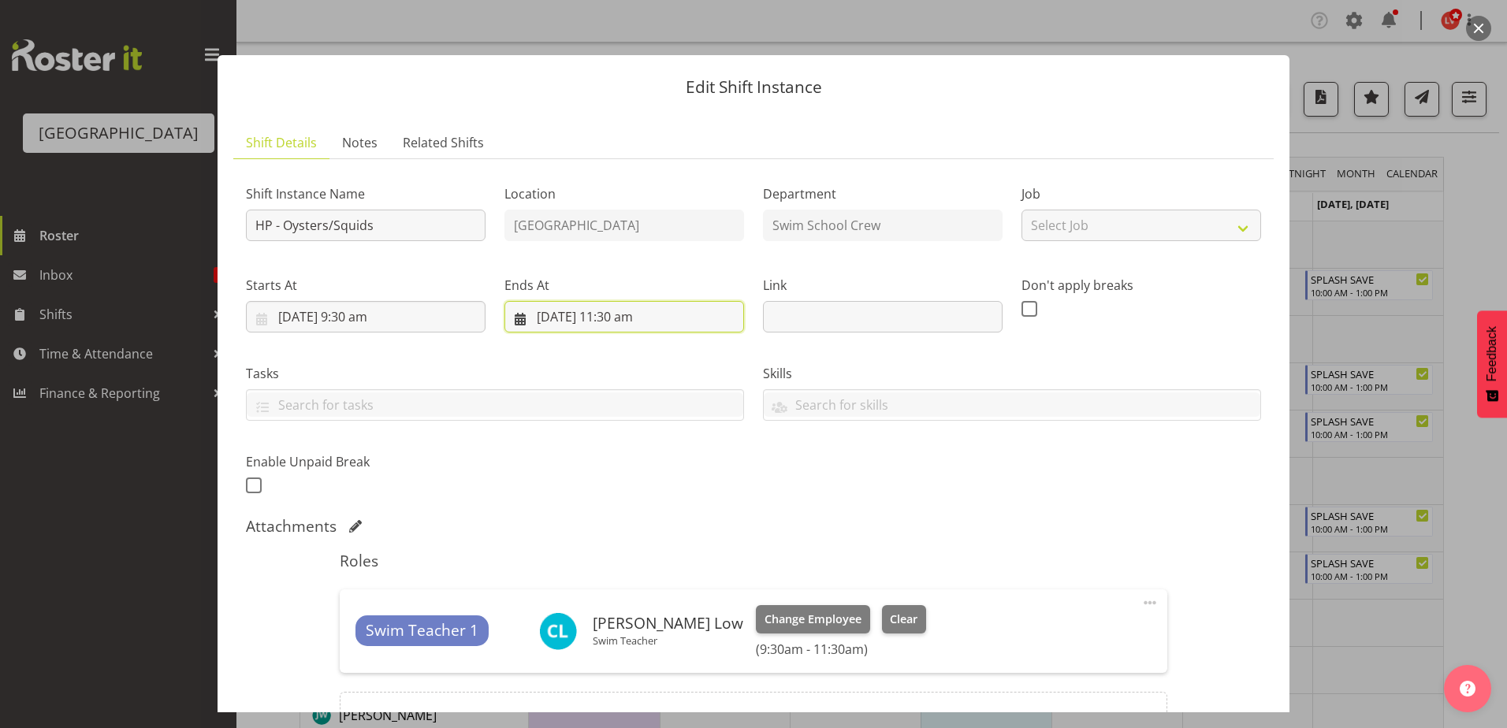
click at [612, 314] on input "22/09/2025, 11:30 am" at bounding box center [624, 317] width 240 height 32
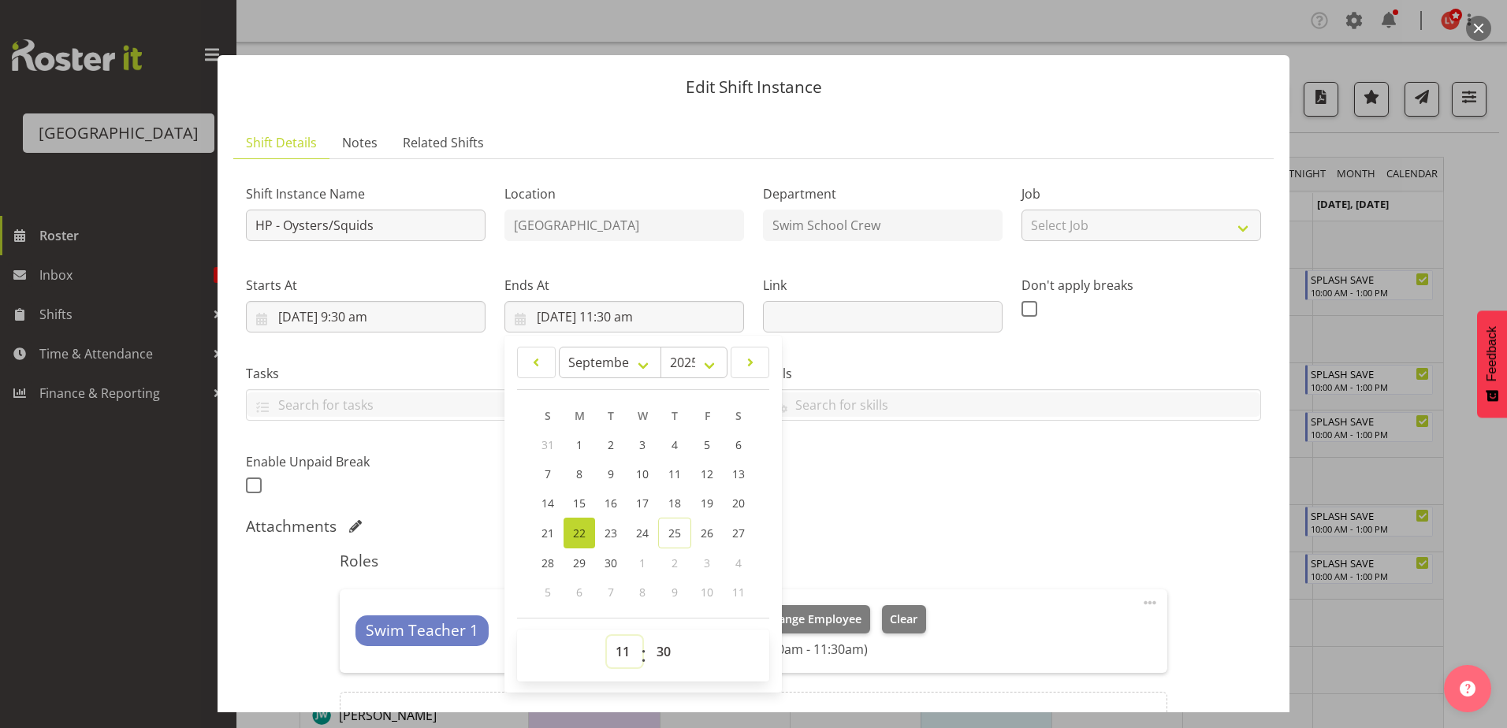
click at [623, 649] on select "00 01 02 03 04 05 06 07 08 09 10 11 12 13 14 15 16 17 18 19 20 21 22 23" at bounding box center [624, 652] width 35 height 32
select select "12"
click at [607, 636] on select "00 01 02 03 04 05 06 07 08 09 10 11 12 13 14 15 16 17 18 19 20 21 22 23" at bounding box center [624, 652] width 35 height 32
type input "22/09/2025, 12:30 pm"
click at [668, 649] on select "00 01 02 03 04 05 06 07 08 09 10 11 12 13 14 15 16 17 18 19 20 21 22 23 24 25 2…" at bounding box center [665, 652] width 35 height 32
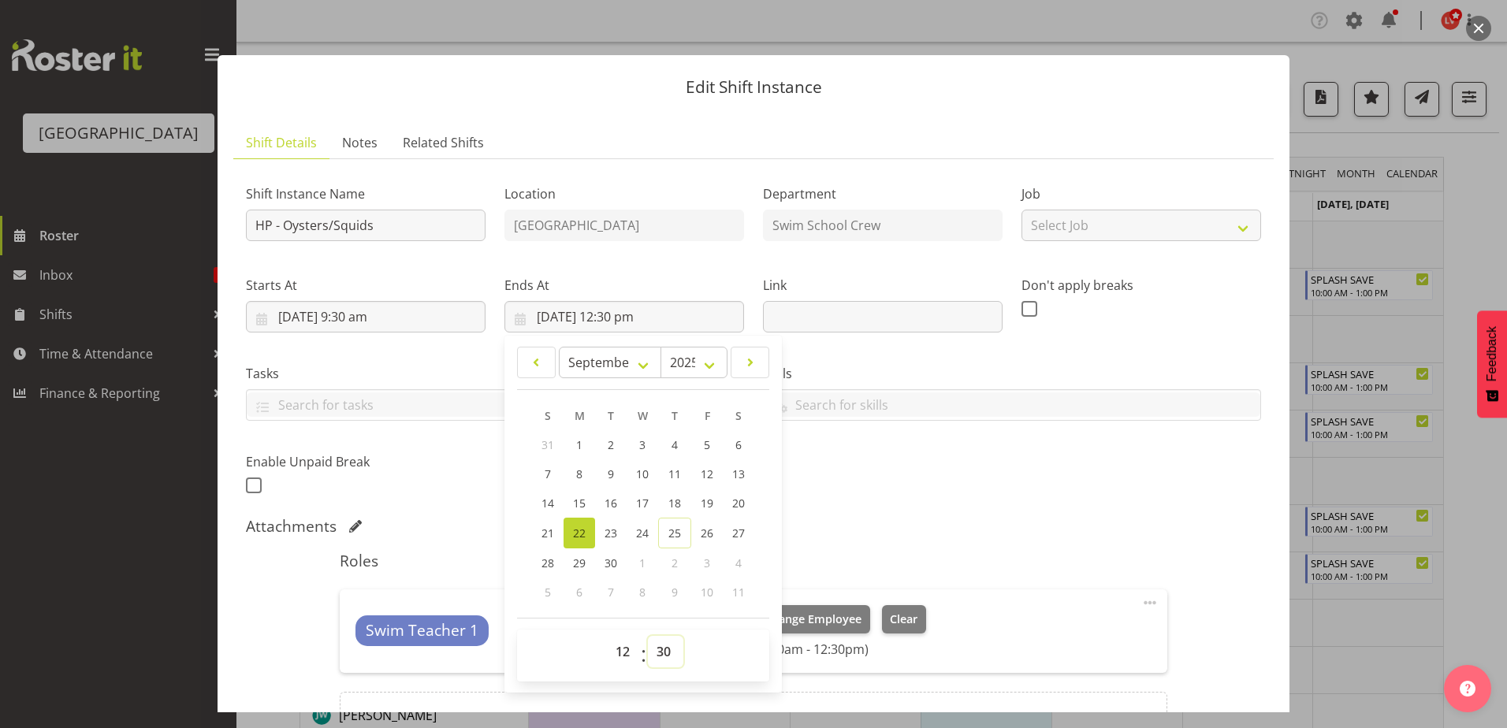
select select "0"
click at [648, 636] on select "00 01 02 03 04 05 06 07 08 09 10 11 12 13 14 15 16 17 18 19 20 21 22 23 24 25 2…" at bounding box center [665, 652] width 35 height 32
type input "22/09/2025, 12:00 pm"
drag, startPoint x: 1008, startPoint y: 500, endPoint x: 1008, endPoint y: 509, distance: 8.7
click at [1008, 500] on div "Shift Instance Name HP - Oysters/Squids Location Splash Palace Department Swim …" at bounding box center [753, 334] width 1034 height 345
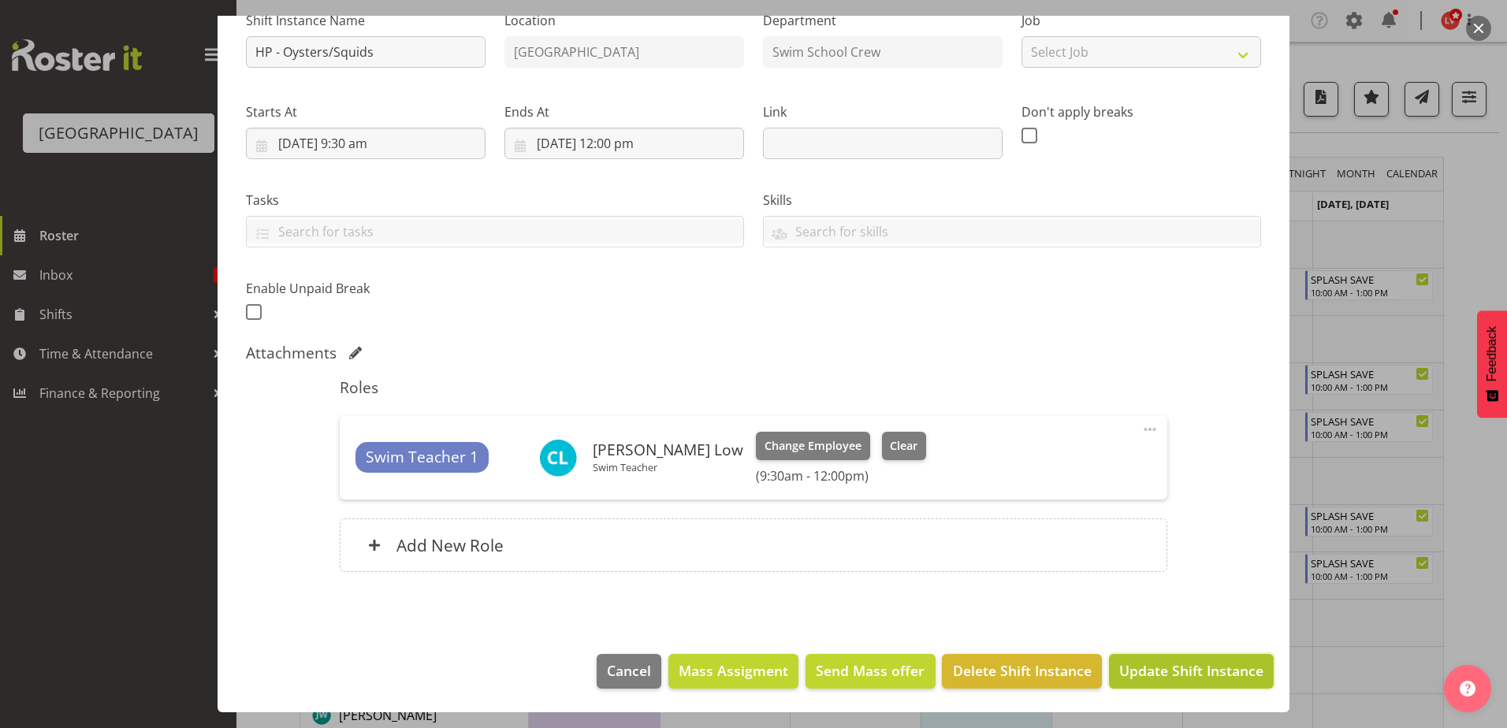
click at [1129, 664] on span "Update Shift Instance" at bounding box center [1191, 670] width 144 height 20
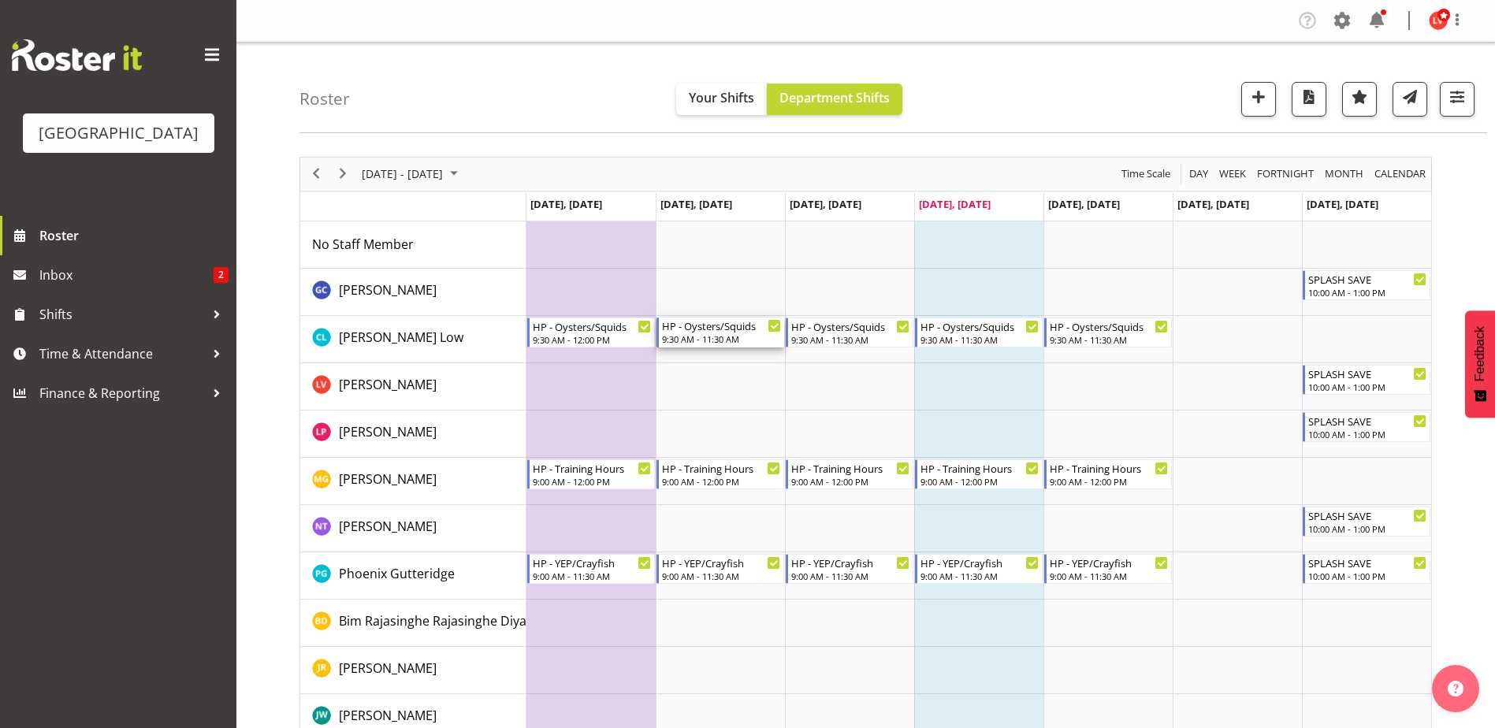
click at [705, 331] on div "HP - Oysters/Squids" at bounding box center [721, 326] width 119 height 16
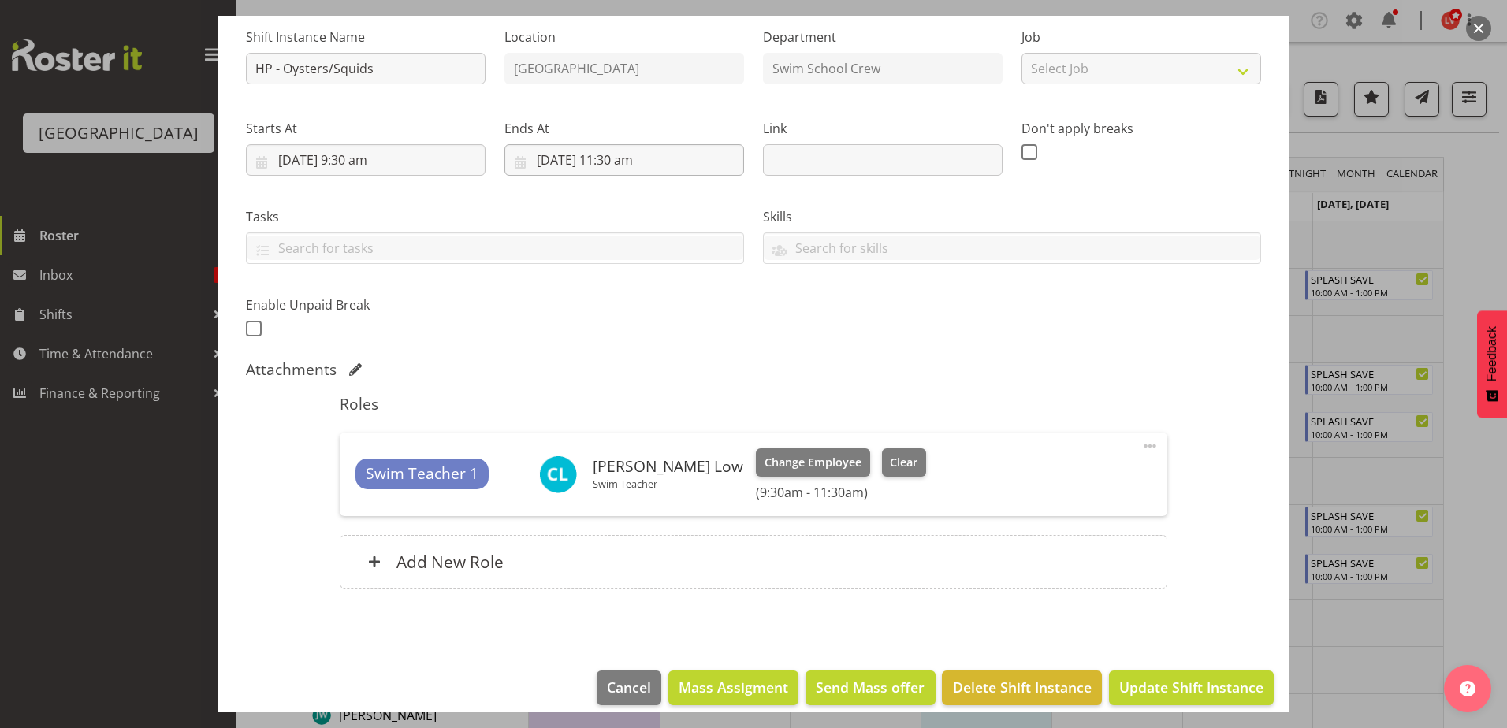
scroll to position [158, 0]
click at [611, 158] on input "23/09/2025, 11:30 am" at bounding box center [624, 159] width 240 height 32
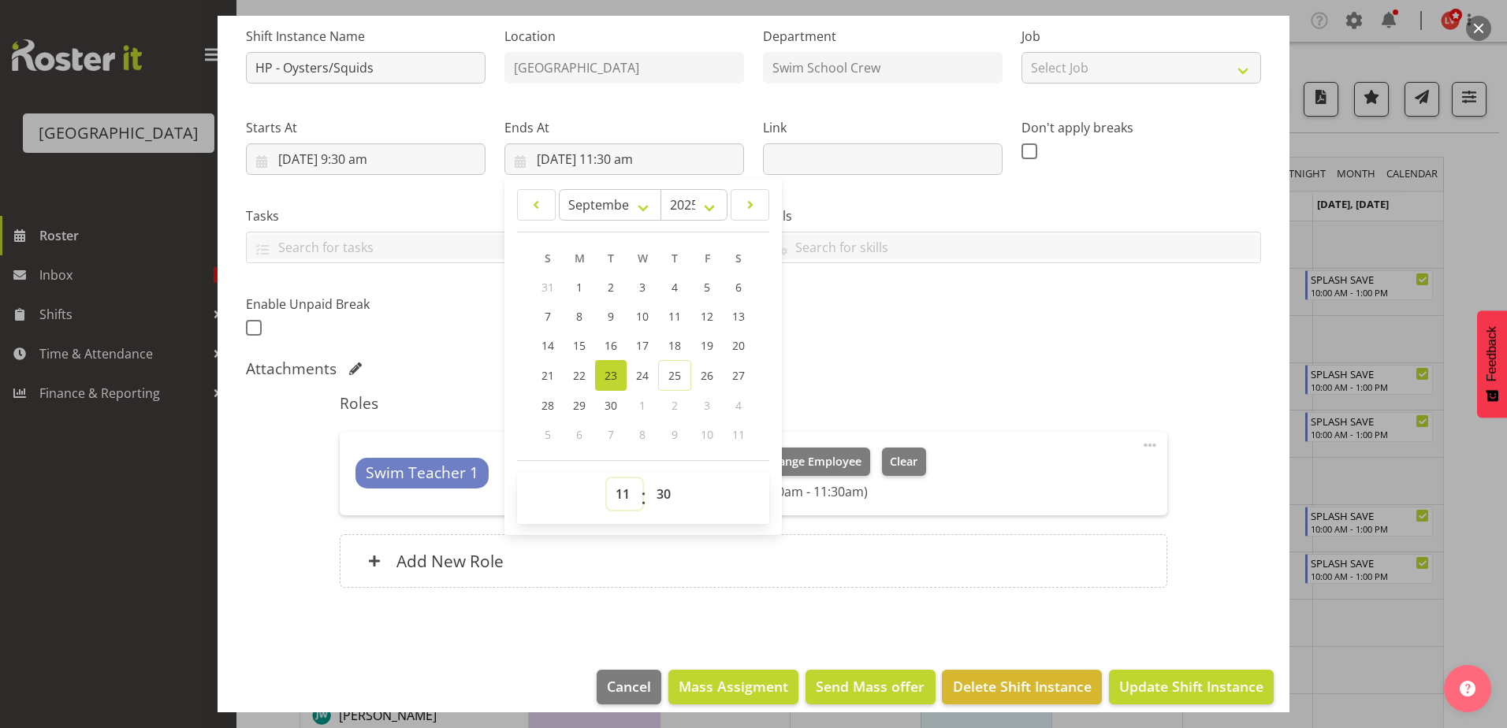
click at [611, 488] on select "00 01 02 03 04 05 06 07 08 09 10 11 12 13 14 15 16 17 18 19 20 21 22 23" at bounding box center [624, 494] width 35 height 32
select select "12"
click at [607, 478] on select "00 01 02 03 04 05 06 07 08 09 10 11 12 13 14 15 16 17 18 19 20 21 22 23" at bounding box center [624, 494] width 35 height 32
type input "23/09/2025, 12:30 pm"
drag, startPoint x: 664, startPoint y: 489, endPoint x: 670, endPoint y: 481, distance: 10.7
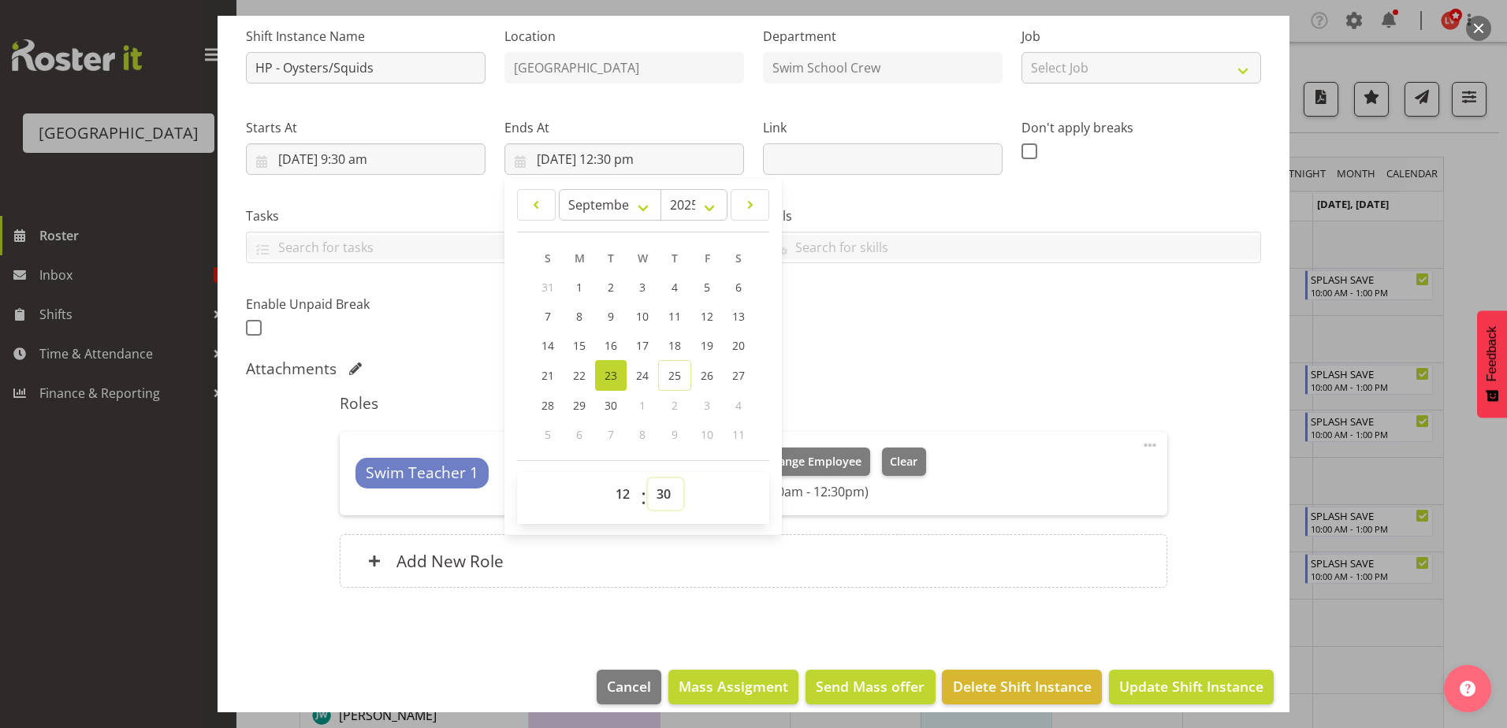
click at [670, 485] on select "00 01 02 03 04 05 06 07 08 09 10 11 12 13 14 15 16 17 18 19 20 21 22 23 24 25 2…" at bounding box center [665, 494] width 35 height 32
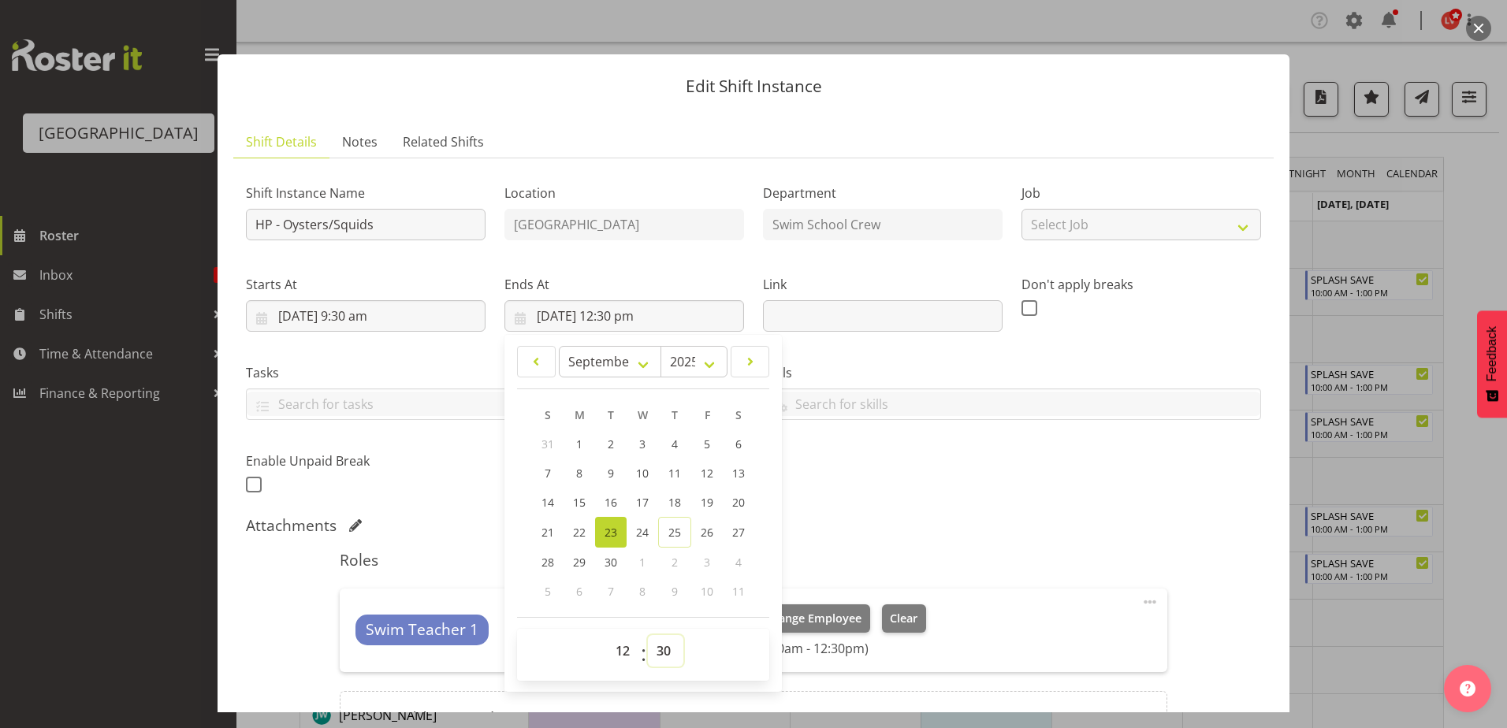
scroll to position [0, 0]
drag, startPoint x: 656, startPoint y: 647, endPoint x: 651, endPoint y: 637, distance: 10.6
click at [658, 647] on select "00 01 02 03 04 05 06 07 08 09 10 11 12 13 14 15 16 17 18 19 20 21 22 23 24 25 2…" at bounding box center [665, 652] width 35 height 32
select select "0"
click at [648, 636] on select "00 01 02 03 04 05 06 07 08 09 10 11 12 13 14 15 16 17 18 19 20 21 22 23 24 25 2…" at bounding box center [665, 652] width 35 height 32
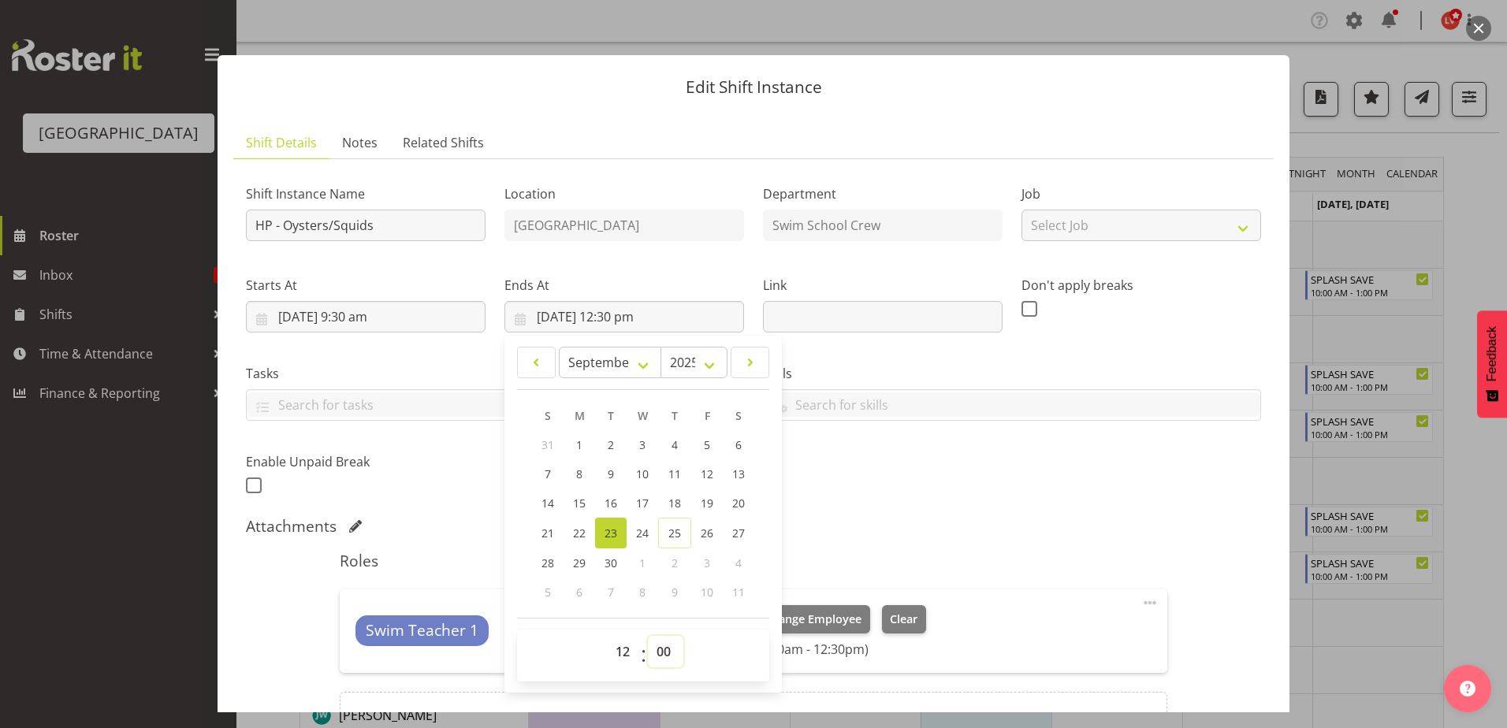
type input "23/09/2025, 12:00 pm"
drag, startPoint x: 969, startPoint y: 461, endPoint x: 987, endPoint y: 493, distance: 36.7
click at [975, 461] on div "Shift Instance Name HP - Oysters/Squids Location Splash Palace Department Swim …" at bounding box center [753, 334] width 1034 height 345
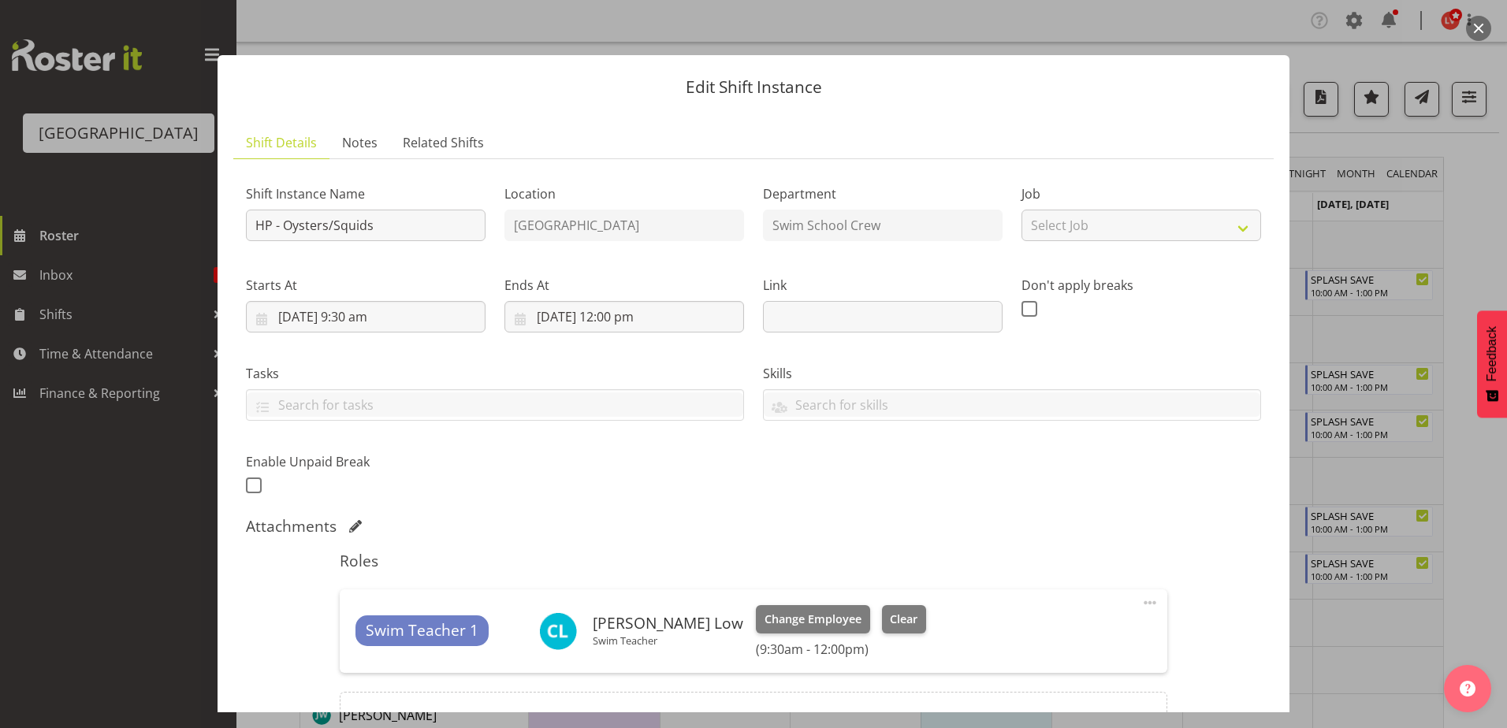
scroll to position [173, 0]
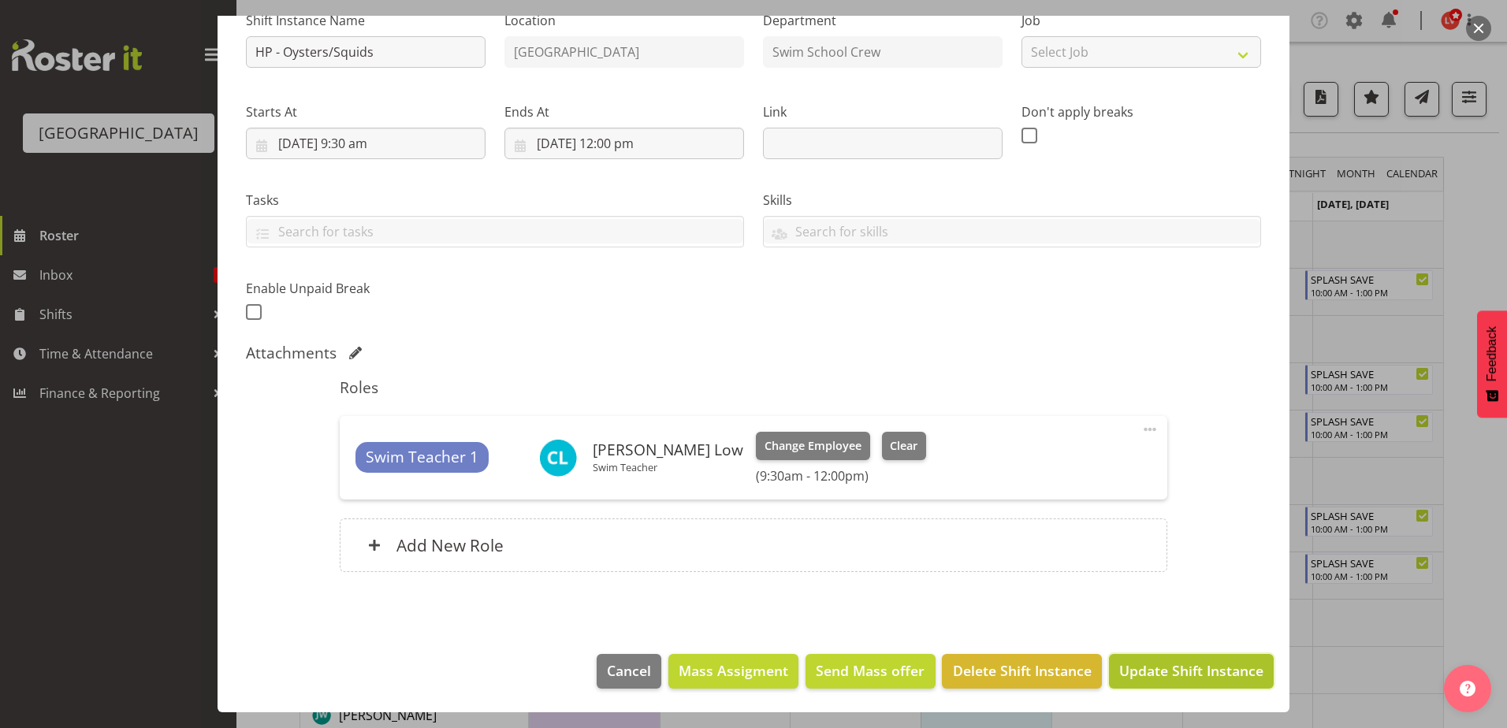
click at [1119, 667] on span "Update Shift Instance" at bounding box center [1191, 670] width 144 height 20
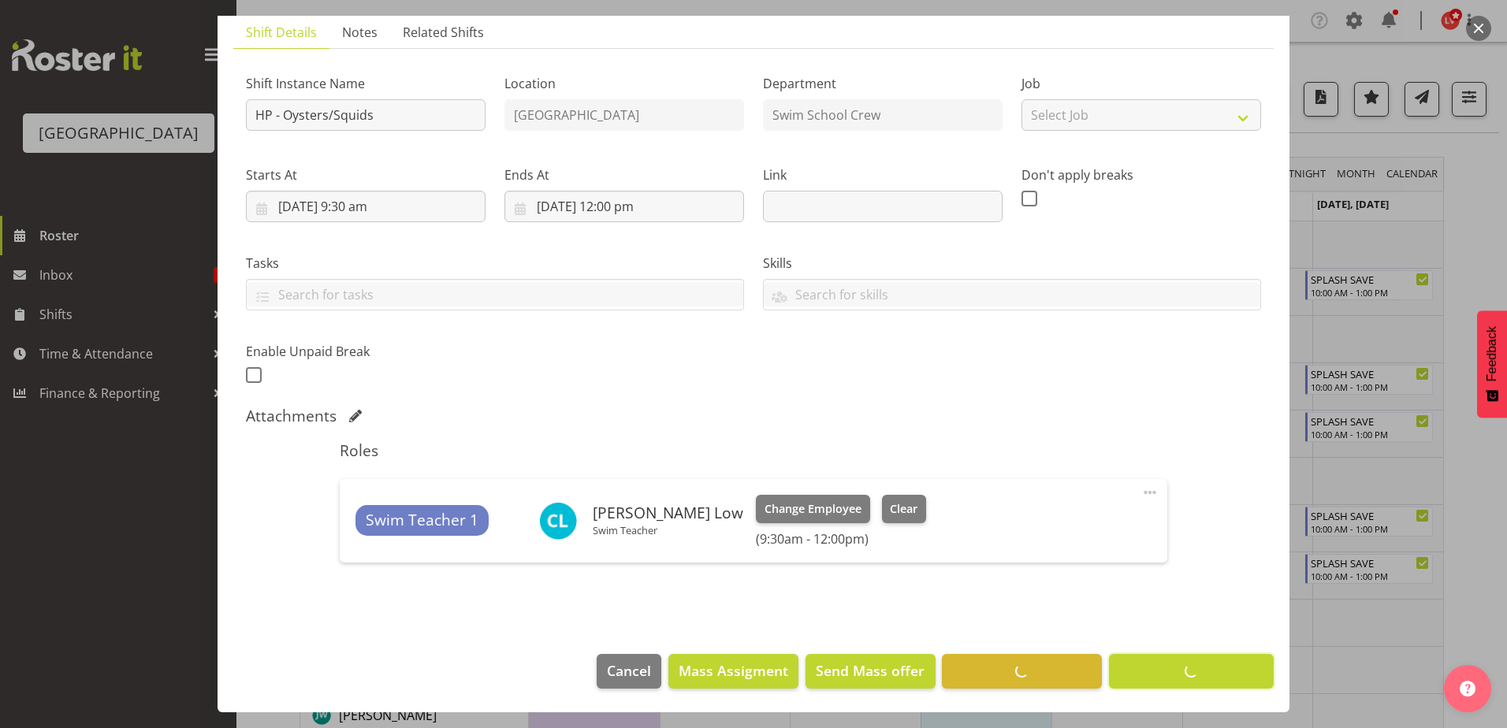
scroll to position [110, 0]
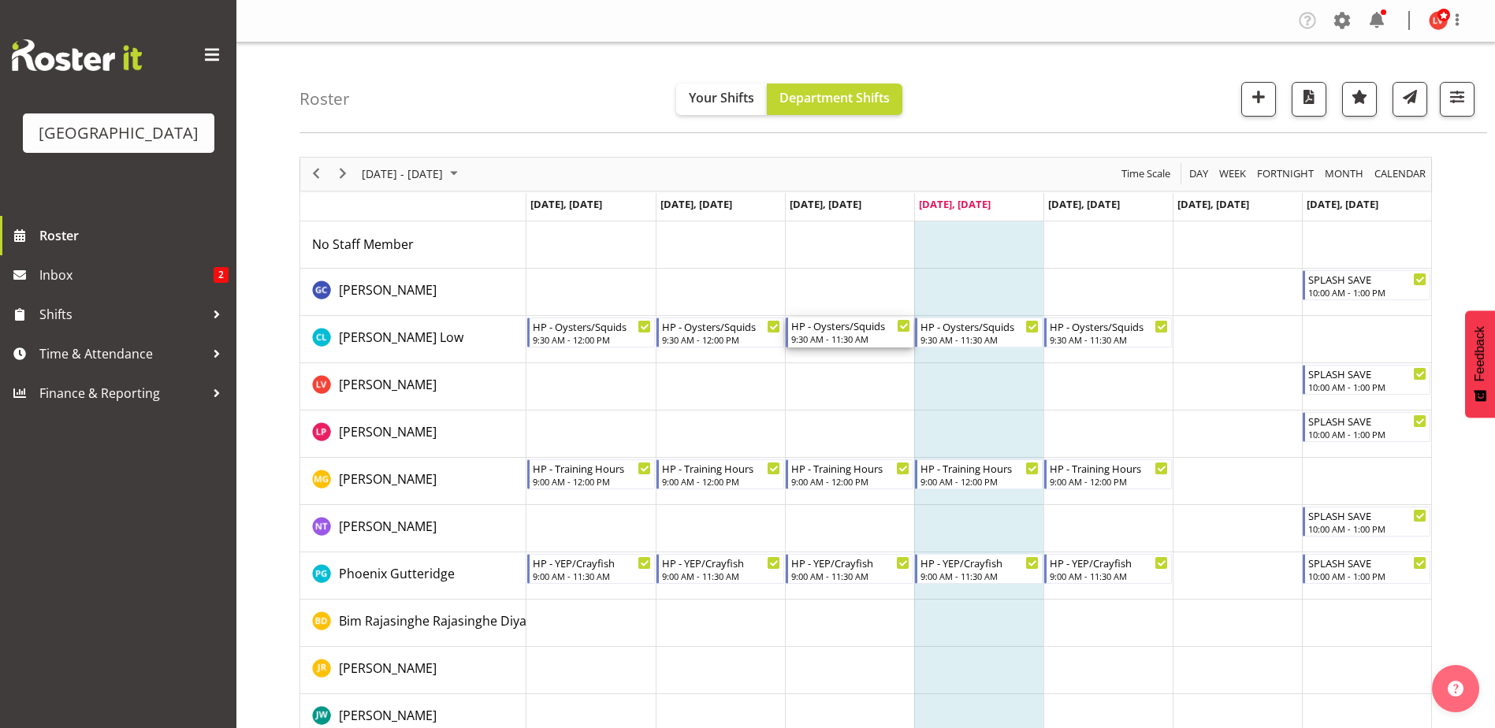
click at [852, 330] on div "HP - Oysters/Squids" at bounding box center [850, 326] width 119 height 16
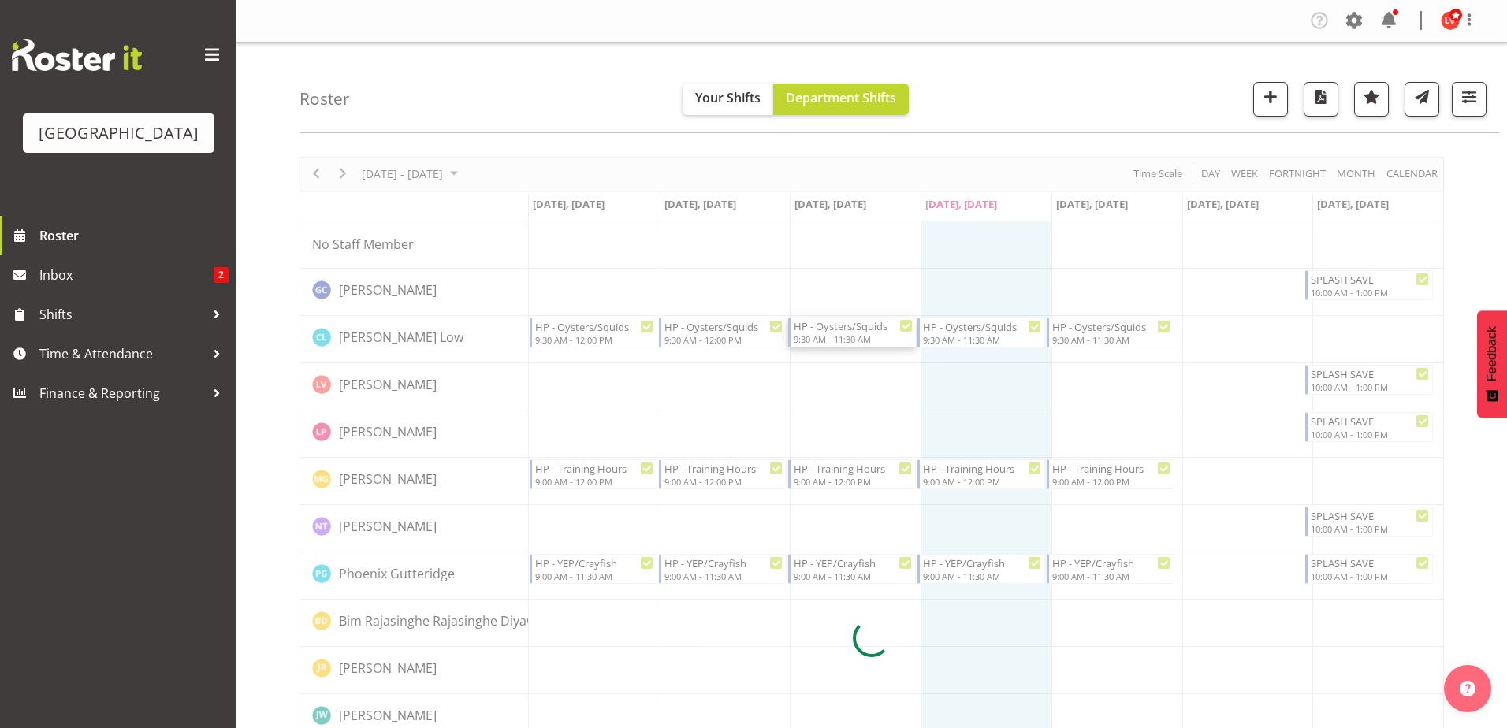
select select "8"
select select "2025"
select select "11"
select select "30"
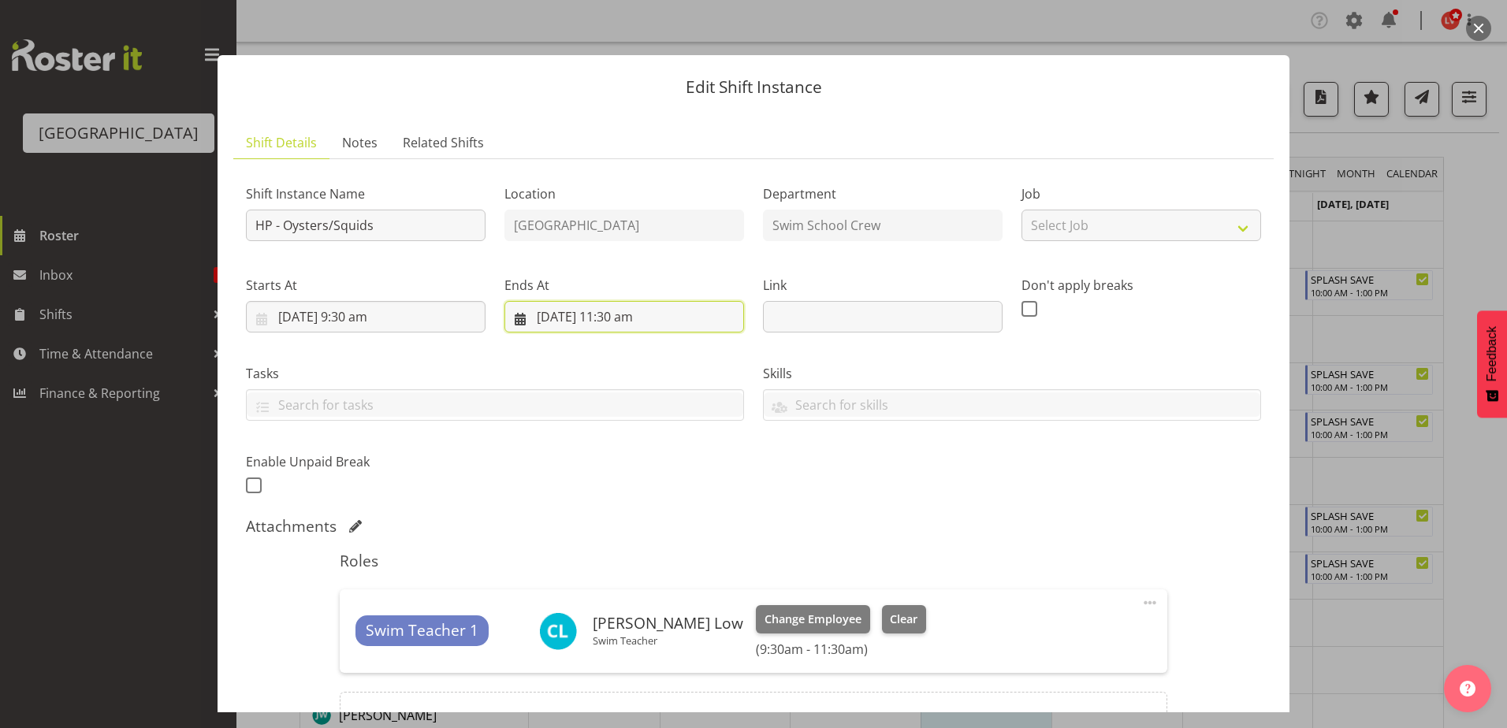
click at [617, 319] on input "24/09/2025, 11:30 am" at bounding box center [624, 317] width 240 height 32
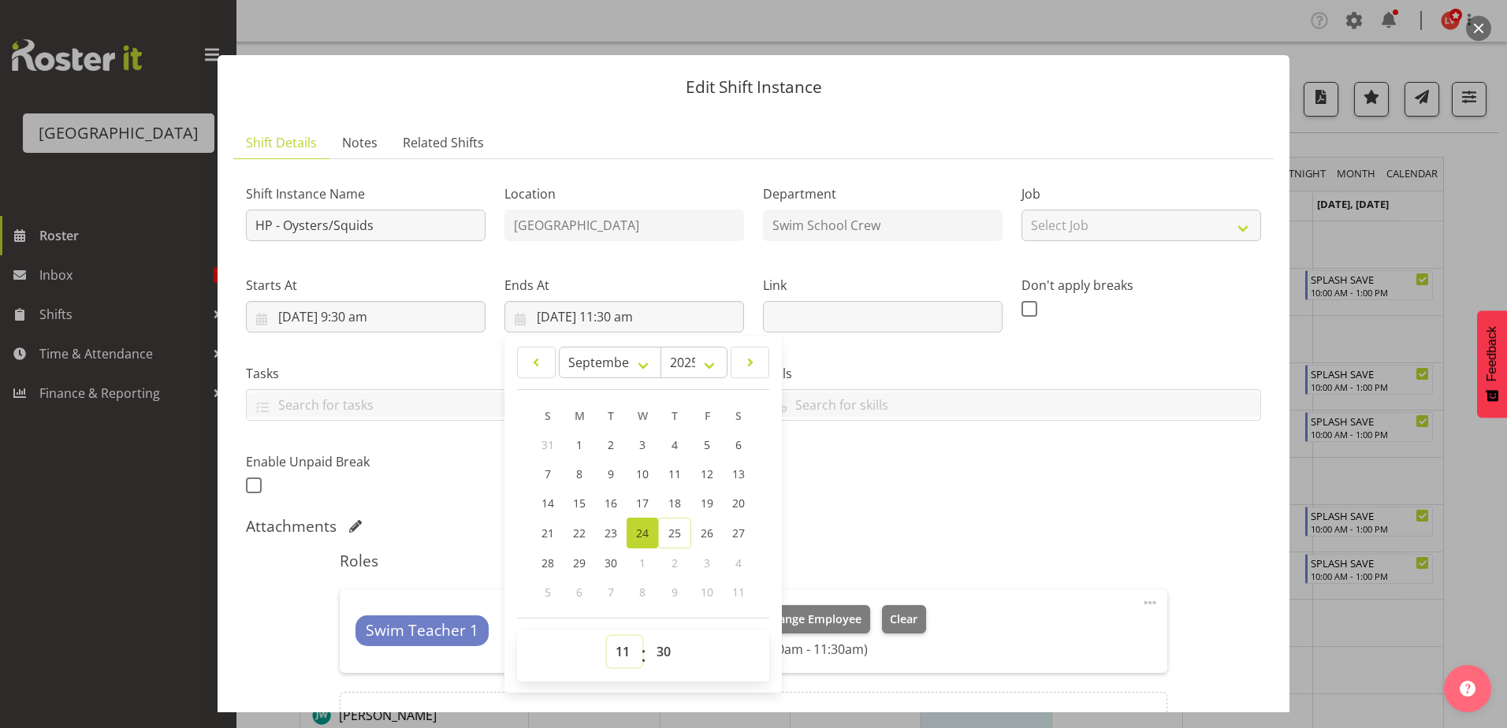
click at [620, 652] on select "00 01 02 03 04 05 06 07 08 09 10 11 12 13 14 15 16 17 18 19 20 21 22 23" at bounding box center [624, 652] width 35 height 32
select select "12"
click at [607, 636] on select "00 01 02 03 04 05 06 07 08 09 10 11 12 13 14 15 16 17 18 19 20 21 22 23" at bounding box center [624, 652] width 35 height 32
type input "24/09/2025, 12:30 pm"
drag, startPoint x: 662, startPoint y: 649, endPoint x: 659, endPoint y: 634, distance: 15.3
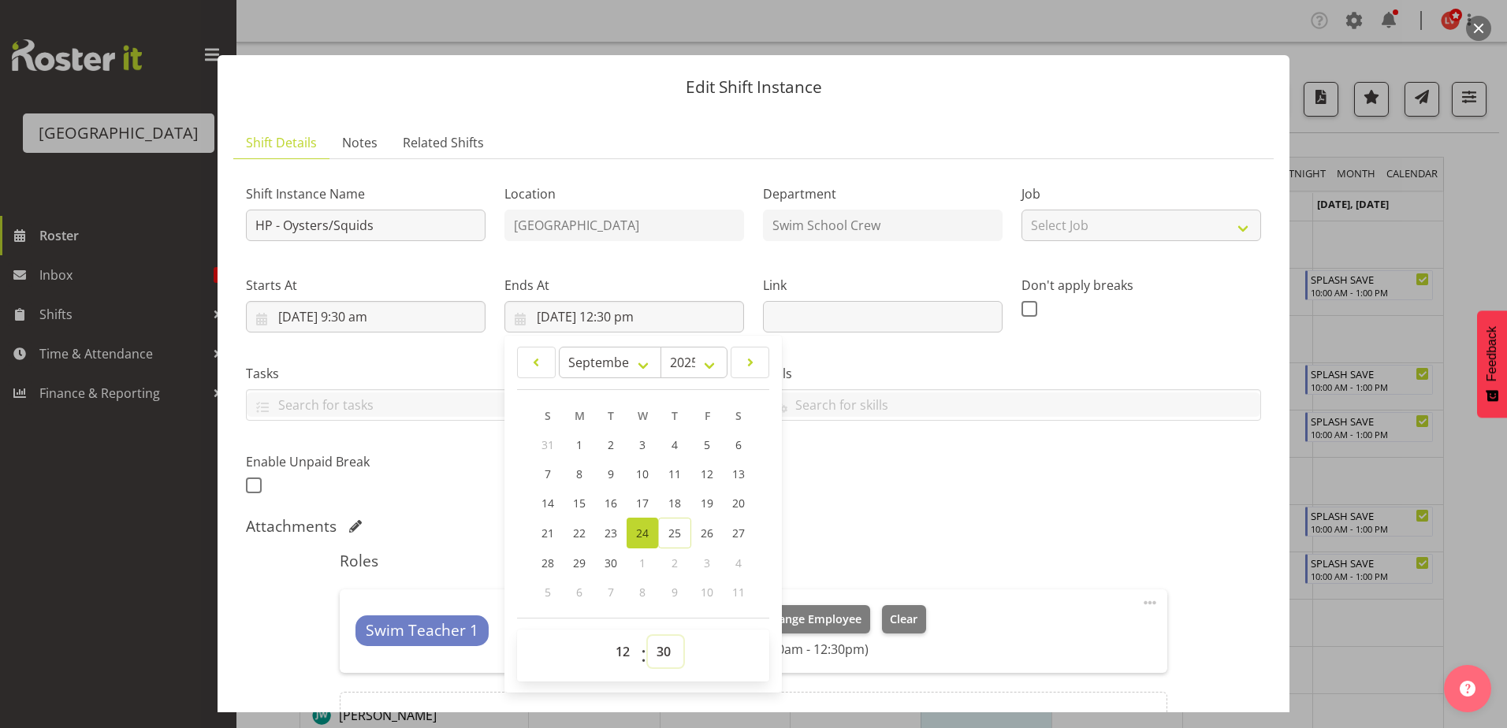
click at [664, 645] on select "00 01 02 03 04 05 06 07 08 09 10 11 12 13 14 15 16 17 18 19 20 21 22 23 24 25 2…" at bounding box center [665, 652] width 35 height 32
select select "0"
click at [648, 636] on select "00 01 02 03 04 05 06 07 08 09 10 11 12 13 14 15 16 17 18 19 20 21 22 23 24 25 2…" at bounding box center [665, 652] width 35 height 32
type input "24/09/2025, 12:00 pm"
drag, startPoint x: 967, startPoint y: 421, endPoint x: 957, endPoint y: 414, distance: 12.5
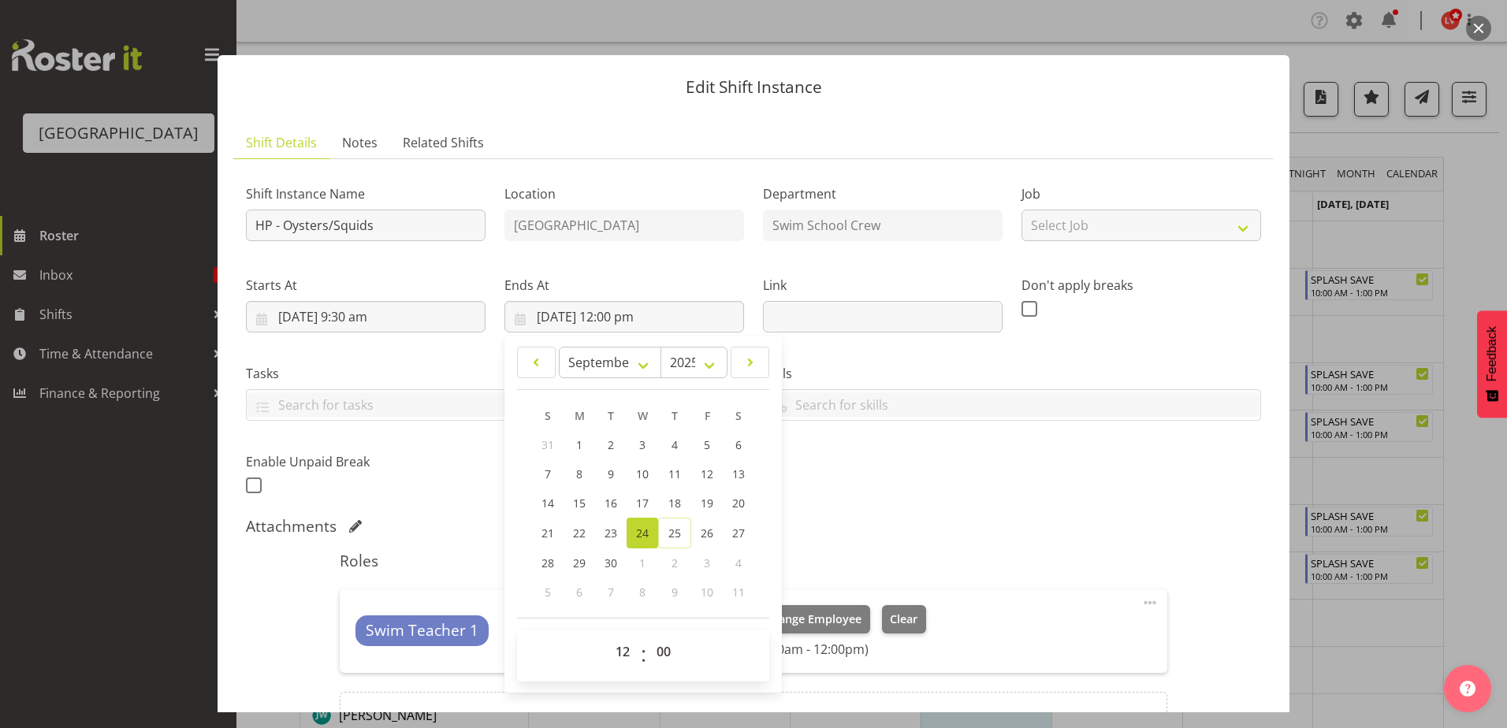
click at [968, 421] on div "Skills PLPC PLSA" at bounding box center [1011, 386] width 517 height 88
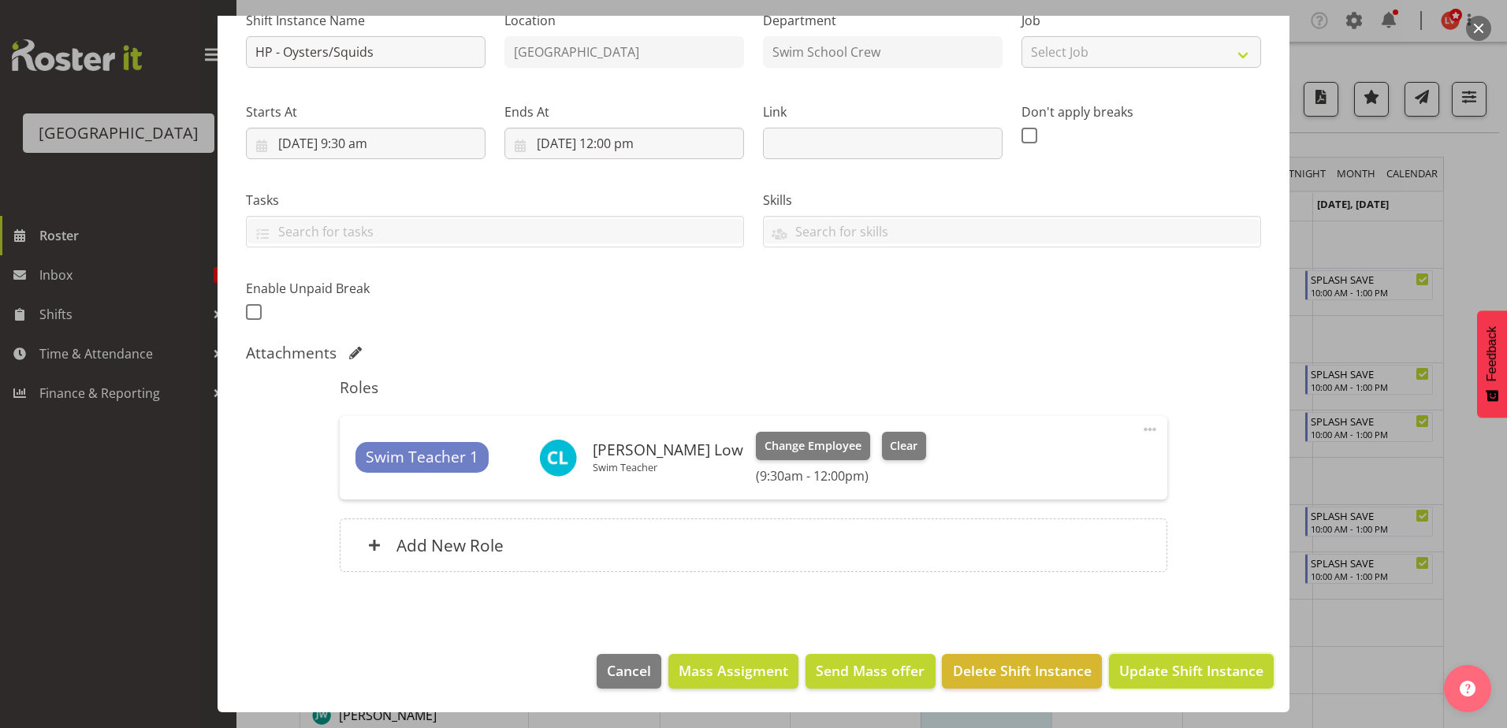
click at [1149, 675] on span "Update Shift Instance" at bounding box center [1191, 670] width 144 height 20
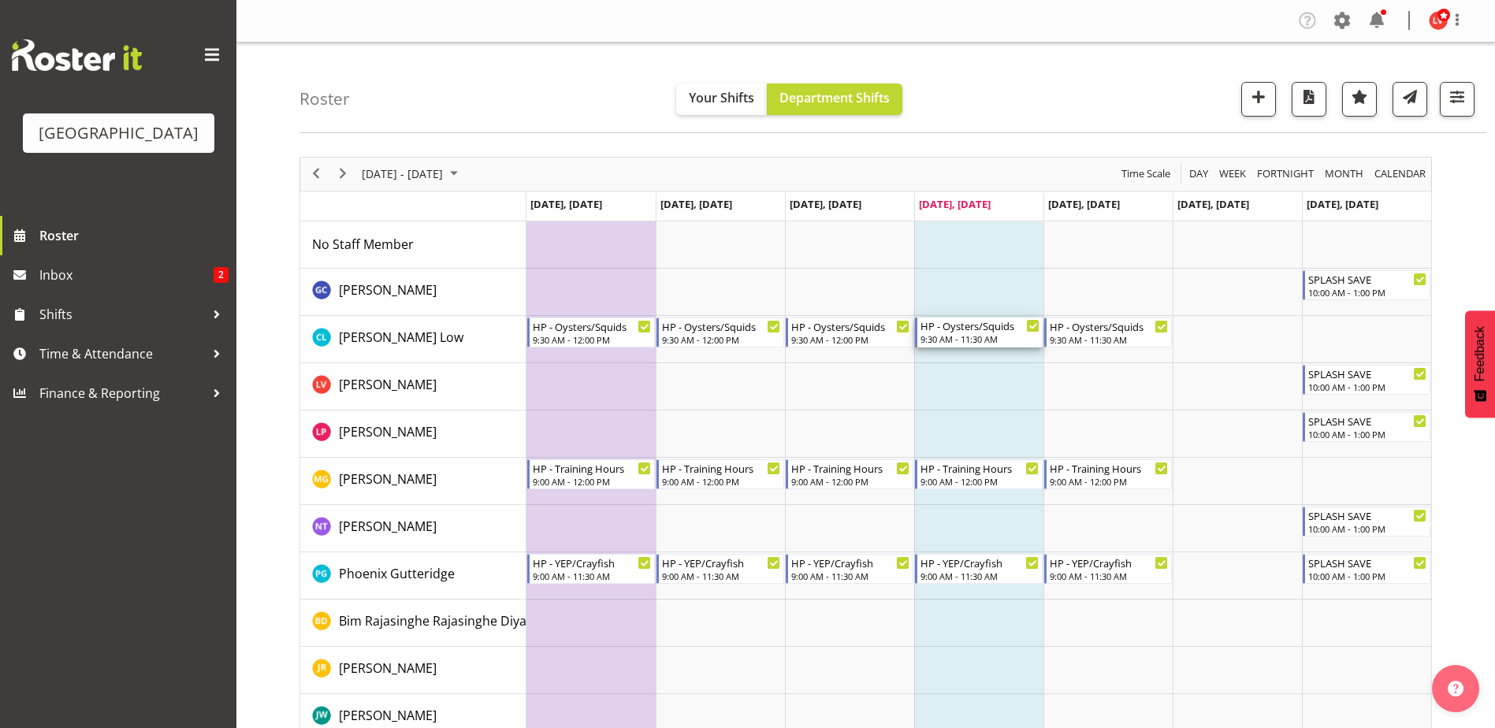
click at [983, 334] on div "9:30 AM - 11:30 AM" at bounding box center [979, 339] width 119 height 13
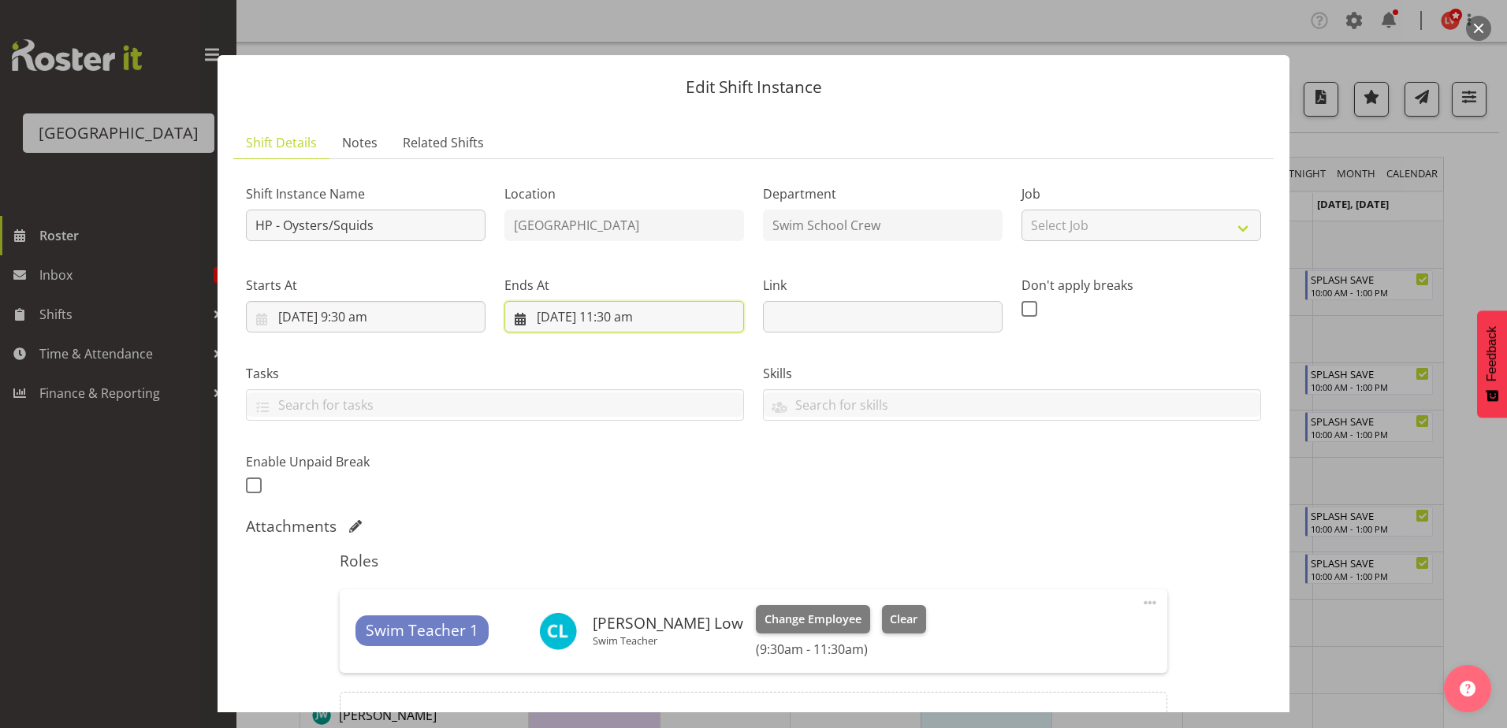
click at [615, 318] on input "25/09/2025, 11:30 am" at bounding box center [624, 317] width 240 height 32
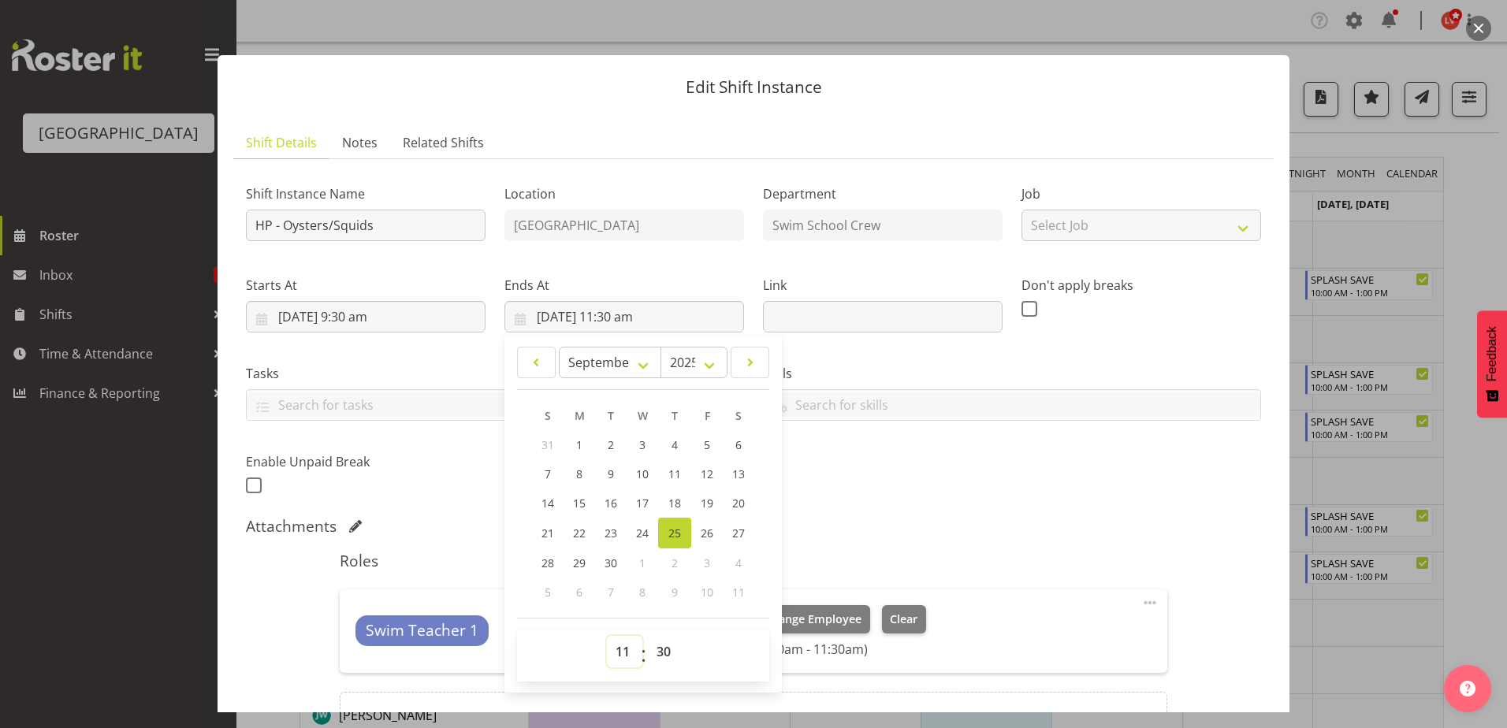
click at [617, 649] on select "00 01 02 03 04 05 06 07 08 09 10 11 12 13 14 15 16 17 18 19 20 21 22 23" at bounding box center [624, 652] width 35 height 32
select select "12"
click at [607, 636] on select "00 01 02 03 04 05 06 07 08 09 10 11 12 13 14 15 16 17 18 19 20 21 22 23" at bounding box center [624, 652] width 35 height 32
type input "25/09/2025, 12:30 pm"
drag, startPoint x: 651, startPoint y: 645, endPoint x: 659, endPoint y: 642, distance: 8.2
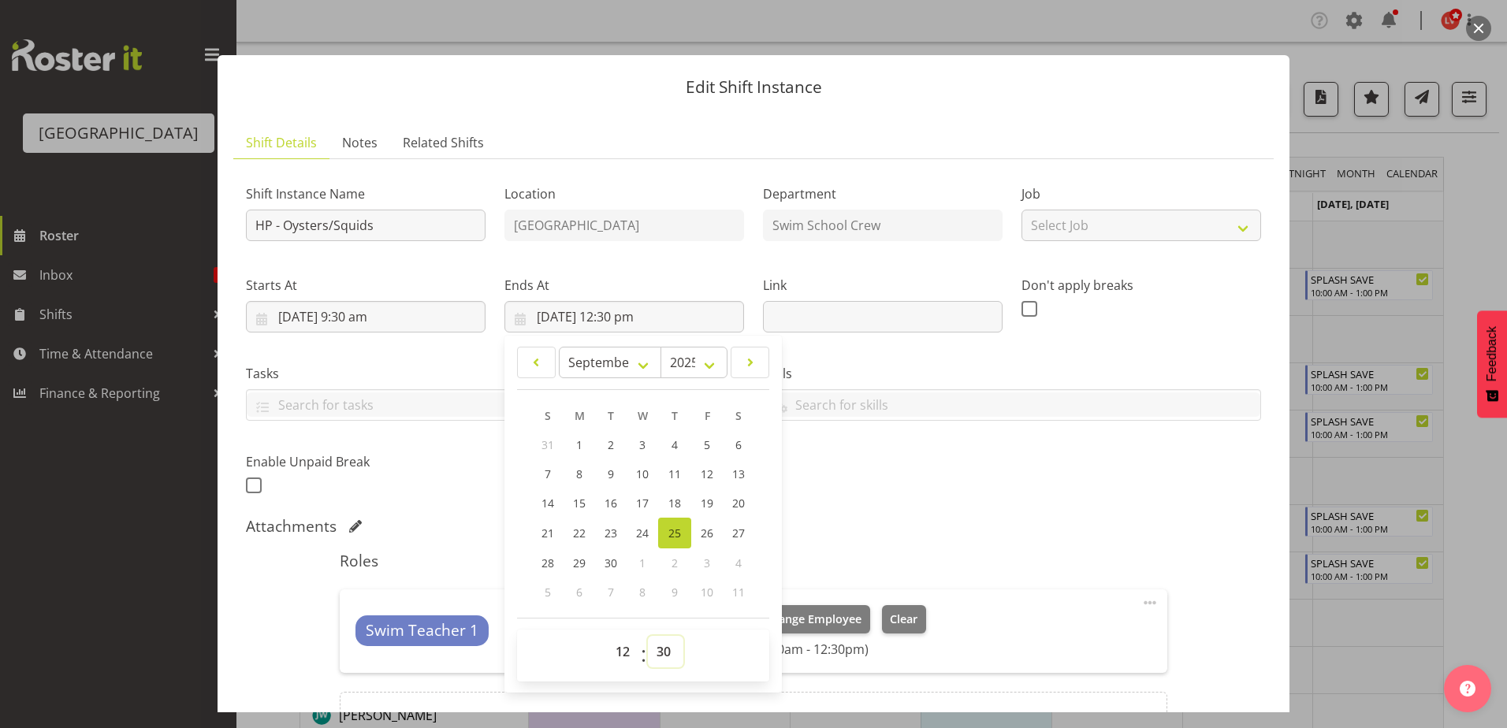
click at [652, 644] on select "00 01 02 03 04 05 06 07 08 09 10 11 12 13 14 15 16 17 18 19 20 21 22 23 24 25 2…" at bounding box center [665, 652] width 35 height 32
select select "0"
click at [648, 636] on select "00 01 02 03 04 05 06 07 08 09 10 11 12 13 14 15 16 17 18 19 20 21 22 23 24 25 2…" at bounding box center [665, 652] width 35 height 32
type input "25/09/2025, 12:00 pm"
drag, startPoint x: 946, startPoint y: 461, endPoint x: 976, endPoint y: 457, distance: 29.4
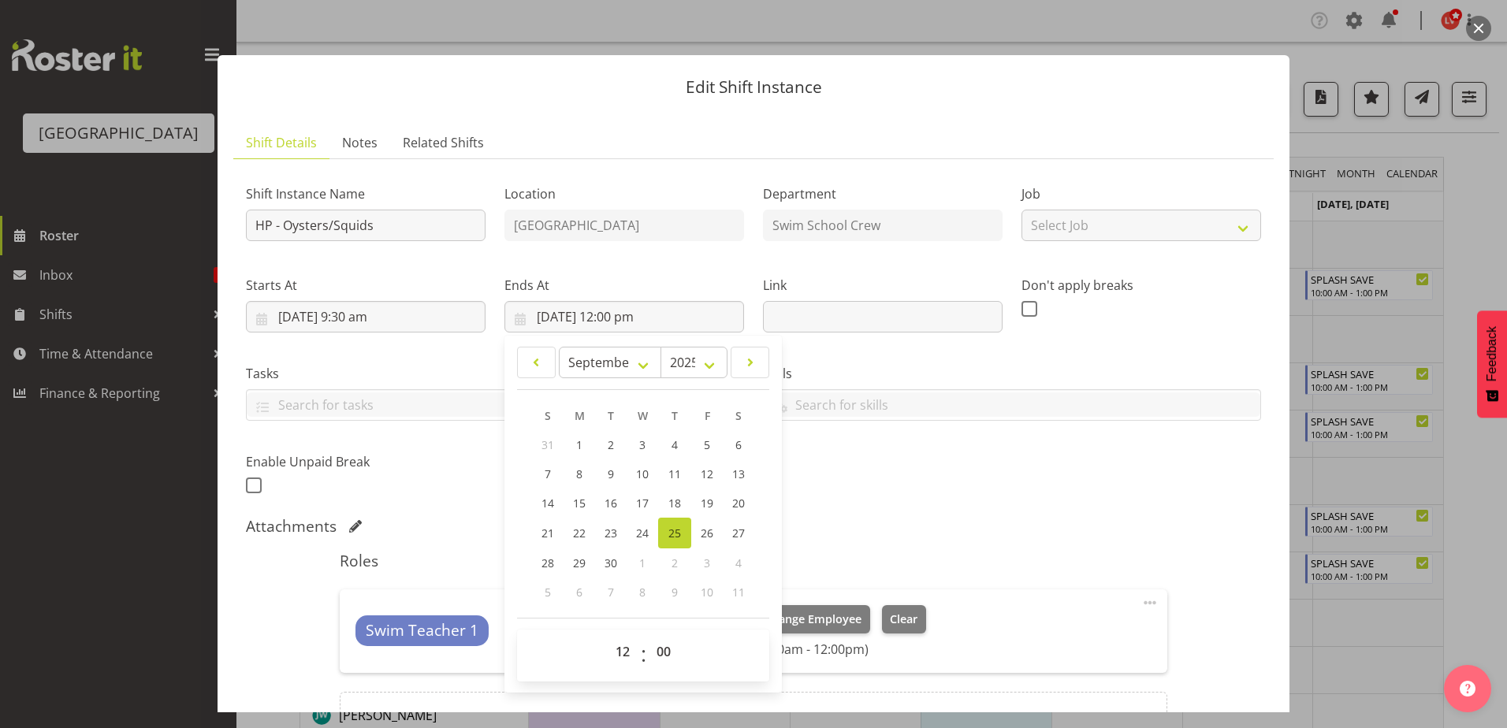
click at [947, 461] on div "Shift Instance Name HP - Oysters/Squids Location Splash Palace Department Swim …" at bounding box center [753, 334] width 1034 height 345
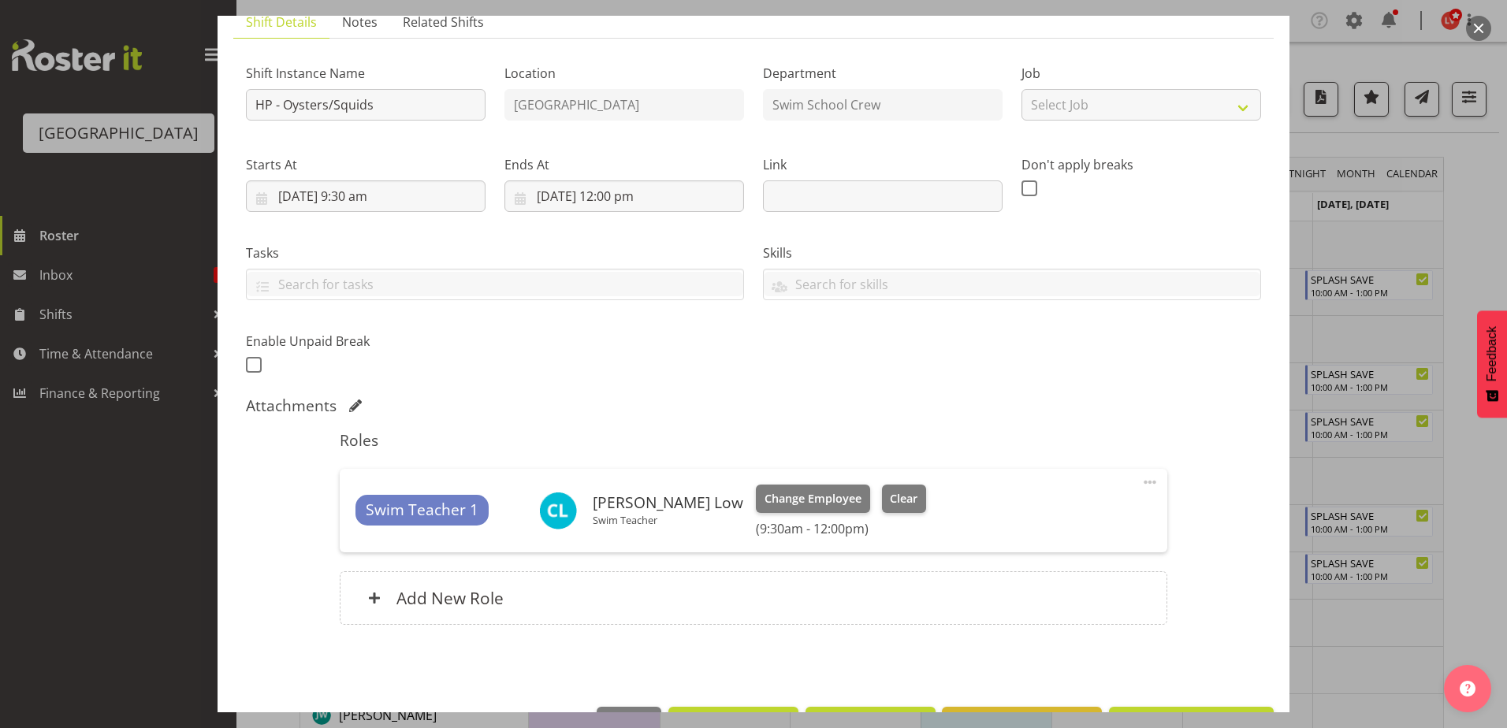
scroll to position [173, 0]
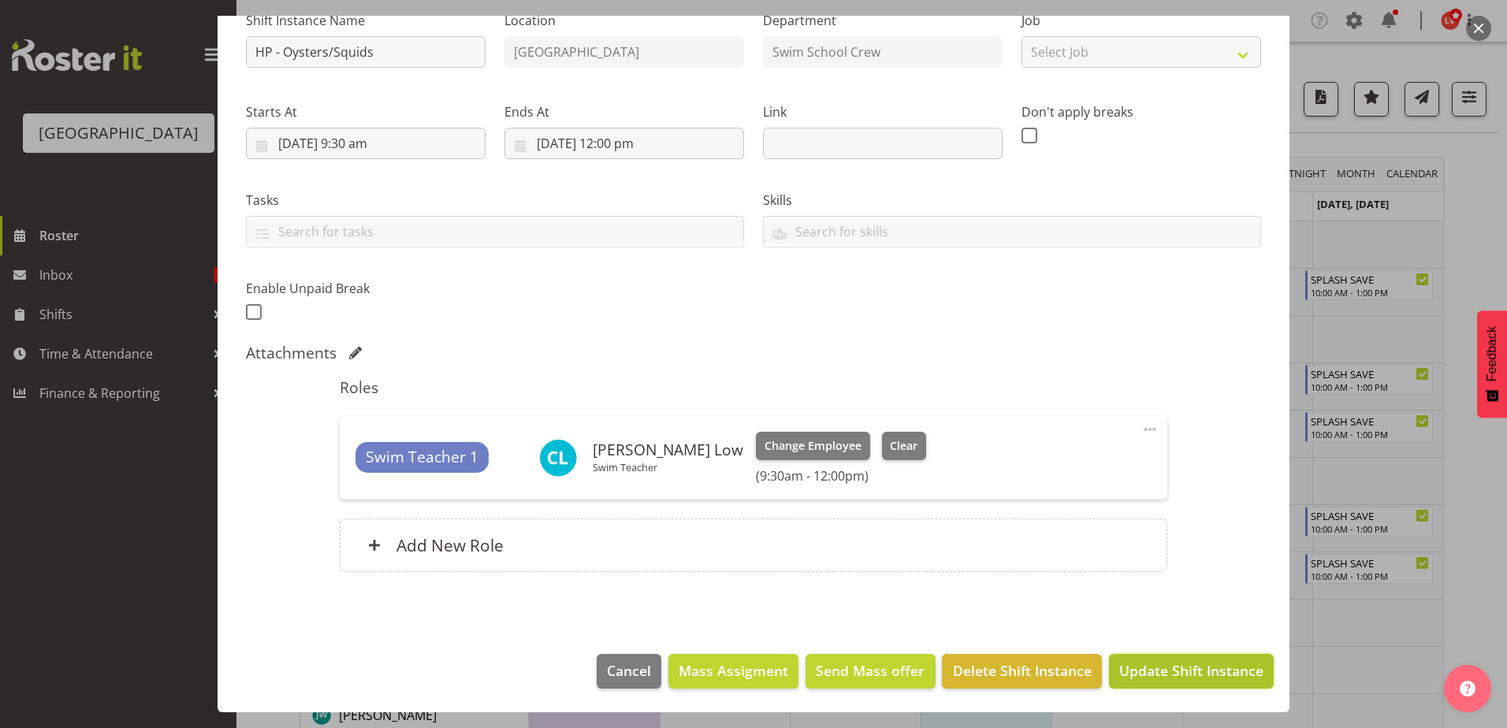
click at [1119, 671] on span "Update Shift Instance" at bounding box center [1191, 670] width 144 height 20
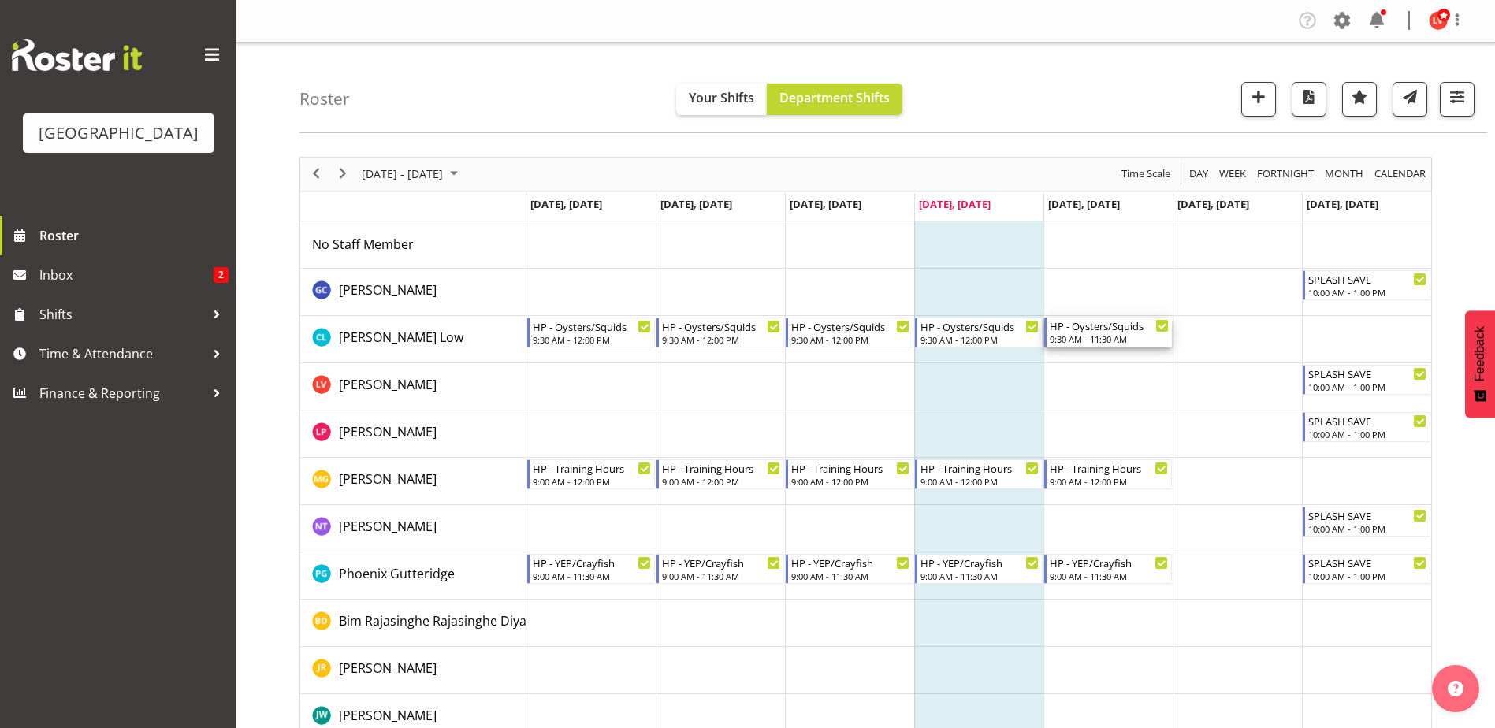
click at [1087, 328] on div "HP - Oysters/Squids" at bounding box center [1109, 326] width 119 height 16
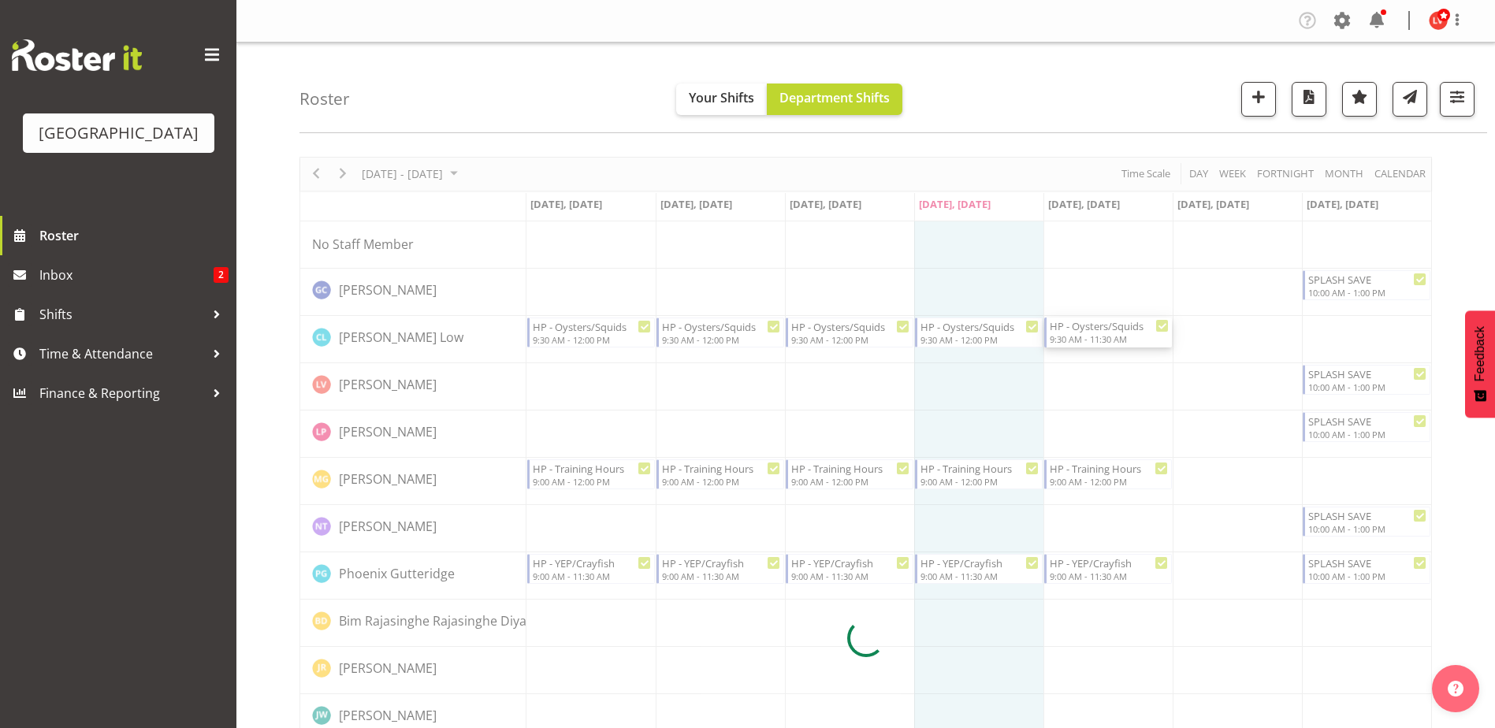
select select "8"
select select "2025"
select select "11"
select select "30"
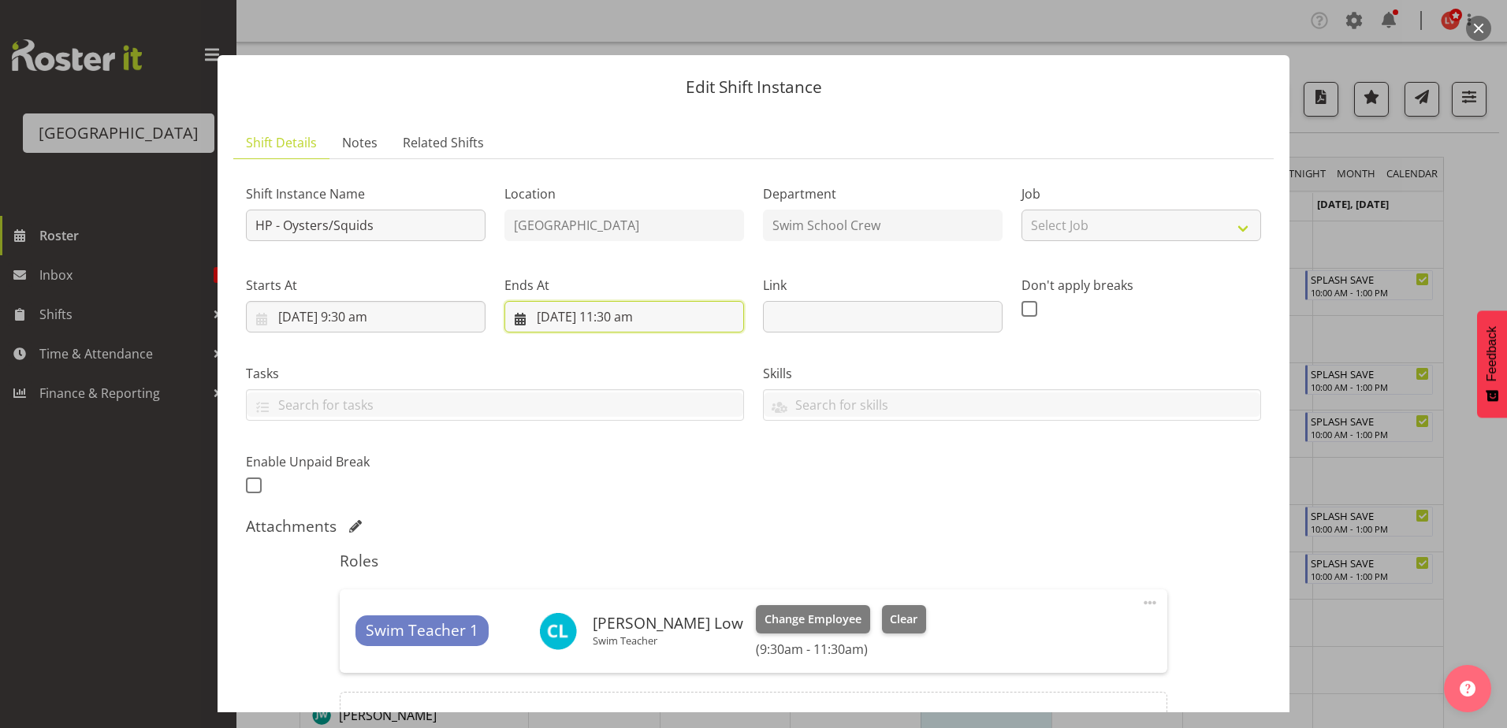
click at [611, 311] on input "26/09/2025, 11:30 am" at bounding box center [624, 317] width 240 height 32
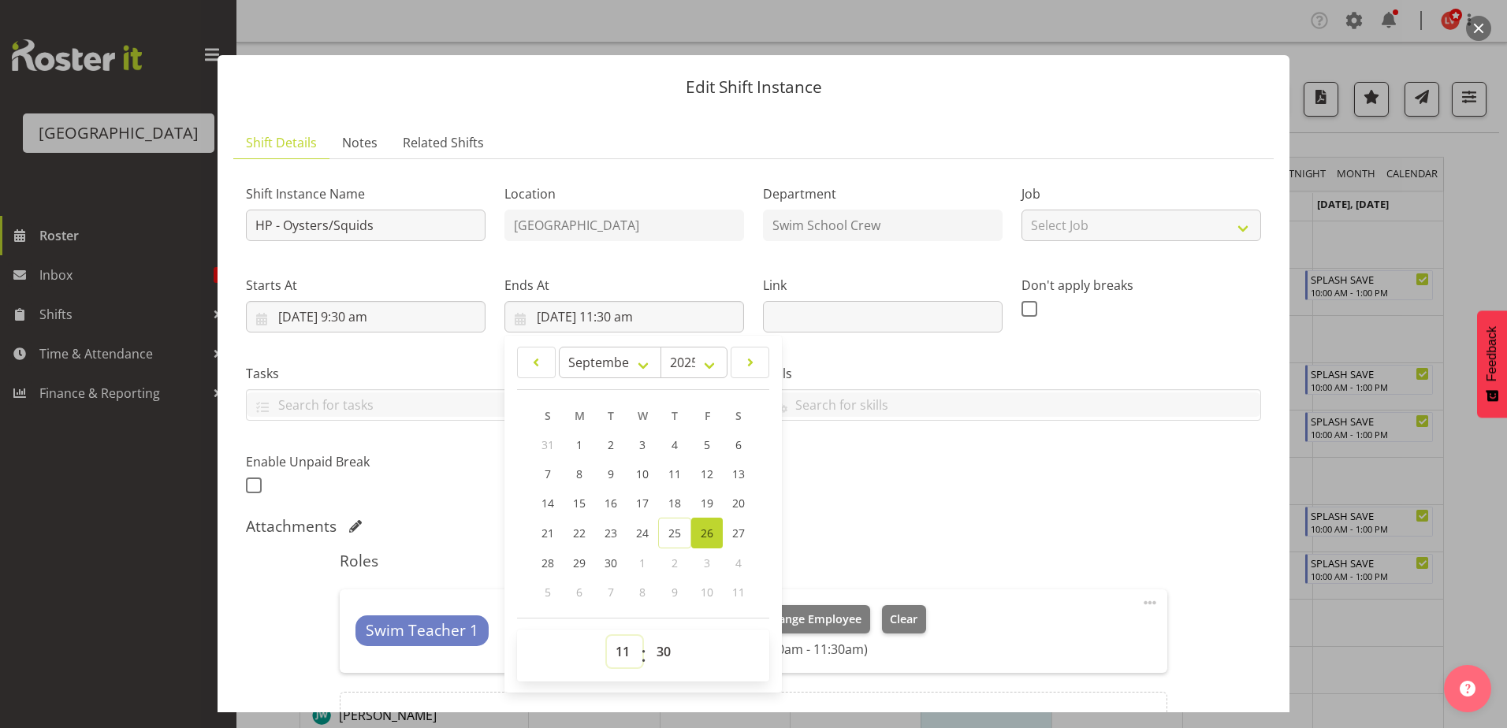
click at [619, 652] on select "00 01 02 03 04 05 06 07 08 09 10 11 12 13 14 15 16 17 18 19 20 21 22 23" at bounding box center [624, 652] width 35 height 32
select select "9"
click at [607, 636] on select "00 01 02 03 04 05 06 07 08 09 10 11 12 13 14 15 16 17 18 19 20 21 22 23" at bounding box center [624, 652] width 35 height 32
type input "26/09/2025, 9:30 am"
click at [620, 649] on select "00 01 02 03 04 05 06 07 08 09 10 11 12 13 14 15 16 17 18 19 20 21 22 23" at bounding box center [624, 652] width 35 height 32
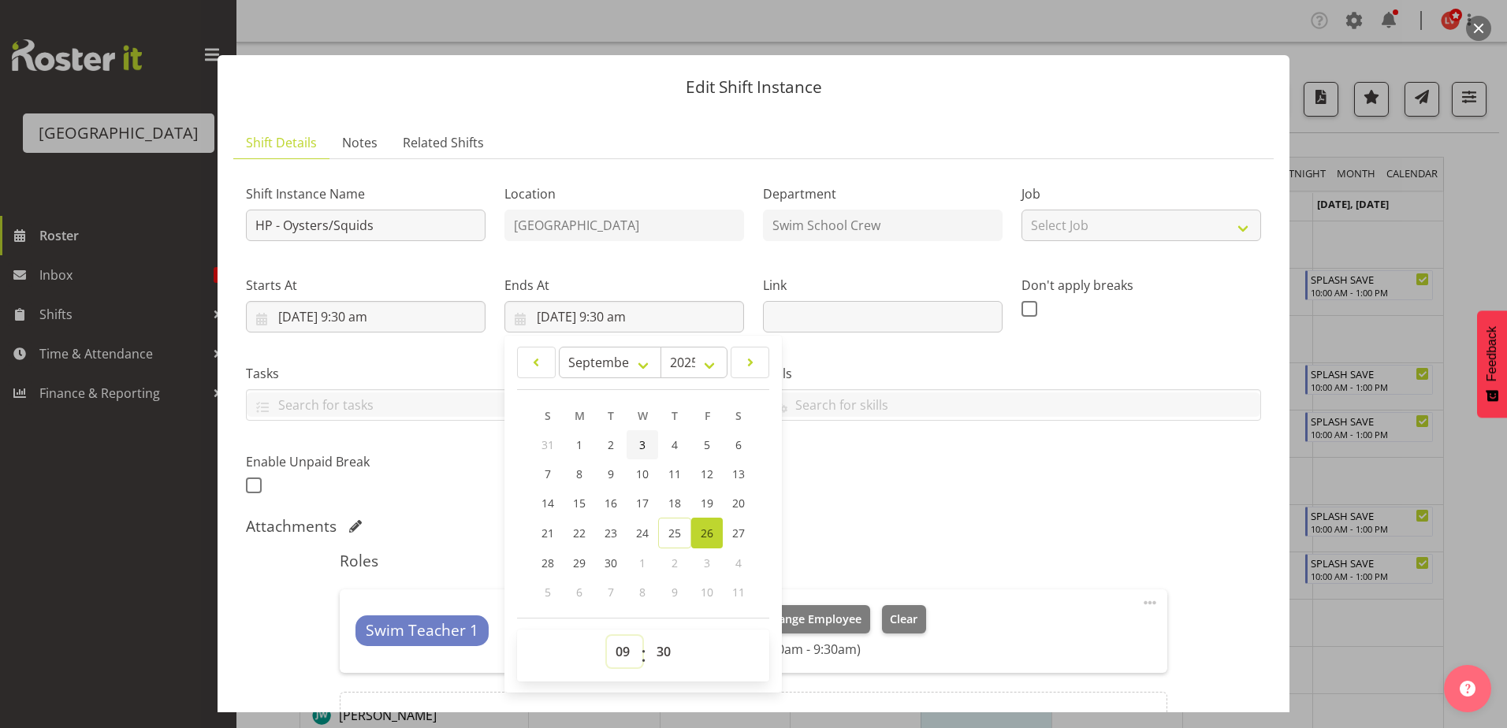
select select "12"
click at [607, 636] on select "00 01 02 03 04 05 06 07 08 09 10 11 12 13 14 15 16 17 18 19 20 21 22 23" at bounding box center [624, 652] width 35 height 32
type input "26/09/2025, 12:30 pm"
drag, startPoint x: 652, startPoint y: 657, endPoint x: 657, endPoint y: 647, distance: 11.3
click at [655, 653] on select "00 01 02 03 04 05 06 07 08 09 10 11 12 13 14 15 16 17 18 19 20 21 22 23 24 25 2…" at bounding box center [665, 652] width 35 height 32
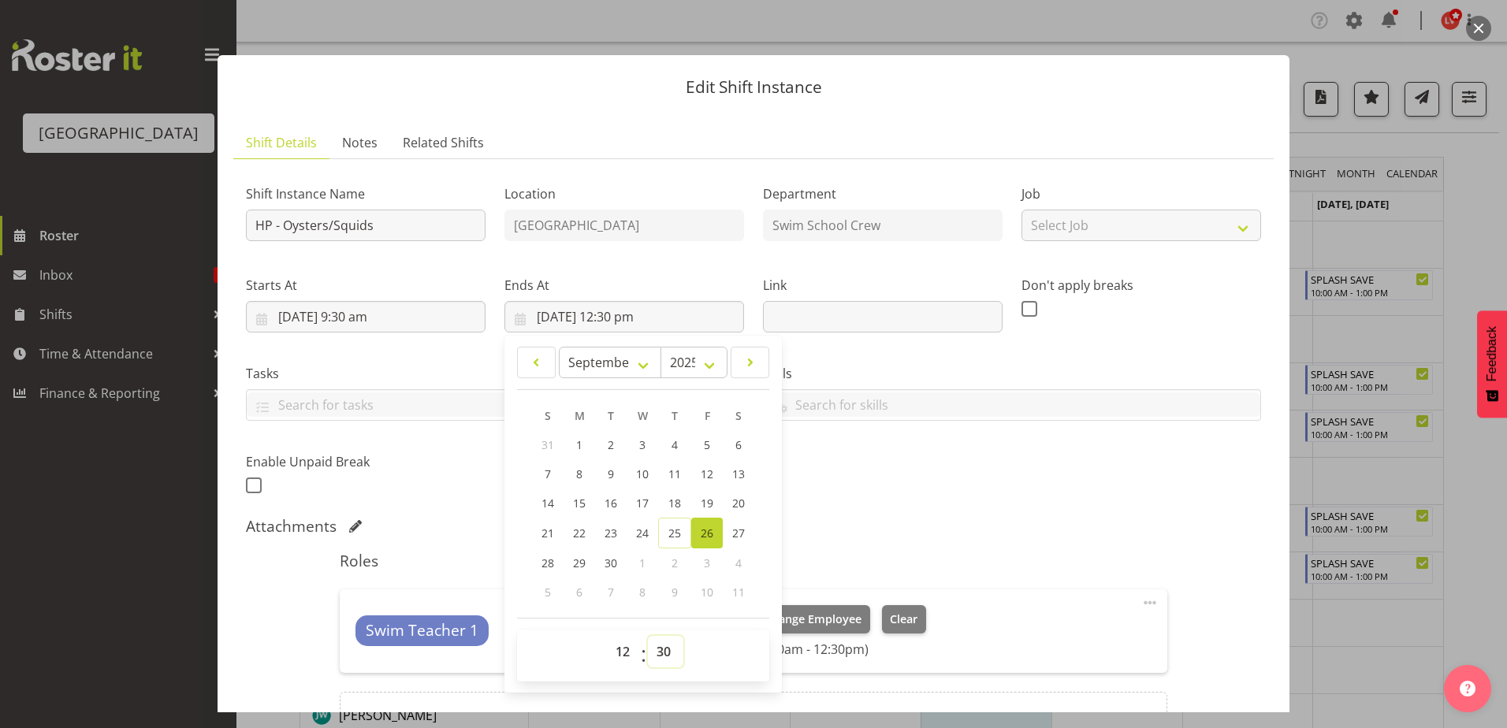
select select "0"
click at [648, 636] on select "00 01 02 03 04 05 06 07 08 09 10 11 12 13 14 15 16 17 18 19 20 21 22 23 24 25 2…" at bounding box center [665, 652] width 35 height 32
type input "26/09/2025, 12:00 pm"
drag, startPoint x: 1022, startPoint y: 494, endPoint x: 1059, endPoint y: 529, distance: 50.7
click at [1035, 500] on div "Shift Instance Name HP - Oysters/Squids Location Splash Palace Department Swim …" at bounding box center [753, 334] width 1034 height 345
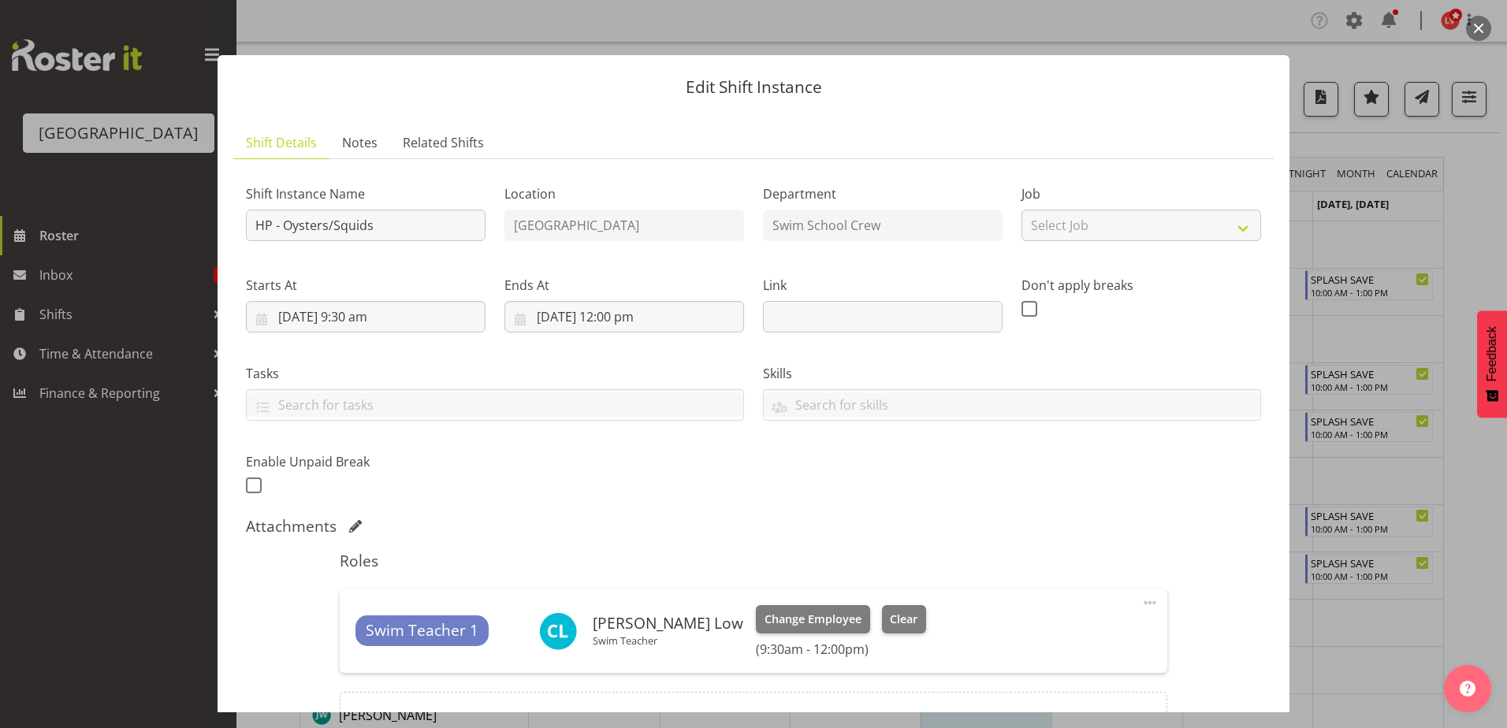
scroll to position [173, 0]
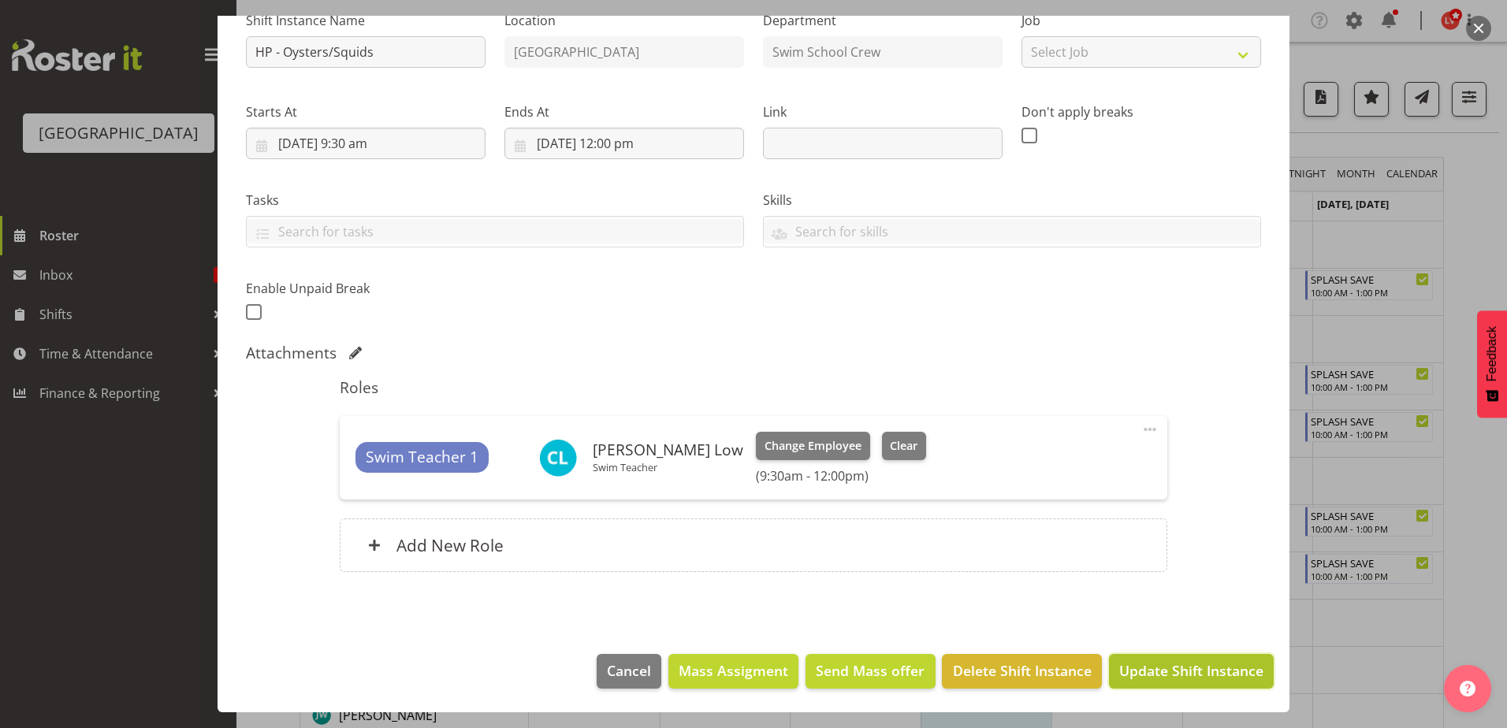
click at [1121, 668] on span "Update Shift Instance" at bounding box center [1191, 670] width 144 height 20
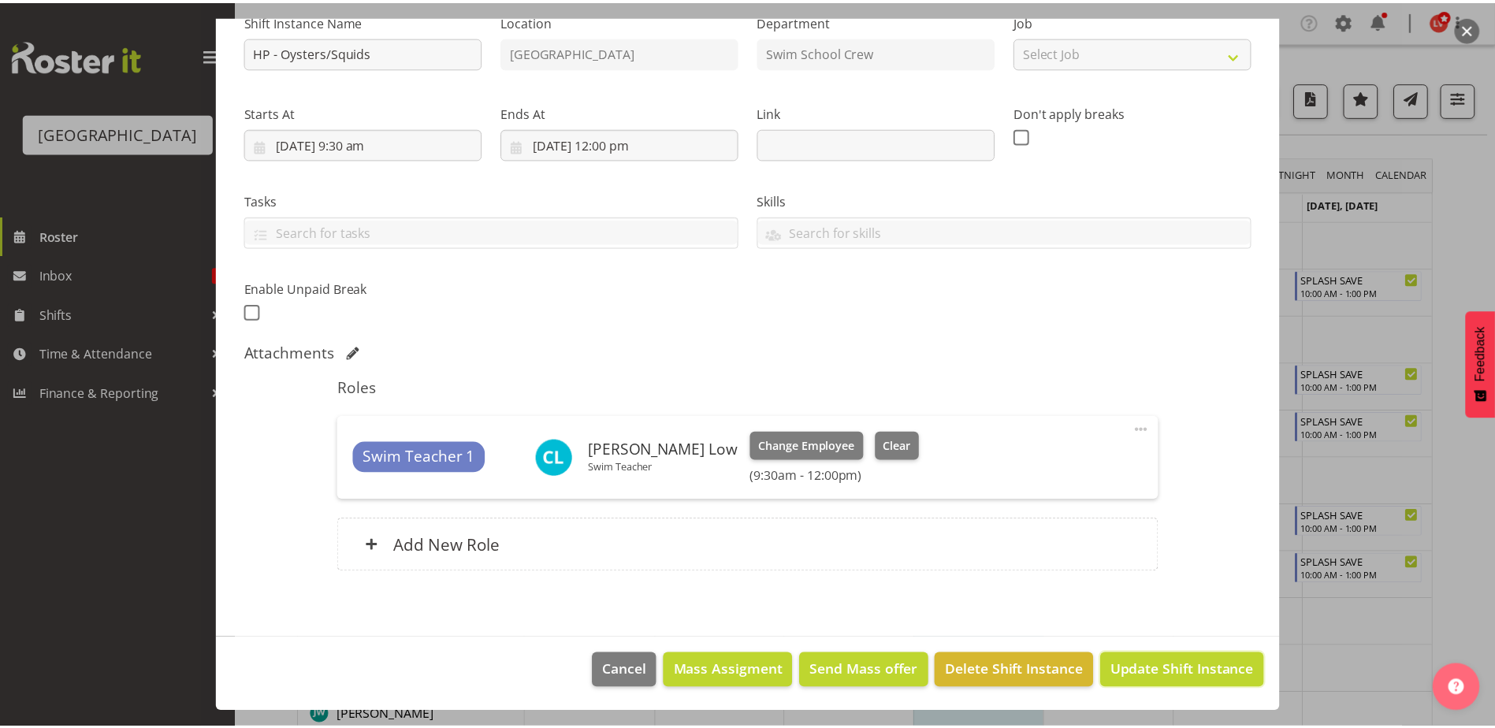
scroll to position [110, 0]
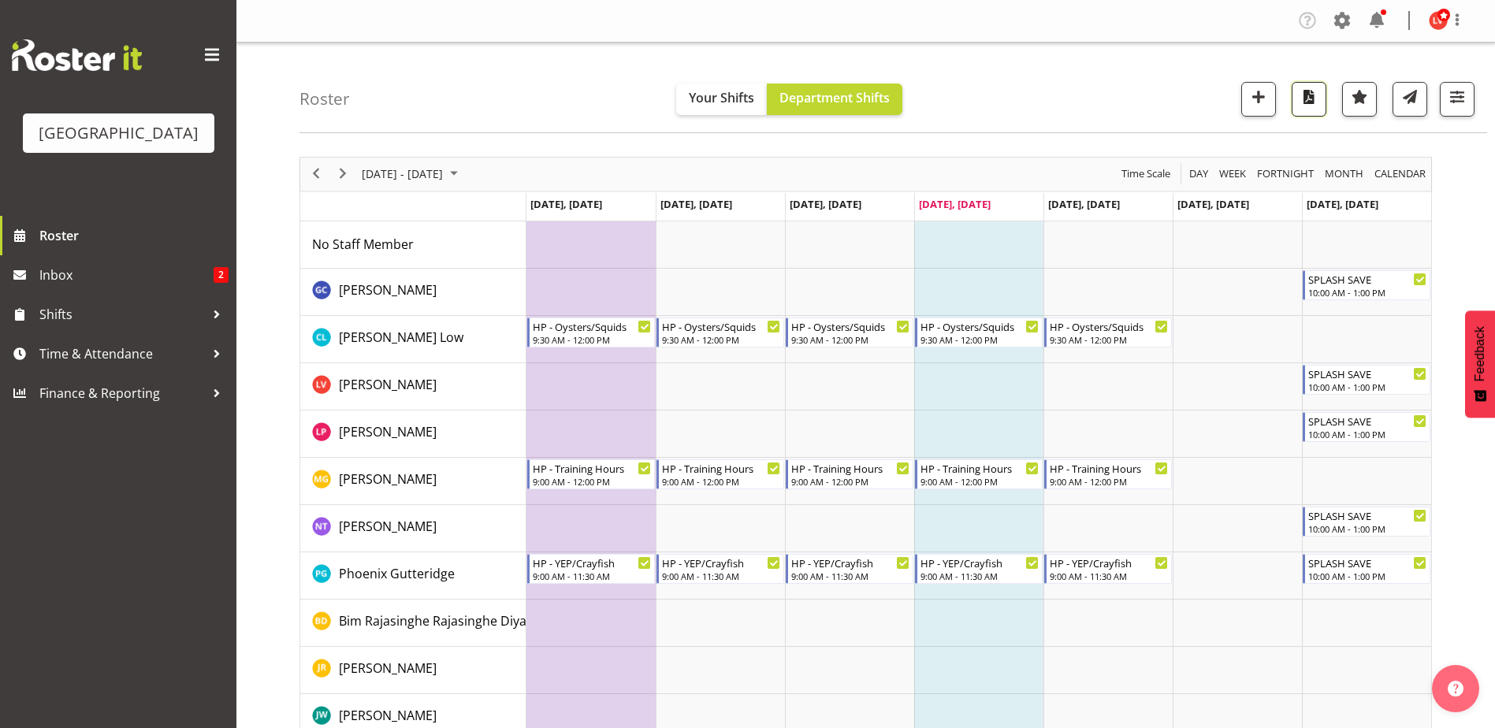
click at [1305, 101] on span "button" at bounding box center [1309, 97] width 20 height 20
click at [346, 169] on span "Next" at bounding box center [342, 174] width 19 height 20
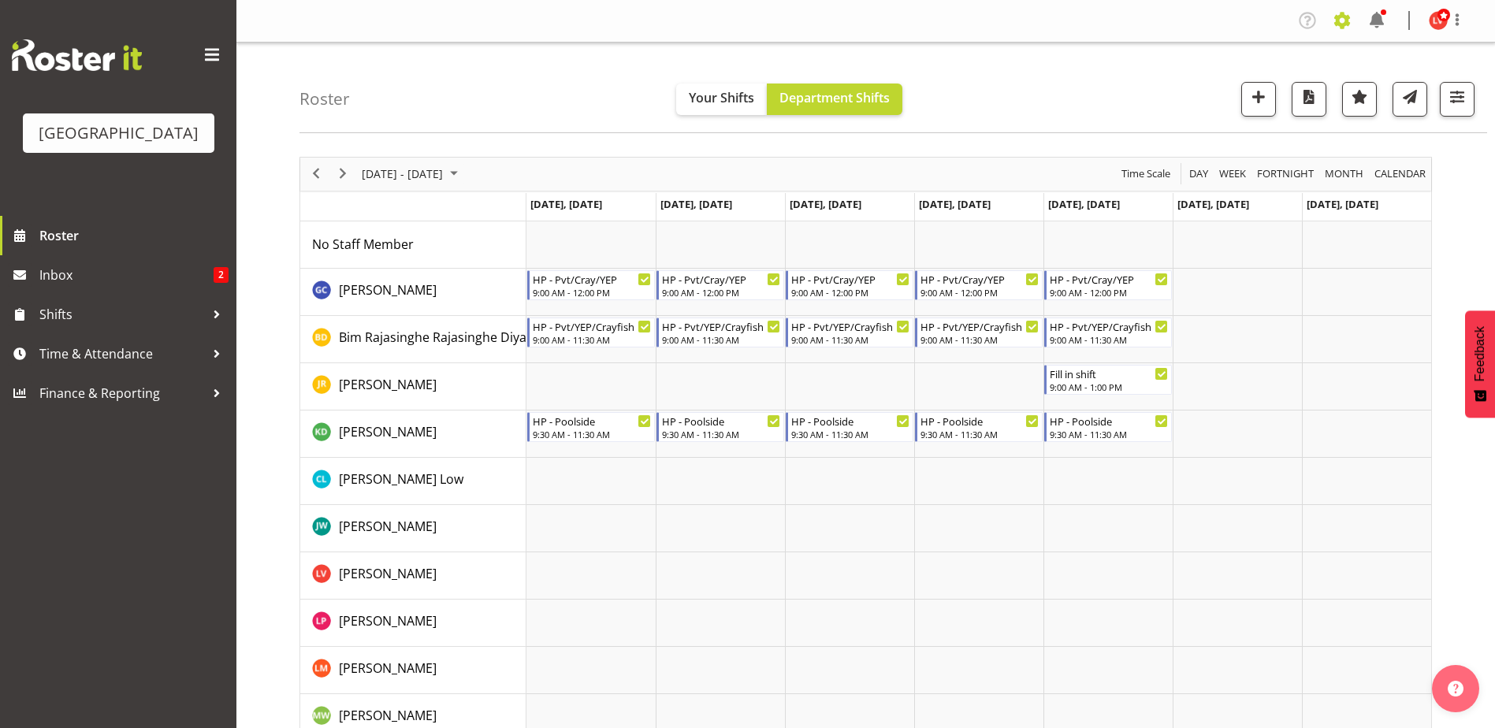
click at [1348, 19] on span at bounding box center [1341, 20] width 25 height 25
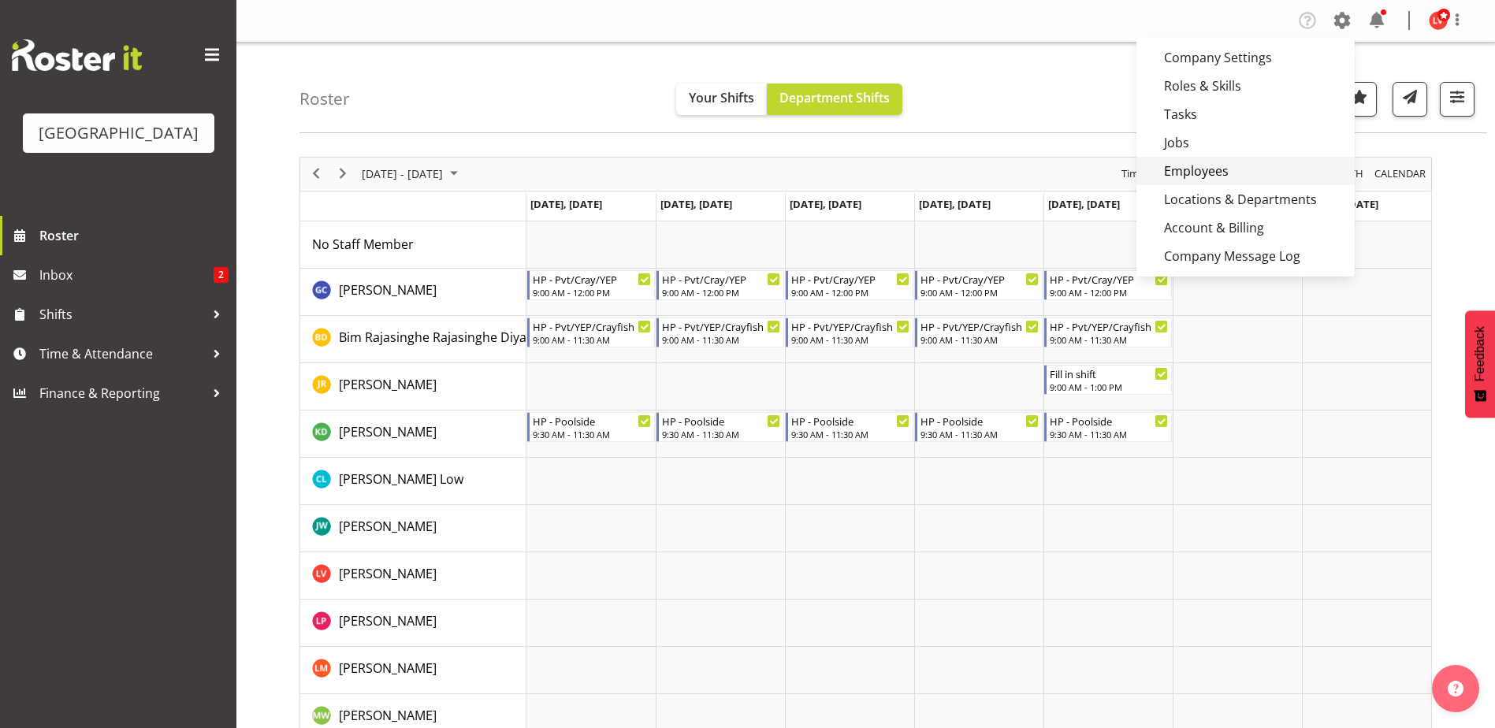
click at [1202, 167] on link "Employees" at bounding box center [1245, 171] width 218 height 28
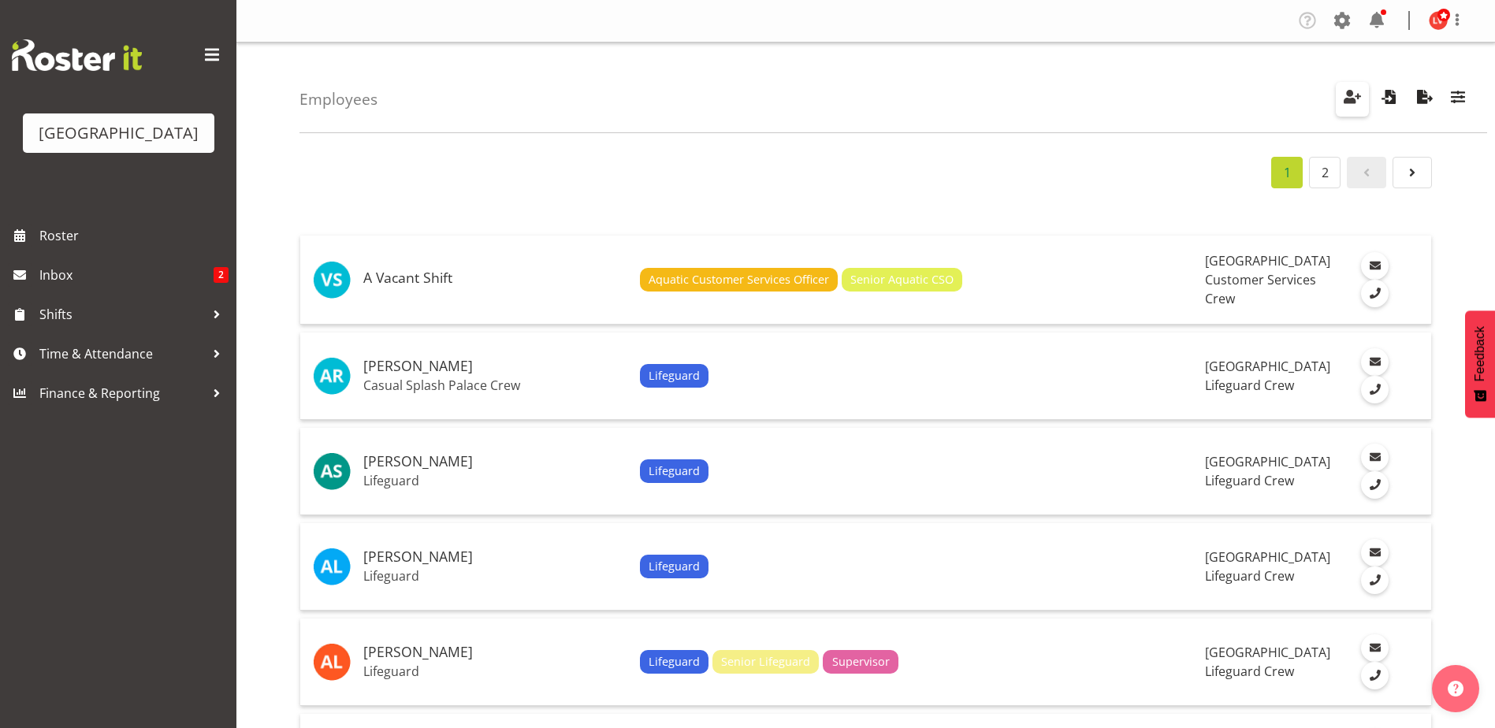
click at [1356, 97] on span "button" at bounding box center [1352, 97] width 20 height 20
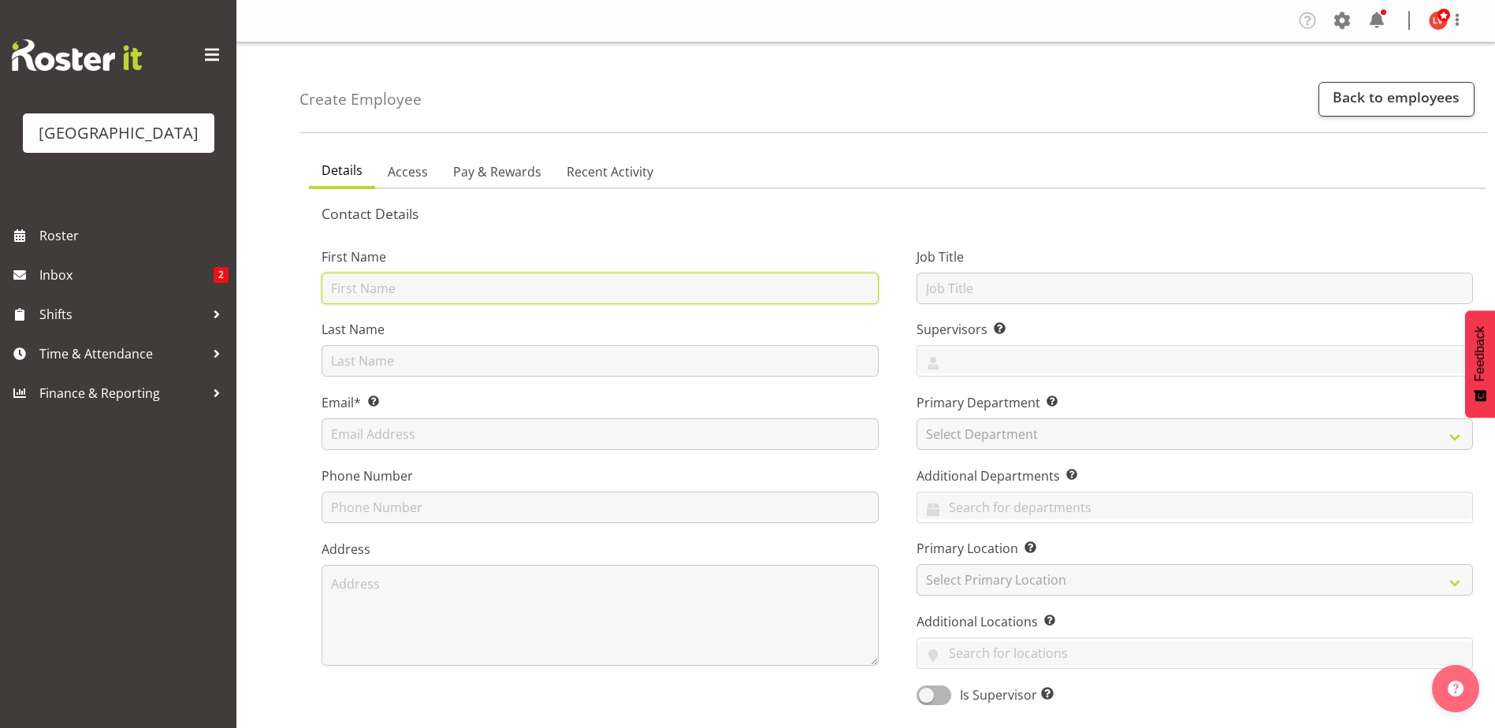
click at [403, 283] on input "text" at bounding box center [600, 289] width 557 height 32
type input "[PERSON_NAME]"
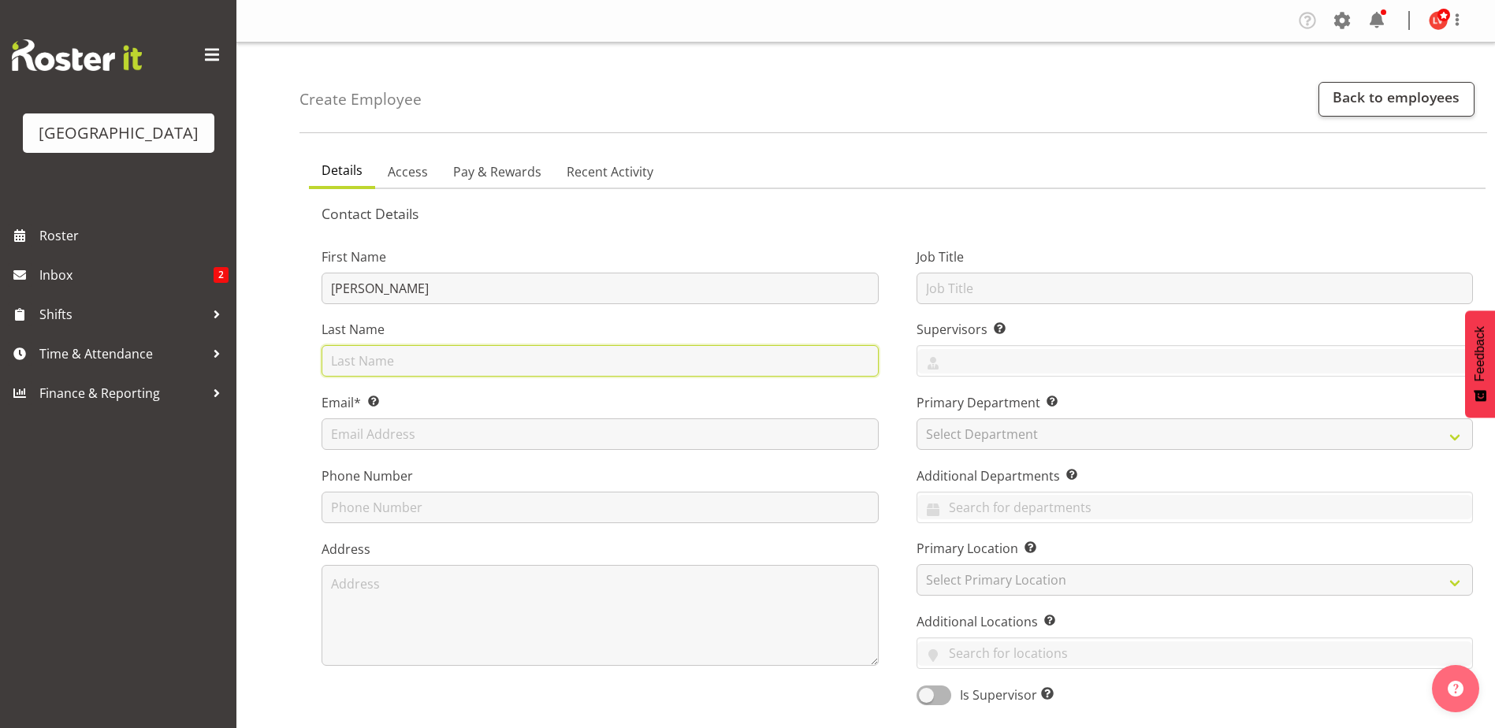
click at [367, 358] on input "text" at bounding box center [600, 361] width 557 height 32
type input "[PERSON_NAME]"
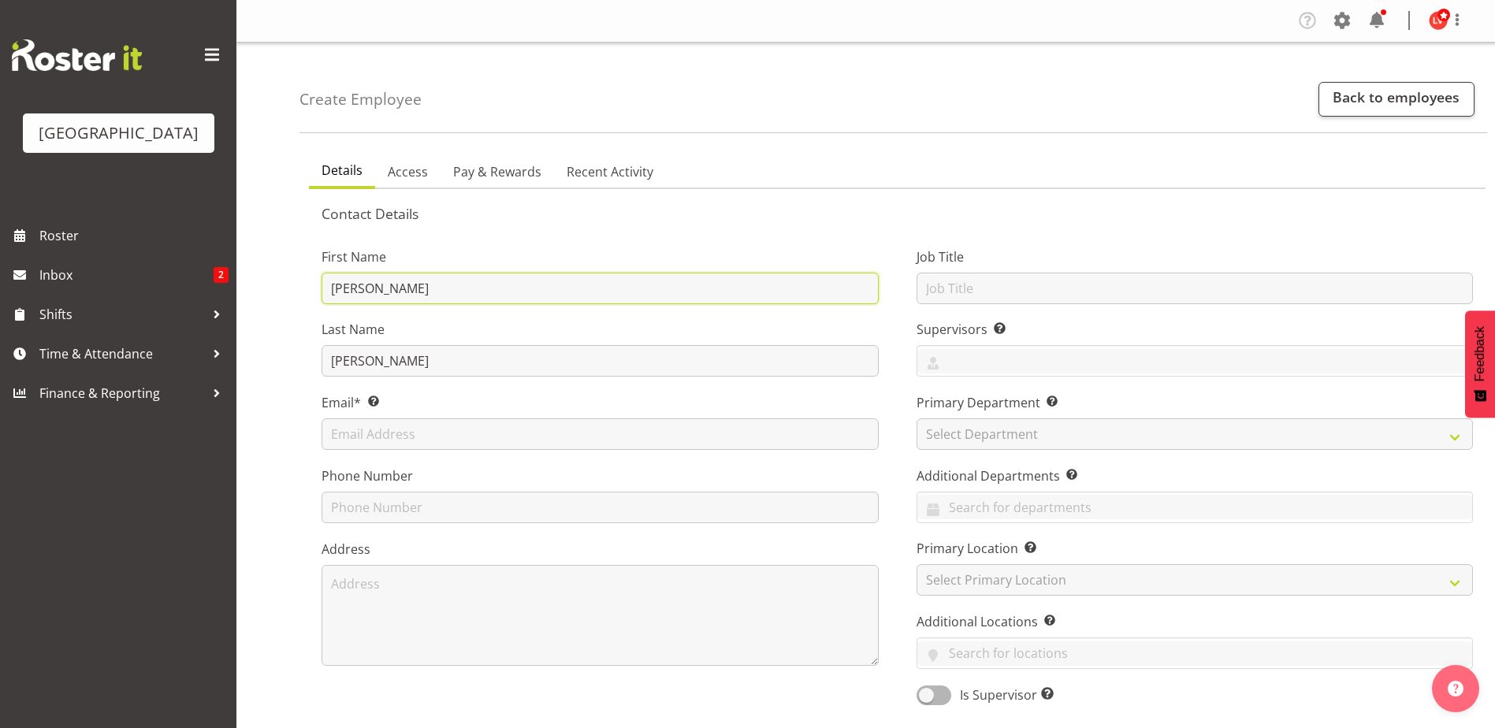
click at [408, 288] on input "[PERSON_NAME]" at bounding box center [600, 289] width 557 height 32
type input "Taya"
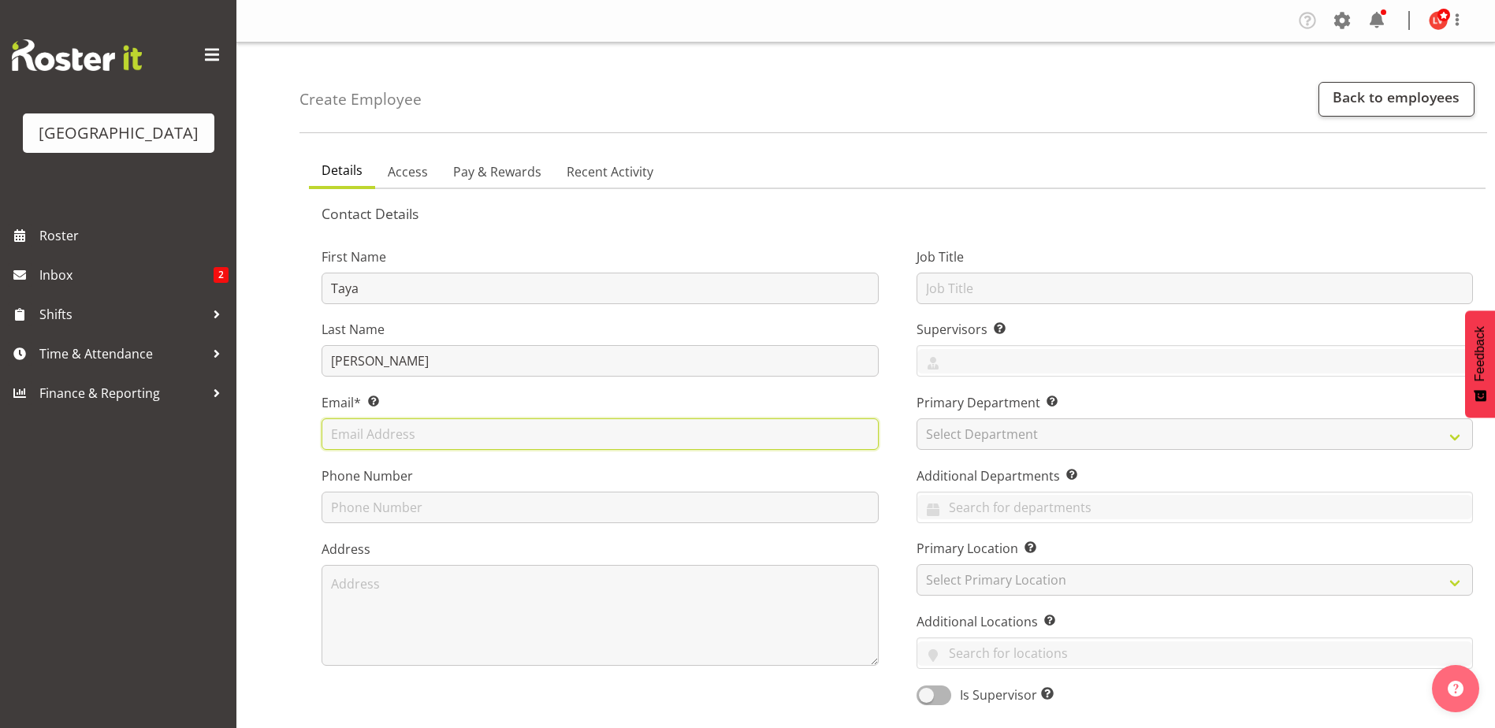
drag, startPoint x: 355, startPoint y: 439, endPoint x: 344, endPoint y: 438, distance: 11.8
click at [355, 439] on input "text" at bounding box center [600, 434] width 557 height 32
click at [351, 434] on input "text" at bounding box center [600, 434] width 557 height 32
paste input "tayalewis1@icloud.com"
type input "tayalewis1@icloud.com"
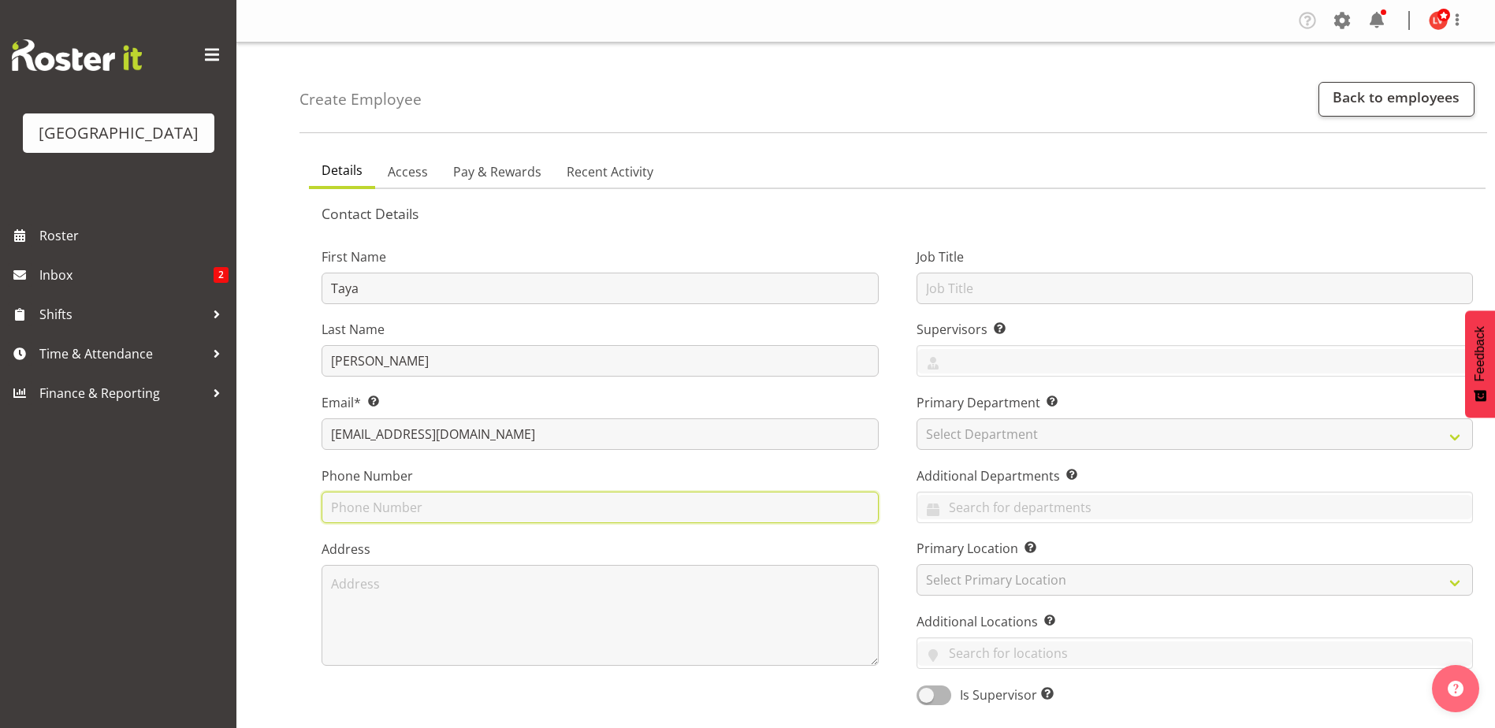
click at [384, 511] on input "text" at bounding box center [600, 508] width 557 height 32
paste input "022 458 9742"
type input "022 458 9742"
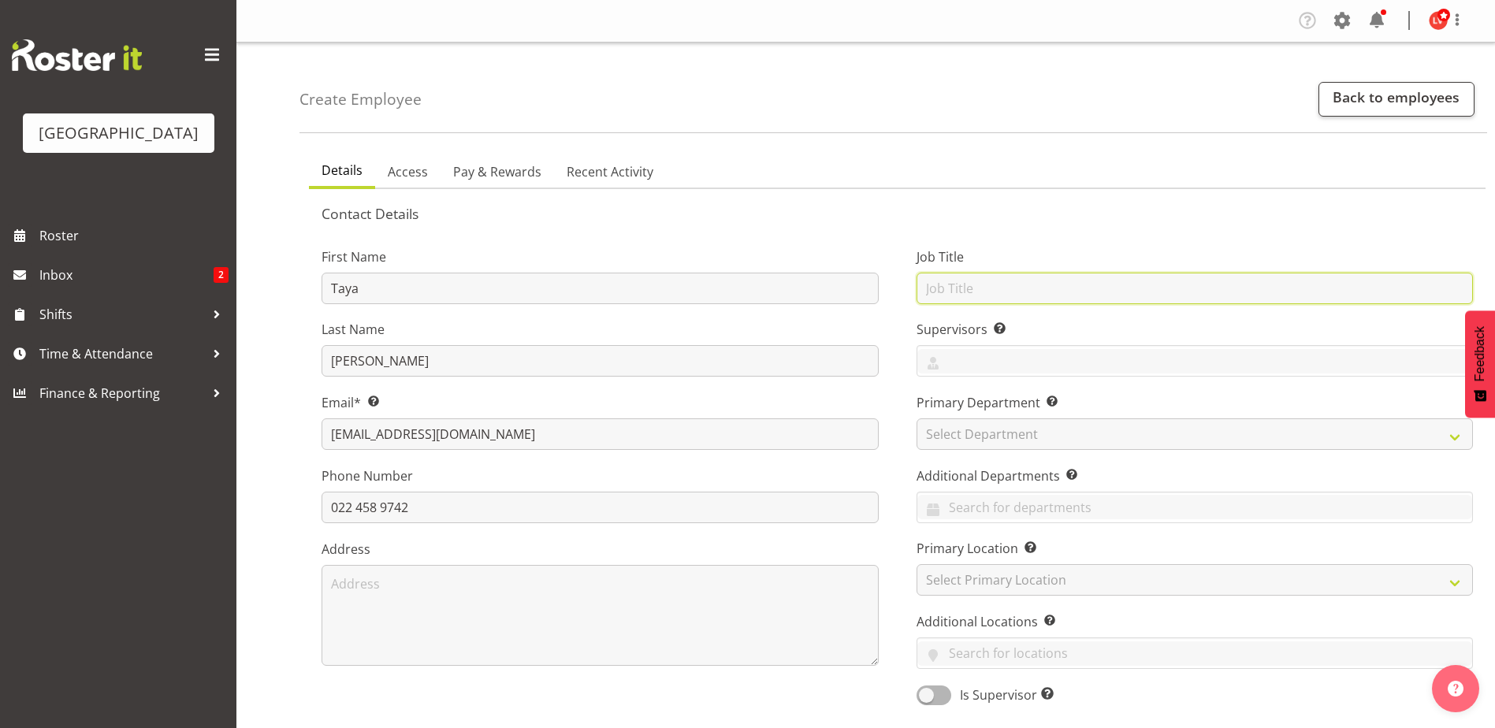
click at [977, 288] on input "text" at bounding box center [1194, 289] width 557 height 32
type input "Swim Teacher"
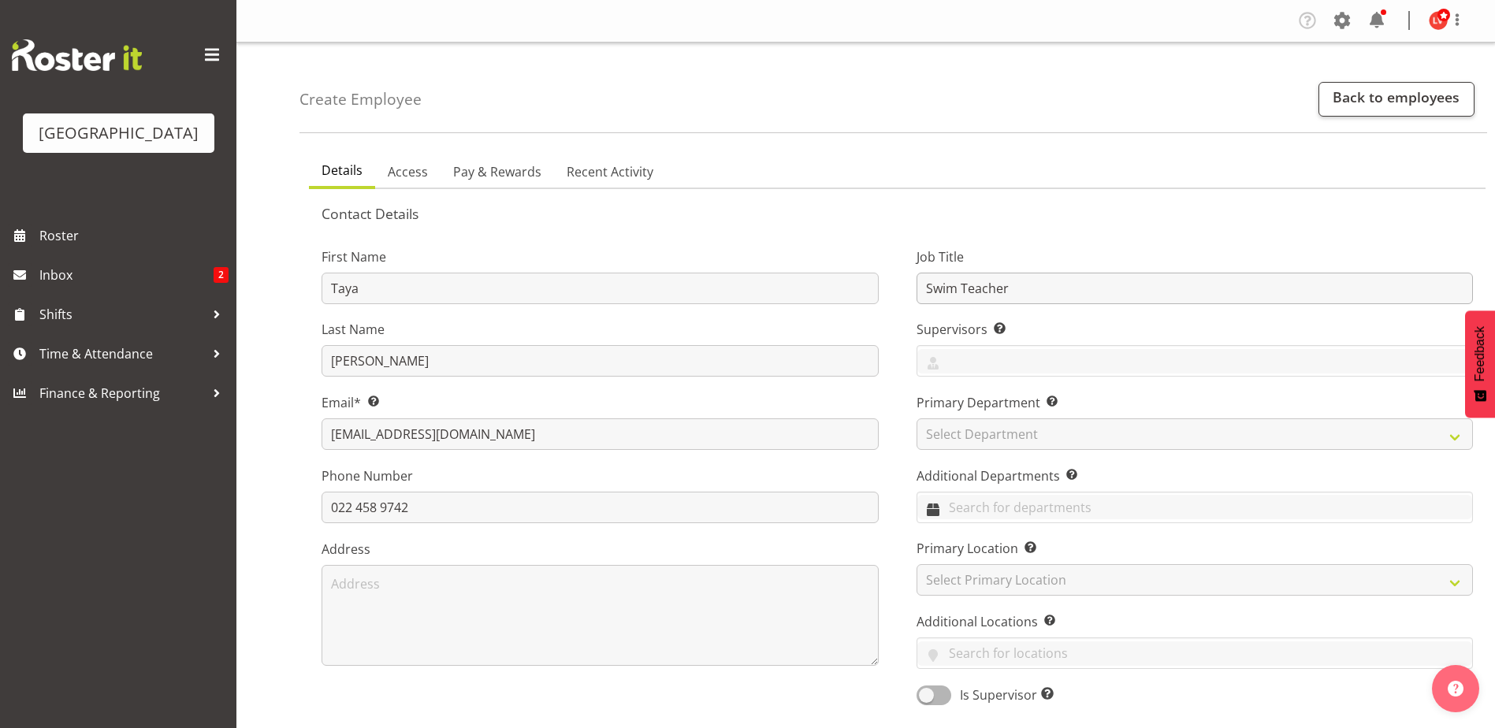
select select "83"
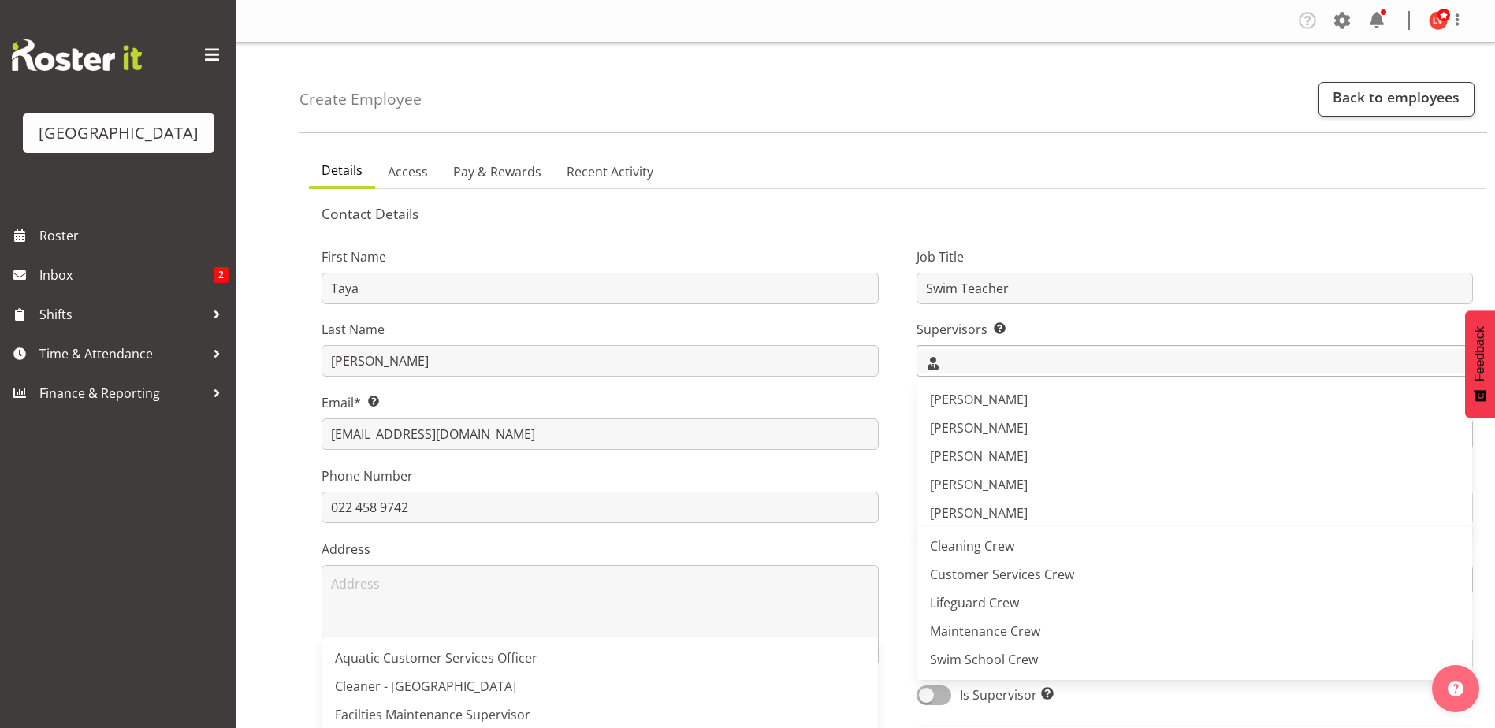
click at [971, 359] on input "text" at bounding box center [1195, 361] width 556 height 24
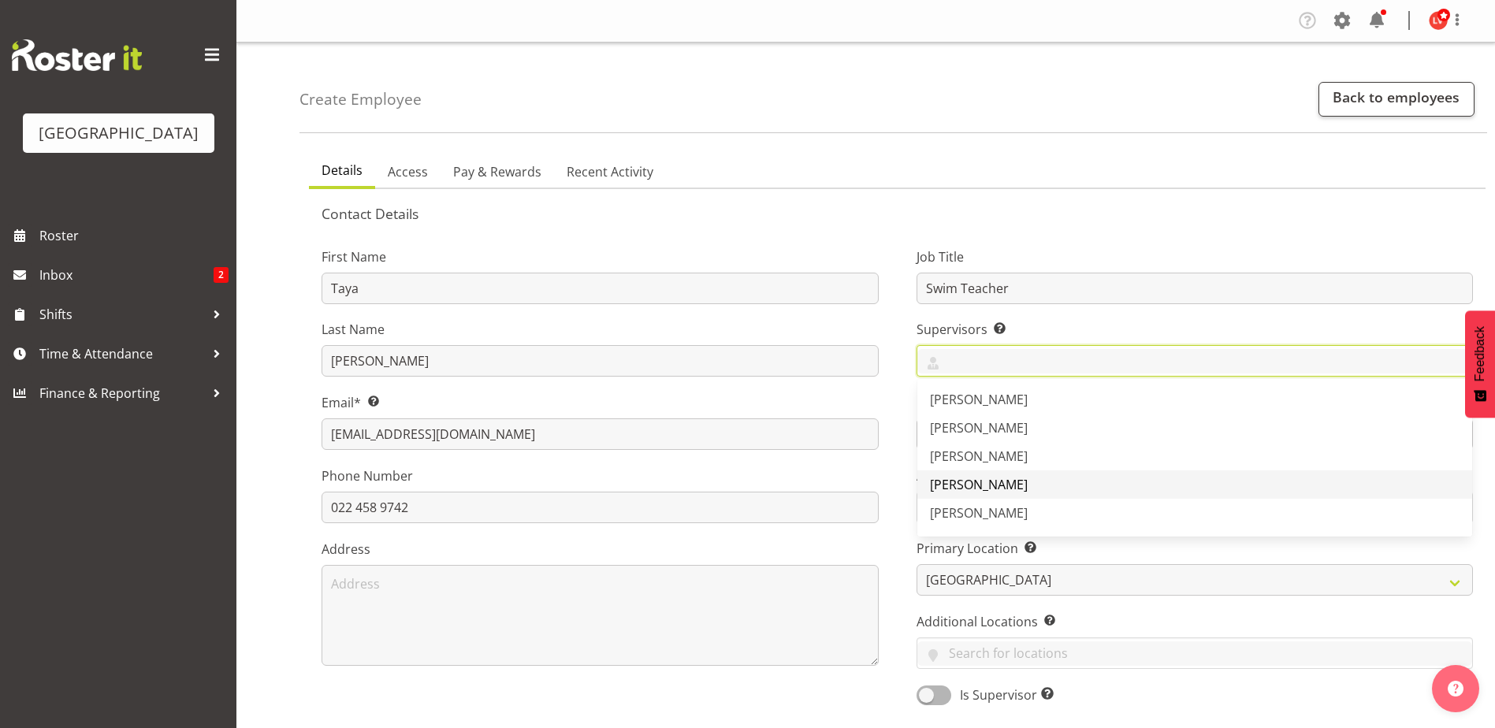
click at [982, 484] on span "[PERSON_NAME]" at bounding box center [979, 484] width 98 height 17
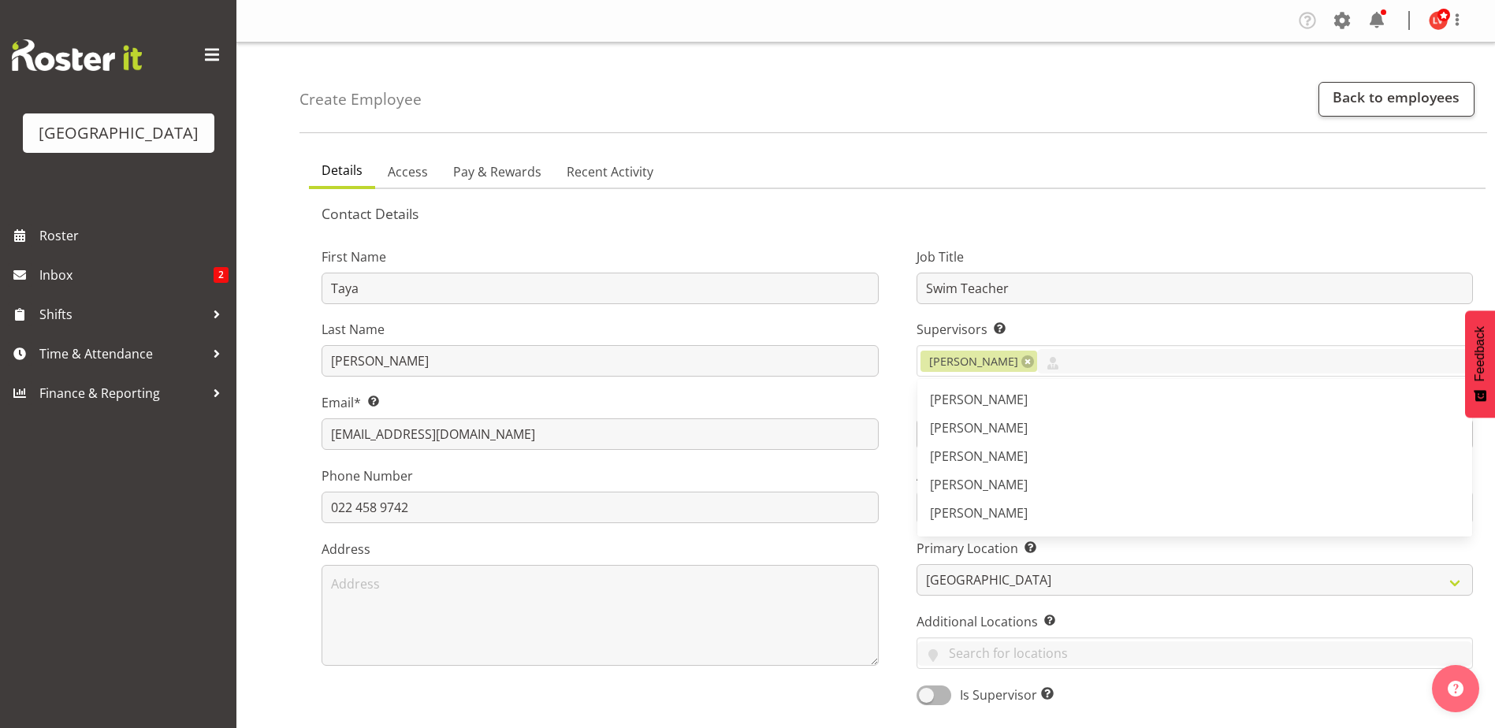
click at [886, 456] on div "First Name Taya Last Name Lewis Email* This is a required field. tayalewis1@icl…" at bounding box center [600, 471] width 595 height 492
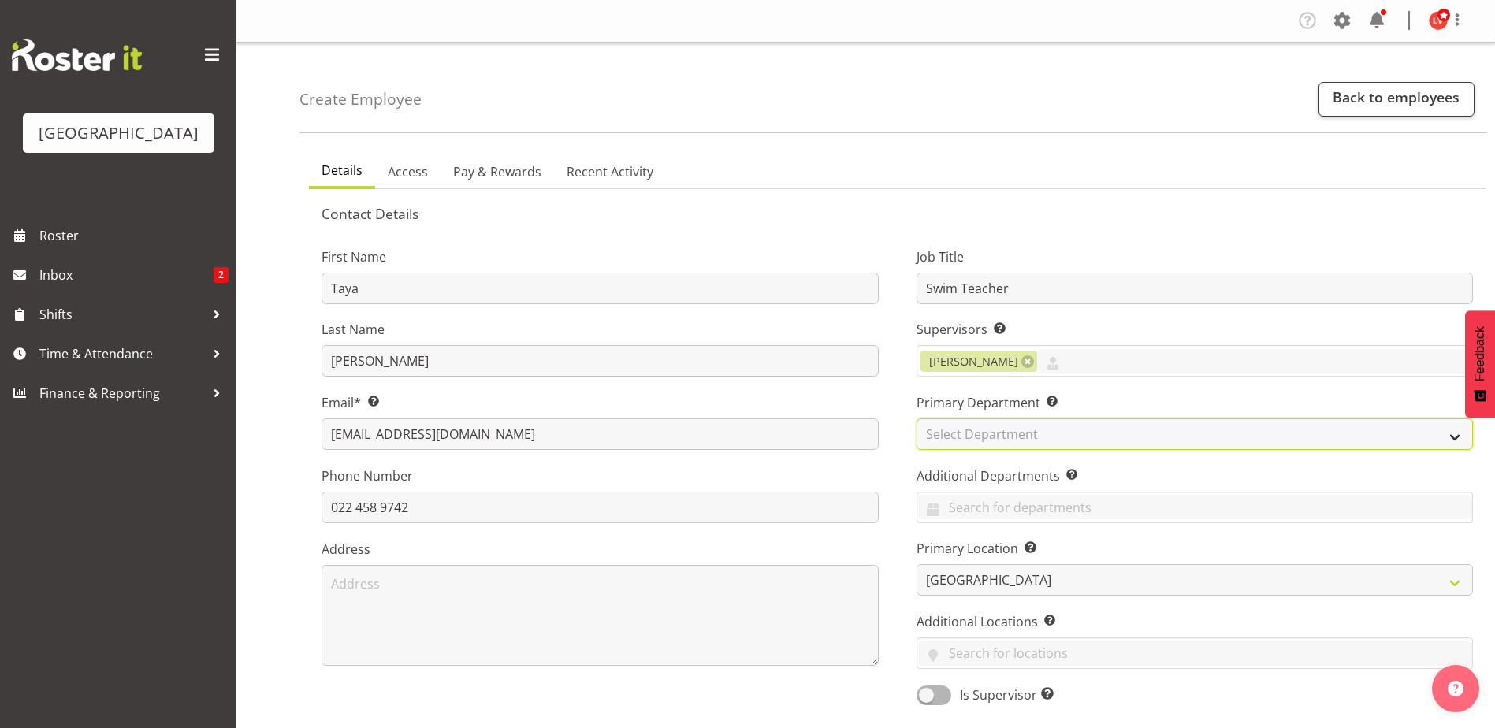
click at [942, 439] on select "Select Department Cleaning Crew Customer Services Crew Lifeguard Crew Maintenan…" at bounding box center [1194, 434] width 557 height 32
select select "113"
click at [916, 418] on select "Select Department Cleaning Crew Customer Services Crew Lifeguard Crew Maintenan…" at bounding box center [1194, 434] width 557 height 32
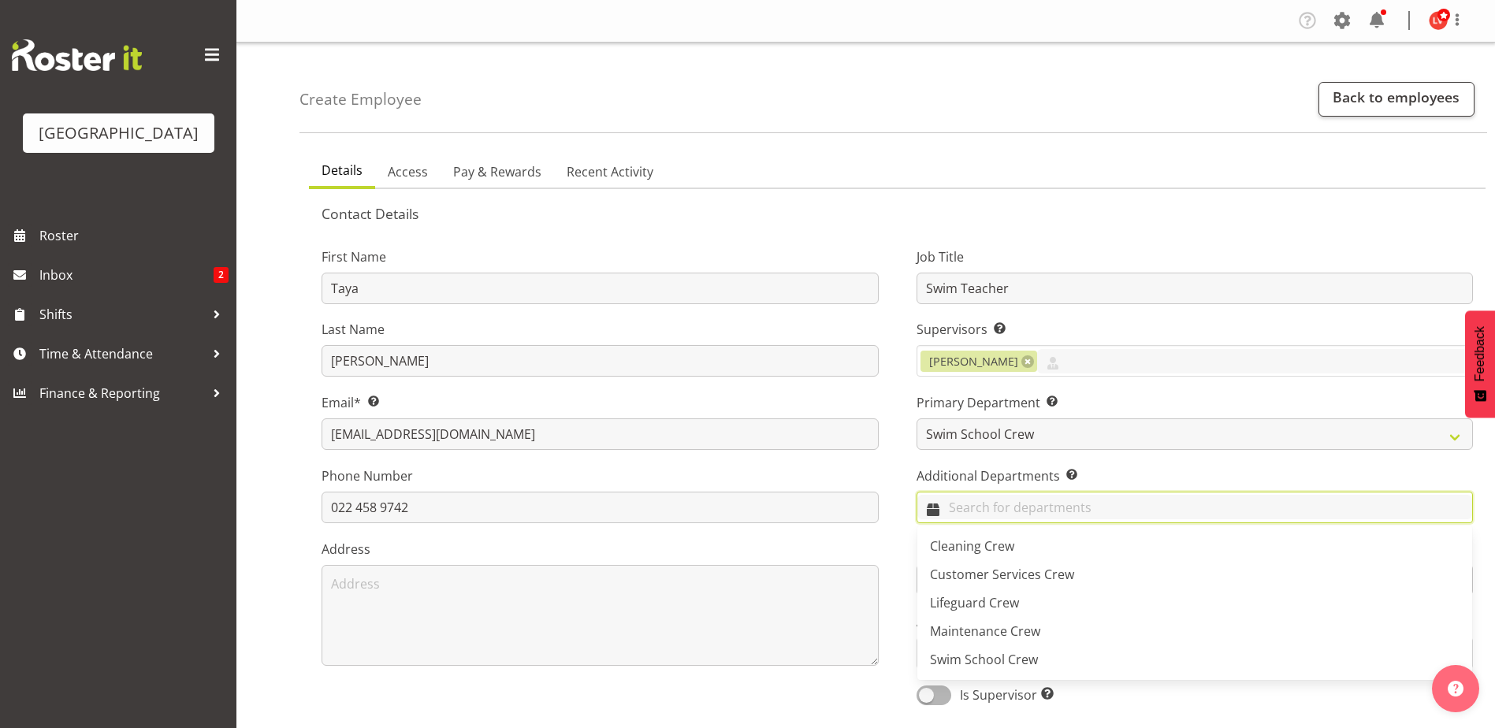
click at [991, 497] on input "text" at bounding box center [1195, 507] width 556 height 24
drag, startPoint x: 965, startPoint y: 652, endPoint x: 967, endPoint y: 634, distance: 19.1
click at [967, 644] on div "Cleaning Crew Customer Services Crew Lifeguard Crew Maintenance Crew Swim Schoo…" at bounding box center [1195, 603] width 556 height 154
click at [945, 658] on span "Swim School Crew" at bounding box center [984, 659] width 108 height 17
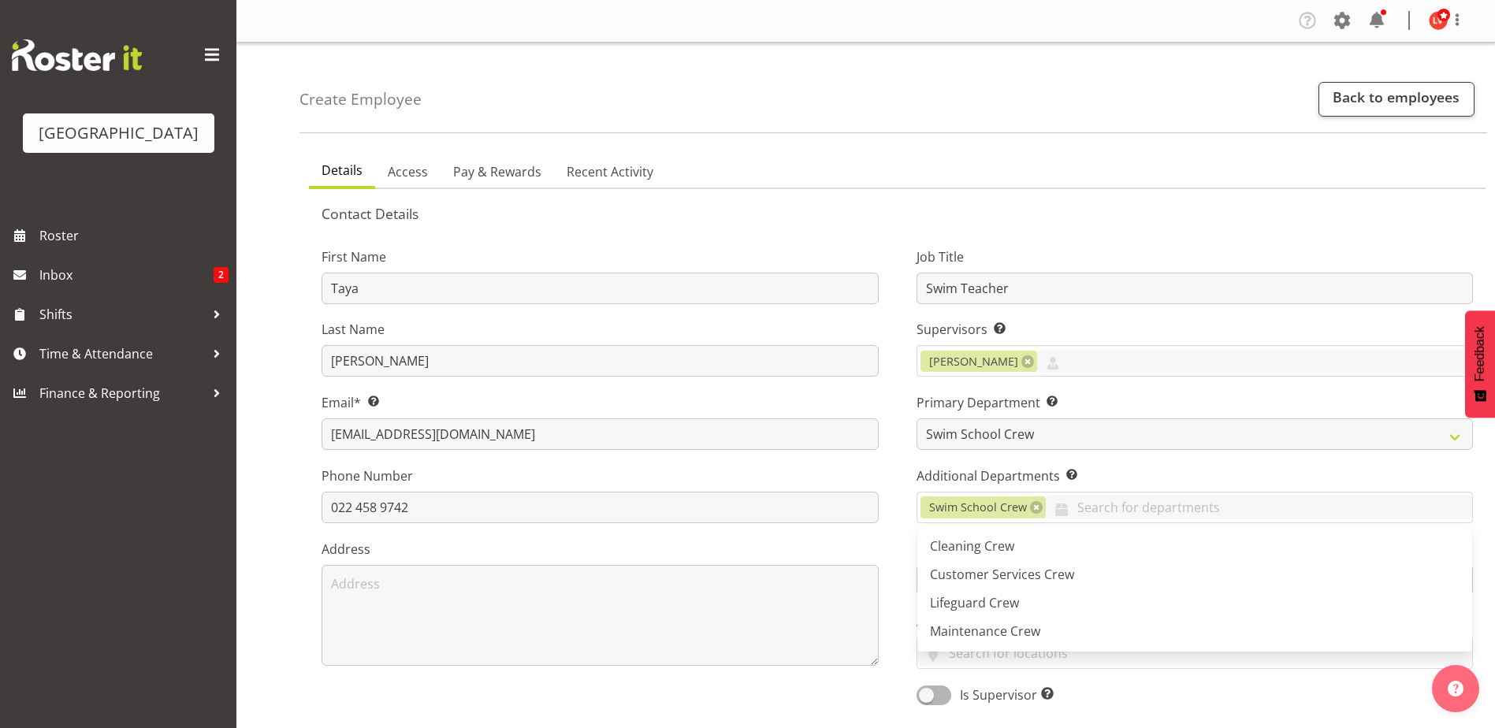
click at [898, 515] on div "Job Title Swim Teacher Supervisors Select the employee’s supervisors, or the pe…" at bounding box center [1195, 471] width 595 height 492
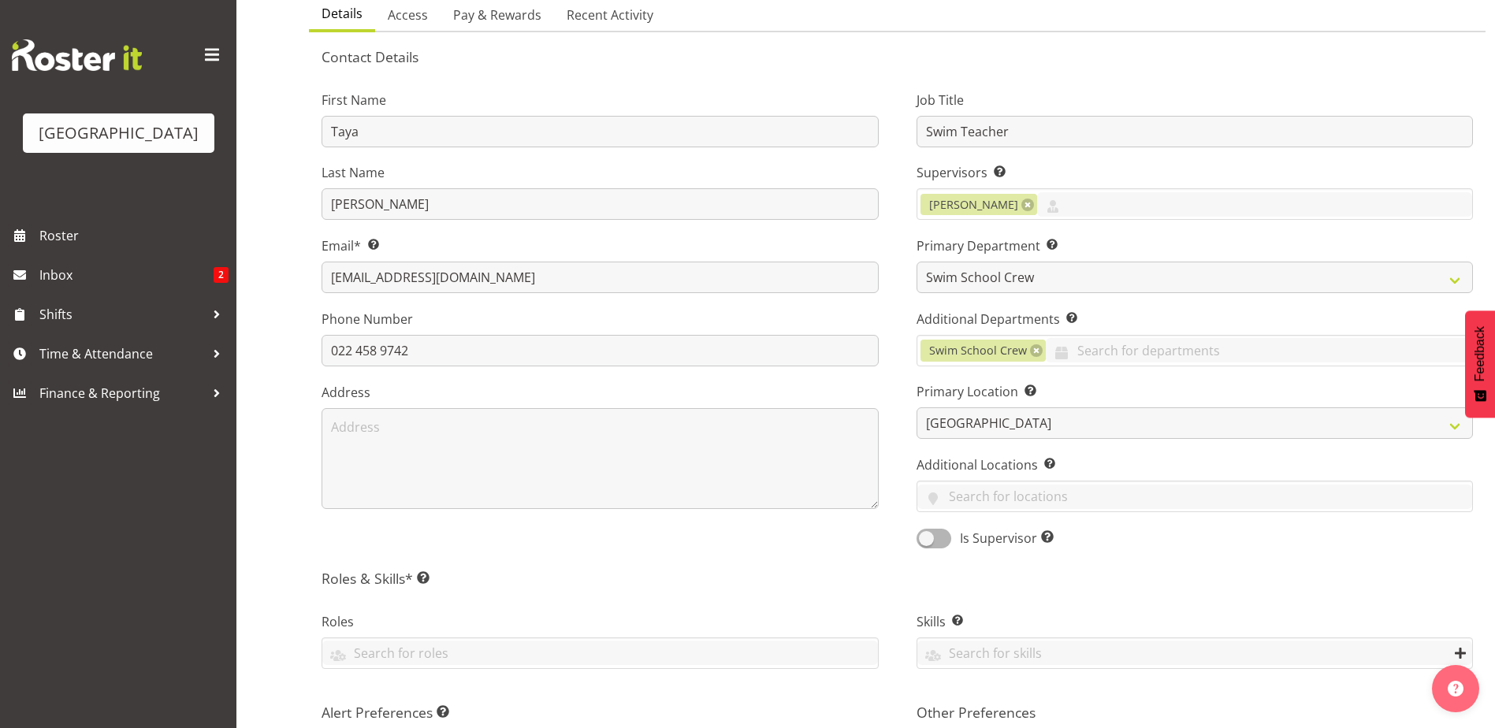
scroll to position [158, 0]
click at [982, 498] on input "text" at bounding box center [1195, 496] width 556 height 24
type input "s"
click at [667, 549] on div "First Name Taya Last Name Lewis Email* This is a required field. tayalewis1@icl…" at bounding box center [600, 314] width 595 height 492
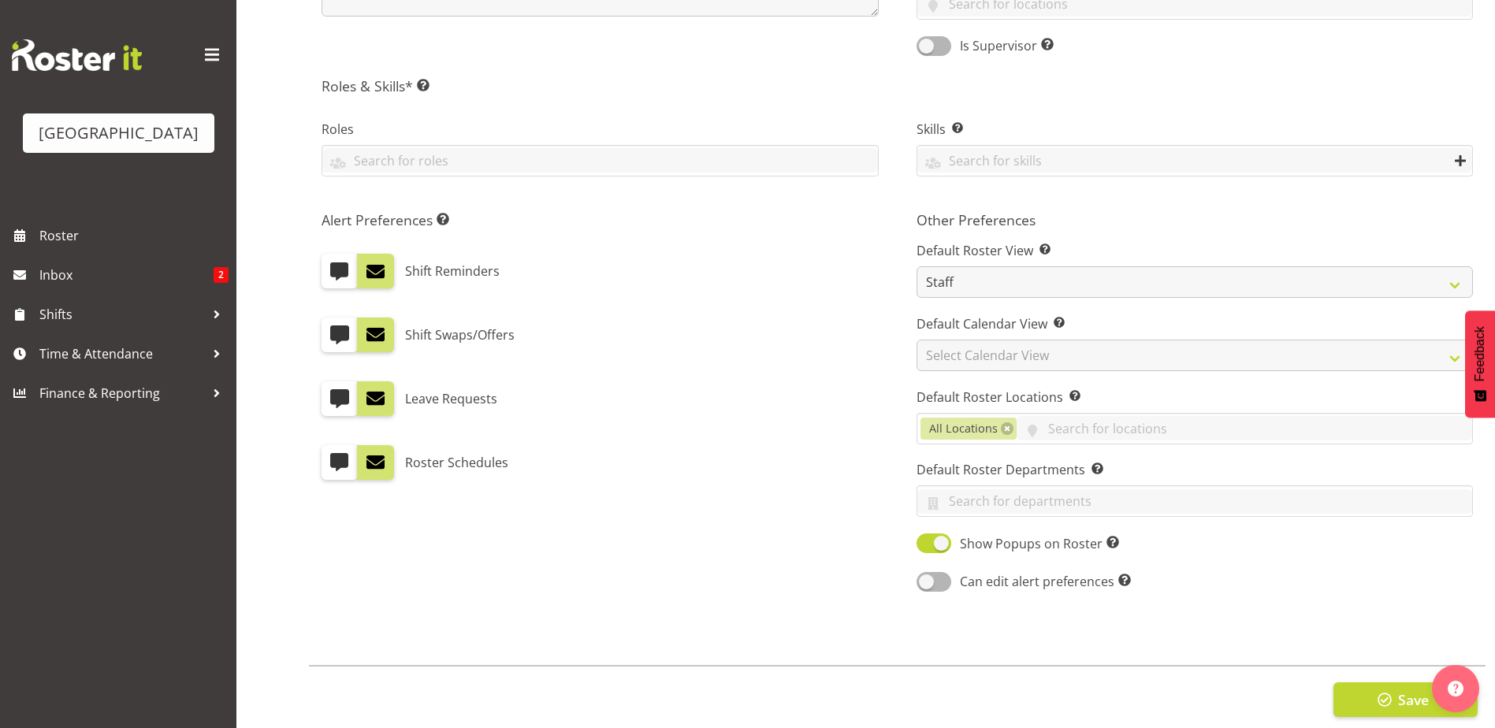
scroll to position [675, 0]
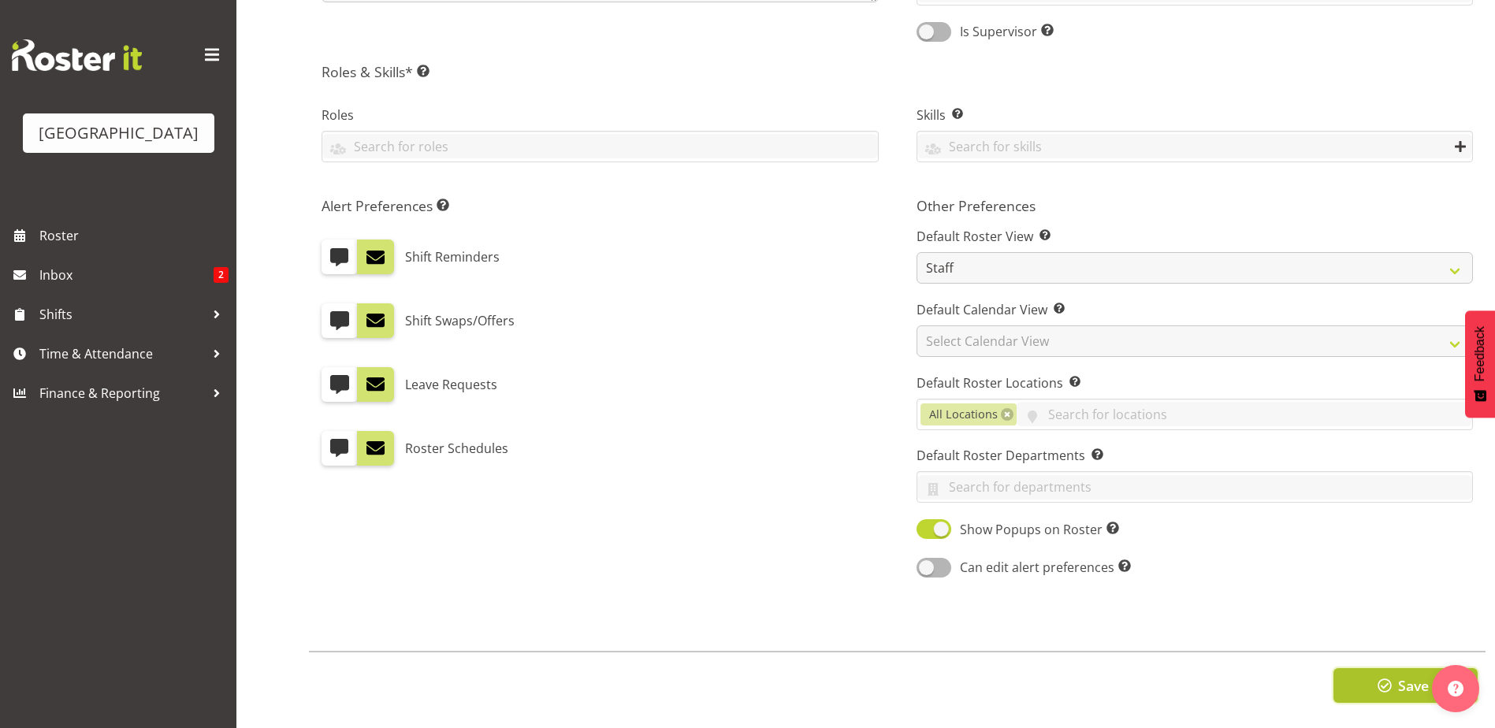
click at [1354, 671] on button "Save" at bounding box center [1405, 685] width 144 height 35
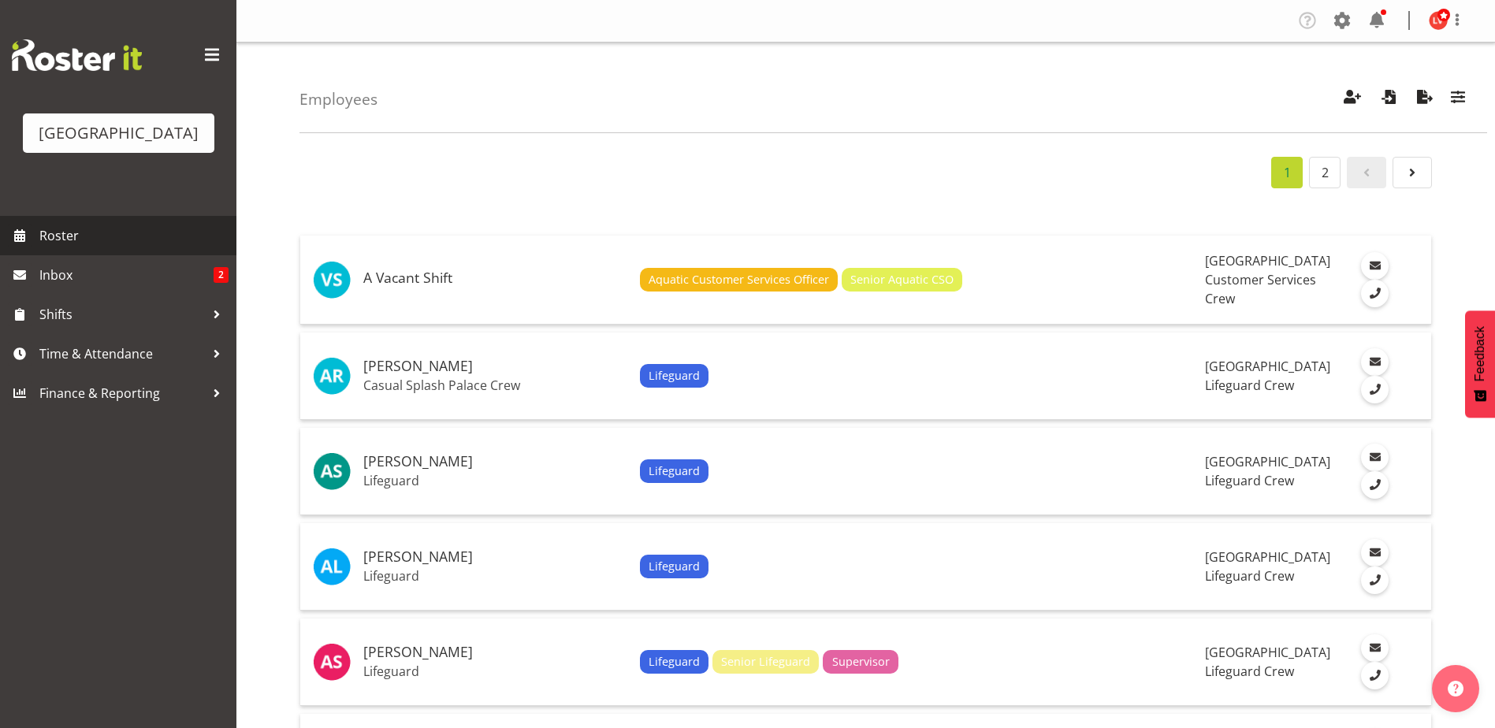
click at [61, 239] on span "Roster" at bounding box center [133, 236] width 189 height 24
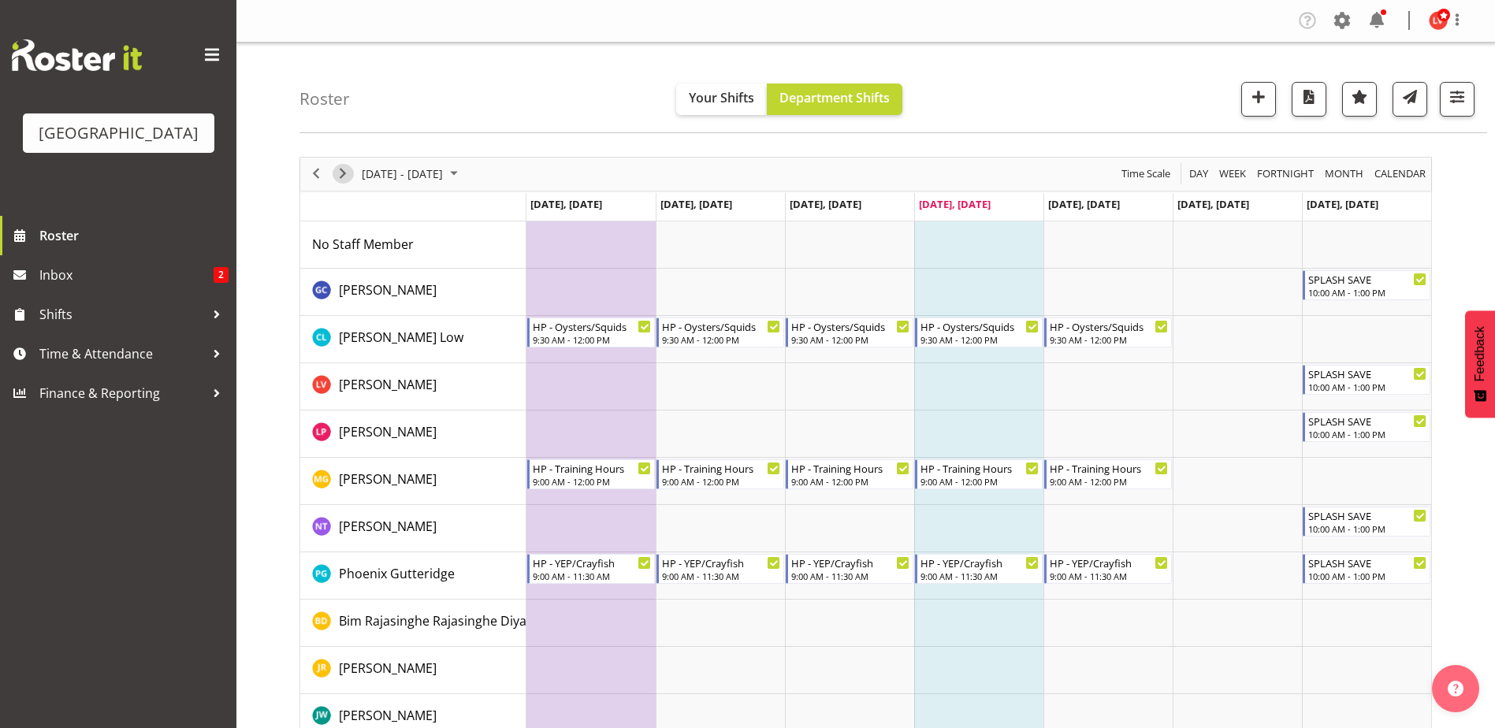
click at [344, 177] on span "Next" at bounding box center [342, 174] width 19 height 20
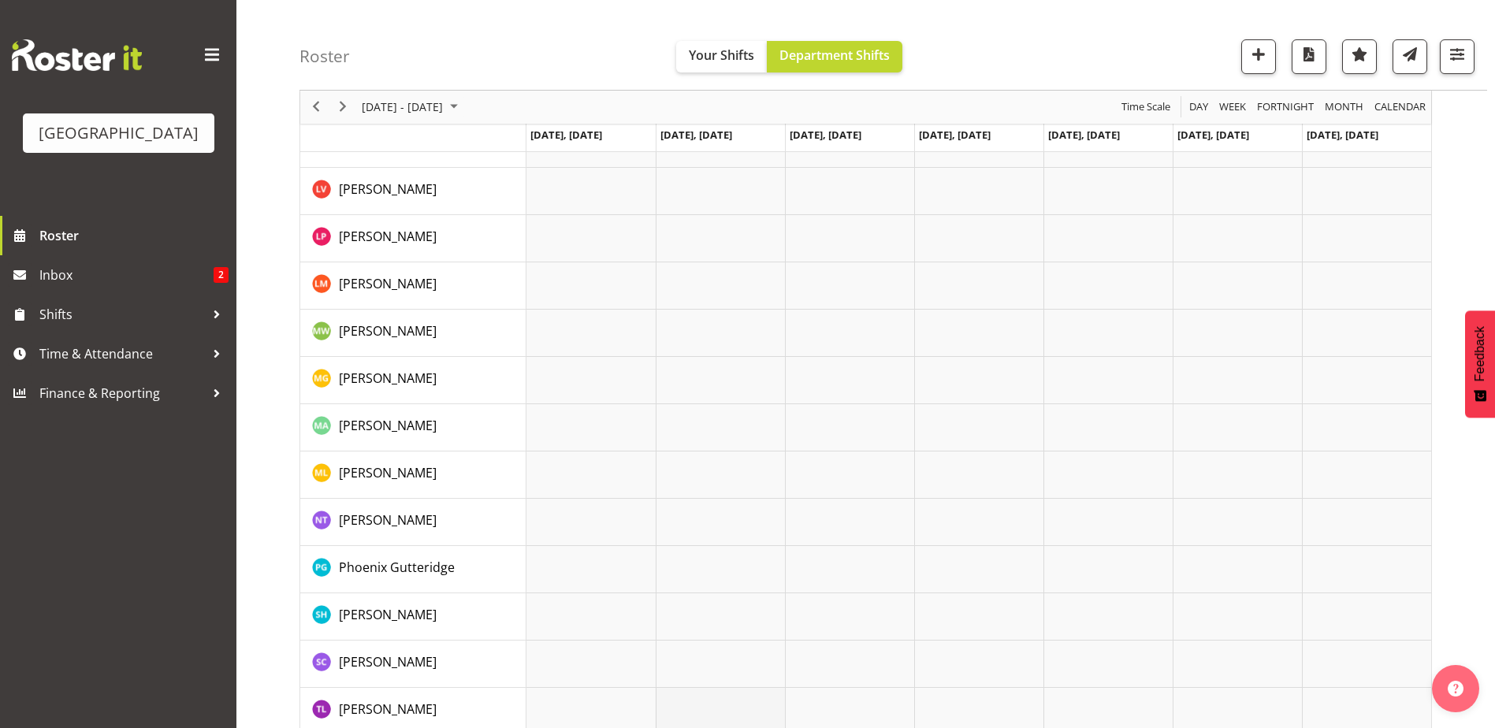
scroll to position [452, 0]
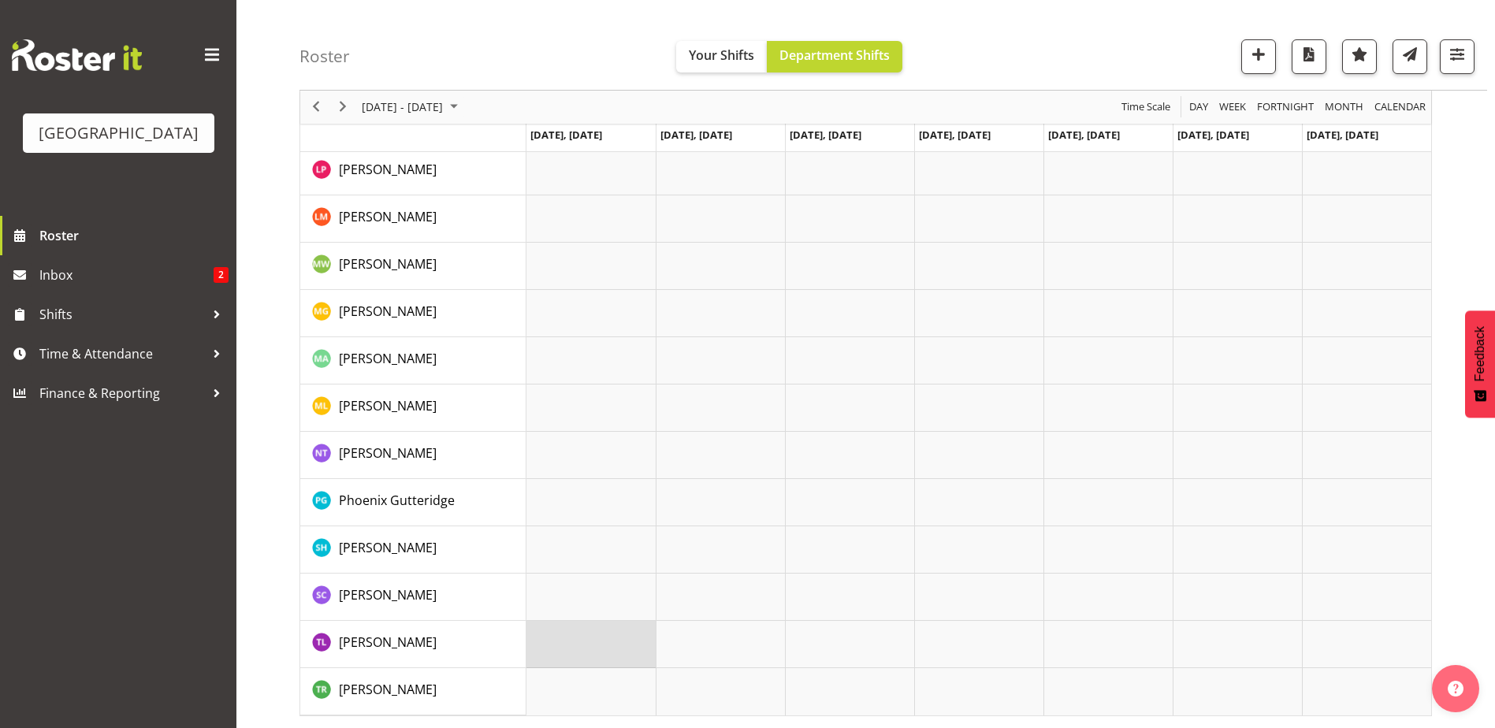
click at [622, 659] on td "Timeline Week of October 2, 2025" at bounding box center [590, 644] width 129 height 47
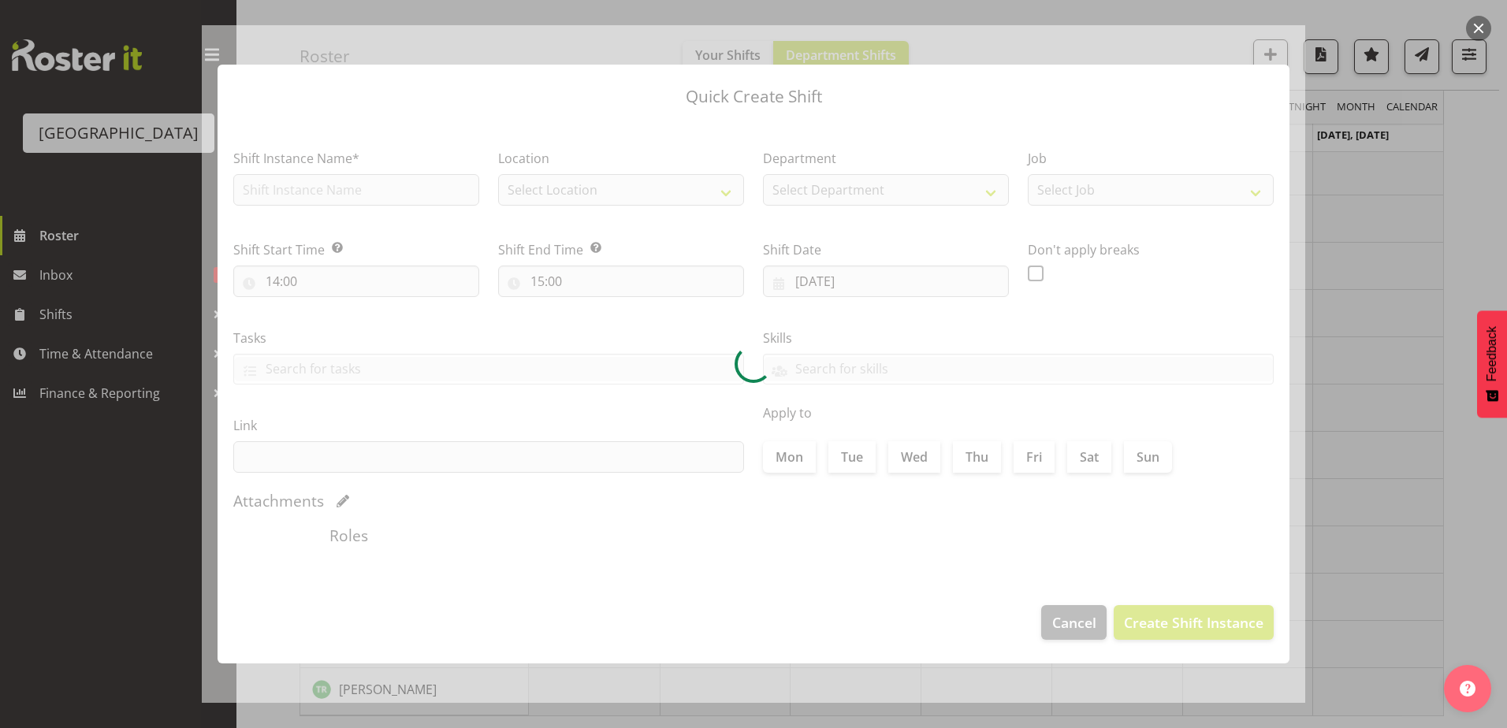
type input "[DATE]"
checkbox input "true"
click at [1371, 195] on div at bounding box center [753, 364] width 1507 height 728
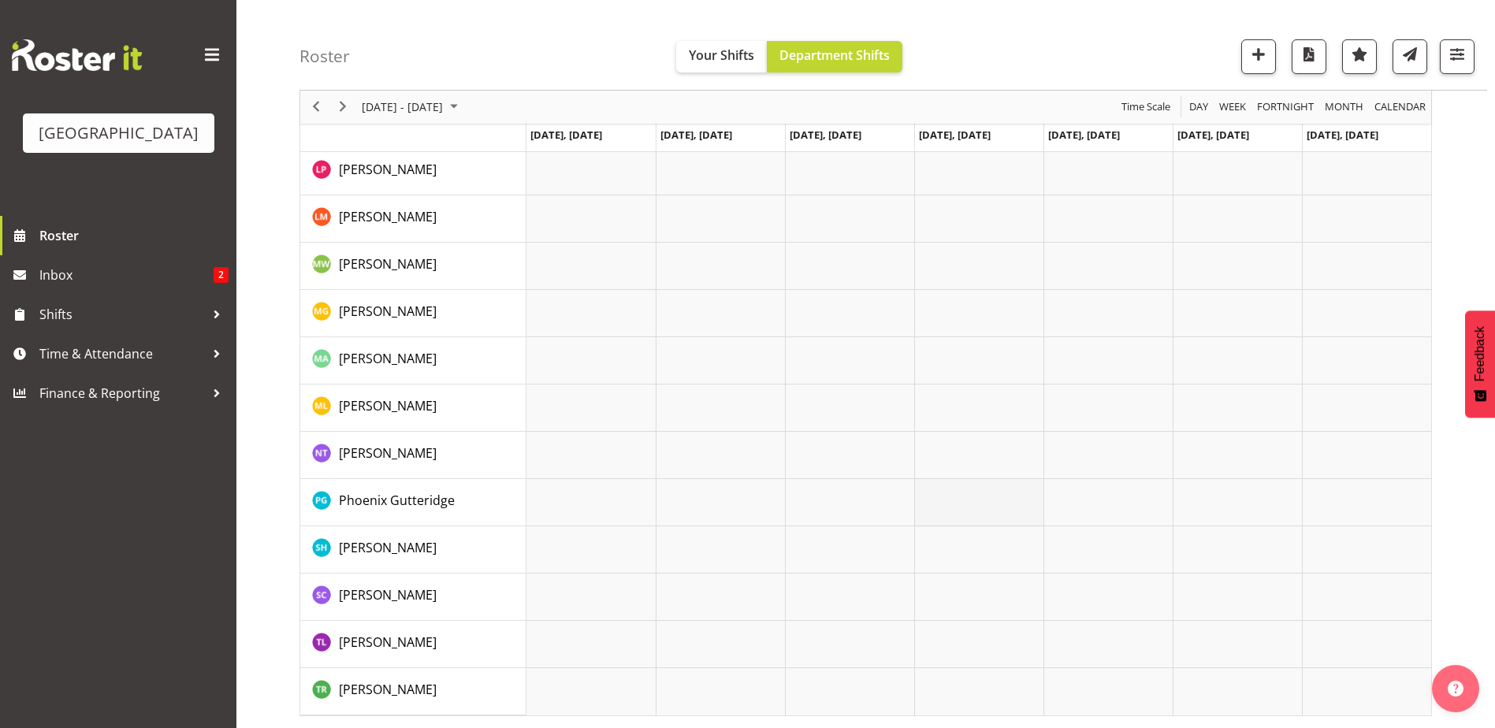
click at [985, 512] on td "Timeline Week of October 2, 2025" at bounding box center [978, 502] width 129 height 47
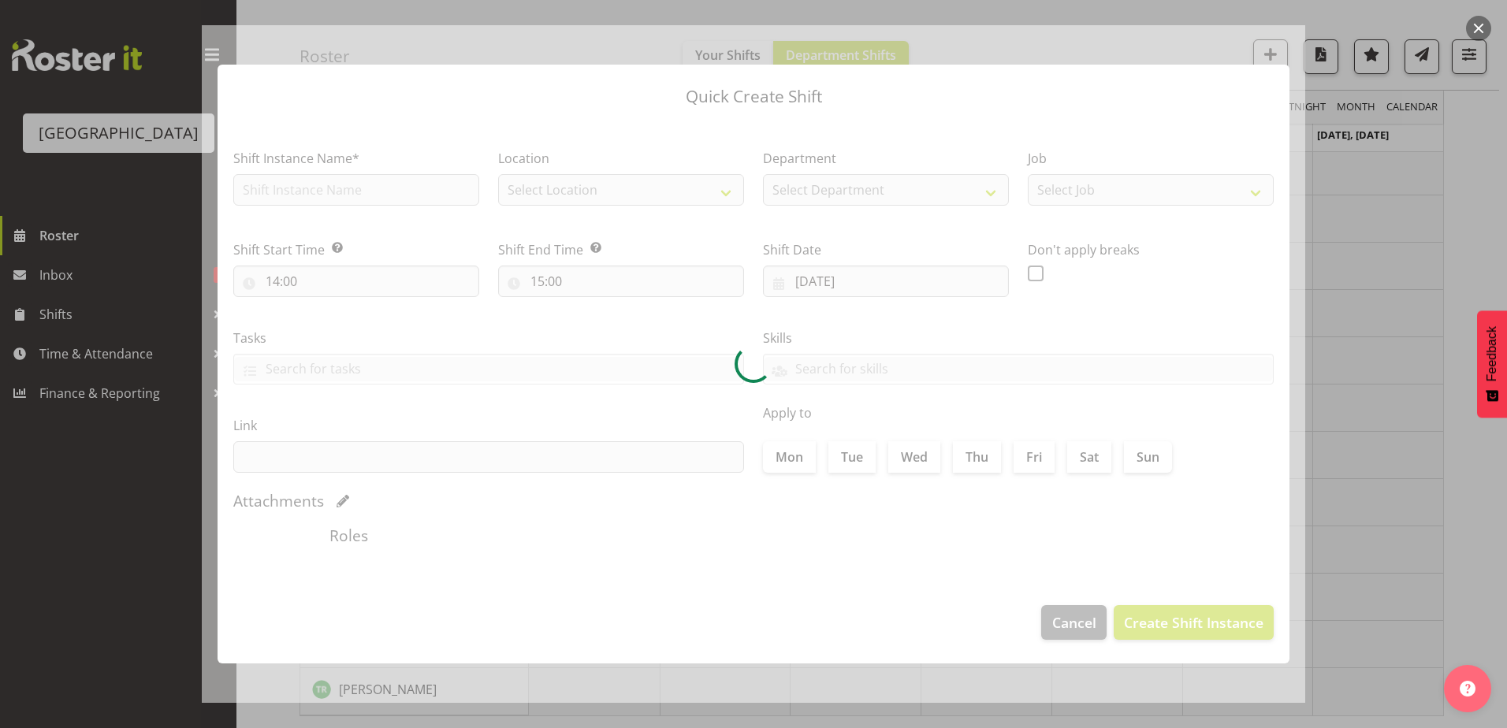
type input "[DATE]"
checkbox input "true"
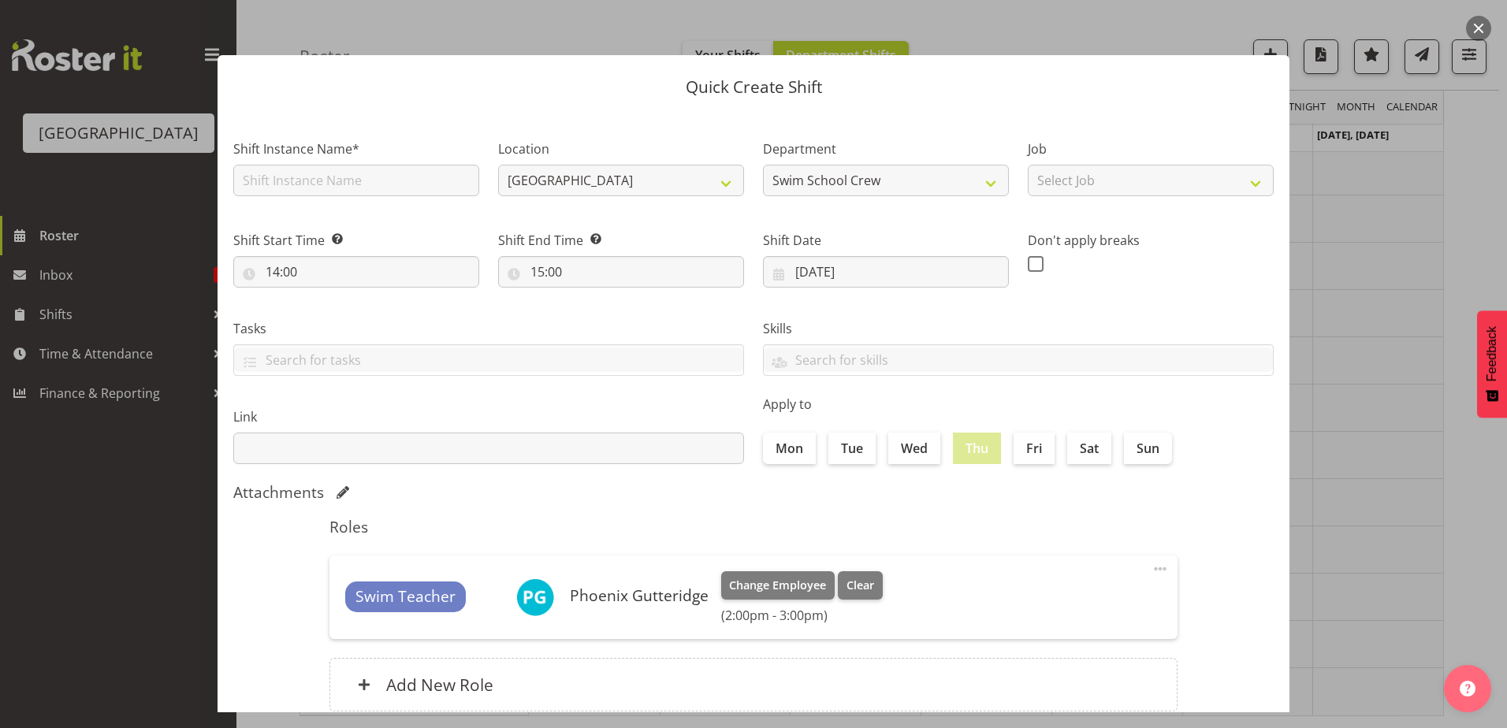
click at [1433, 246] on div at bounding box center [753, 364] width 1507 height 728
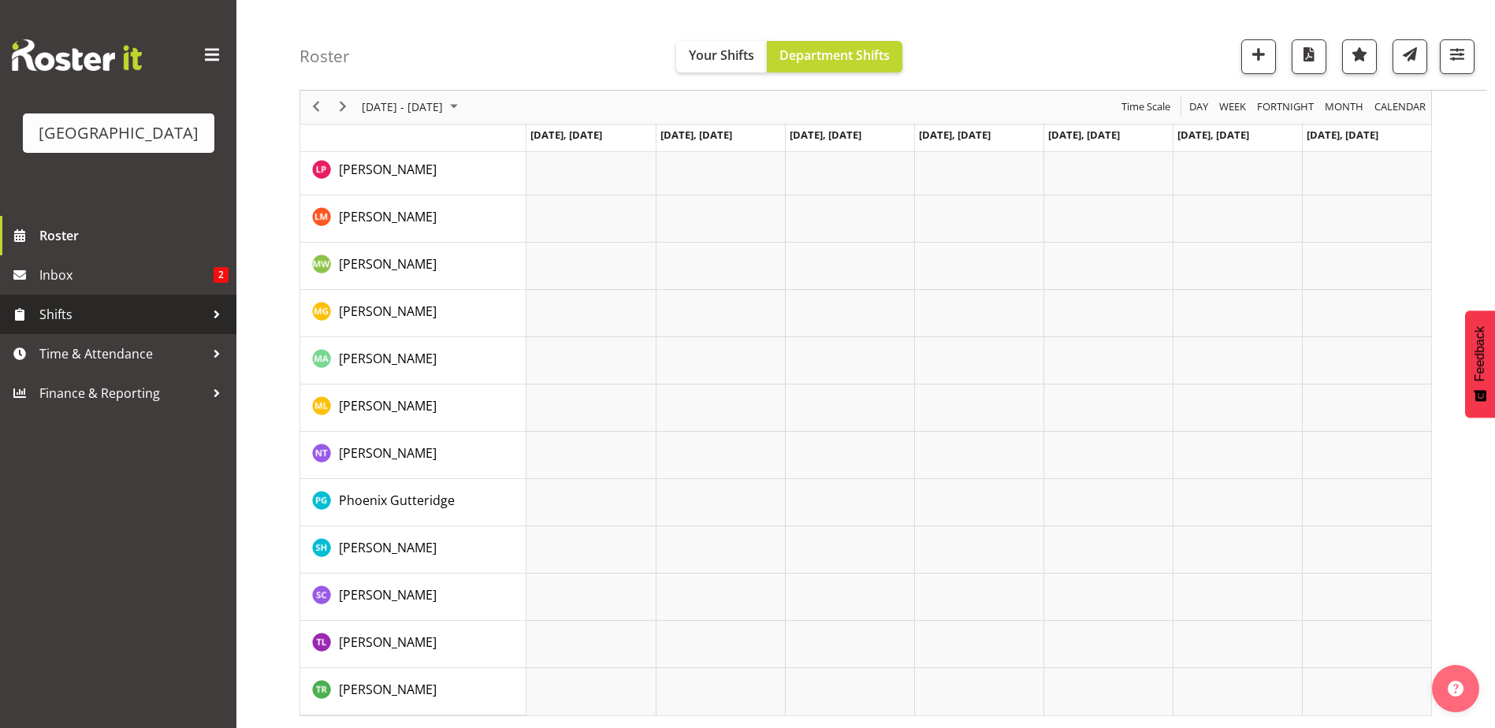
click at [109, 310] on span "Shifts" at bounding box center [121, 315] width 165 height 24
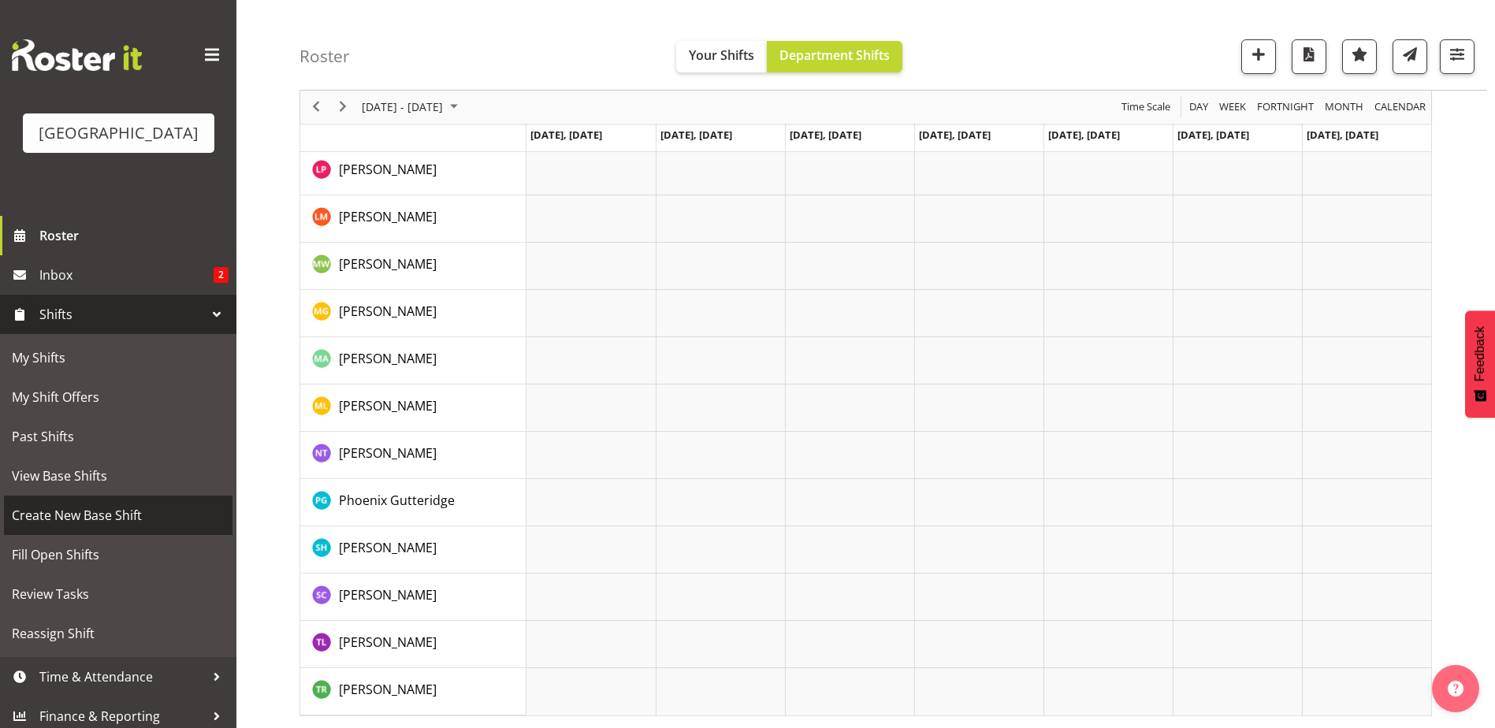
click at [58, 511] on span "Create New Base Shift" at bounding box center [118, 516] width 213 height 24
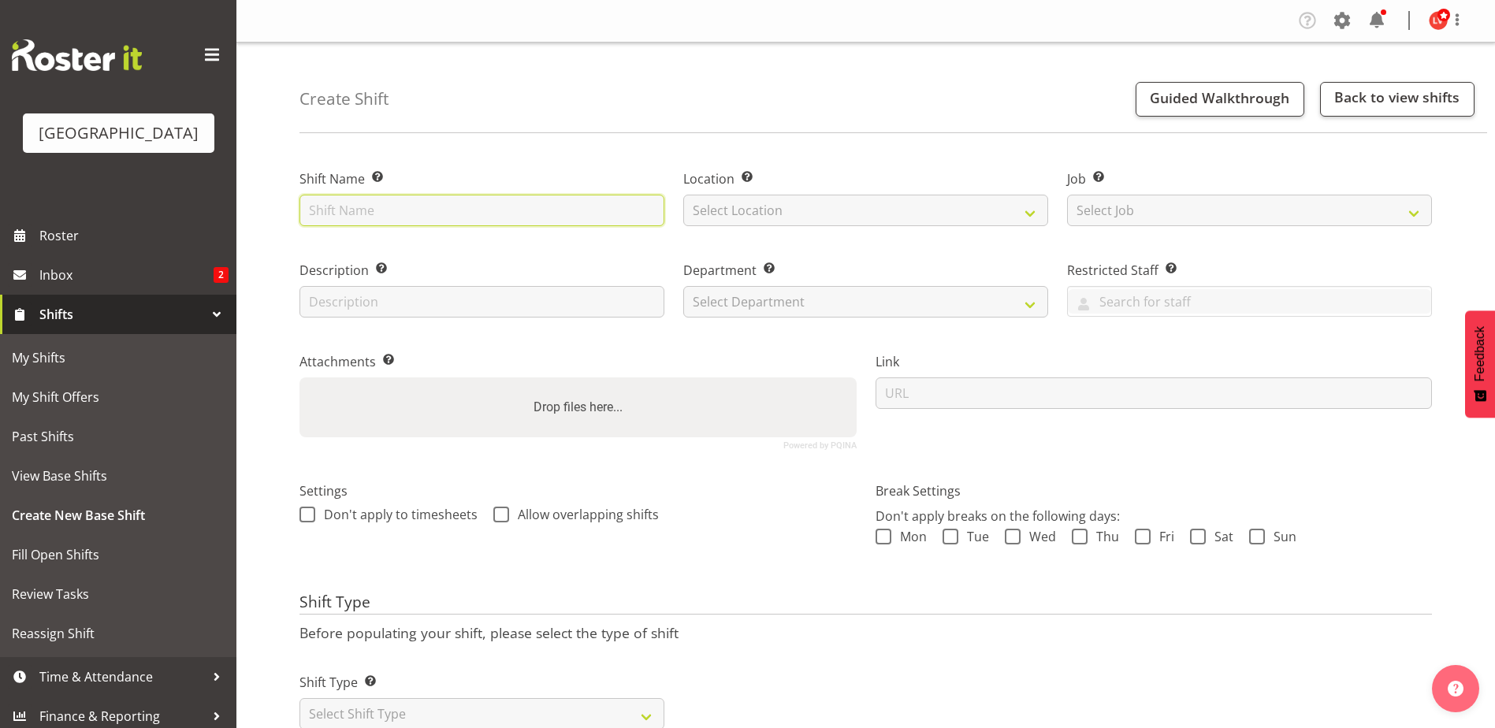
click at [404, 210] on input "text" at bounding box center [481, 211] width 365 height 32
type input "HP - Training Hours"
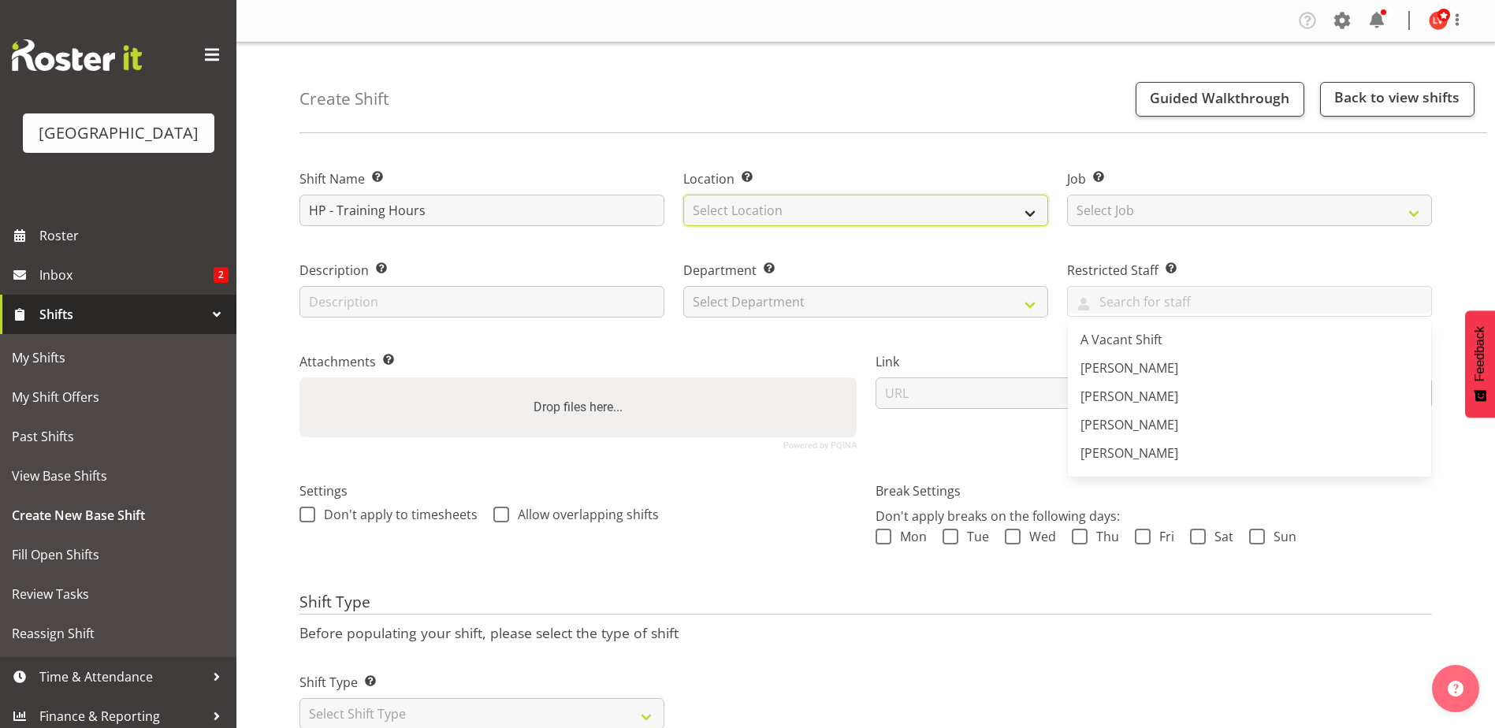
click at [764, 208] on select "Select Location [GEOGRAPHIC_DATA]" at bounding box center [865, 211] width 365 height 32
select select "83"
click at [683, 195] on select "Select Location [GEOGRAPHIC_DATA]" at bounding box center [865, 211] width 365 height 32
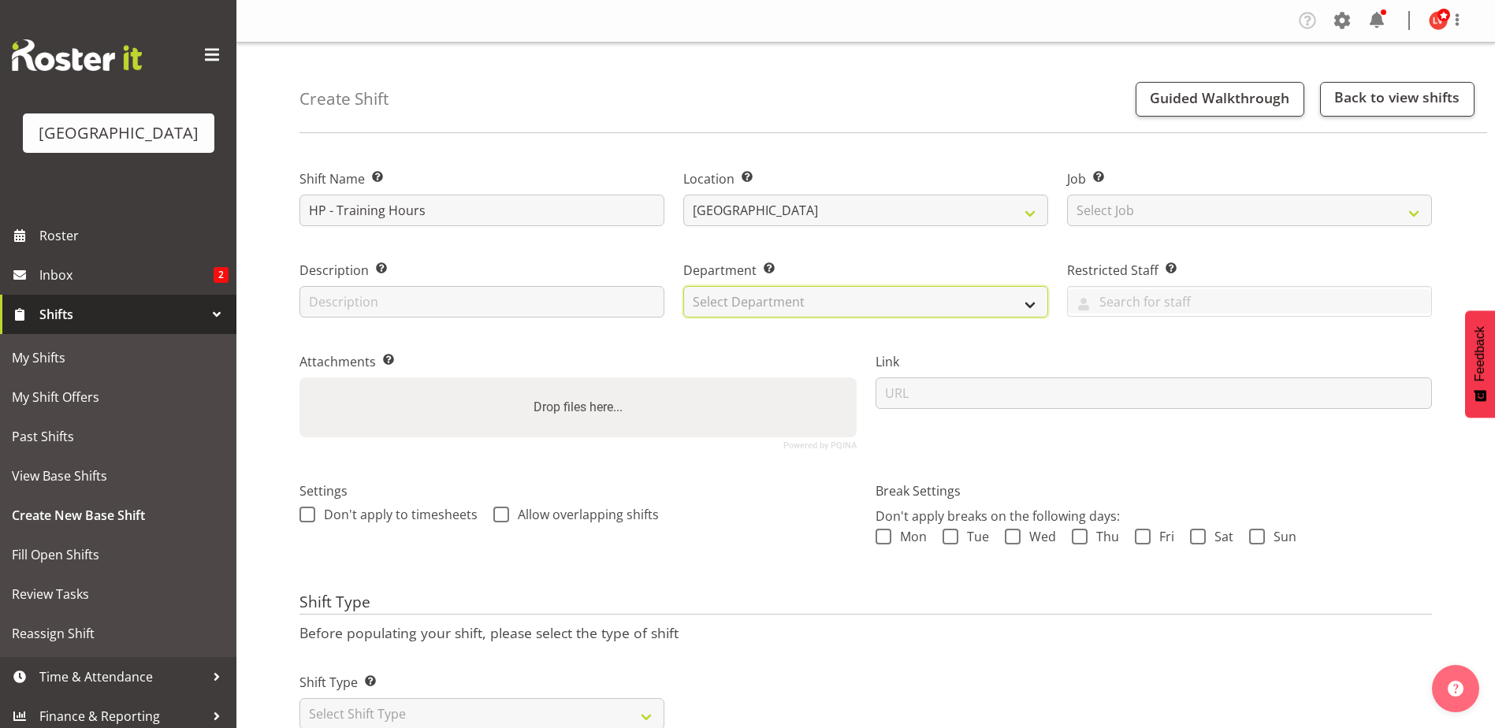
click at [751, 299] on select "Select Department Cleaning Crew Customer Services Crew Lifeguard Crew Maintenan…" at bounding box center [865, 302] width 365 height 32
select select "919"
click at [683, 286] on select "Select Department Cleaning Crew Customer Services Crew Lifeguard Crew Maintenan…" at bounding box center [865, 302] width 365 height 32
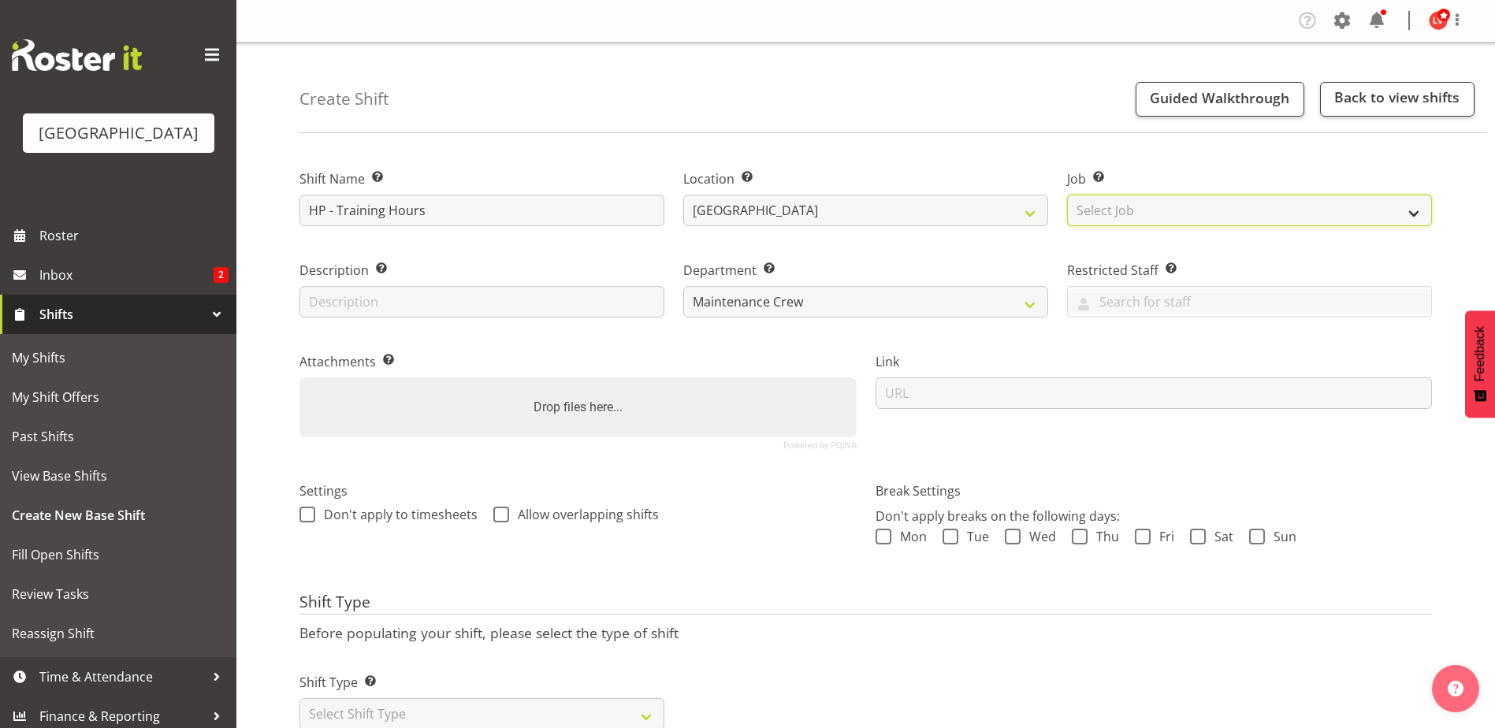
drag, startPoint x: 1099, startPoint y: 201, endPoint x: 1089, endPoint y: 217, distance: 18.8
click at [1099, 201] on select "Select Job Create new job ACSO" at bounding box center [1249, 211] width 365 height 32
click at [1010, 243] on div "Department Set the department that the shift relates to. Cleaning Crew Customer…" at bounding box center [866, 284] width 384 height 91
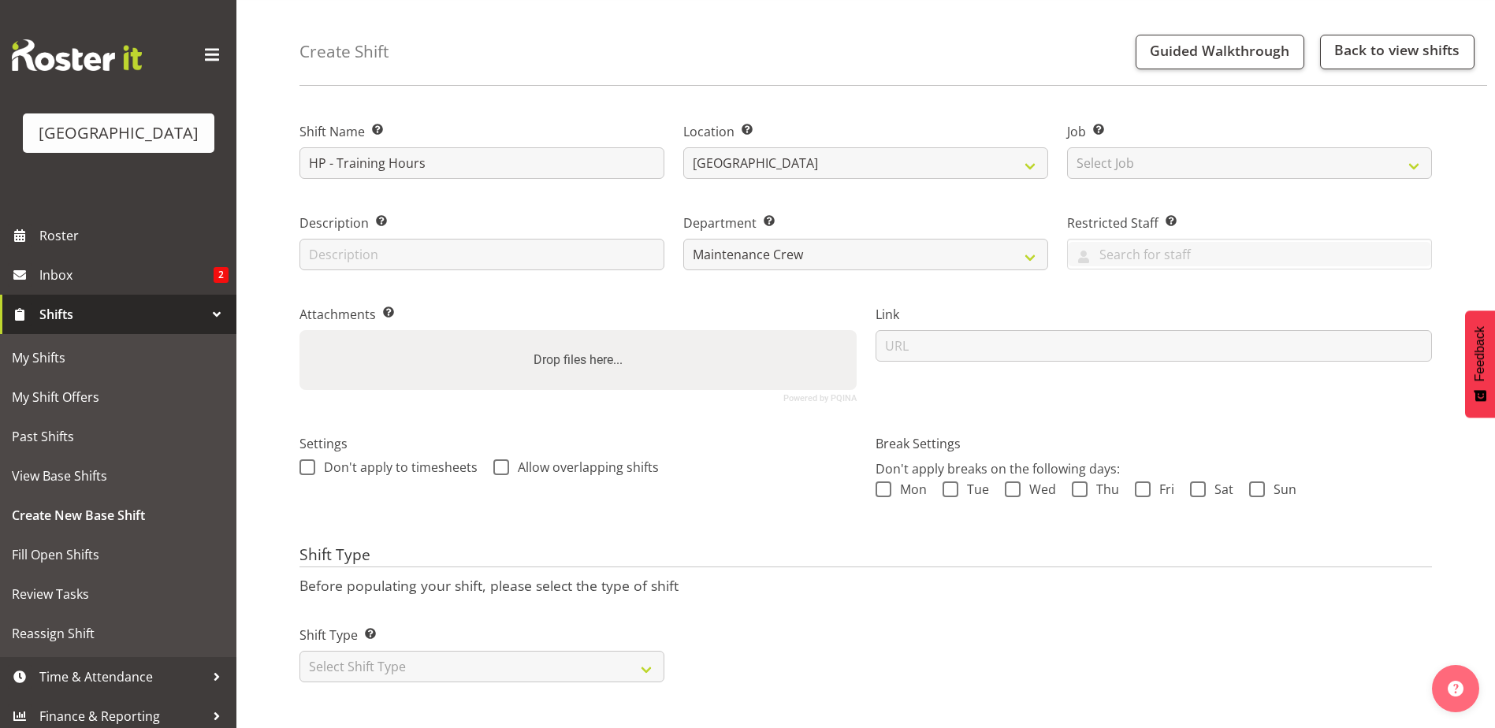
scroll to position [59, 0]
click at [349, 667] on select "Select Shift Type One Off Shift Recurring Shift Rotating Shift" at bounding box center [481, 667] width 365 height 32
select select "recurring"
click at [299, 651] on select "Select Shift Type One Off Shift Recurring Shift Rotating Shift" at bounding box center [481, 667] width 365 height 32
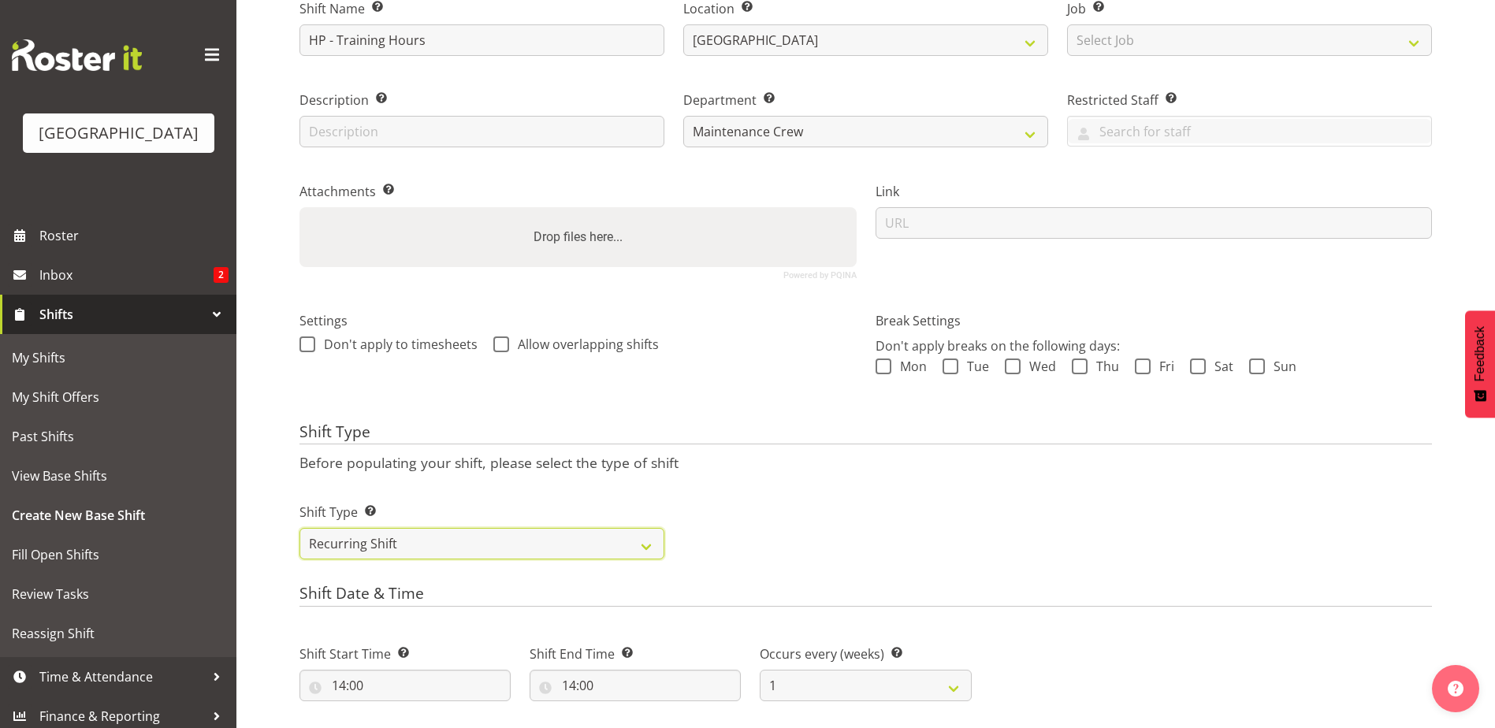
scroll to position [611, 0]
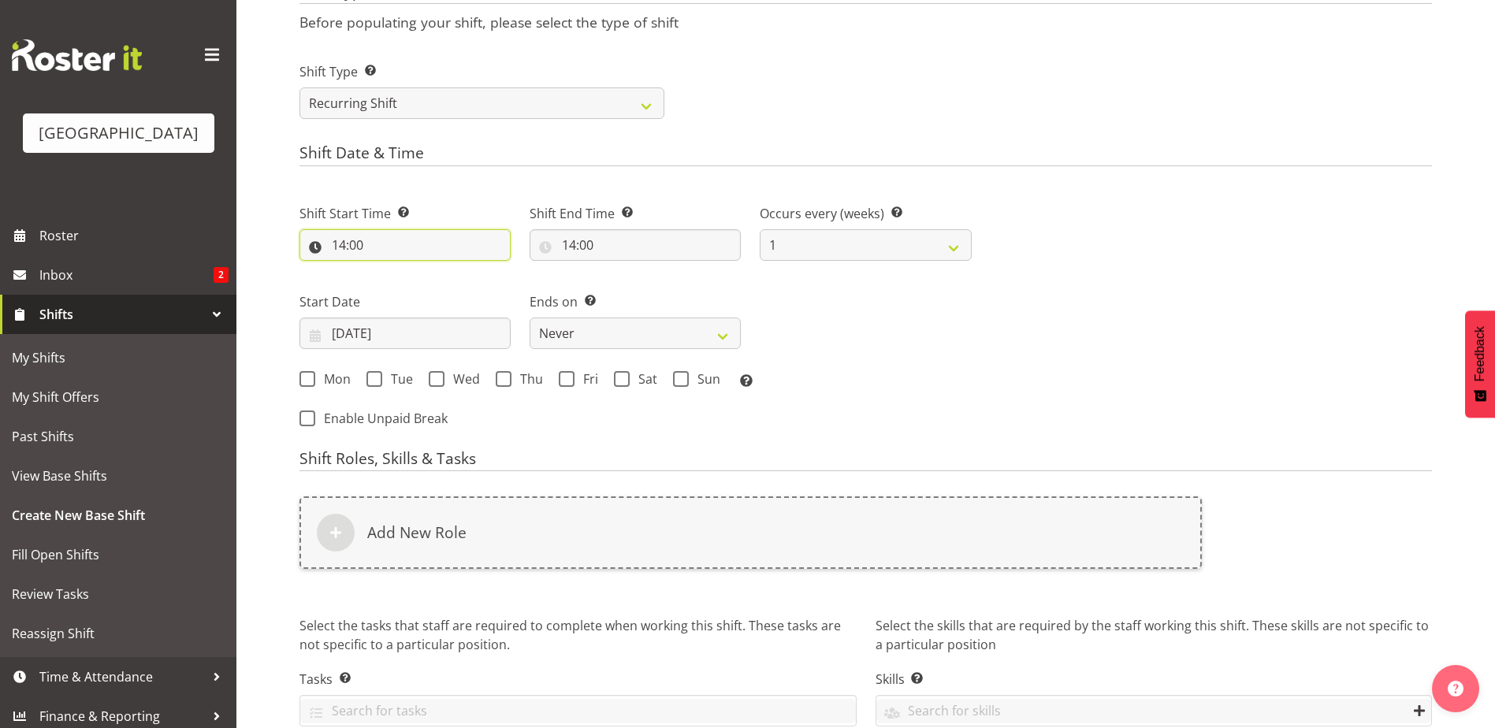
click at [340, 241] on input "14:00" at bounding box center [404, 245] width 211 height 32
drag, startPoint x: 403, startPoint y: 282, endPoint x: 403, endPoint y: 290, distance: 7.9
click at [403, 282] on select "00 01 02 03 04 05 06 07 08 09 10 11 12 13 14 15 16 17 18 19 20 21 22 23" at bounding box center [406, 286] width 35 height 32
select select "8"
click at [389, 270] on select "00 01 02 03 04 05 06 07 08 09 10 11 12 13 14 15 16 17 18 19 20 21 22 23" at bounding box center [406, 286] width 35 height 32
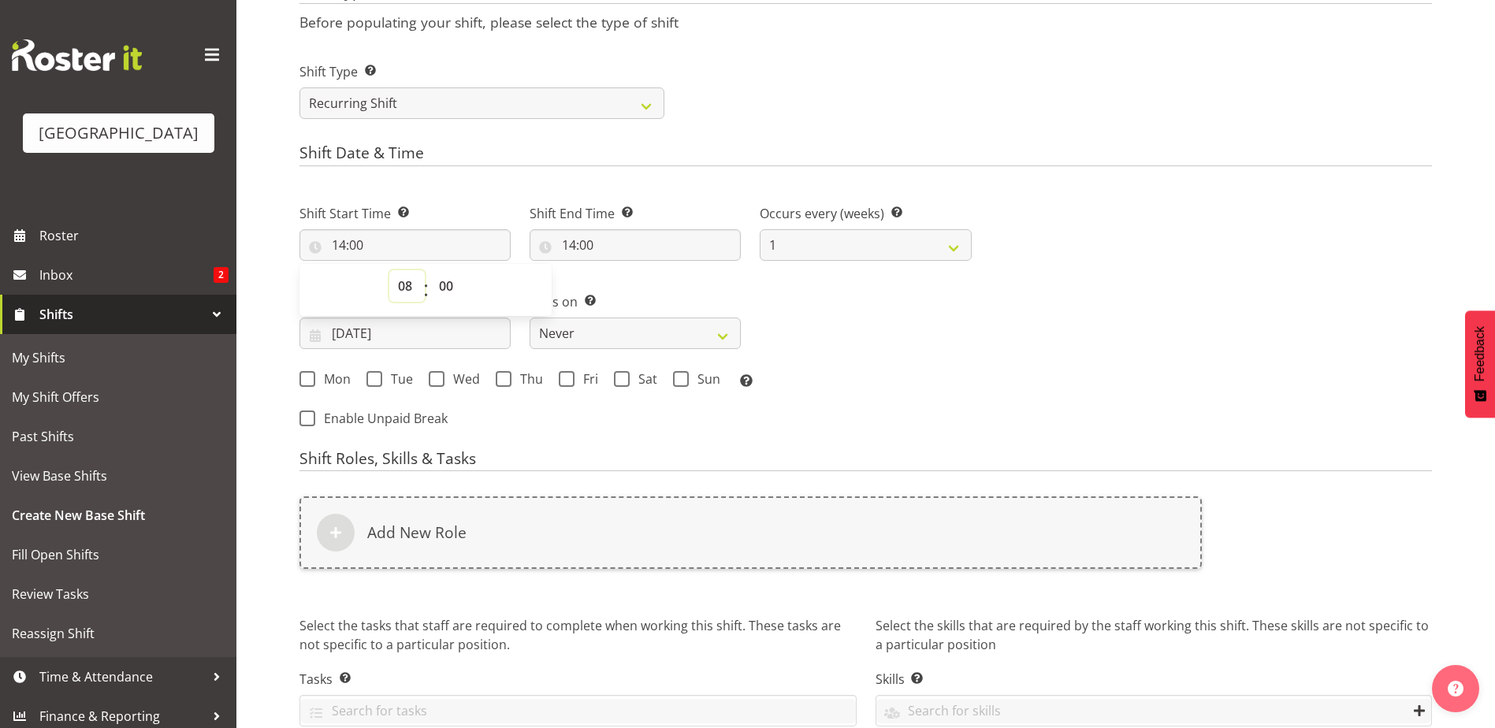
type input "08:00"
click at [404, 288] on select "00 01 02 03 04 05 06 07 08 09 10 11 12 13 14 15 16 17 18 19 20 21 22 23" at bounding box center [406, 286] width 35 height 32
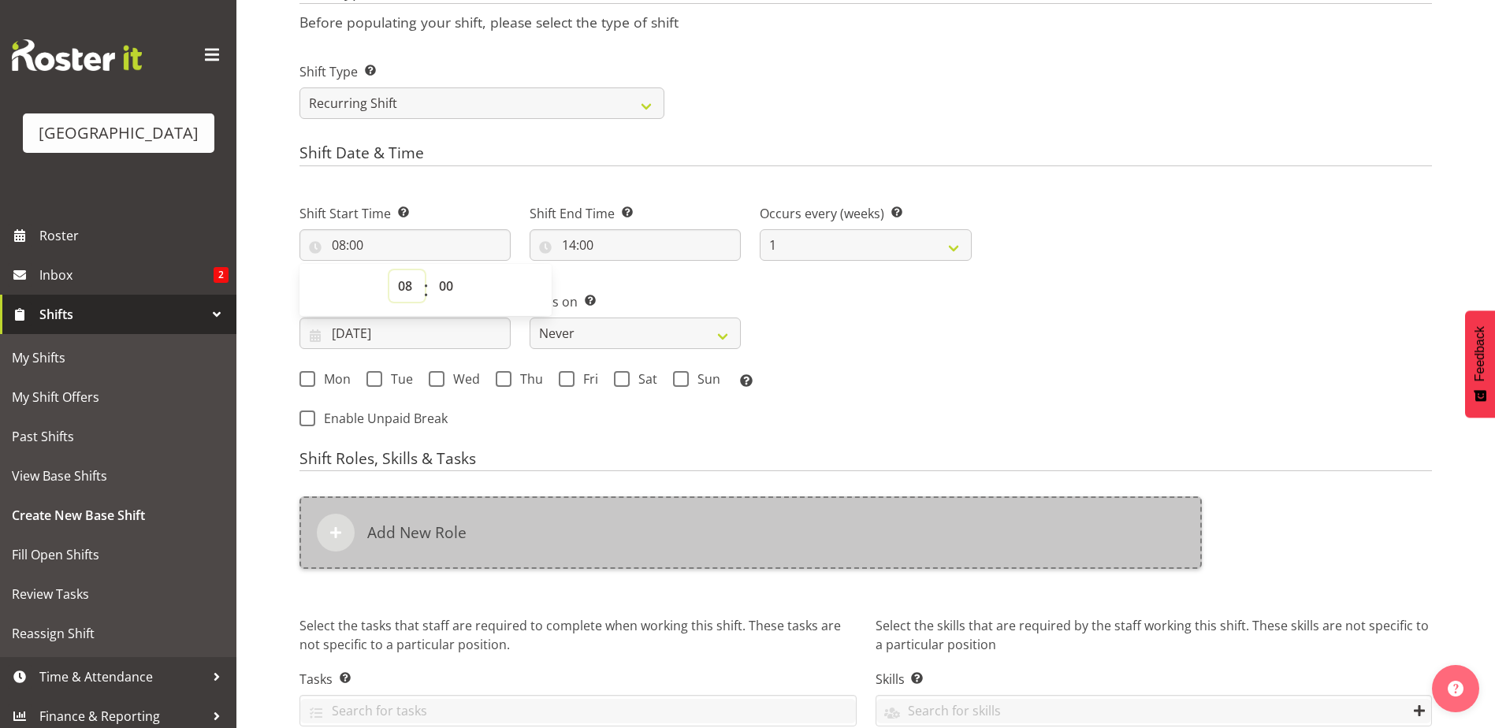
select select "9"
click at [389, 270] on select "00 01 02 03 04 05 06 07 08 09 10 11 12 13 14 15 16 17 18 19 20 21 22 23" at bounding box center [406, 286] width 35 height 32
type input "09:00"
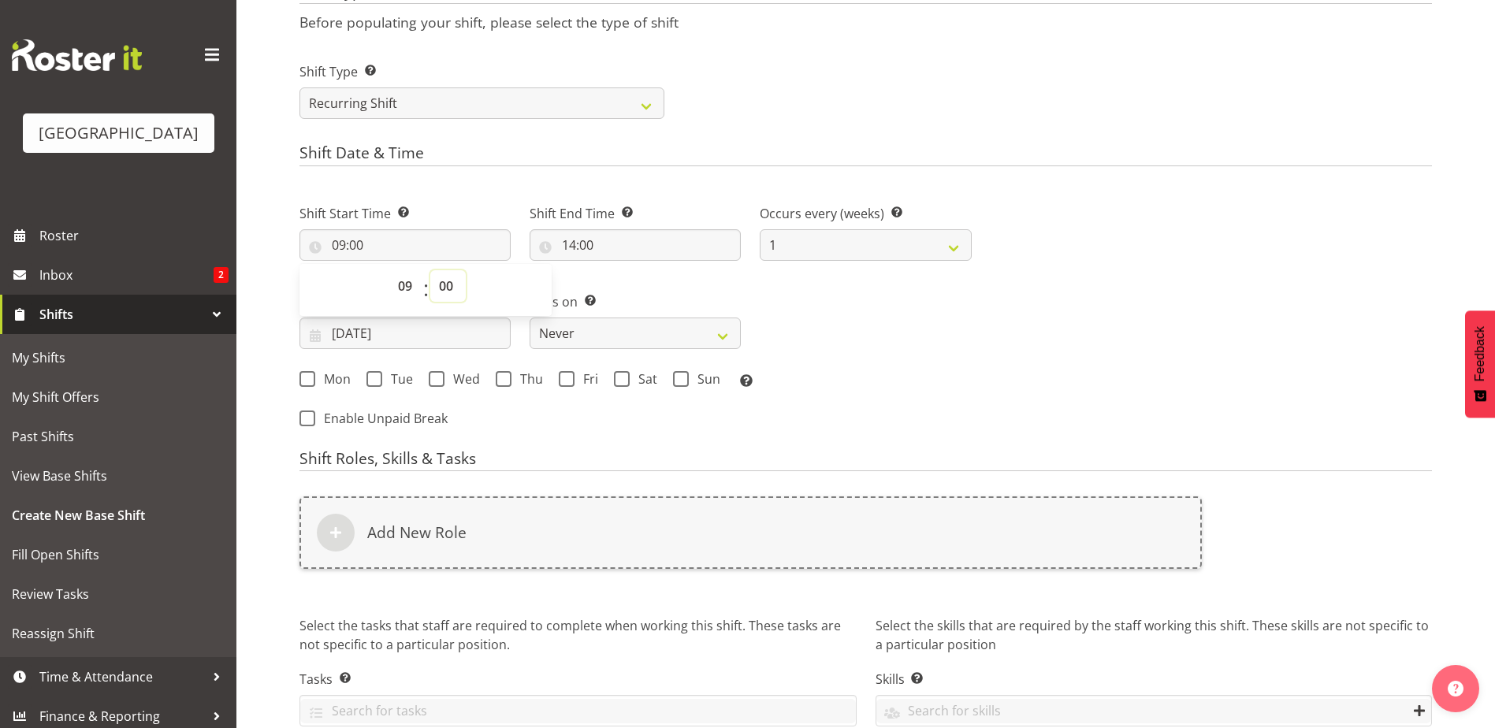
click at [452, 284] on select "00 01 02 03 04 05 06 07 08 09 10 11 12 13 14 15 16 17 18 19 20 21 22 23 24 25 2…" at bounding box center [447, 286] width 35 height 32
select select "30"
click at [430, 270] on select "00 01 02 03 04 05 06 07 08 09 10 11 12 13 14 15 16 17 18 19 20 21 22 23 24 25 2…" at bounding box center [447, 286] width 35 height 32
type input "09:30"
click at [541, 442] on form "Shift Name Enter a name for the shift (e.g. Day Shift). HP - Training Hours Loc…" at bounding box center [865, 159] width 1132 height 1244
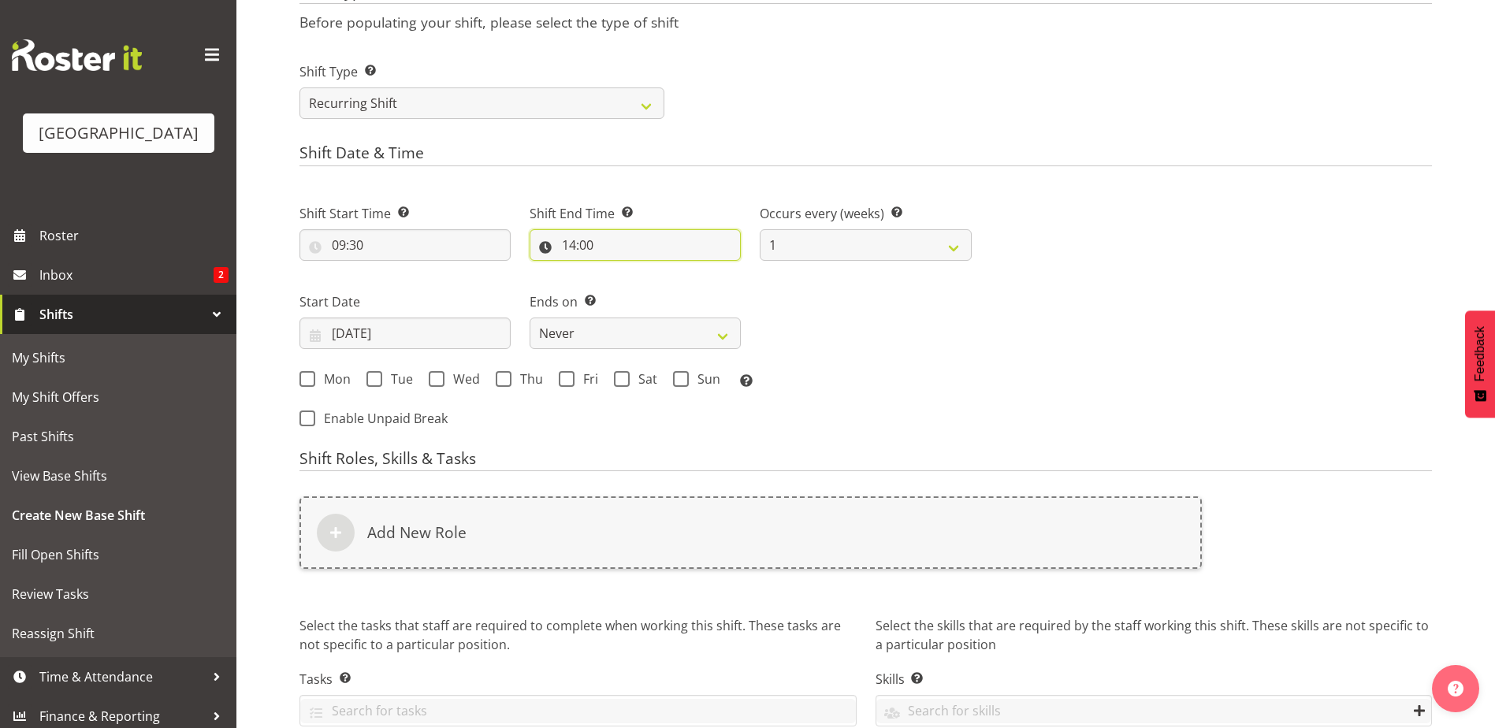
drag, startPoint x: 569, startPoint y: 241, endPoint x: 573, endPoint y: 250, distance: 9.5
click at [571, 241] on input "14:00" at bounding box center [635, 245] width 211 height 32
click at [634, 281] on select "00 01 02 03 04 05 06 07 08 09 10 11 12 13 14 15 16 17 18 19 20 21 22 23" at bounding box center [636, 286] width 35 height 32
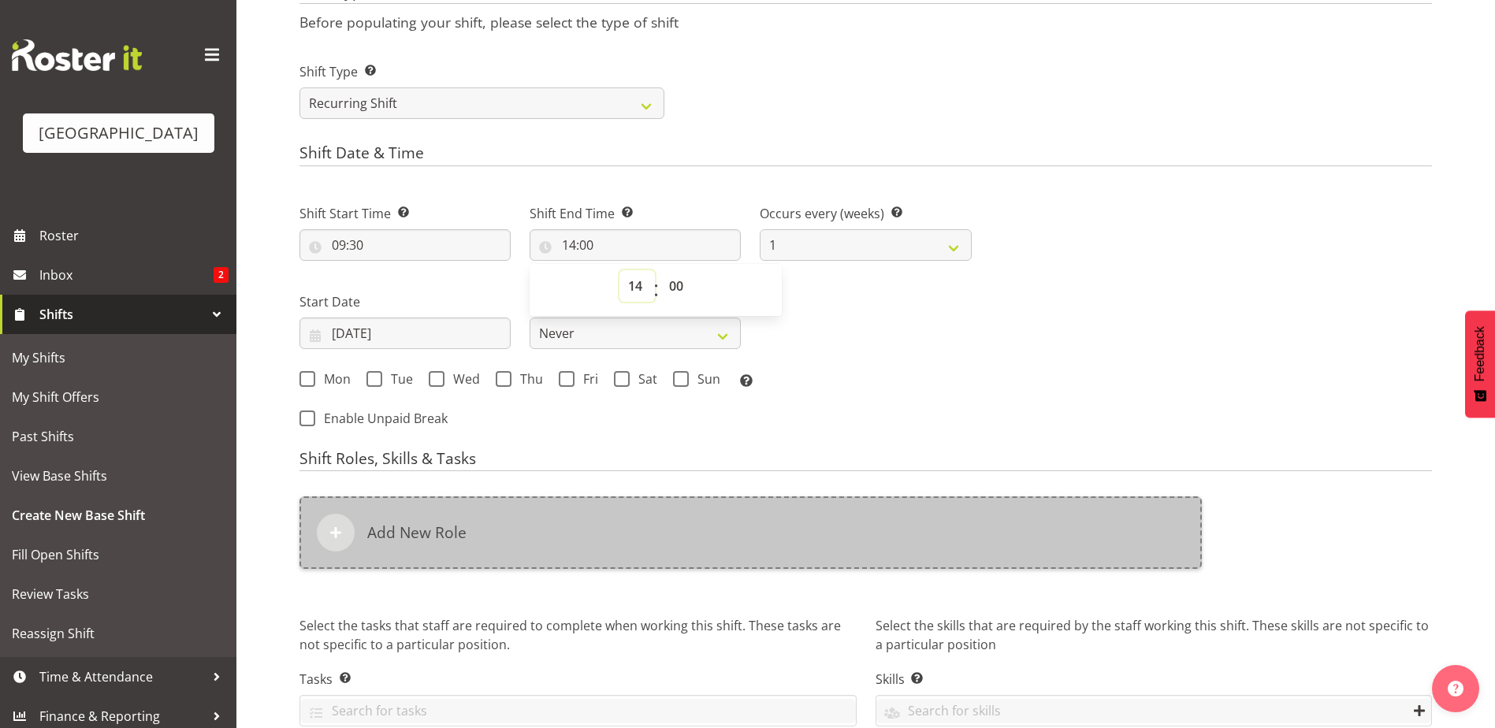
select select "12"
click at [619, 270] on select "00 01 02 03 04 05 06 07 08 09 10 11 12 13 14 15 16 17 18 19 20 21 22 23" at bounding box center [636, 286] width 35 height 32
type input "12:00"
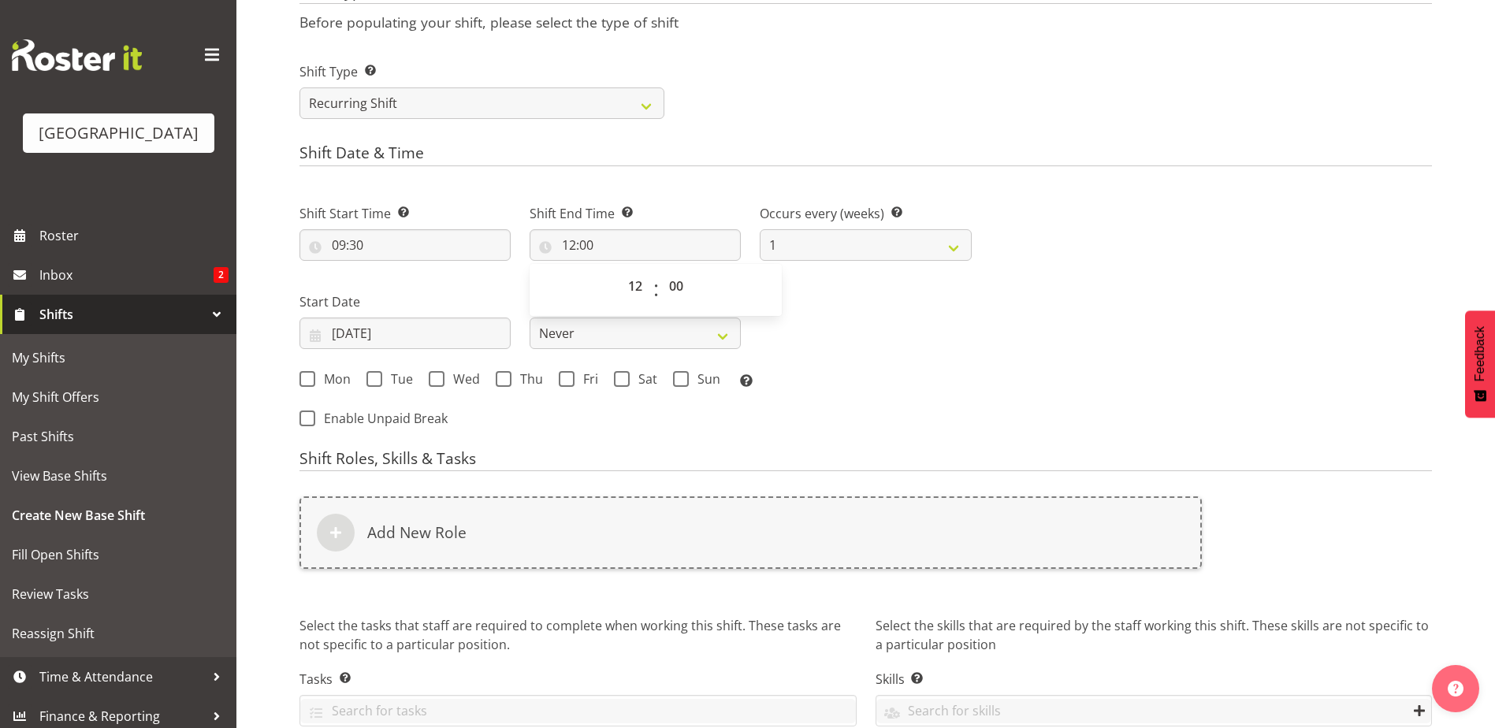
click at [841, 357] on div "Shift Start Time Set the time of the day you wish this shift to start 09:30 00 …" at bounding box center [635, 291] width 691 height 219
click at [711, 331] on select "Never On Date" at bounding box center [635, 334] width 211 height 32
select select "date"
click at [530, 318] on select "Never On Date" at bounding box center [635, 334] width 211 height 32
select select "8"
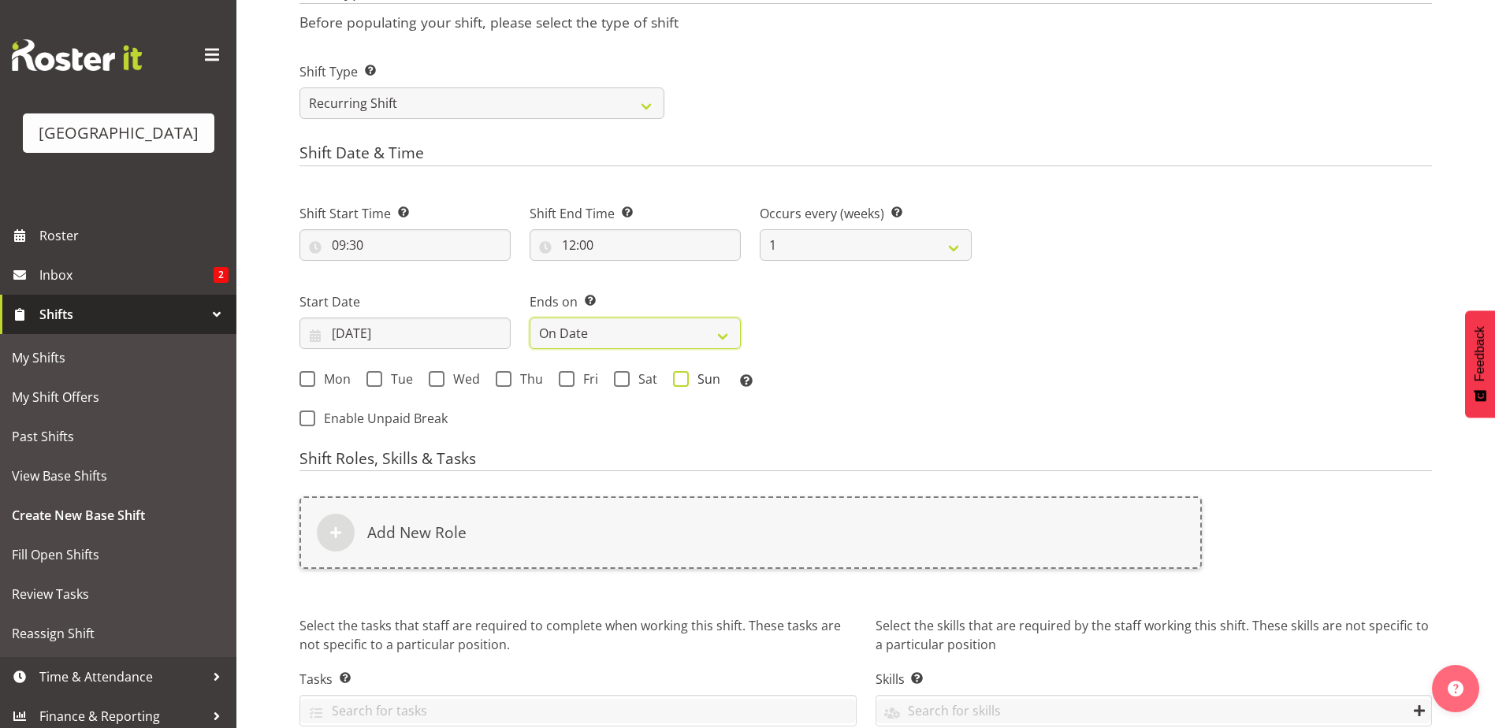
select select "2025"
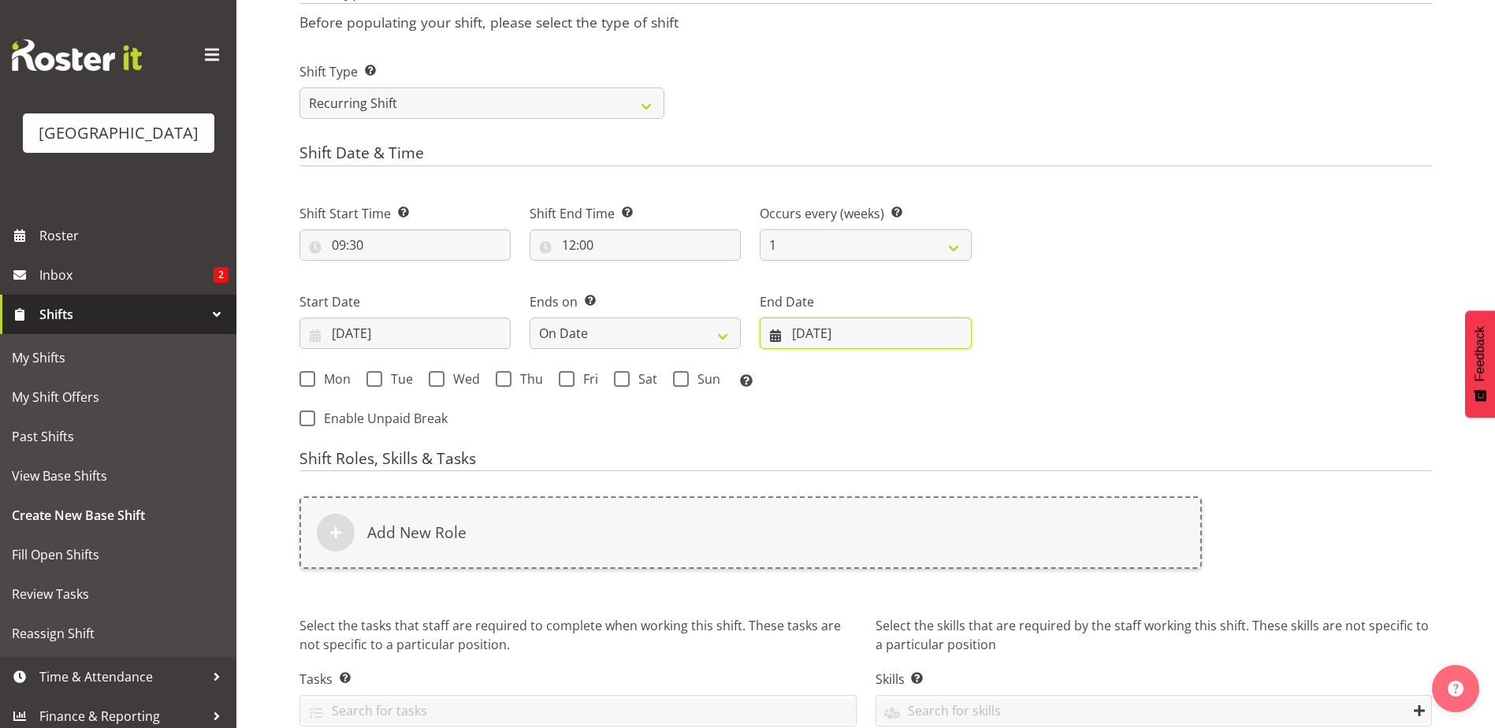
drag, startPoint x: 907, startPoint y: 340, endPoint x: 907, endPoint y: 349, distance: 8.7
click at [907, 344] on input "25/09/2025" at bounding box center [865, 334] width 211 height 32
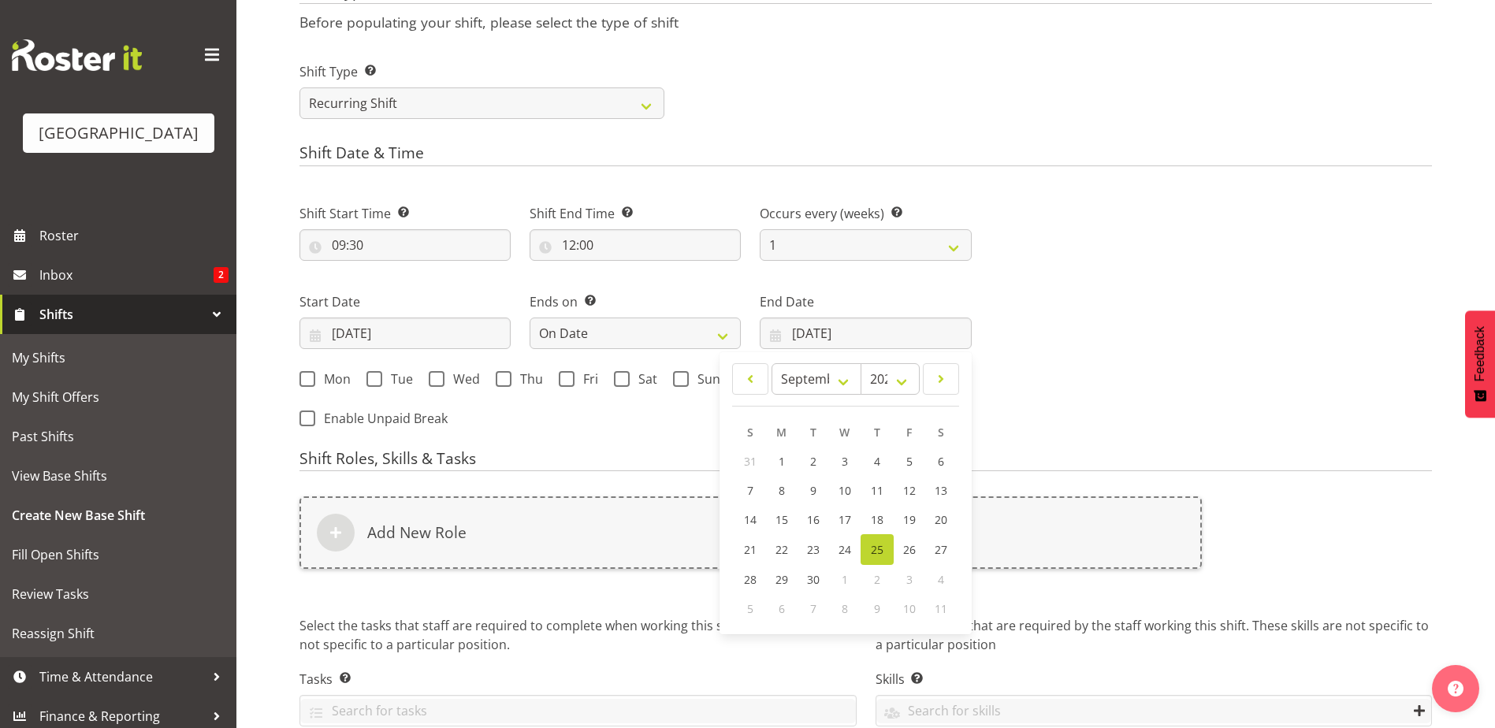
click at [909, 578] on span "3" at bounding box center [909, 579] width 6 height 15
click at [908, 578] on span "3" at bounding box center [909, 579] width 6 height 15
click at [351, 337] on input "25/09/2025" at bounding box center [404, 334] width 211 height 32
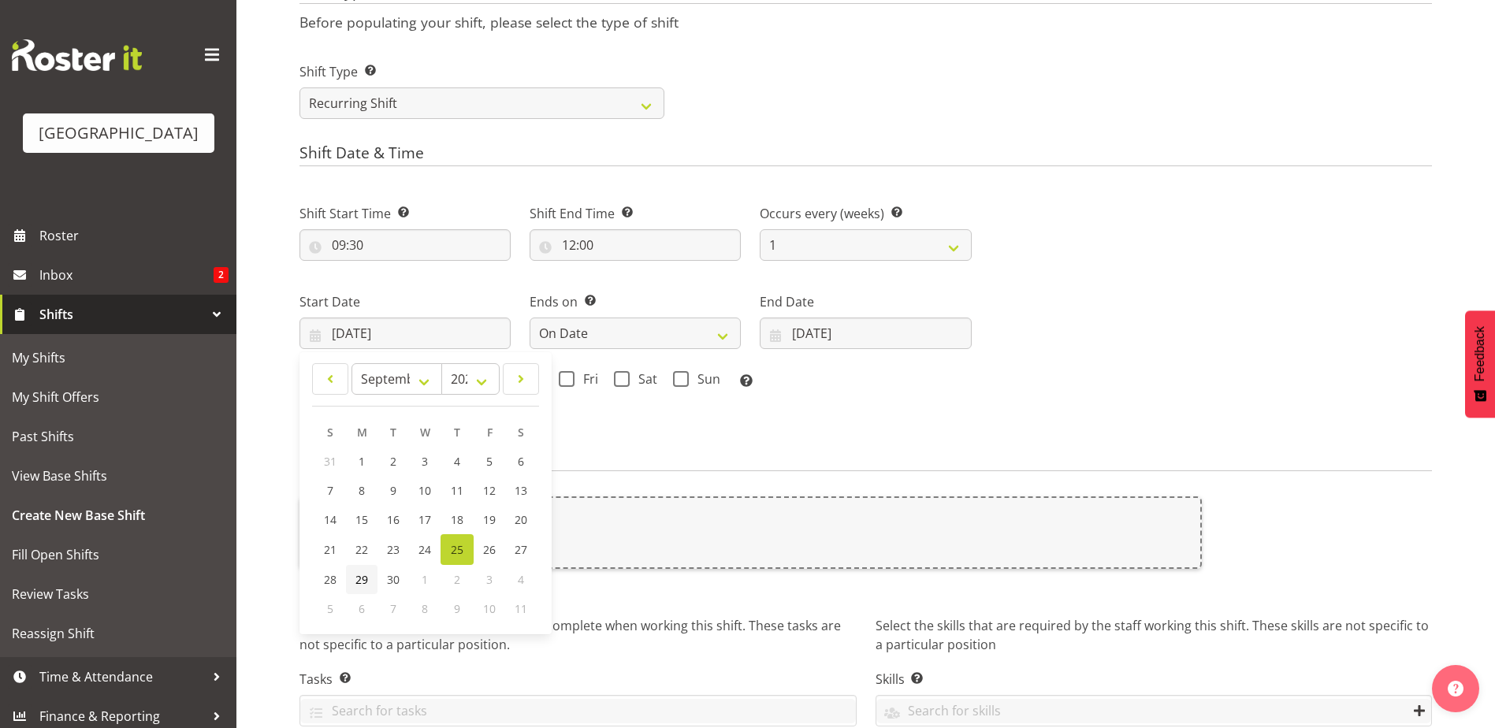
click at [357, 574] on span "29" at bounding box center [361, 579] width 13 height 15
type input "29/09/2025"
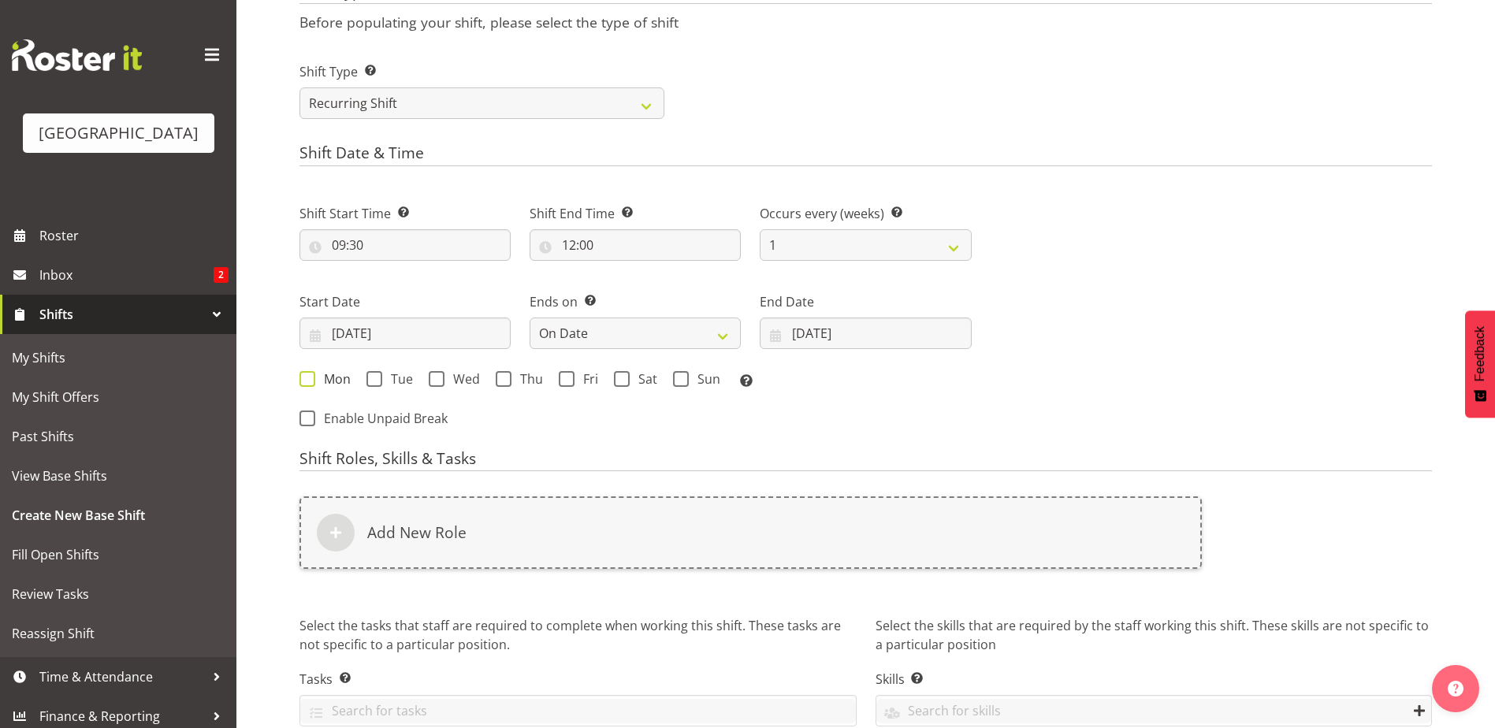
drag, startPoint x: 307, startPoint y: 377, endPoint x: 334, endPoint y: 377, distance: 26.8
click at [325, 377] on label "Mon" at bounding box center [324, 379] width 51 height 16
click at [310, 377] on input "Mon" at bounding box center [304, 379] width 10 height 10
checkbox input "true"
drag, startPoint x: 370, startPoint y: 379, endPoint x: 415, endPoint y: 385, distance: 46.1
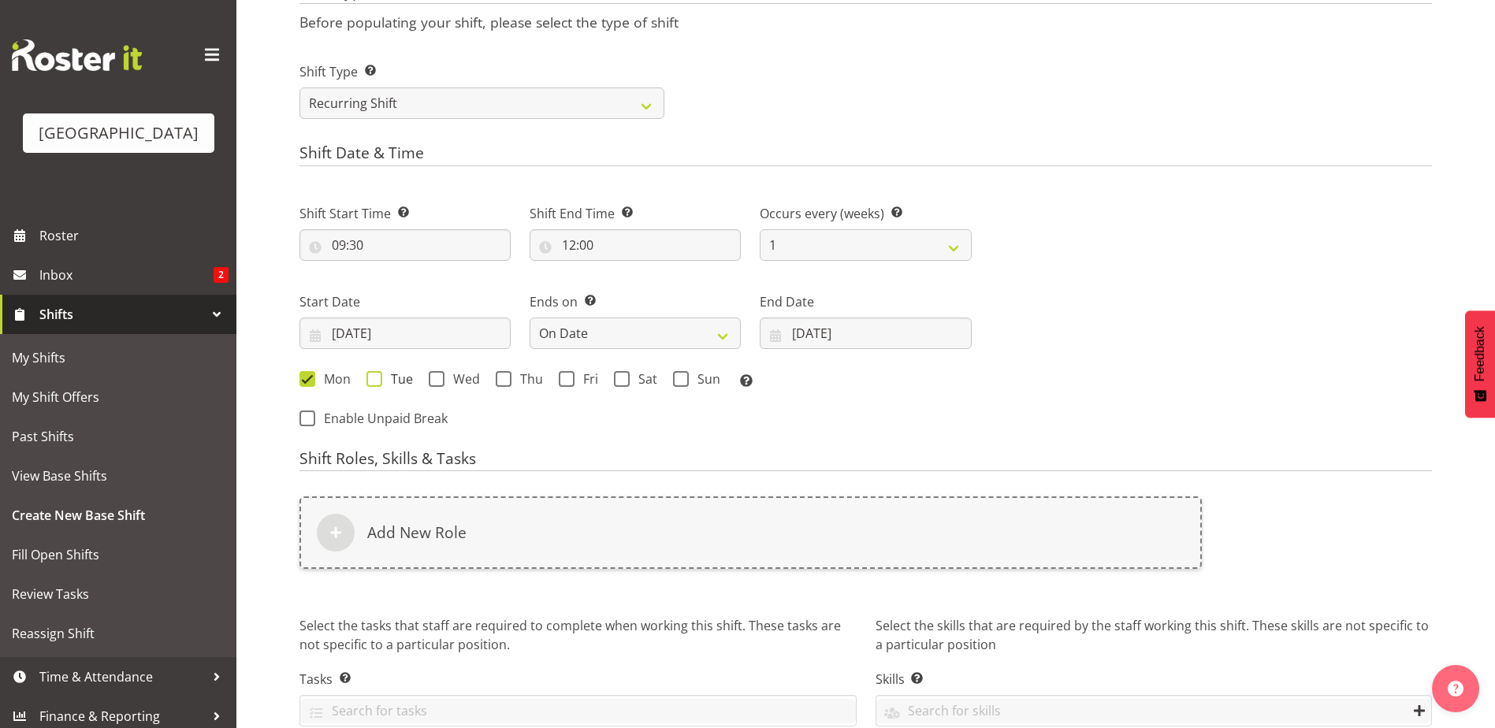
click at [370, 379] on span at bounding box center [374, 379] width 16 height 16
click at [370, 379] on input "Tue" at bounding box center [371, 379] width 10 height 10
checkbox input "true"
click at [433, 378] on span at bounding box center [437, 379] width 16 height 16
click at [433, 378] on input "Wed" at bounding box center [434, 379] width 10 height 10
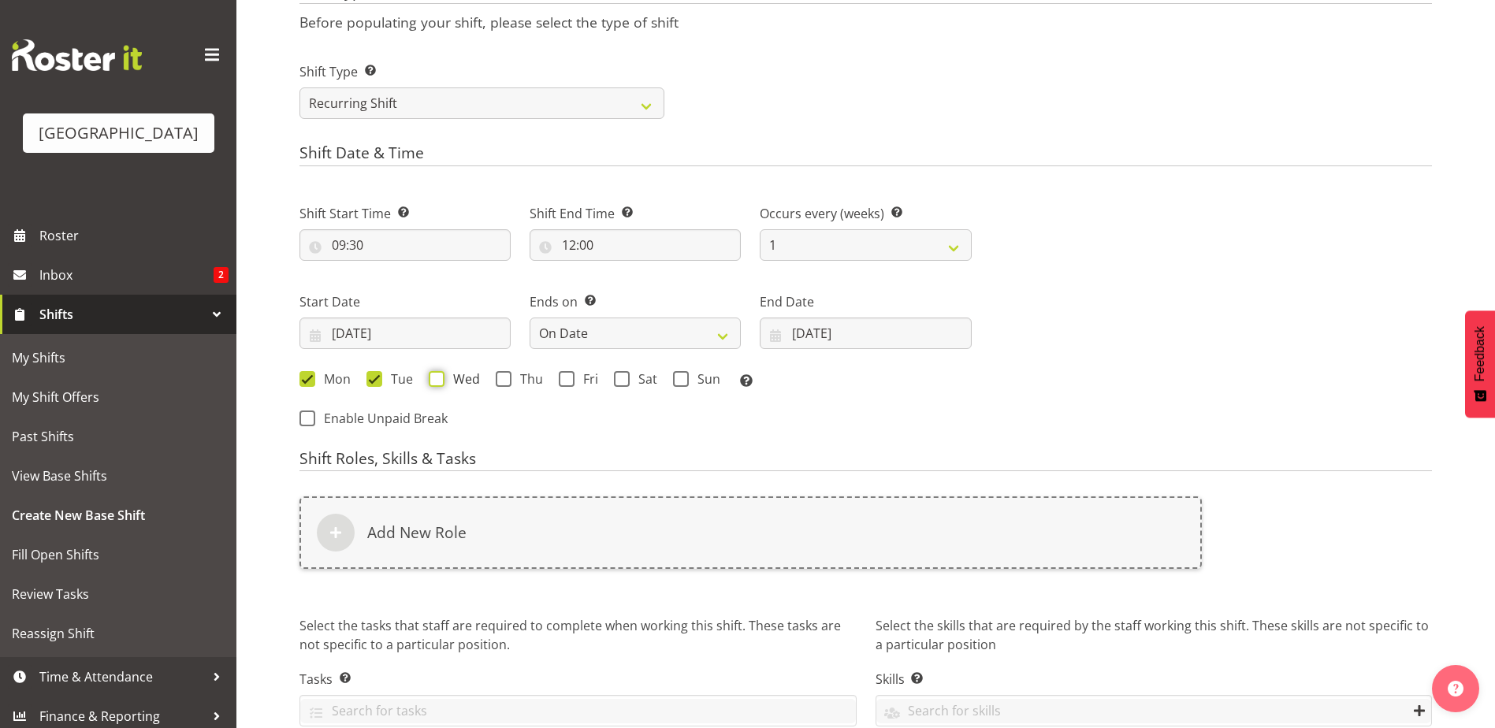
checkbox input "true"
click at [502, 378] on span at bounding box center [504, 379] width 16 height 16
click at [502, 378] on input "Thu" at bounding box center [501, 379] width 10 height 10
checkbox input "true"
drag, startPoint x: 563, startPoint y: 377, endPoint x: 575, endPoint y: 385, distance: 13.8
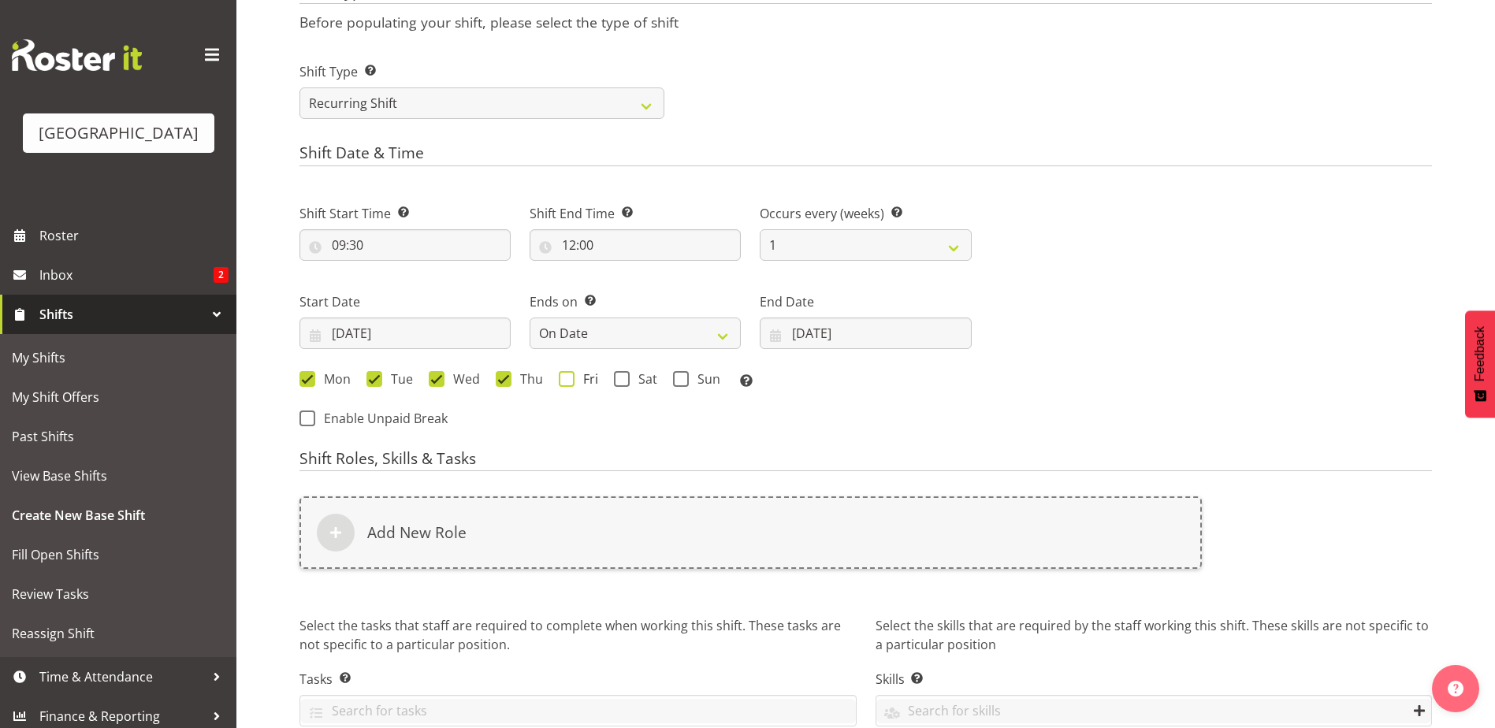
click at [567, 381] on span at bounding box center [567, 379] width 16 height 16
click at [567, 381] on input "Fri" at bounding box center [564, 379] width 10 height 10
checkbox input "true"
click at [614, 381] on span at bounding box center [622, 379] width 16 height 16
click at [614, 381] on input "Sat" at bounding box center [619, 379] width 10 height 10
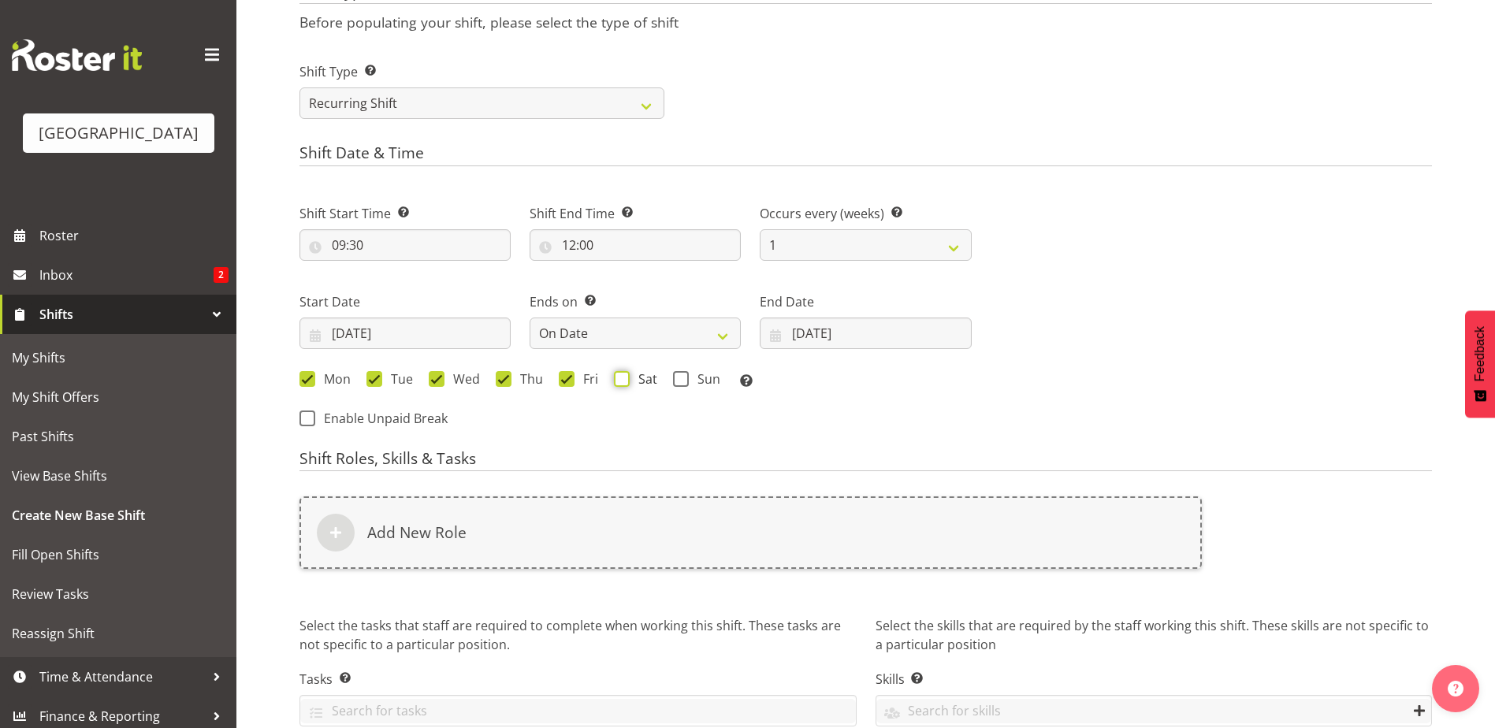
checkbox input "true"
drag, startPoint x: 678, startPoint y: 375, endPoint x: 702, endPoint y: 367, distance: 24.9
click at [678, 376] on span at bounding box center [681, 379] width 16 height 16
click at [678, 376] on input "Sun" at bounding box center [678, 379] width 10 height 10
checkbox input "true"
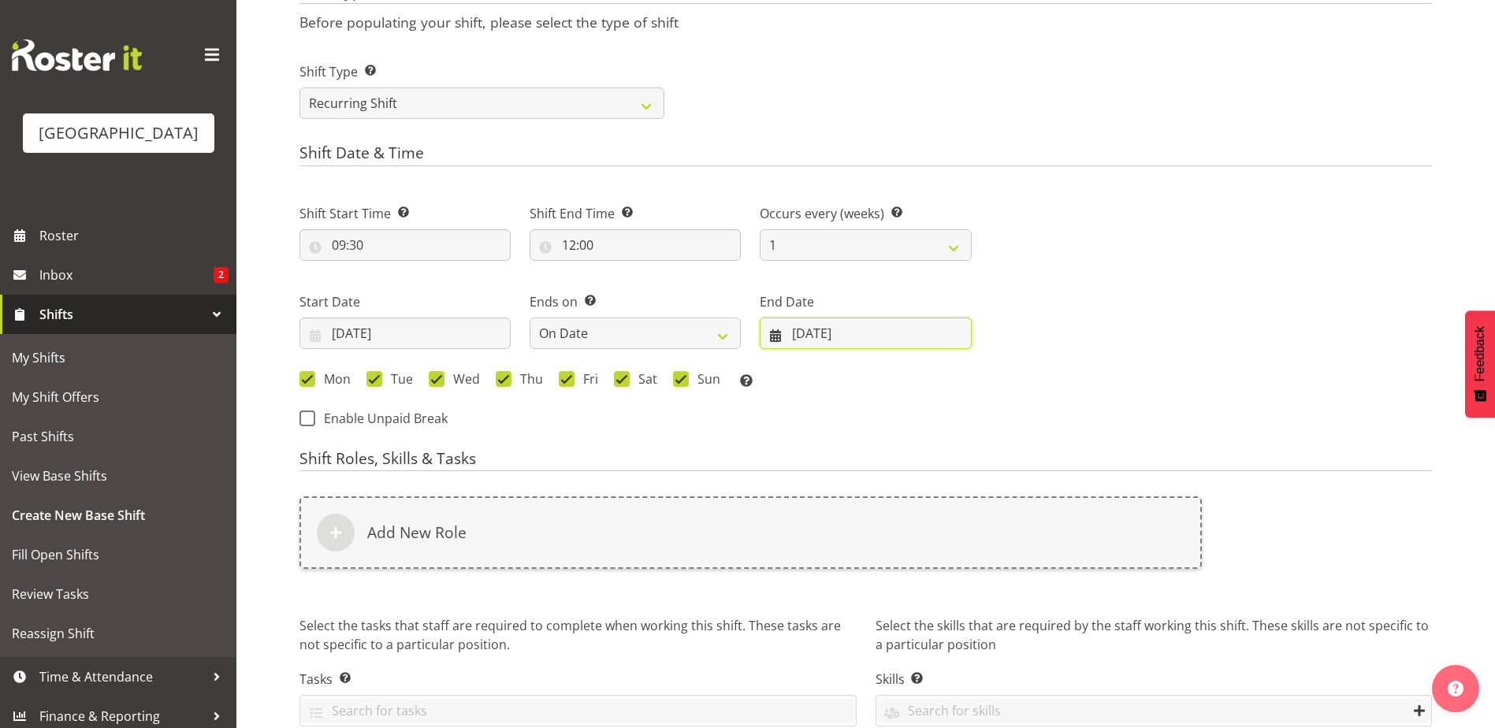
click at [808, 335] on input "25/09/2025" at bounding box center [865, 334] width 211 height 32
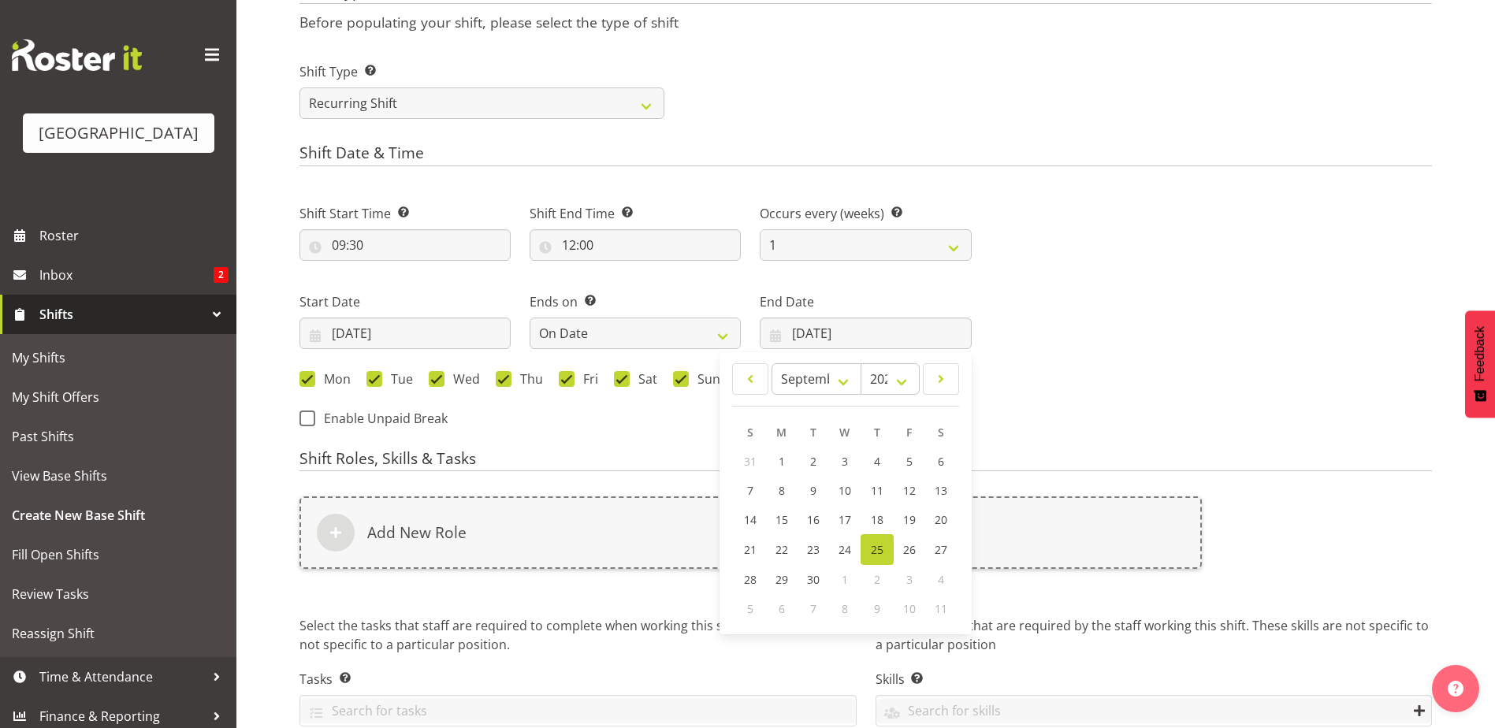
click at [907, 578] on span "3" at bounding box center [909, 579] width 6 height 15
click at [836, 380] on select "January February March April May June July August September October November De…" at bounding box center [816, 379] width 91 height 32
select select "9"
click at [771, 363] on select "January February March April May June July August September October November De…" at bounding box center [816, 379] width 91 height 32
click at [904, 462] on link "3" at bounding box center [909, 461] width 32 height 29
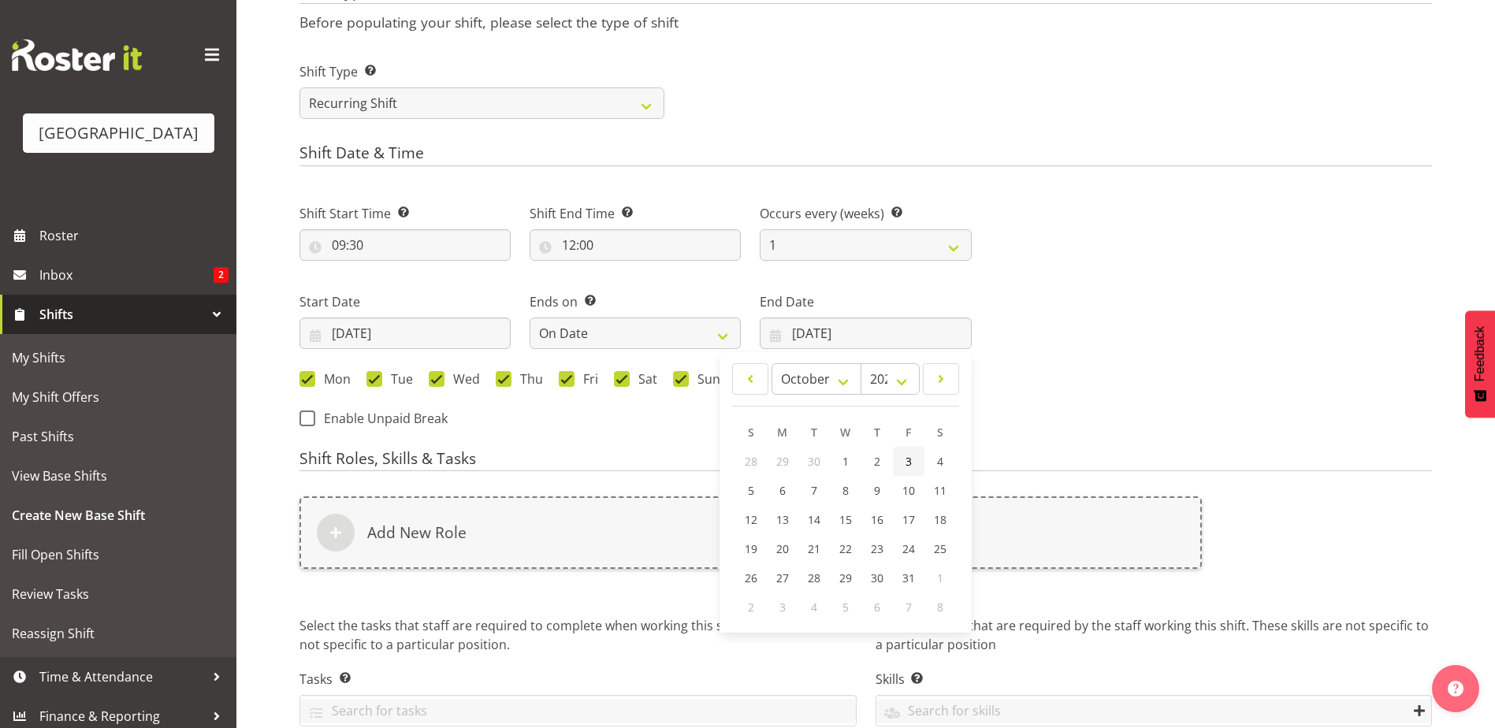
type input "03/10/2025"
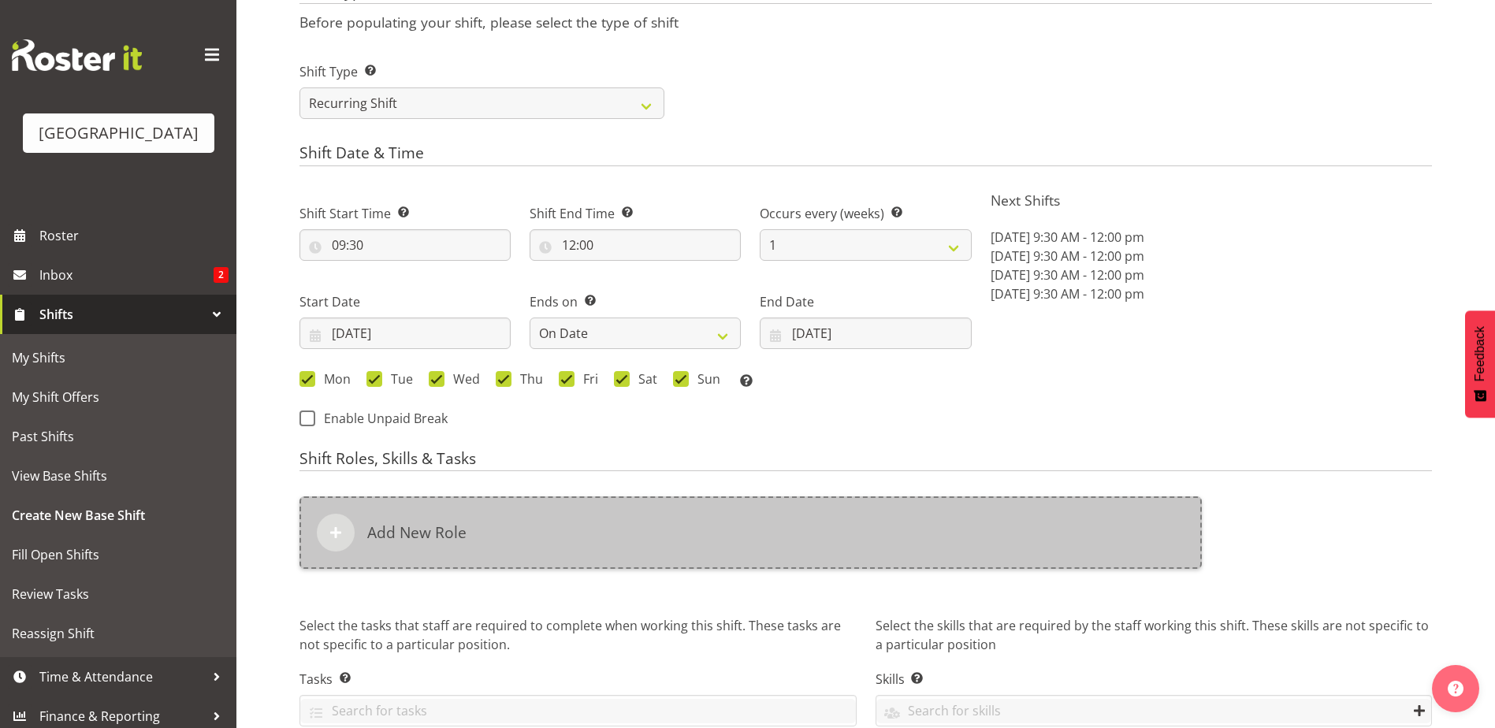
click at [539, 537] on div "Add New Role" at bounding box center [750, 532] width 902 height 72
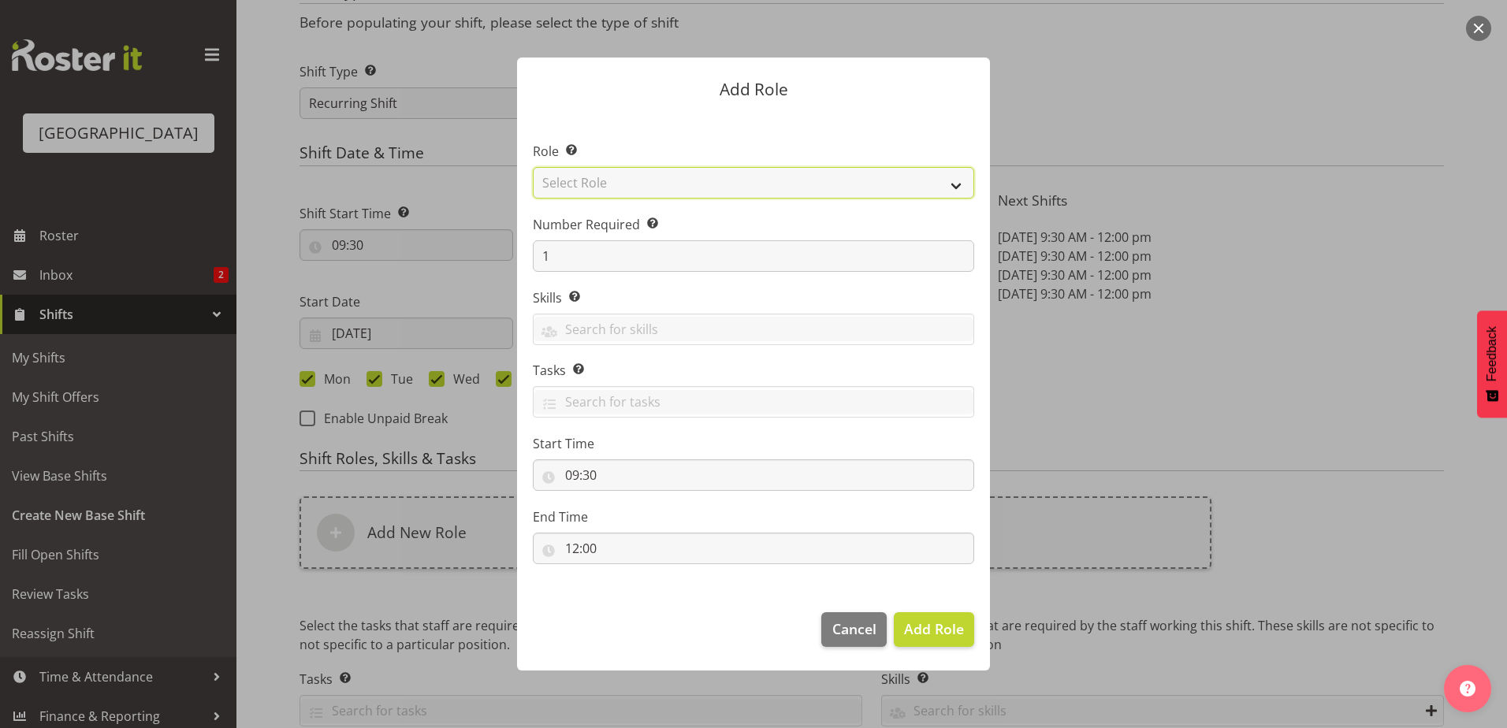
drag, startPoint x: 620, startPoint y: 183, endPoint x: 623, endPoint y: 193, distance: 10.7
click at [622, 185] on select "Select Role Aquatic Customer Services Officer Cleaner - Splash Palace Facilties…" at bounding box center [753, 183] width 441 height 32
select select "98"
click at [533, 167] on select "Select Role Aquatic Customer Services Officer Cleaner - Splash Palace Facilties…" at bounding box center [753, 183] width 441 height 32
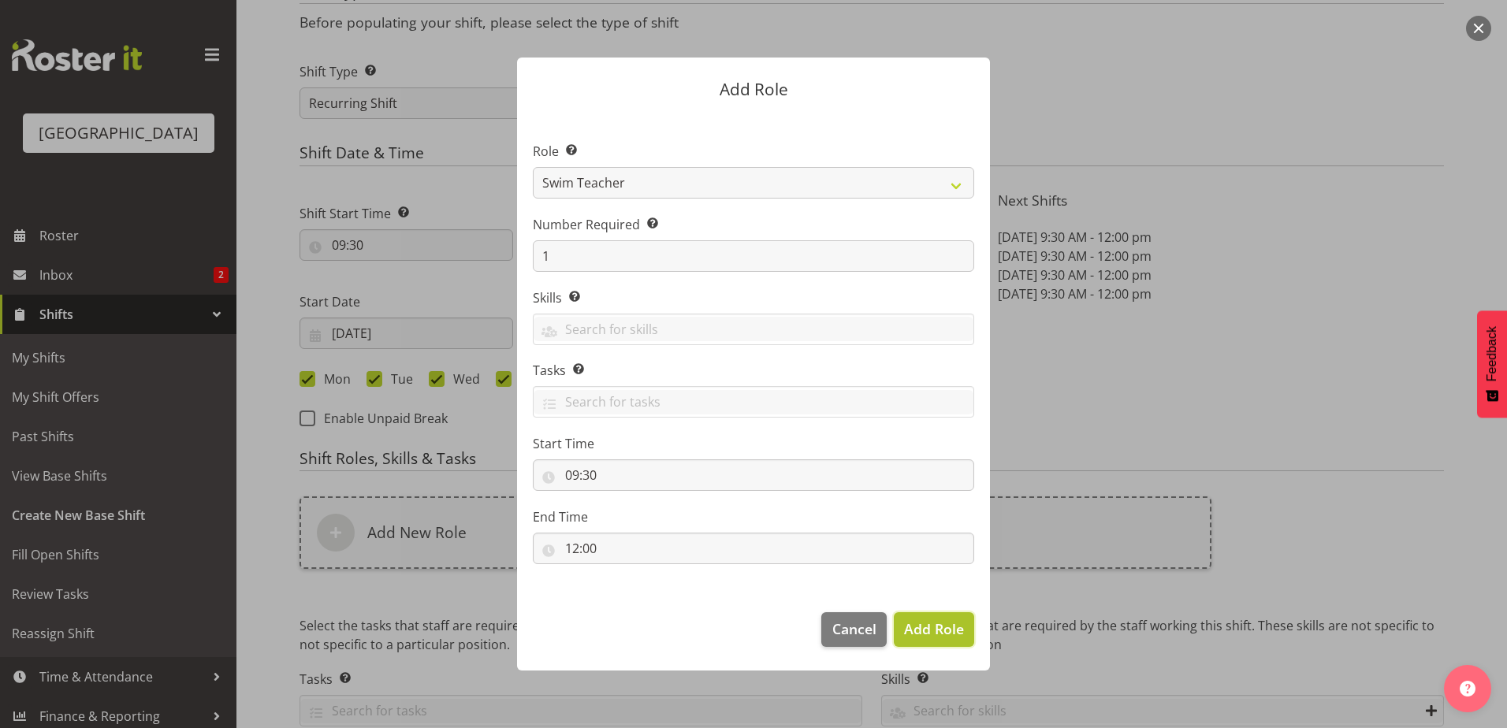
click at [921, 628] on span "Add Role" at bounding box center [934, 628] width 60 height 19
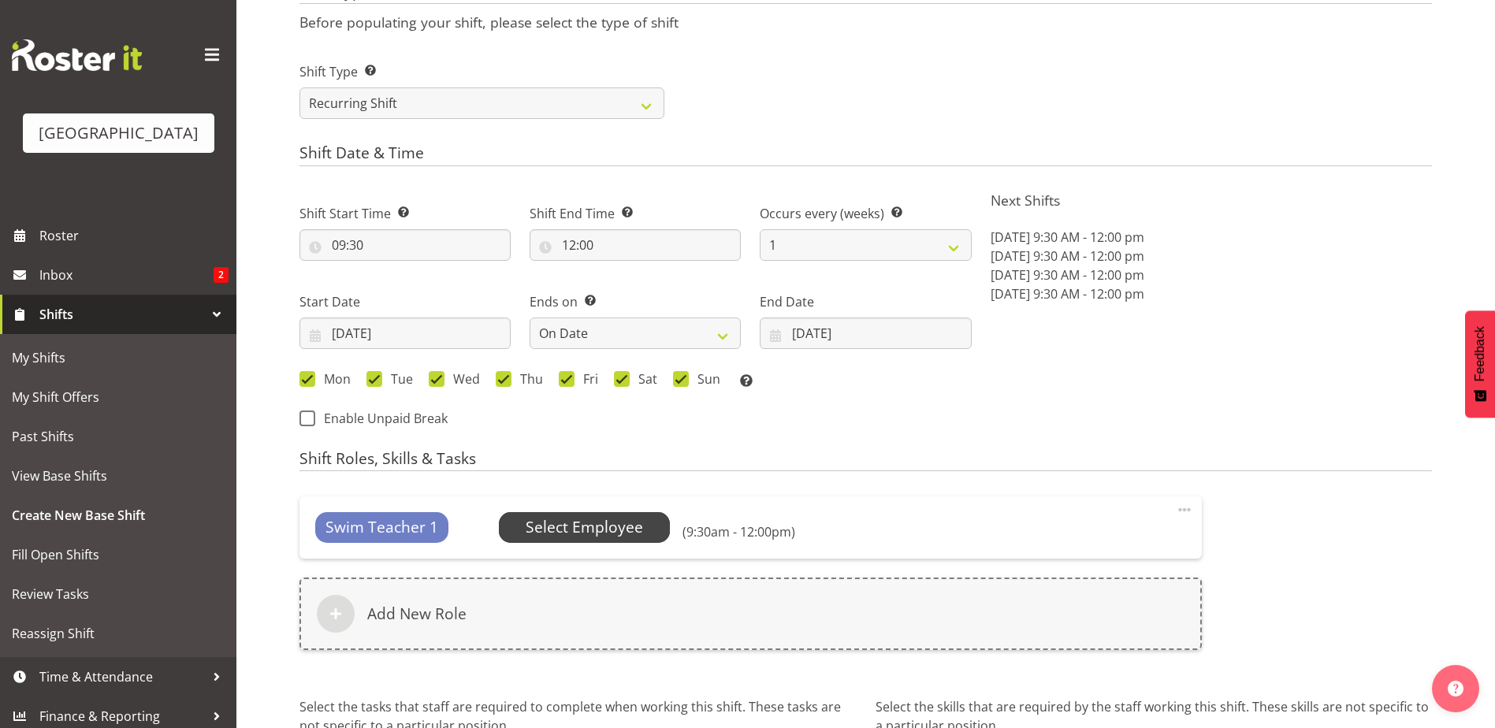
click at [601, 536] on span "Select Employee" at bounding box center [584, 527] width 117 height 23
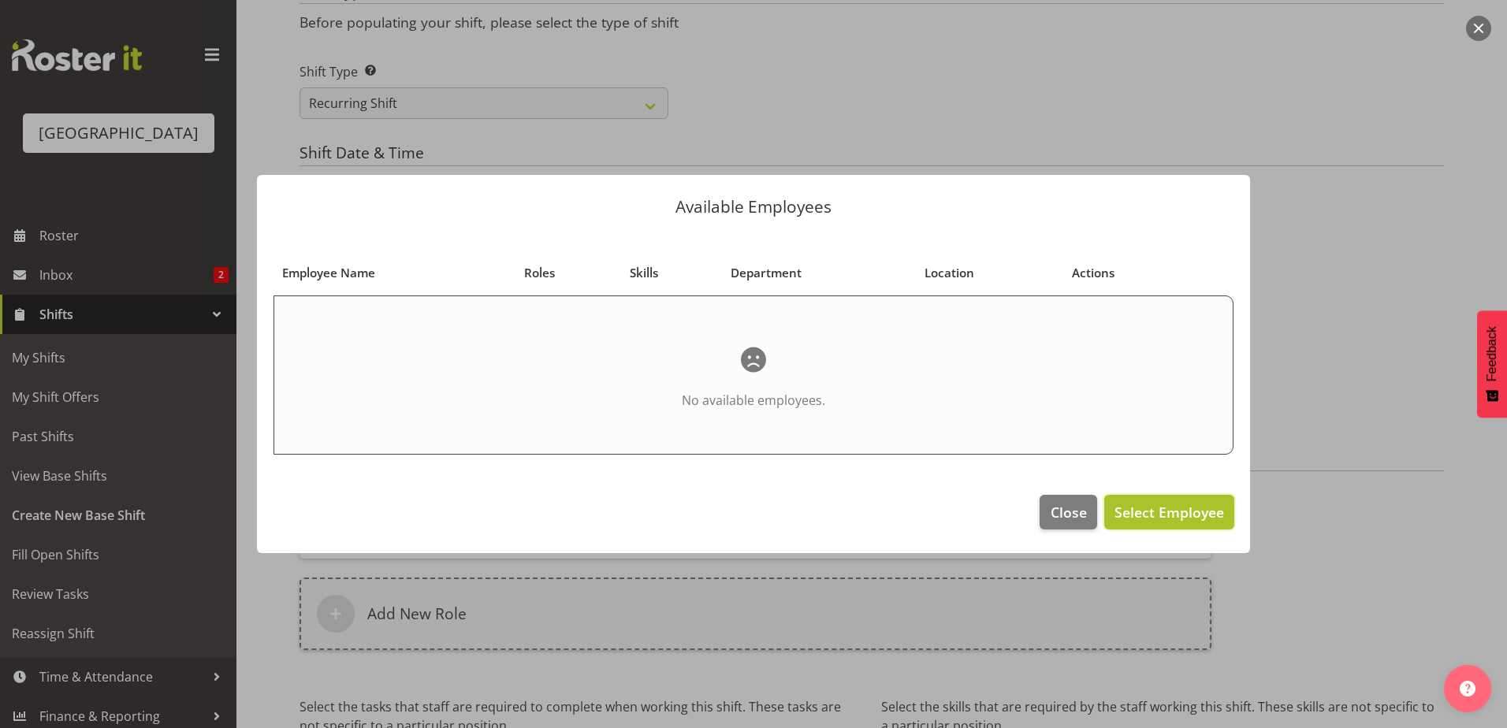
click at [1206, 512] on span "Select Employee" at bounding box center [1169, 512] width 110 height 19
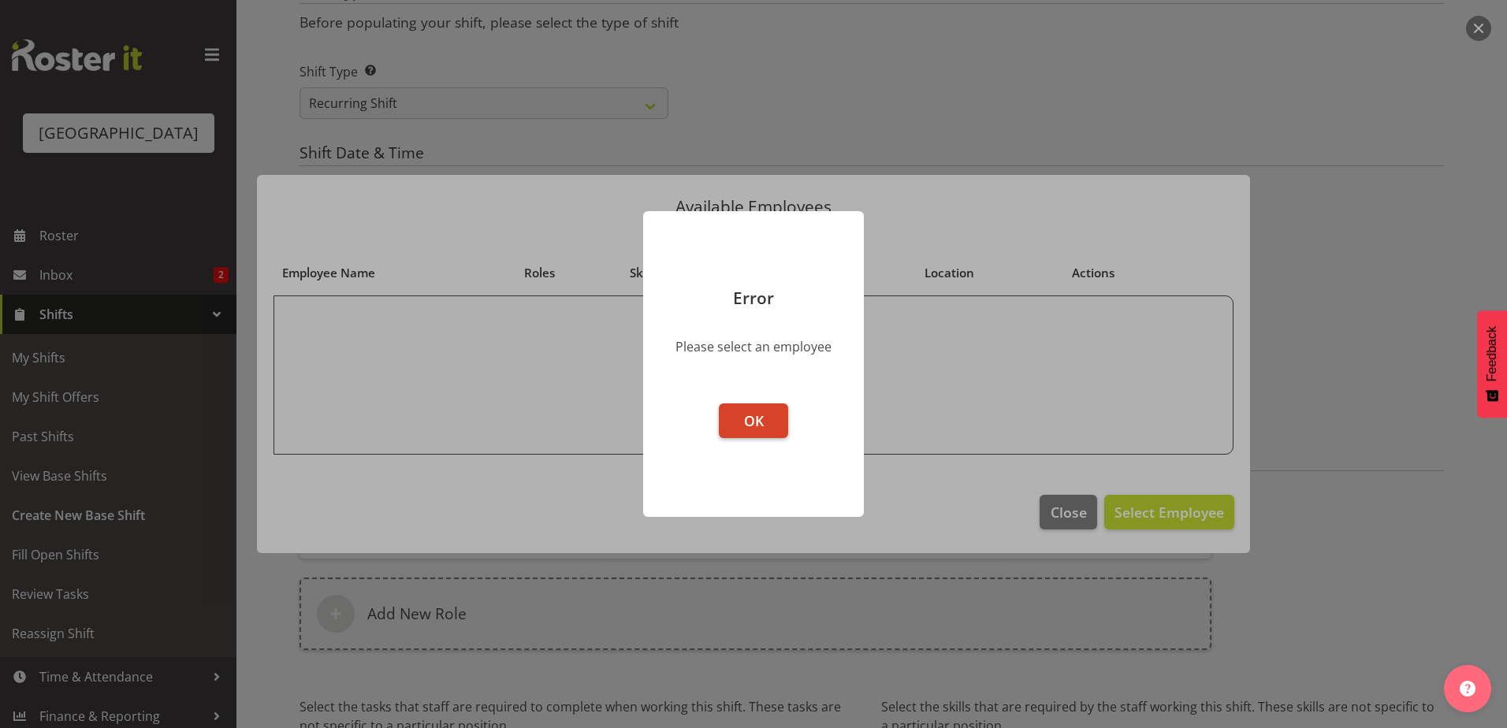
drag, startPoint x: 764, startPoint y: 429, endPoint x: 1429, endPoint y: 325, distance: 673.0
click at [773, 429] on button "OK" at bounding box center [753, 420] width 69 height 35
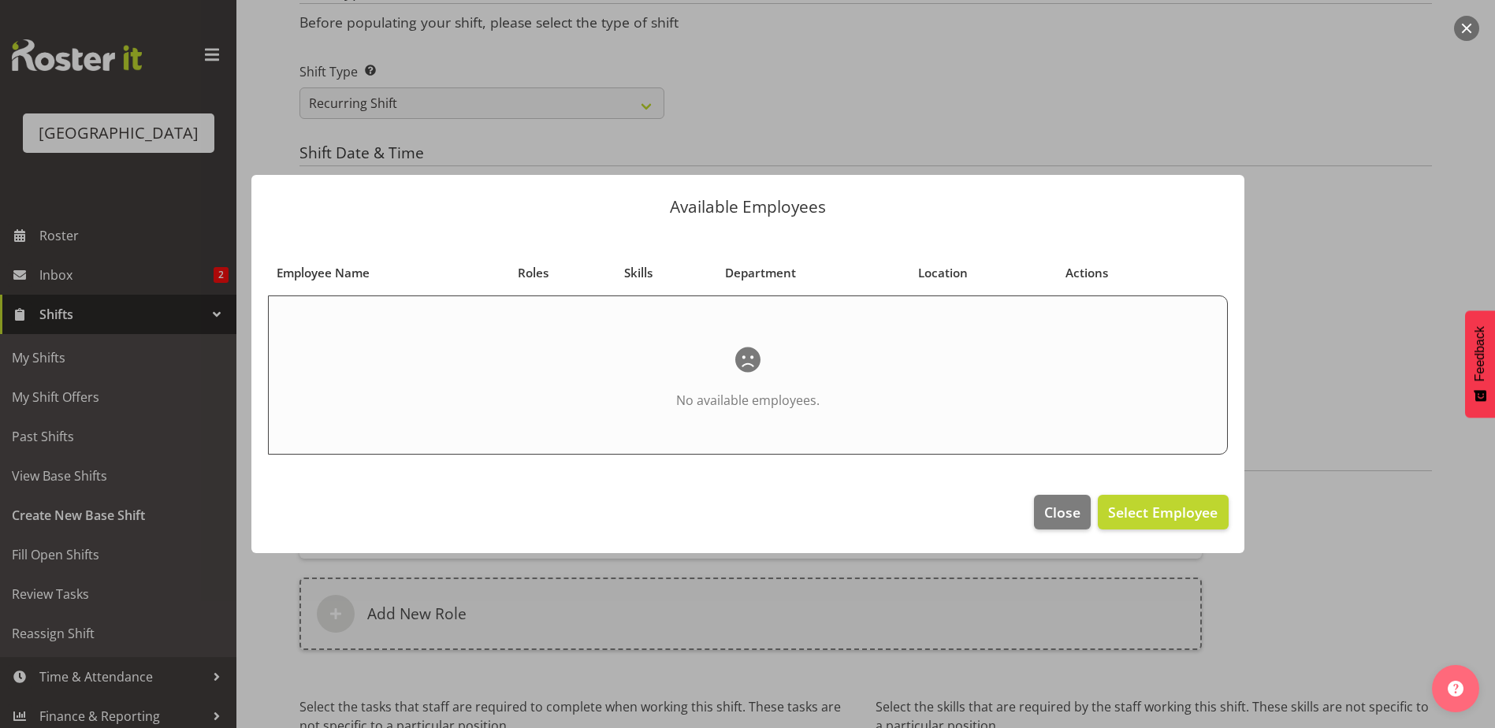
click at [1397, 266] on div at bounding box center [747, 364] width 1495 height 728
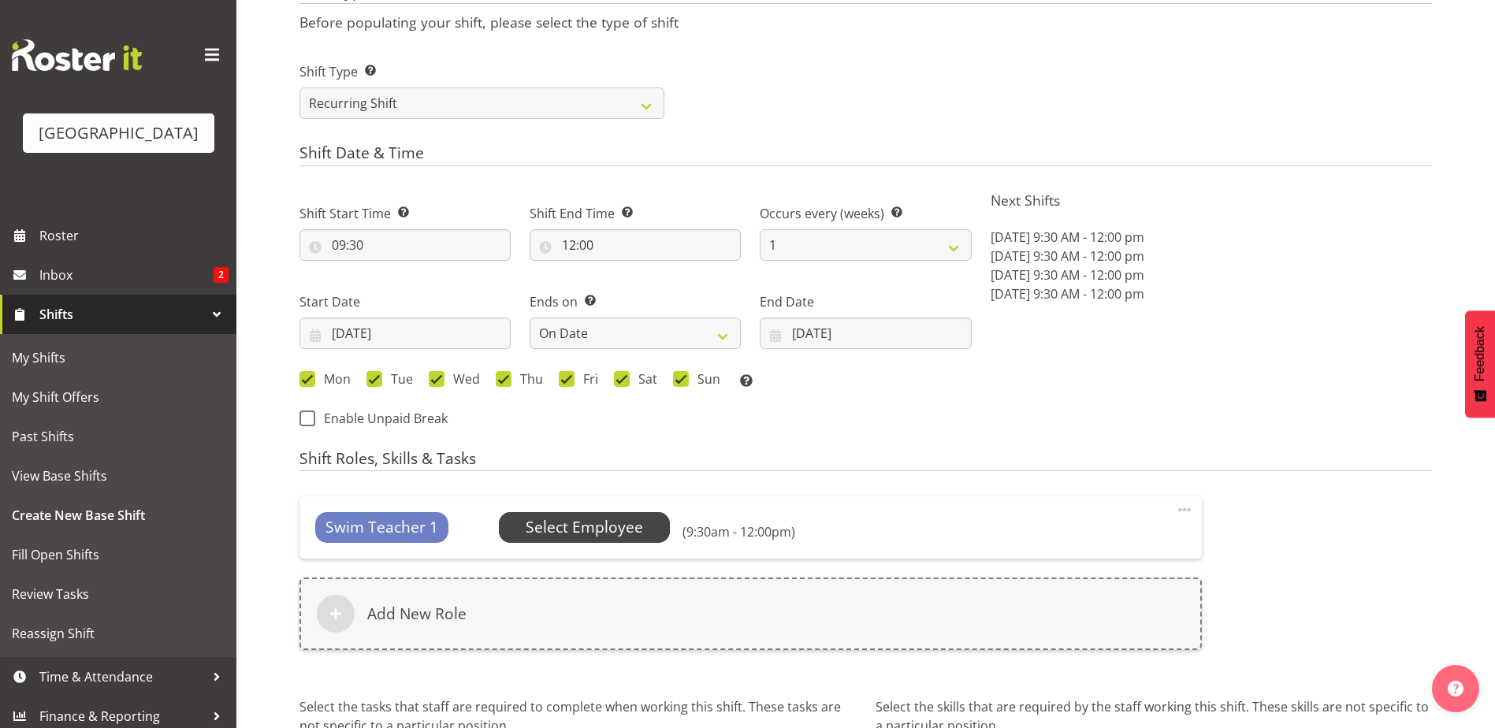
click at [593, 522] on span "Select Employee" at bounding box center [584, 527] width 117 height 23
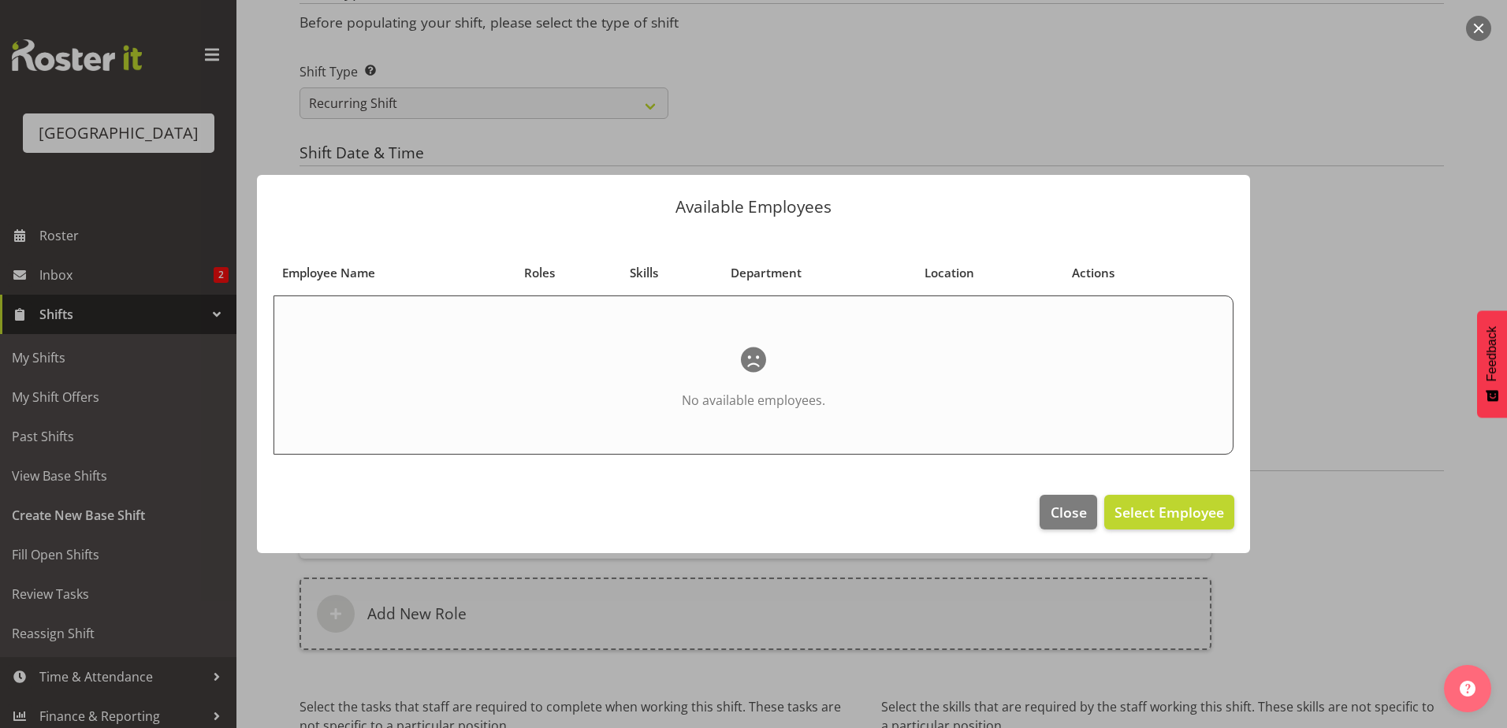
click at [1249, 272] on section "Employee Name Roles Skills Department Location Actions No available employees." at bounding box center [753, 354] width 993 height 249
drag, startPoint x: 322, startPoint y: 269, endPoint x: 331, endPoint y: 270, distance: 8.8
click at [331, 270] on span "Employee Name" at bounding box center [328, 273] width 93 height 18
click at [1070, 518] on span "Close" at bounding box center [1068, 512] width 36 height 20
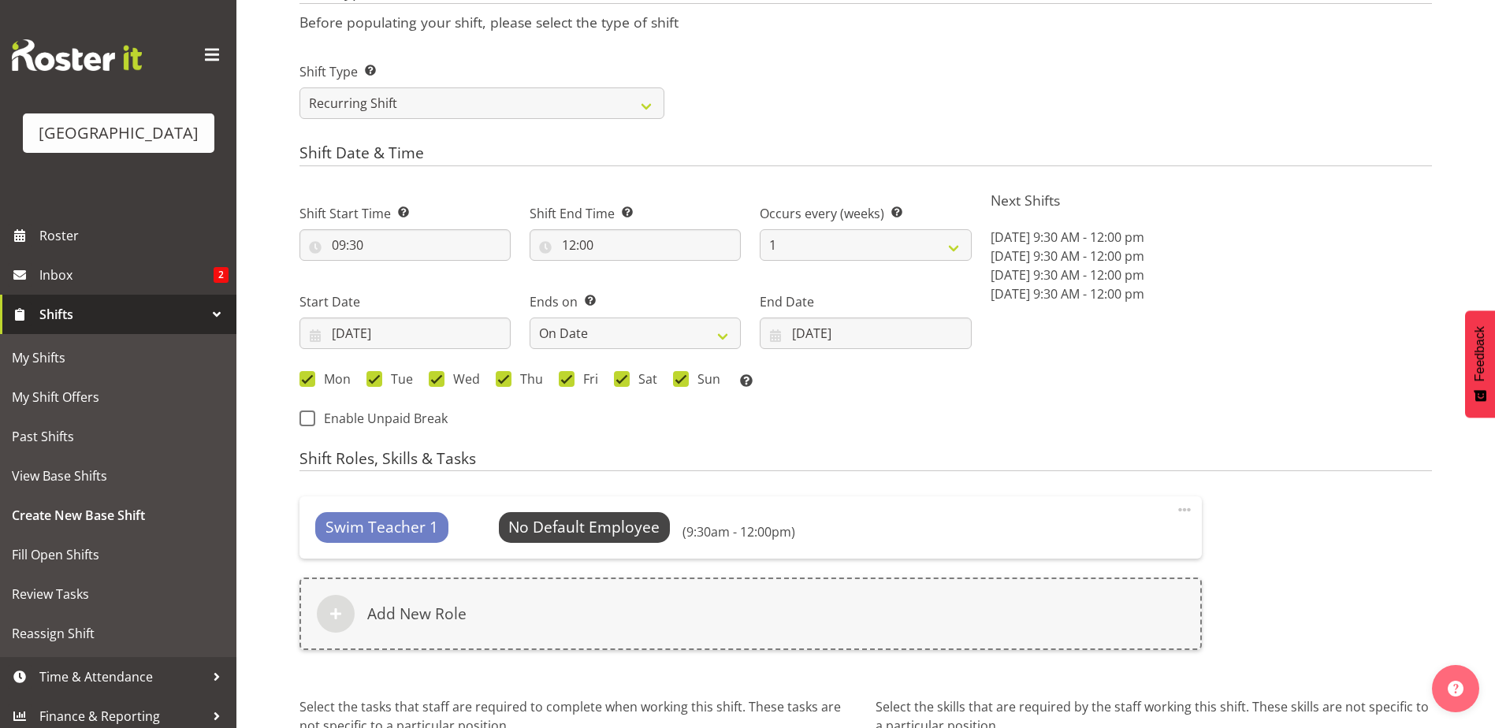
click at [892, 424] on div "Shift Start Time Set the time of the day you wish this shift to start 09:30 00 …" at bounding box center [635, 311] width 691 height 258
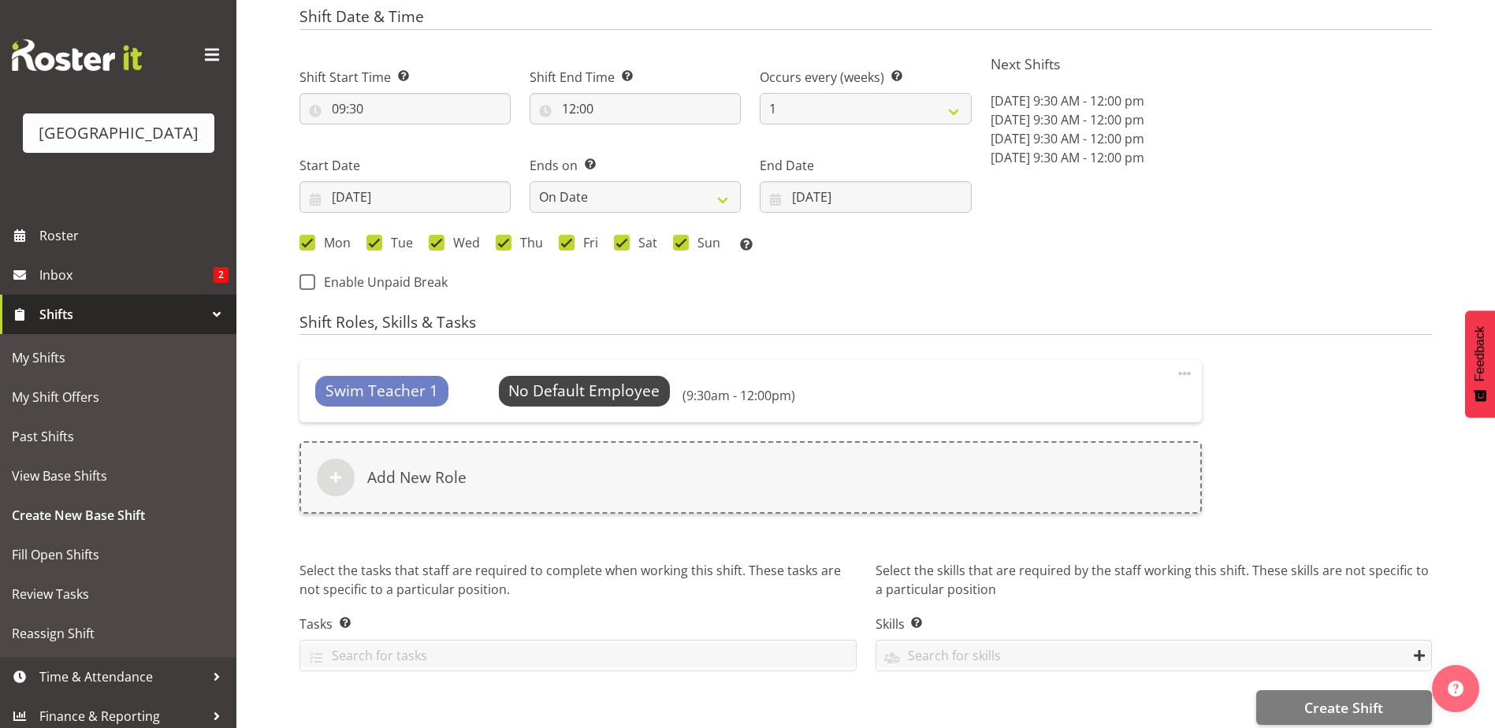
scroll to position [768, 0]
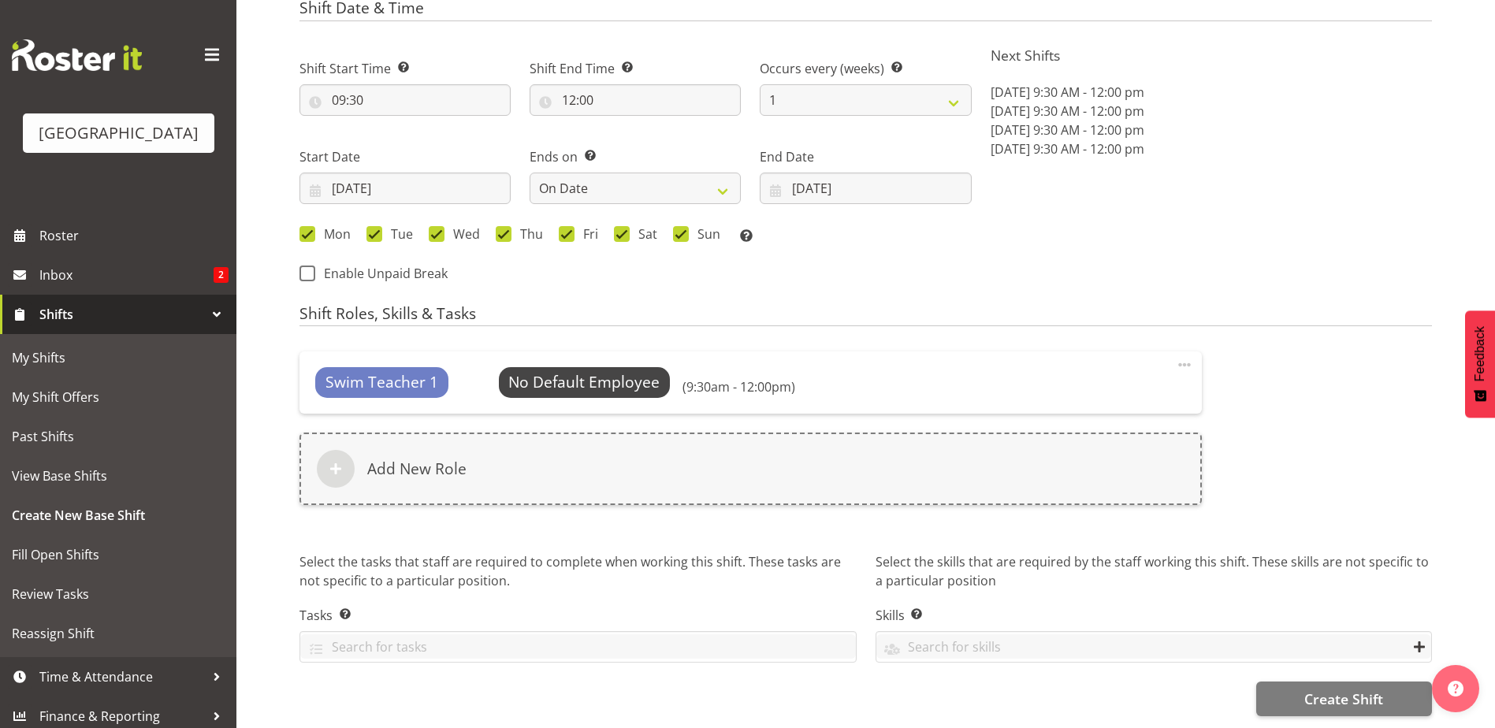
click at [385, 371] on span "Swim Teacher 1" at bounding box center [381, 382] width 113 height 23
click at [558, 371] on span "Select Employee" at bounding box center [584, 382] width 117 height 23
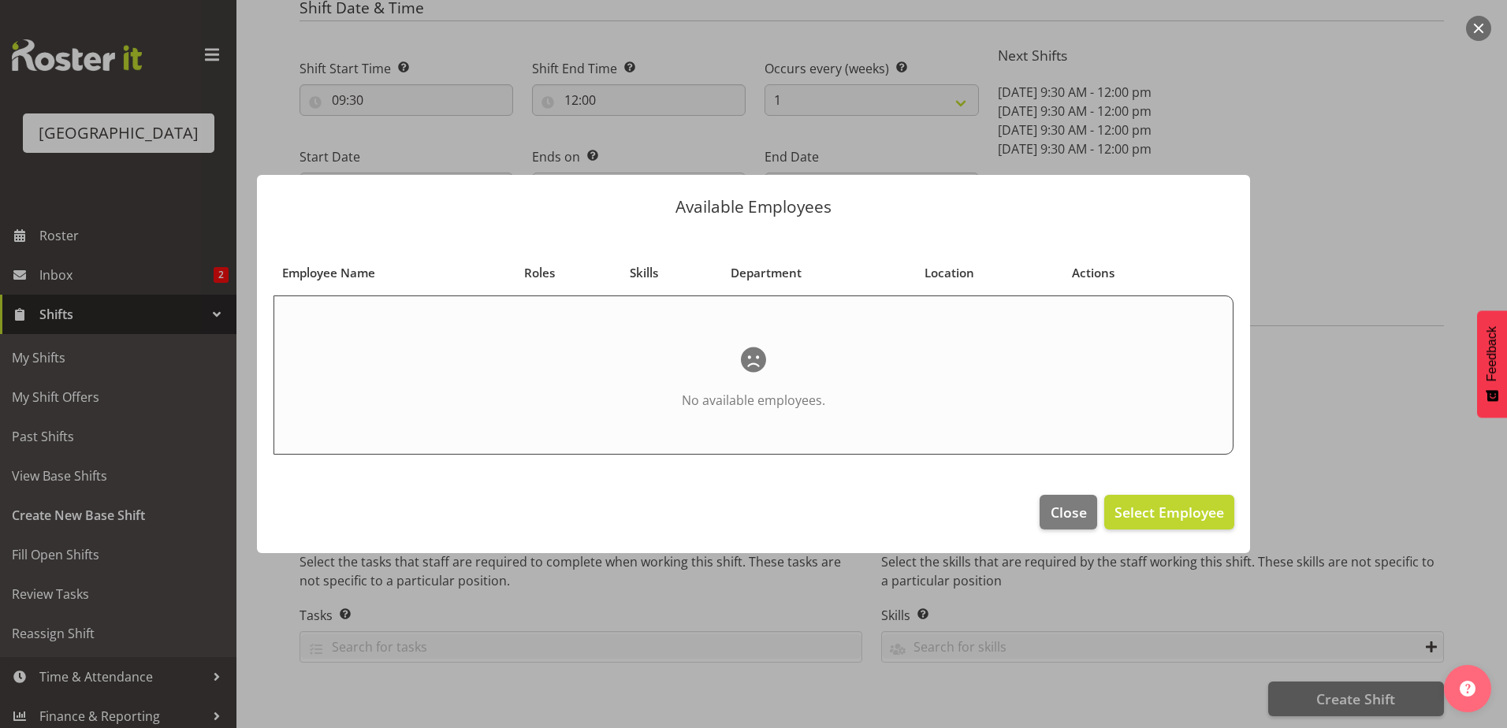
drag, startPoint x: 558, startPoint y: 366, endPoint x: 762, endPoint y: 270, distance: 225.3
click at [762, 270] on span "Department" at bounding box center [765, 273] width 71 height 18
click at [1347, 294] on div at bounding box center [753, 364] width 1507 height 728
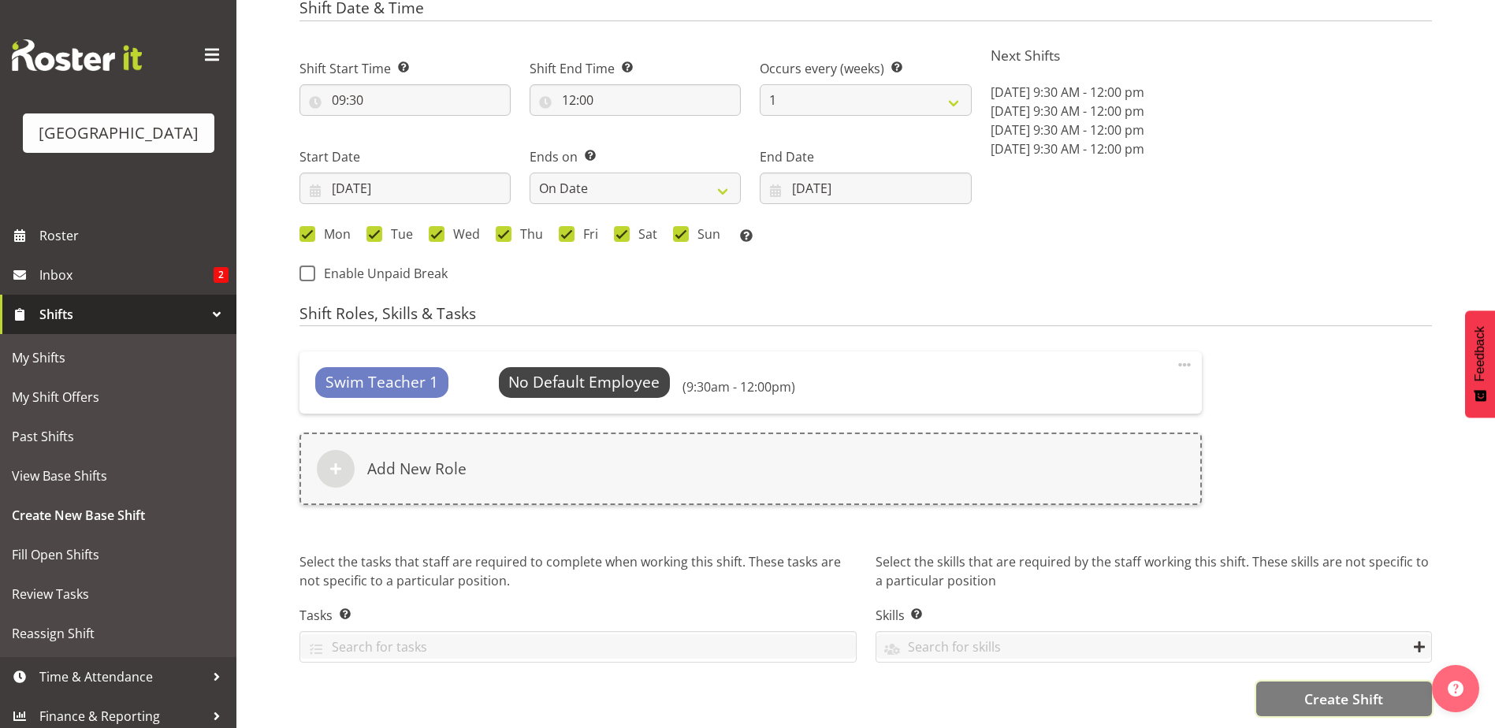
click at [1317, 701] on button "Create Shift" at bounding box center [1344, 699] width 176 height 35
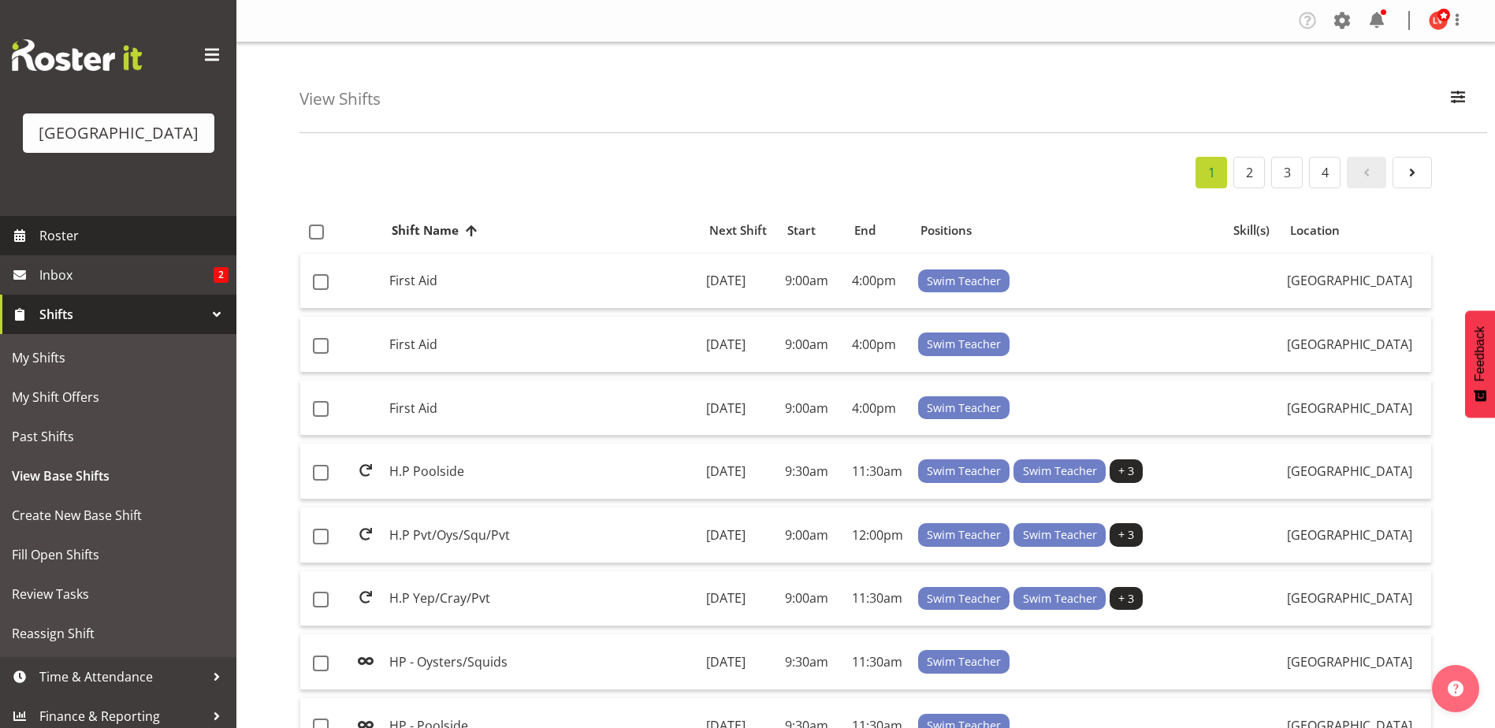
click at [46, 232] on span "Roster" at bounding box center [133, 236] width 189 height 24
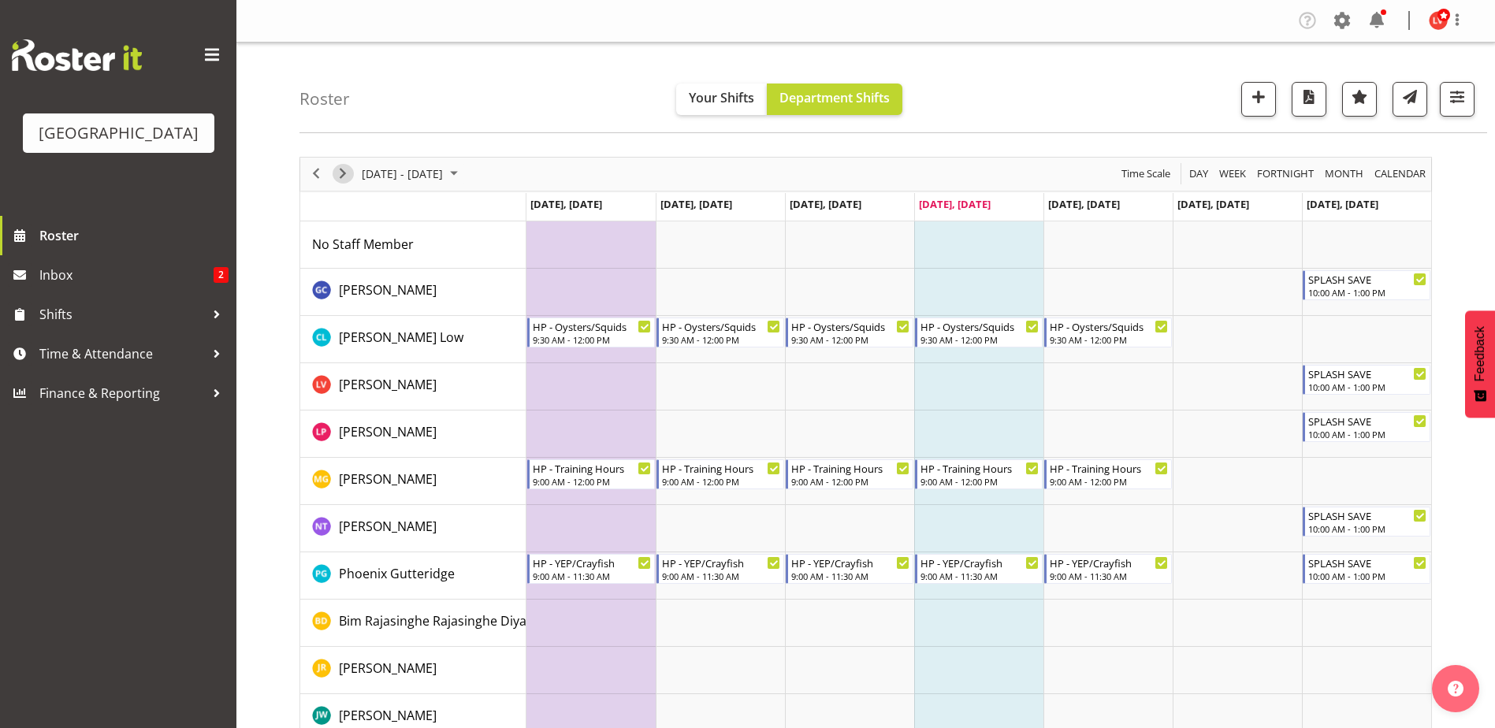
click at [340, 173] on span "Next" at bounding box center [342, 174] width 19 height 20
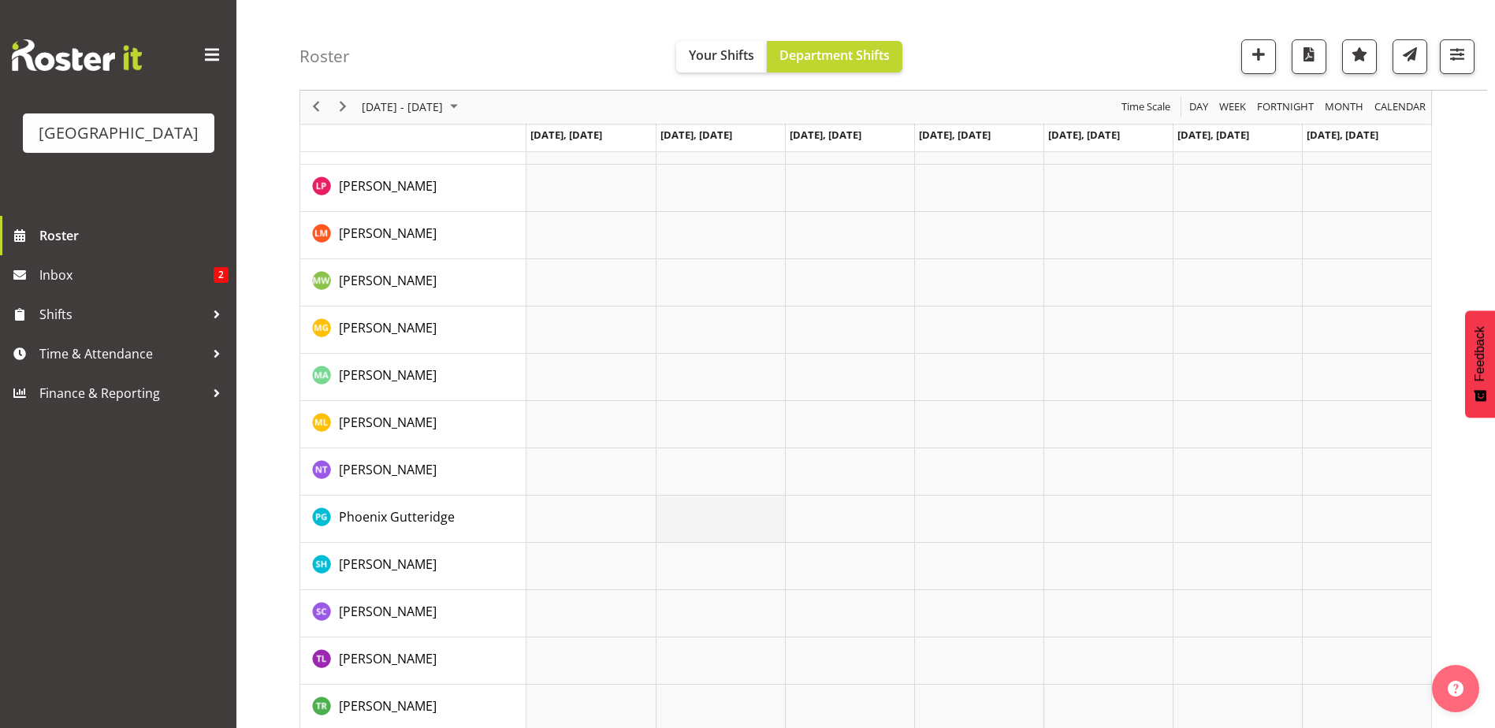
scroll to position [452, 0]
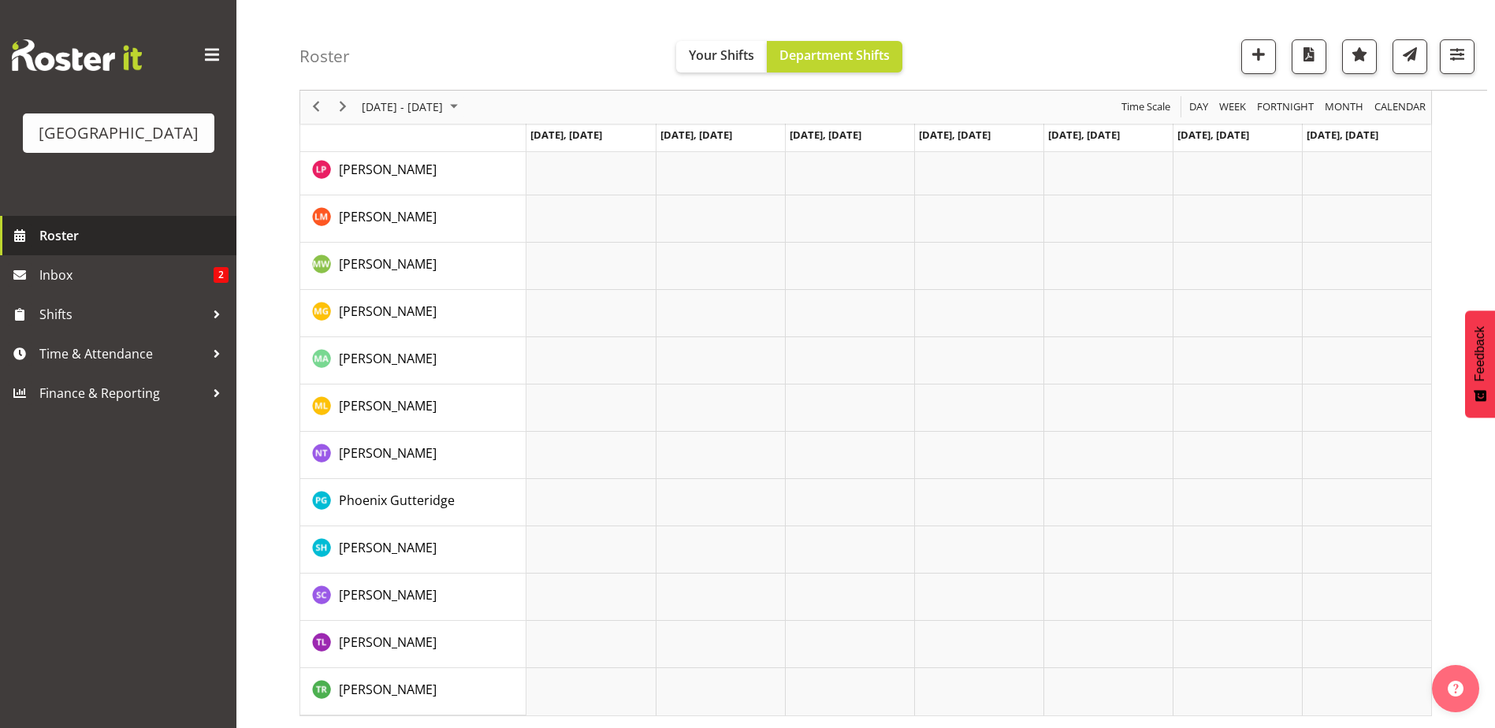
click at [51, 233] on span "Roster" at bounding box center [133, 236] width 189 height 24
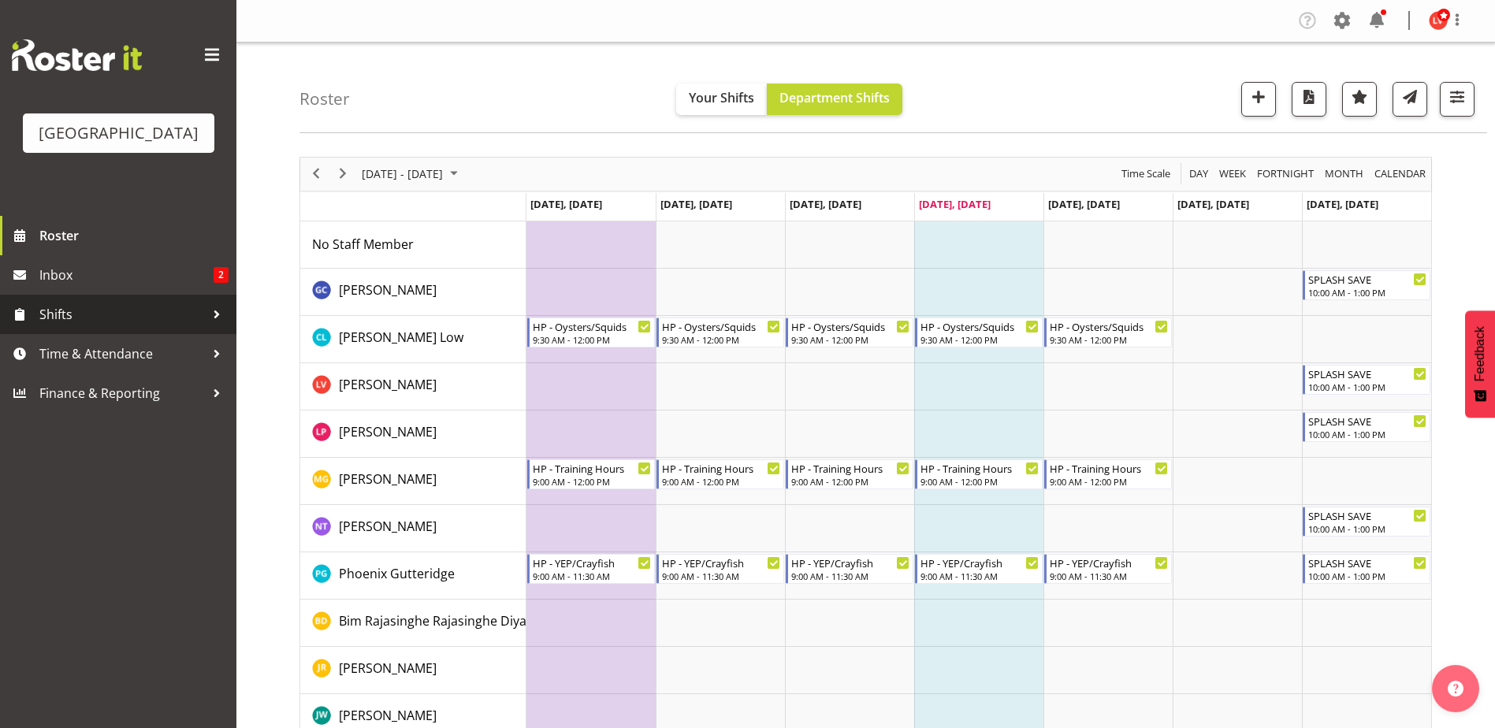
click at [69, 317] on span "Shifts" at bounding box center [121, 315] width 165 height 24
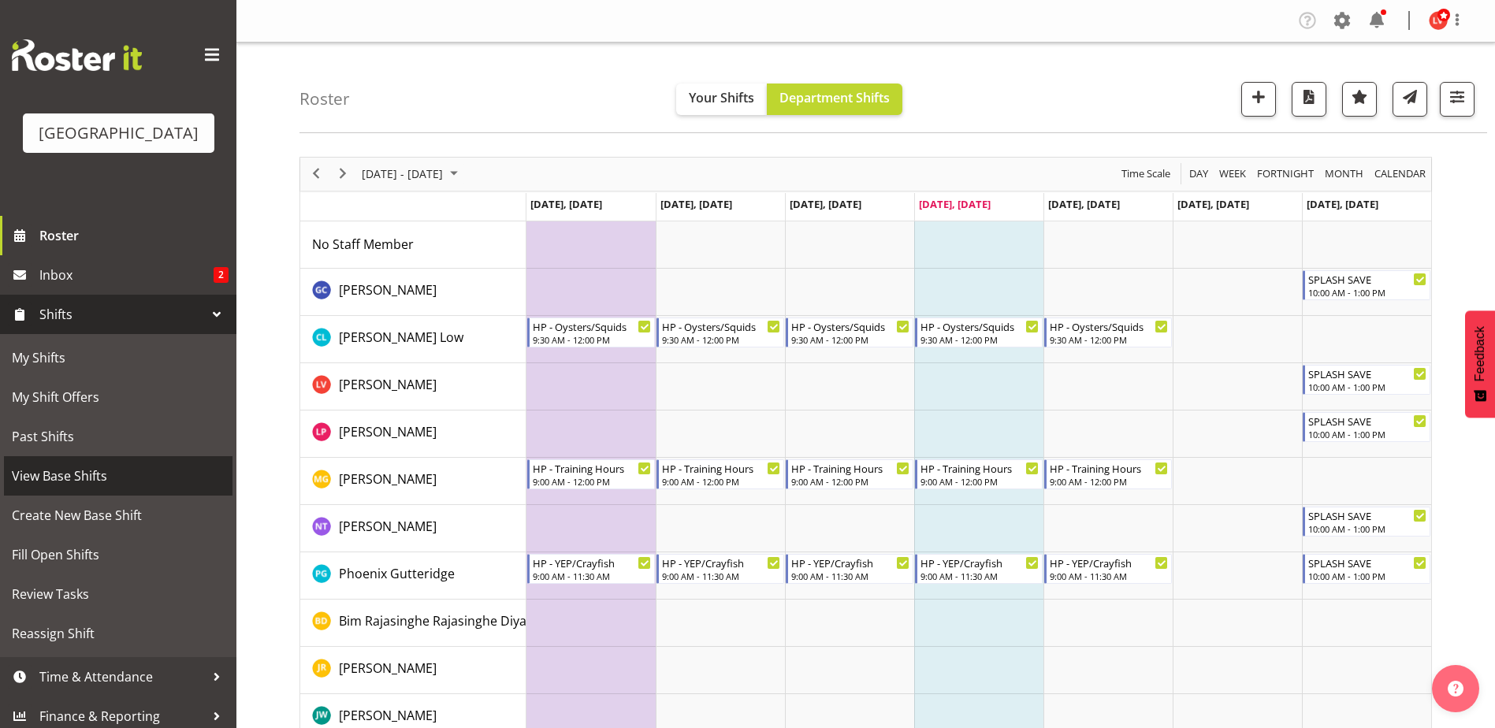
click at [61, 475] on span "View Base Shifts" at bounding box center [118, 476] width 213 height 24
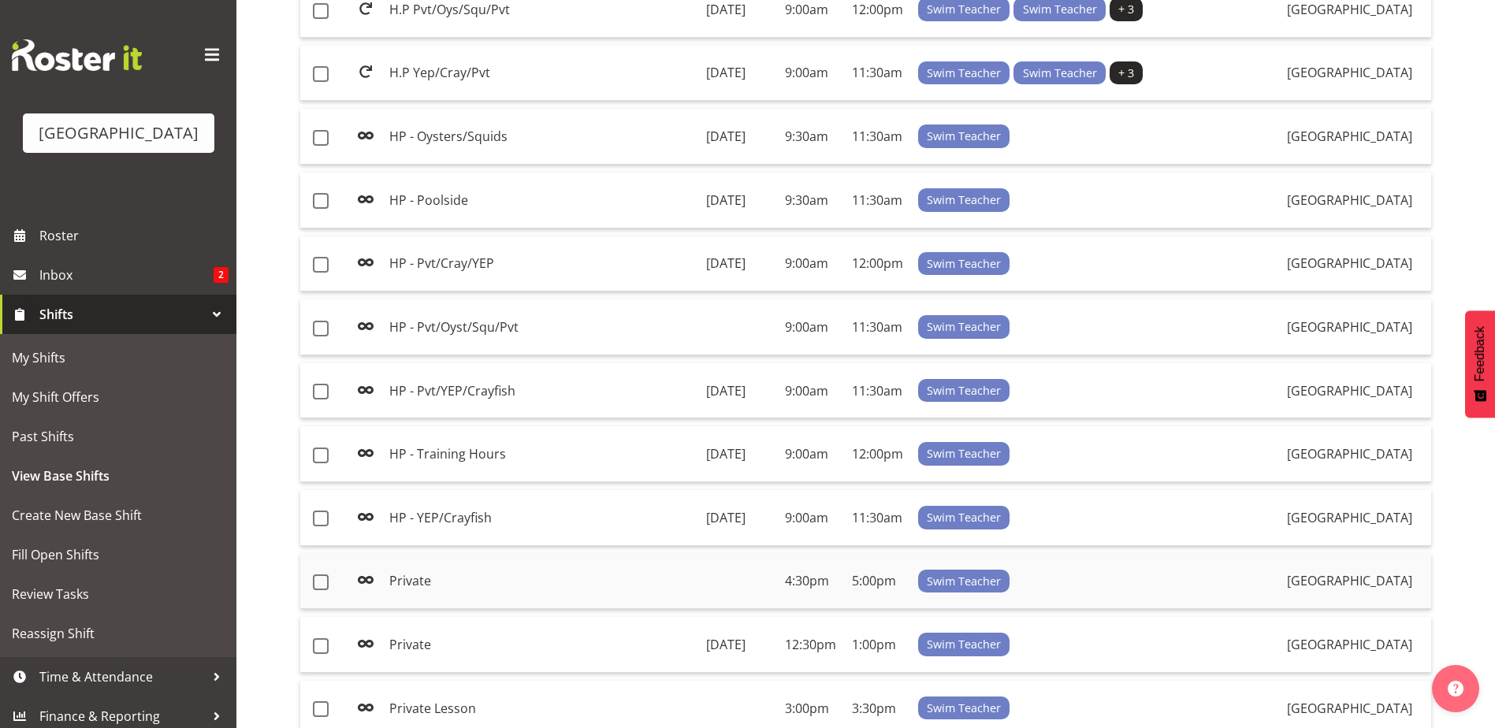
scroll to position [496, 0]
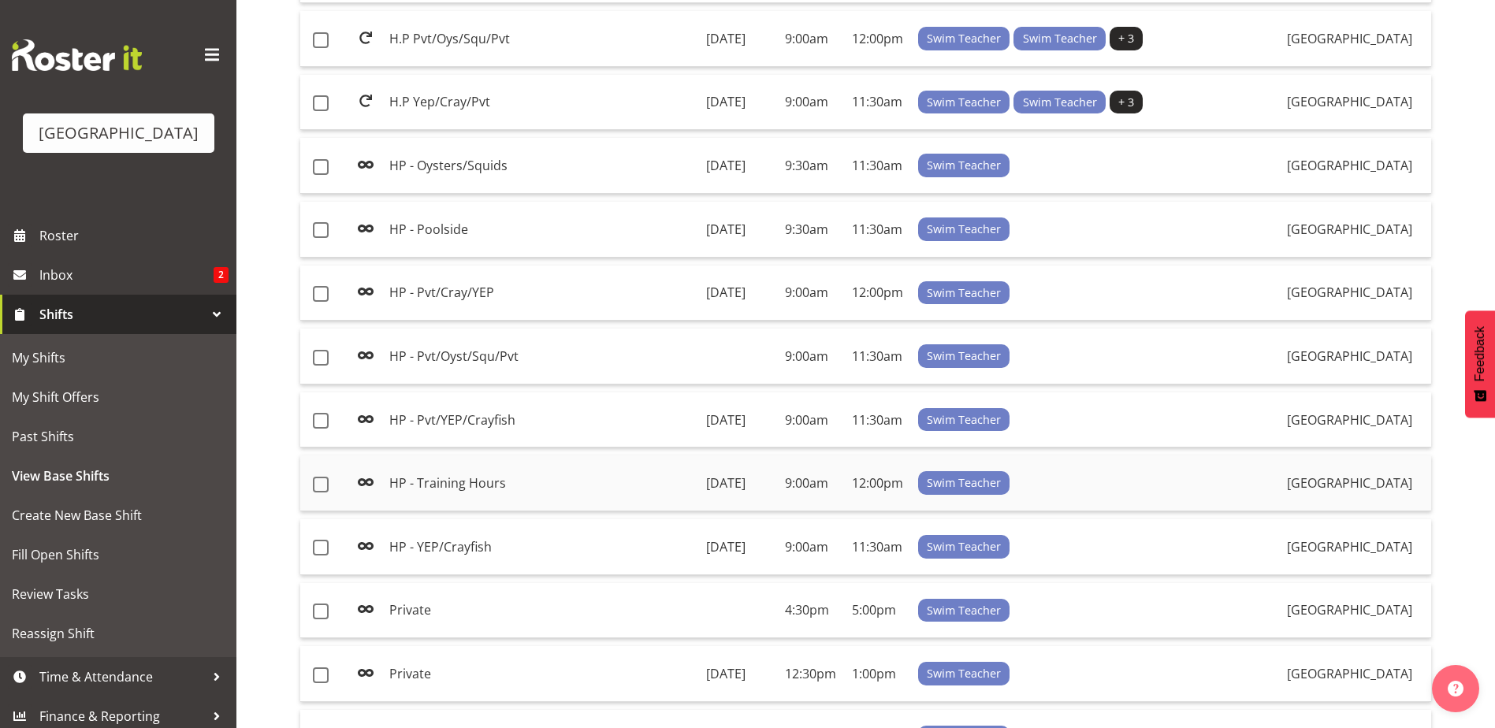
click at [560, 485] on td "HP - Training Hours" at bounding box center [542, 483] width 318 height 56
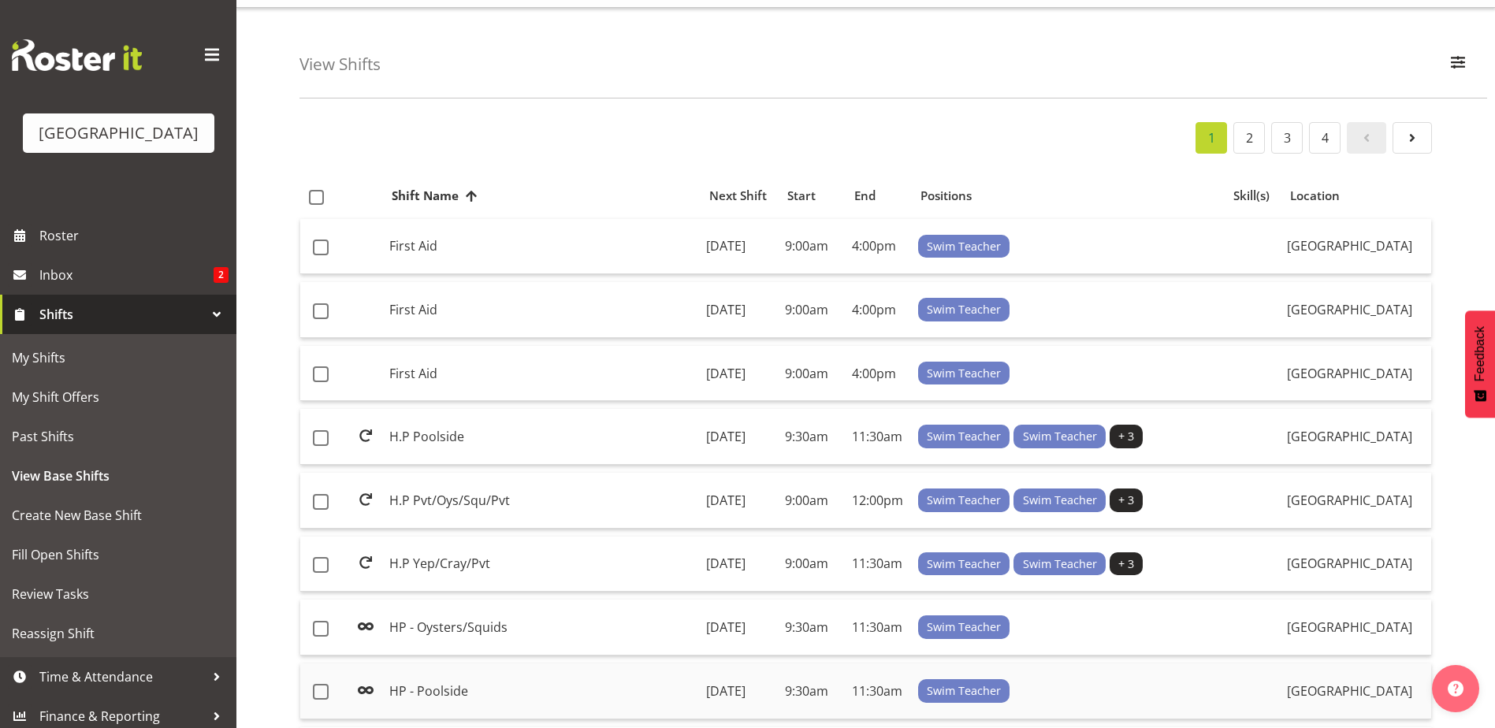
scroll to position [24, 0]
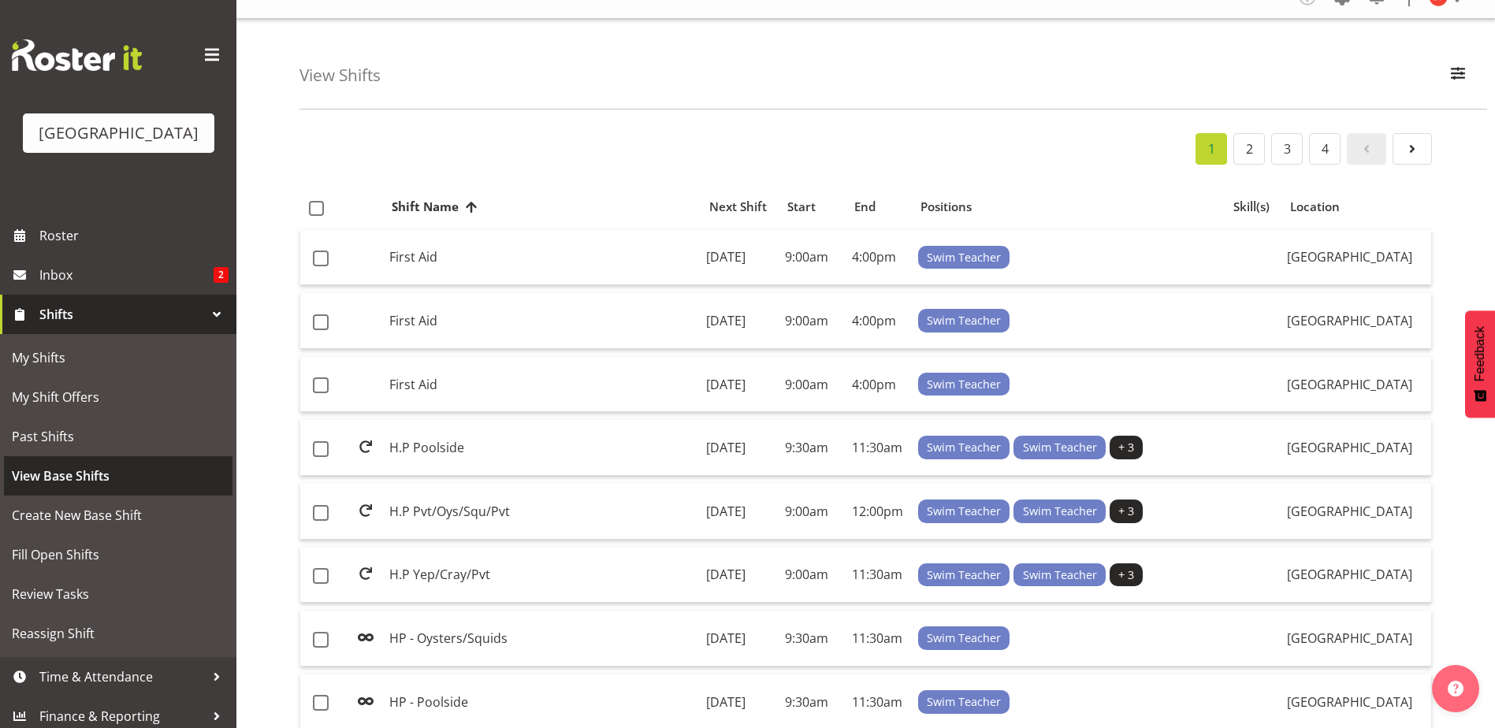
click at [66, 470] on span "View Base Shifts" at bounding box center [118, 476] width 213 height 24
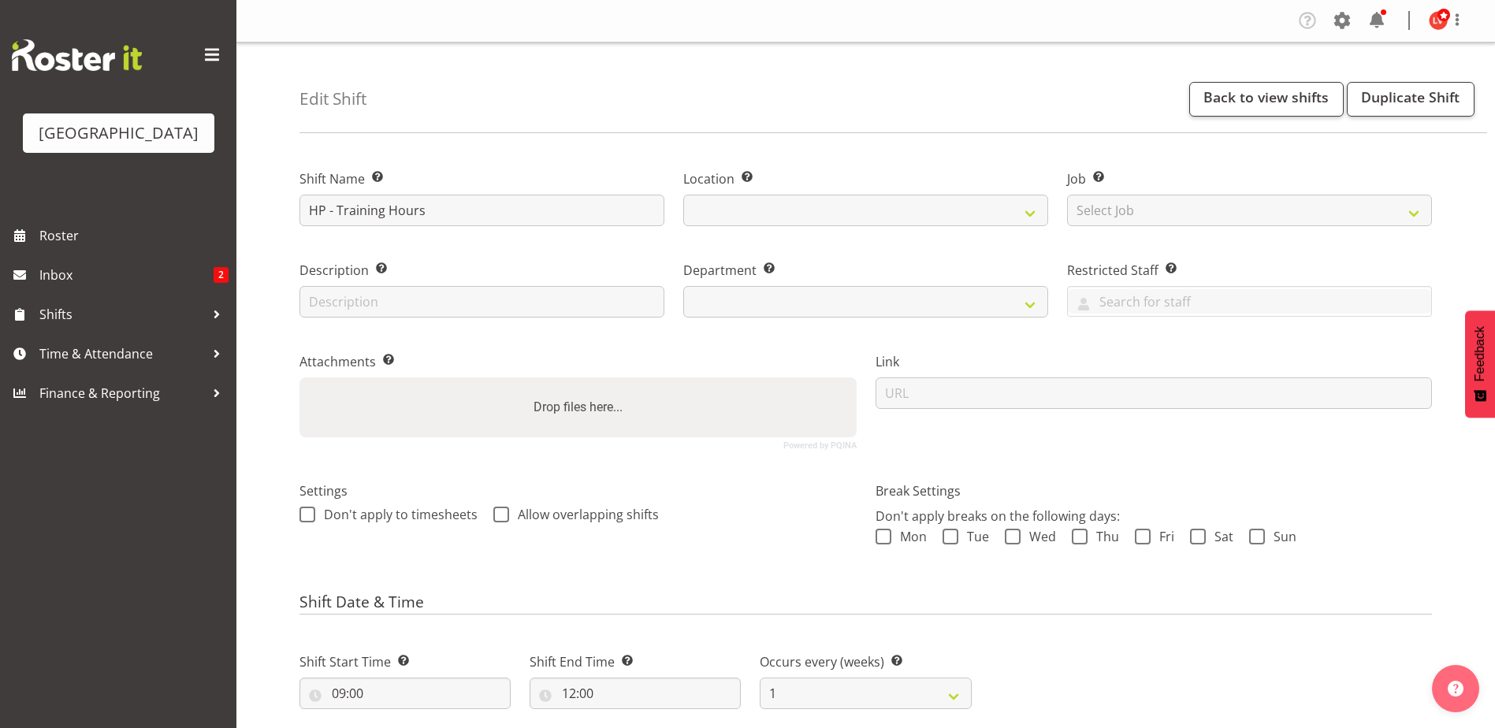
select select "date"
select select
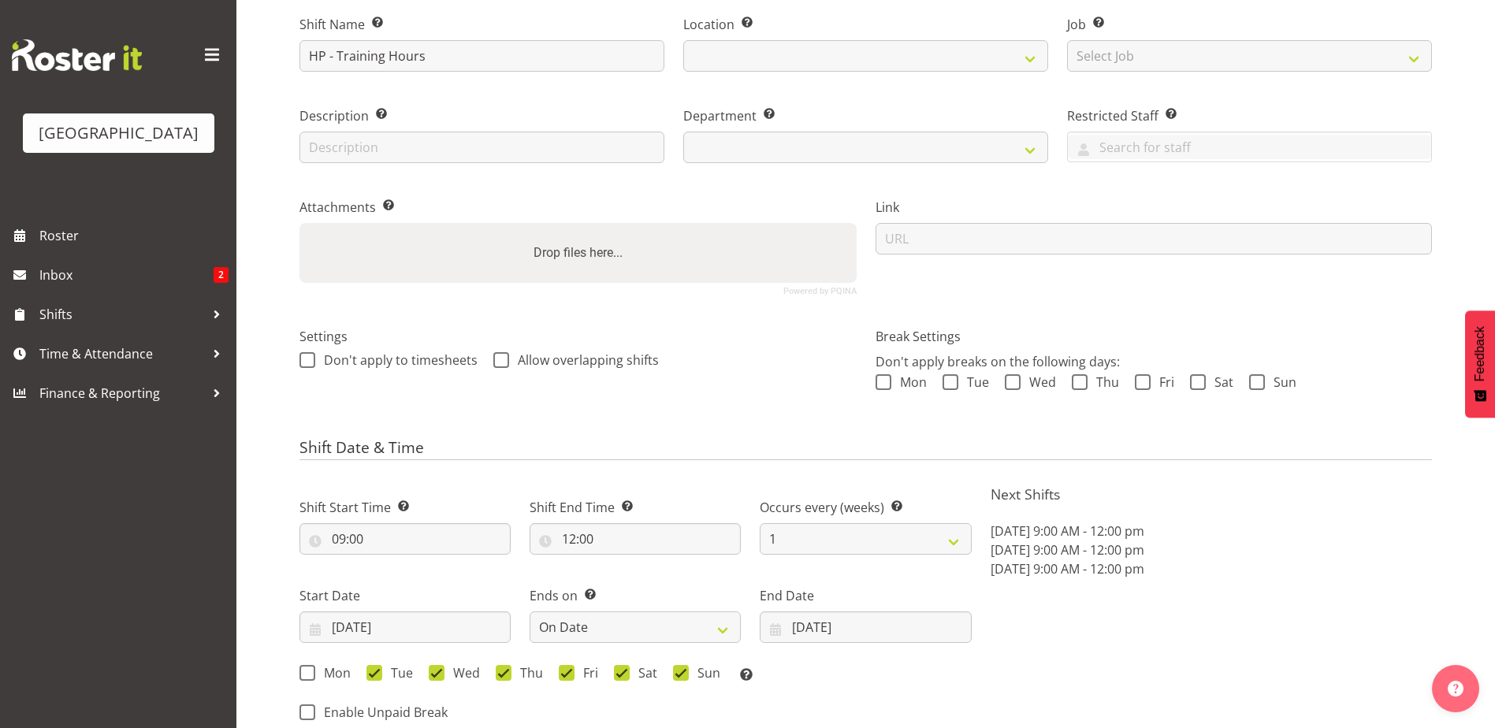
select select
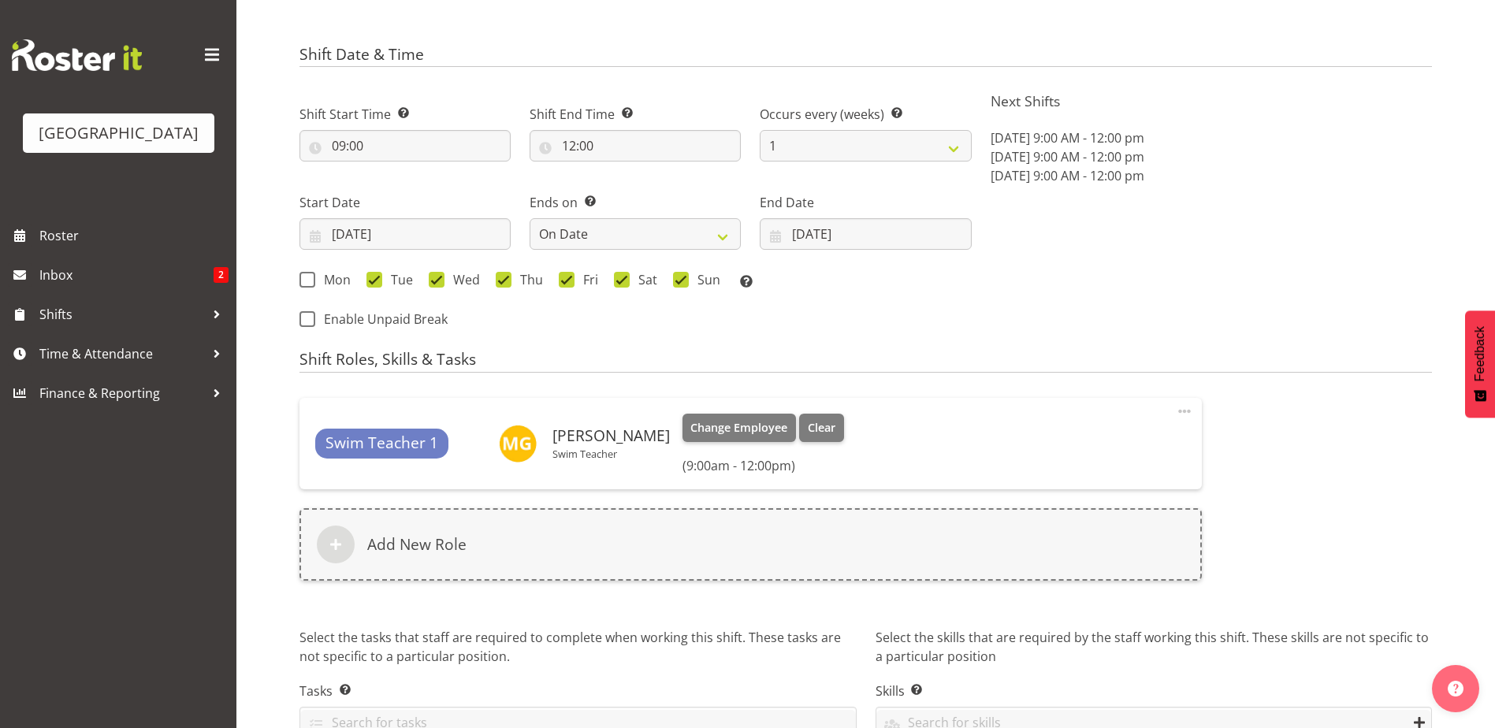
scroll to position [552, 0]
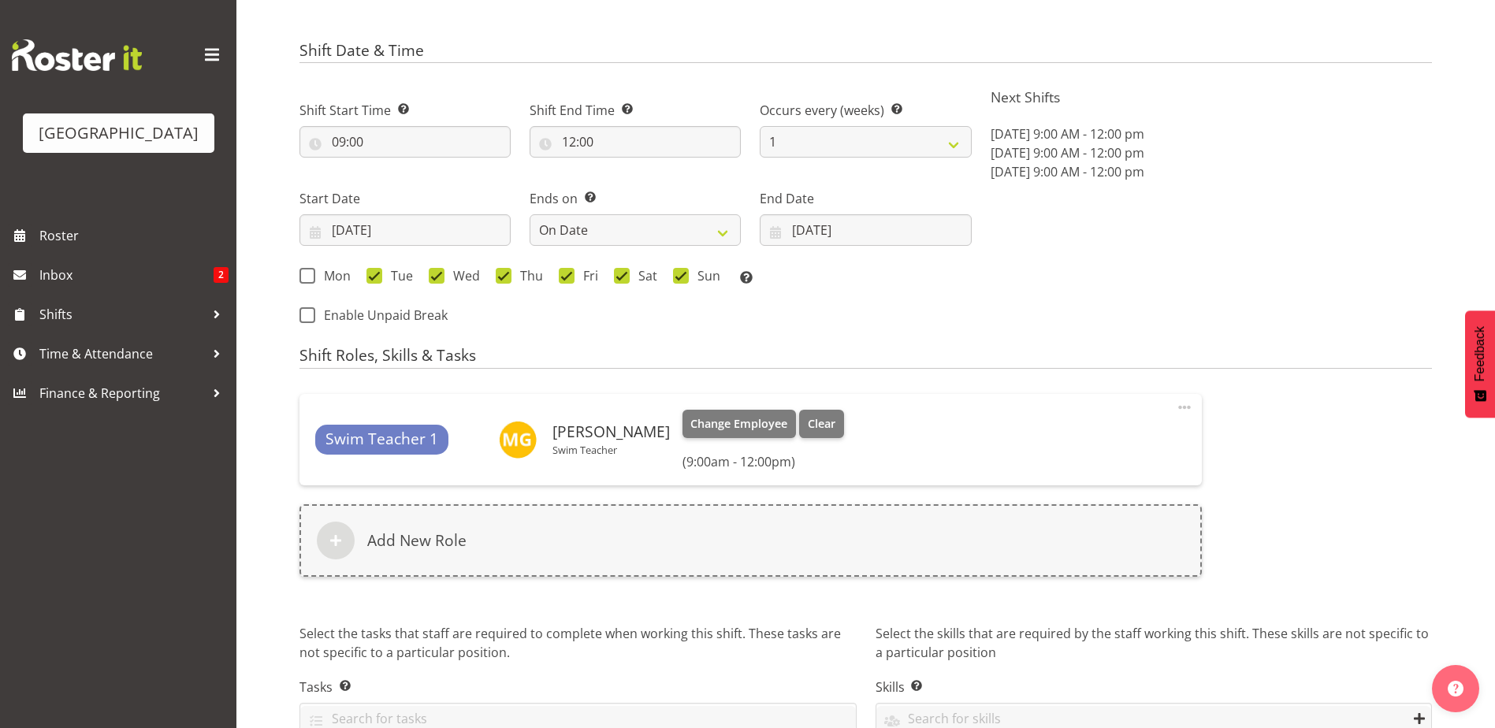
select select "113"
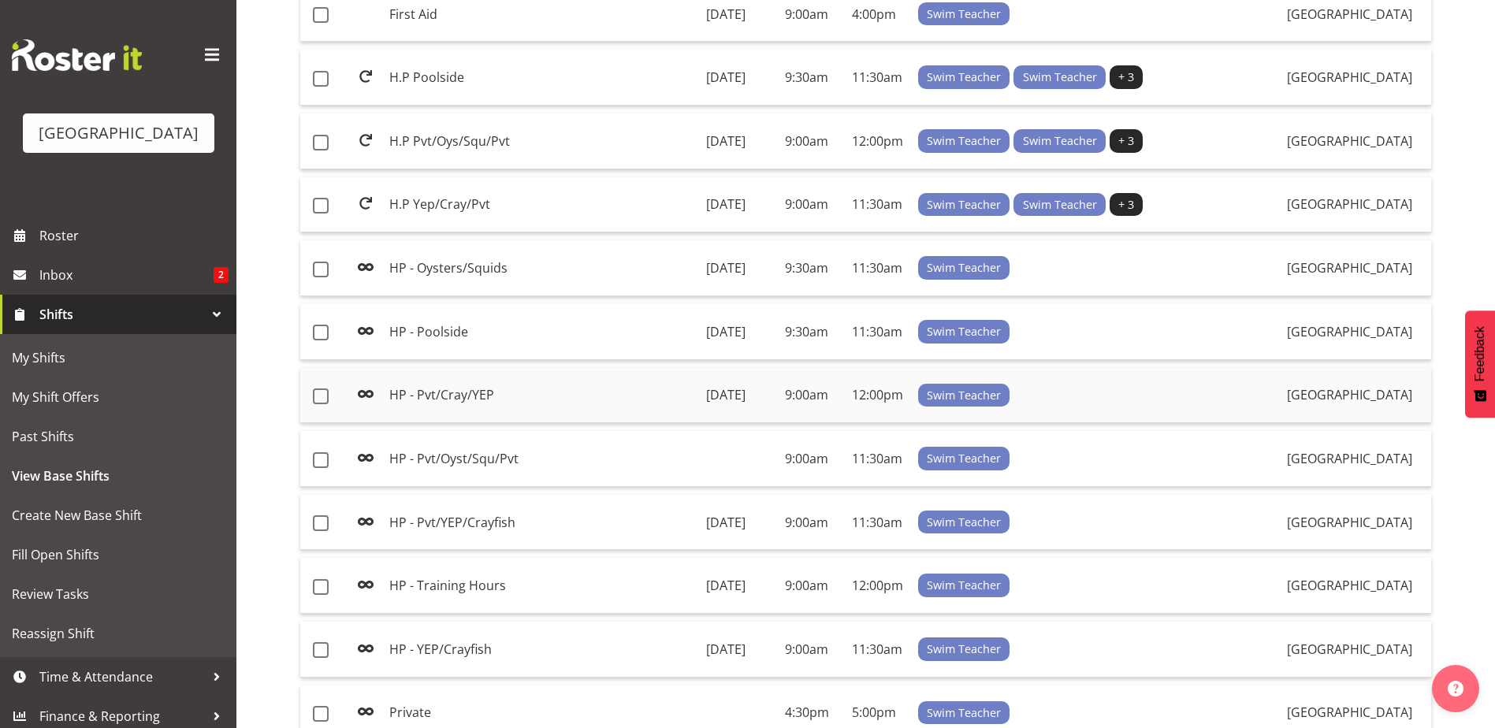
scroll to position [473, 0]
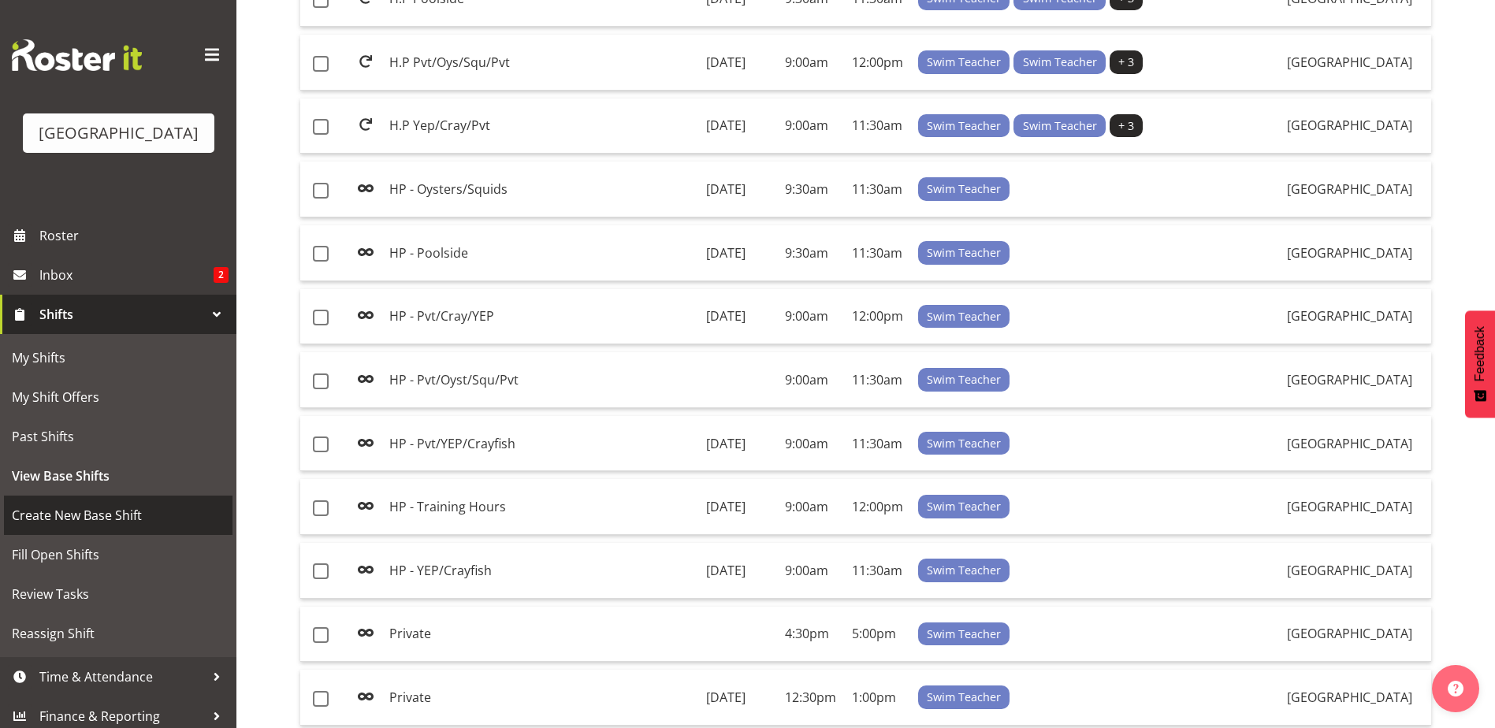
click at [98, 511] on span "Create New Base Shift" at bounding box center [118, 516] width 213 height 24
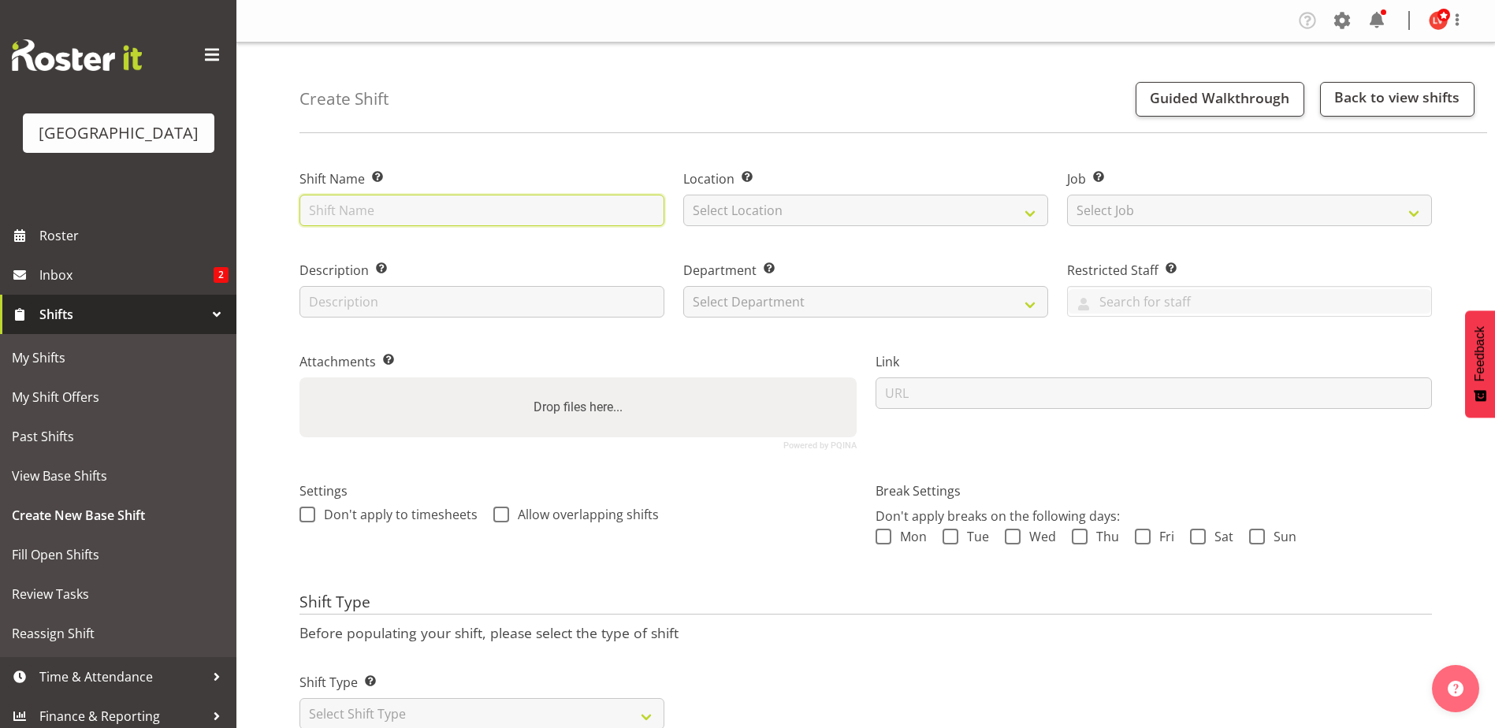
click at [469, 209] on input "text" at bounding box center [481, 211] width 365 height 32
type input "HP - Training Hours"
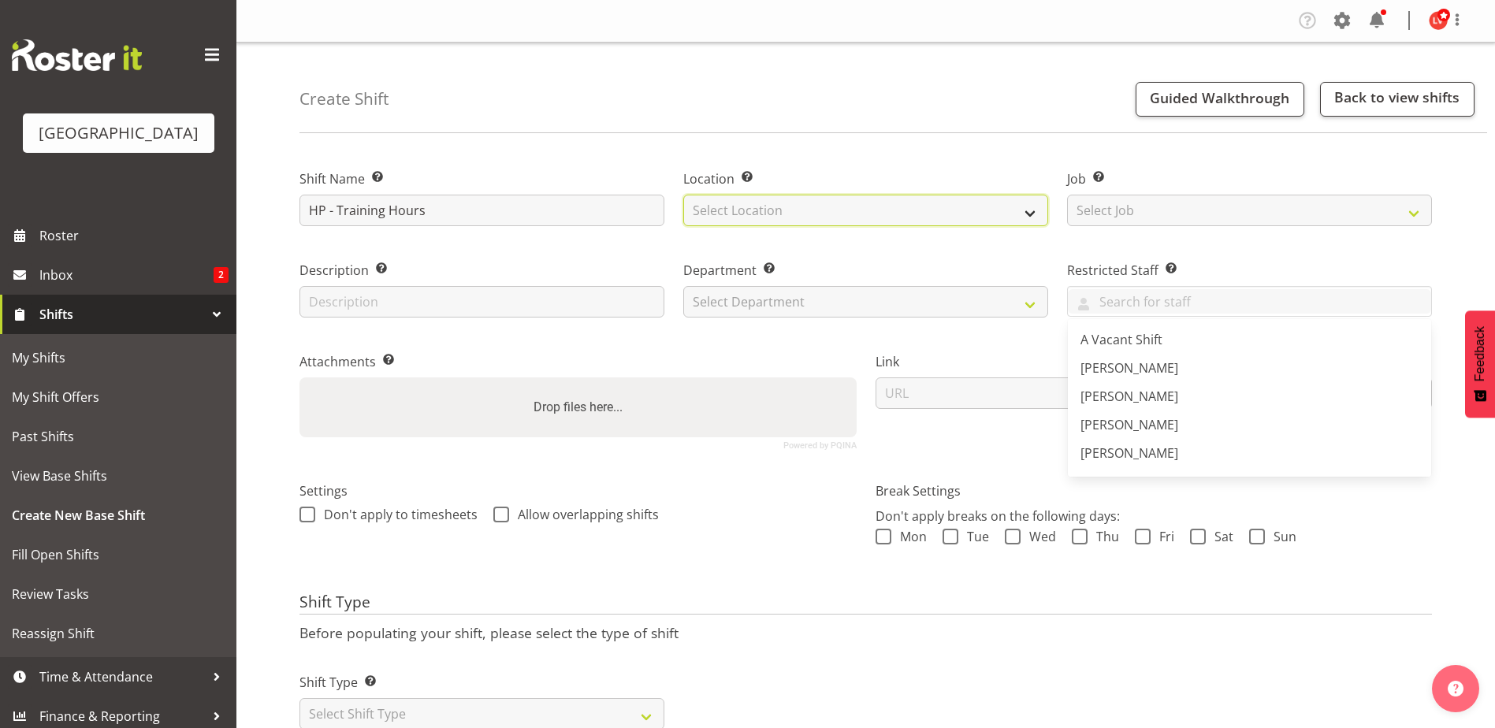
click at [710, 217] on select "Select Location Splash Palace" at bounding box center [865, 211] width 365 height 32
select select "83"
click at [683, 195] on select "Select Location Splash Palace" at bounding box center [865, 211] width 365 height 32
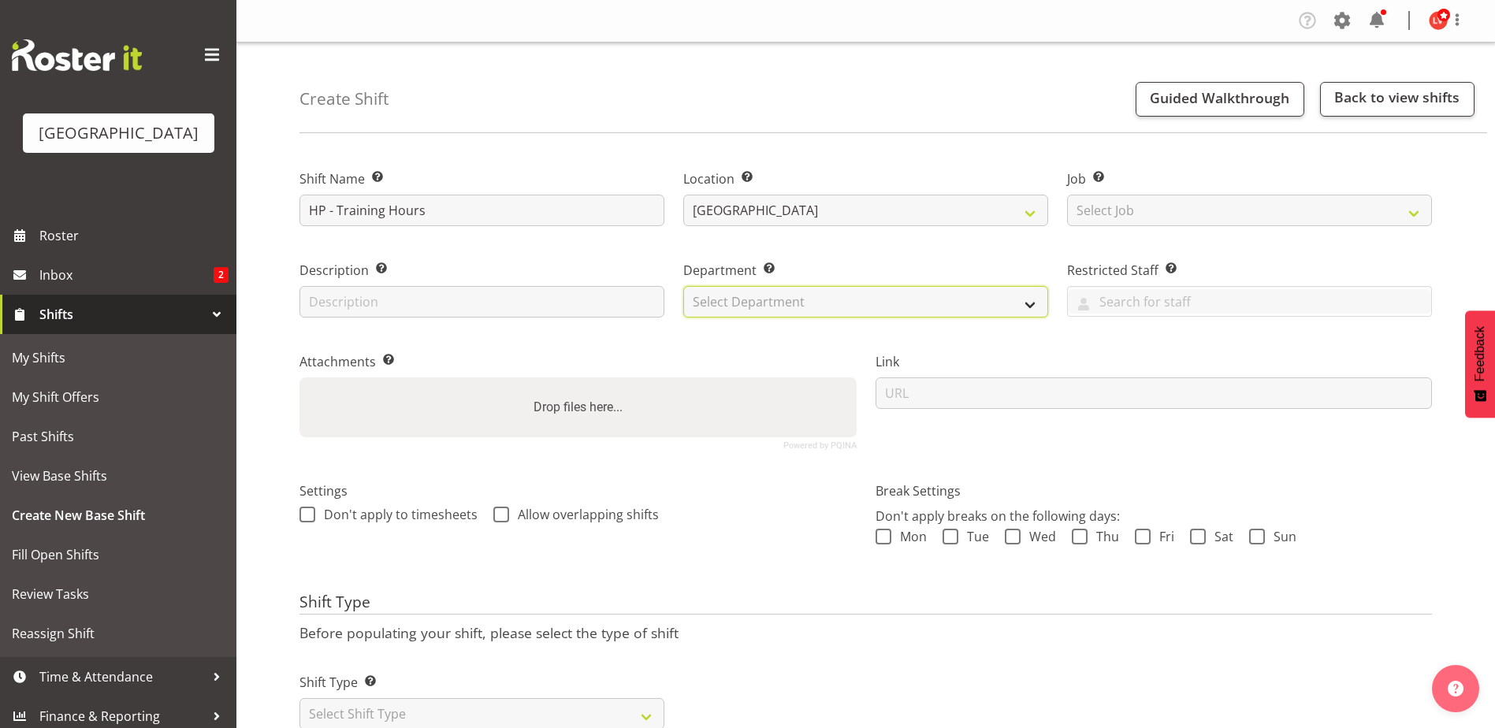
drag, startPoint x: 708, startPoint y: 295, endPoint x: 707, endPoint y: 315, distance: 20.5
click at [708, 297] on select "Select Department Cleaning Crew Customer Services Crew Lifeguard Crew Maintenan…" at bounding box center [865, 302] width 365 height 32
select select "113"
click at [683, 286] on select "Select Department Cleaning Crew Customer Services Crew Lifeguard Crew Maintenan…" at bounding box center [865, 302] width 365 height 32
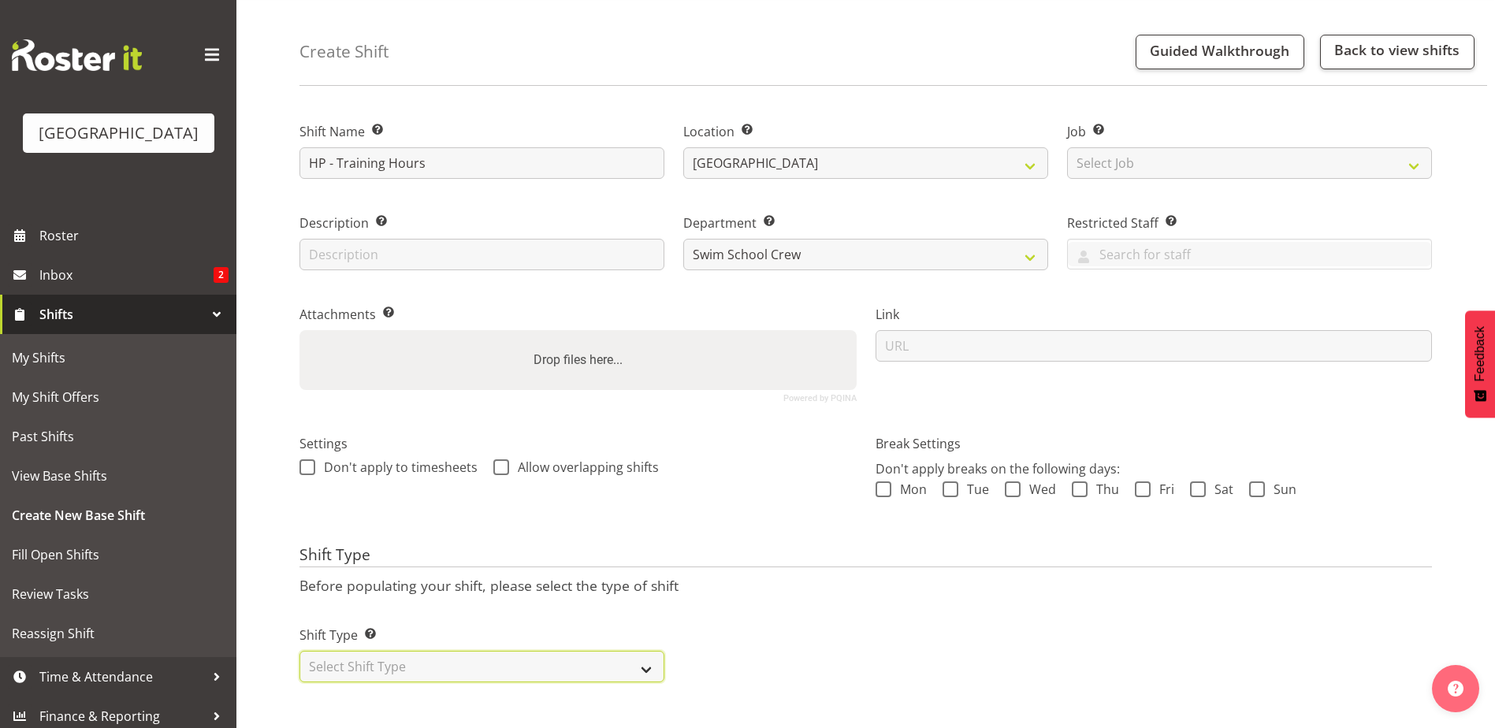
click at [371, 654] on select "Select Shift Type One Off Shift Recurring Shift Rotating Shift" at bounding box center [481, 667] width 365 height 32
select select "recurring"
click at [299, 651] on select "Select Shift Type One Off Shift Recurring Shift Rotating Shift" at bounding box center [481, 667] width 365 height 32
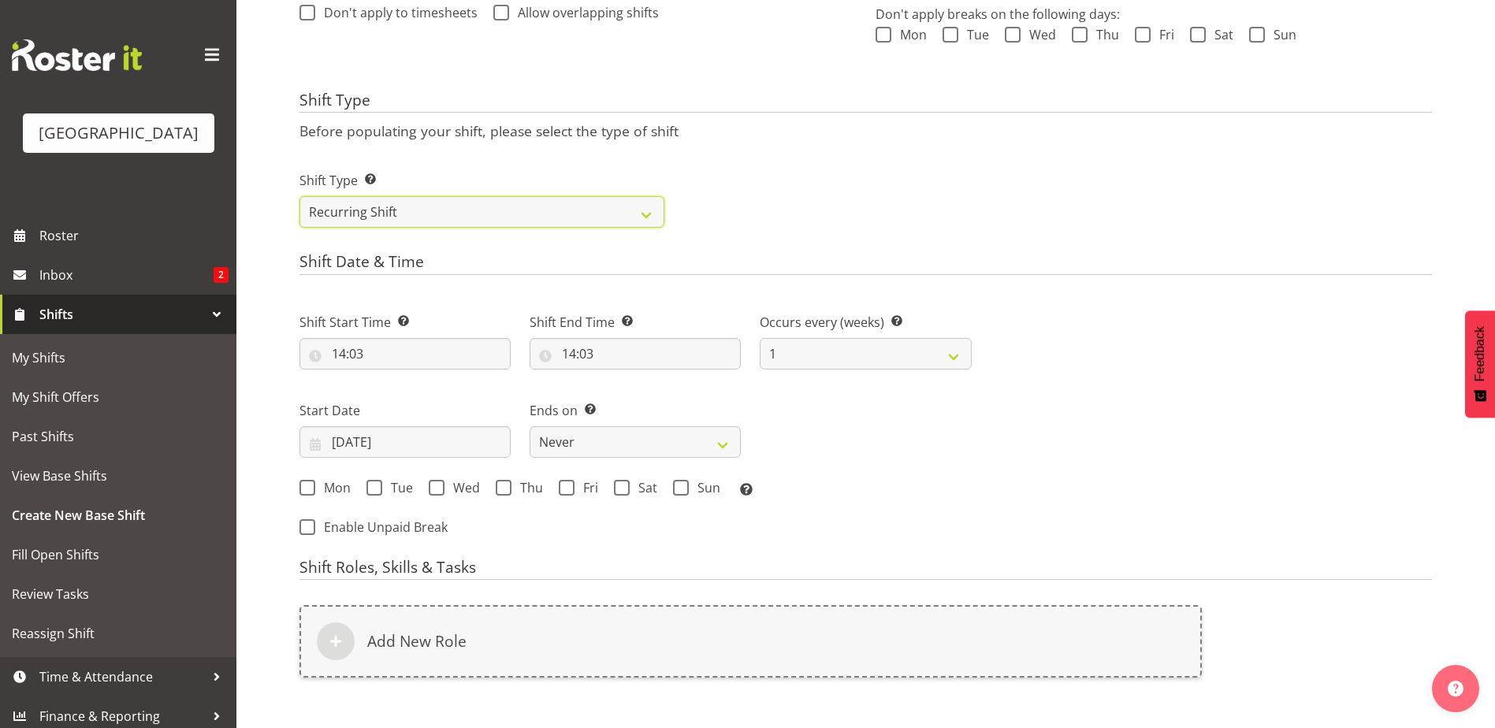
scroll to position [532, 0]
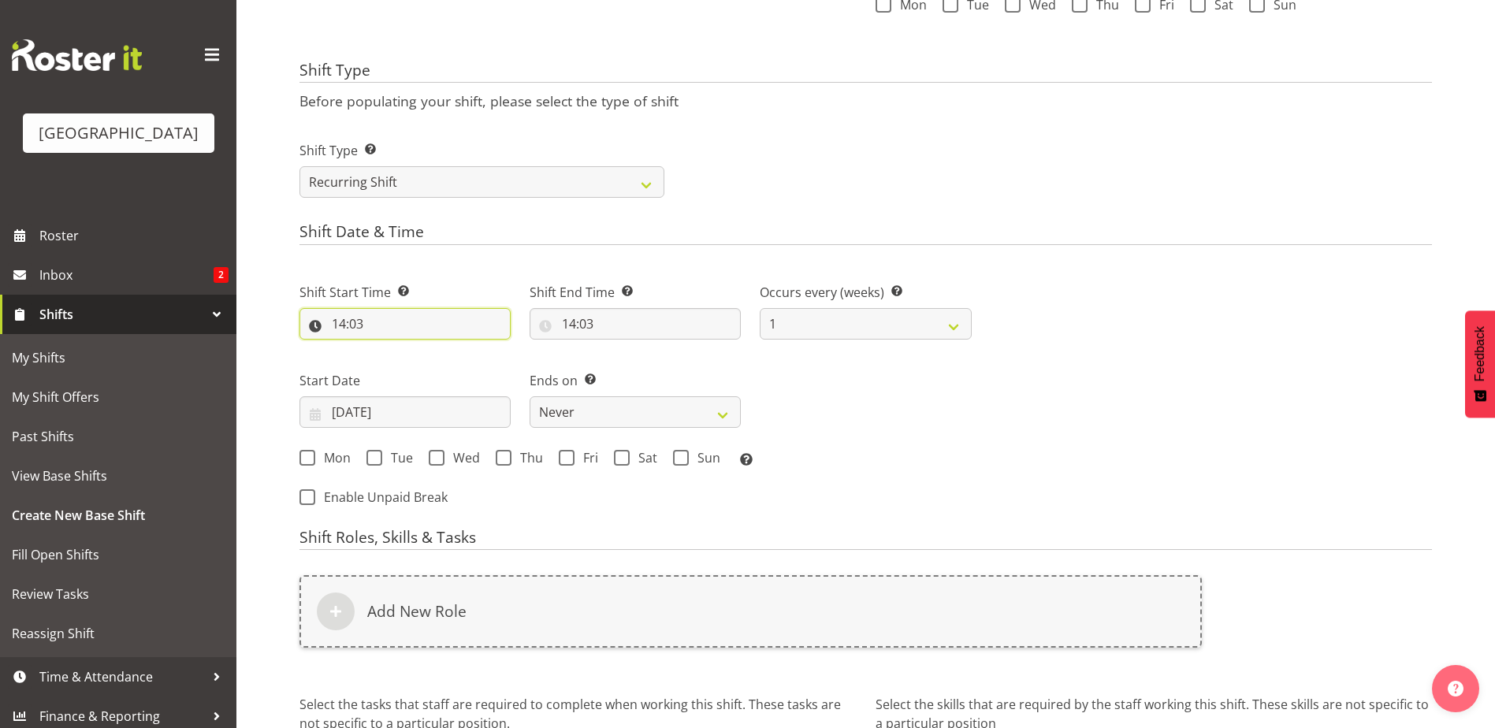
click at [342, 318] on input "14:03" at bounding box center [404, 324] width 211 height 32
click at [406, 366] on select "00 01 02 03 04 05 06 07 08 09 10 11 12 13 14 15 16 17 18 19 20 21 22 23" at bounding box center [406, 365] width 35 height 32
select select "9"
click at [389, 349] on select "00 01 02 03 04 05 06 07 08 09 10 11 12 13 14 15 16 17 18 19 20 21 22 23" at bounding box center [406, 365] width 35 height 32
type input "09:03"
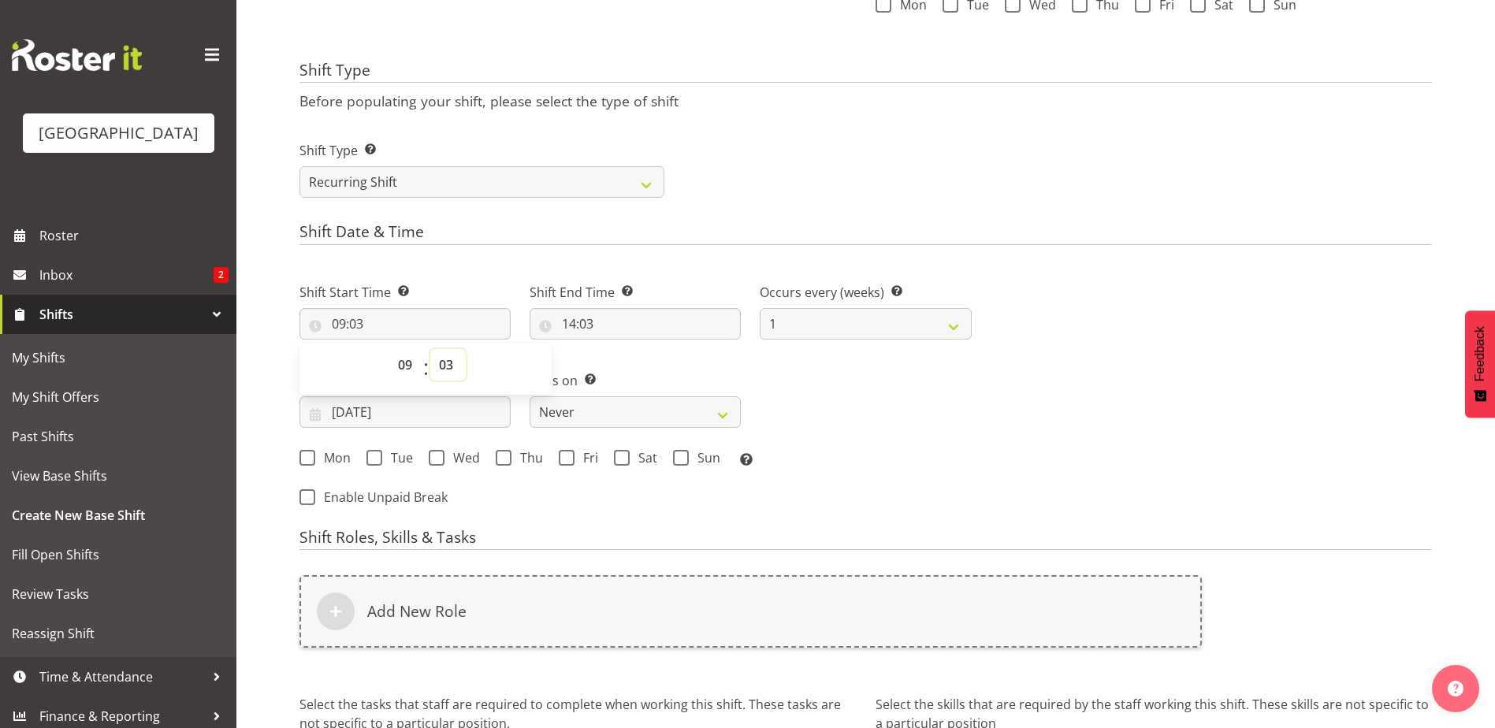
click at [448, 365] on select "00 01 02 03 04 05 06 07 08 09 10 11 12 13 14 15 16 17 18 19 20 21 22 23 24 25 2…" at bounding box center [447, 365] width 35 height 32
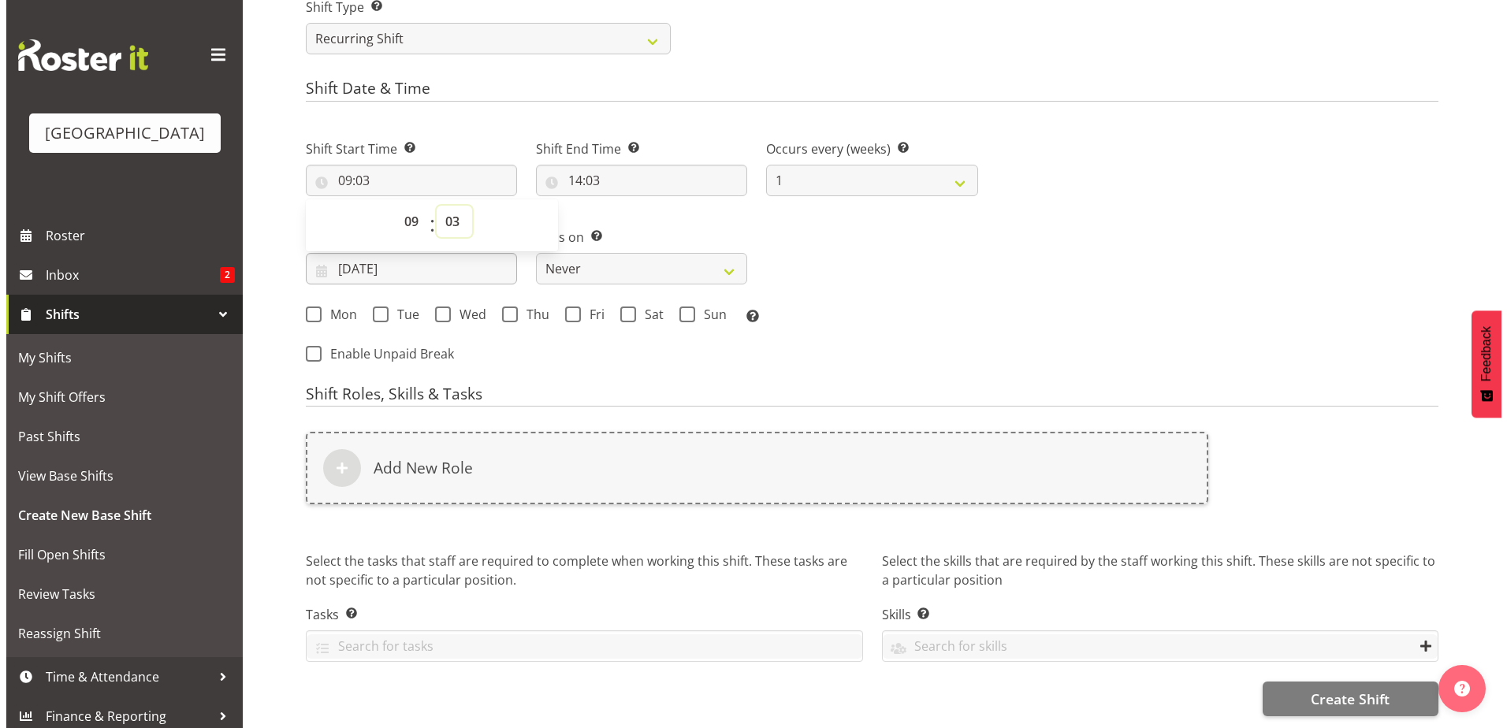
scroll to position [687, 0]
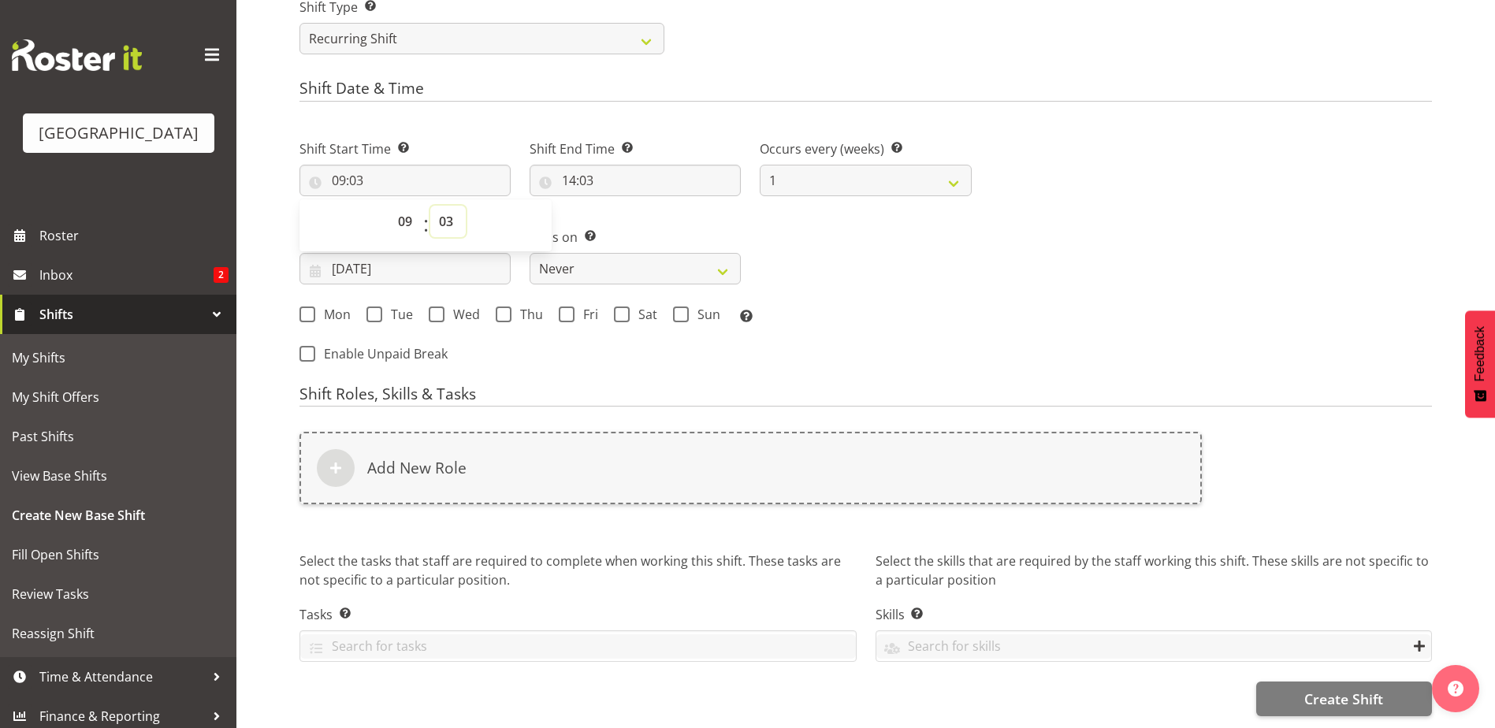
drag, startPoint x: 455, startPoint y: 213, endPoint x: 449, endPoint y: 228, distance: 16.2
click at [455, 213] on select "00 01 02 03 04 05 06 07 08 09 10 11 12 13 14 15 16 17 18 19 20 21 22 23 24 25 2…" at bounding box center [447, 222] width 35 height 32
select select "30"
click at [430, 206] on select "00 01 02 03 04 05 06 07 08 09 10 11 12 13 14 15 16 17 18 19 20 21 22 23 24 25 2…" at bounding box center [447, 222] width 35 height 32
type input "09:30"
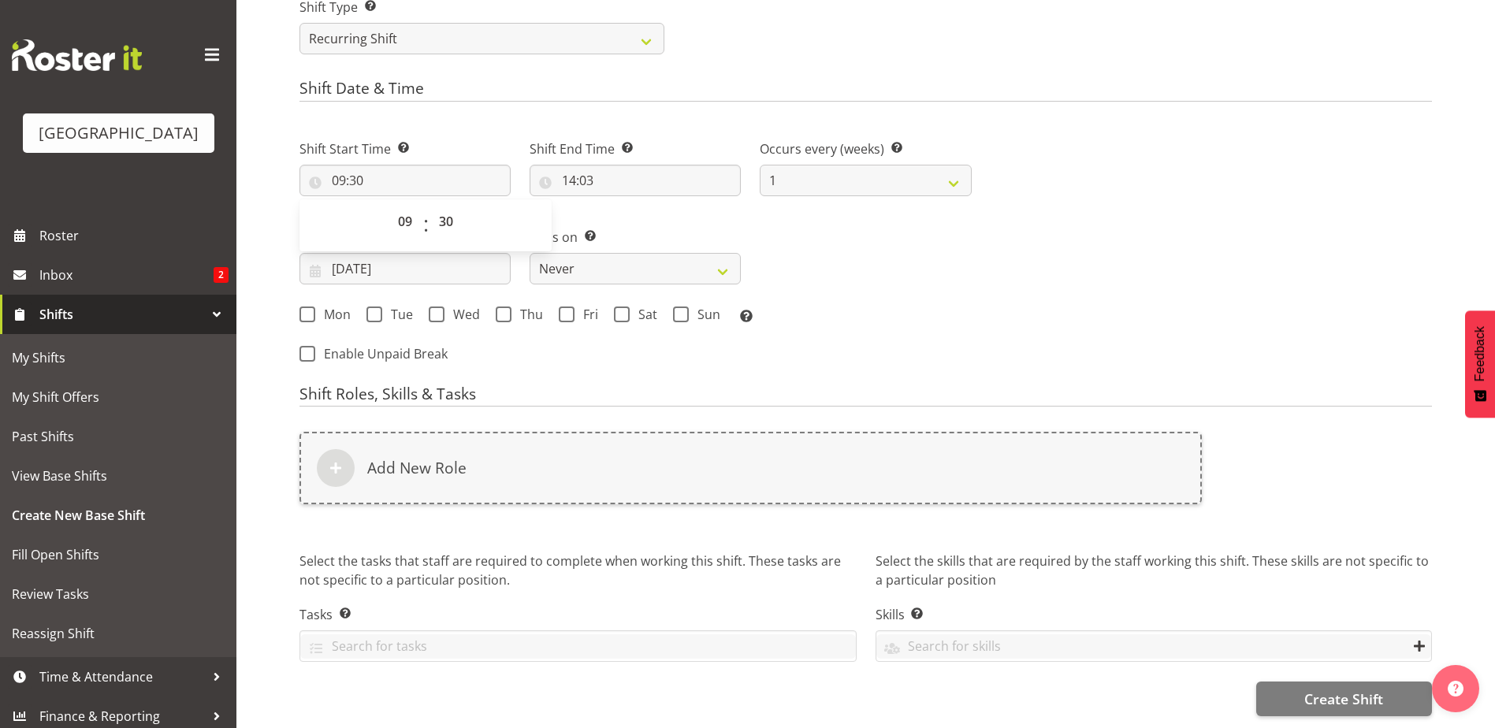
click at [741, 185] on div "Shift End Time Set the time of the day you wish this shift to finish 14:03 00 0…" at bounding box center [635, 161] width 230 height 88
click at [570, 171] on input "14:03" at bounding box center [635, 181] width 211 height 32
drag, startPoint x: 639, startPoint y: 213, endPoint x: 644, endPoint y: 228, distance: 15.7
click at [639, 214] on select "00 01 02 03 04 05 06 07 08 09 10 11 12 13 14 15 16 17 18 19 20 21 22 23" at bounding box center [636, 222] width 35 height 32
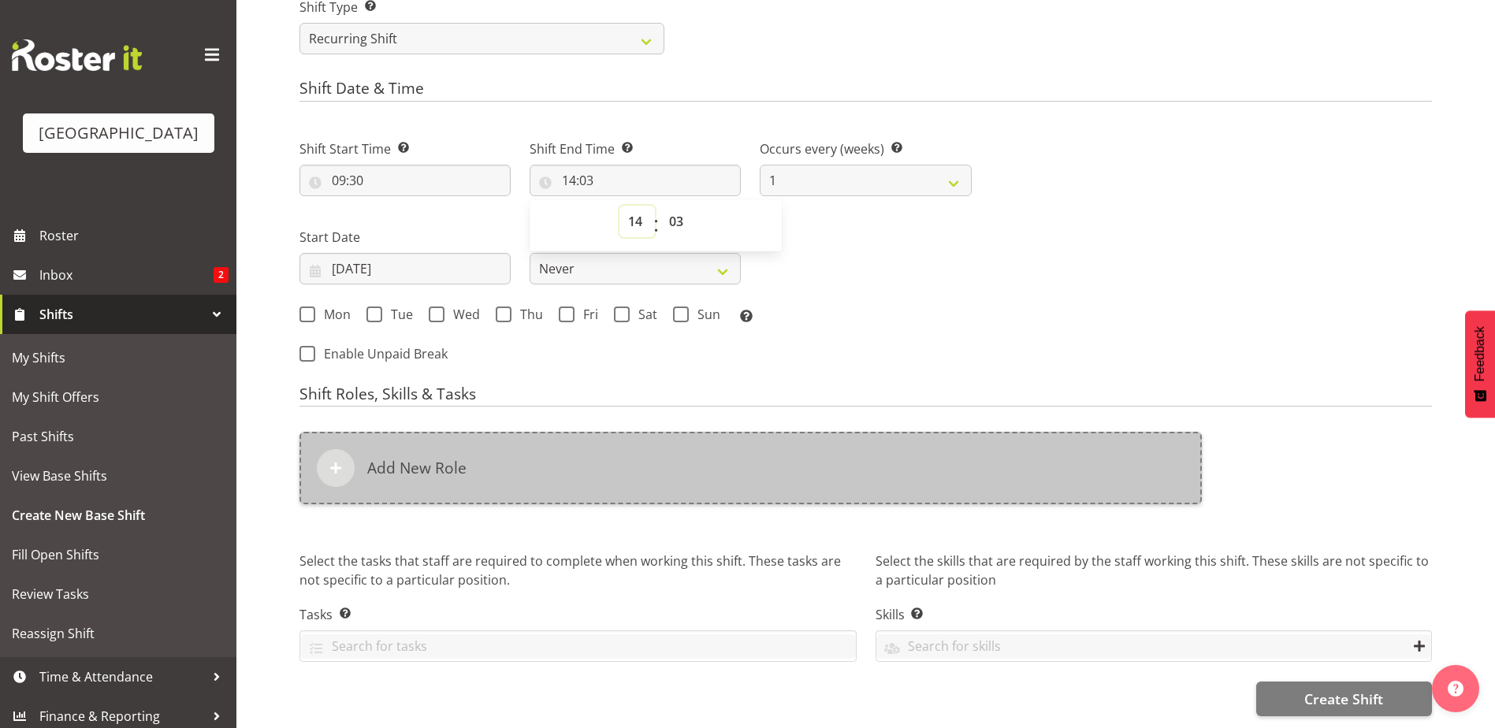
select select "12"
click at [619, 206] on select "00 01 02 03 04 05 06 07 08 09 10 11 12 13 14 15 16 17 18 19 20 21 22 23" at bounding box center [636, 222] width 35 height 32
type input "12:03"
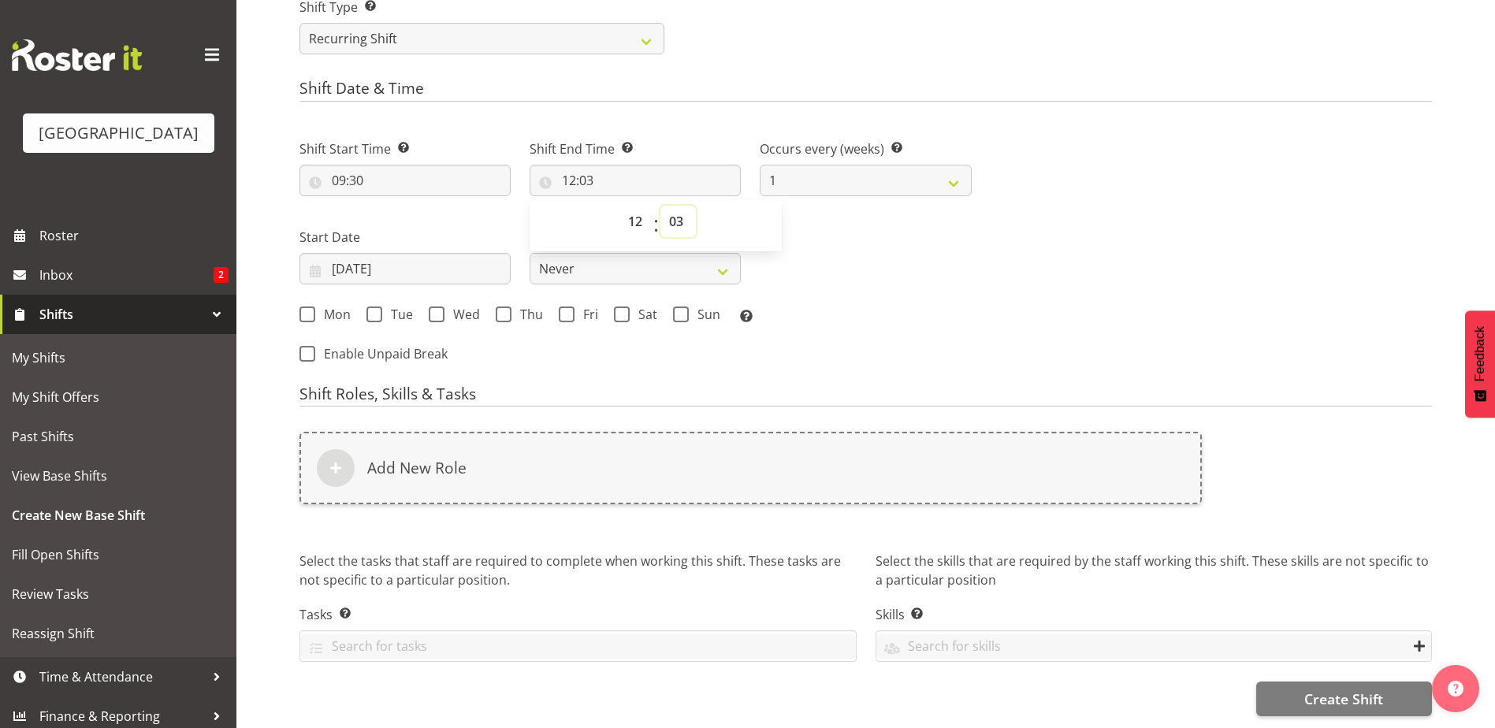
drag, startPoint x: 682, startPoint y: 208, endPoint x: 678, endPoint y: 215, distance: 8.5
click at [682, 208] on select "00 01 02 03 04 05 06 07 08 09 10 11 12 13 14 15 16 17 18 19 20 21 22 23 24 25 2…" at bounding box center [677, 222] width 35 height 32
select select "0"
click at [660, 206] on select "00 01 02 03 04 05 06 07 08 09 10 11 12 13 14 15 16 17 18 19 20 21 22 23 24 25 2…" at bounding box center [677, 222] width 35 height 32
type input "12:00"
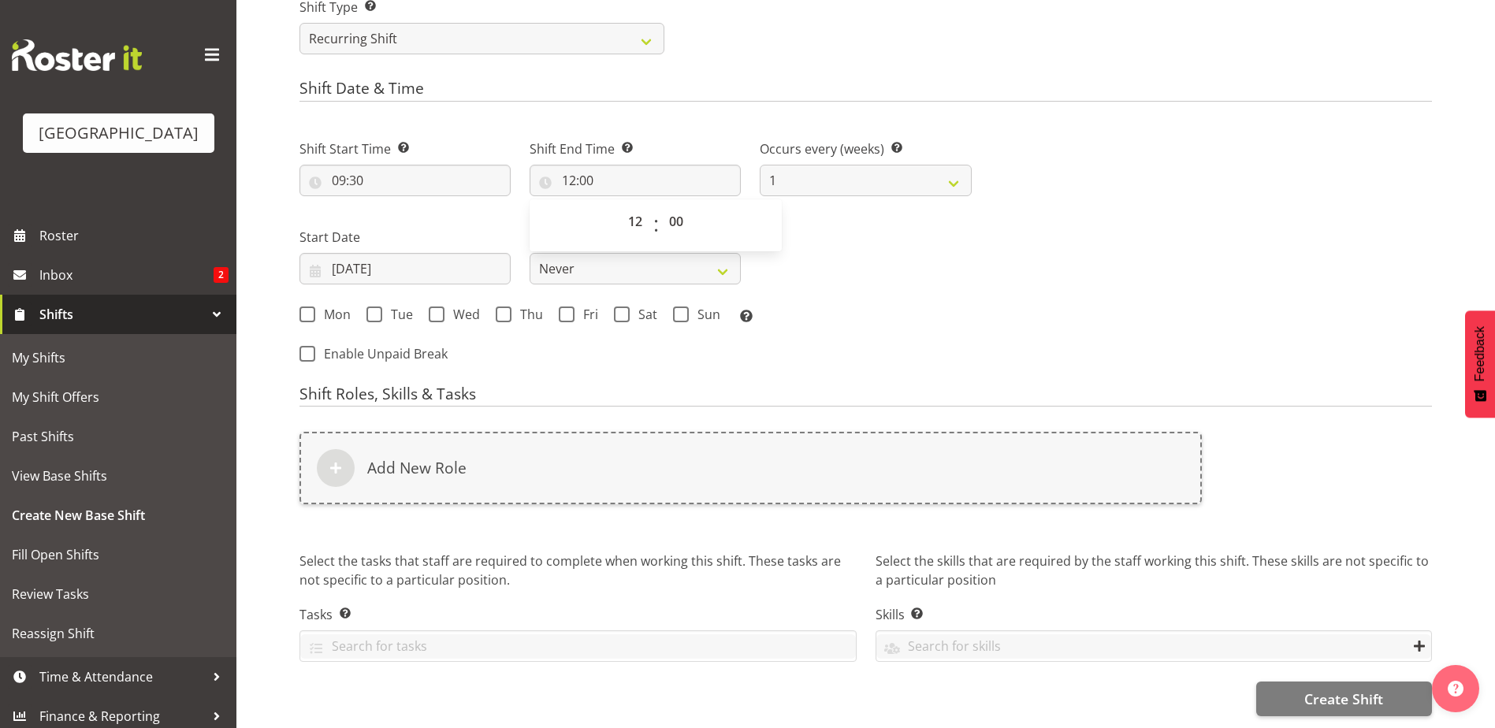
click at [946, 260] on div "Shift Start Time Set the time of the day you wish this shift to start 09:30 00 …" at bounding box center [635, 226] width 691 height 219
click at [649, 253] on select "Never On Date" at bounding box center [635, 269] width 211 height 32
select select "date"
click at [530, 253] on select "Never On Date" at bounding box center [635, 269] width 211 height 32
select select "8"
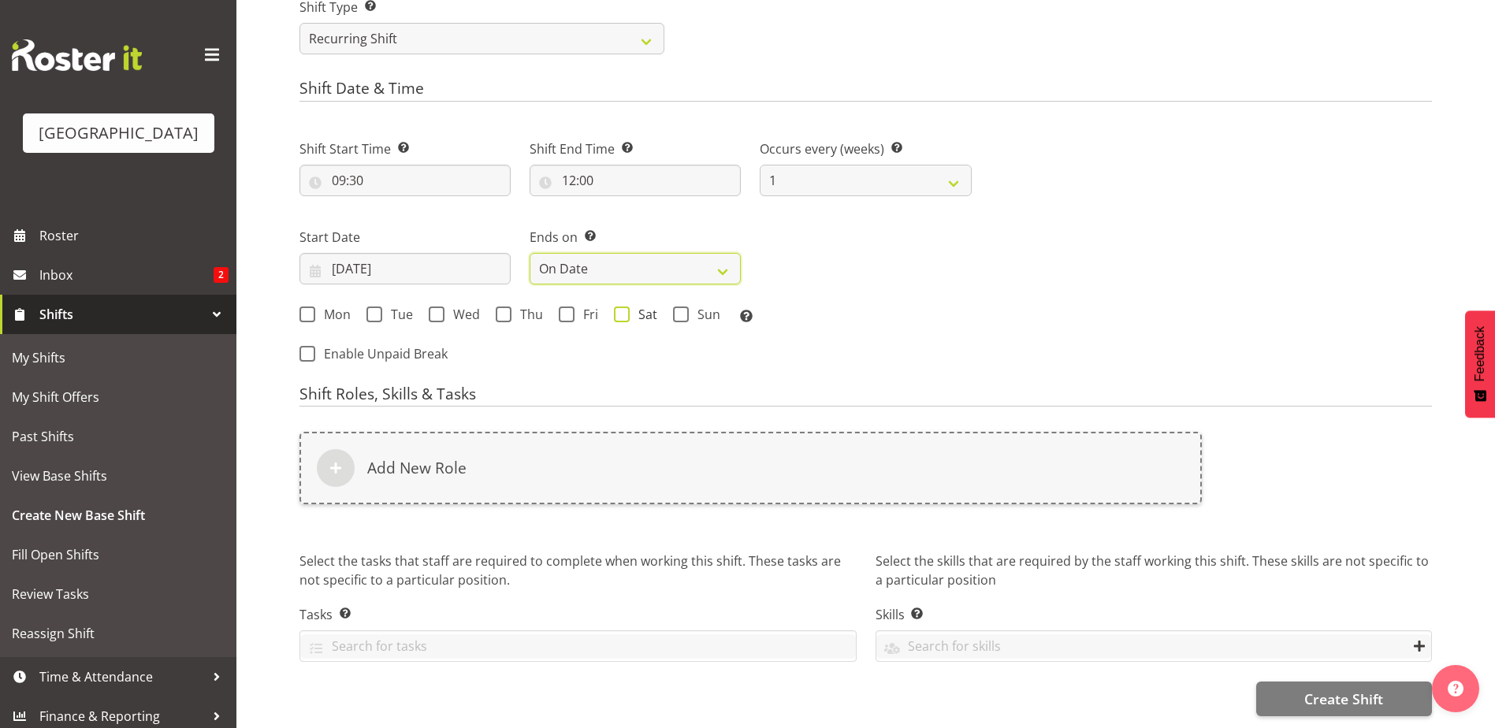
select select "2025"
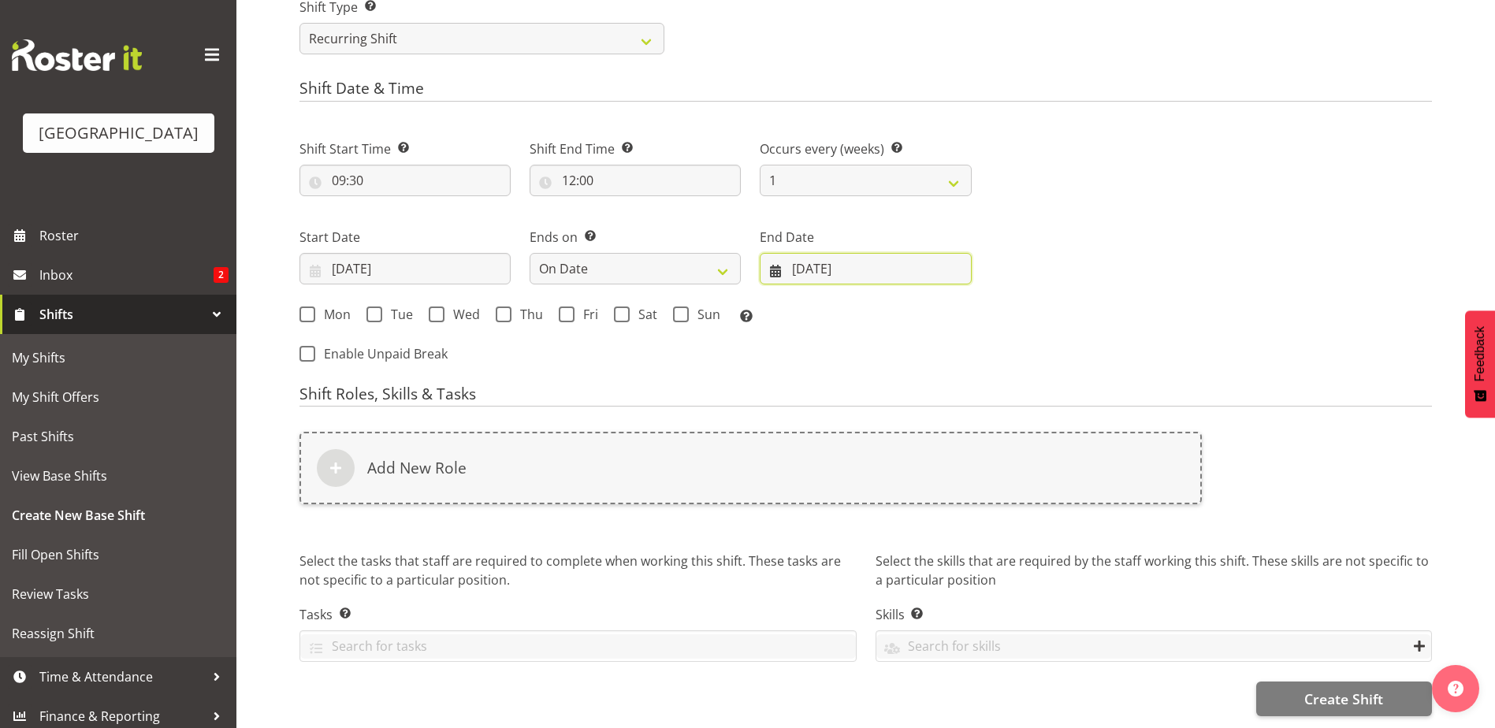
click at [803, 260] on input "25/09/2025" at bounding box center [865, 269] width 211 height 32
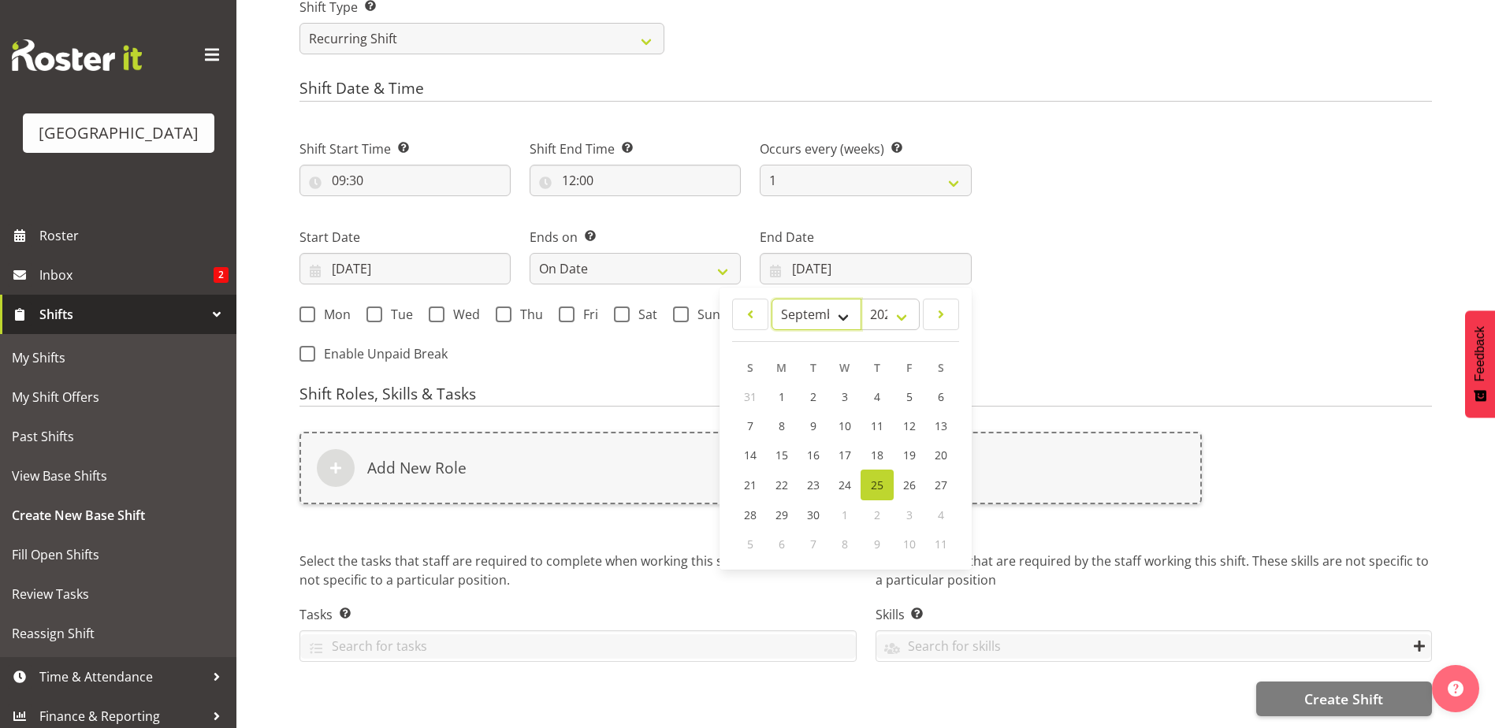
click at [840, 300] on select "January February March April May June July August September October November De…" at bounding box center [816, 315] width 91 height 32
click at [771, 299] on select "January February March April May June July August September October November De…" at bounding box center [816, 315] width 91 height 32
drag, startPoint x: 843, startPoint y: 303, endPoint x: 835, endPoint y: 321, distance: 19.8
click at [843, 303] on select "January February March April May June July August September October November De…" at bounding box center [816, 315] width 91 height 32
select select "9"
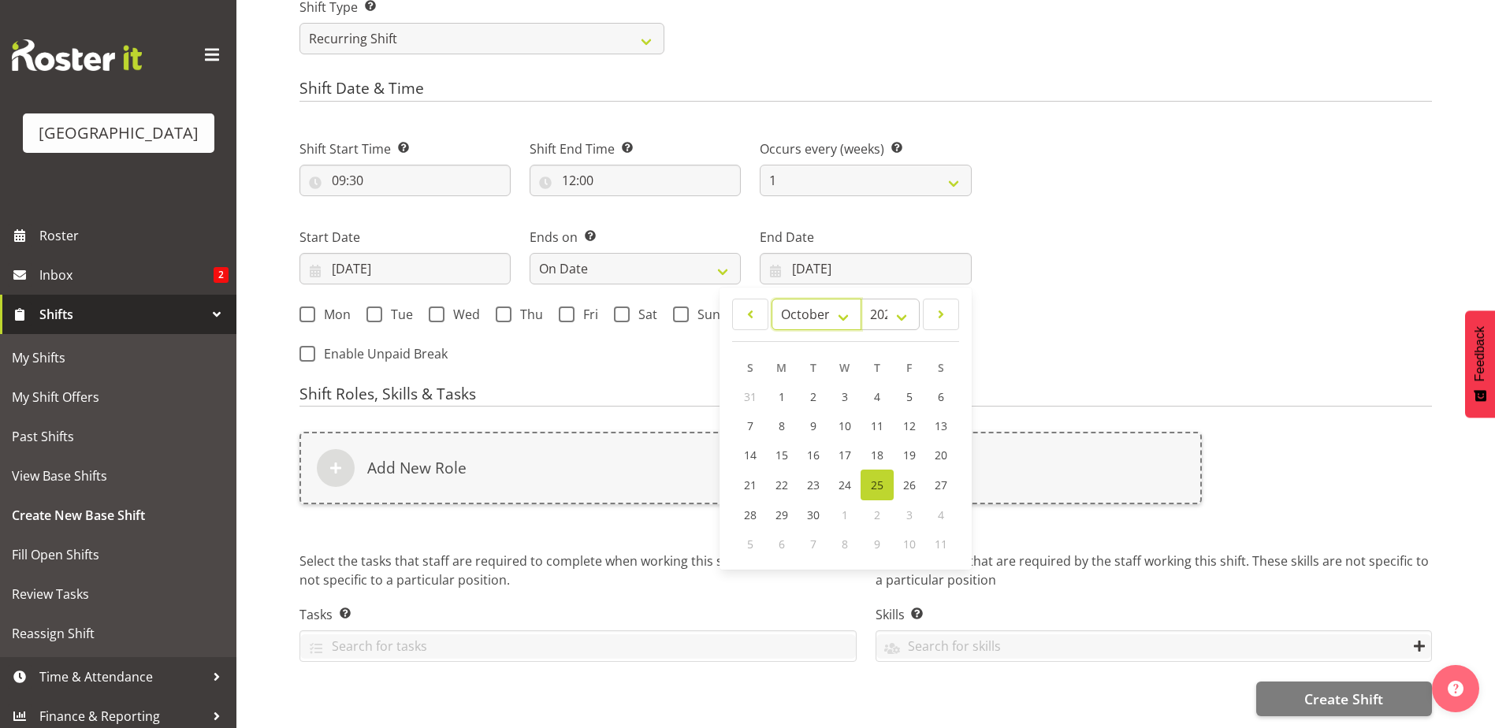
click at [771, 299] on select "January February March April May June July August September October November De…" at bounding box center [816, 315] width 91 height 32
click at [899, 382] on link "3" at bounding box center [909, 396] width 32 height 29
type input "03/10/2025"
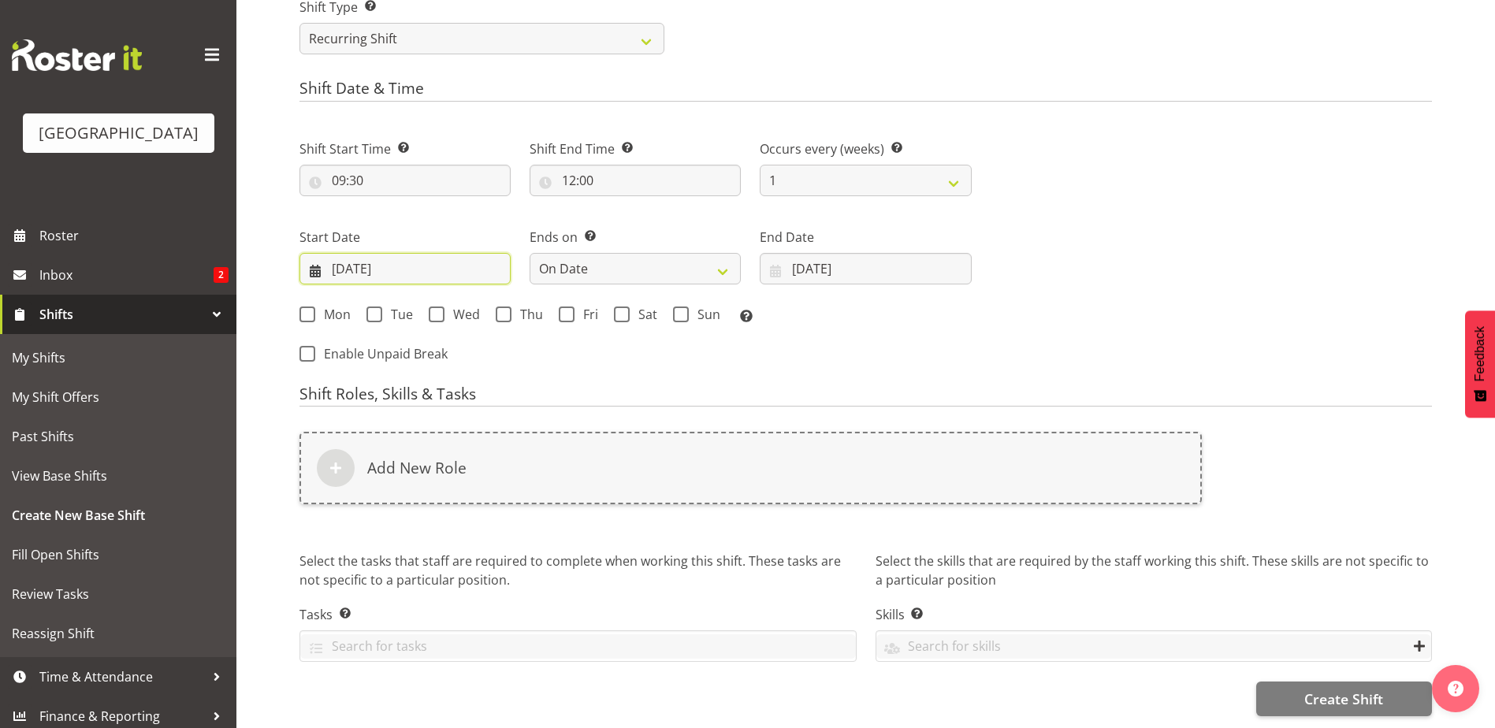
click at [389, 253] on input "25/09/2025" at bounding box center [404, 269] width 211 height 32
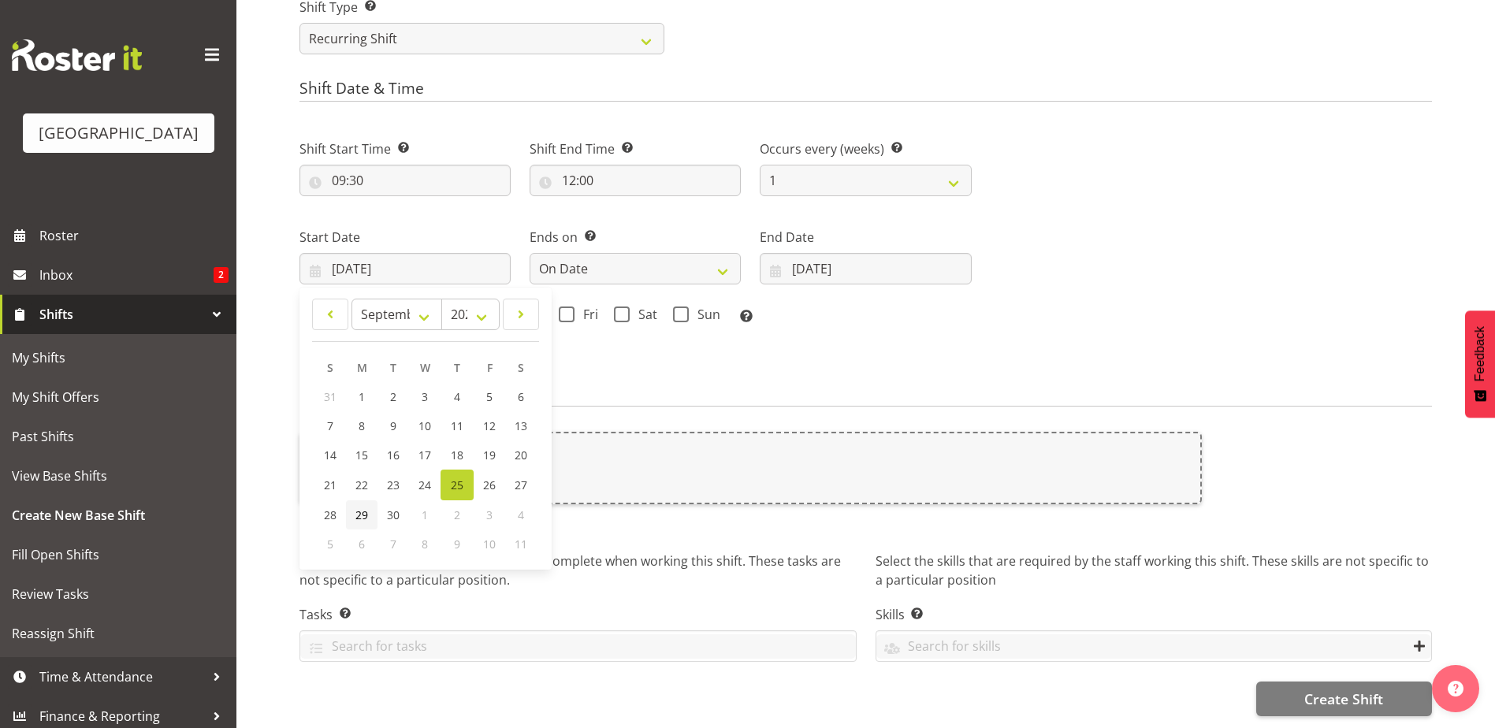
click at [372, 500] on link "29" at bounding box center [362, 514] width 32 height 29
type input "29/09/2025"
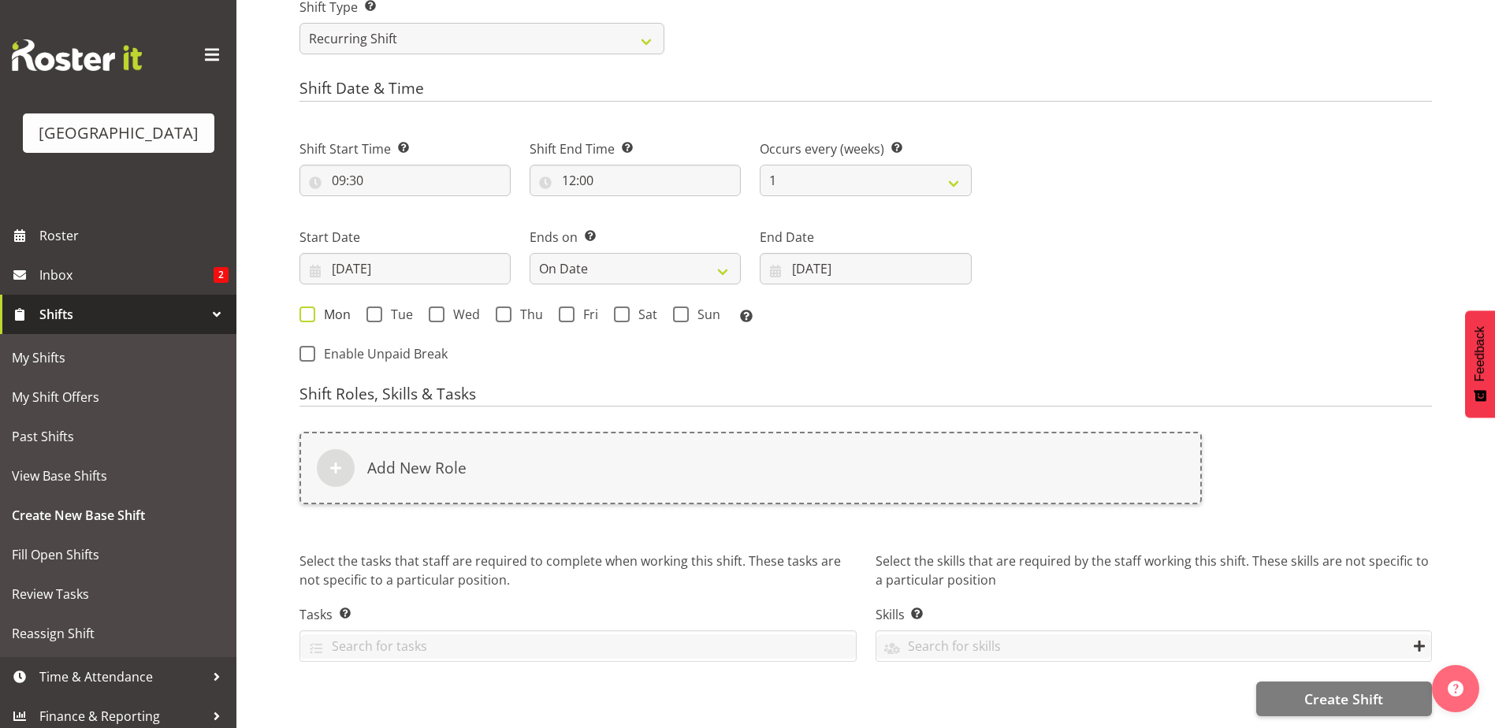
drag, startPoint x: 311, startPoint y: 301, endPoint x: 365, endPoint y: 303, distance: 53.6
click at [312, 307] on span at bounding box center [307, 315] width 16 height 16
click at [310, 309] on input "Mon" at bounding box center [304, 314] width 10 height 10
checkbox input "true"
drag, startPoint x: 372, startPoint y: 303, endPoint x: 429, endPoint y: 304, distance: 56.7
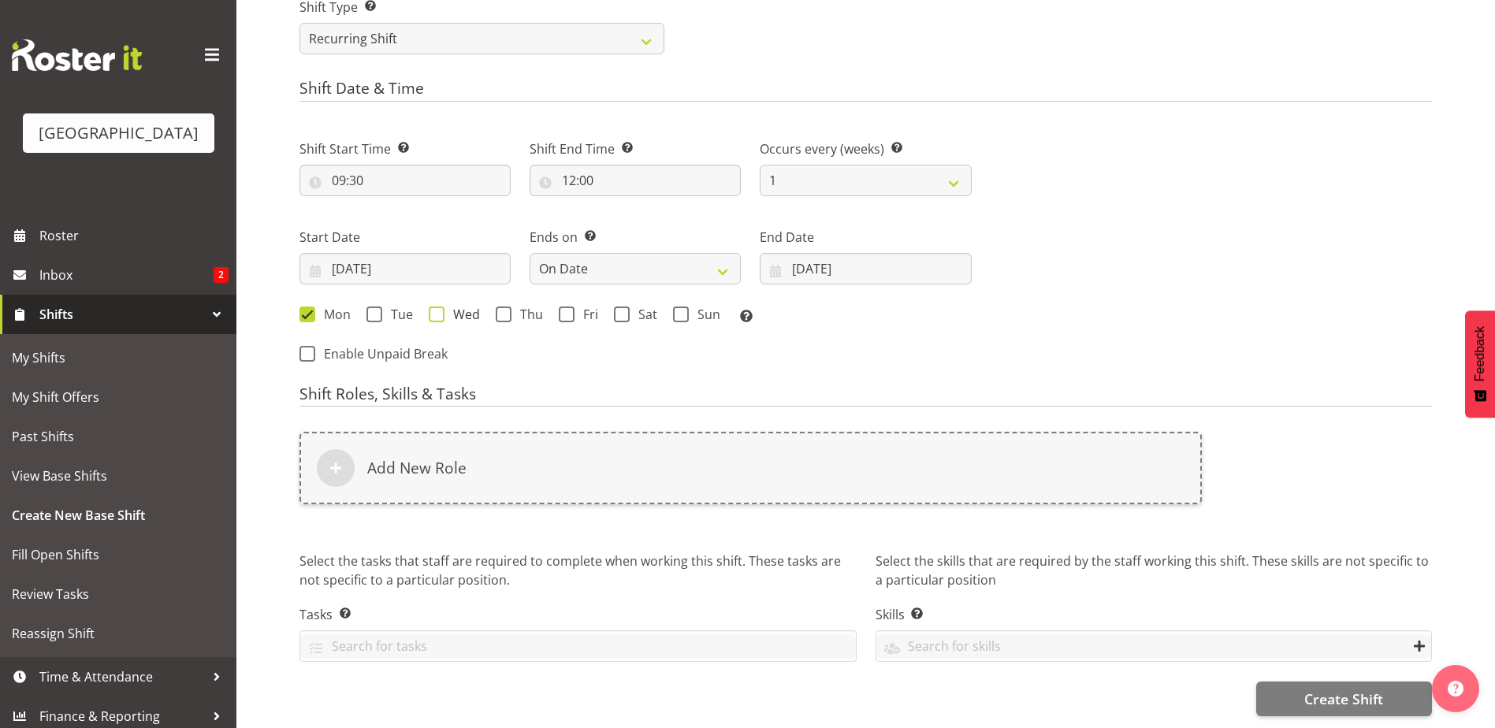
click at [377, 307] on span at bounding box center [374, 315] width 16 height 16
click at [377, 309] on input "Tue" at bounding box center [371, 314] width 10 height 10
checkbox input "true"
click at [442, 307] on span at bounding box center [437, 315] width 16 height 16
click at [439, 309] on input "Wed" at bounding box center [434, 314] width 10 height 10
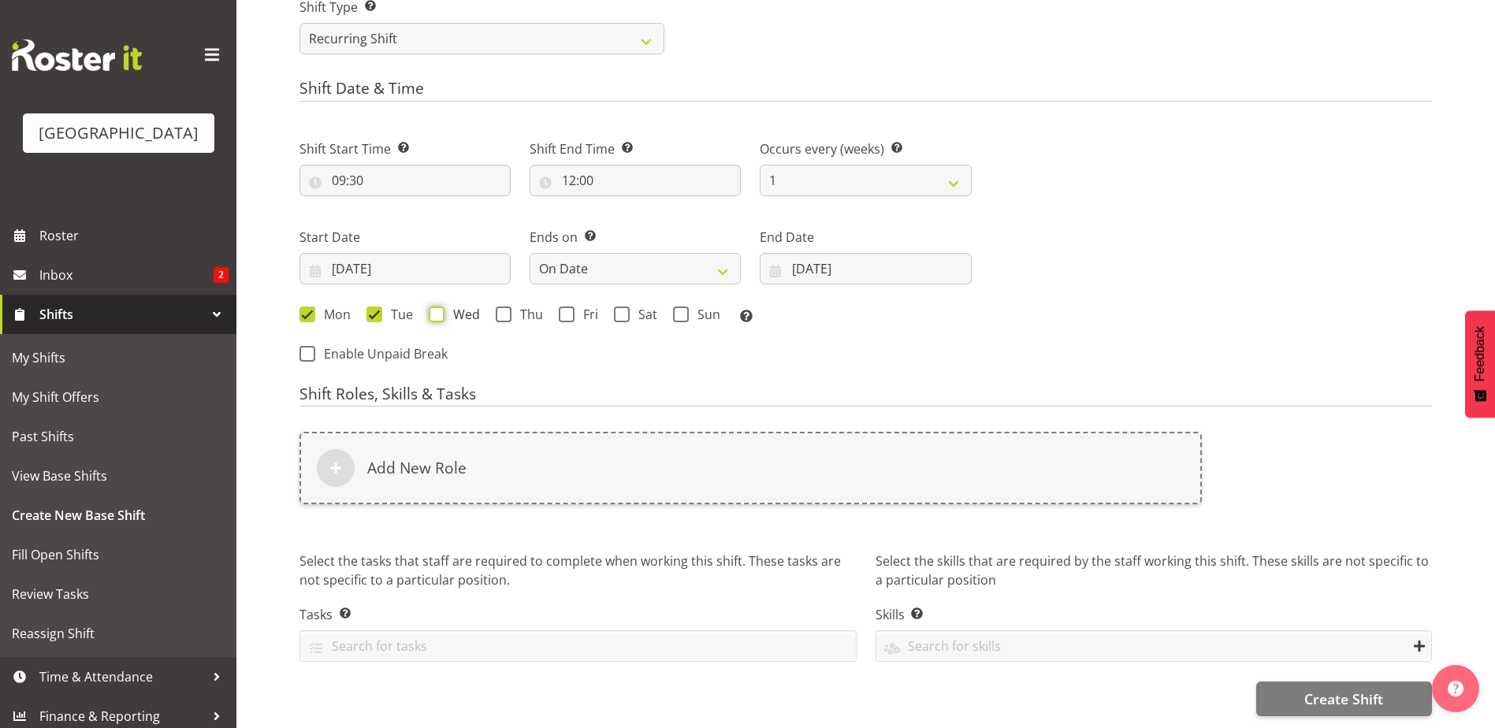
checkbox input "true"
click at [494, 307] on div "Mon Tue Wed Thu Fri Sat Sun Select the days of the week you wish to create this…" at bounding box center [635, 317] width 672 height 20
drag, startPoint x: 558, startPoint y: 303, endPoint x: 535, endPoint y: 306, distance: 23.0
click at [559, 307] on span at bounding box center [567, 315] width 16 height 16
click at [559, 309] on input "Fri" at bounding box center [564, 314] width 10 height 10
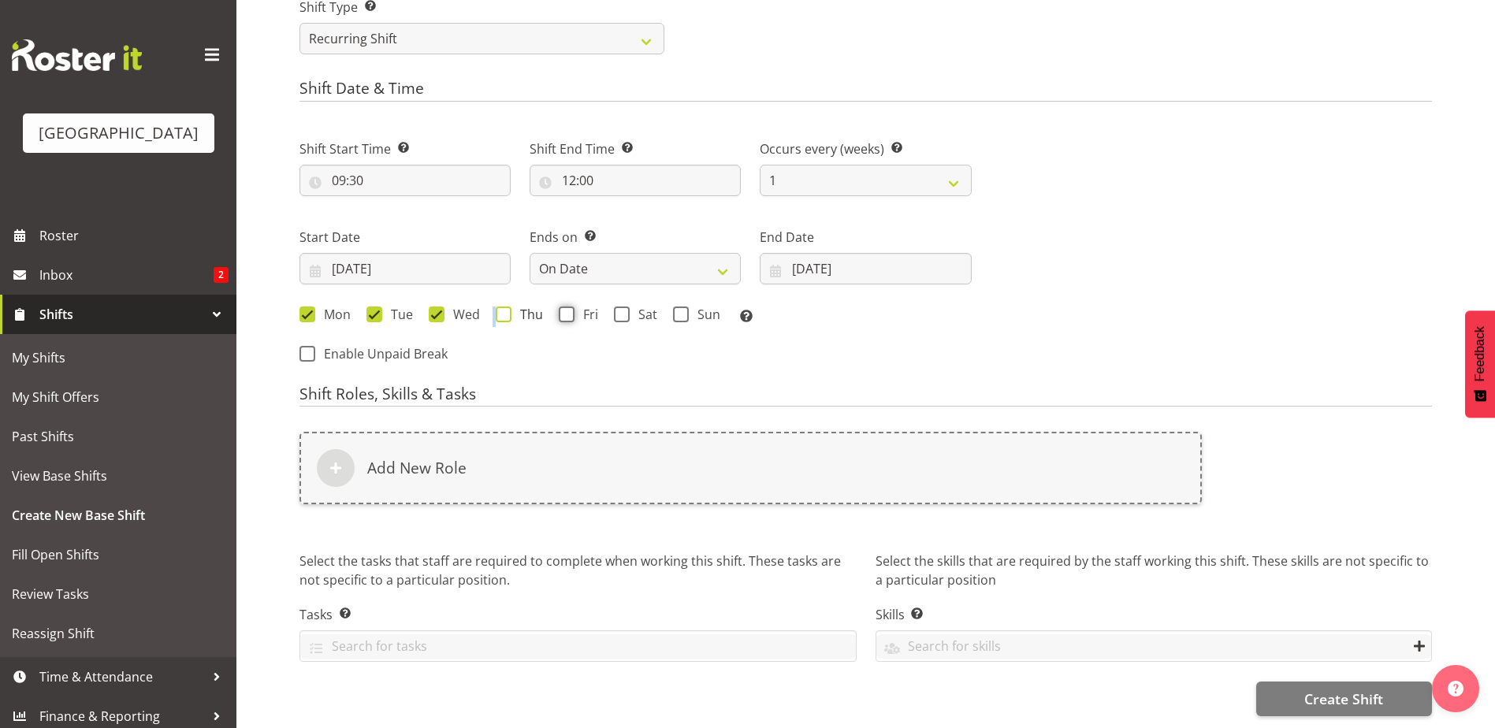
checkbox input "true"
drag, startPoint x: 501, startPoint y: 302, endPoint x: 507, endPoint y: 309, distance: 9.5
click at [504, 307] on span at bounding box center [504, 315] width 16 height 16
click at [504, 309] on input "Thu" at bounding box center [501, 314] width 10 height 10
checkbox input "true"
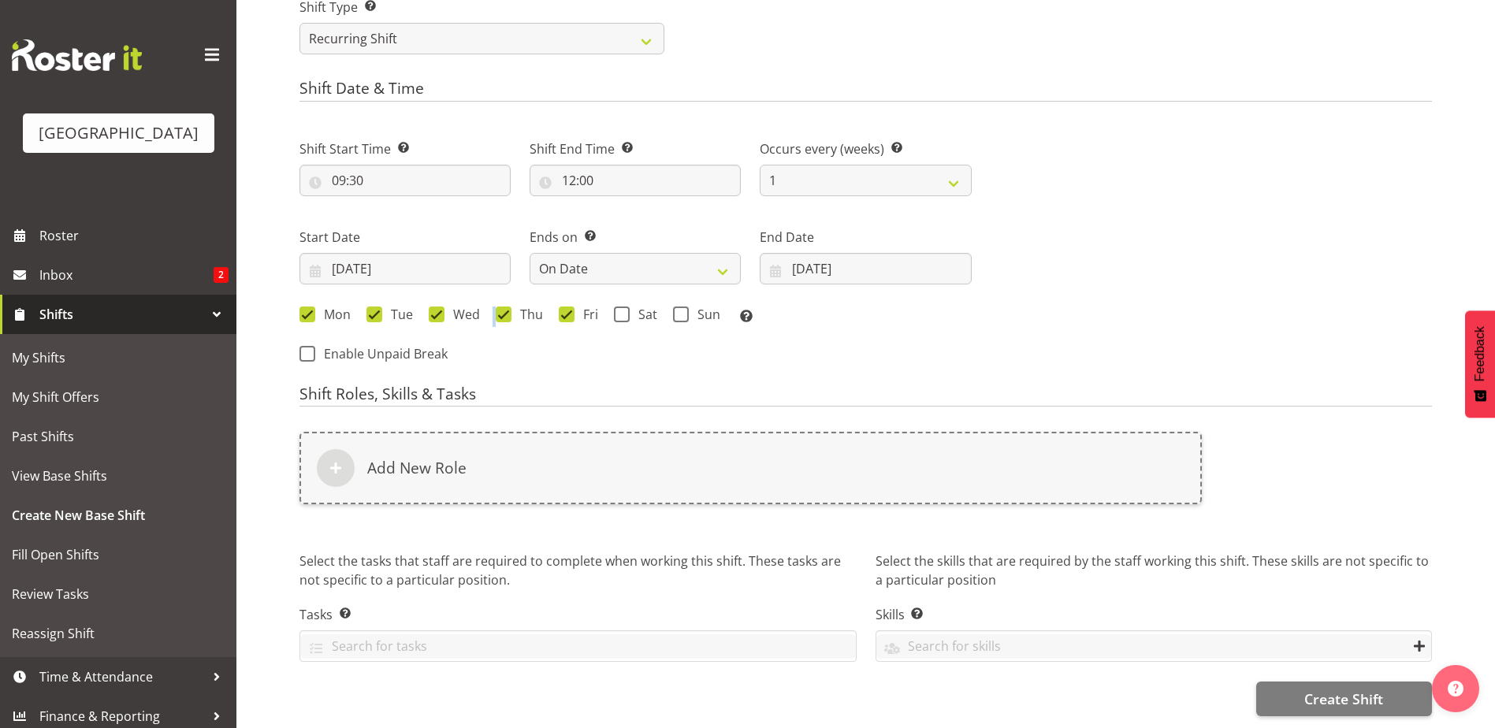
drag, startPoint x: 623, startPoint y: 303, endPoint x: 634, endPoint y: 312, distance: 13.9
click at [631, 310] on label "Sat" at bounding box center [635, 315] width 43 height 16
click at [624, 310] on input "Sat" at bounding box center [619, 314] width 10 height 10
checkbox input "true"
click at [675, 307] on span at bounding box center [681, 315] width 16 height 16
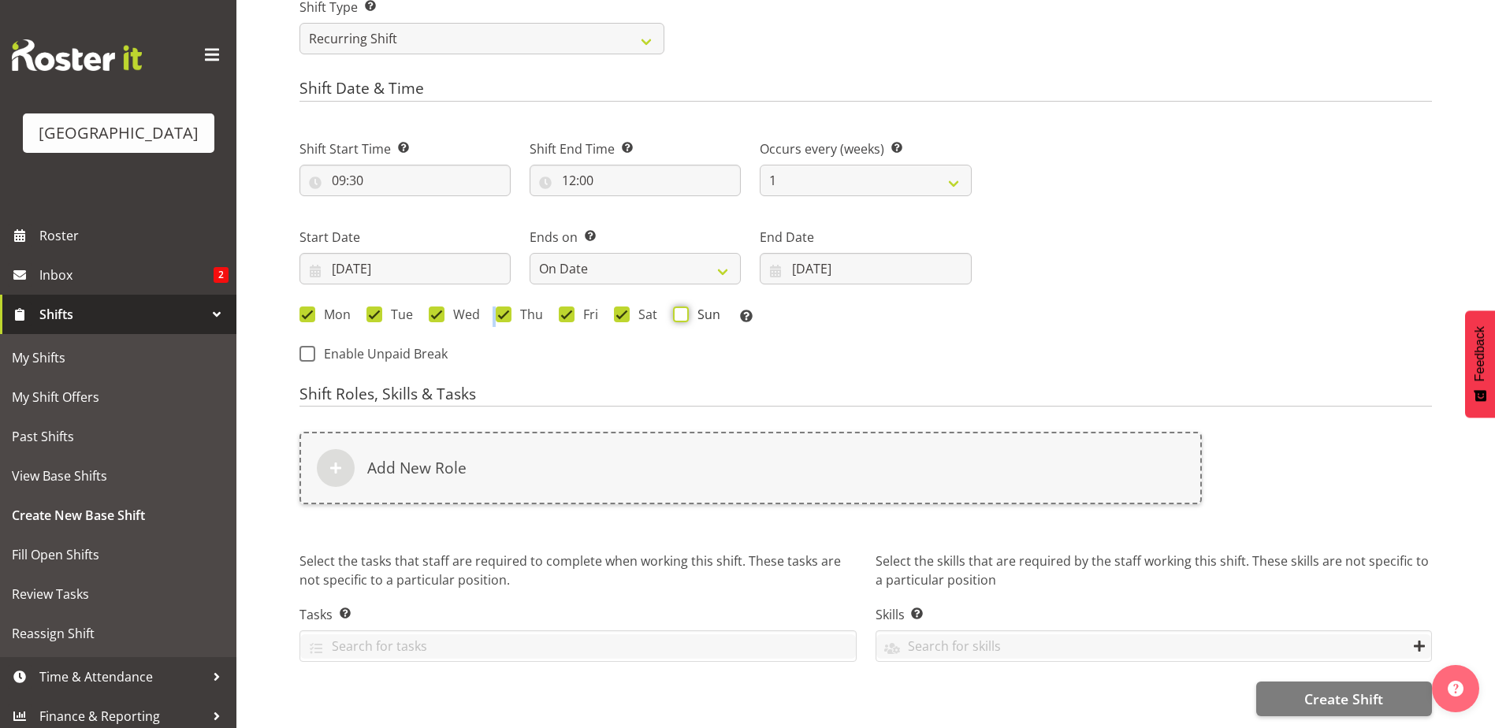
click at [675, 309] on input "Sun" at bounding box center [678, 314] width 10 height 10
checkbox input "true"
drag, startPoint x: 498, startPoint y: 299, endPoint x: 489, endPoint y: 318, distance: 21.9
click at [492, 311] on div "Mon Tue Wed Thu Fri Sat Sun Select the days of the week you wish to create this…" at bounding box center [635, 317] width 672 height 20
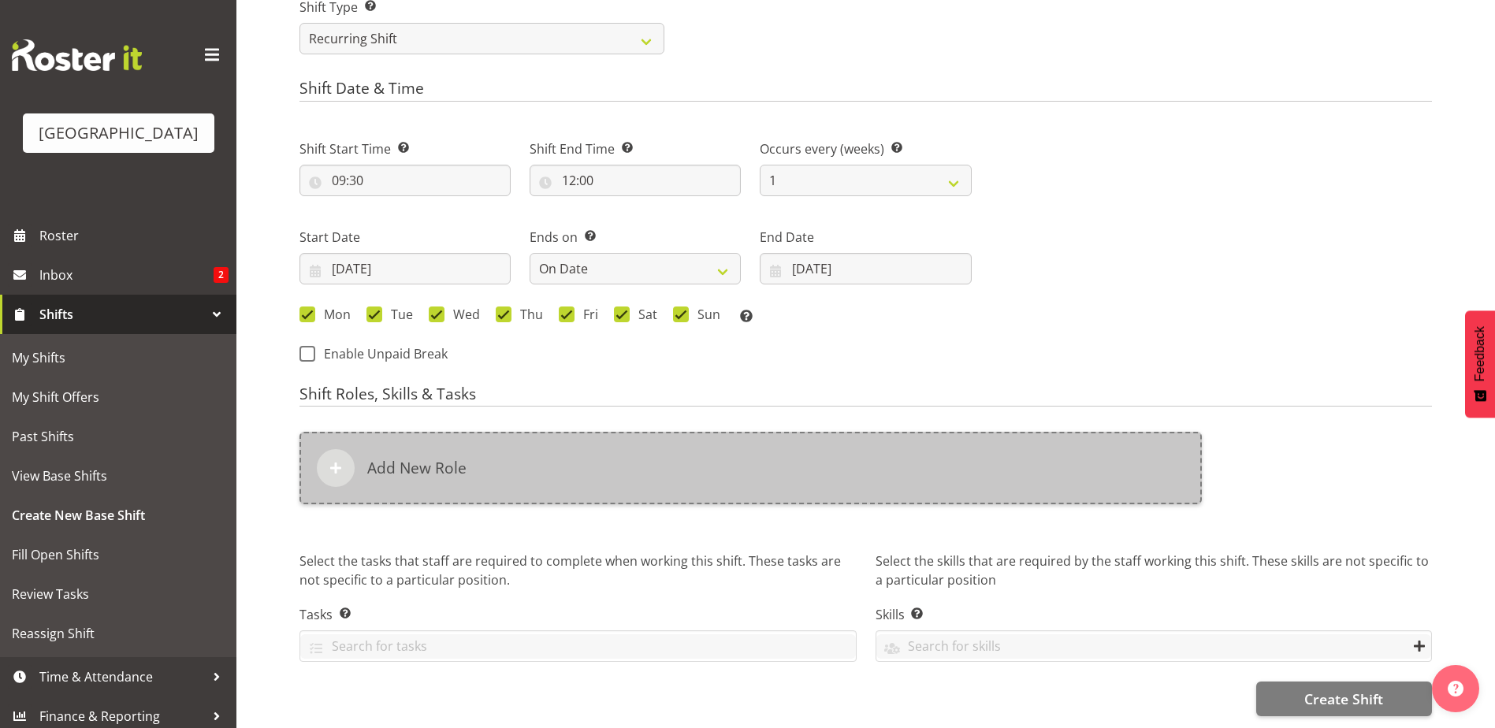
click at [429, 432] on div "Add New Role" at bounding box center [750, 468] width 902 height 72
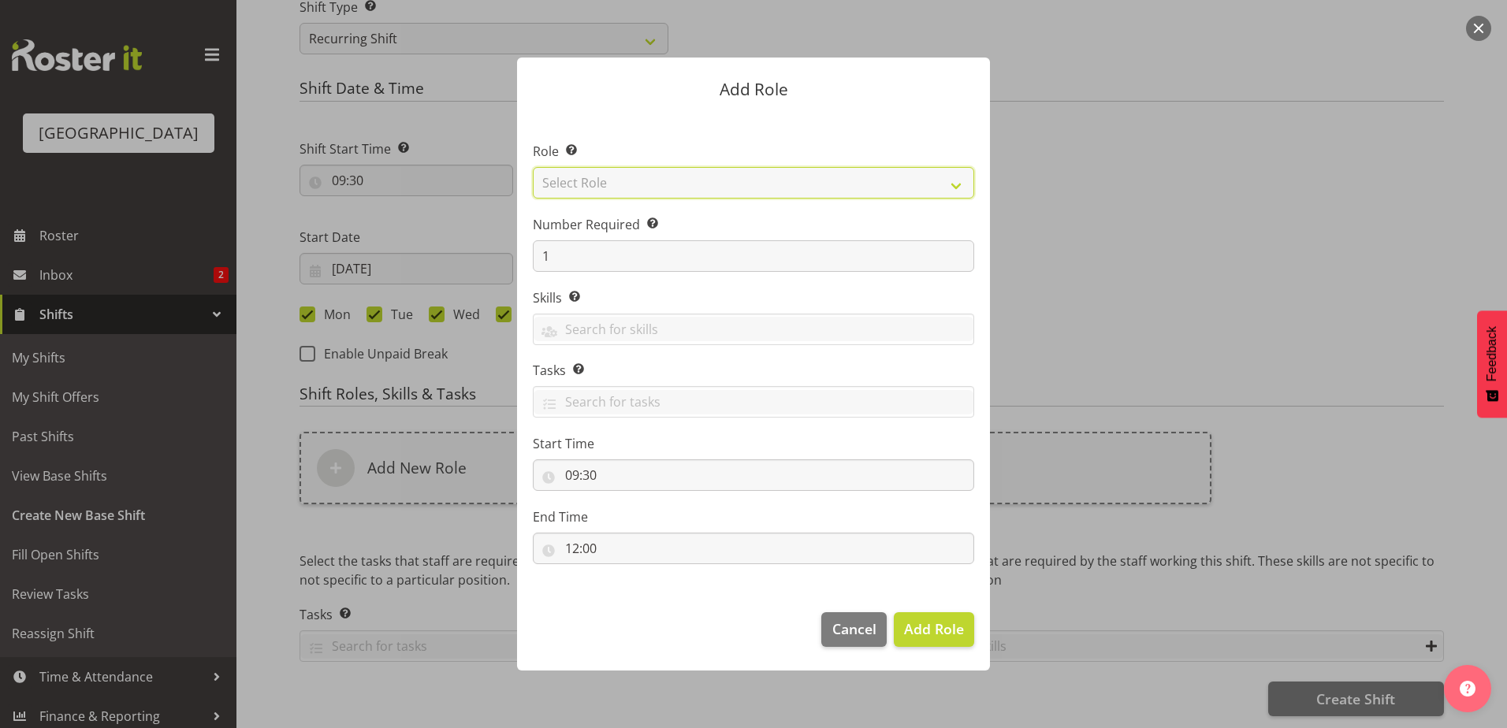
drag, startPoint x: 643, startPoint y: 178, endPoint x: 636, endPoint y: 200, distance: 23.2
click at [644, 178] on select "Select Role Aquatic Customer Services Officer Cleaner - Splash Palace Facilties…" at bounding box center [753, 183] width 441 height 32
select select "98"
click at [533, 167] on select "Select Role Aquatic Customer Services Officer Cleaner - Splash Palace Facilties…" at bounding box center [753, 183] width 441 height 32
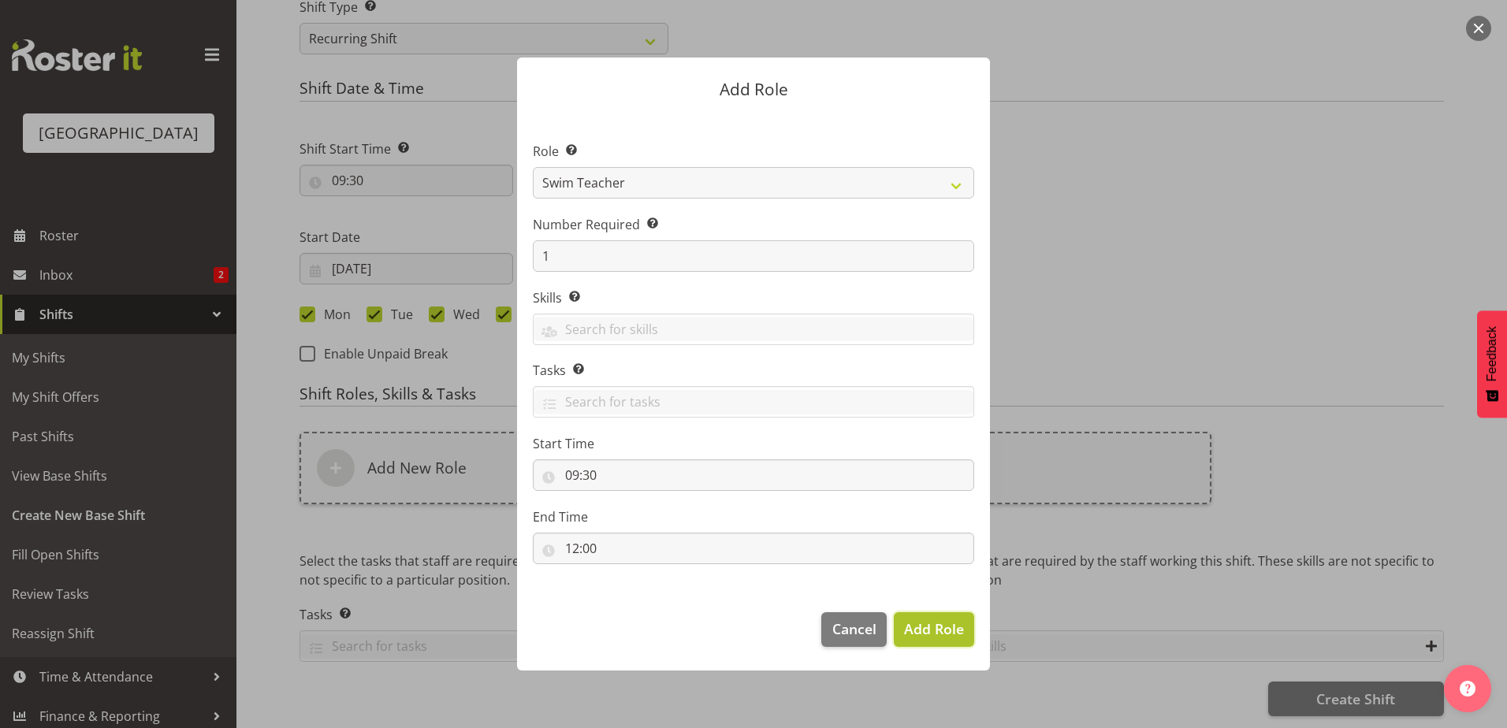
click at [909, 626] on span "Add Role" at bounding box center [934, 628] width 60 height 19
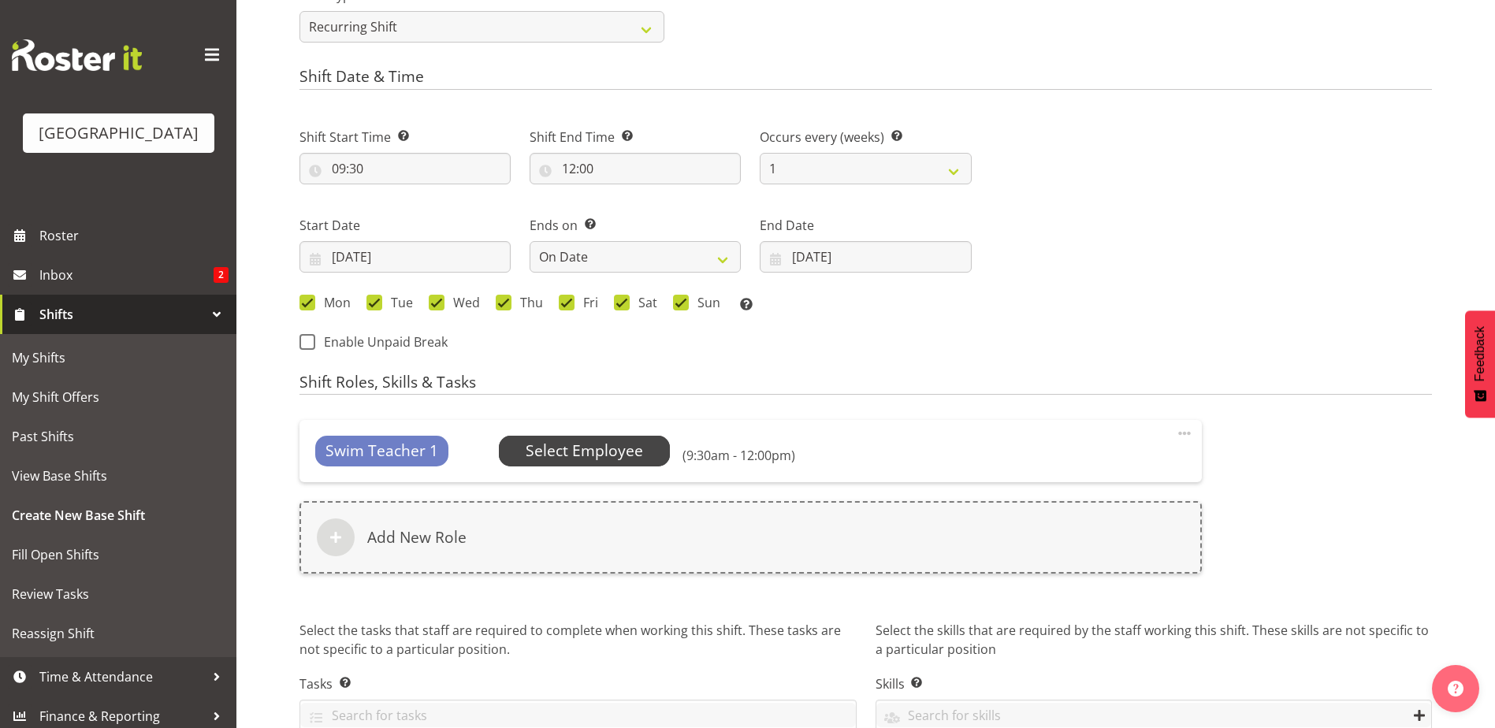
click at [580, 459] on span "Select Employee" at bounding box center [584, 451] width 117 height 23
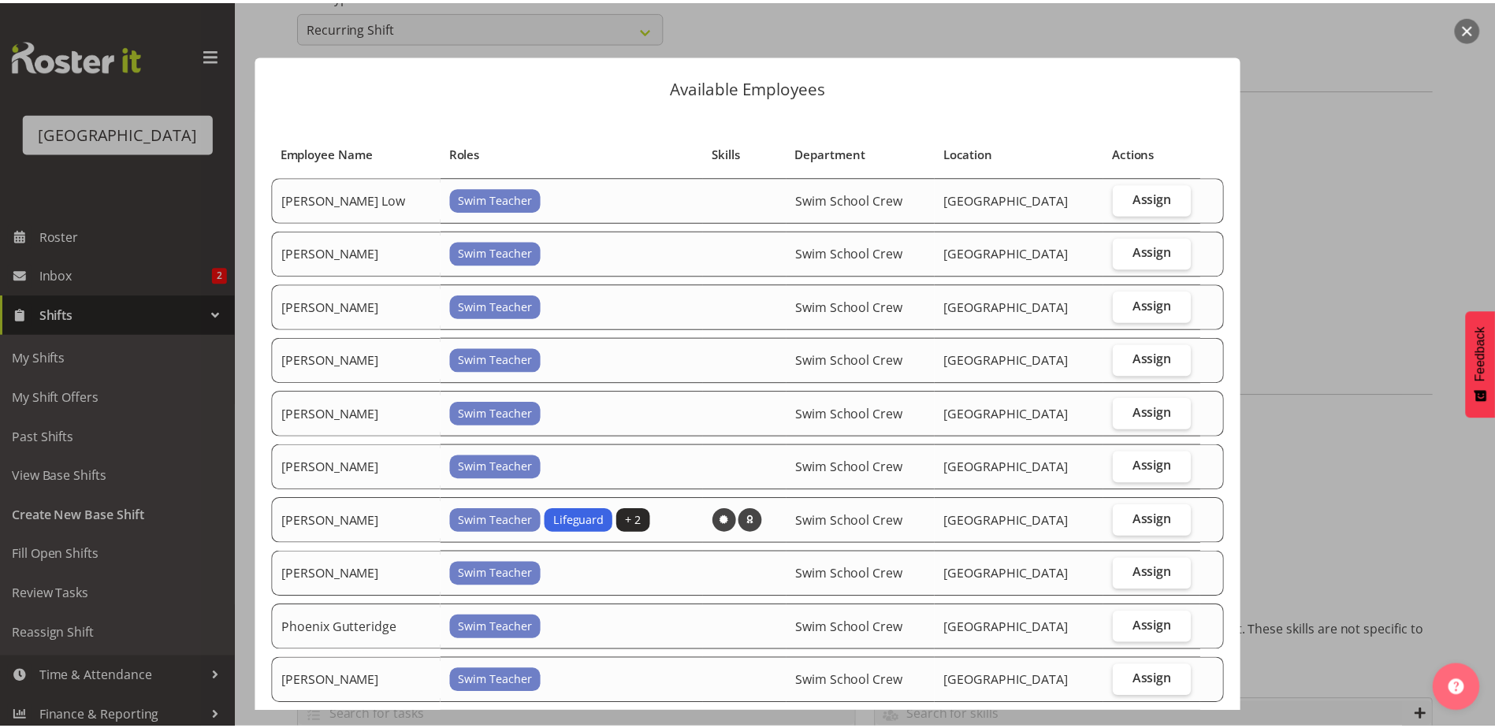
scroll to position [144, 0]
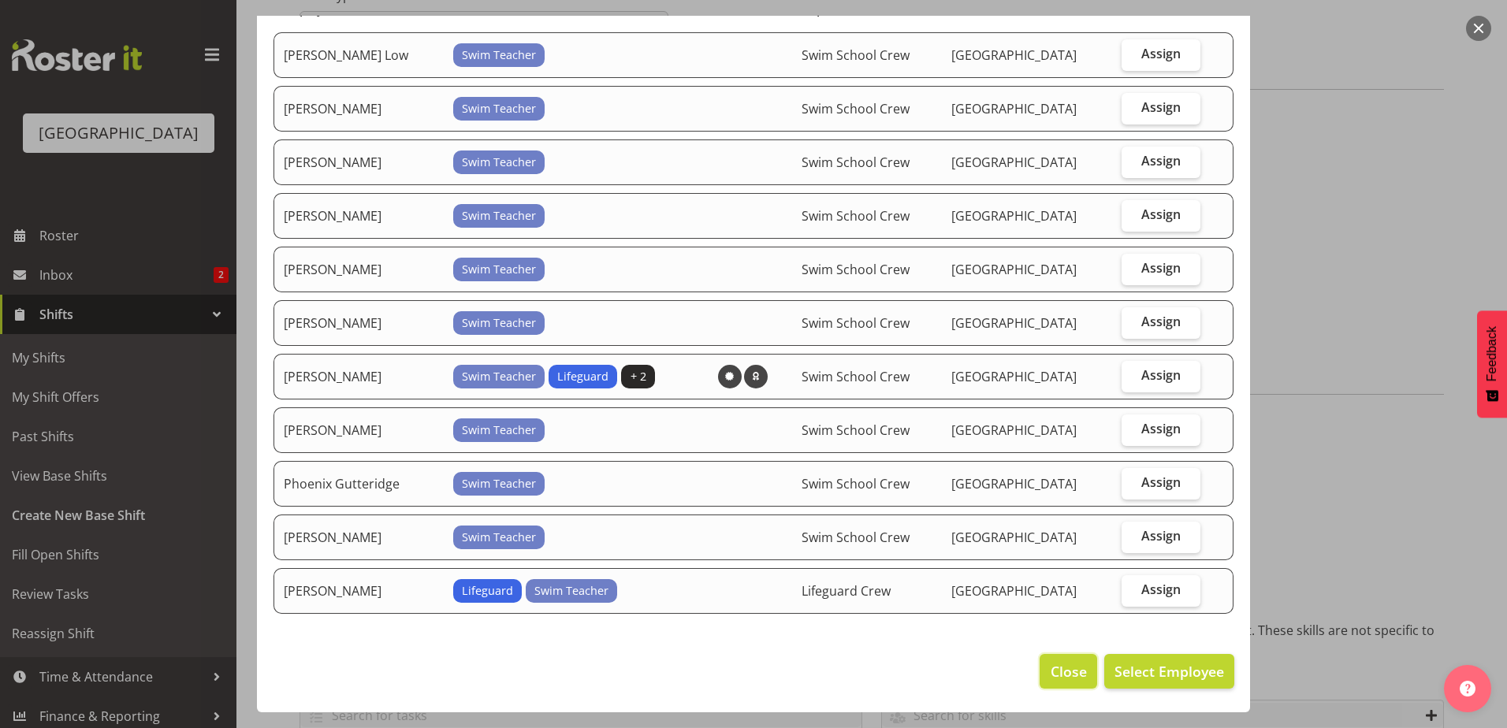
click at [1039, 669] on button "Close" at bounding box center [1067, 671] width 57 height 35
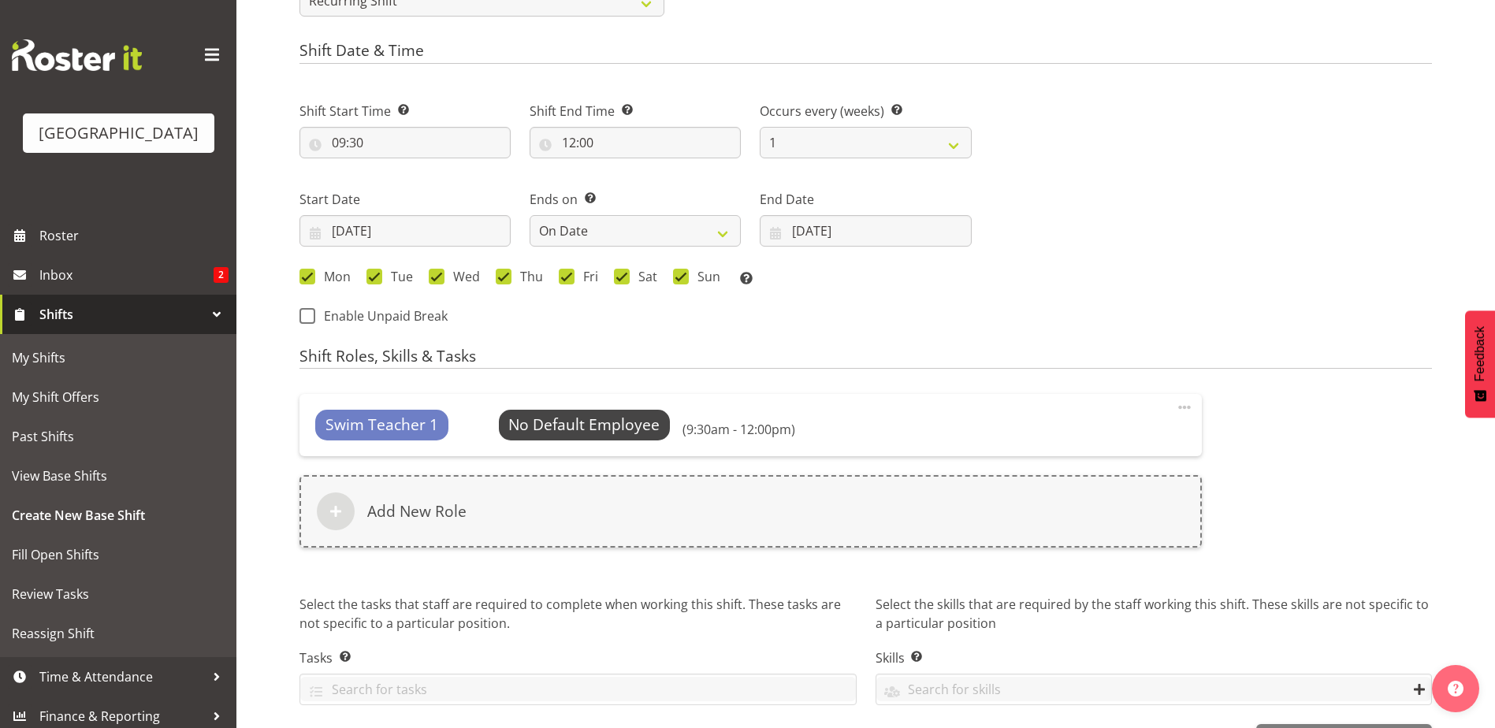
scroll to position [768, 0]
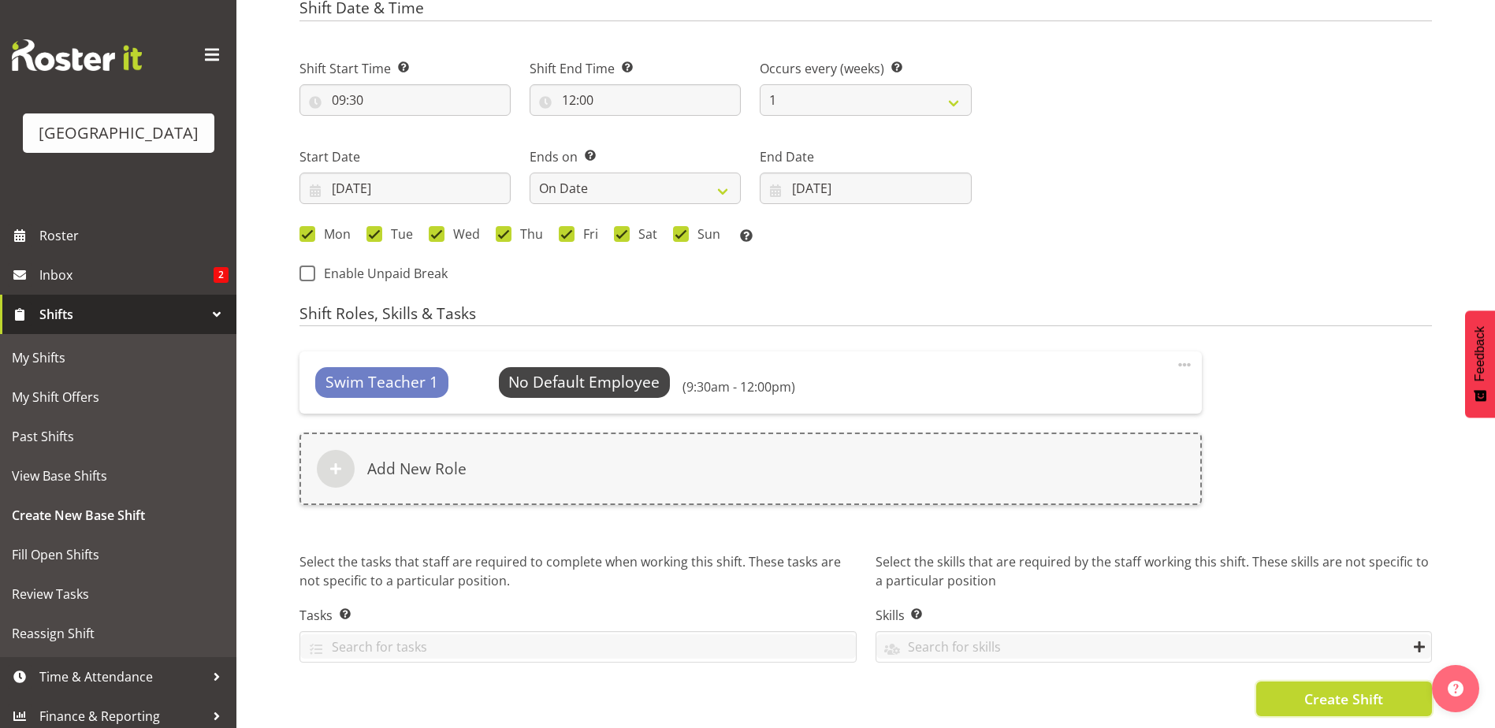
click at [1283, 682] on button "Create Shift" at bounding box center [1344, 699] width 176 height 35
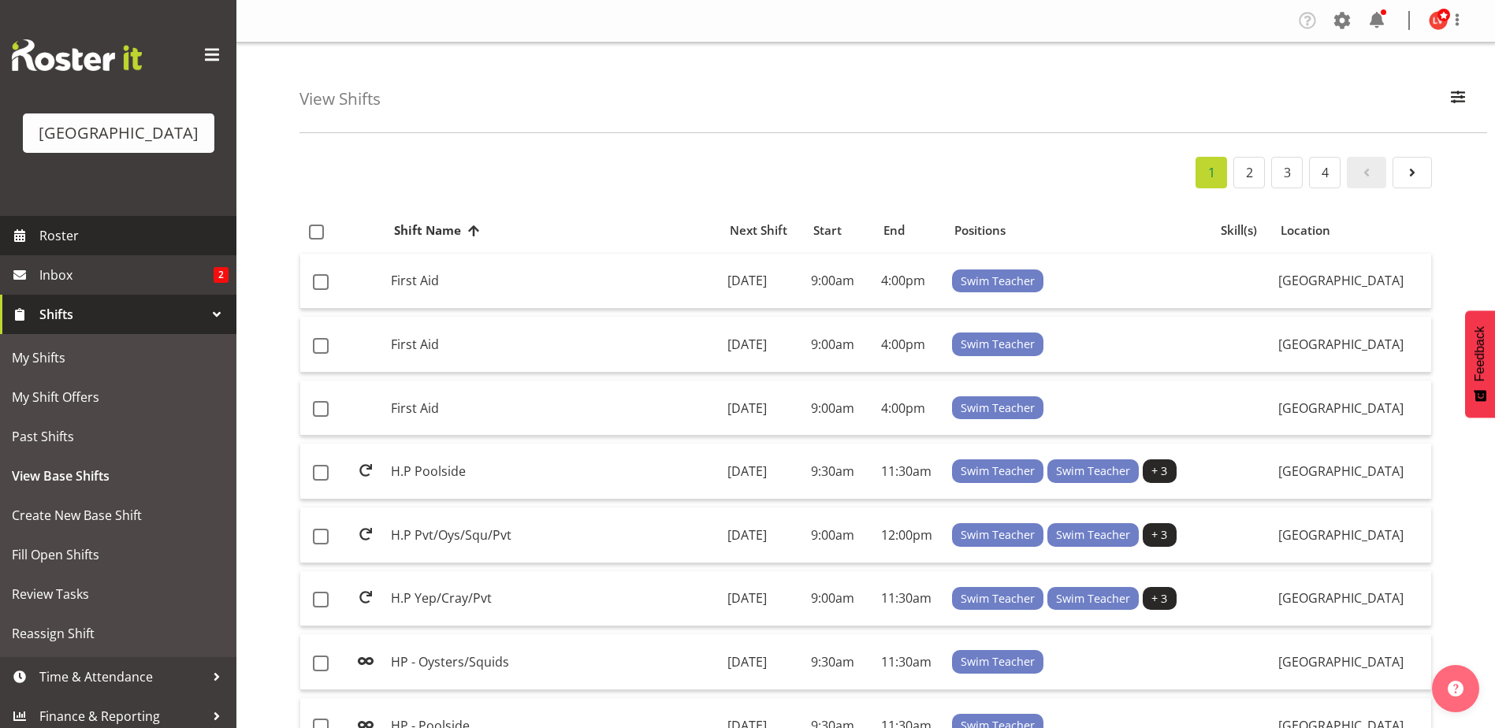
click at [61, 231] on span "Roster" at bounding box center [133, 236] width 189 height 24
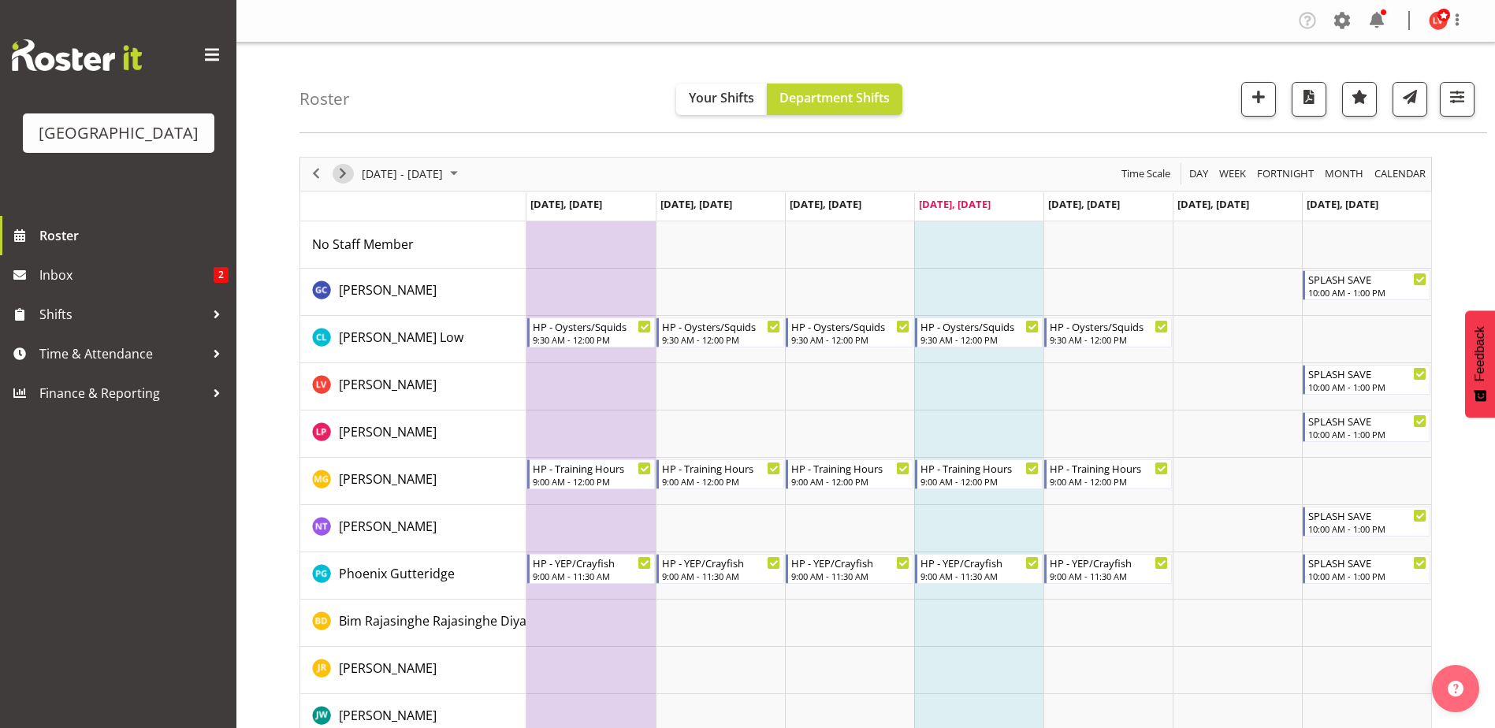
click at [348, 177] on span "Next" at bounding box center [342, 174] width 19 height 20
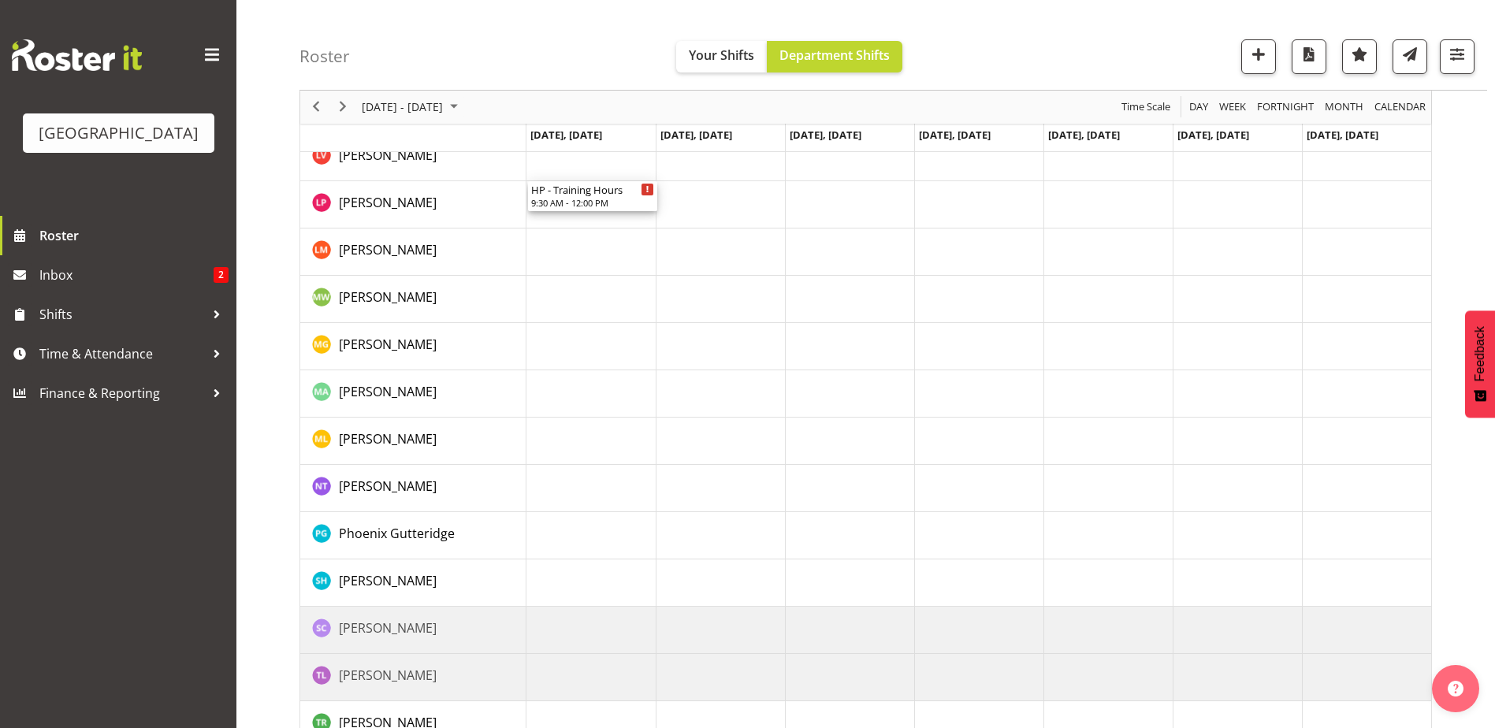
scroll to position [452, 0]
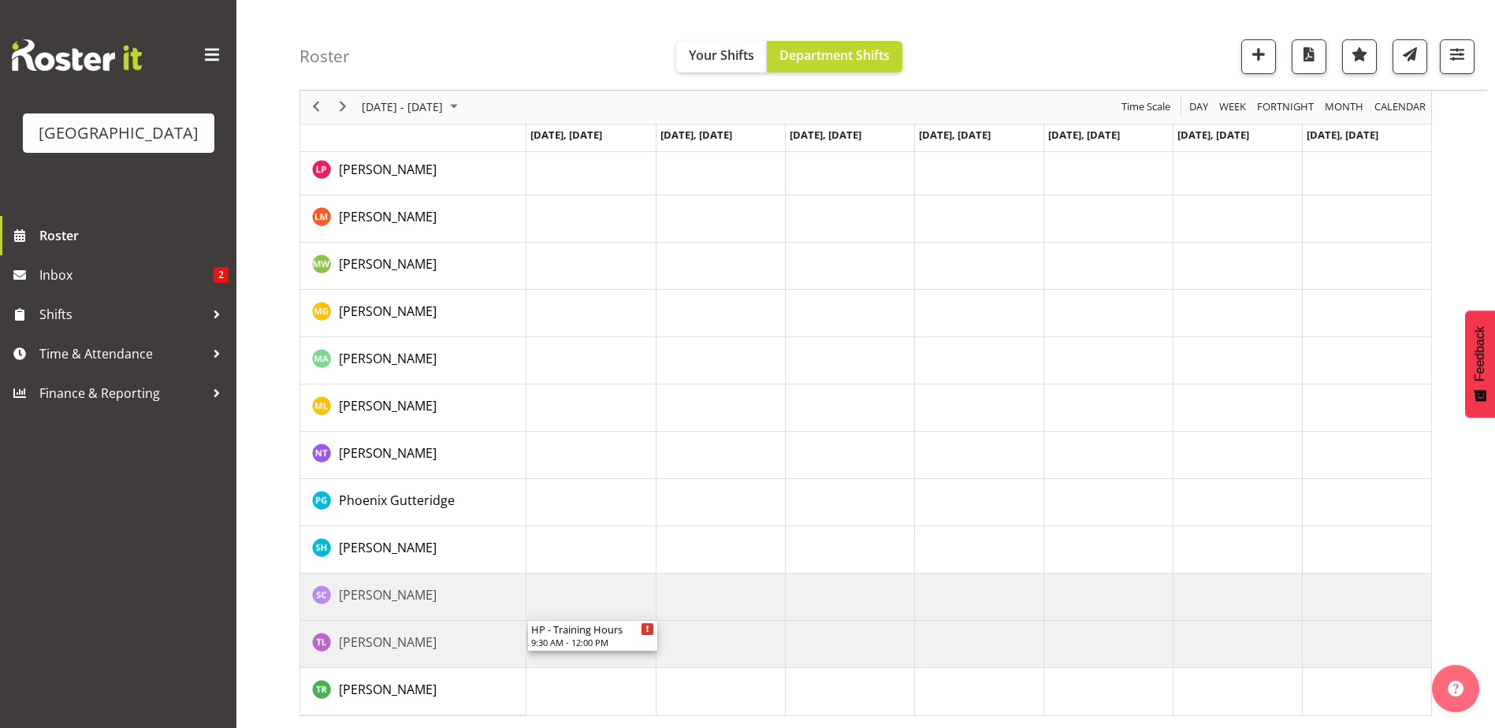
drag, startPoint x: 615, startPoint y: 240, endPoint x: 617, endPoint y: 599, distance: 358.6
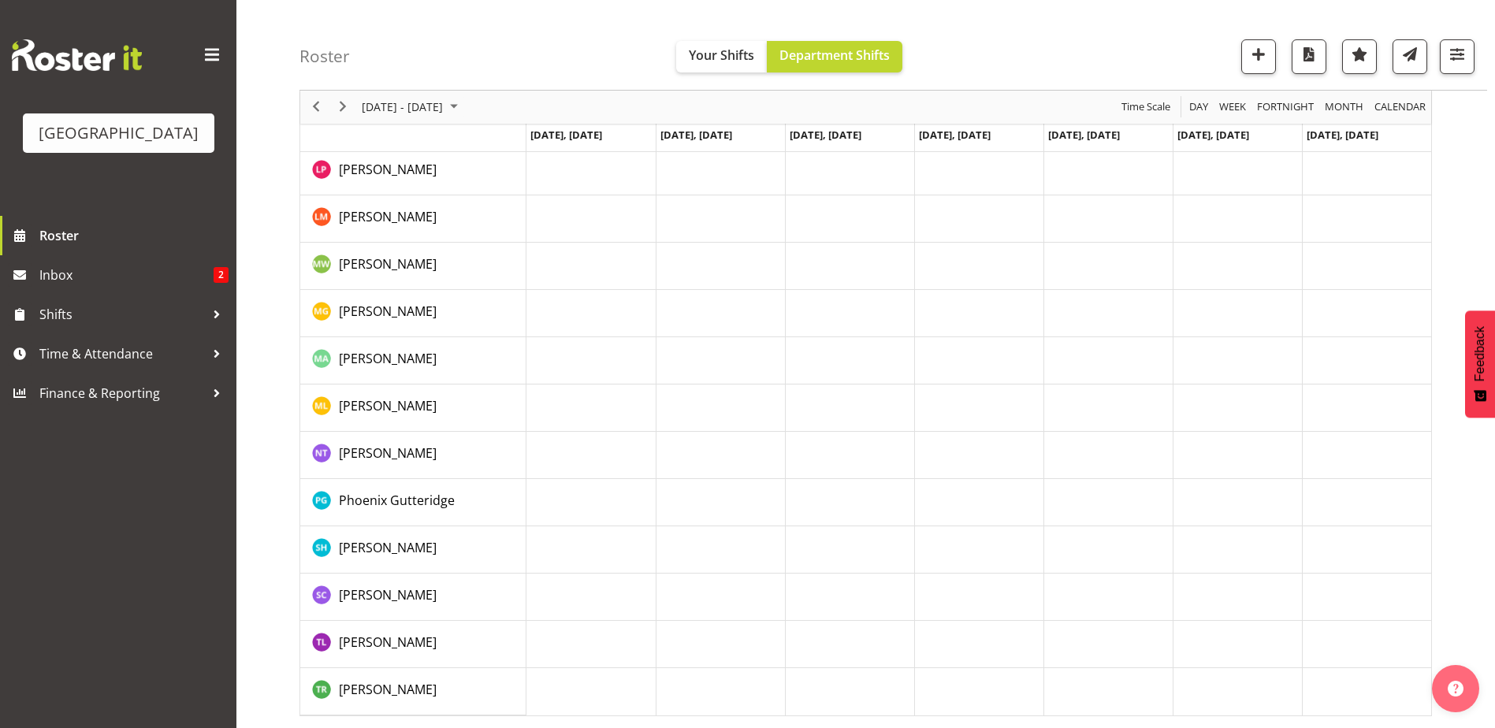
click at [616, 641] on td "Timeline Week of October 2, 2025" at bounding box center [590, 644] width 129 height 47
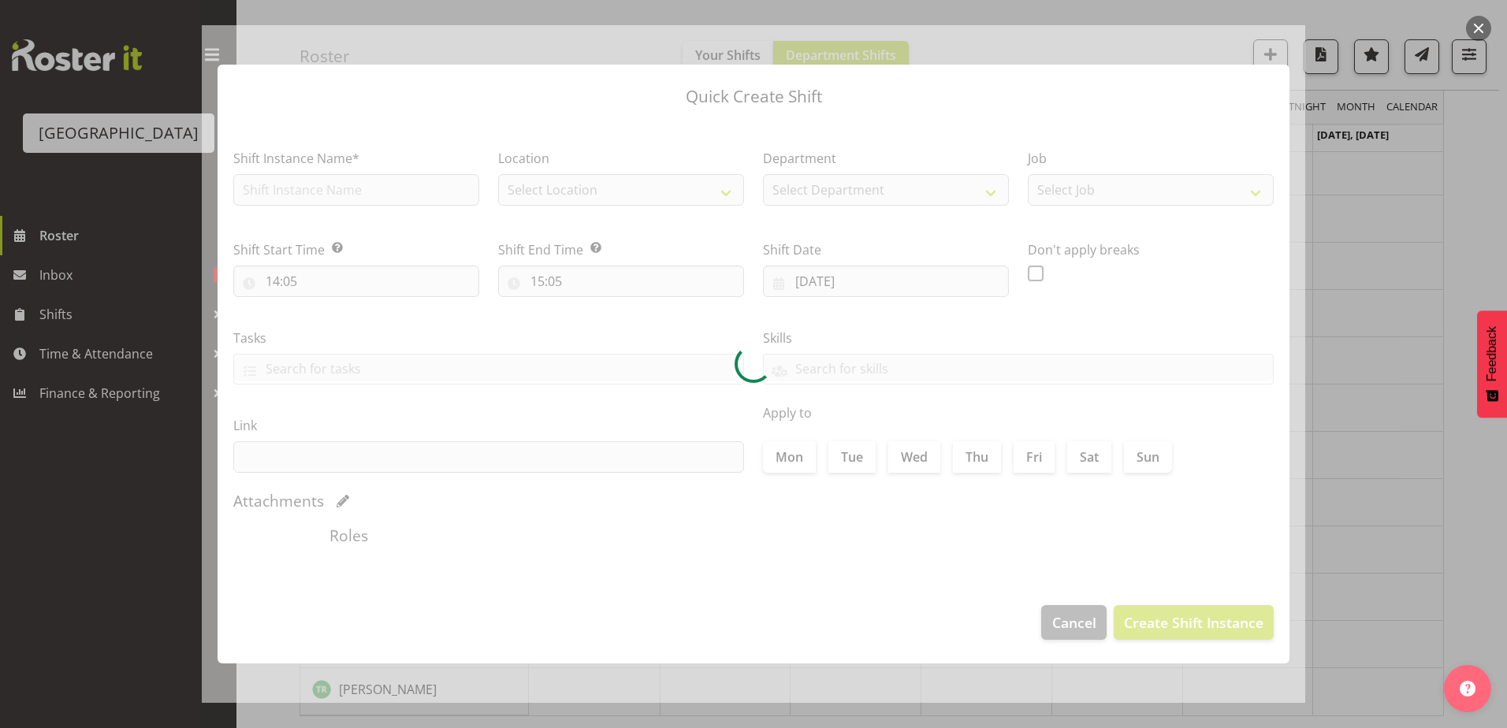
type input "[DATE]"
checkbox input "true"
click at [1434, 512] on div at bounding box center [753, 364] width 1507 height 728
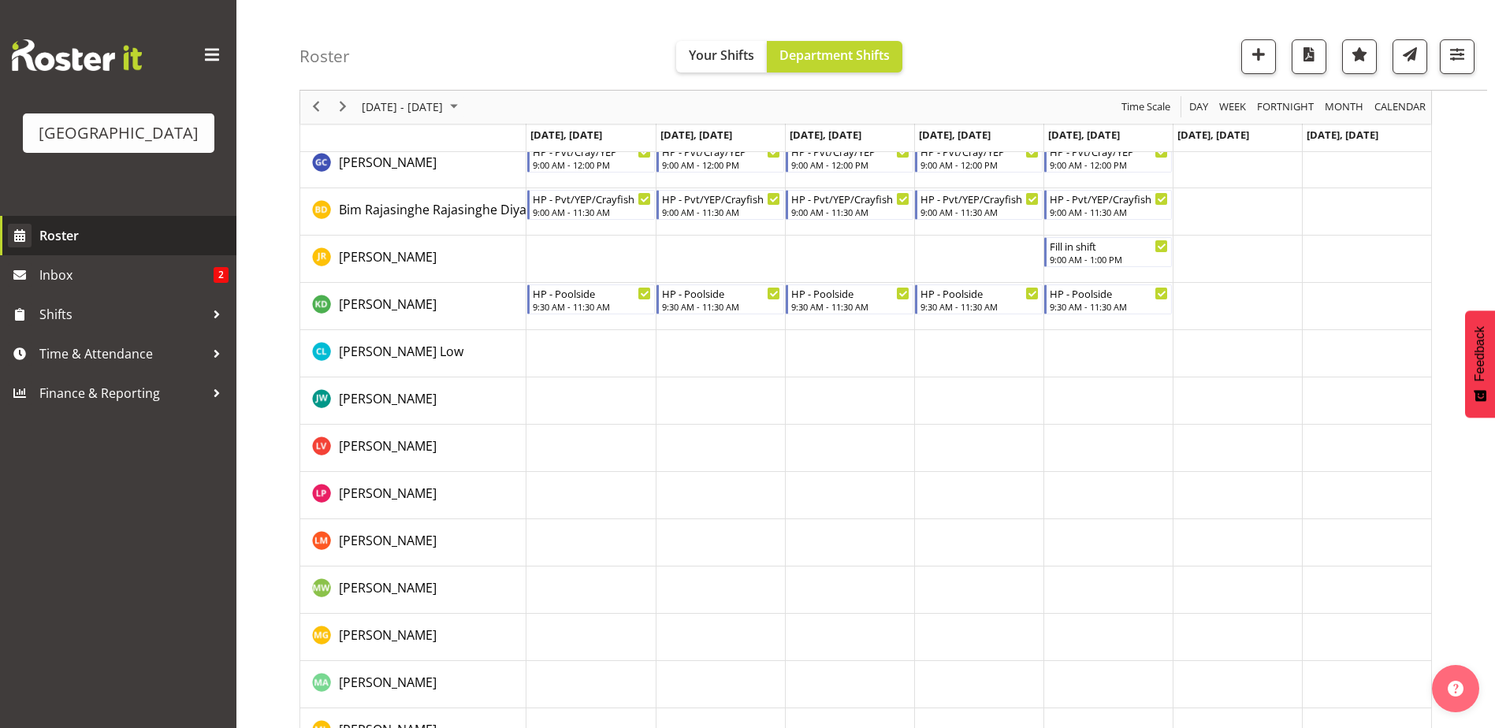
scroll to position [0, 0]
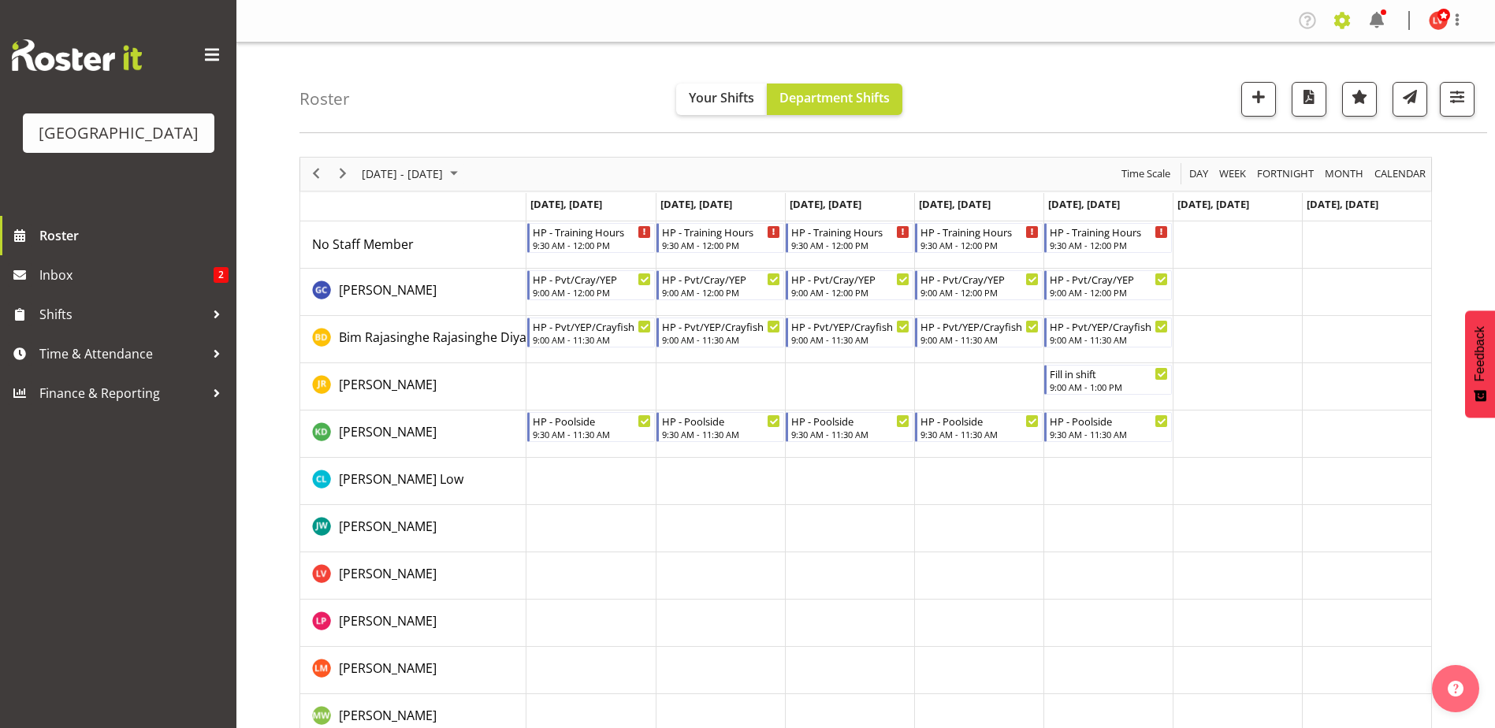
click at [1345, 20] on span at bounding box center [1341, 20] width 25 height 25
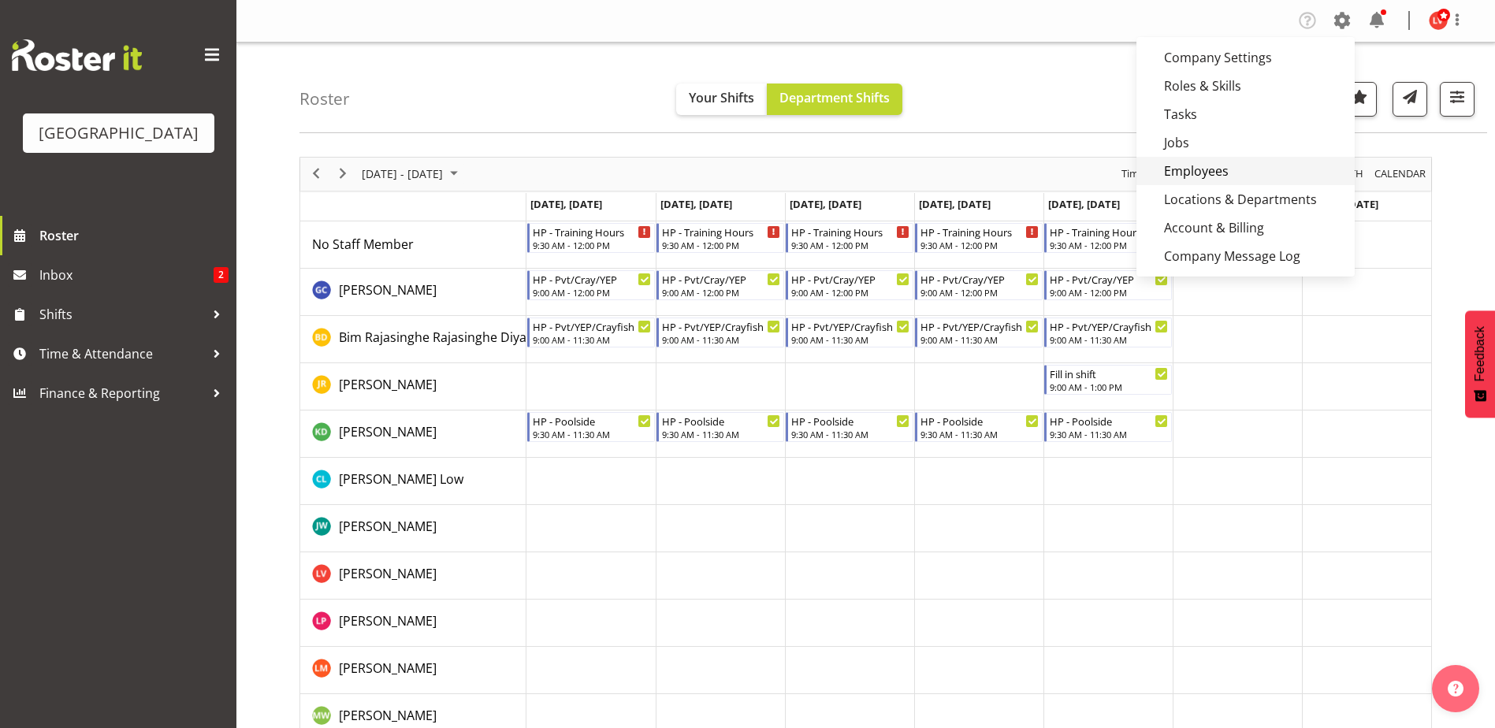
click at [1219, 169] on link "Employees" at bounding box center [1245, 171] width 218 height 28
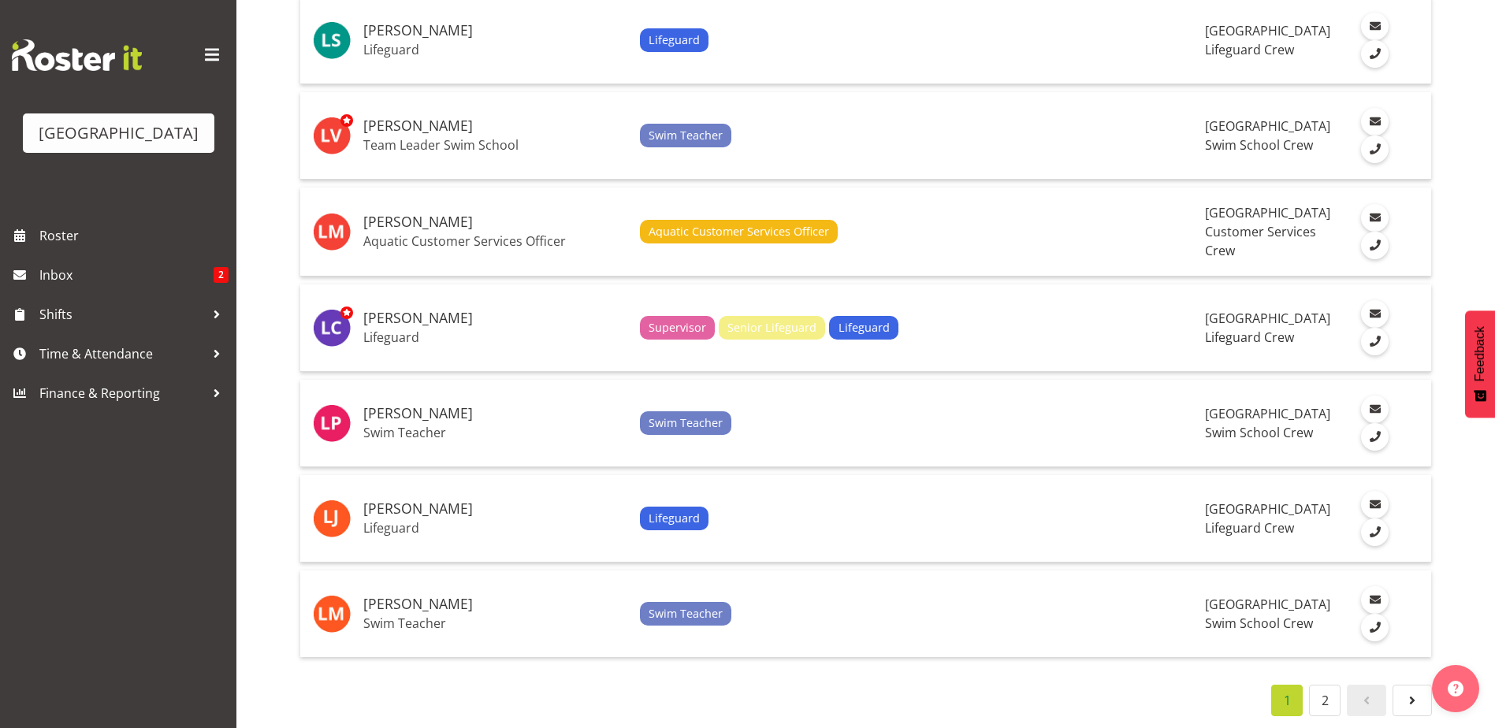
scroll to position [4366, 0]
click at [1332, 687] on link "2" at bounding box center [1325, 701] width 32 height 32
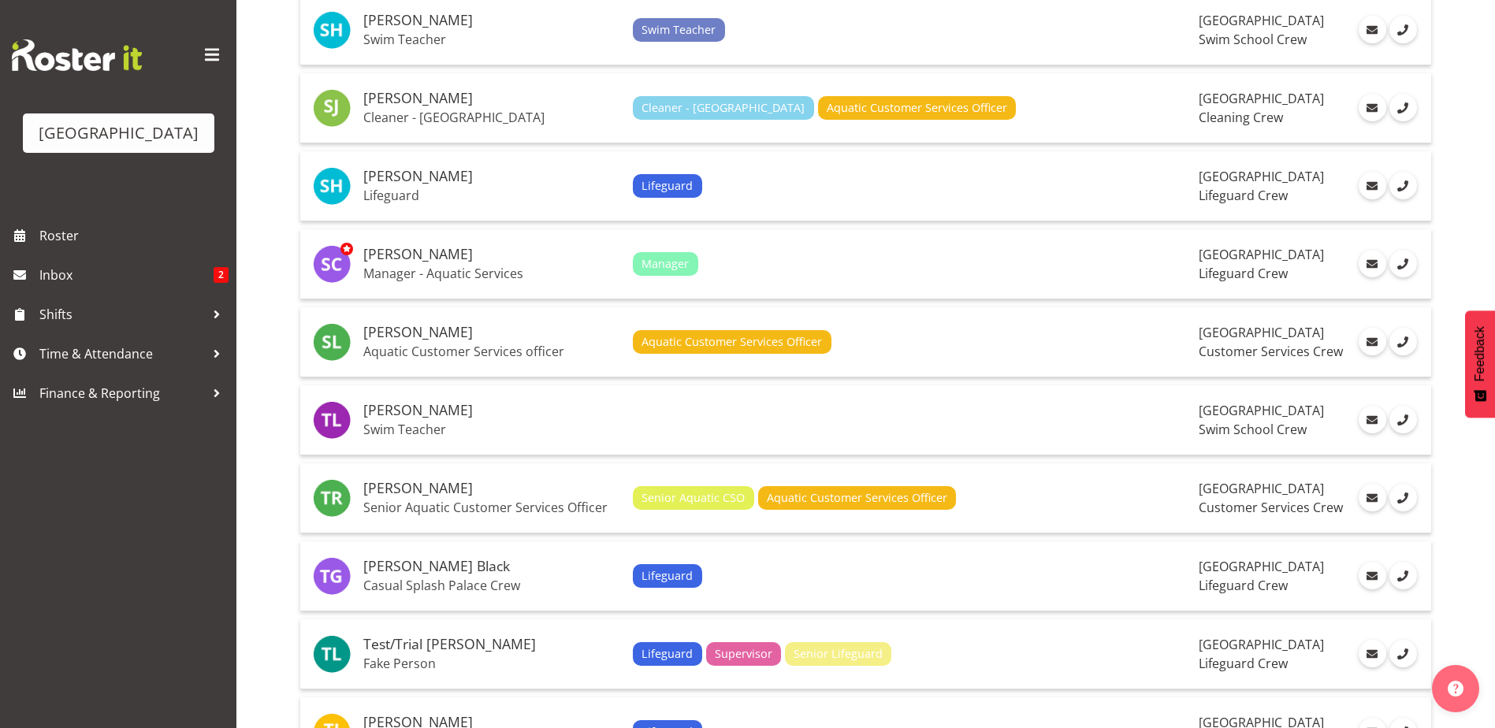
scroll to position [1760, 0]
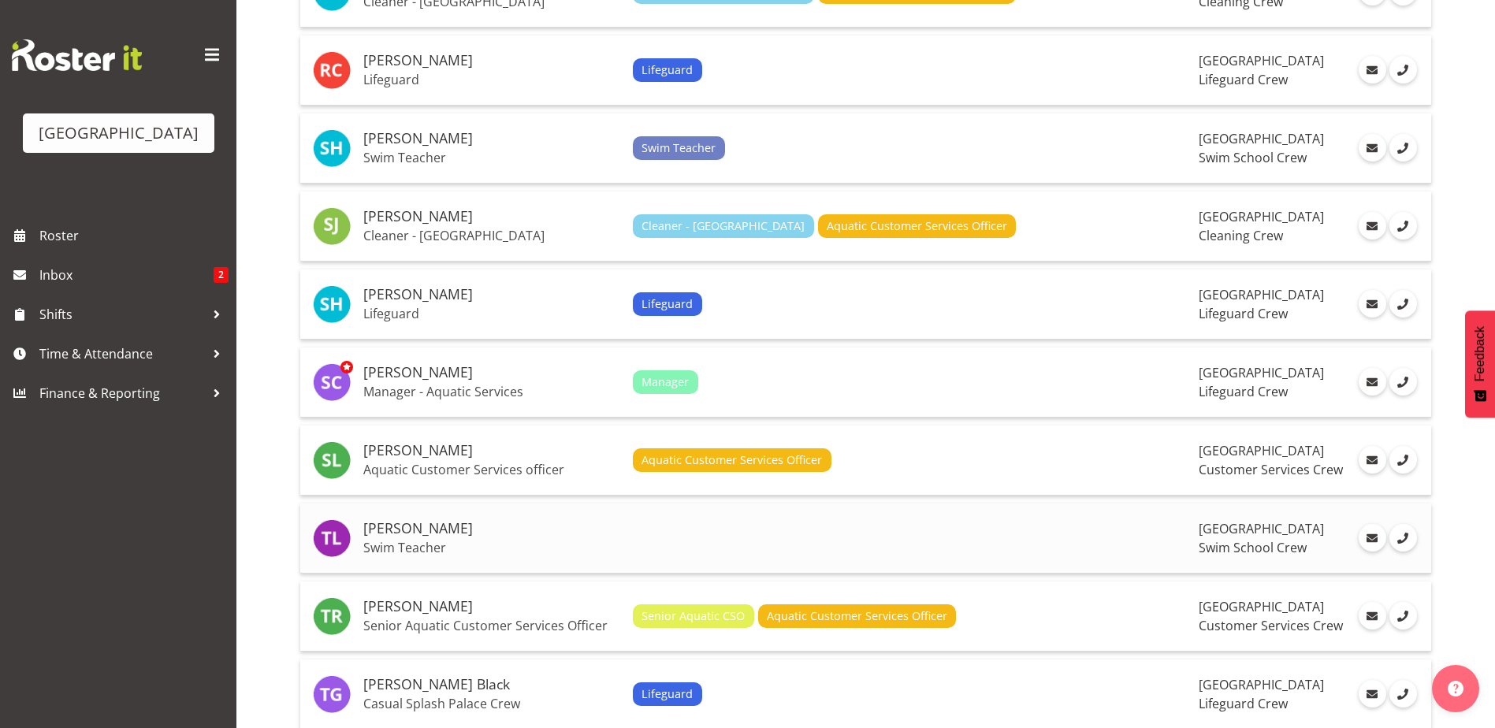
click at [433, 530] on h5 "[PERSON_NAME]" at bounding box center [491, 529] width 257 height 16
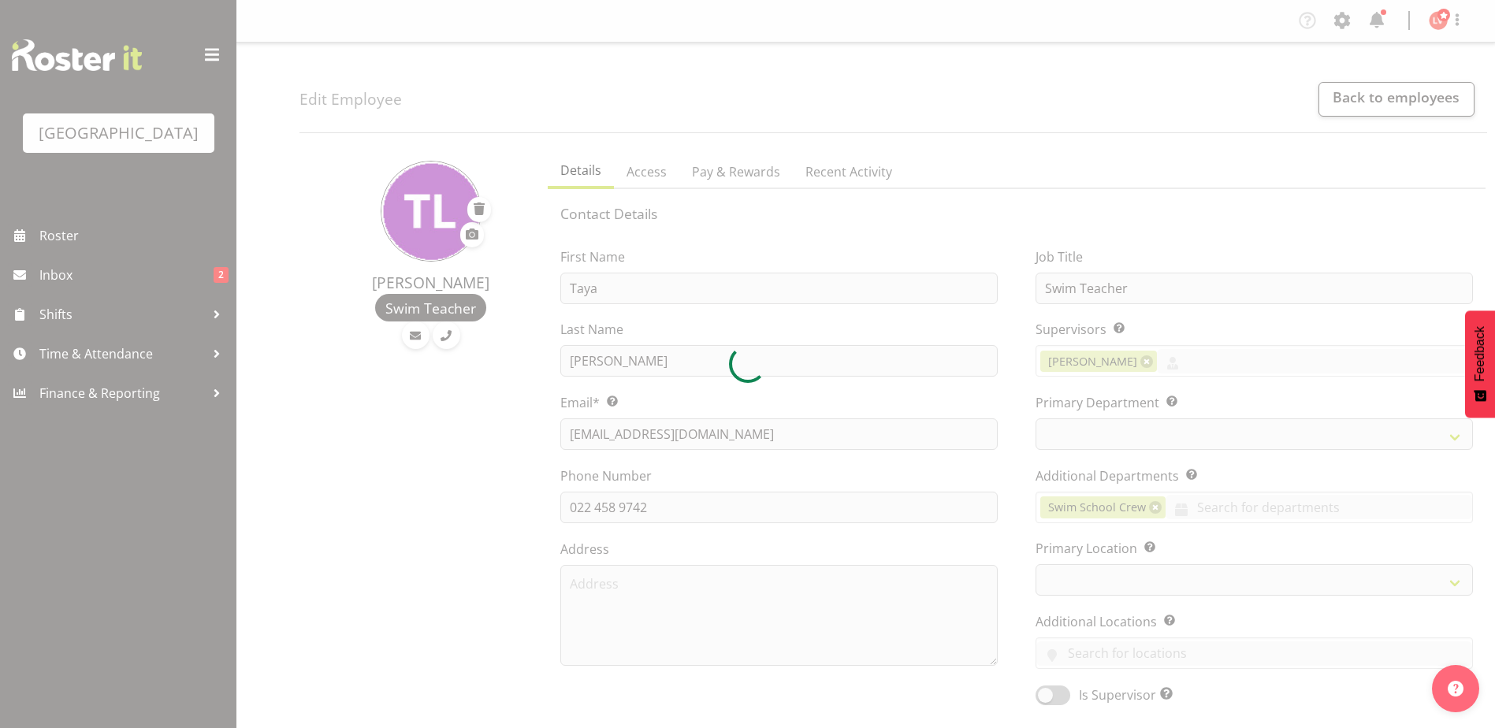
select select "TimelineWeek"
select select
select select "113"
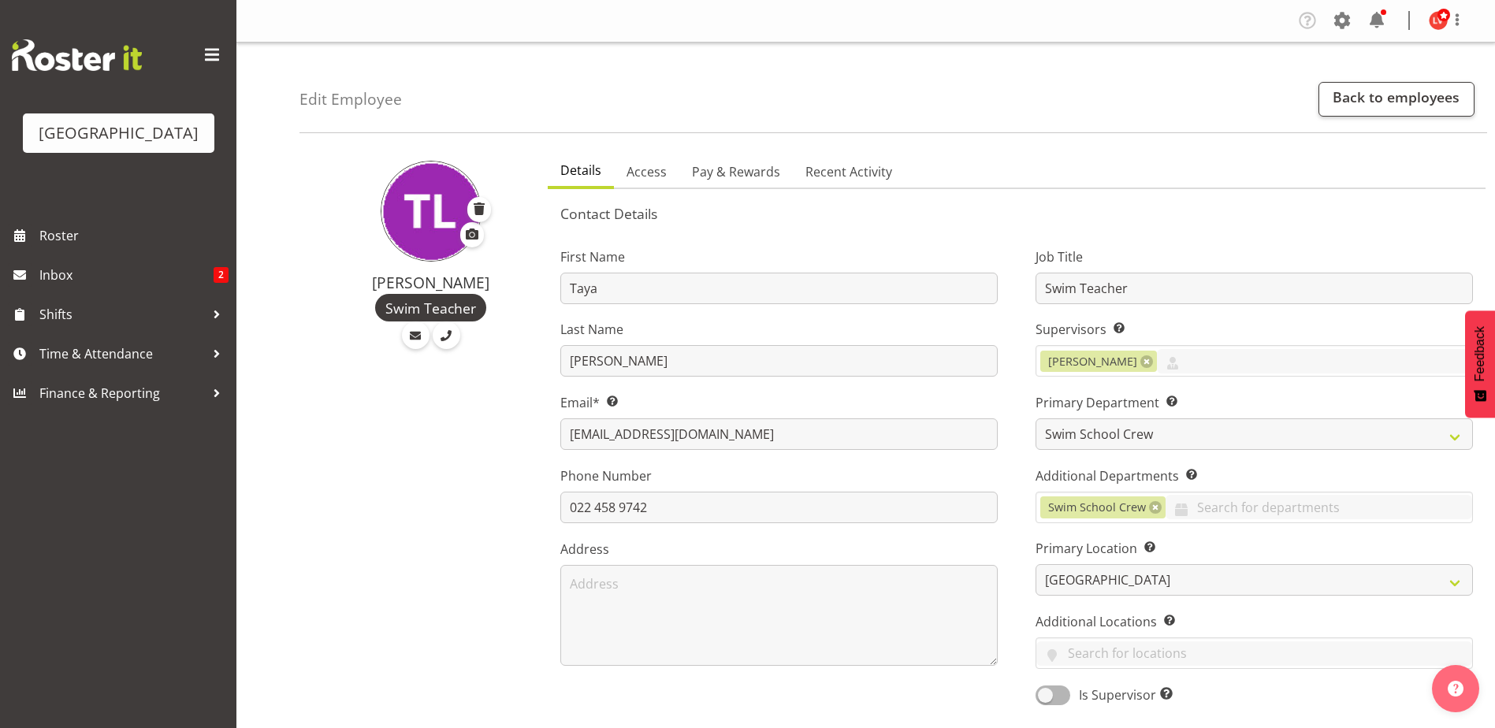
click at [470, 309] on span "Swim Teacher" at bounding box center [430, 308] width 91 height 20
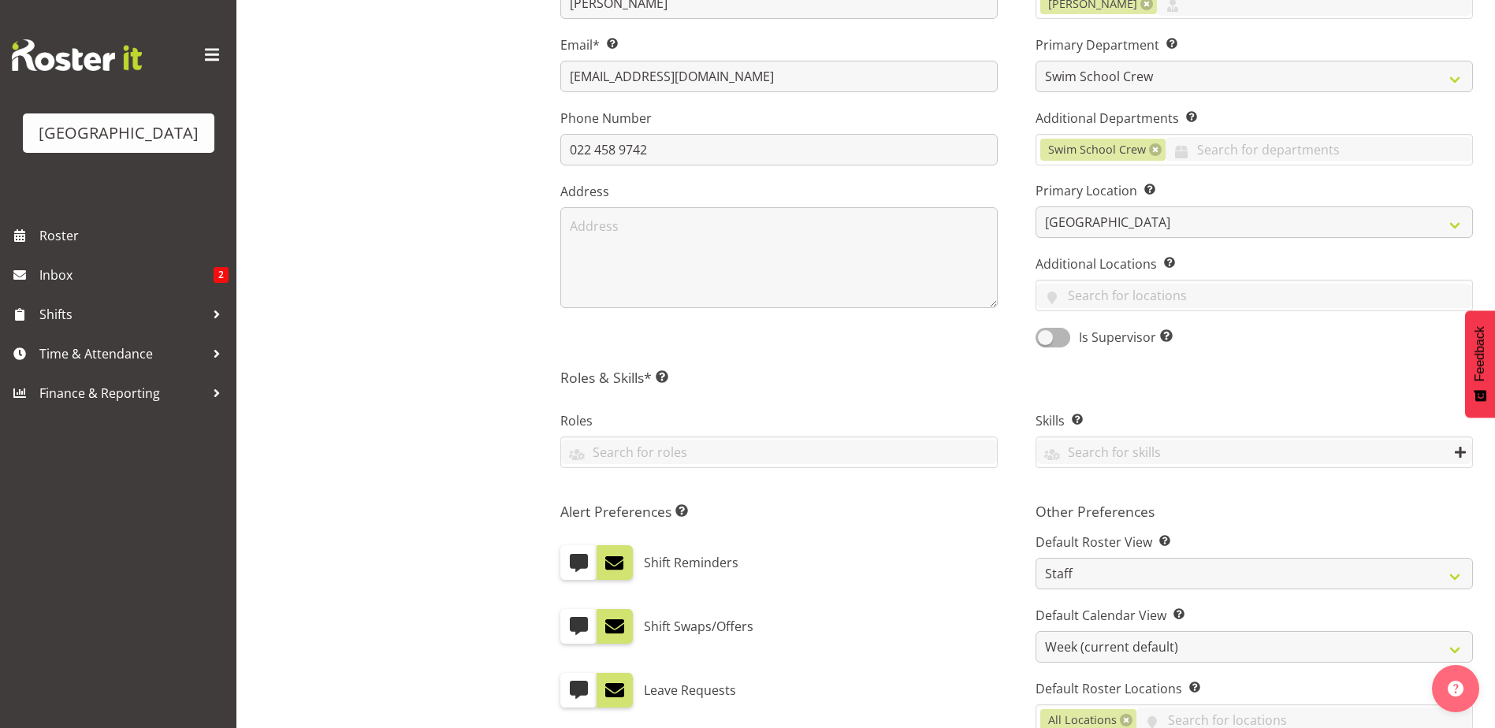
scroll to position [394, 0]
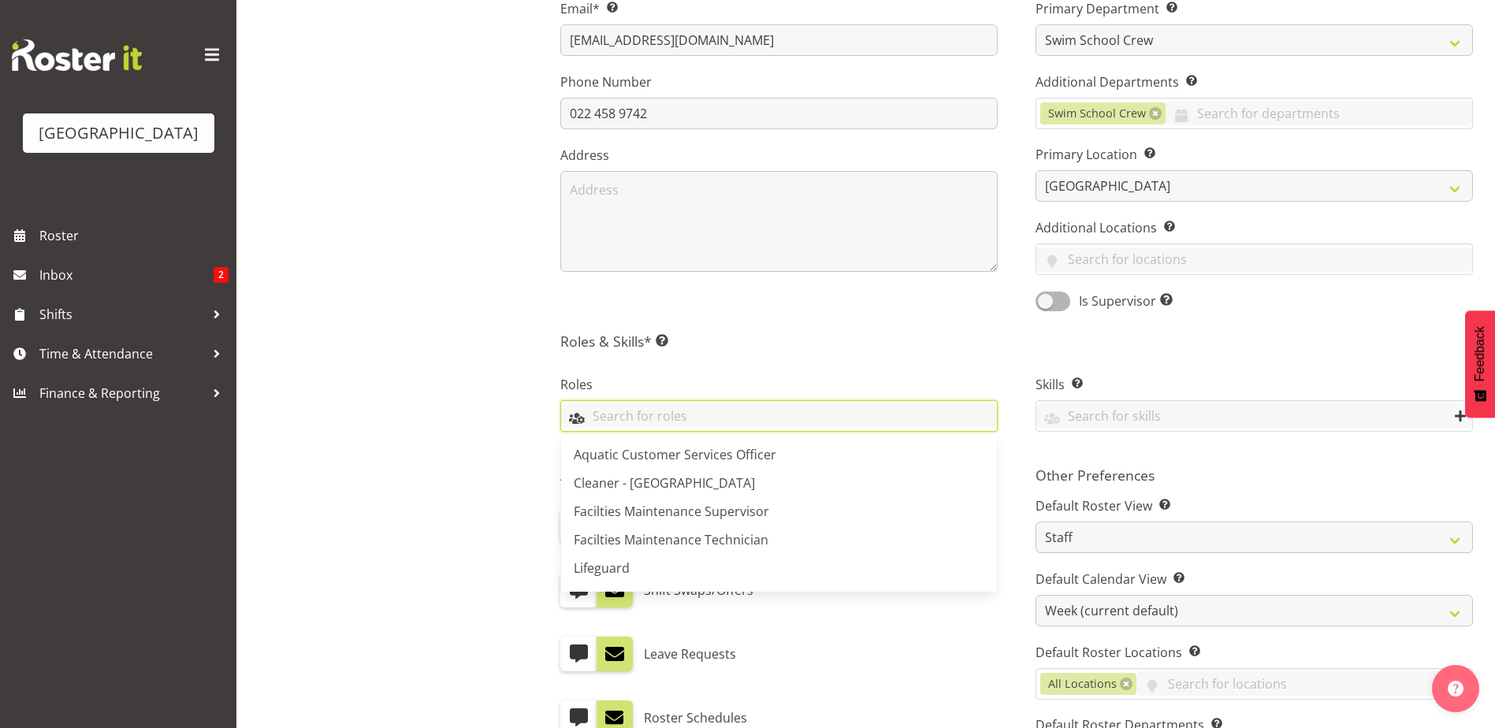
click at [620, 410] on input "text" at bounding box center [779, 415] width 436 height 24
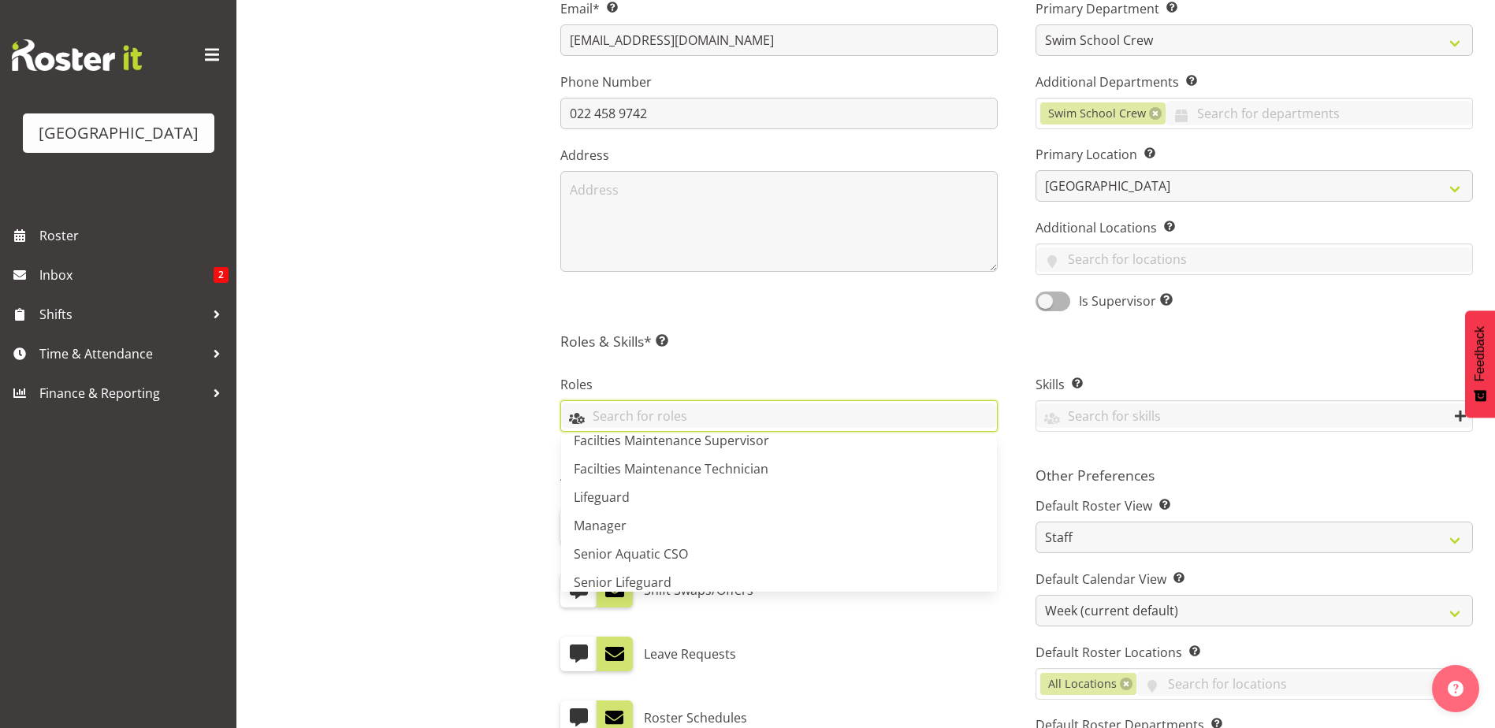
scroll to position [139, 0]
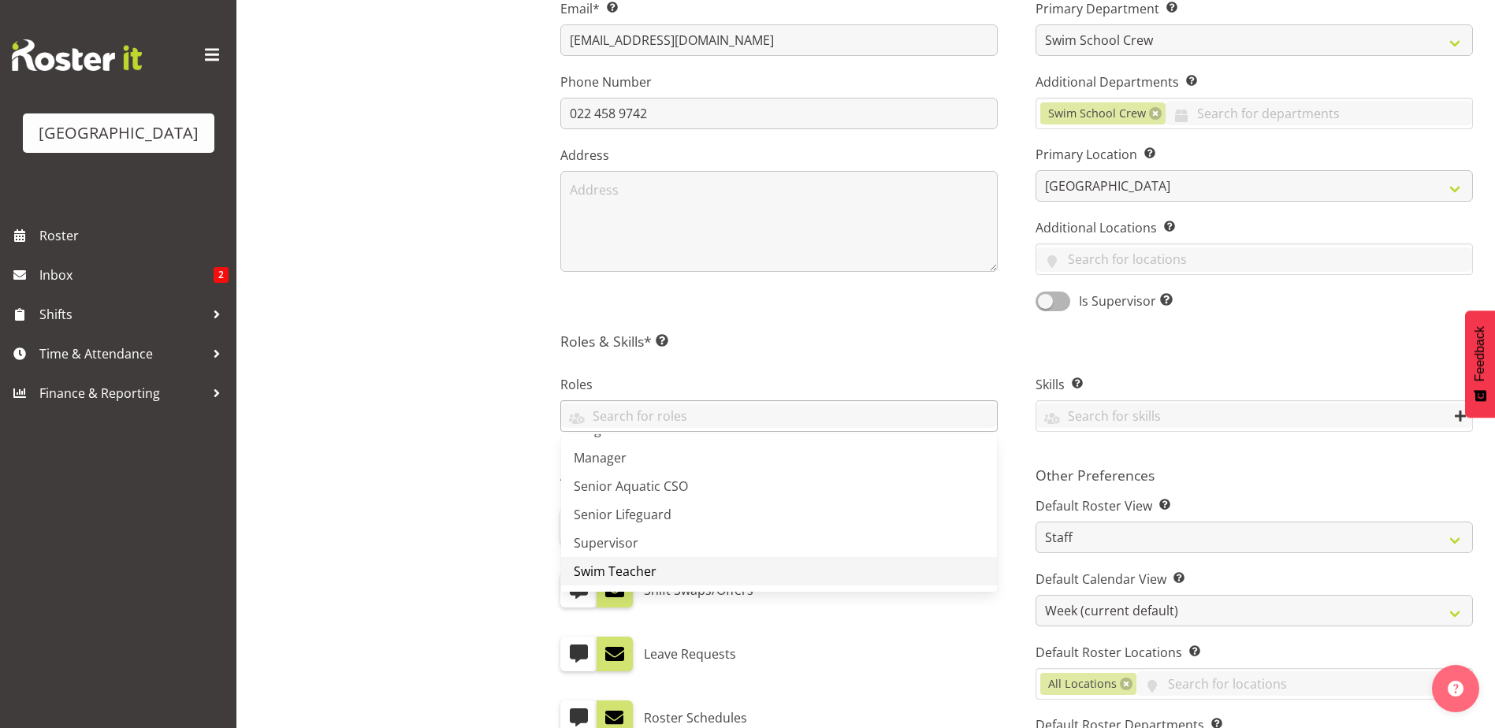
click at [624, 570] on span "Swim Teacher" at bounding box center [615, 571] width 83 height 17
drag, startPoint x: 860, startPoint y: 319, endPoint x: 886, endPoint y: 339, distance: 32.6
click at [861, 319] on div "First Name [PERSON_NAME] Last Name [PERSON_NAME] Email* This is a required fiel…" at bounding box center [778, 77] width 475 height 492
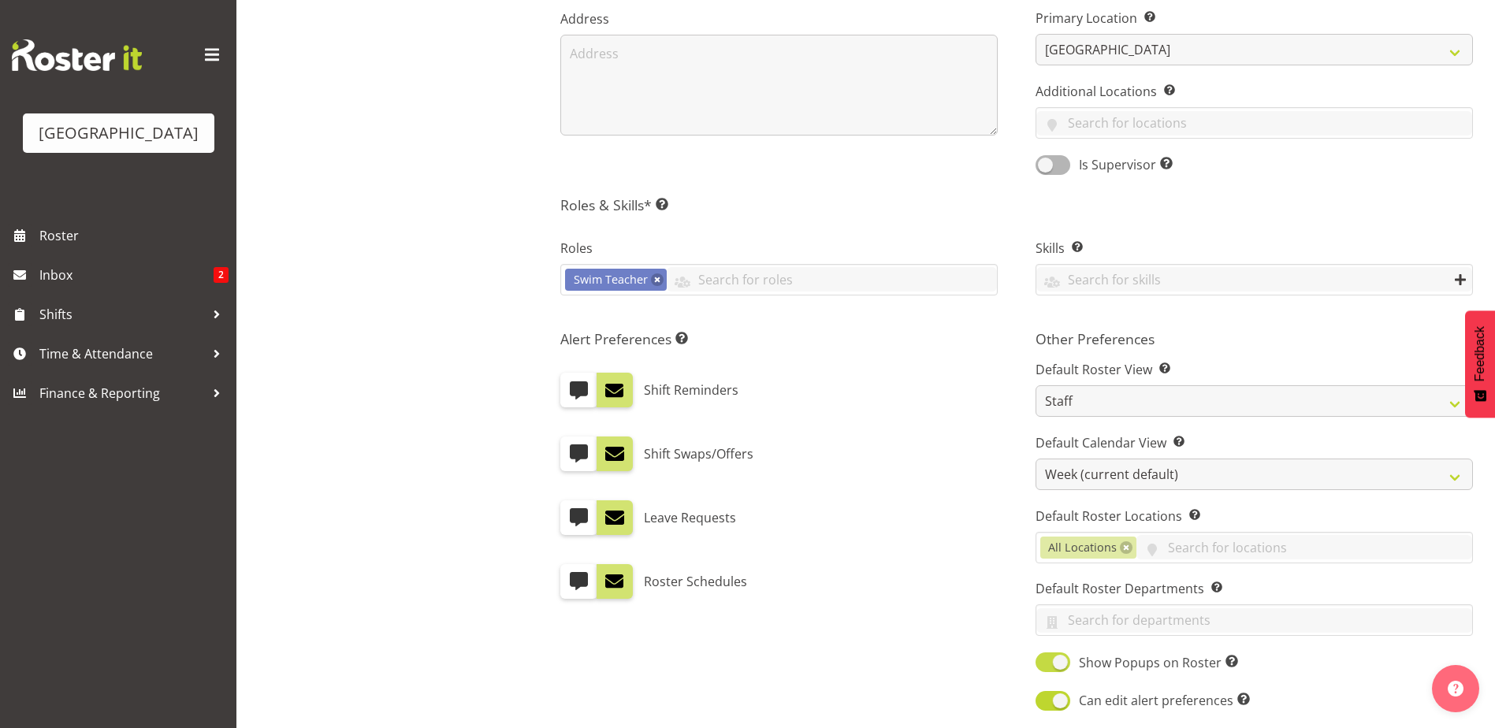
scroll to position [727, 0]
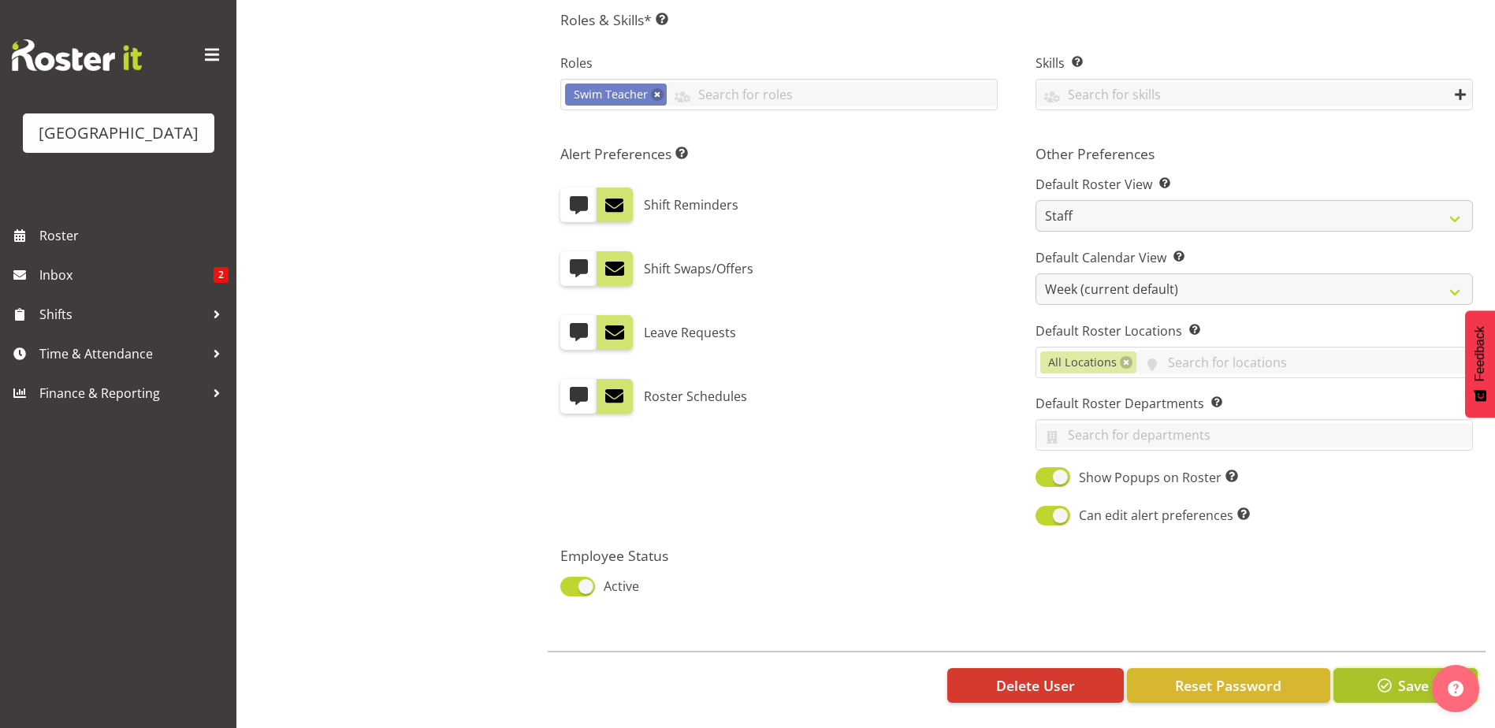
click at [1390, 675] on span "button" at bounding box center [1384, 685] width 20 height 20
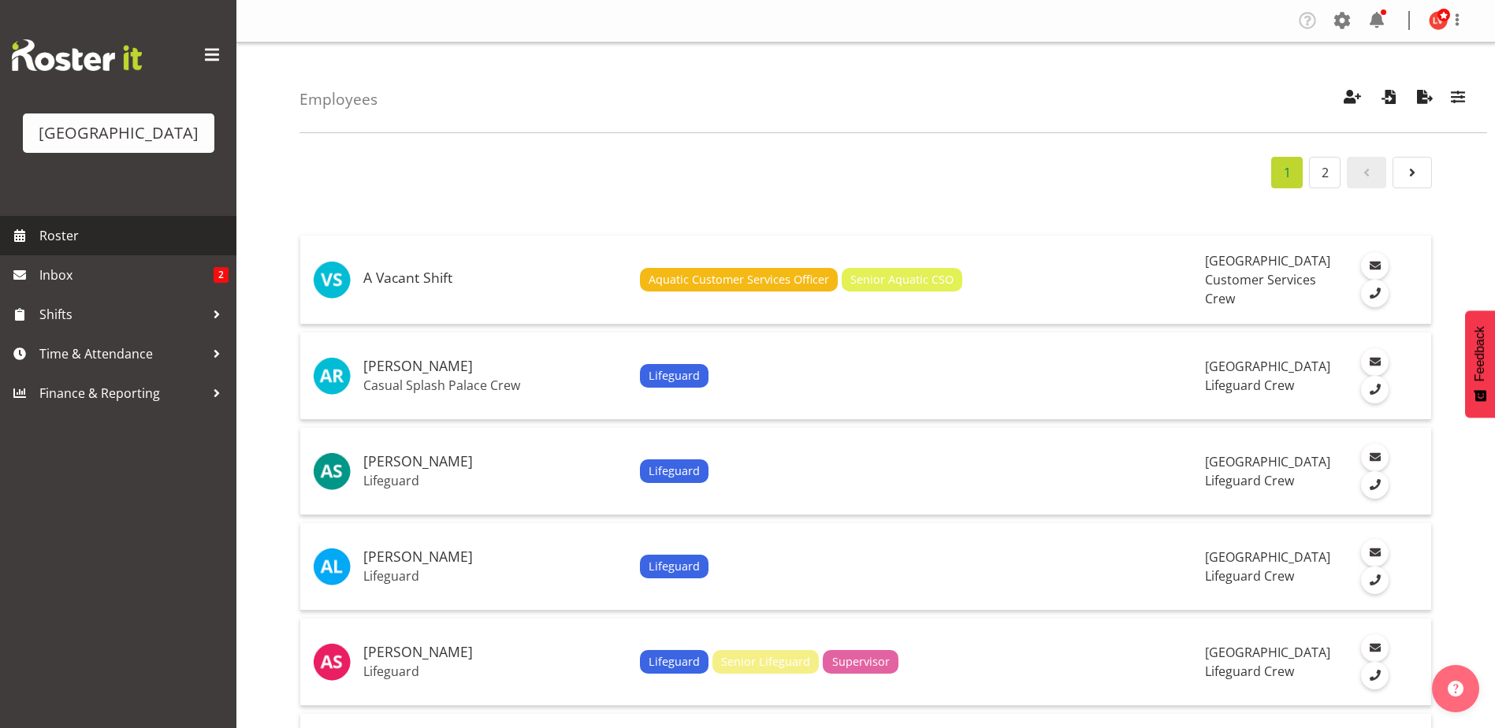
click at [69, 235] on span "Roster" at bounding box center [133, 236] width 189 height 24
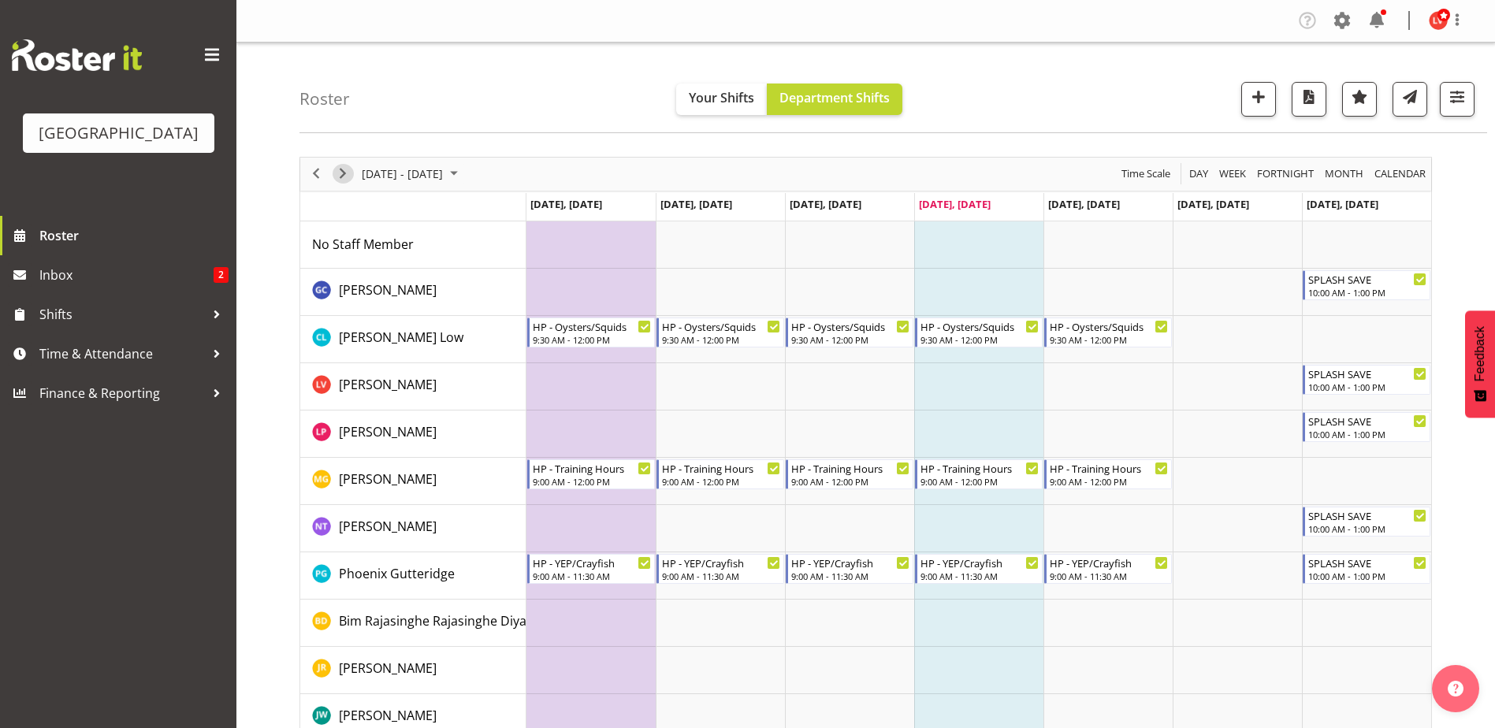
click at [344, 173] on span "Next" at bounding box center [342, 174] width 19 height 20
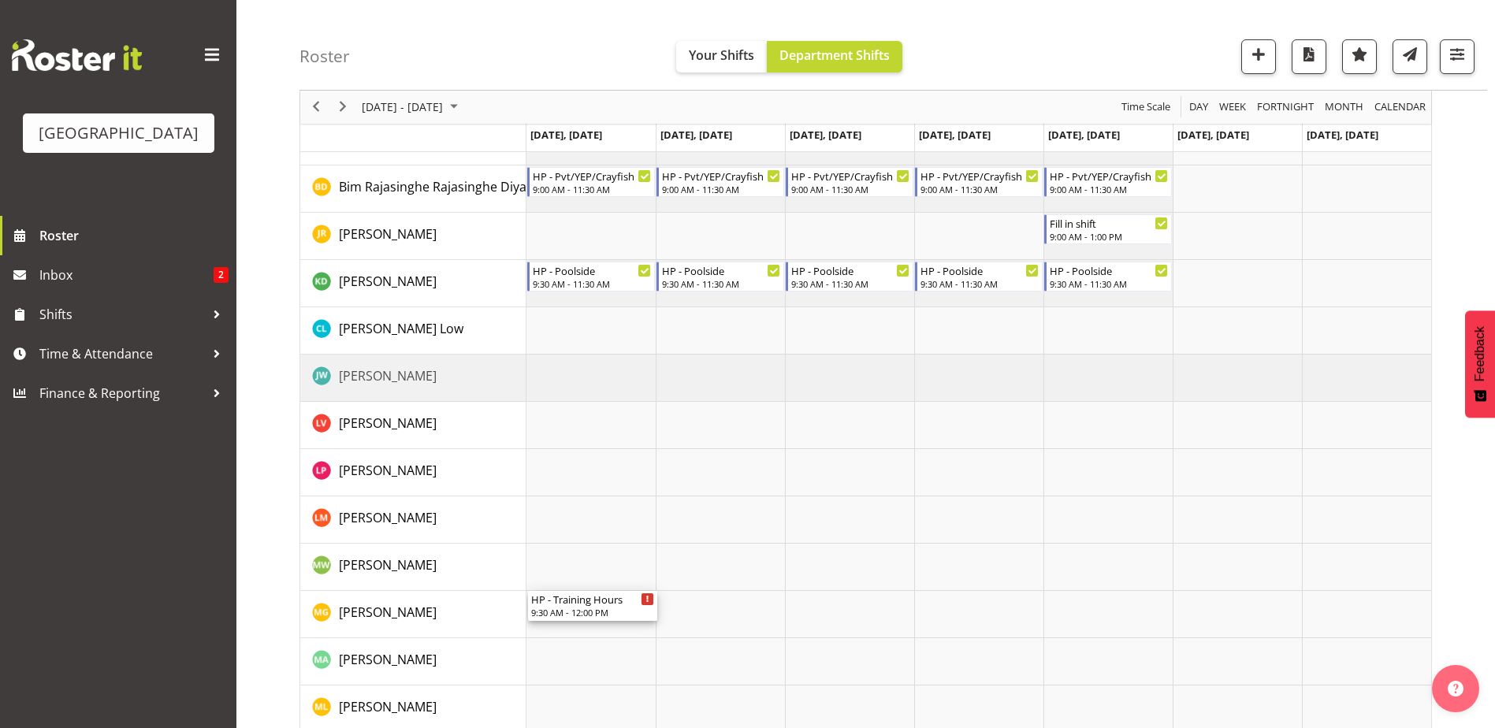
scroll to position [158, 0]
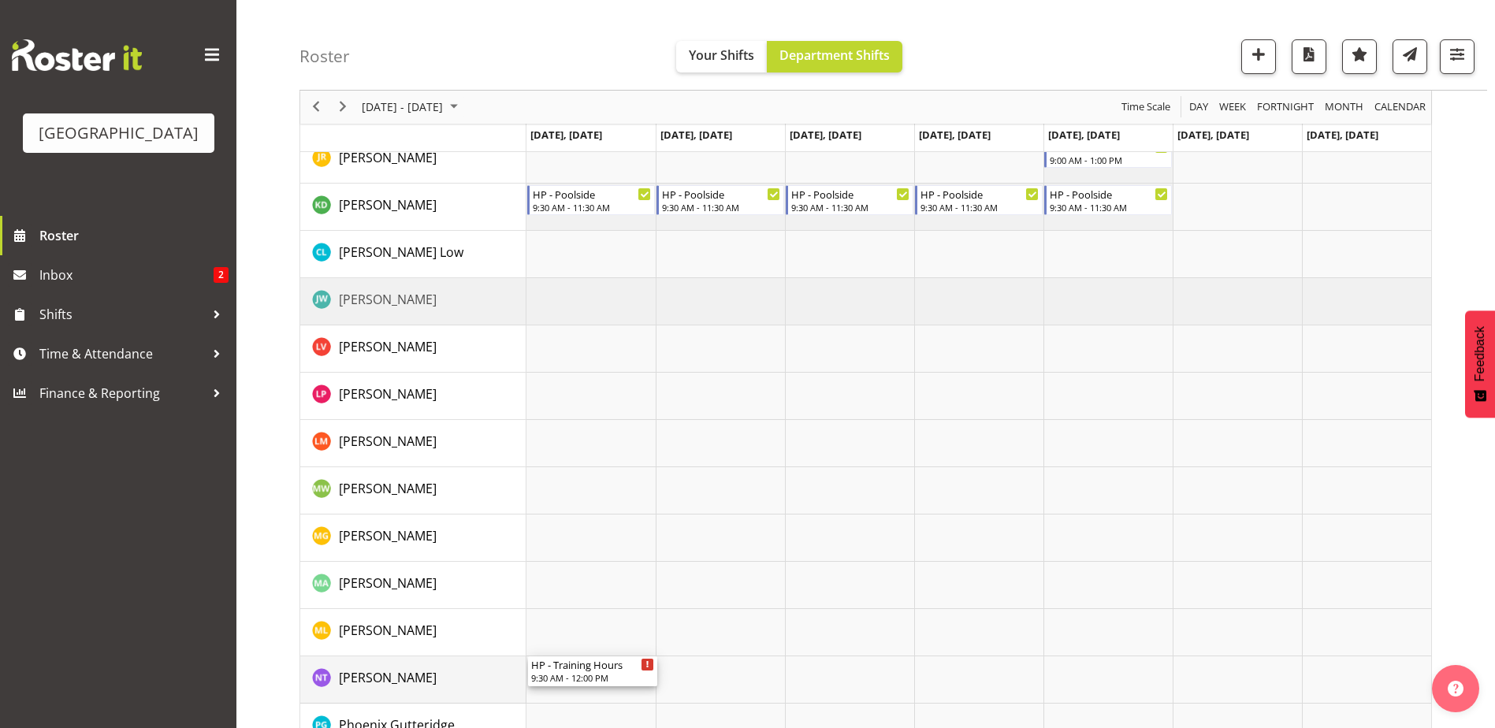
drag, startPoint x: 497, startPoint y: 721, endPoint x: 536, endPoint y: 718, distance: 38.7
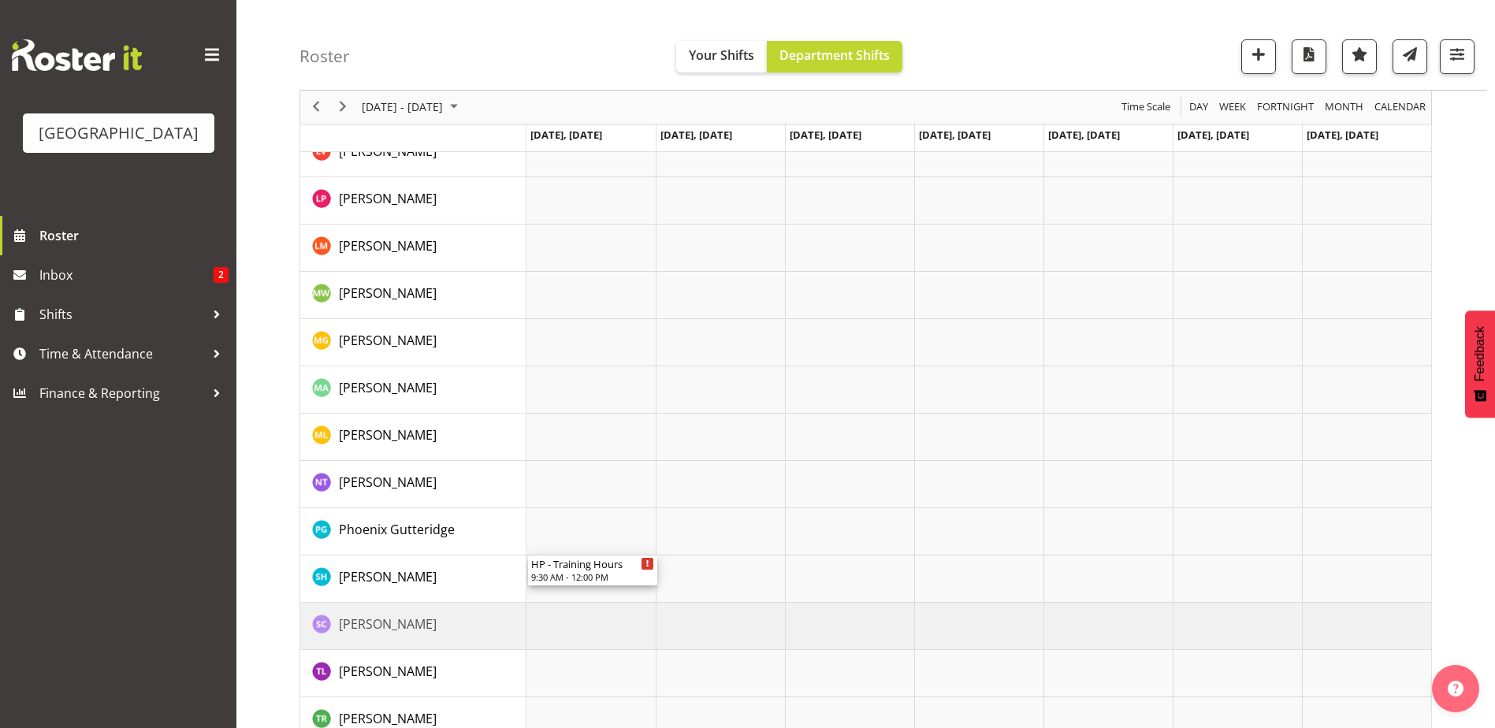
scroll to position [0, 0]
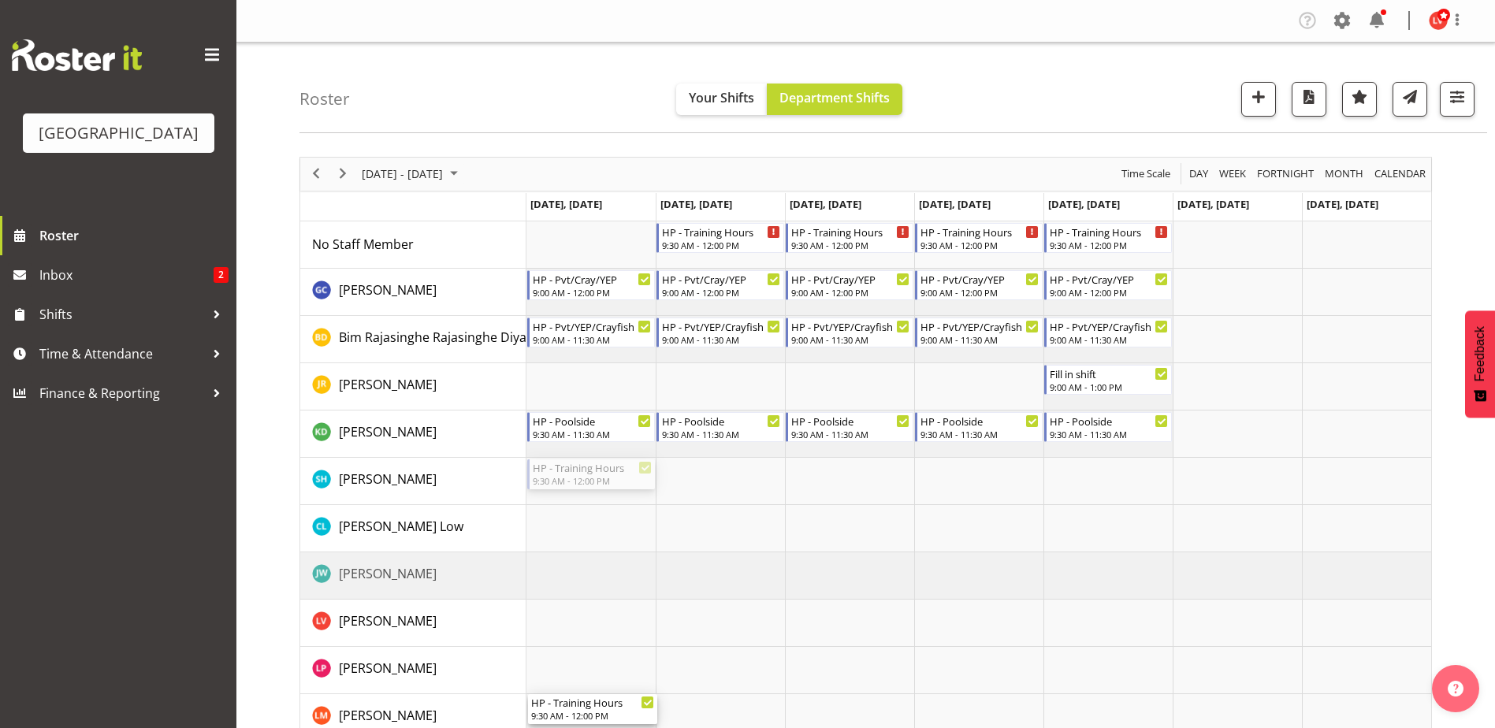
drag, startPoint x: 574, startPoint y: 474, endPoint x: 589, endPoint y: 708, distance: 235.4
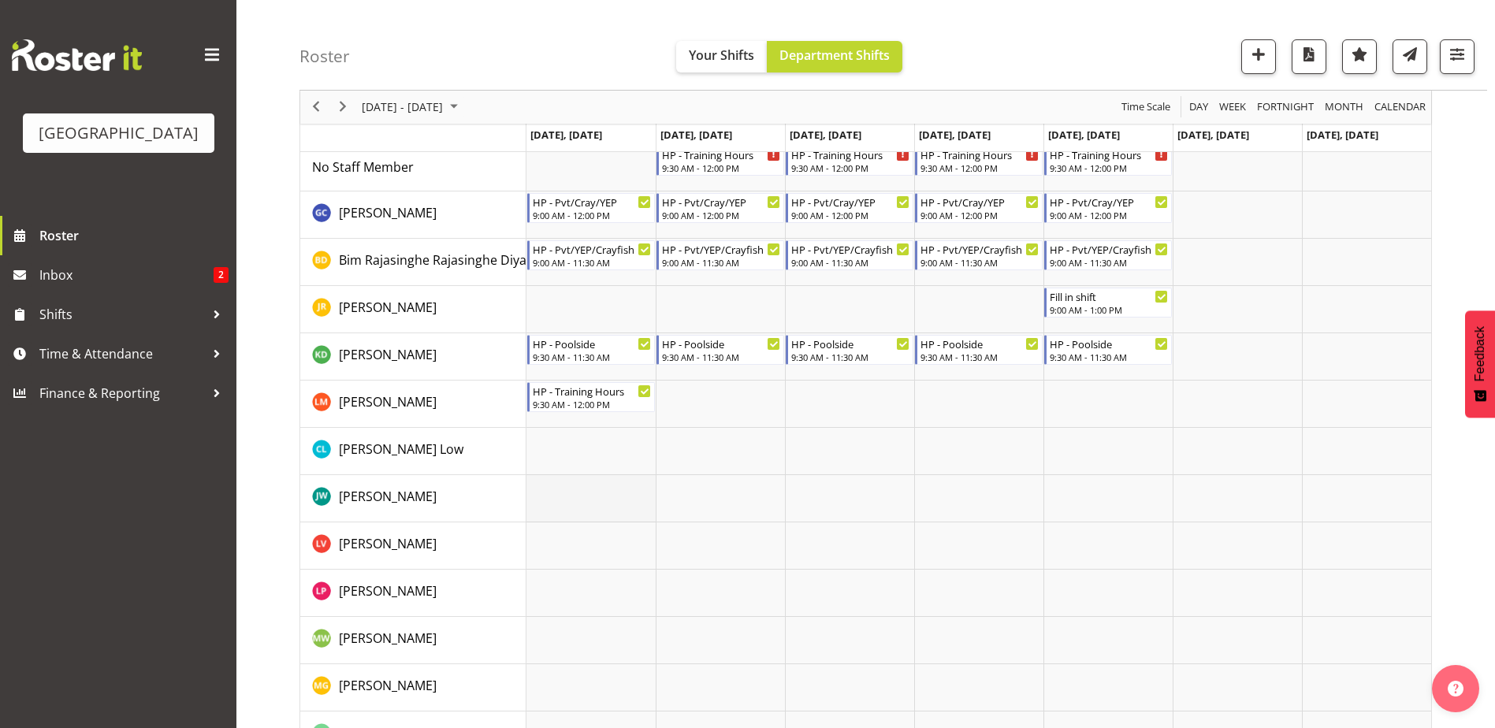
scroll to position [315, 0]
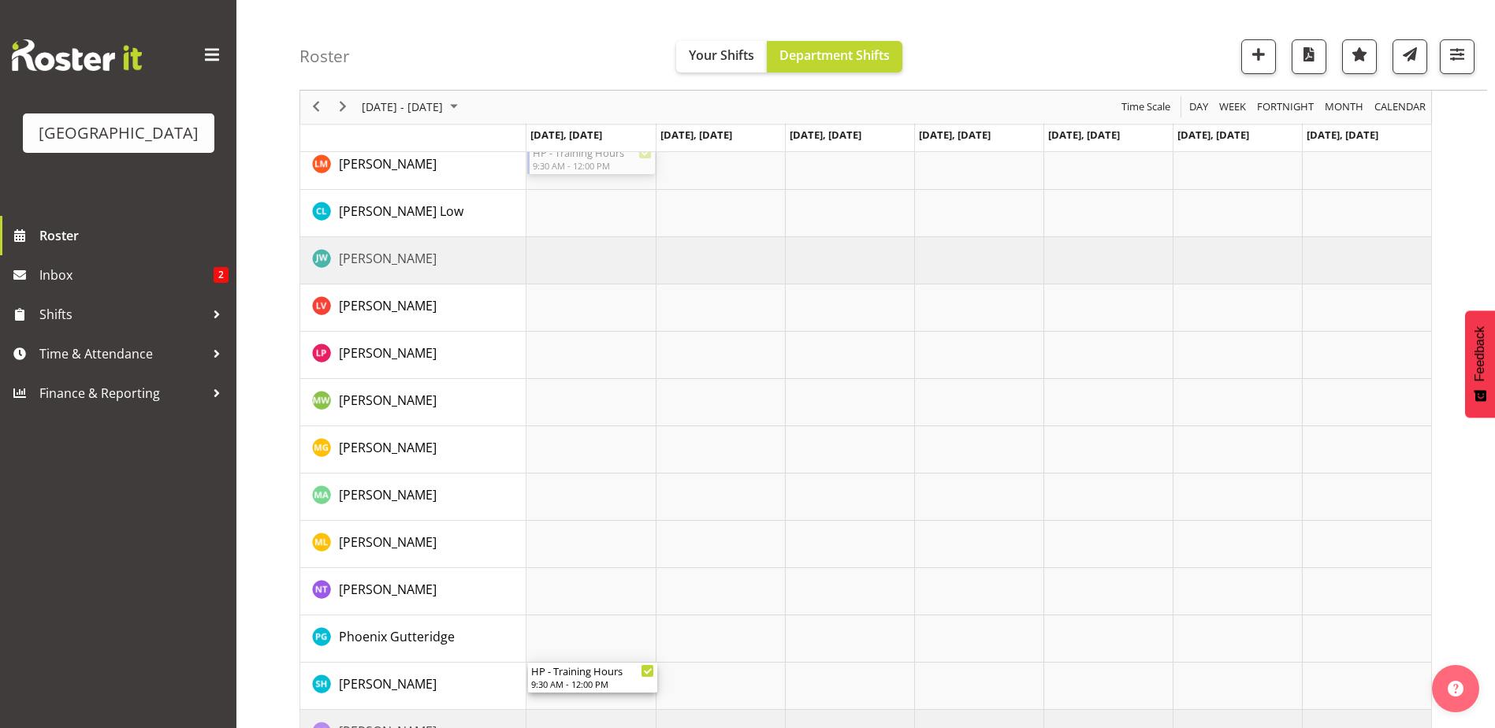
drag, startPoint x: 601, startPoint y: 157, endPoint x: 577, endPoint y: 686, distance: 530.1
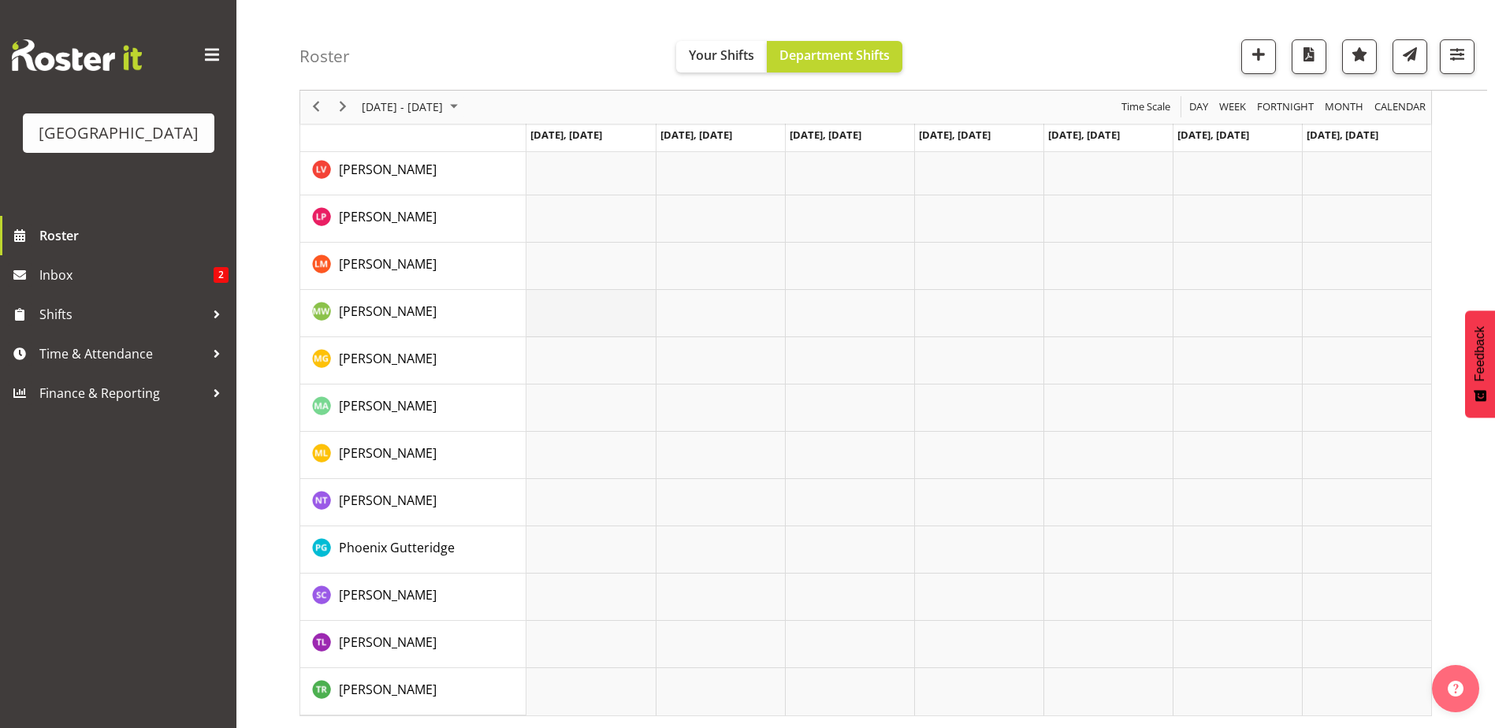
scroll to position [294, 0]
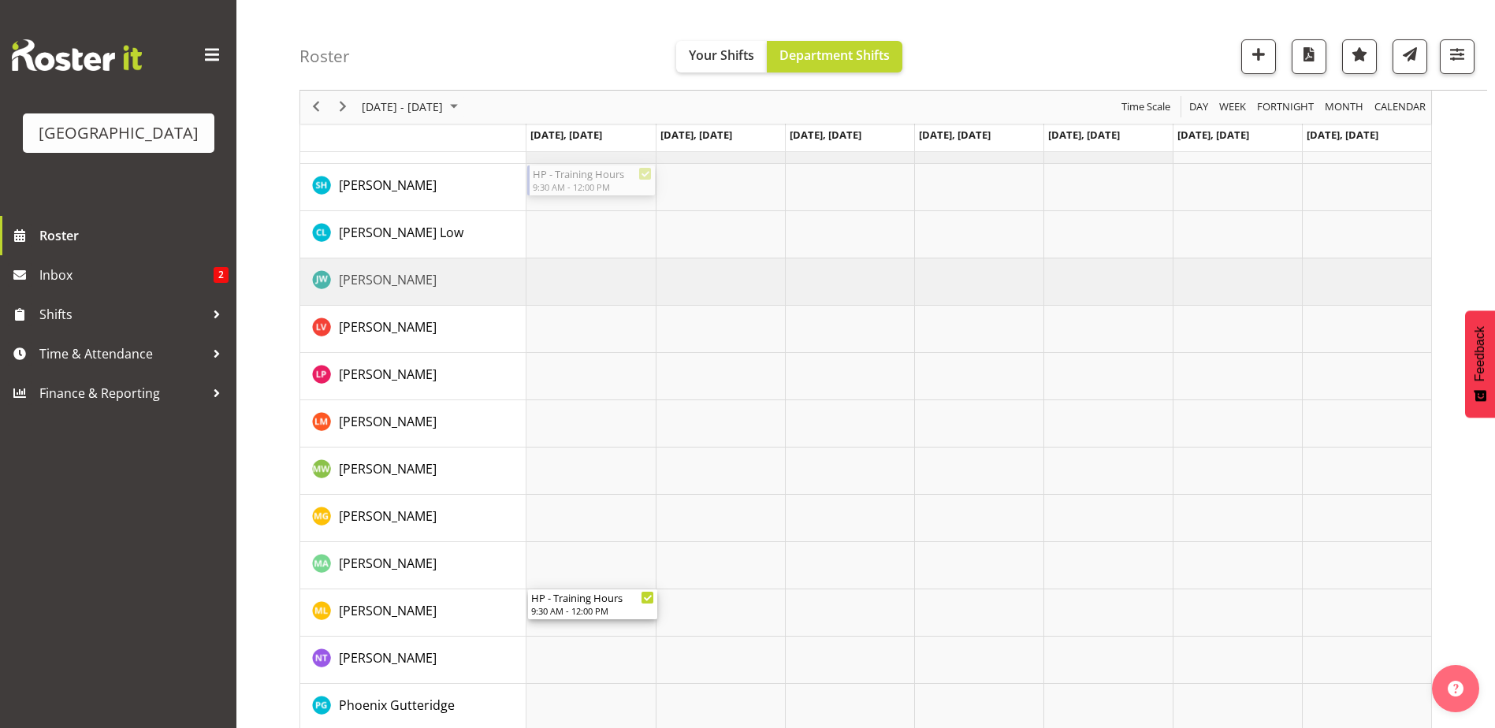
drag, startPoint x: 584, startPoint y: 173, endPoint x: 584, endPoint y: 604, distance: 430.3
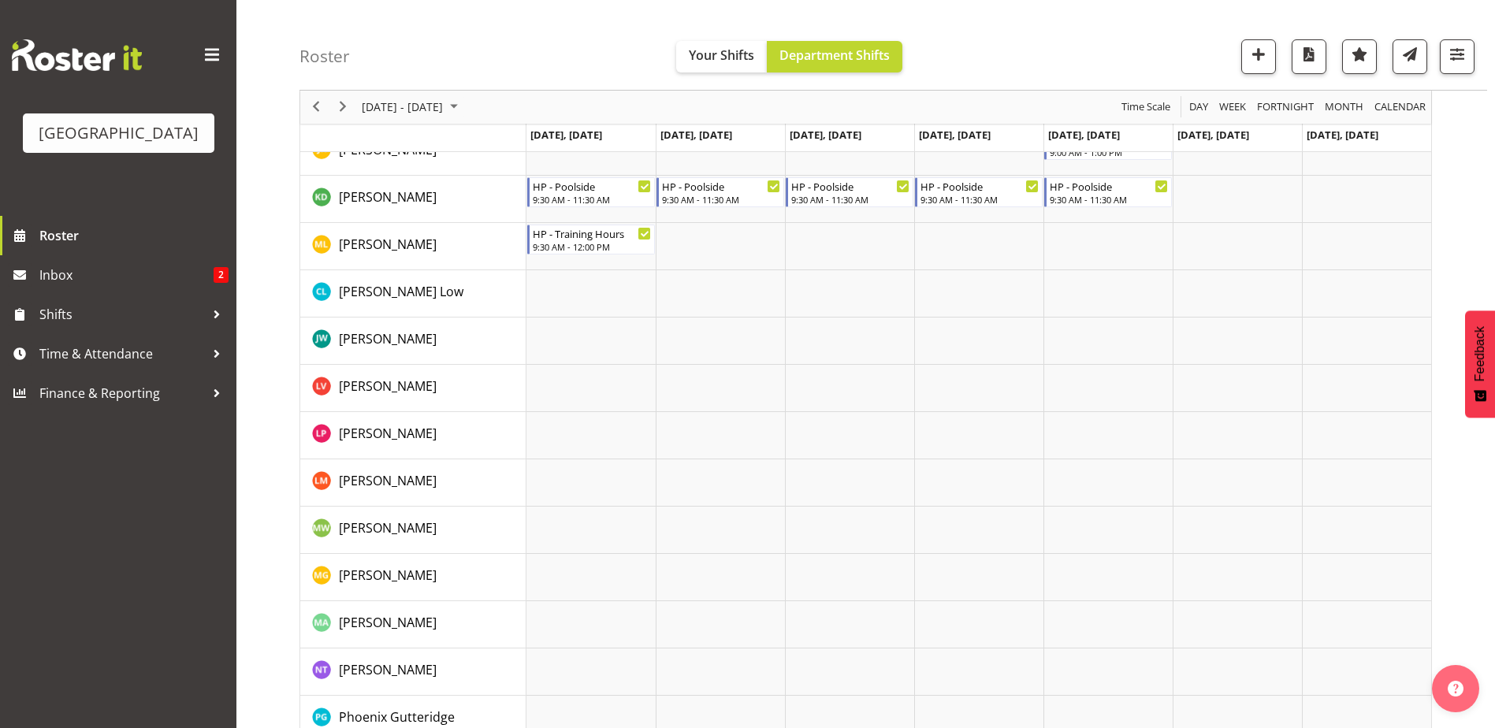
scroll to position [236, 0]
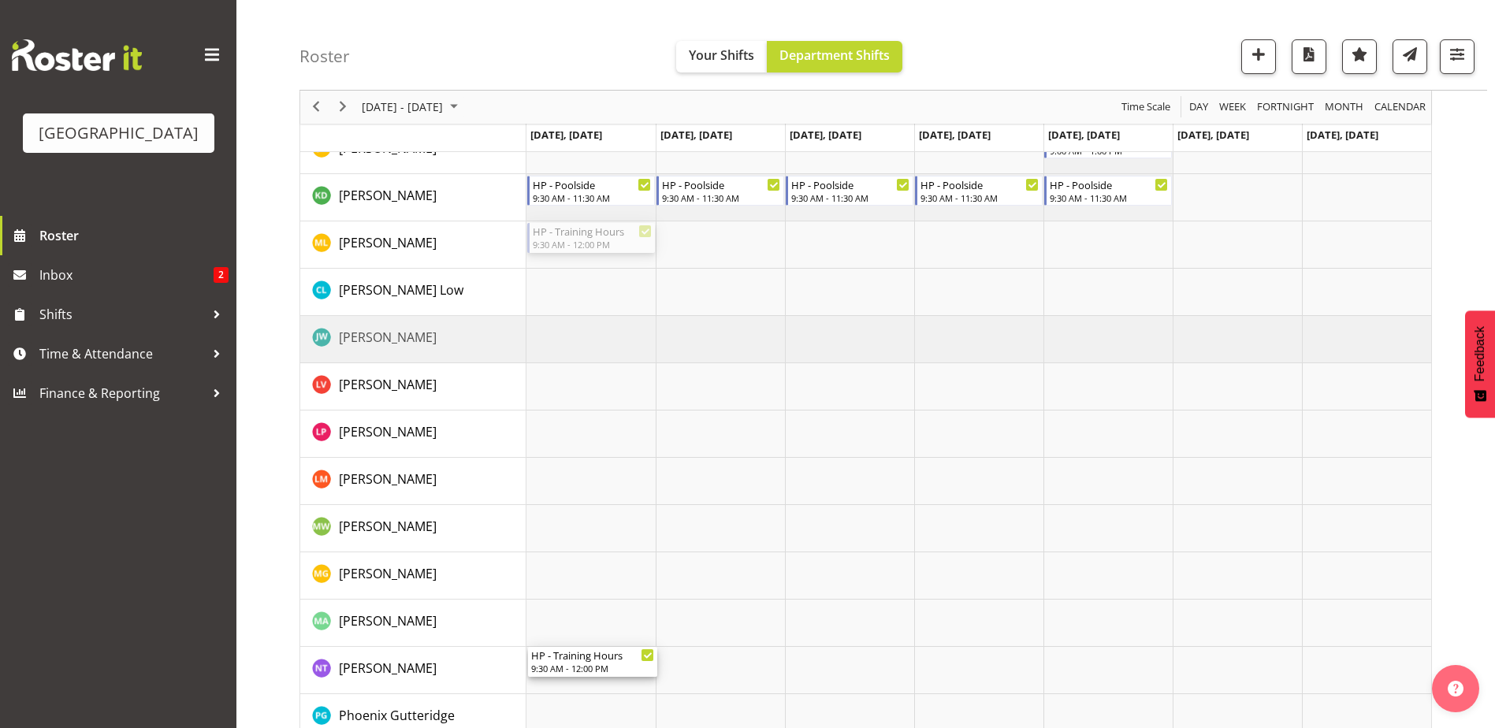
drag, startPoint x: 591, startPoint y: 234, endPoint x: 579, endPoint y: 670, distance: 435.9
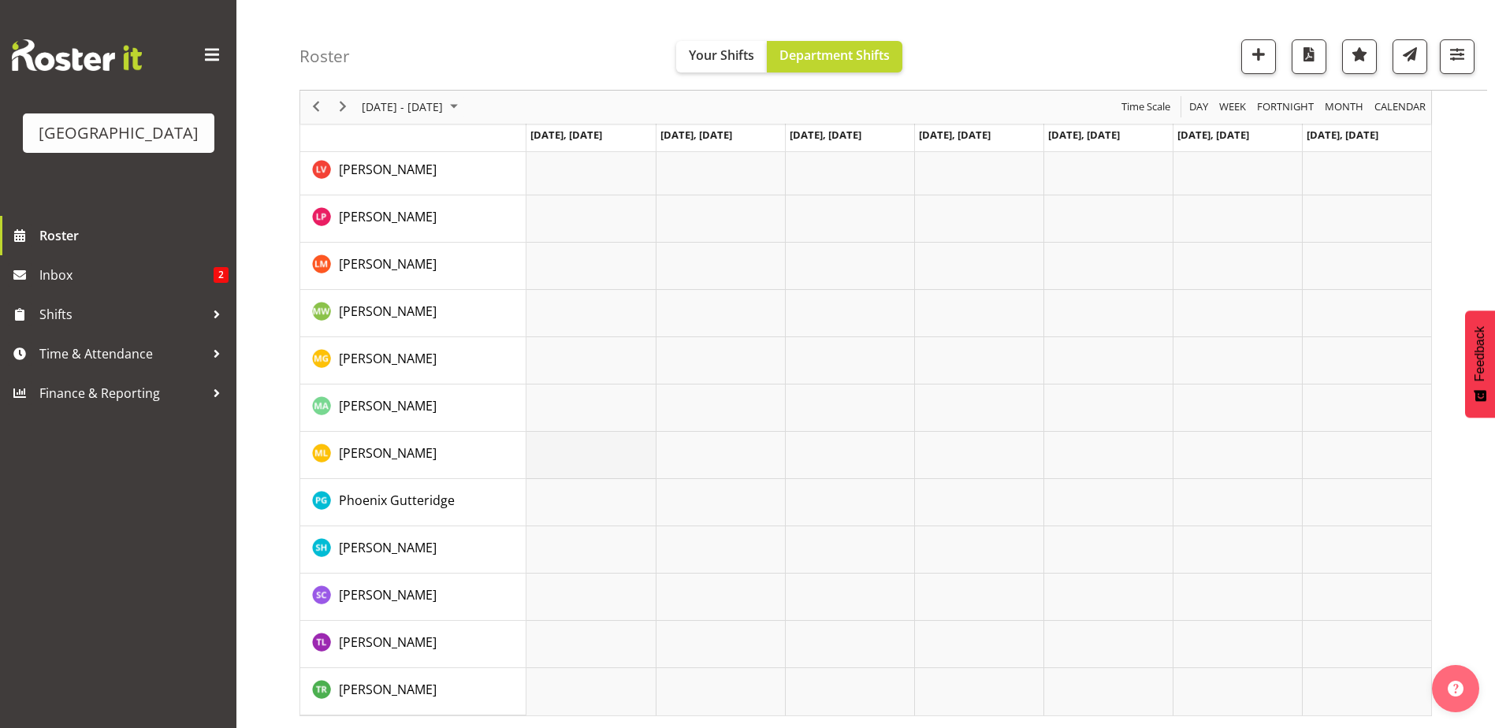
scroll to position [294, 0]
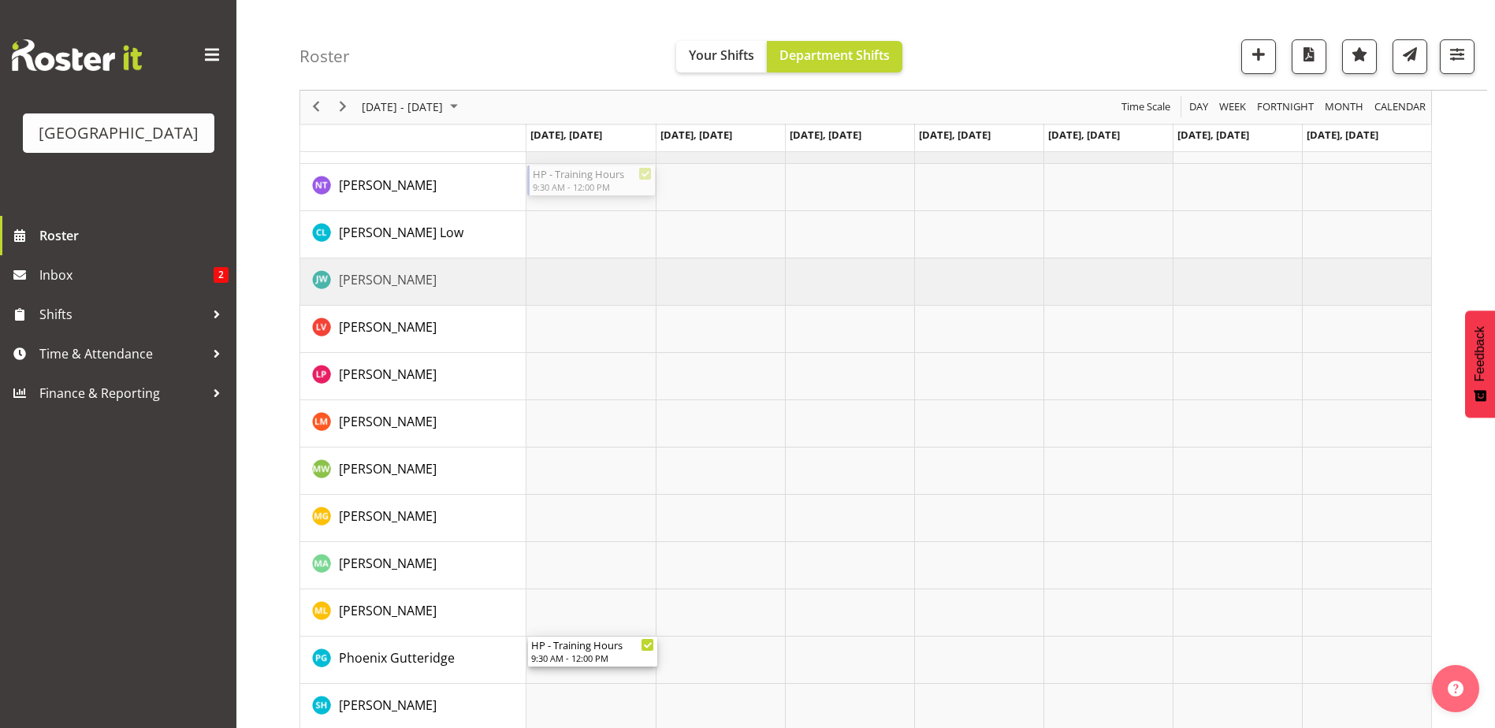
drag, startPoint x: 578, startPoint y: 176, endPoint x: 588, endPoint y: 663, distance: 487.1
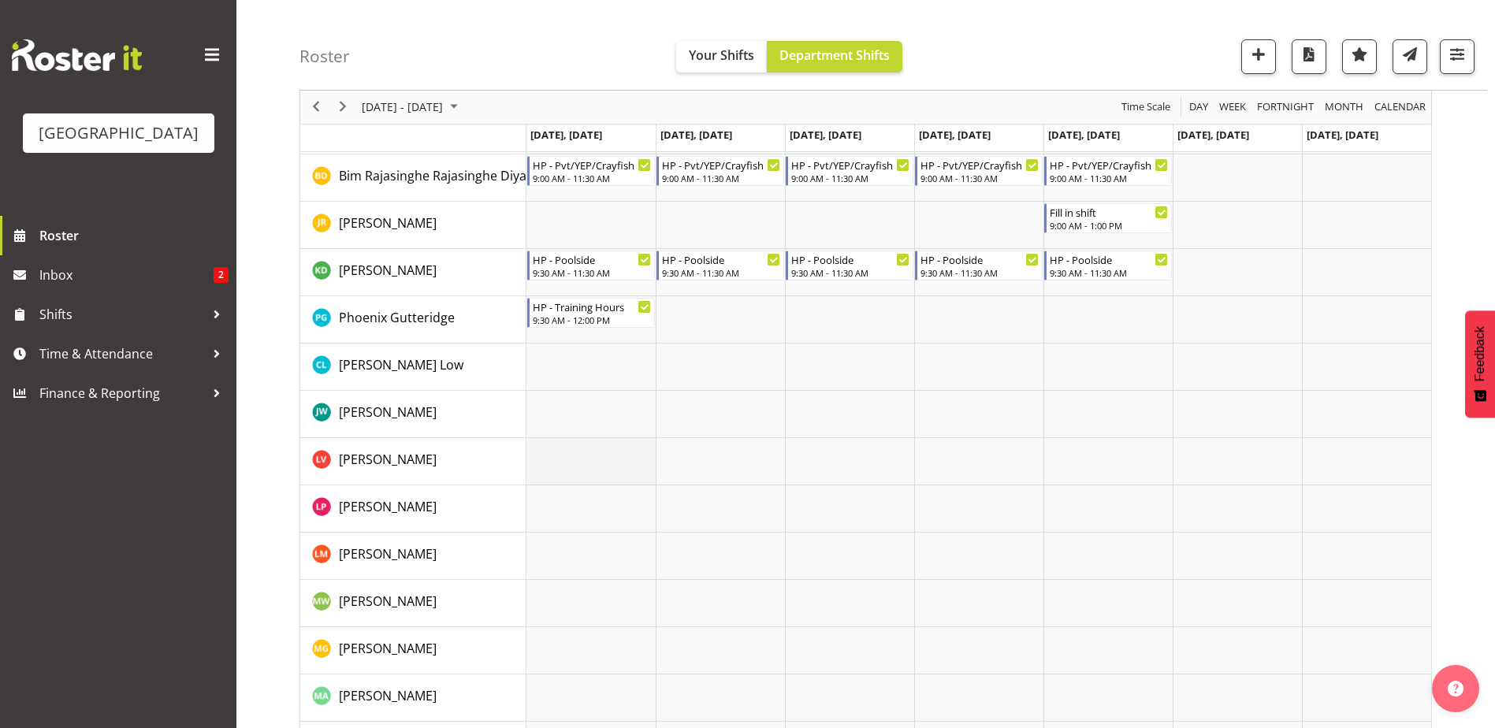
scroll to position [315, 0]
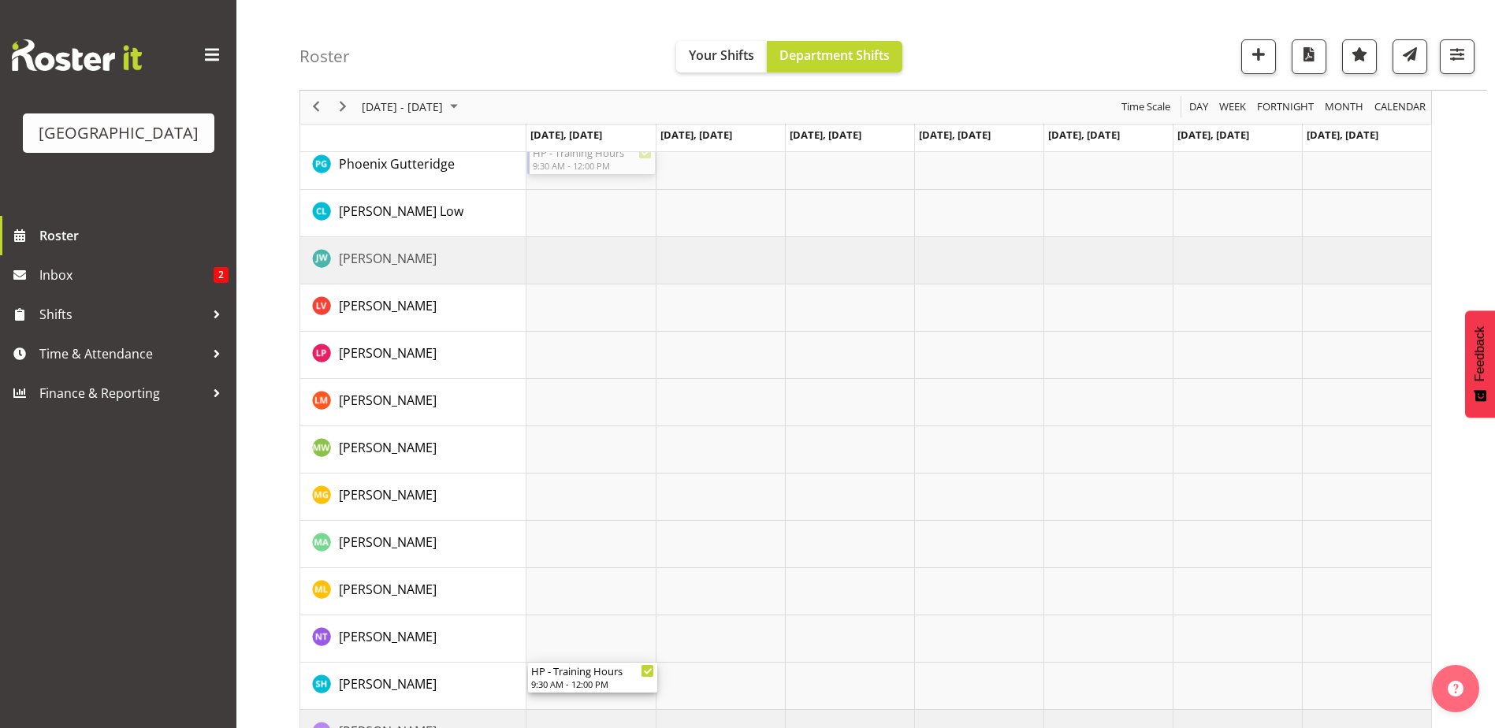
drag, startPoint x: 569, startPoint y: 159, endPoint x: 557, endPoint y: 686, distance: 527.3
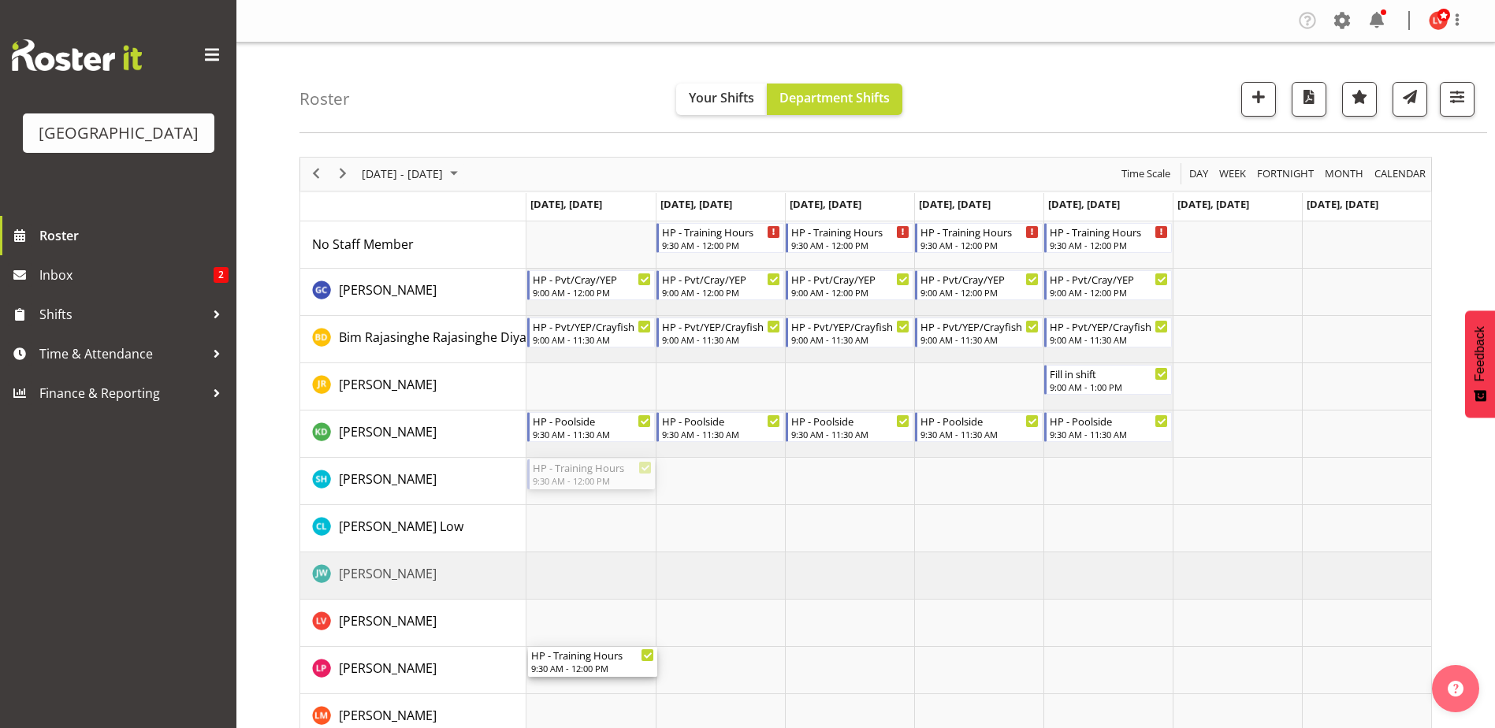
drag, startPoint x: 580, startPoint y: 472, endPoint x: 581, endPoint y: 669, distance: 197.0
drag, startPoint x: 583, startPoint y: 481, endPoint x: 584, endPoint y: 667, distance: 186.8
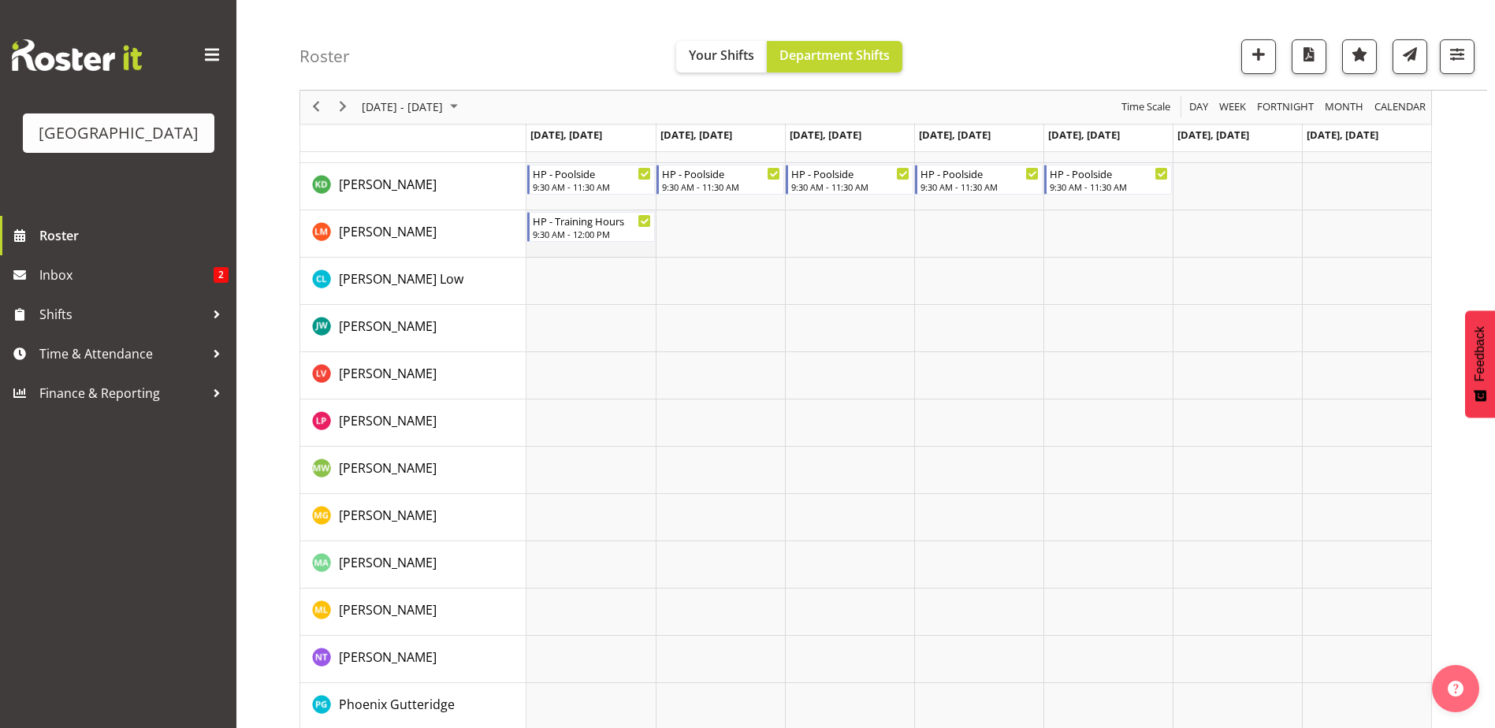
scroll to position [158, 0]
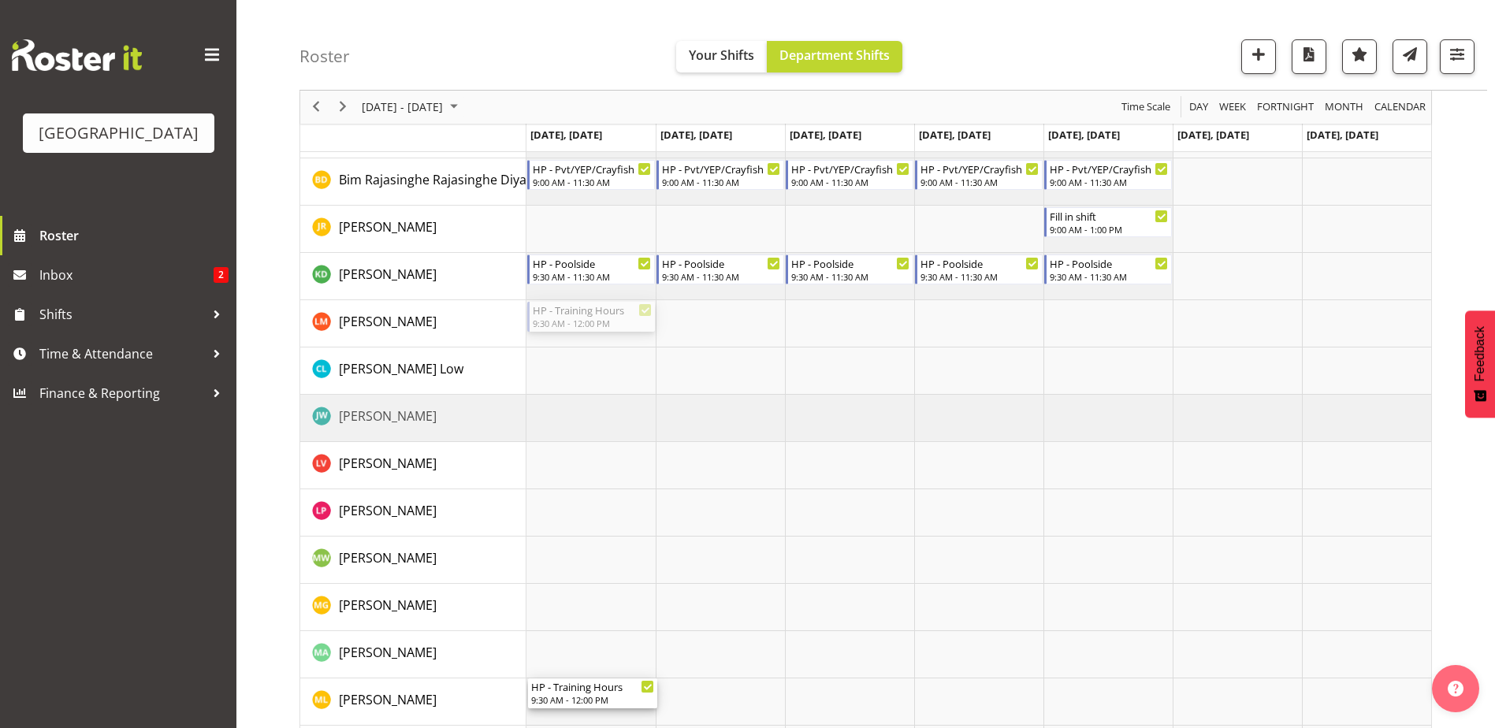
drag, startPoint x: 564, startPoint y: 352, endPoint x: 586, endPoint y: 715, distance: 363.2
click at [586, 715] on div "HP - Training Hours 9:30 AM - 12:00 PM HP - Training Hours 9:30 AM - 12:00 PM H…" at bounding box center [978, 537] width 905 height 946
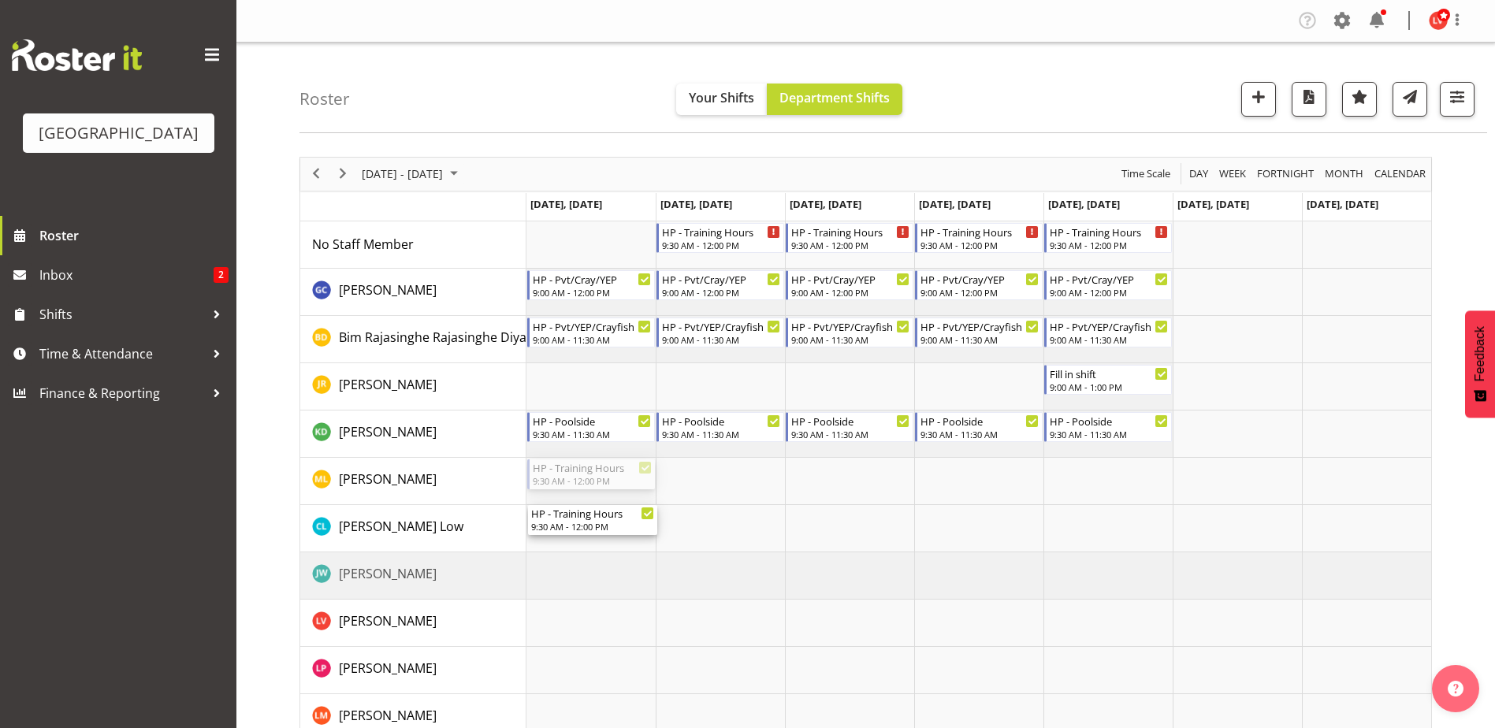
drag, startPoint x: 577, startPoint y: 511, endPoint x: 578, endPoint y: 659, distance: 147.4
drag, startPoint x: 584, startPoint y: 474, endPoint x: 583, endPoint y: 630, distance: 155.2
click at [583, 630] on div "HP - Training Hours 9:30 AM - 12:00 PM HP - Training Hours 9:30 AM - 12:00 PM H…" at bounding box center [978, 694] width 905 height 946
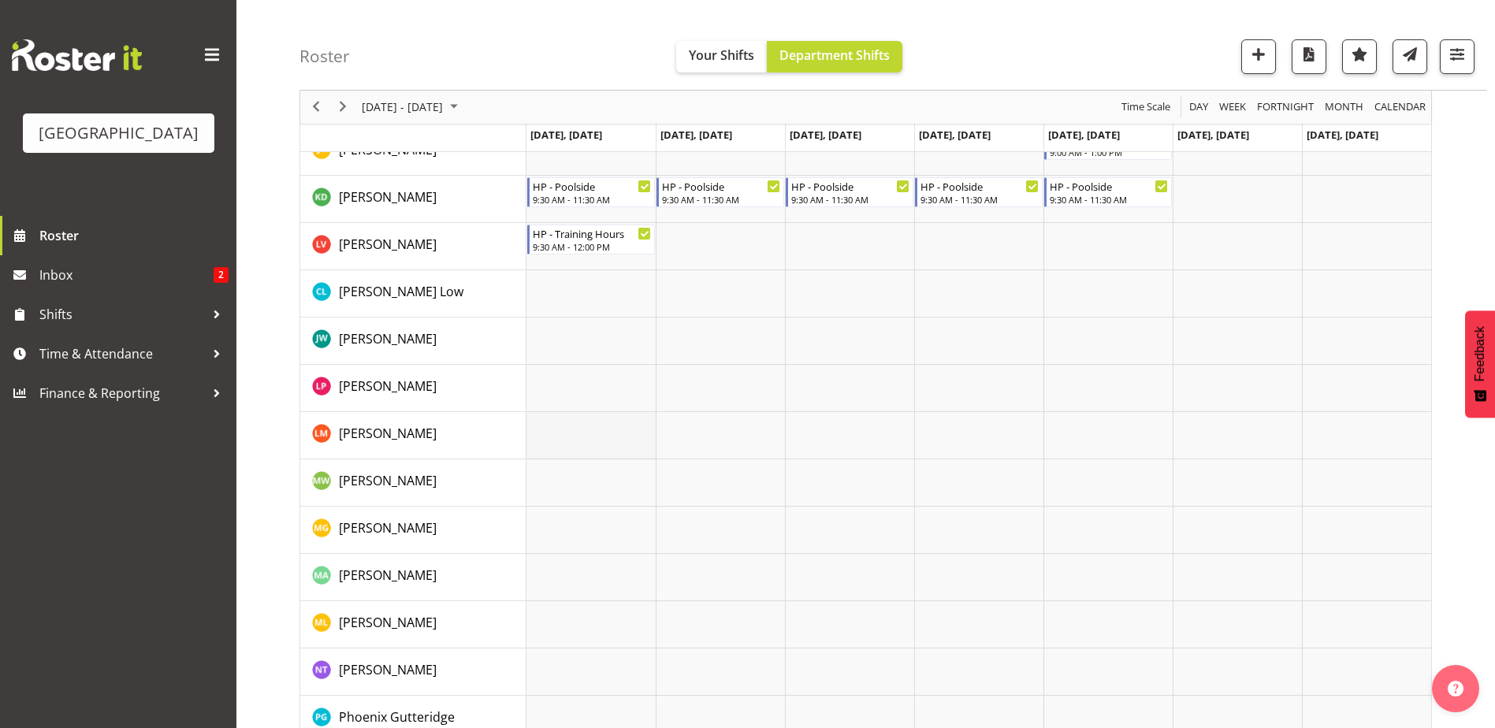
scroll to position [236, 0]
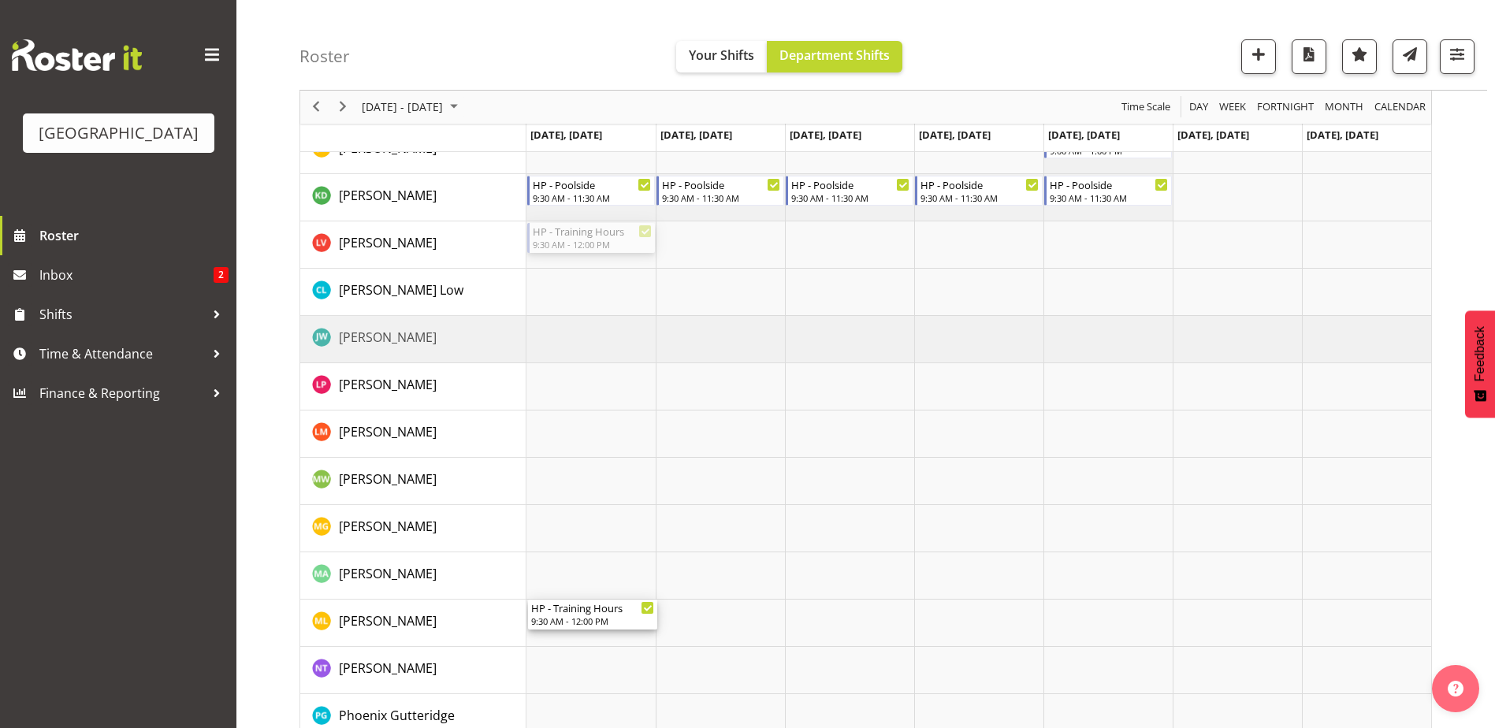
drag, startPoint x: 572, startPoint y: 236, endPoint x: 582, endPoint y: 629, distance: 392.6
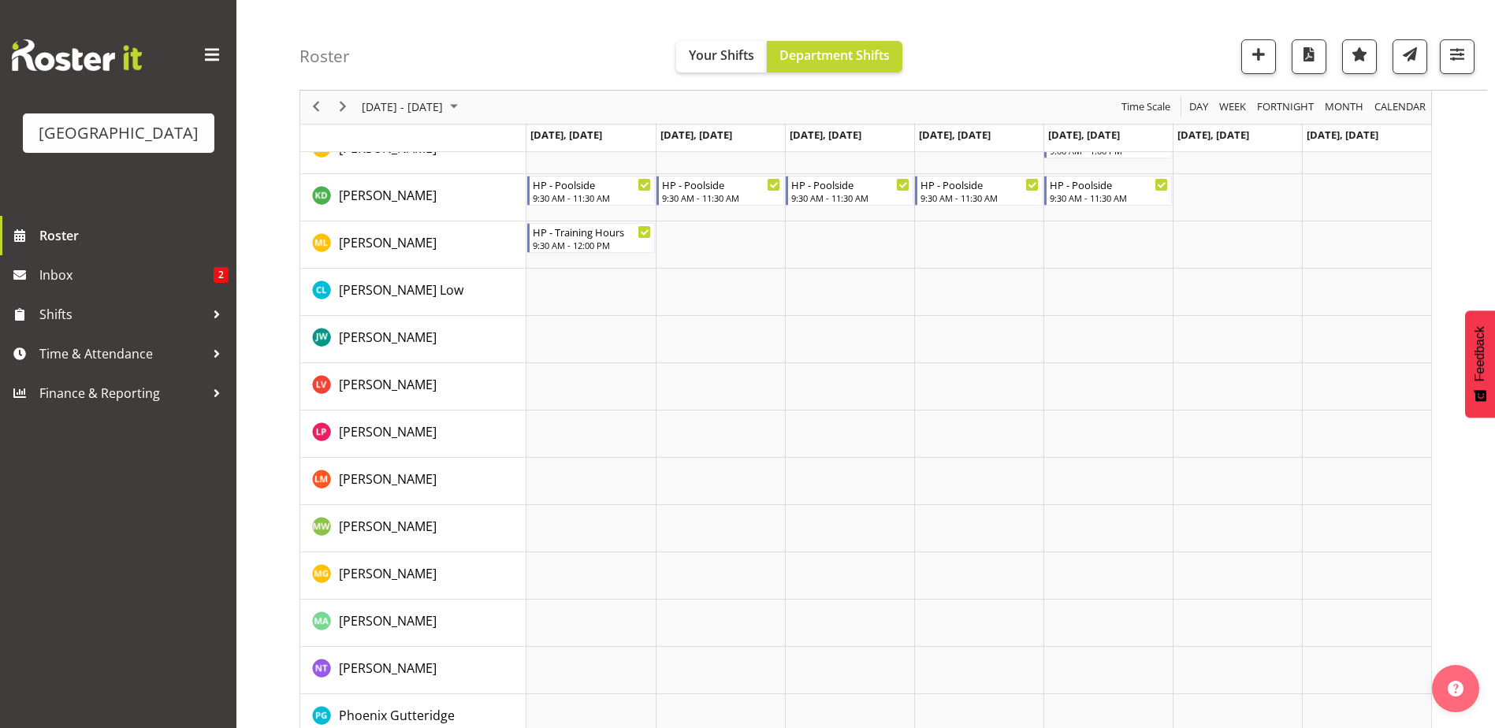
scroll to position [0, 0]
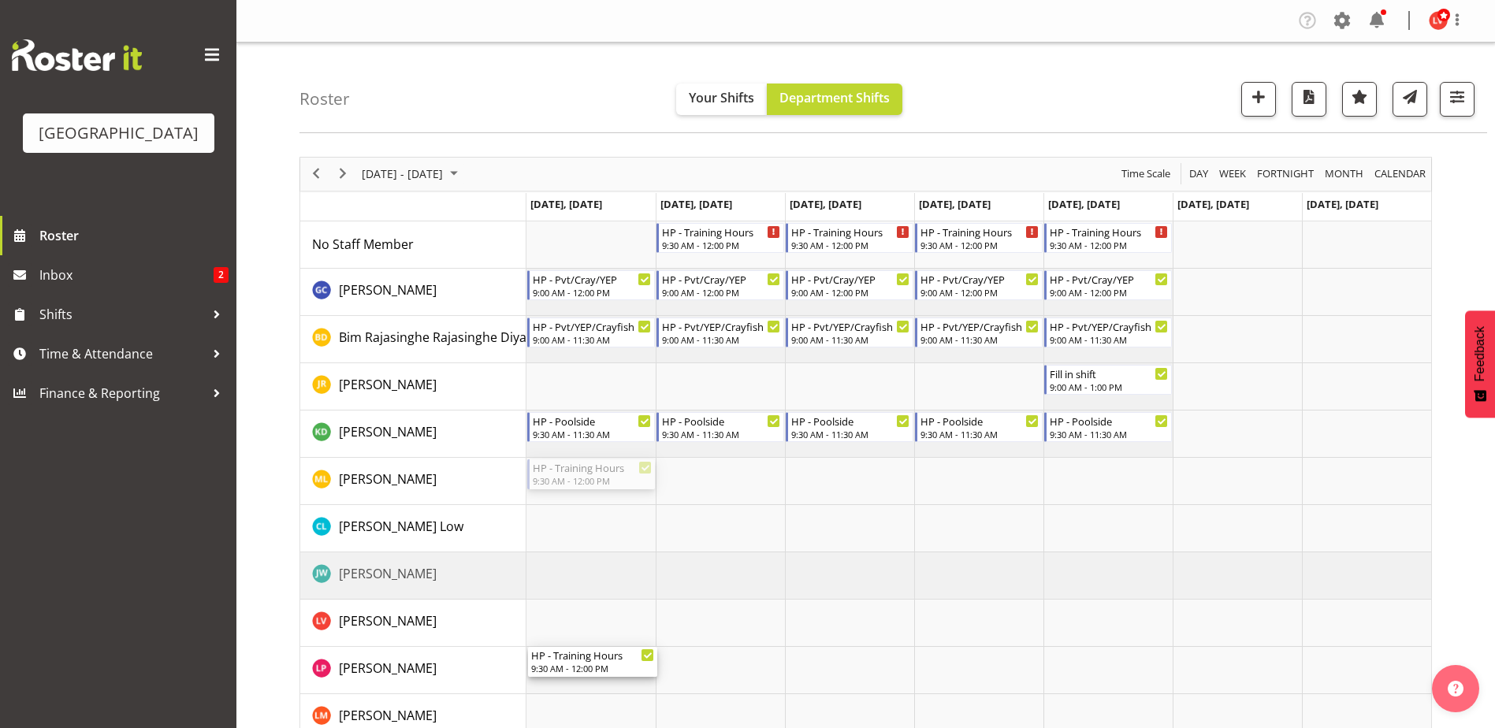
drag, startPoint x: 556, startPoint y: 474, endPoint x: 589, endPoint y: 684, distance: 212.2
click at [589, 684] on div "HP - Training Hours 9:30 AM - 12:00 PM HP - Training Hours 9:30 AM - 12:00 PM H…" at bounding box center [978, 694] width 905 height 946
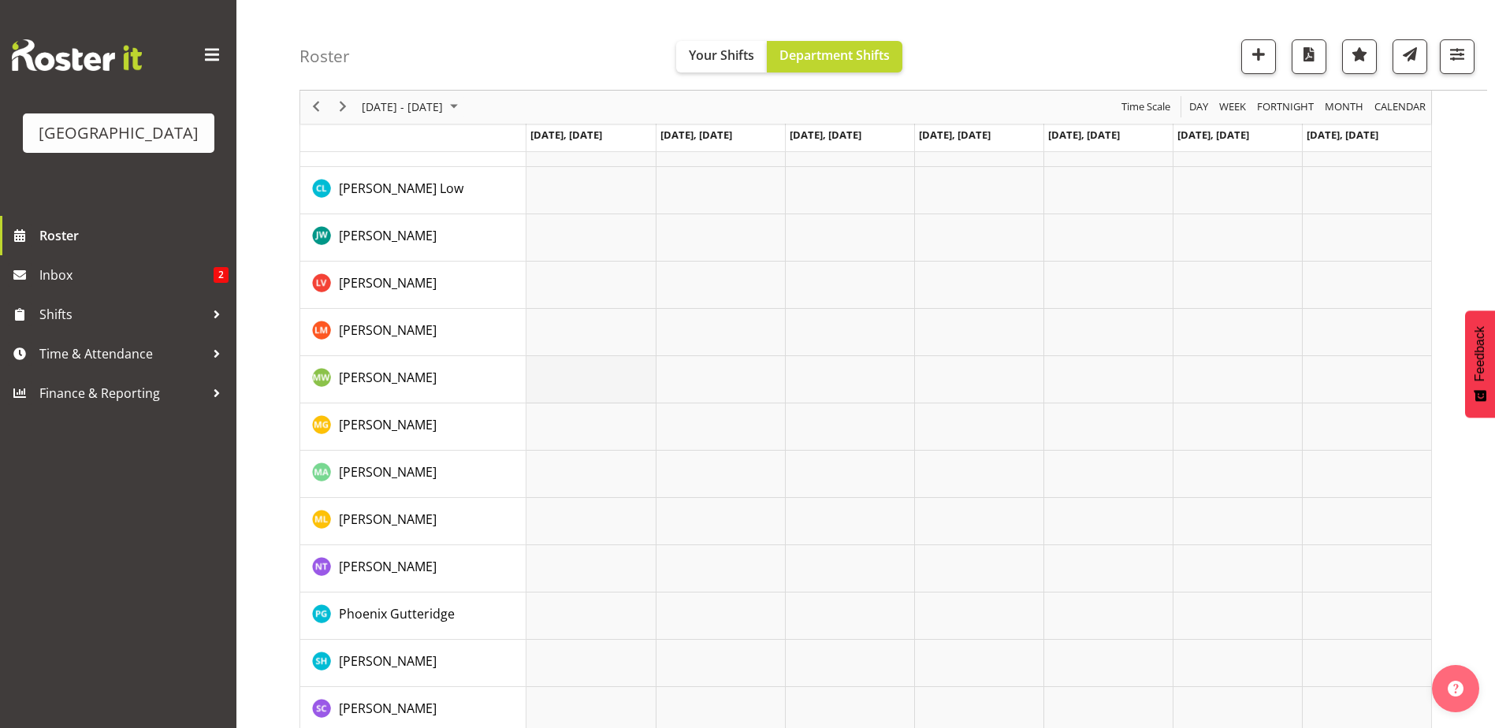
scroll to position [315, 0]
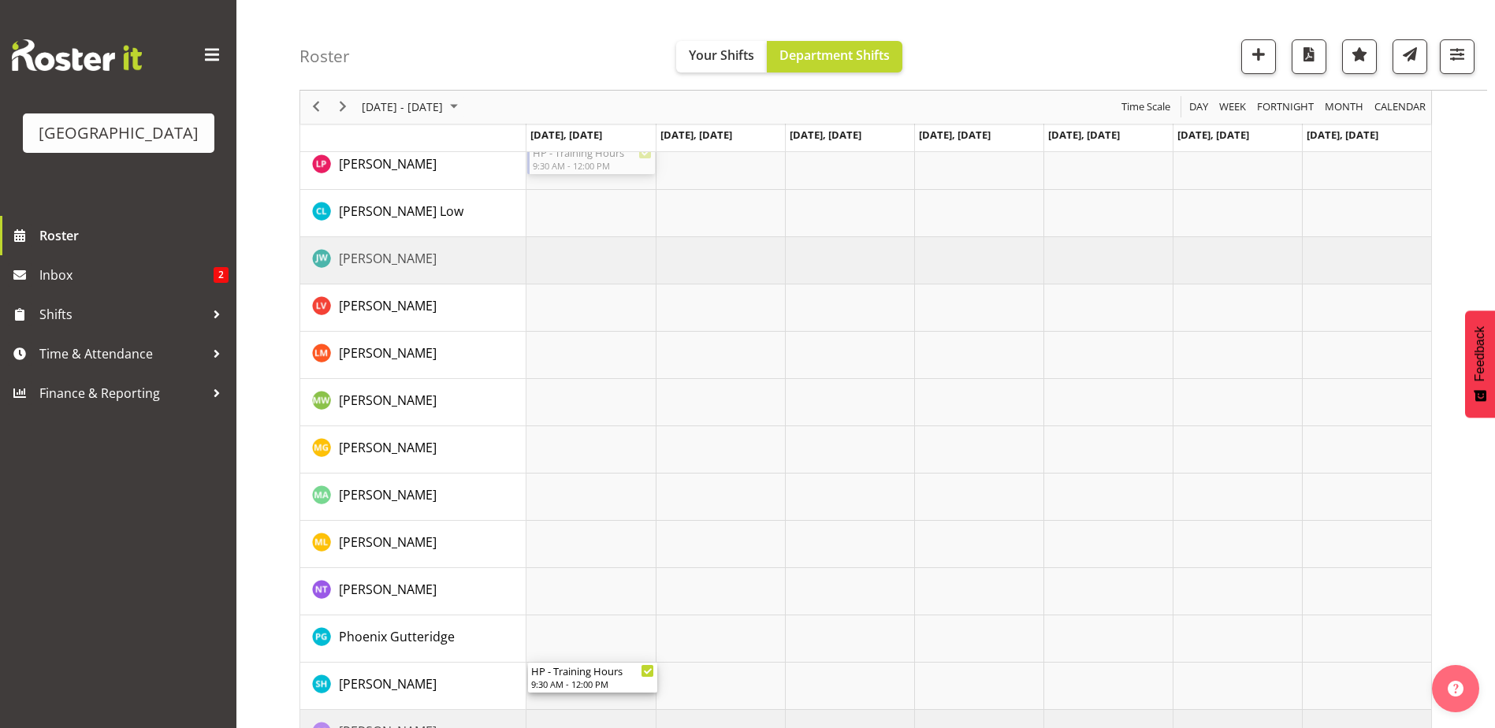
drag, startPoint x: 581, startPoint y: 165, endPoint x: 594, endPoint y: 705, distance: 540.0
click at [594, 705] on div "HP - Training Hours 9:30 AM - 12:00 PM HP - Training Hours 9:30 AM - 12:00 PM H…" at bounding box center [978, 379] width 905 height 946
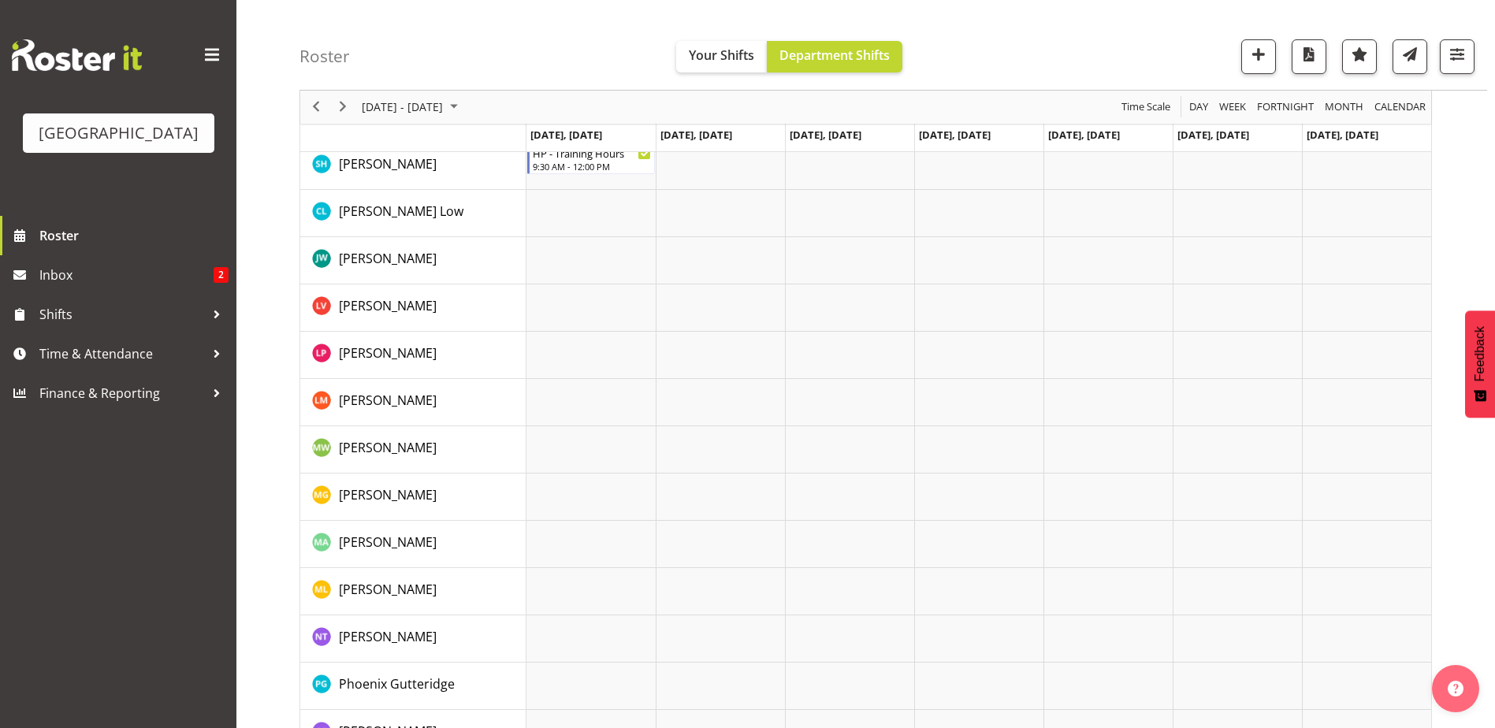
scroll to position [0, 0]
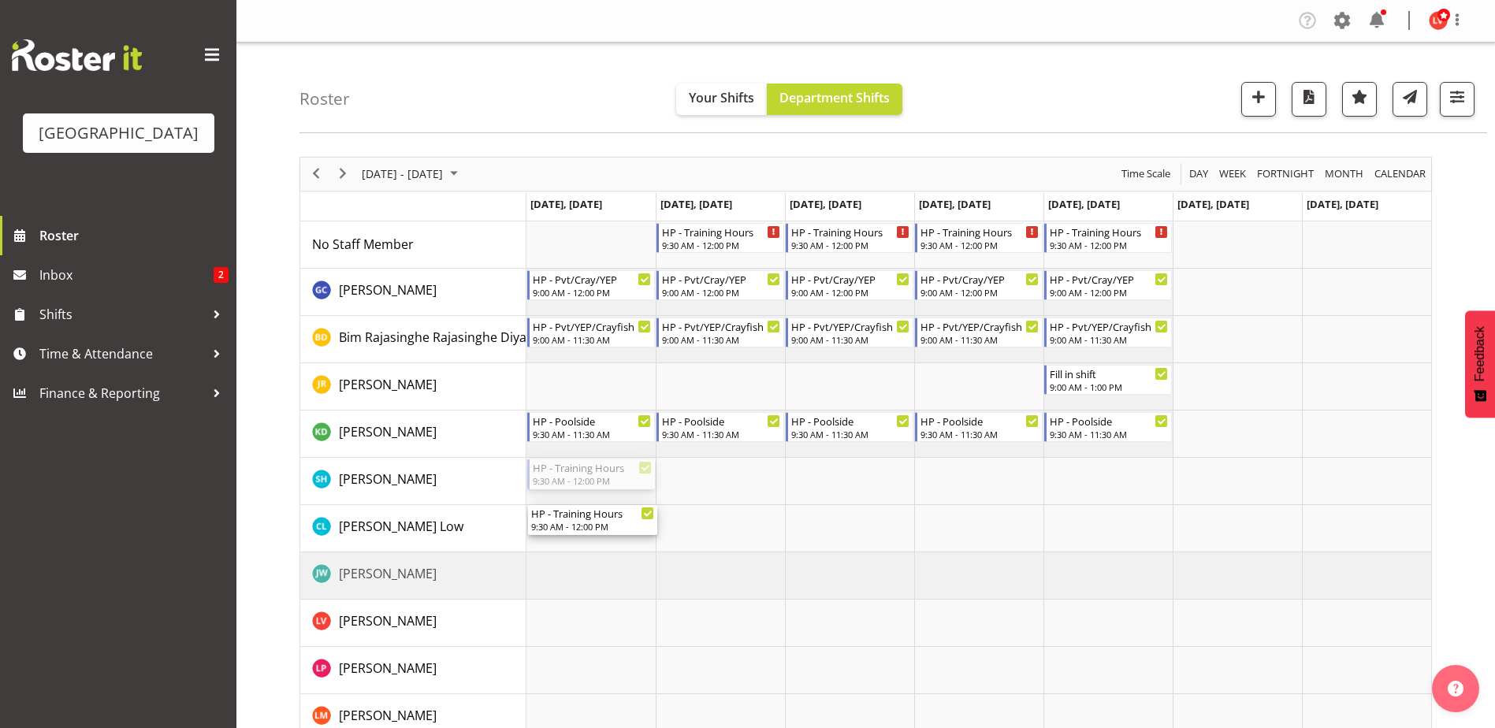
drag, startPoint x: 580, startPoint y: 481, endPoint x: 583, endPoint y: 500, distance: 19.2
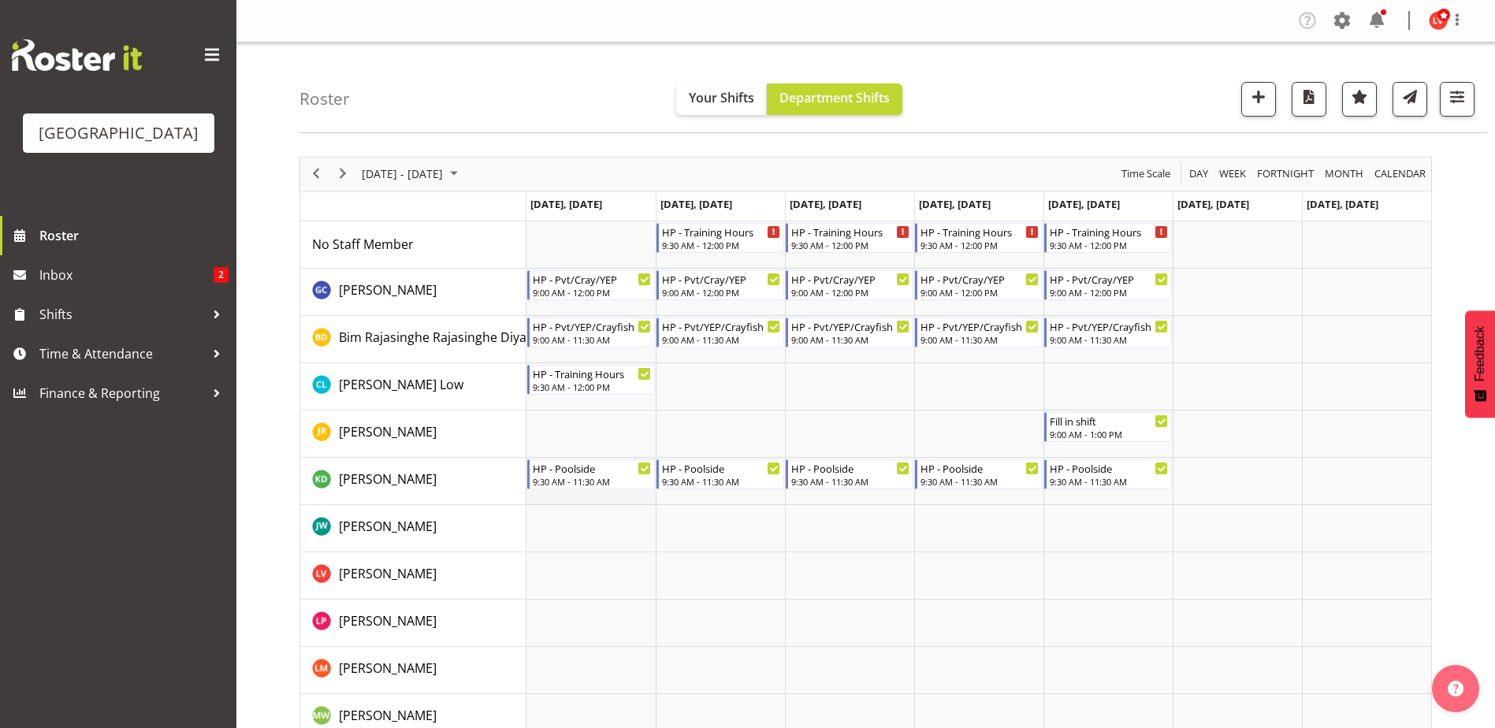
click at [583, 495] on td "Timeline Week of October 2, 2025" at bounding box center [590, 481] width 129 height 47
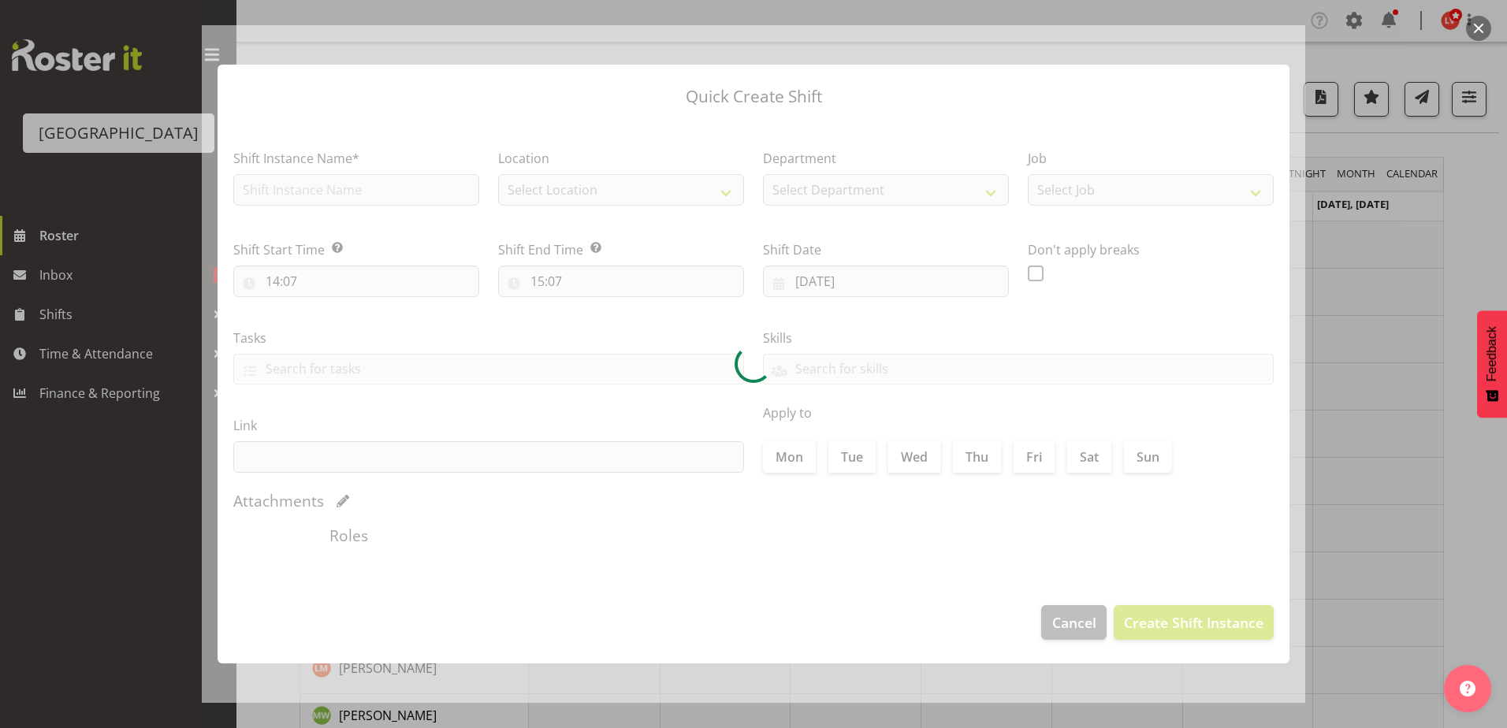
type input "[DATE]"
checkbox input "true"
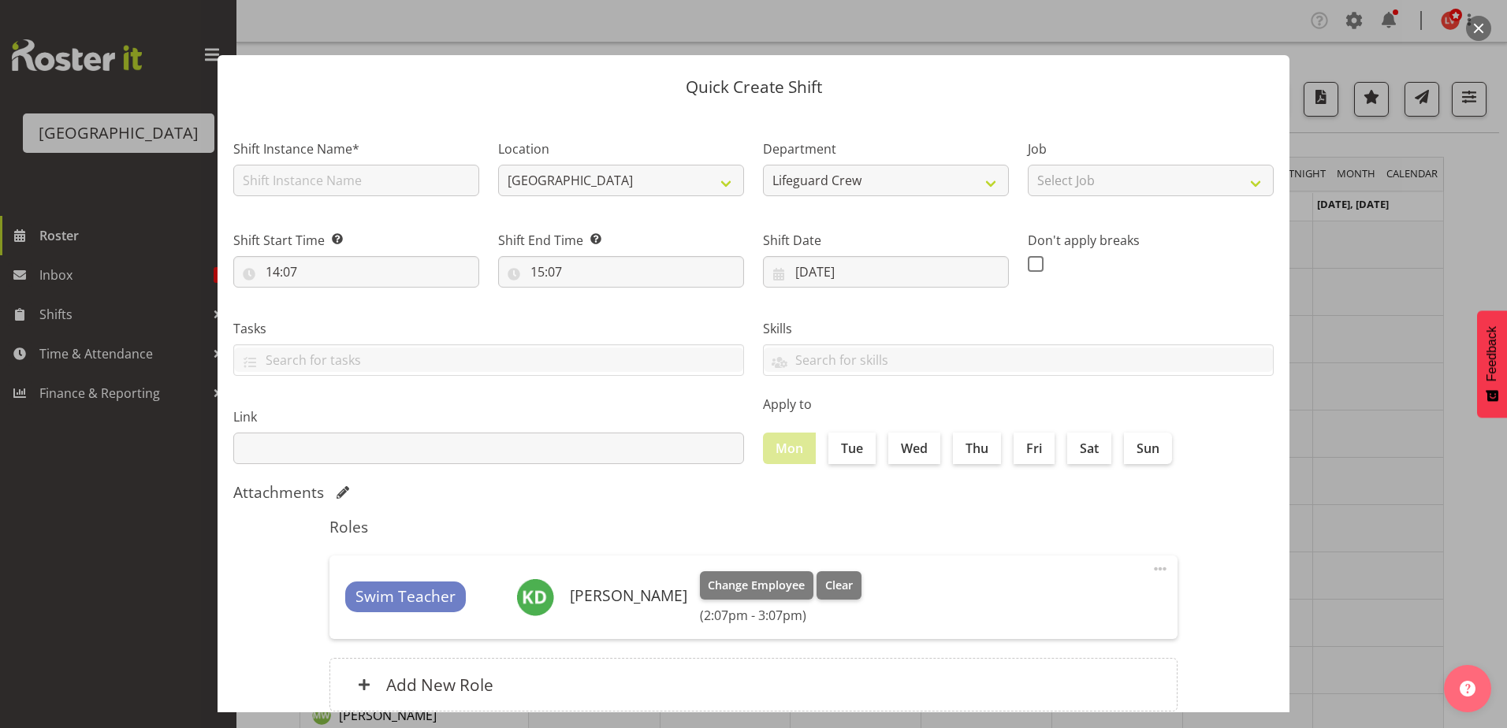
click at [1424, 514] on div at bounding box center [753, 364] width 1507 height 728
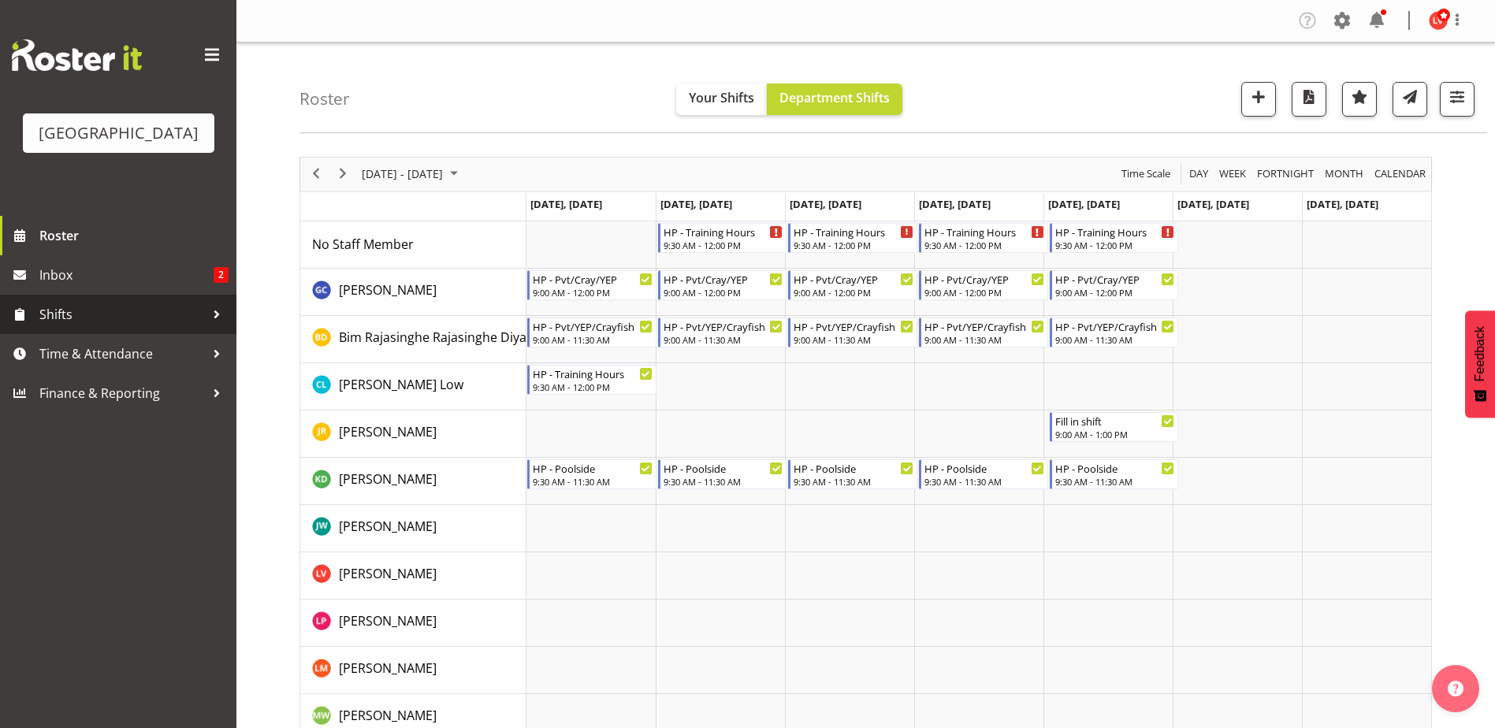
click at [91, 305] on span "Shifts" at bounding box center [121, 315] width 165 height 24
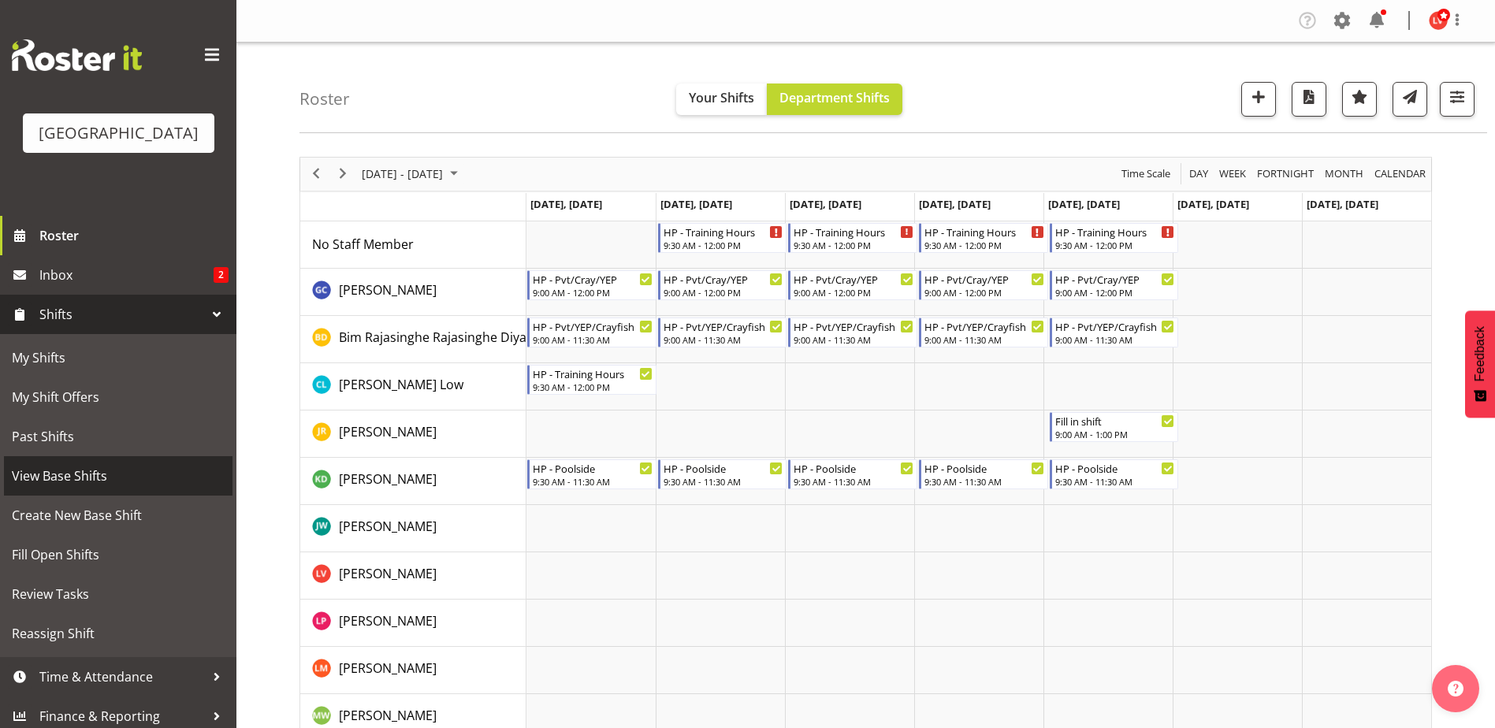
click at [76, 479] on span "View Base Shifts" at bounding box center [118, 476] width 213 height 24
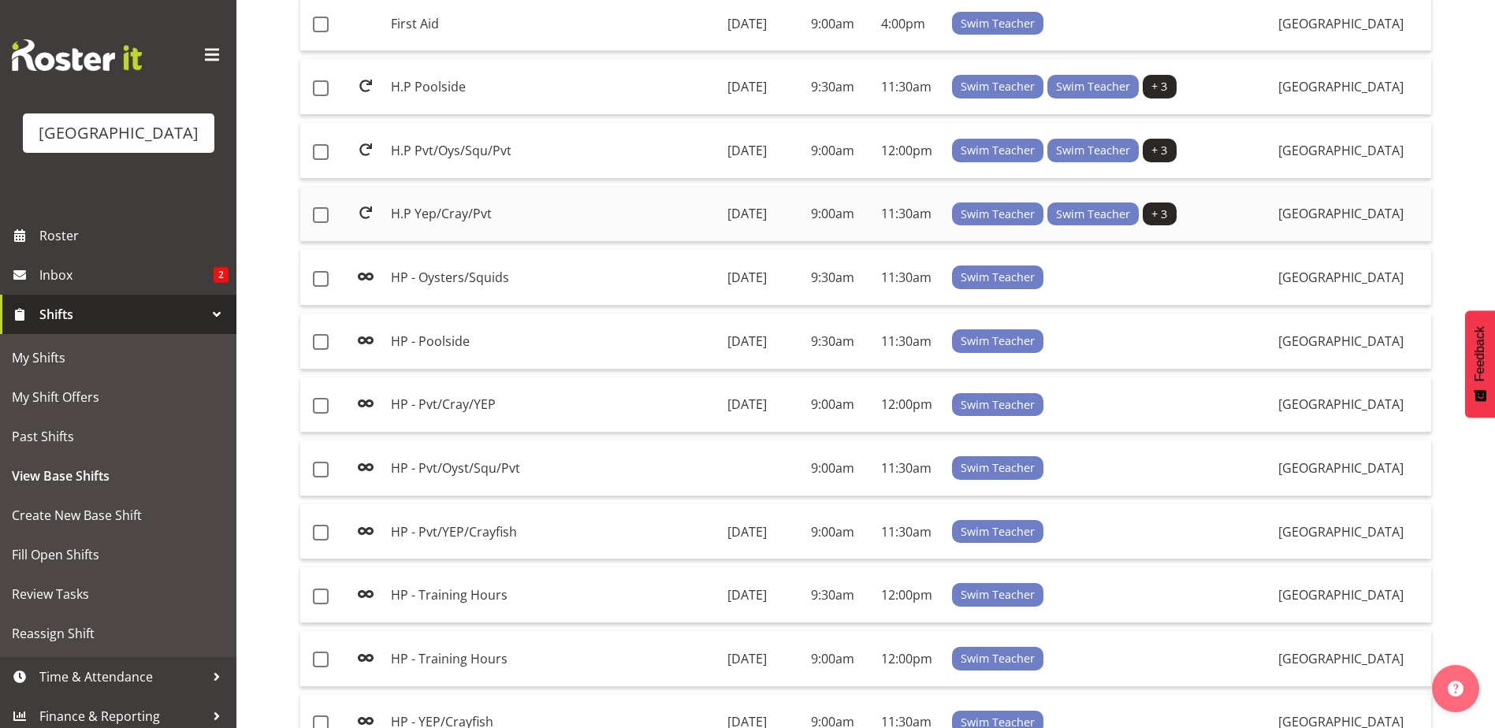
scroll to position [394, 0]
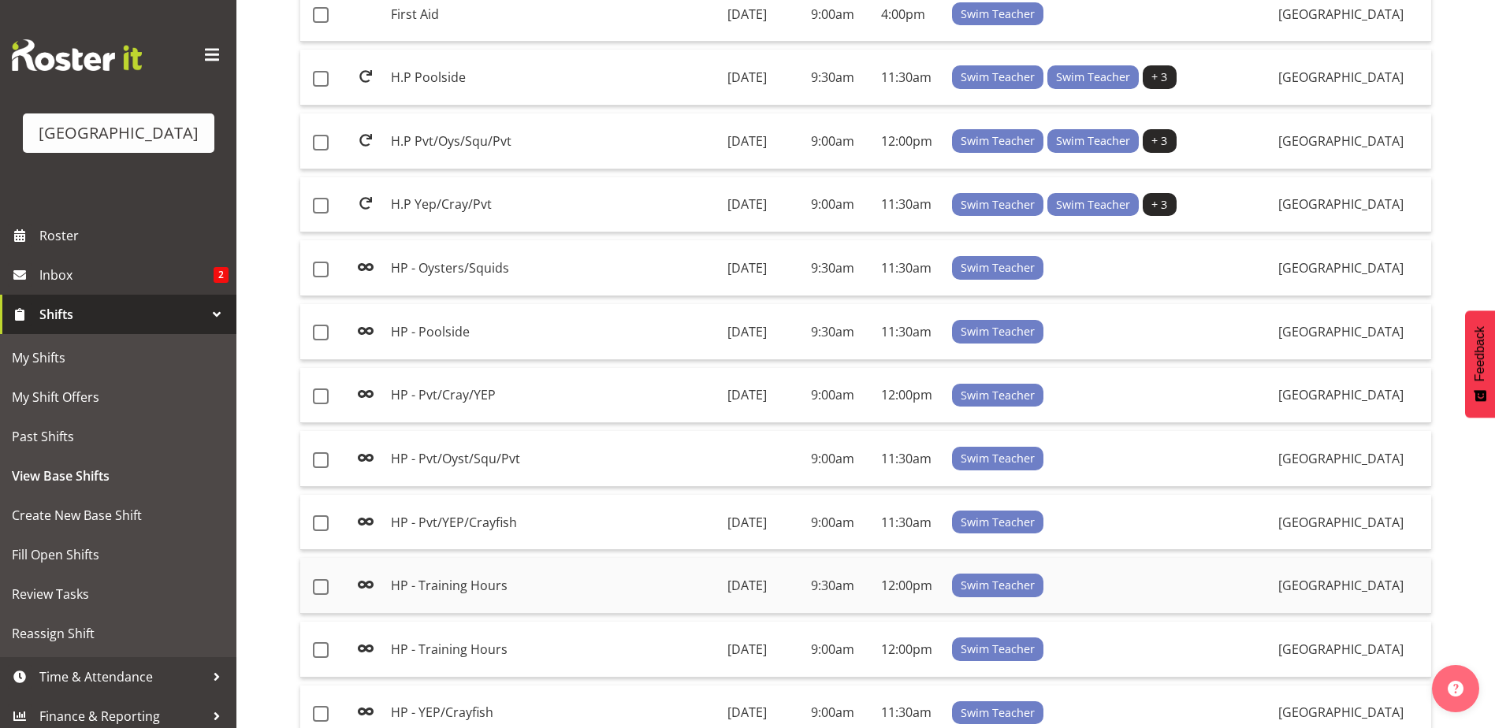
click at [504, 585] on td "HP - Training Hours" at bounding box center [553, 586] width 336 height 56
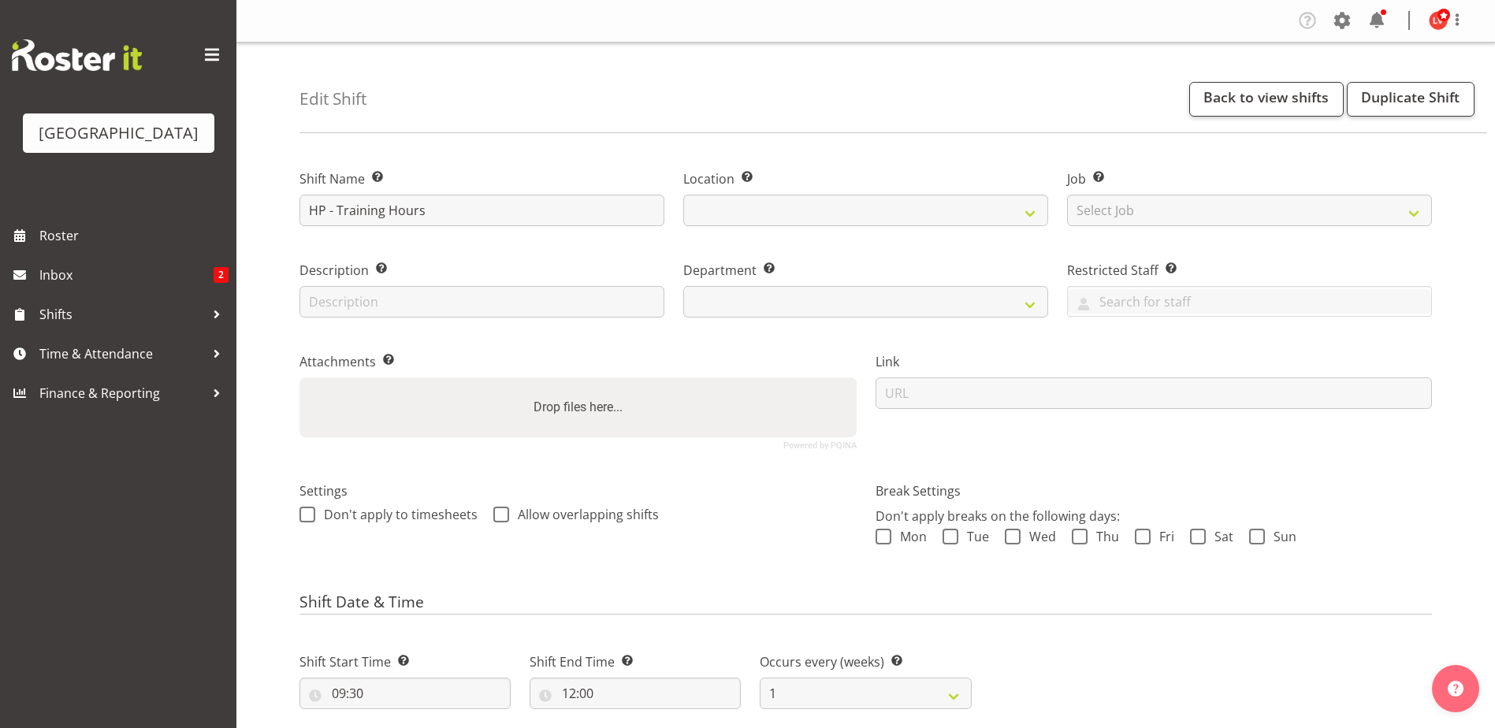
select select "date"
select select
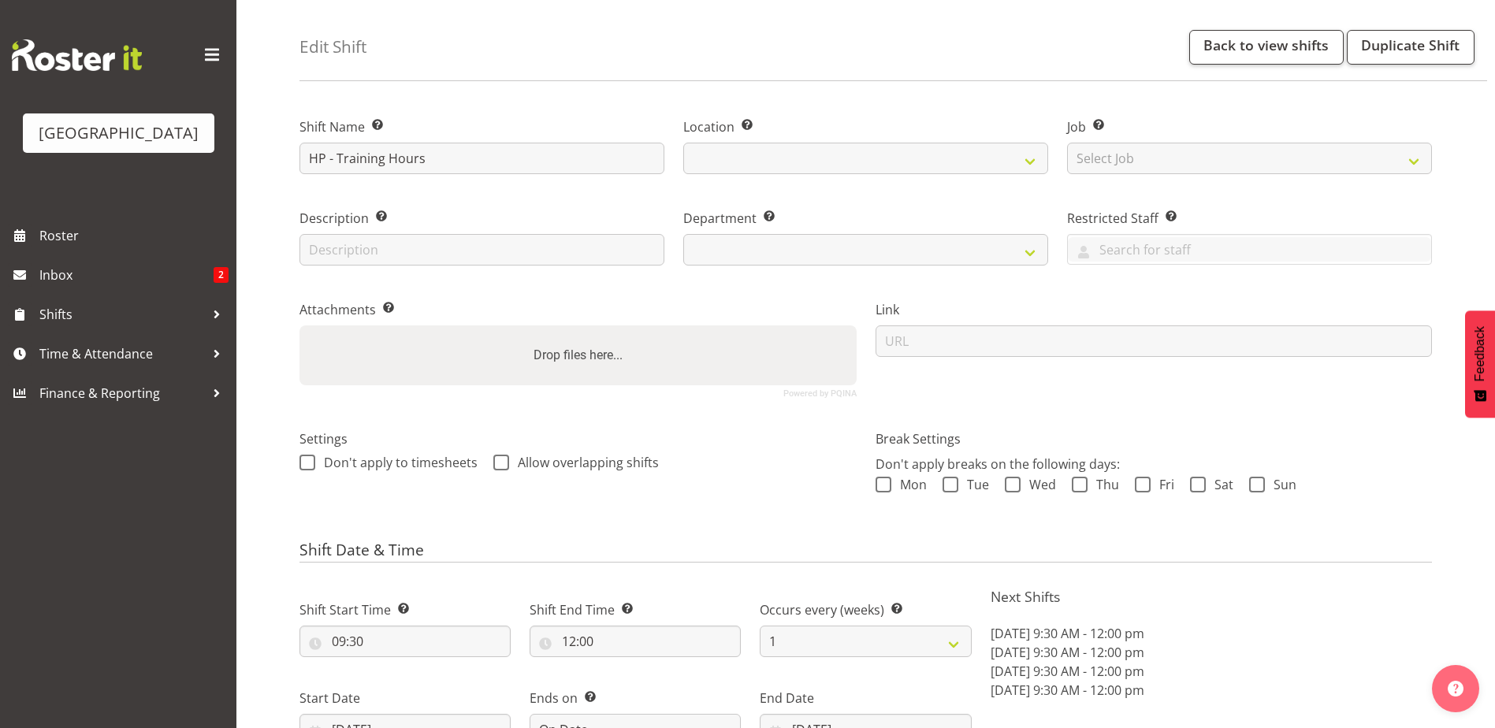
select select
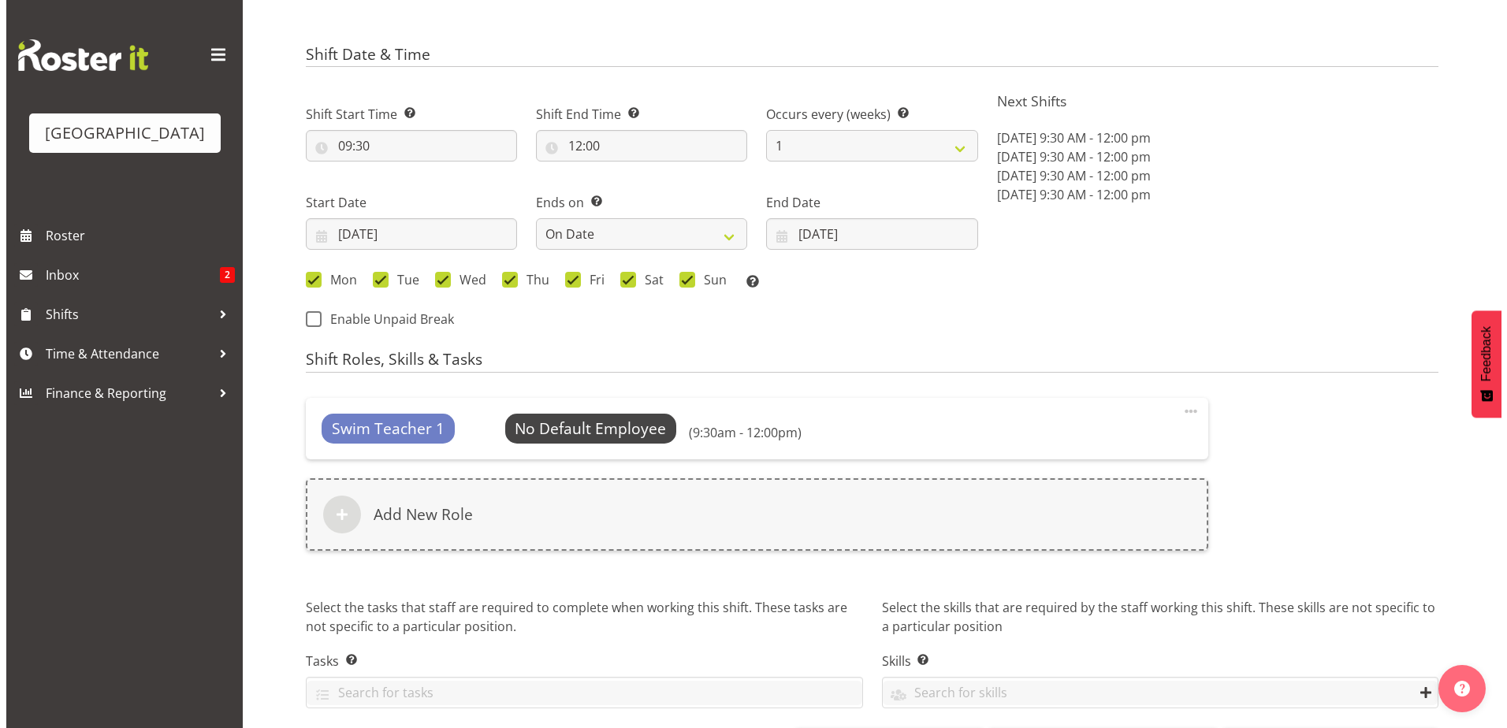
scroll to position [552, 0]
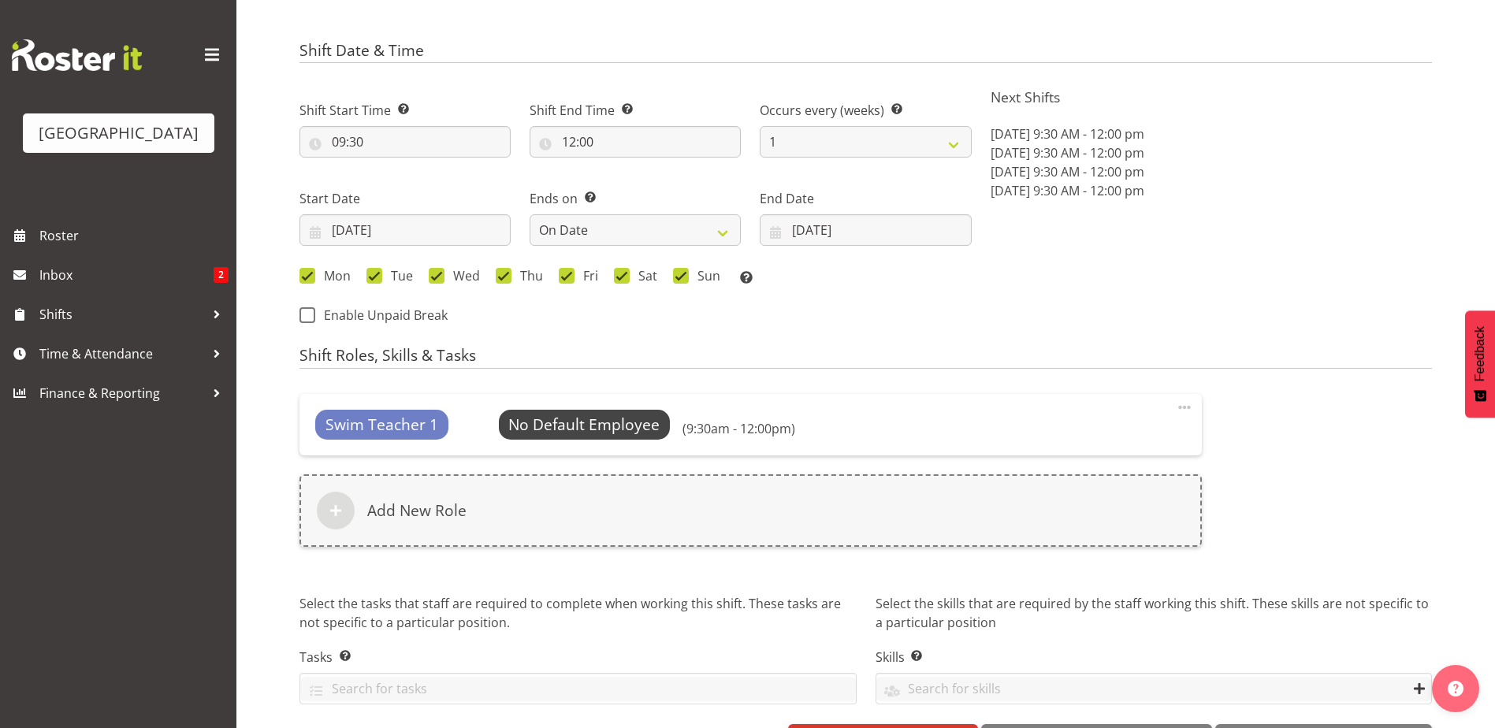
select select
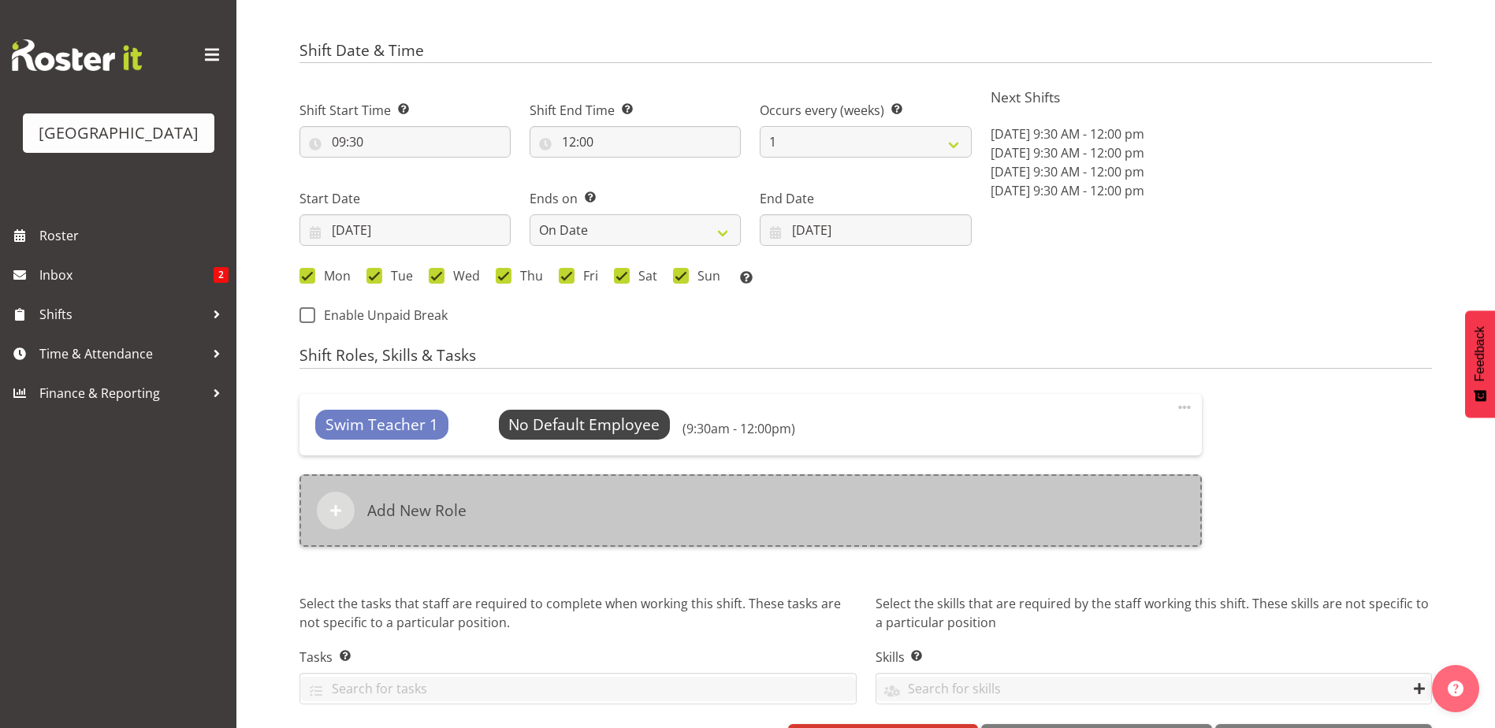
select select "113"
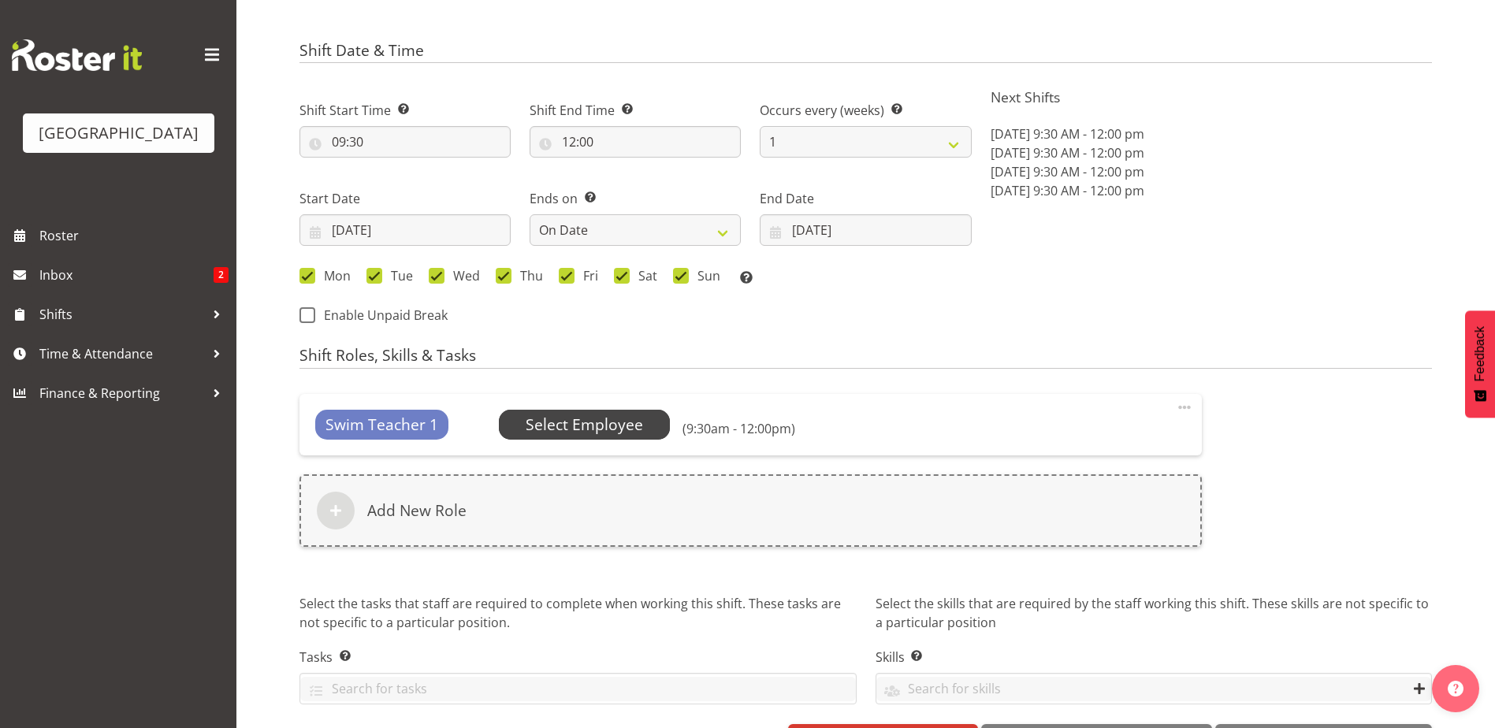
click at [579, 425] on span "Select Employee" at bounding box center [584, 425] width 117 height 23
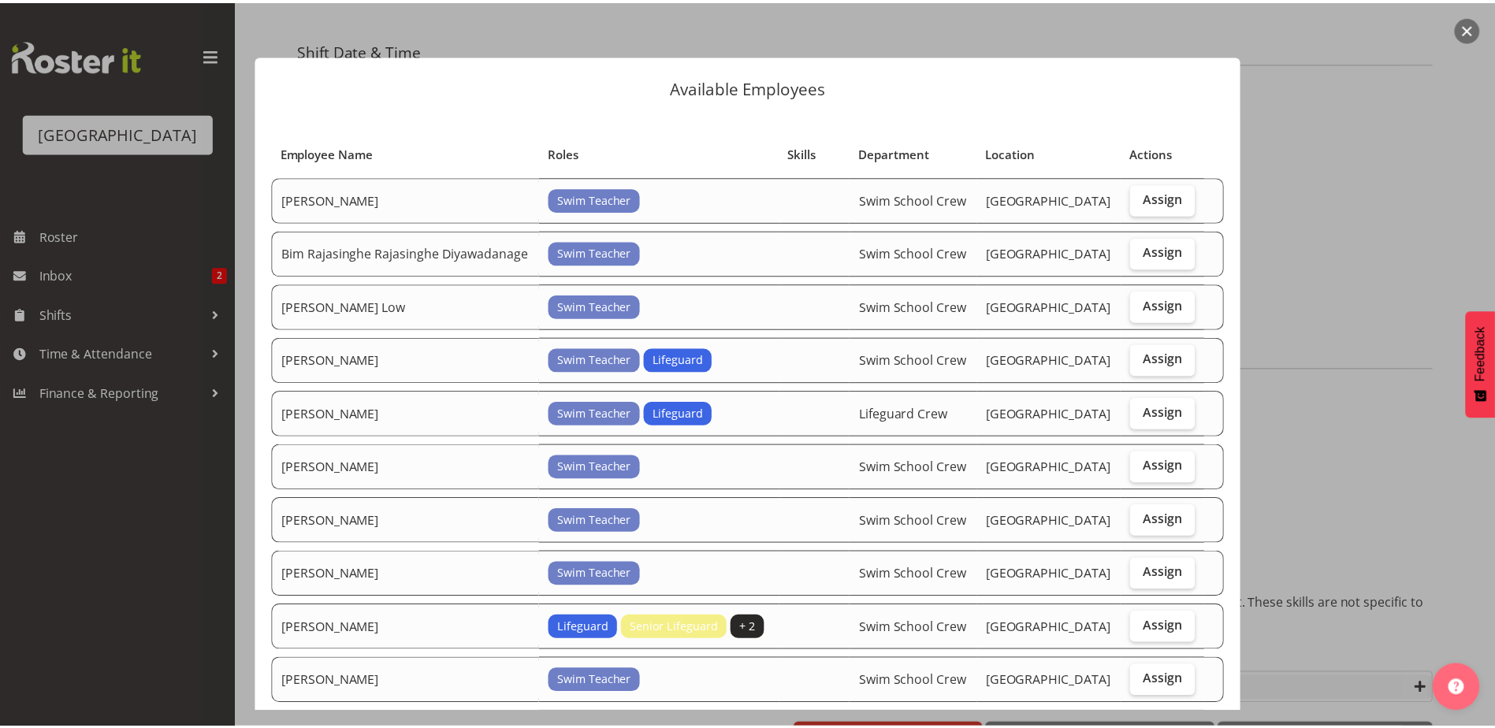
scroll to position [466, 0]
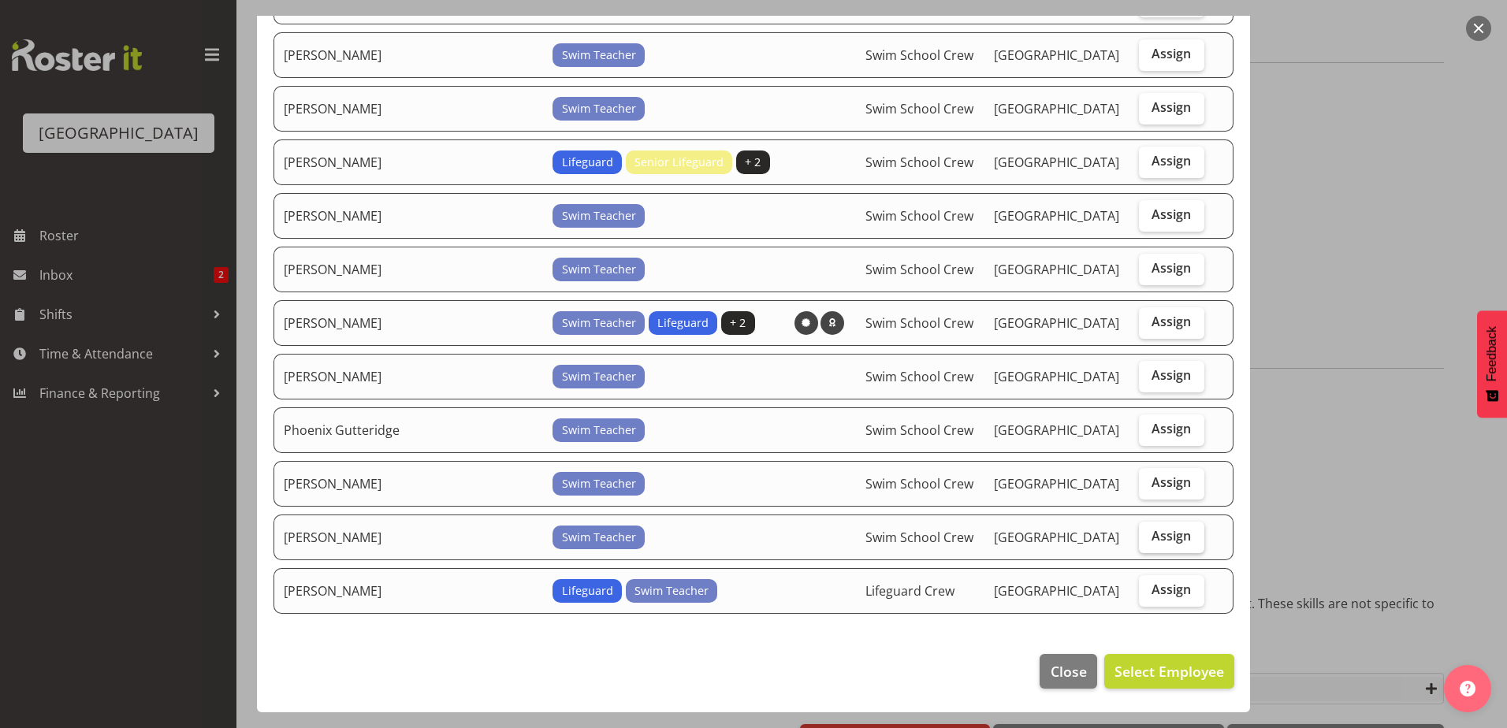
drag, startPoint x: 1174, startPoint y: 532, endPoint x: 1177, endPoint y: 550, distance: 18.4
click at [1175, 532] on span "Assign" at bounding box center [1170, 536] width 39 height 16
click at [1149, 532] on input "Assign" at bounding box center [1144, 536] width 10 height 10
checkbox input "true"
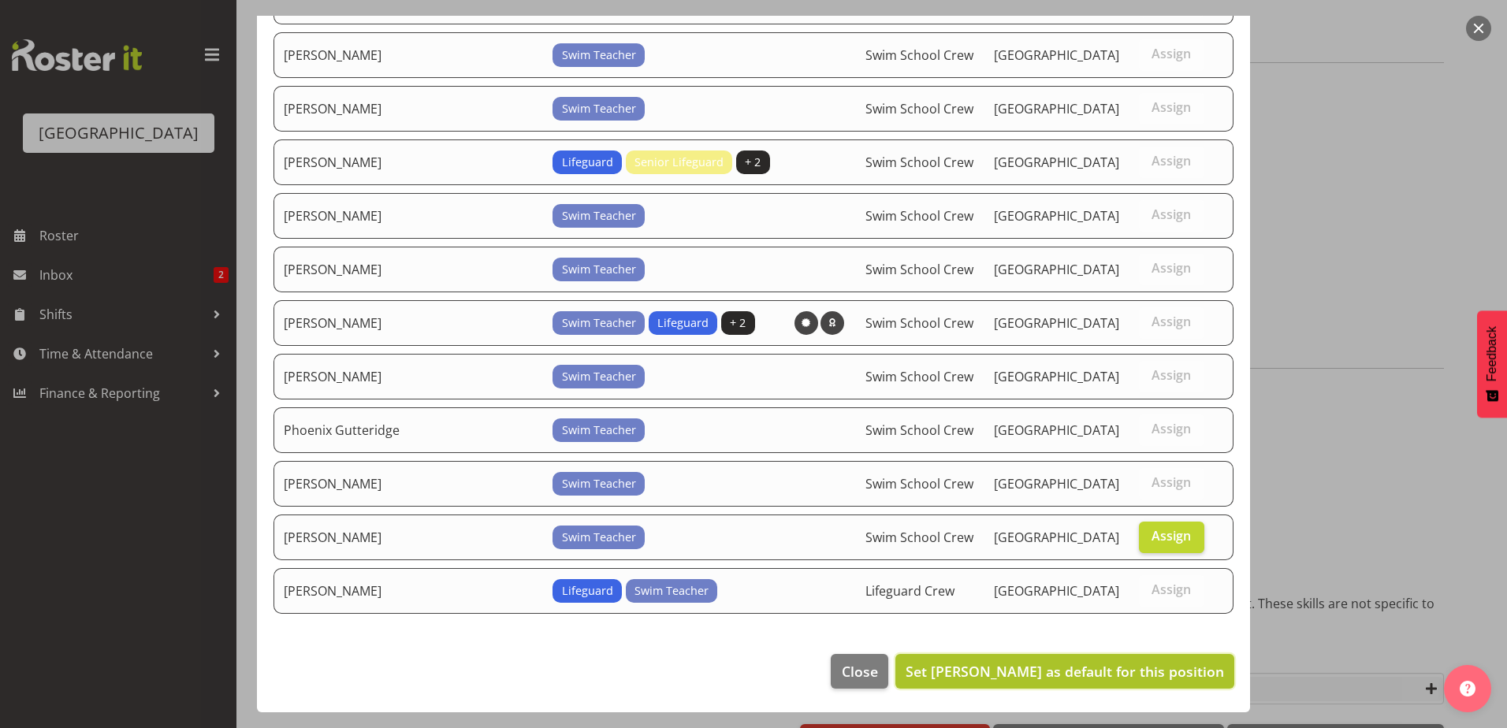
click at [1118, 671] on span "Set [PERSON_NAME] as default for this position" at bounding box center [1064, 671] width 318 height 19
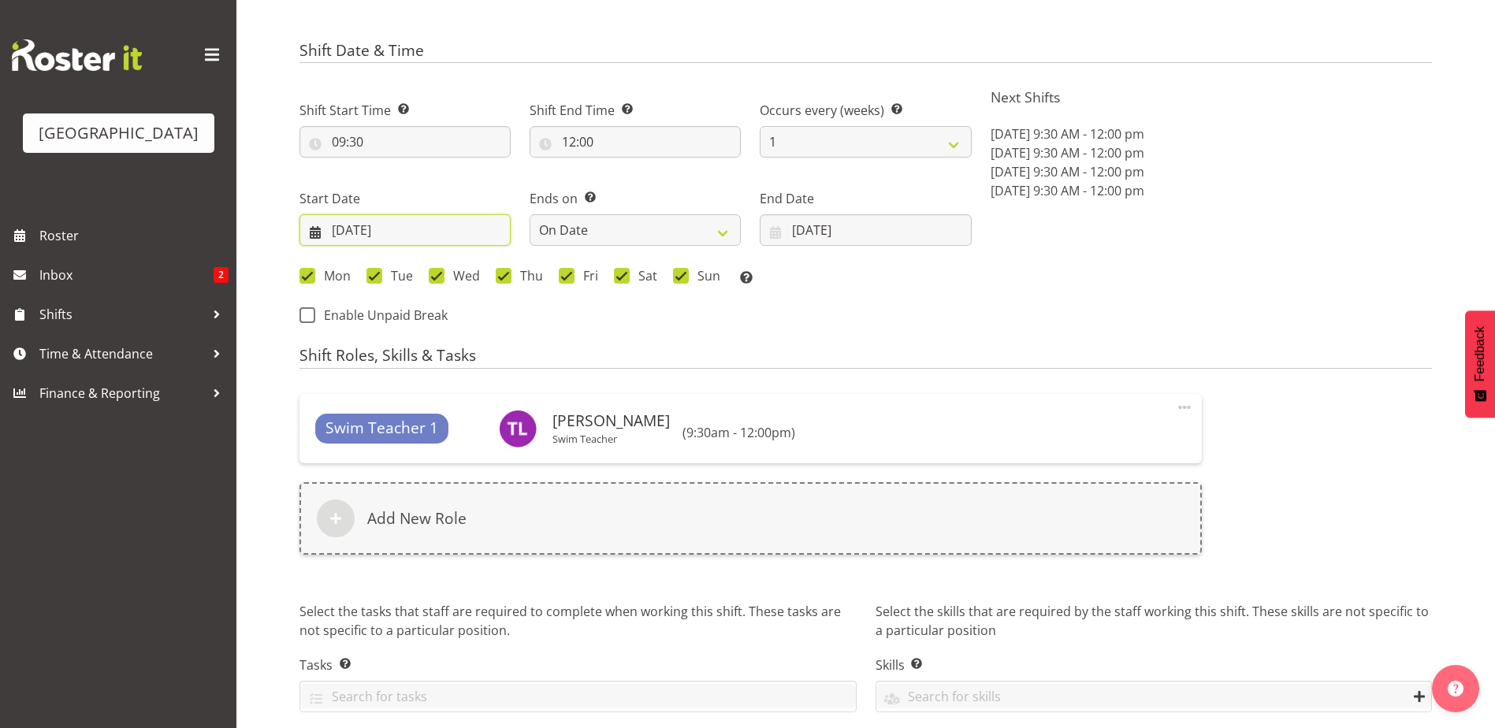
click at [383, 232] on input "[DATE]" at bounding box center [404, 230] width 211 height 32
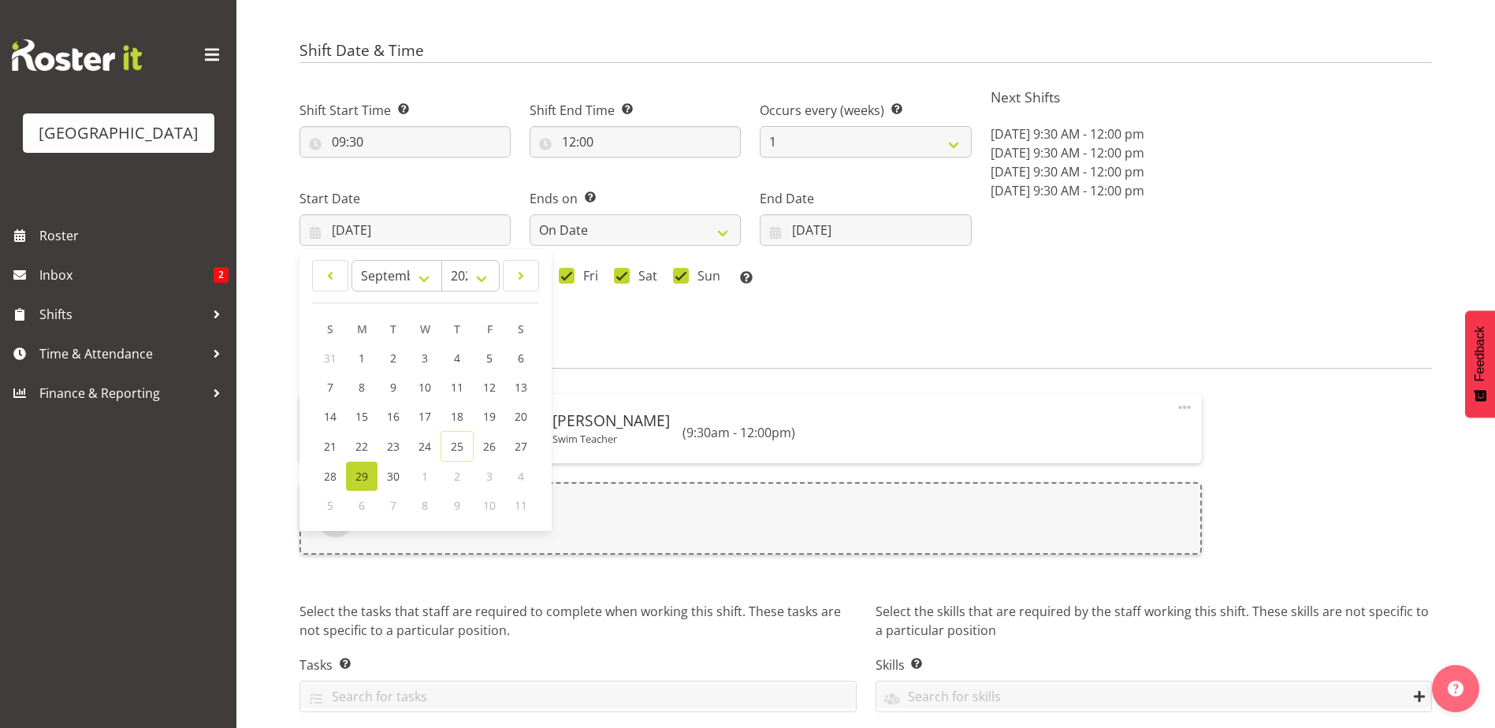
click at [360, 474] on span "29" at bounding box center [361, 476] width 13 height 15
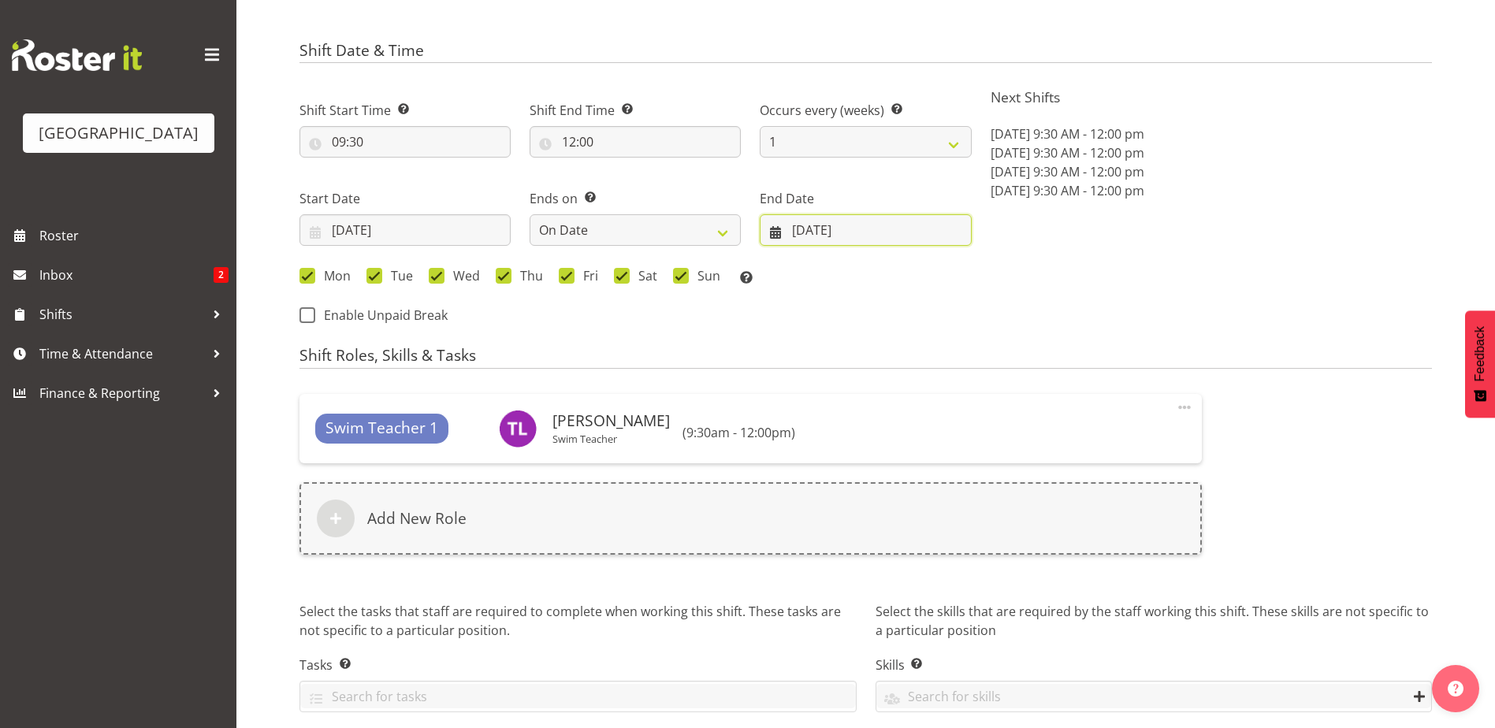
click at [797, 223] on input "[DATE]" at bounding box center [865, 230] width 211 height 32
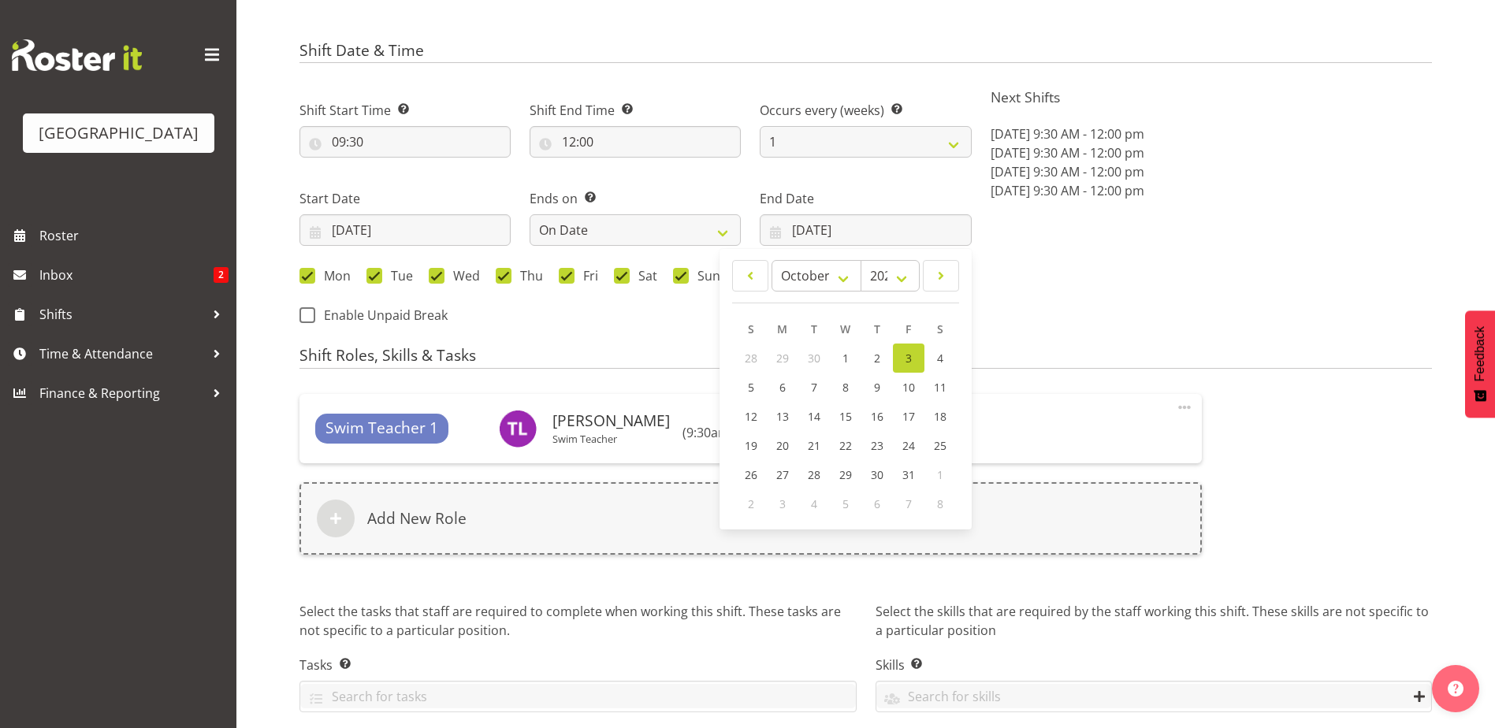
click at [909, 355] on span "3" at bounding box center [908, 358] width 6 height 15
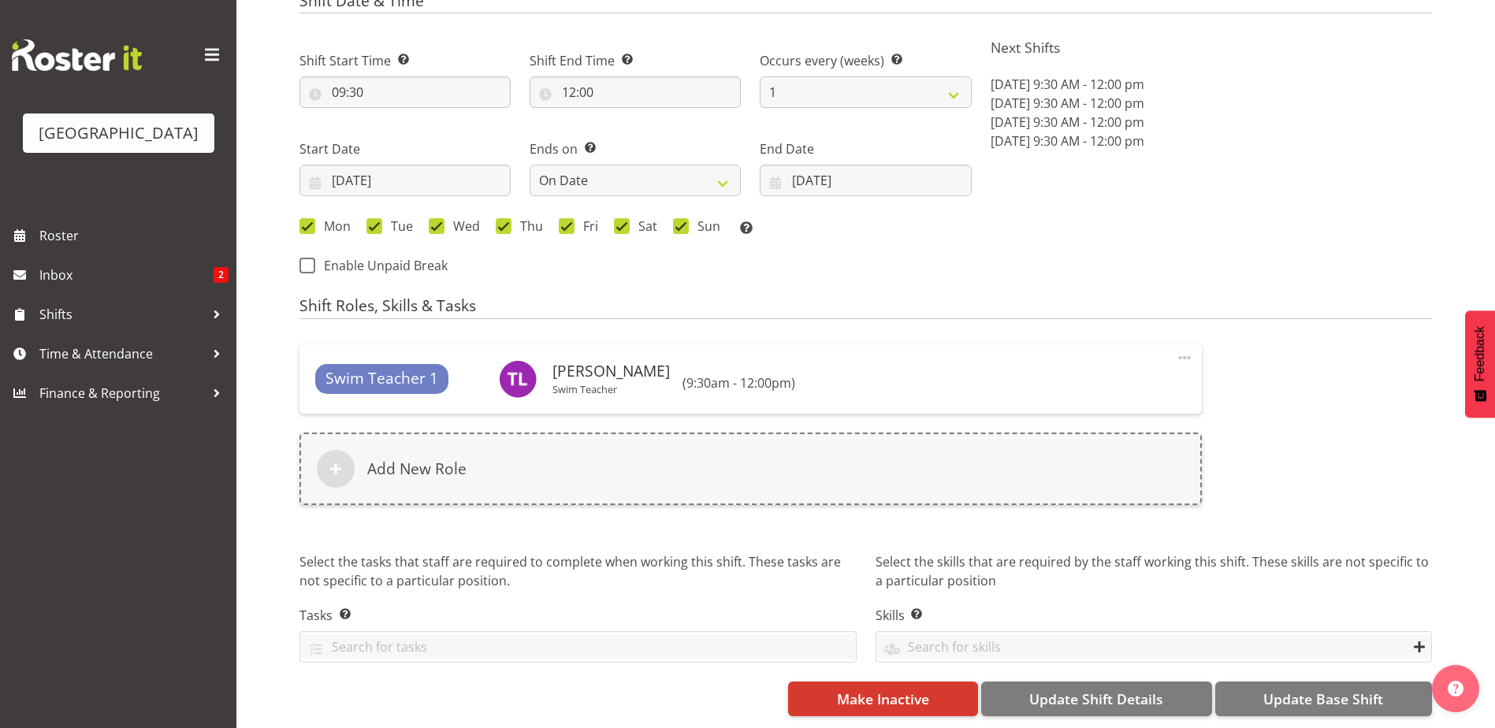
scroll to position [613, 0]
click at [1281, 689] on span "Update Base Shift" at bounding box center [1323, 699] width 120 height 20
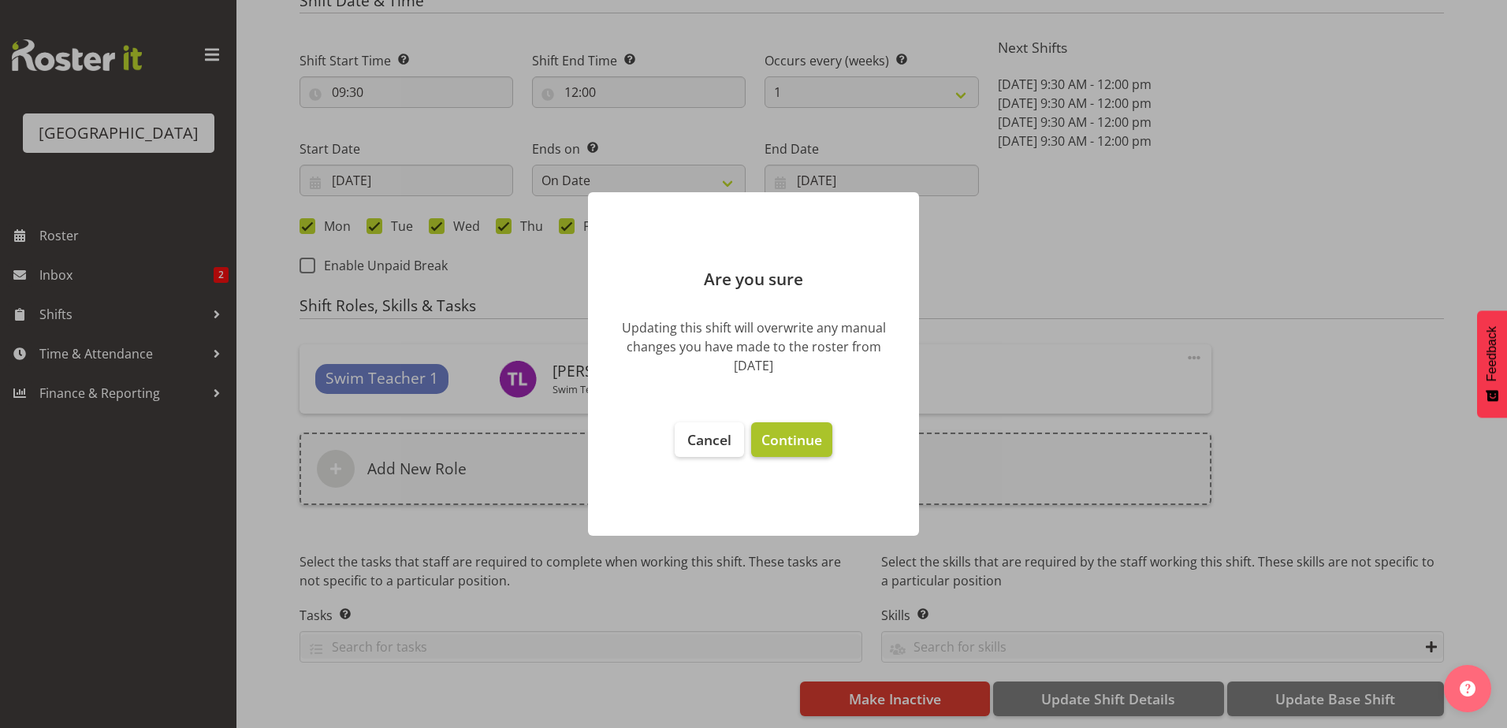
click at [787, 431] on span "Continue" at bounding box center [791, 439] width 61 height 19
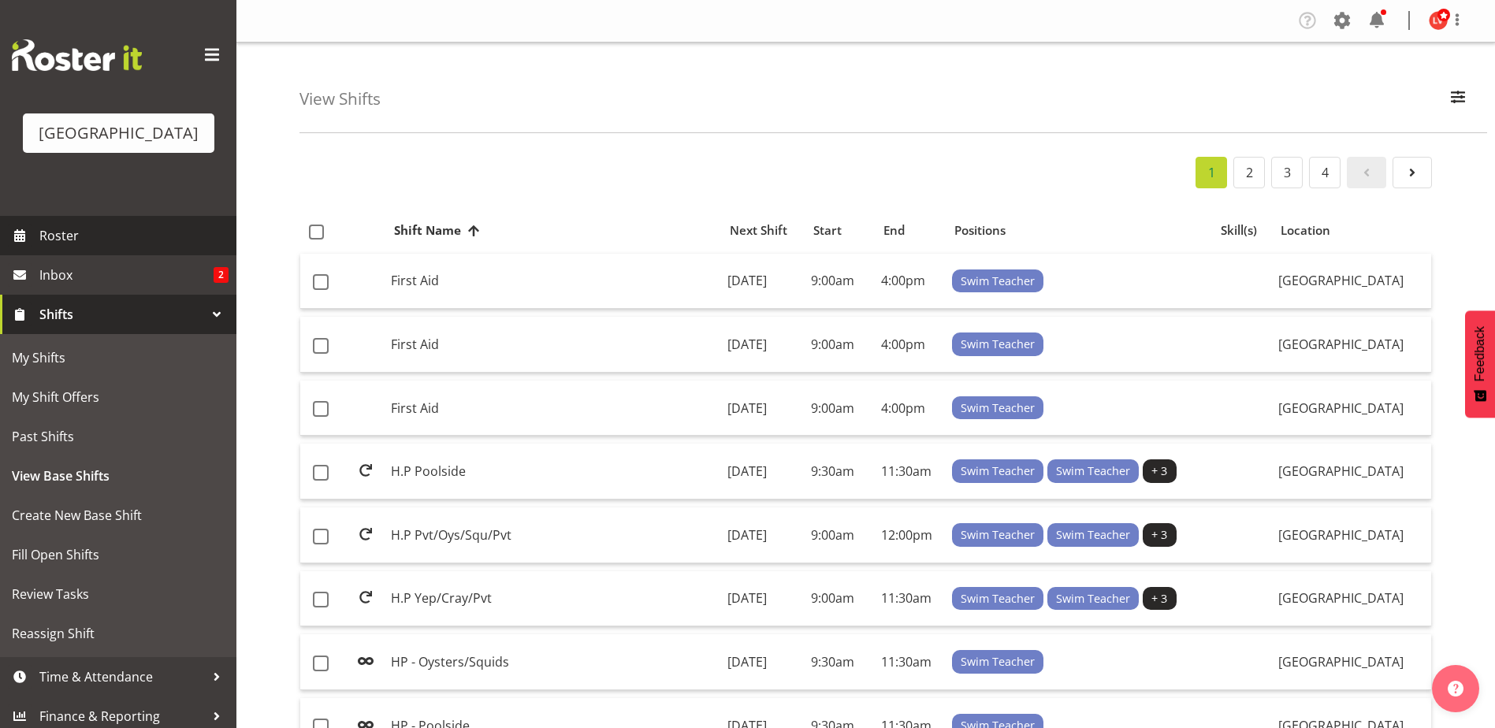
click at [53, 232] on span "Roster" at bounding box center [133, 236] width 189 height 24
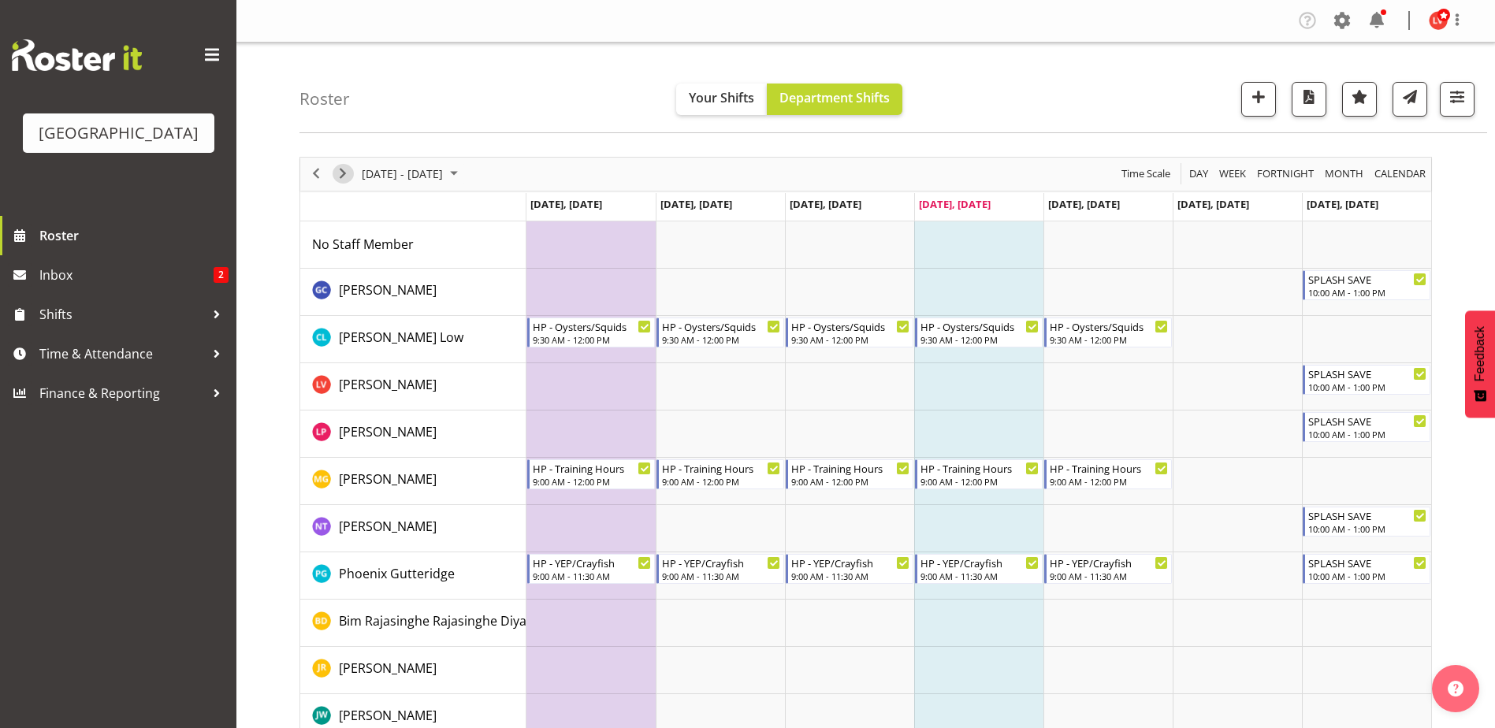
click at [342, 168] on span "Next" at bounding box center [342, 174] width 19 height 20
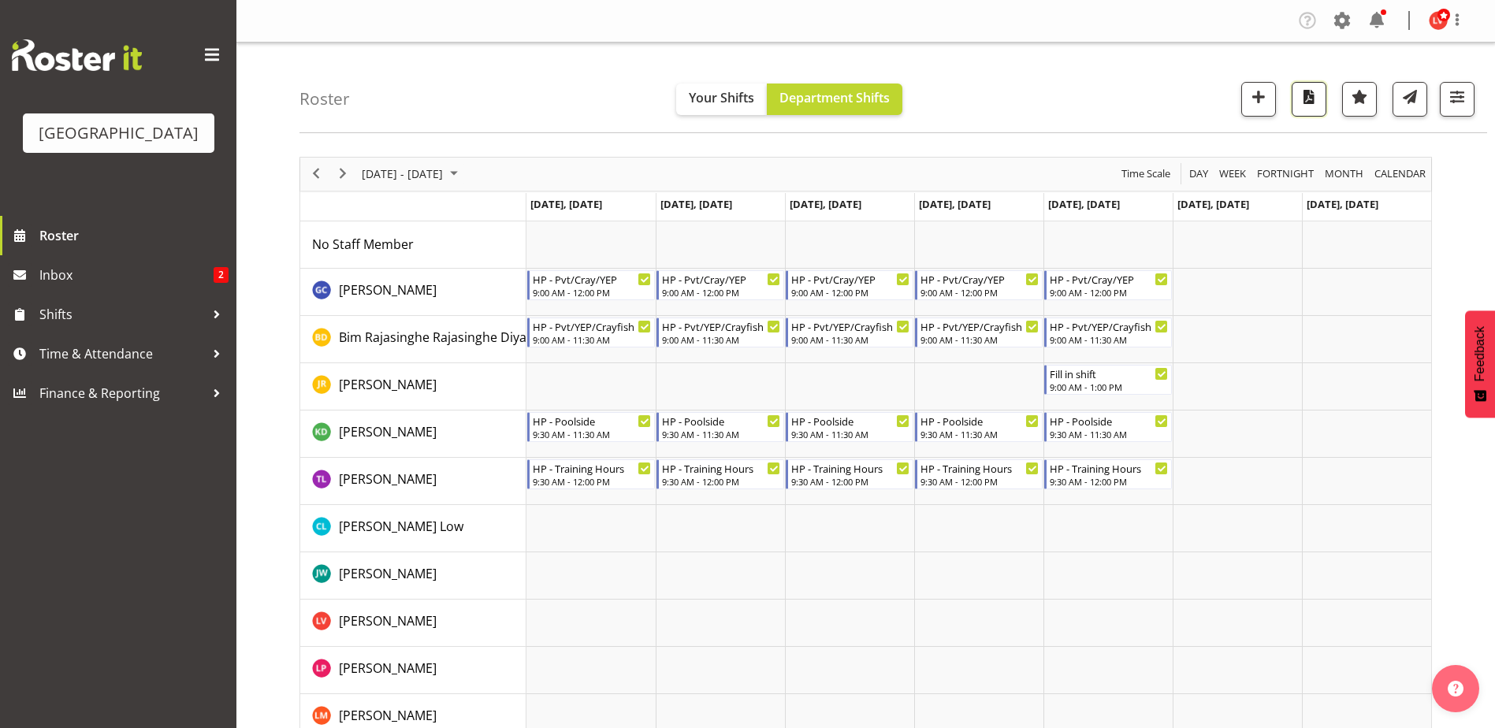
click at [1304, 100] on span "button" at bounding box center [1309, 97] width 20 height 20
click at [1307, 100] on span "button" at bounding box center [1309, 97] width 20 height 20
click at [1309, 91] on span "button" at bounding box center [1309, 97] width 20 height 20
